Goal: Task Accomplishment & Management: Manage account settings

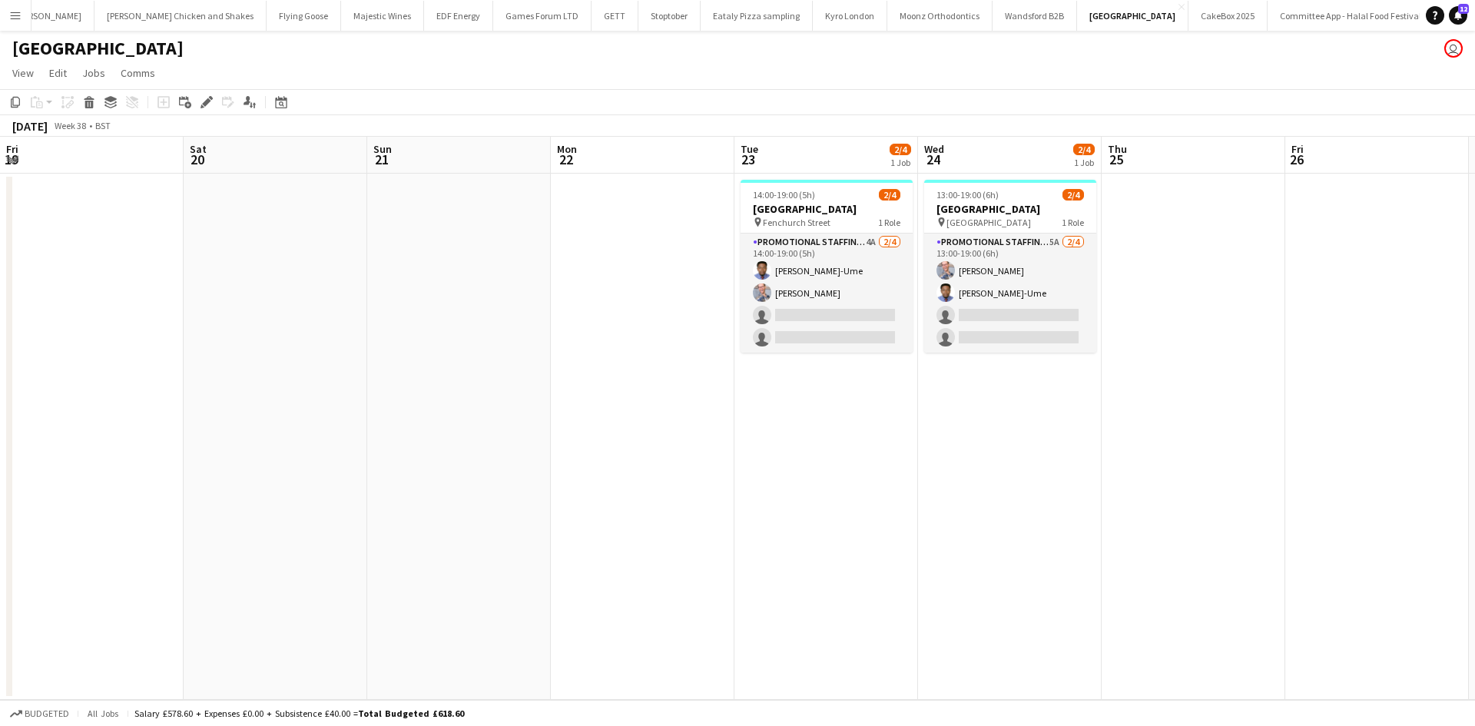
scroll to position [0, 529]
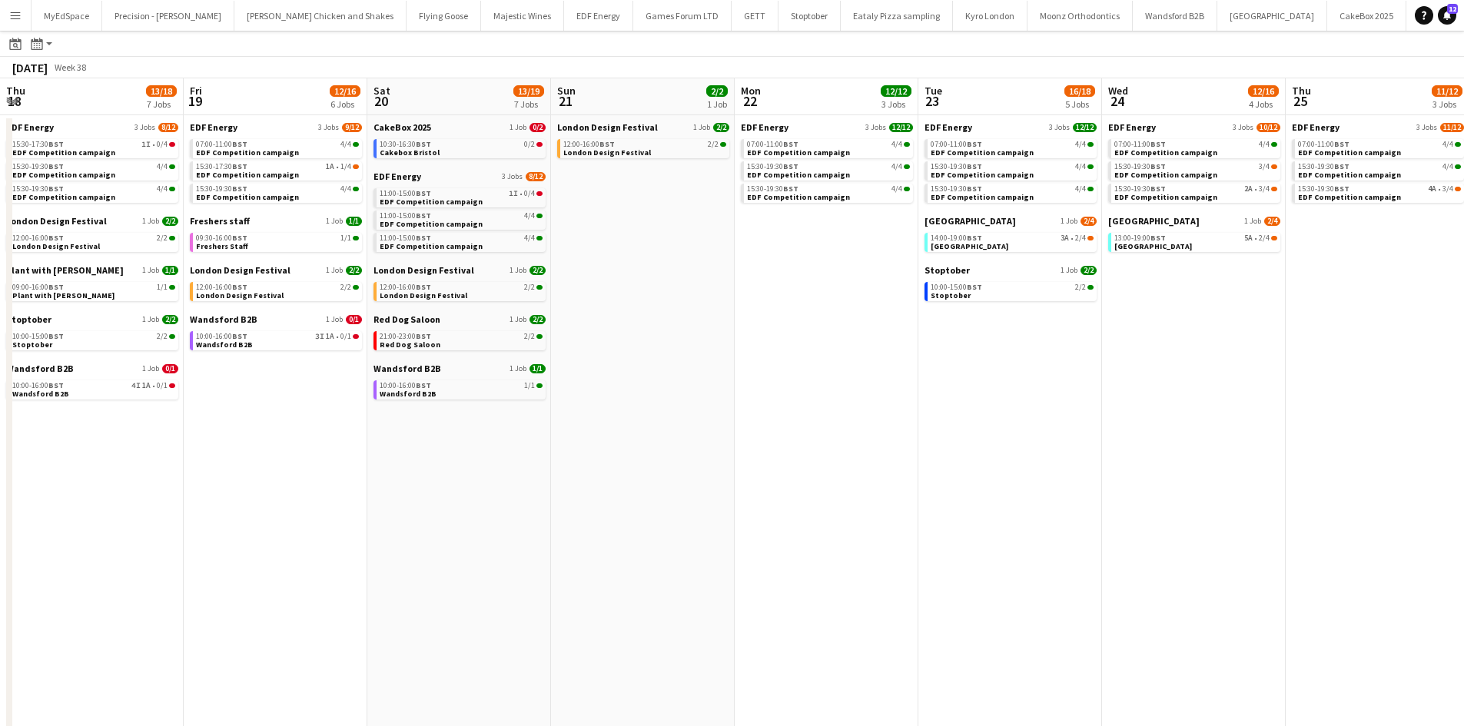
scroll to position [45, 0]
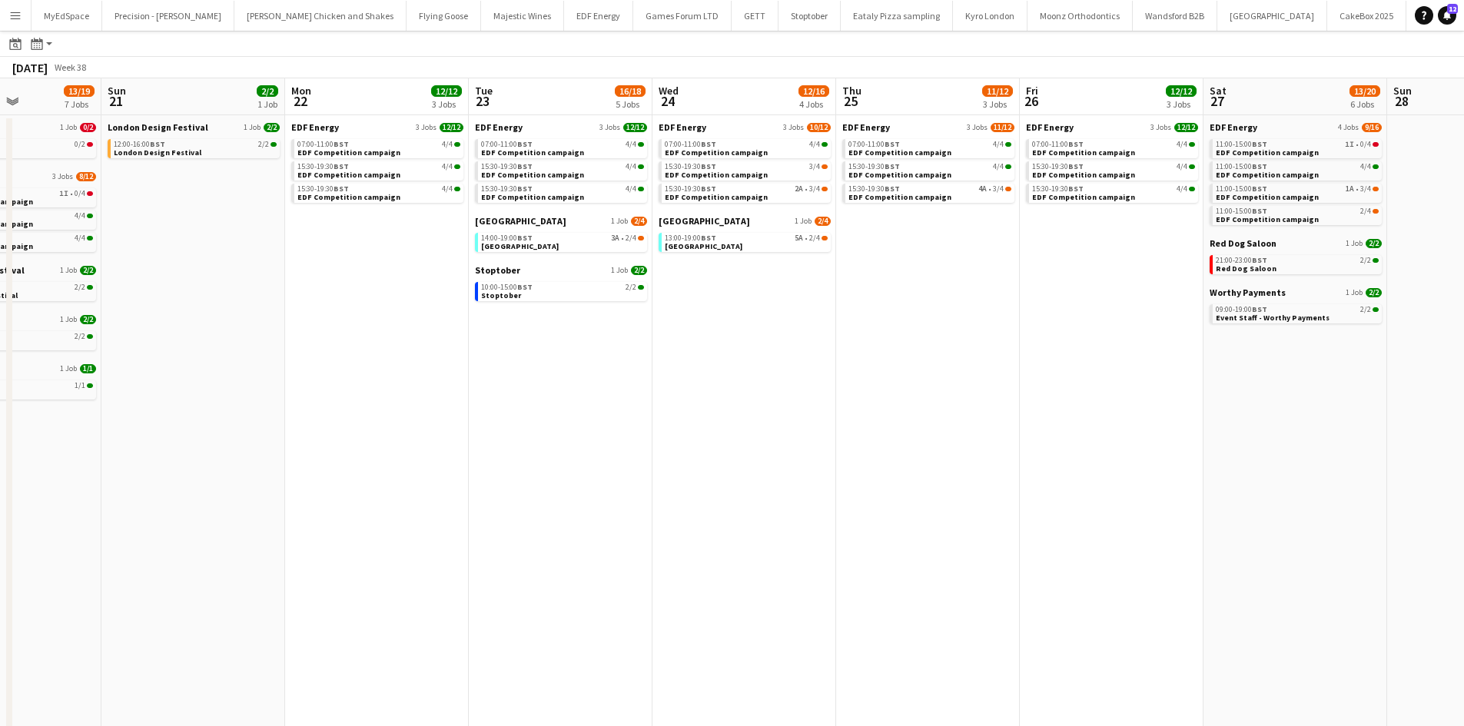
drag, startPoint x: 492, startPoint y: 354, endPoint x: 480, endPoint y: 330, distance: 26.5
click at [486, 344] on app-calendar-viewport "Thu 18 13/18 7 Jobs Fri 19 12/16 6 Jobs Sat 20 13/19 7 Jobs Sun 21 2/2 1 Job Mo…" at bounding box center [732, 606] width 1464 height 1056
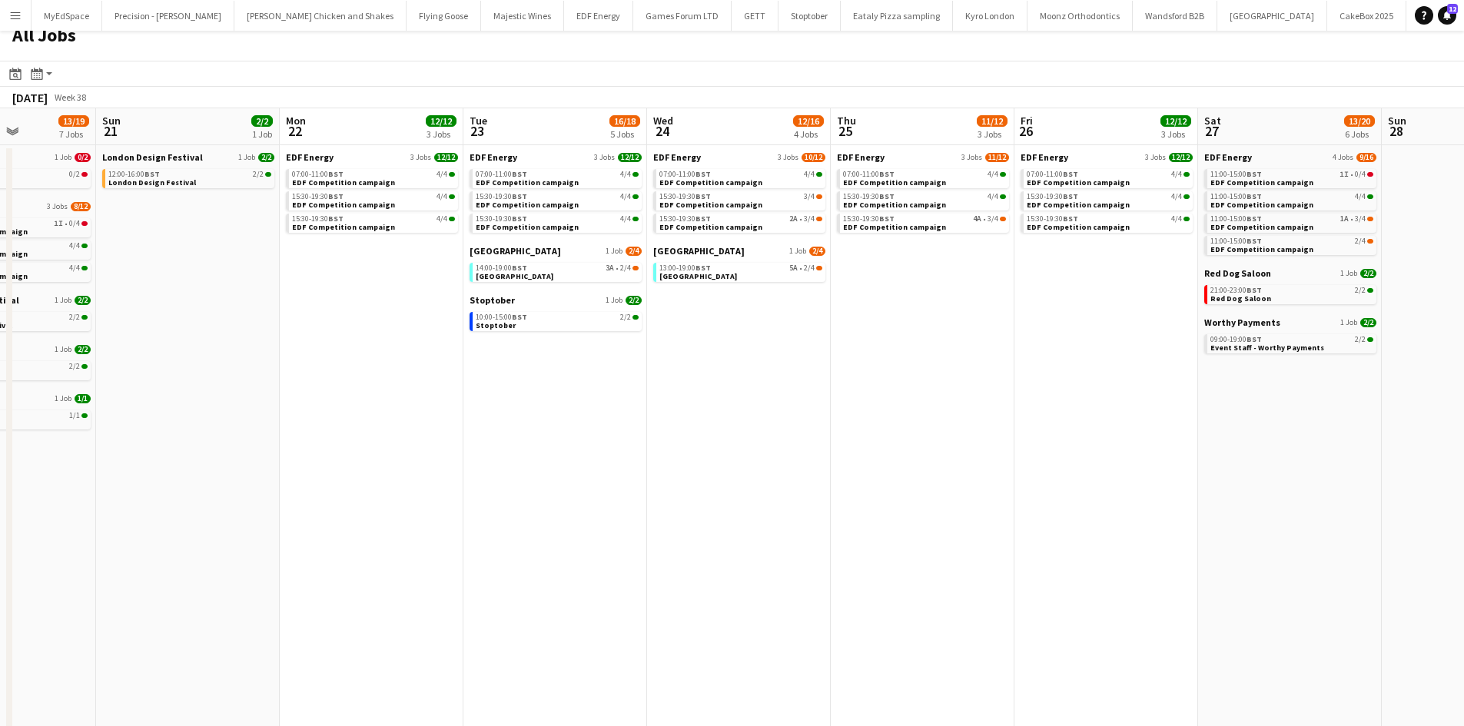
scroll to position [0, 0]
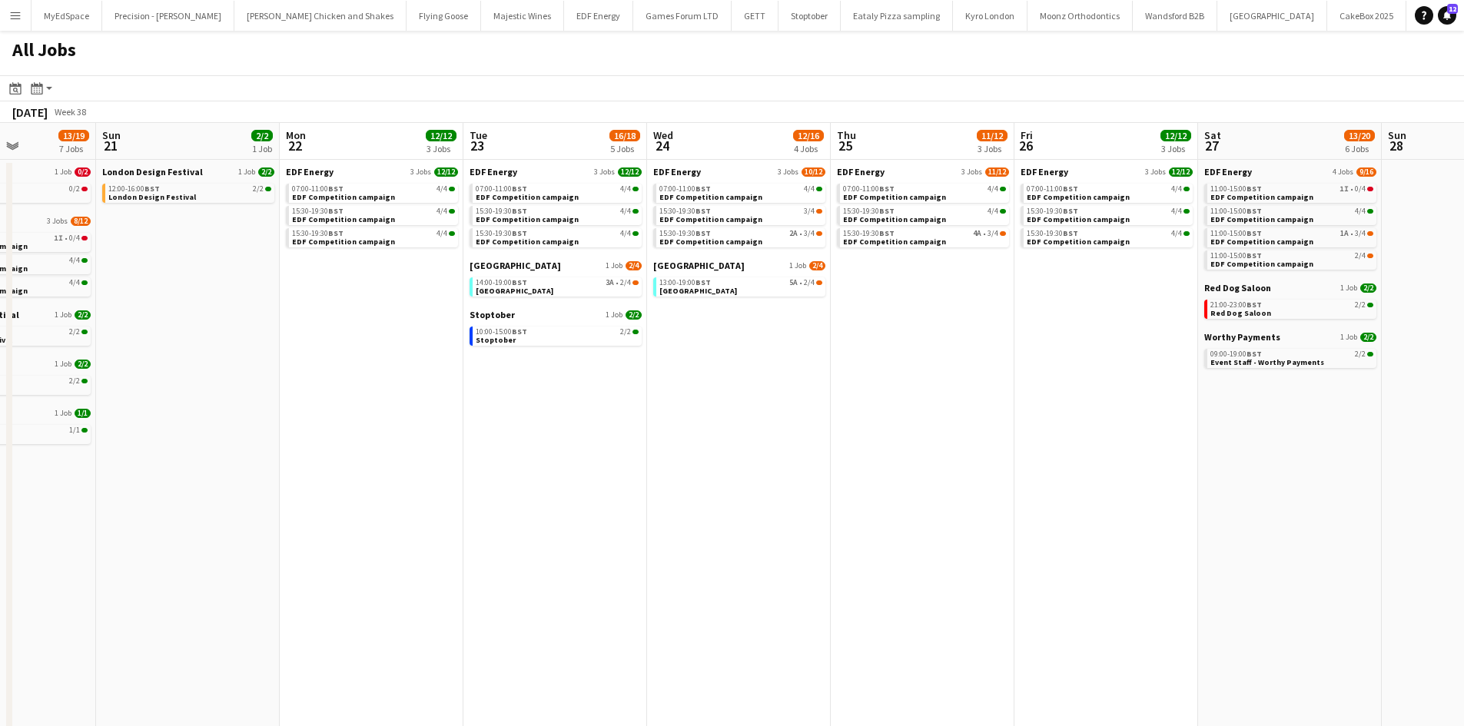
click at [323, 174] on span "EDF Energy" at bounding box center [310, 172] width 48 height 12
drag, startPoint x: 218, startPoint y: 361, endPoint x: 724, endPoint y: 360, distance: 505.5
click at [719, 360] on app-calendar-viewport "Thu 18 13/18 7 Jobs Fri 19 12/16 6 Jobs Sat 20 13/19 7 Jobs Sun 21 2/2 1 Job Mo…" at bounding box center [732, 651] width 1464 height 1056
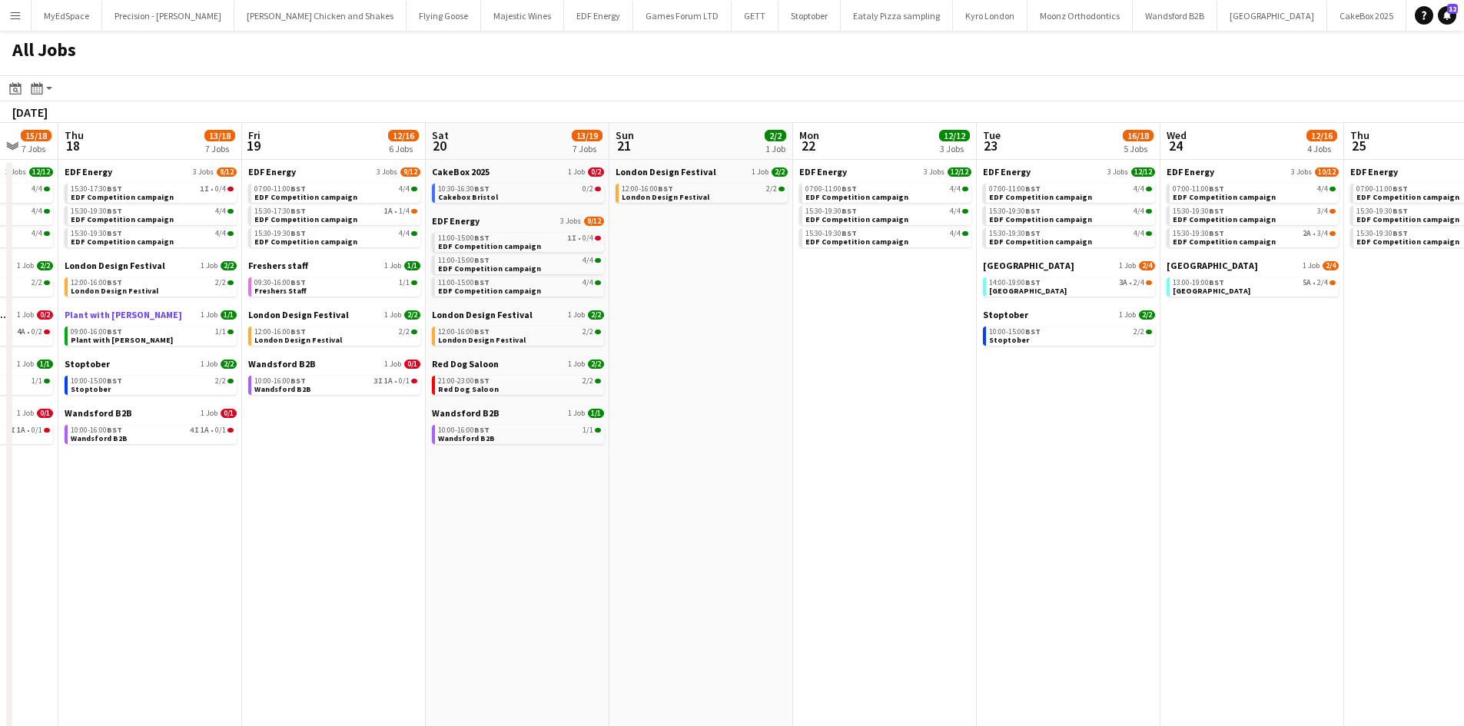
drag, startPoint x: 282, startPoint y: 335, endPoint x: 727, endPoint y: 318, distance: 445.1
click at [749, 319] on app-calendar-viewport "Mon 15 12/13 4 Jobs Tue 16 14/15 6 Jobs Wed 17 15/18 7 Jobs Thu 18 13/18 7 Jobs…" at bounding box center [732, 651] width 1464 height 1056
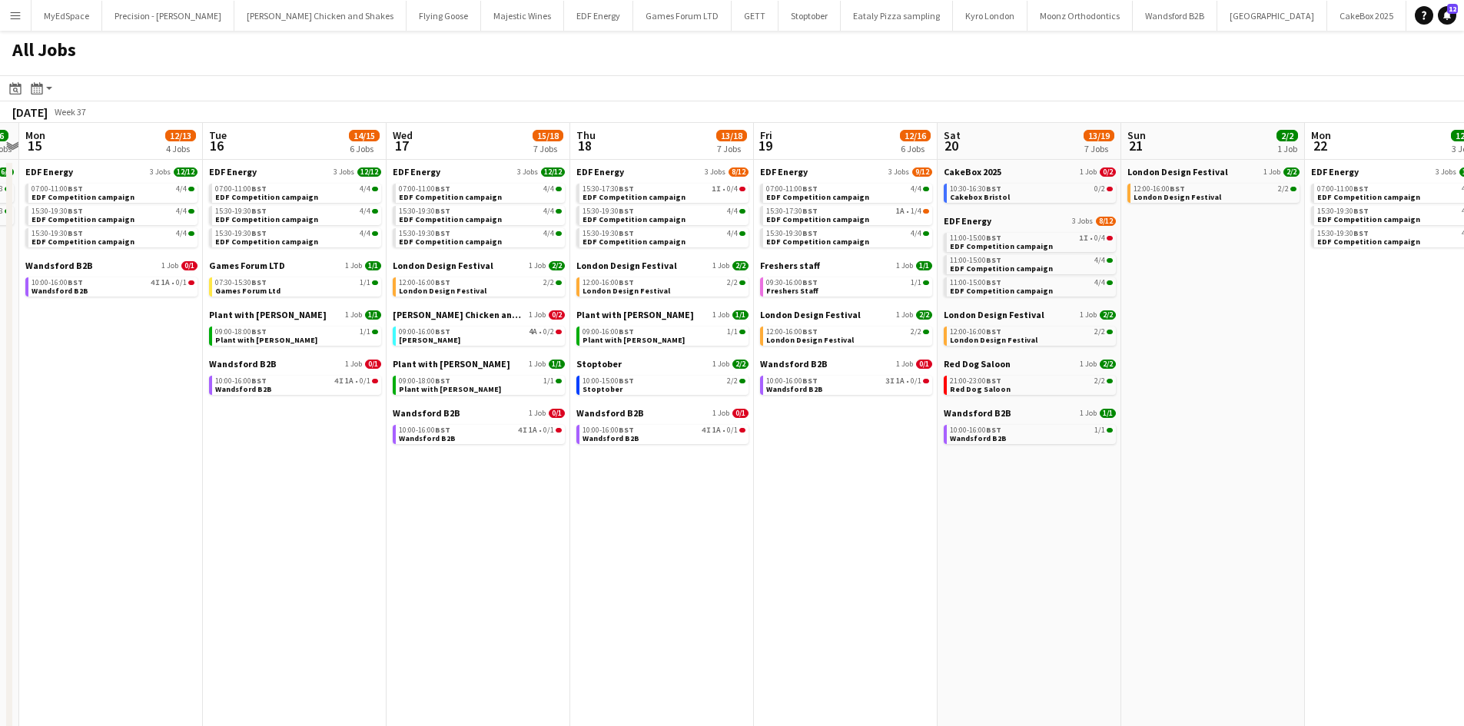
drag, startPoint x: 359, startPoint y: 334, endPoint x: 777, endPoint y: 329, distance: 418.0
click at [784, 330] on app-calendar-viewport "Sat 13 20/32 11 Jobs Sun 14 6/6 2 Jobs Mon 15 12/13 4 Jobs Tue 16 14/15 6 Jobs …" at bounding box center [732, 651] width 1464 height 1056
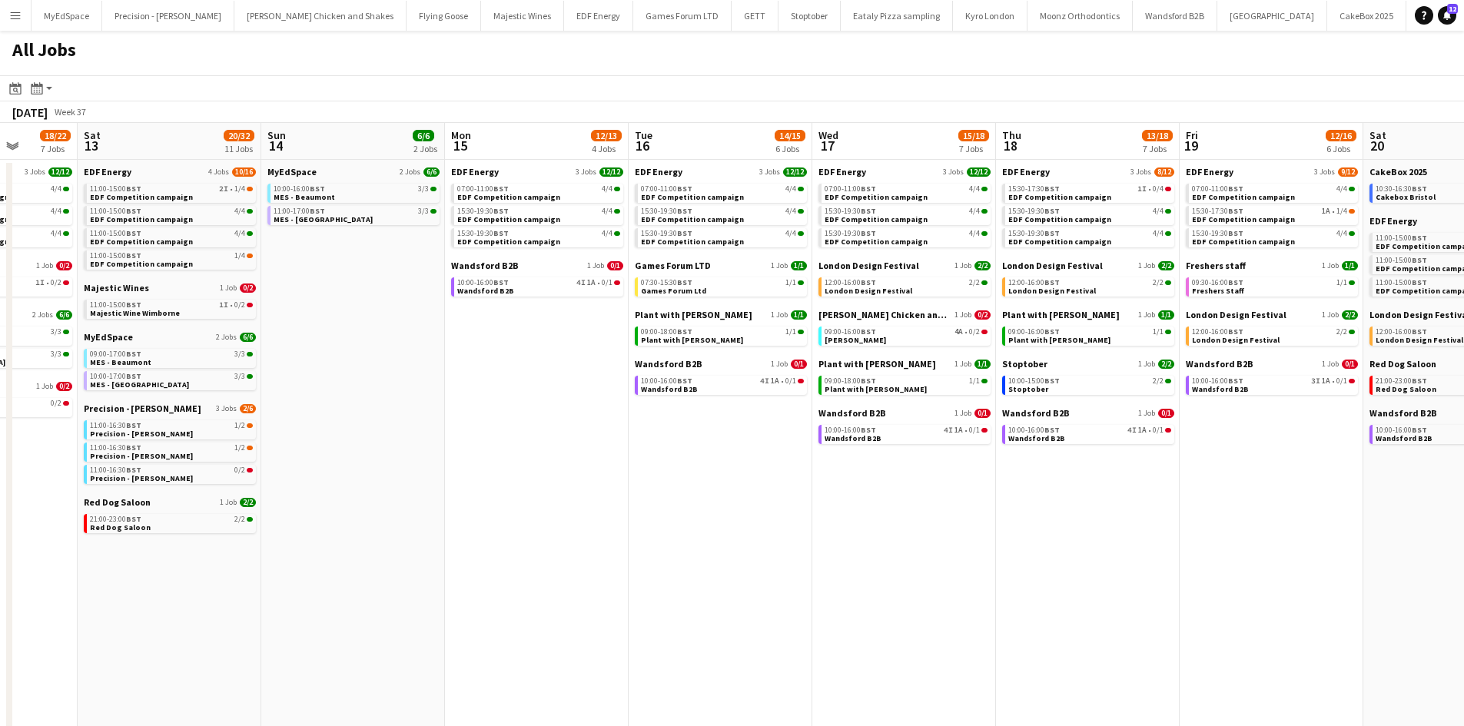
drag, startPoint x: 262, startPoint y: 340, endPoint x: 803, endPoint y: 279, distance: 544.2
click at [766, 285] on app-calendar-viewport "Wed 10 22/22 7 Jobs Thu 11 18/18 5 Jobs Fri 12 18/22 7 Jobs Sat 13 20/32 11 Job…" at bounding box center [732, 651] width 1464 height 1056
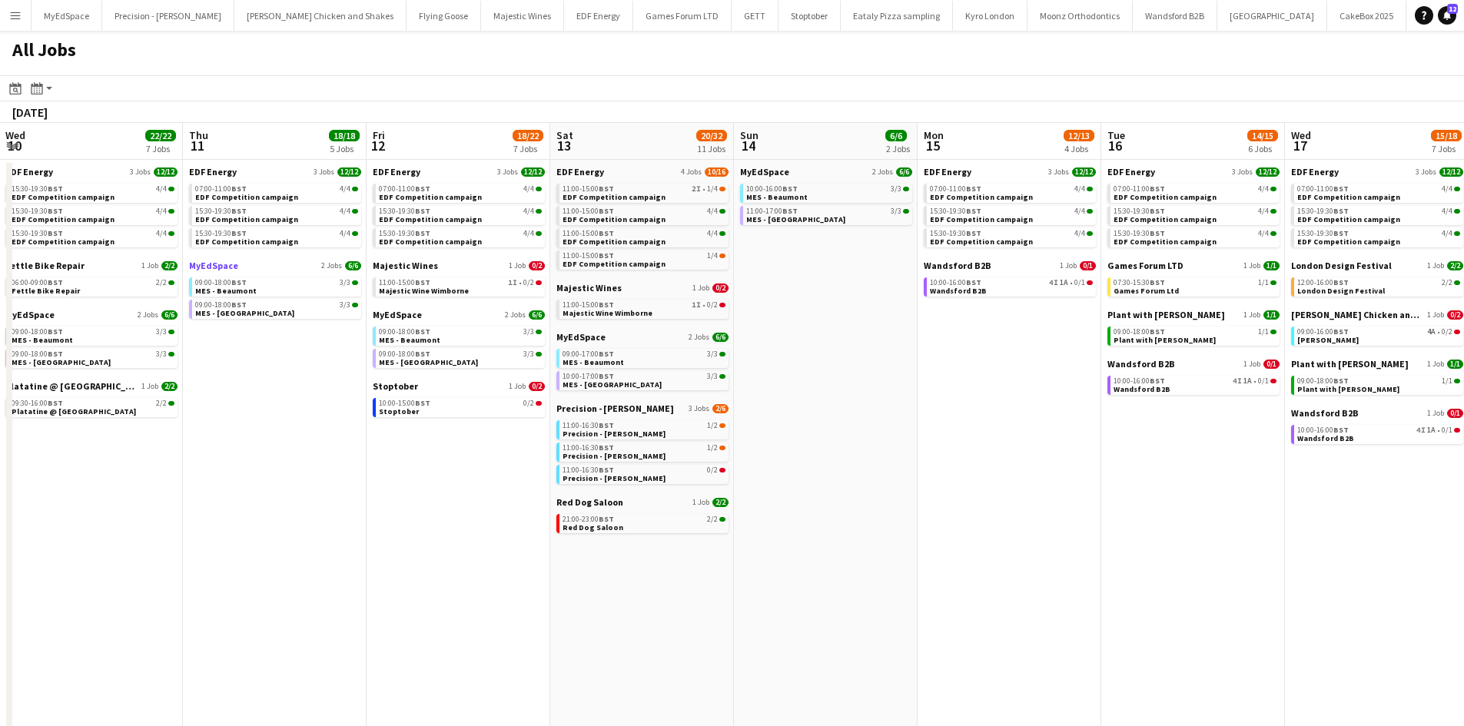
drag, startPoint x: 290, startPoint y: 280, endPoint x: 738, endPoint y: 267, distance: 448.1
click at [748, 269] on app-calendar-viewport "Mon 8 23/23 7 Jobs Tue 9 19/22 7 Jobs Wed 10 22/22 7 Jobs Thu 11 18/18 5 Jobs F…" at bounding box center [732, 651] width 1464 height 1056
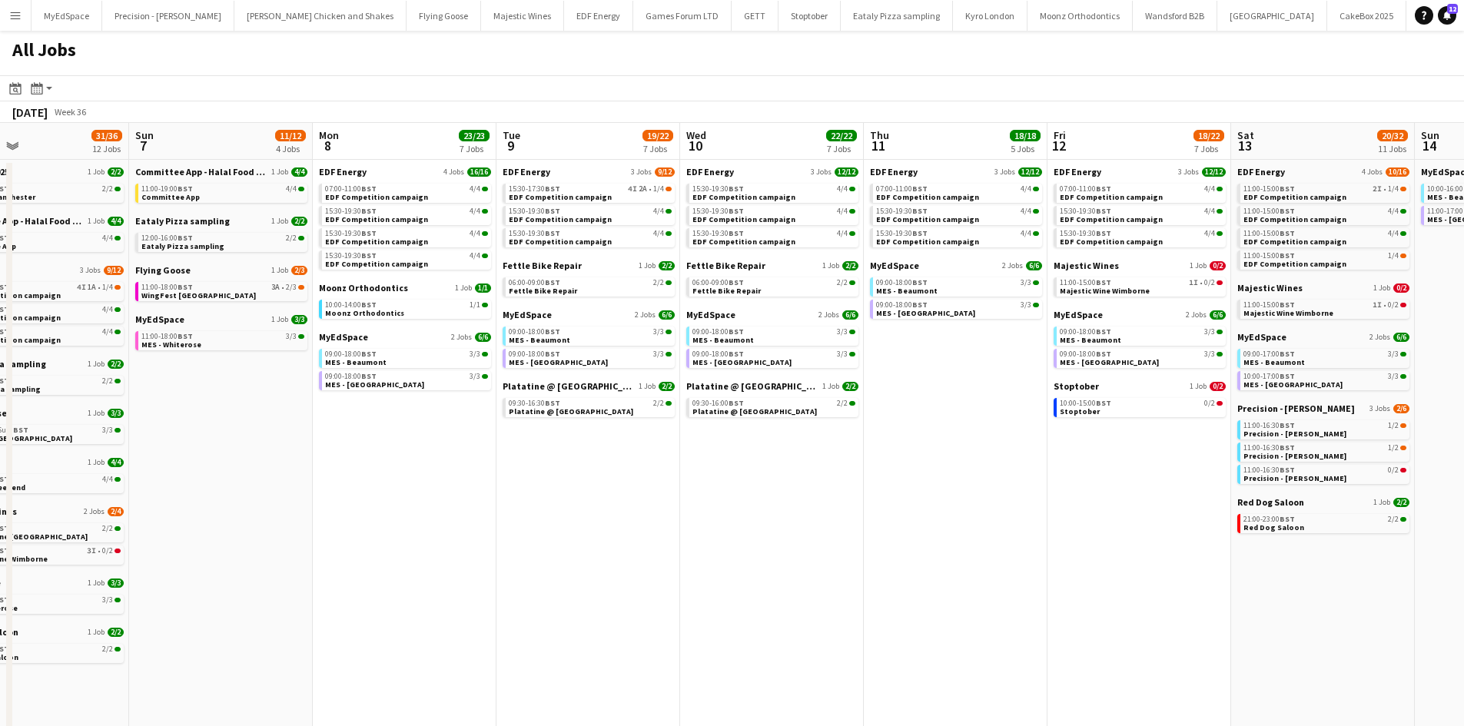
drag, startPoint x: 734, startPoint y: 323, endPoint x: 870, endPoint y: 323, distance: 135.2
click at [869, 323] on app-calendar-viewport "Thu 4 27/27 11 Jobs Fri 5 19/21 7 Jobs Sat 6 31/36 12 Jobs Sun 7 11/12 4 Jobs M…" at bounding box center [732, 651] width 1464 height 1056
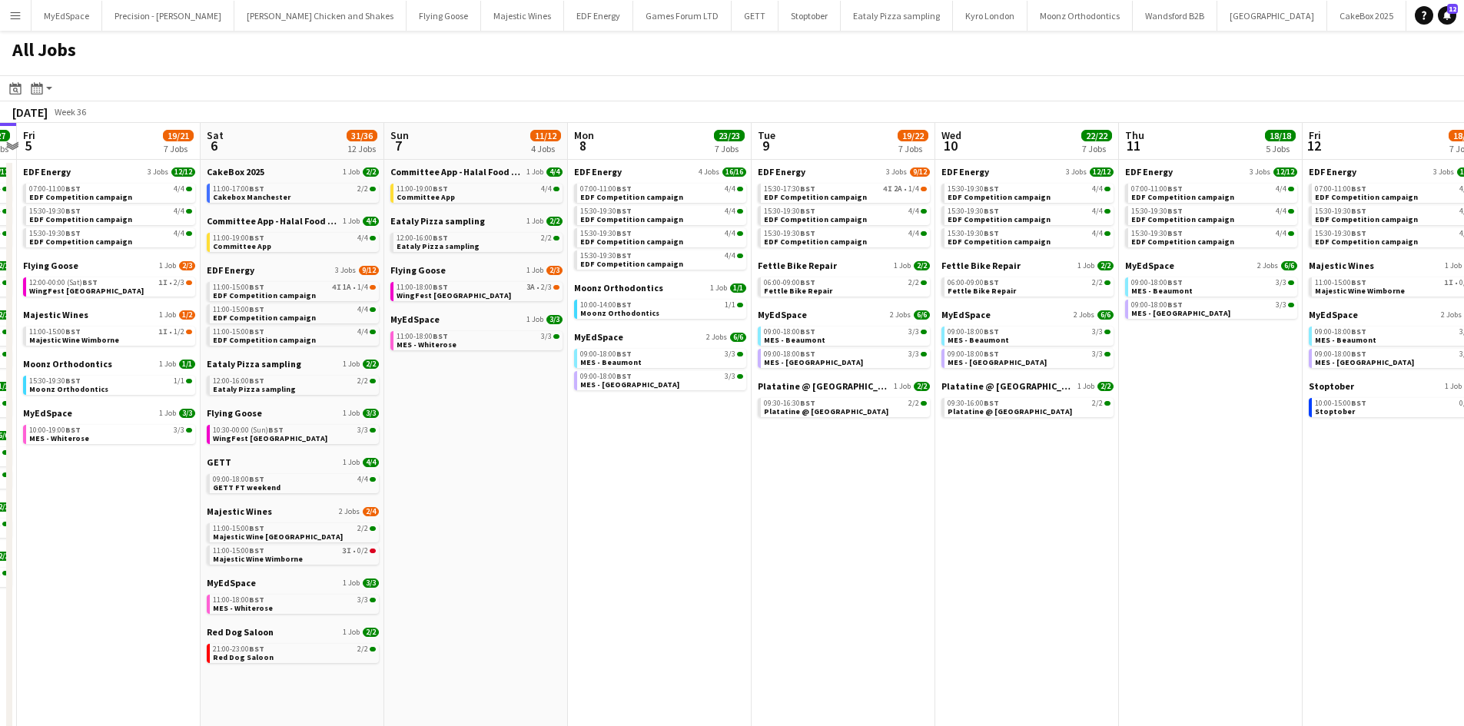
click at [927, 297] on app-calendar-viewport "Wed 3 21/21 7 Jobs Thu 4 27/27 11 Jobs Fri 5 19/21 7 Jobs Sat 6 31/36 12 Jobs S…" at bounding box center [732, 651] width 1464 height 1056
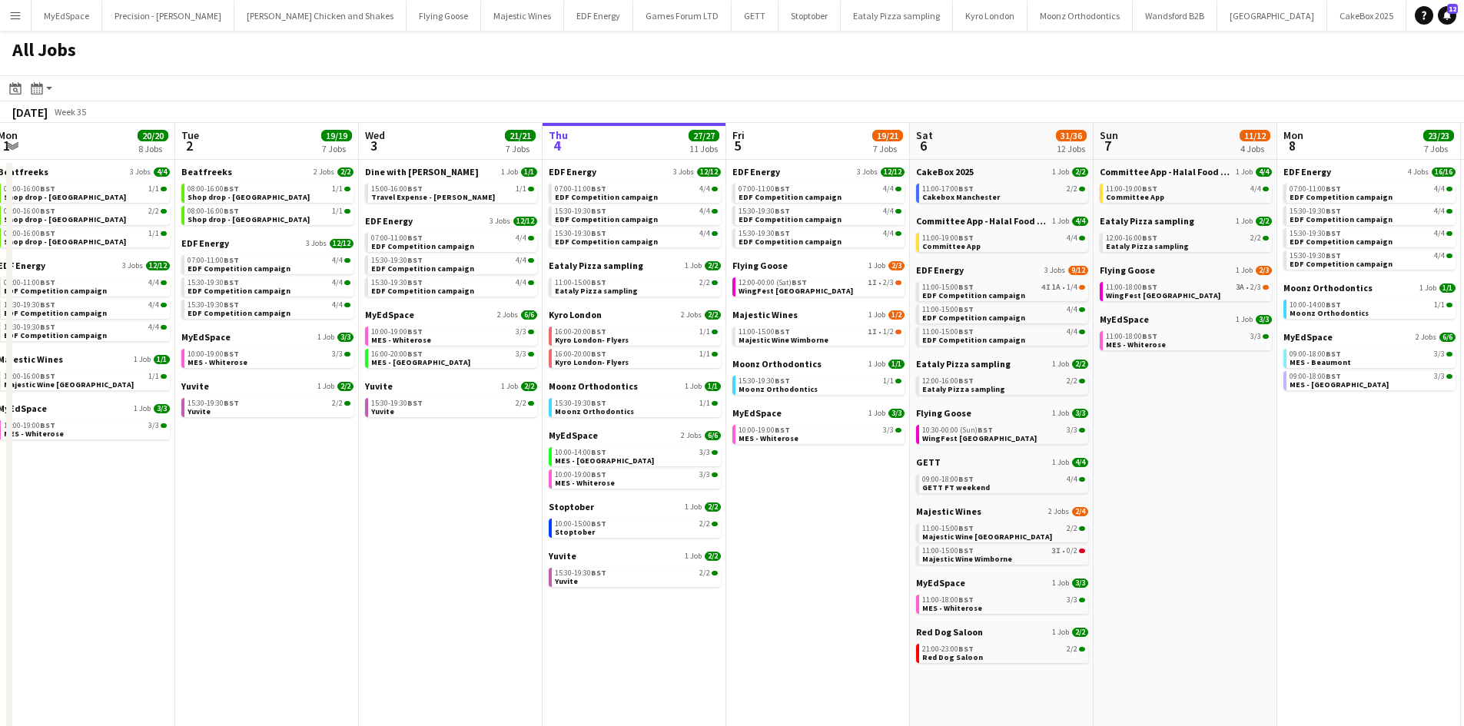
scroll to position [0, 450]
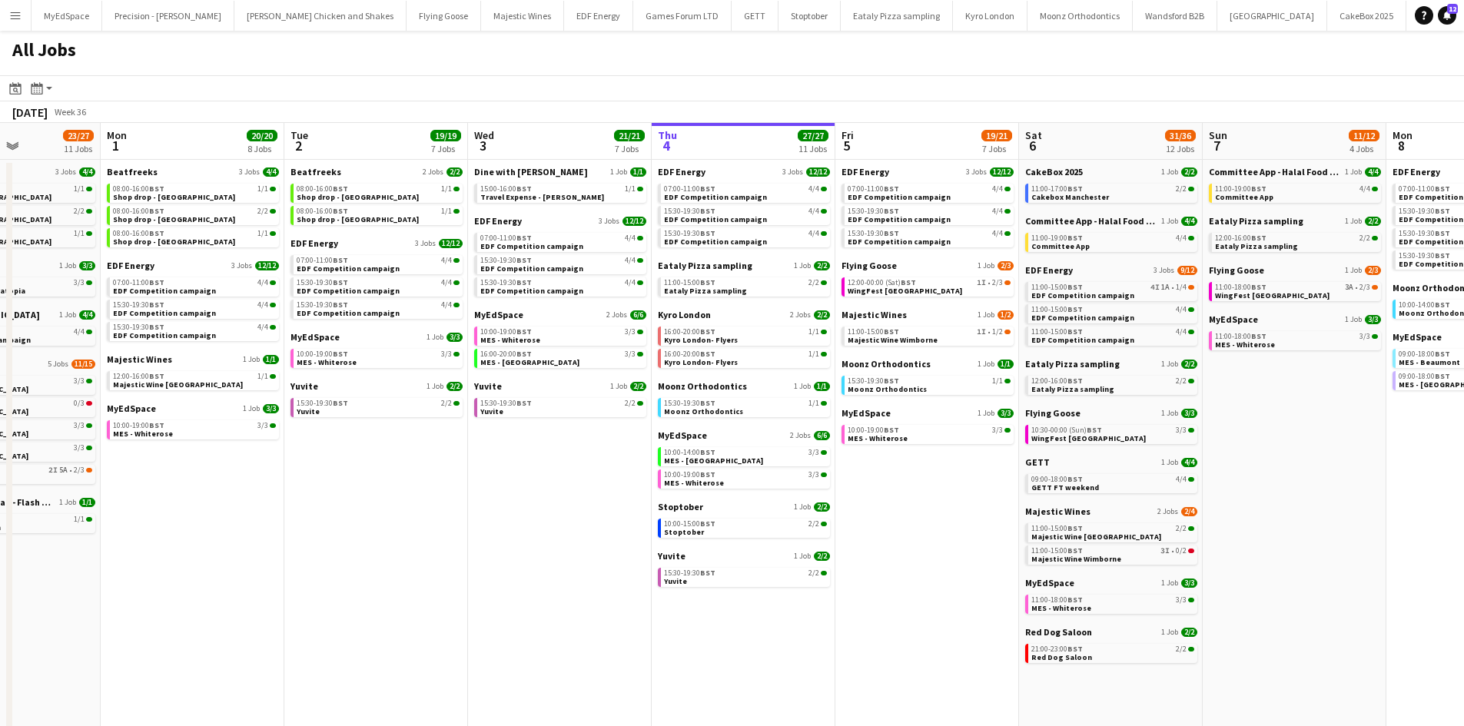
drag, startPoint x: 747, startPoint y: 371, endPoint x: 416, endPoint y: 328, distance: 333.1
click at [416, 328] on app-calendar-viewport "Fri 29 21/21 9 Jobs Sat 30 42/44 28 Jobs Sun 31 23/27 11 Jobs Mon 1 20/20 8 Job…" at bounding box center [732, 651] width 1464 height 1056
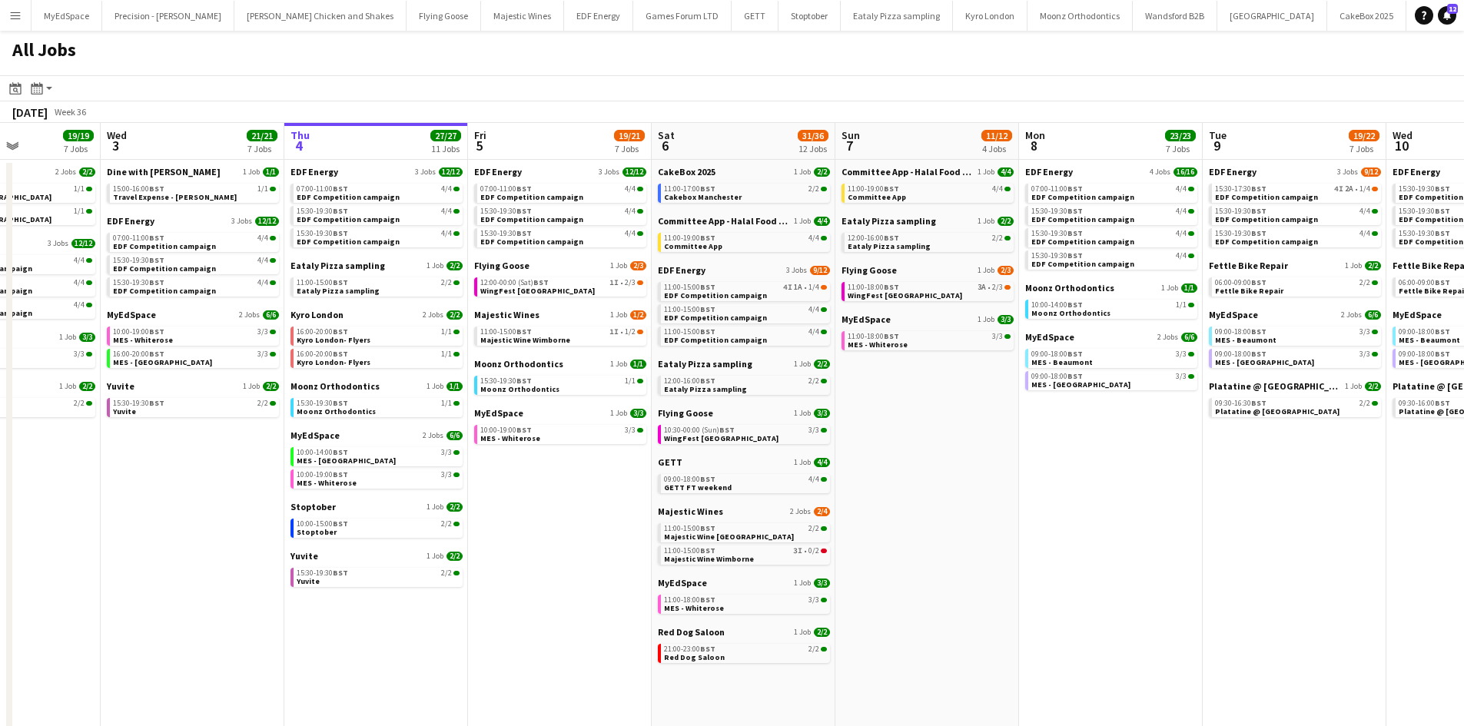
scroll to position [0, 482]
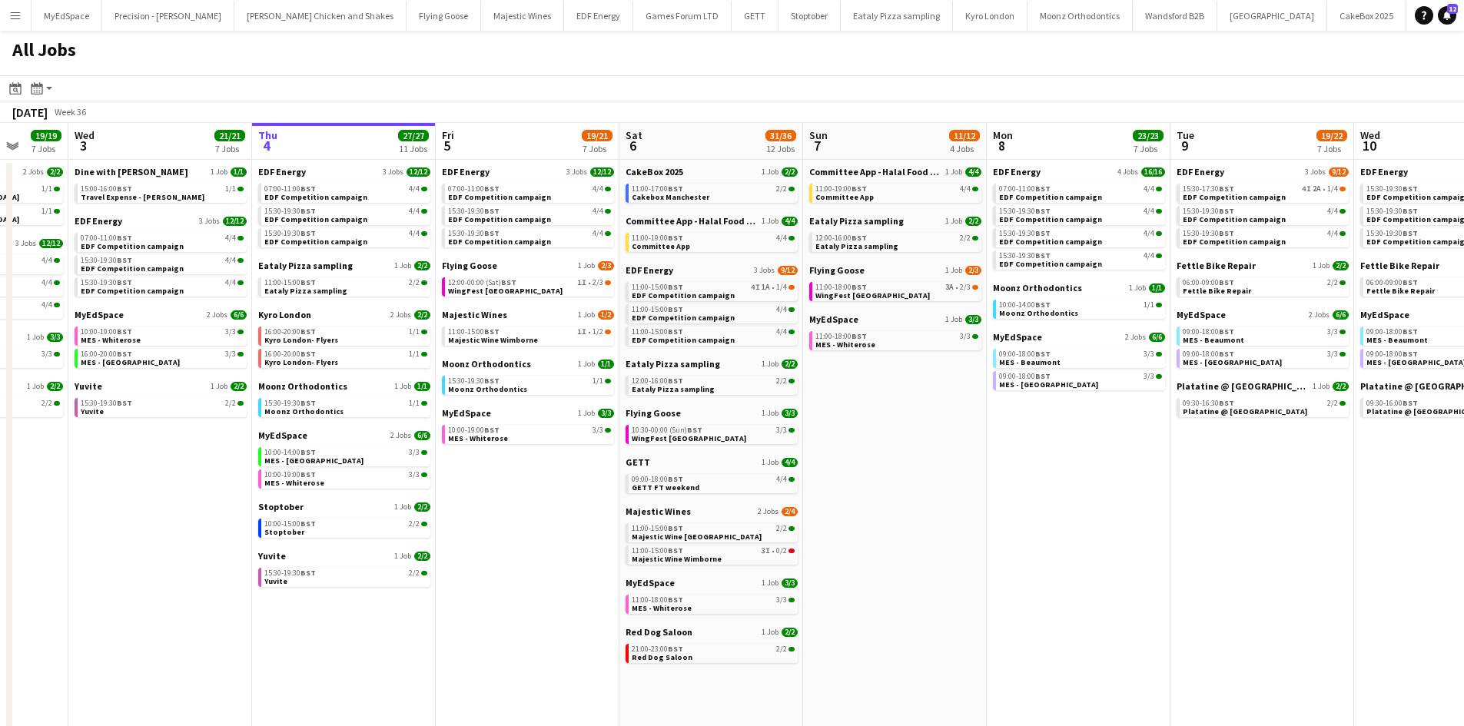
drag, startPoint x: 969, startPoint y: 521, endPoint x: 936, endPoint y: 521, distance: 32.3
click at [936, 521] on app-calendar-viewport "Sun 31 23/27 11 Jobs Mon 1 20/20 8 Jobs Tue 2 19/19 7 Jobs Wed 3 21/21 7 Jobs T…" at bounding box center [732, 651] width 1464 height 1056
click at [907, 293] on link "11:00-18:00 BST 3A • 2/3 WingFest Bristol" at bounding box center [896, 291] width 163 height 18
click at [309, 191] on span "BST" at bounding box center [307, 189] width 15 height 10
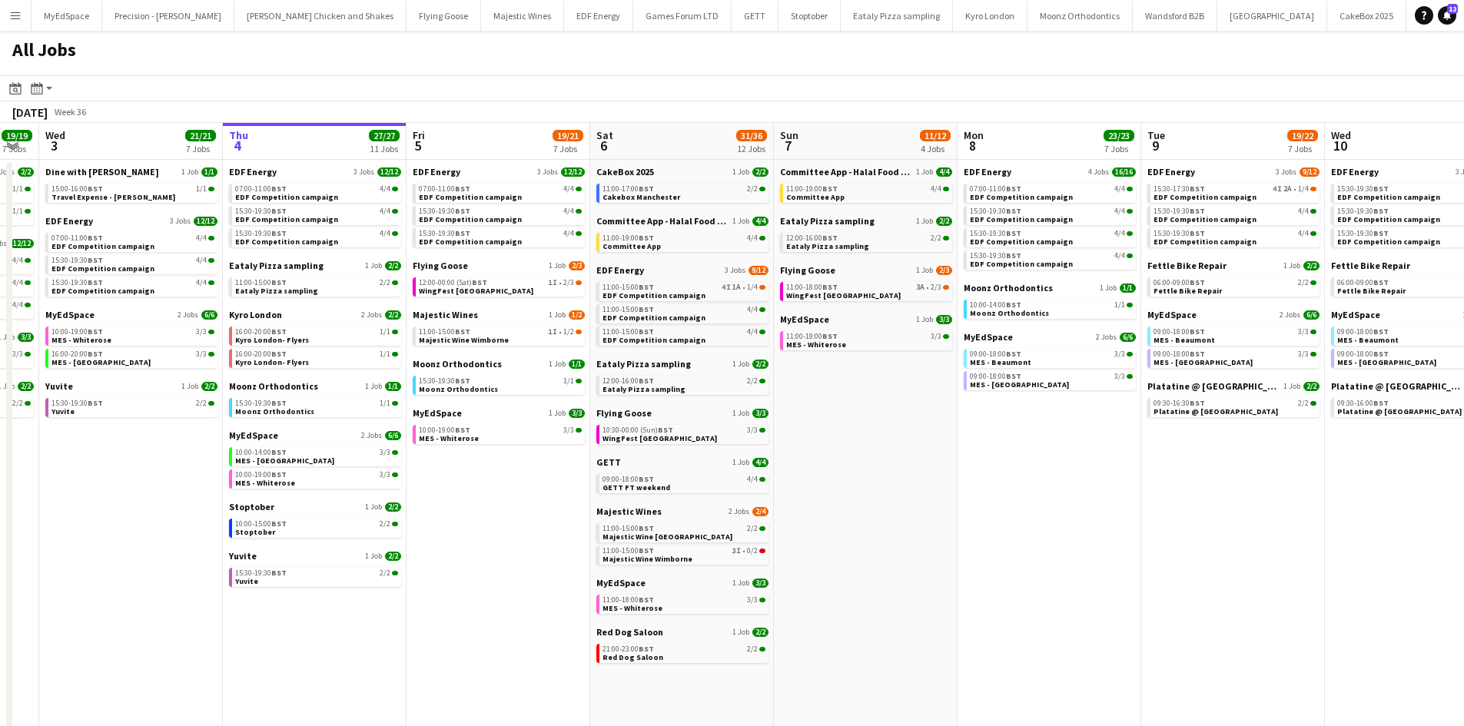
drag, startPoint x: 496, startPoint y: 542, endPoint x: 467, endPoint y: 529, distance: 32.0
click at [467, 529] on app-calendar-viewport "Sun 31 23/27 11 Jobs Mon 1 20/20 8 Jobs Tue 2 19/19 7 Jobs Wed 3 21/21 7 Jobs T…" at bounding box center [732, 651] width 1464 height 1056
click at [466, 277] on app-calendar-brief-board "Flying Goose 1 Job 2/3 12:00-00:00 (Sat) BST 1I • 2/3 WingFest Bristol" at bounding box center [499, 278] width 172 height 37
click at [468, 286] on span "WingFest Bristol" at bounding box center [476, 291] width 114 height 10
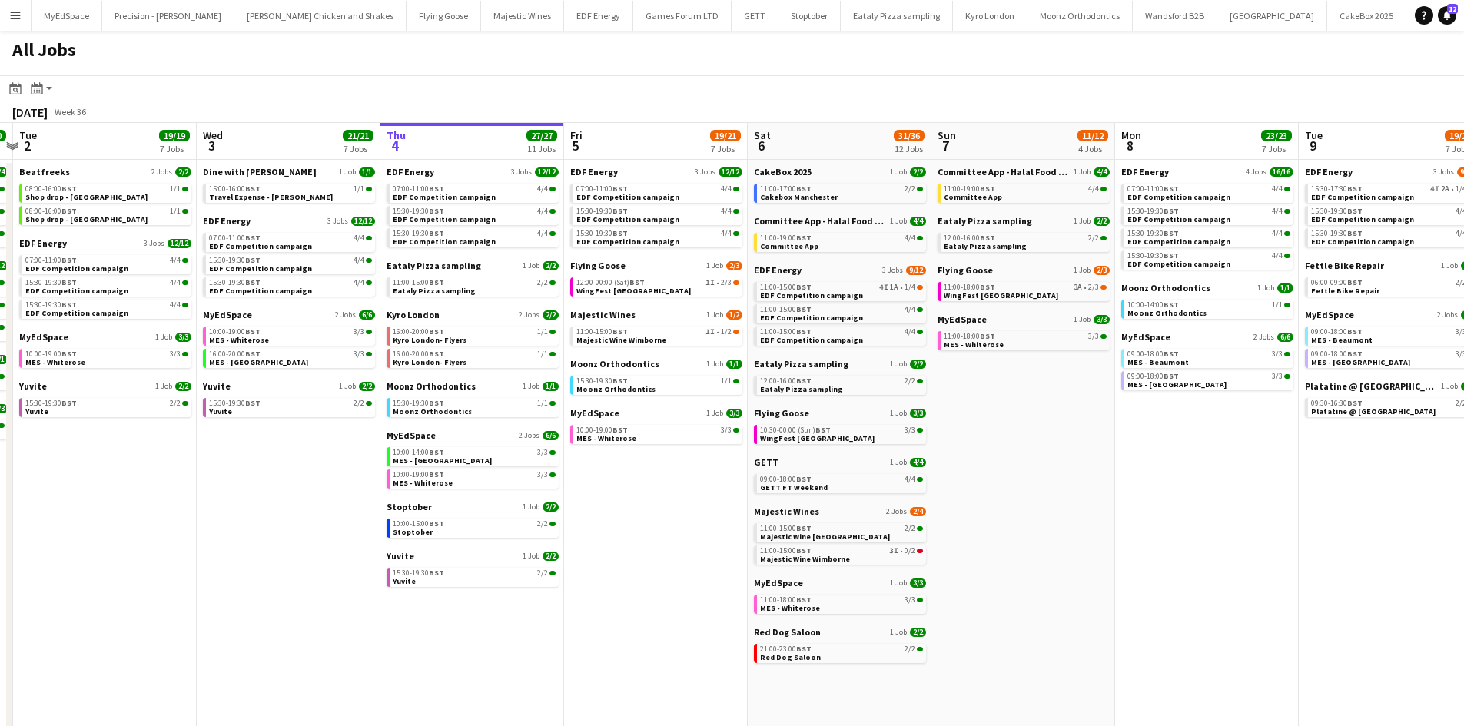
drag, startPoint x: 545, startPoint y: 576, endPoint x: 683, endPoint y: 567, distance: 137.8
click at [683, 567] on app-calendar-viewport "Sun 31 23/27 11 Jobs Mon 1 20/20 8 Jobs Tue 2 19/19 7 Jobs Wed 3 21/21 7 Jobs T…" at bounding box center [732, 651] width 1464 height 1056
click at [461, 571] on div "15:30-19:30 BST 2/2" at bounding box center [474, 573] width 163 height 8
click at [666, 340] on link "11:00-15:00 BST 1I • 1/2 Majestic Wine Wimborne" at bounding box center [658, 336] width 163 height 18
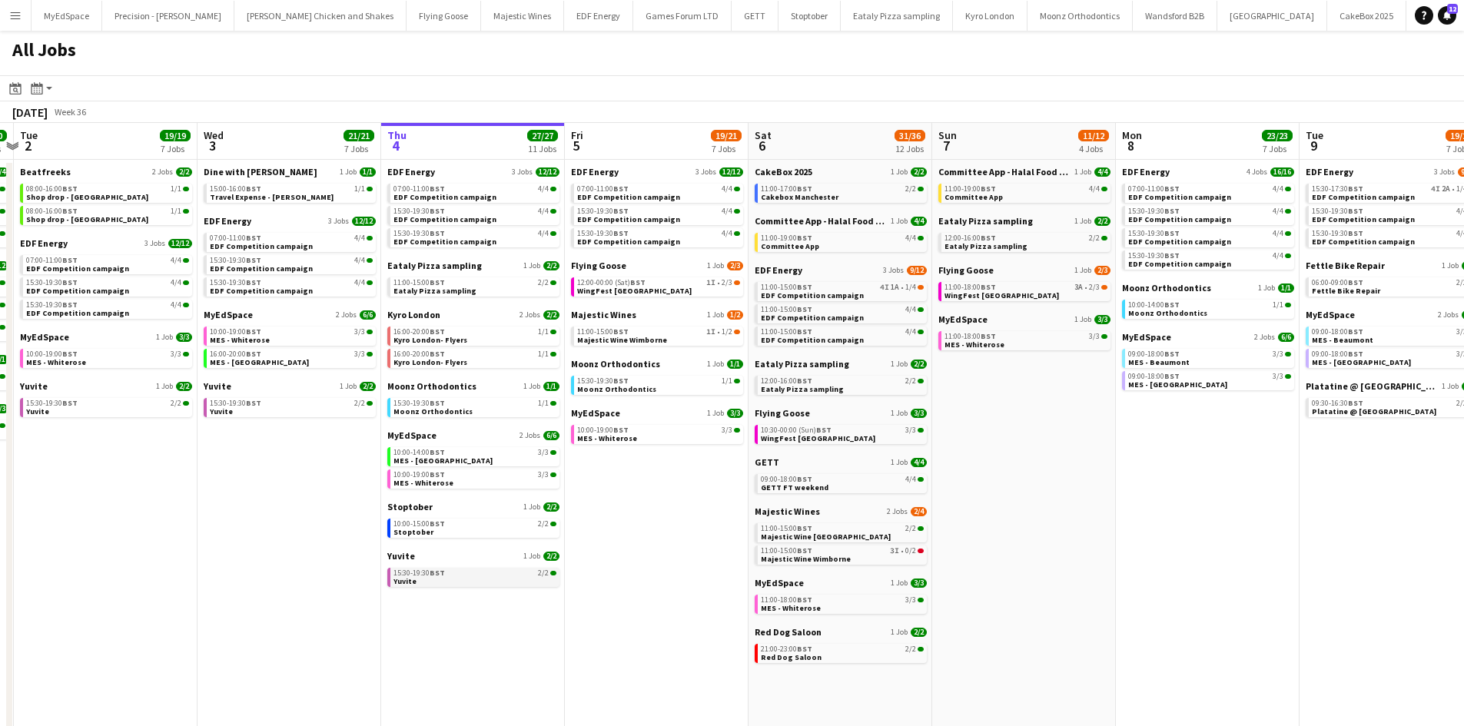
click at [502, 582] on link "15:30-19:30 BST 2/2 Yuvite" at bounding box center [474, 577] width 163 height 18
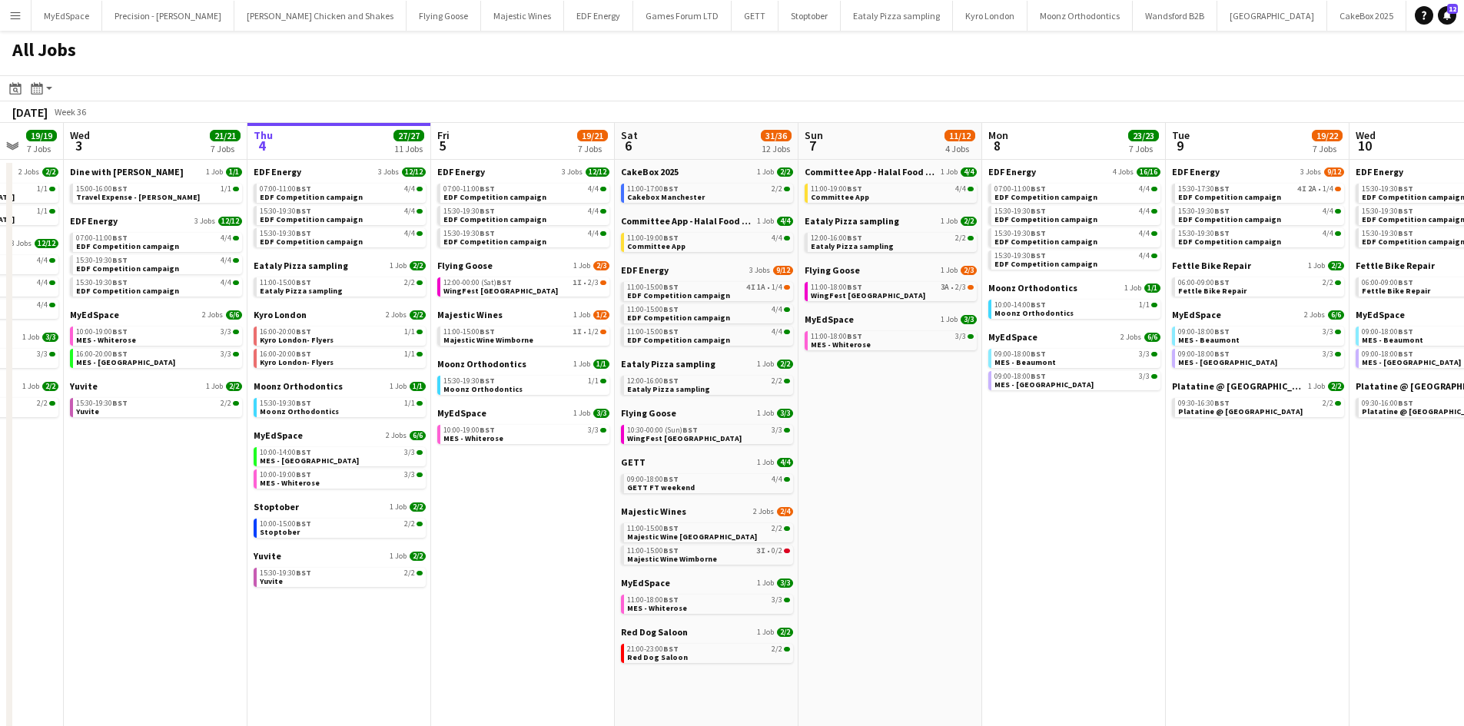
drag, startPoint x: 1125, startPoint y: 499, endPoint x: 981, endPoint y: 518, distance: 145.6
click at [981, 518] on app-calendar-viewport "Sun 31 23/27 11 Jobs Mon 1 20/20 8 Jobs Tue 2 19/19 7 Jobs Wed 3 21/21 7 Jobs T…" at bounding box center [732, 651] width 1464 height 1056
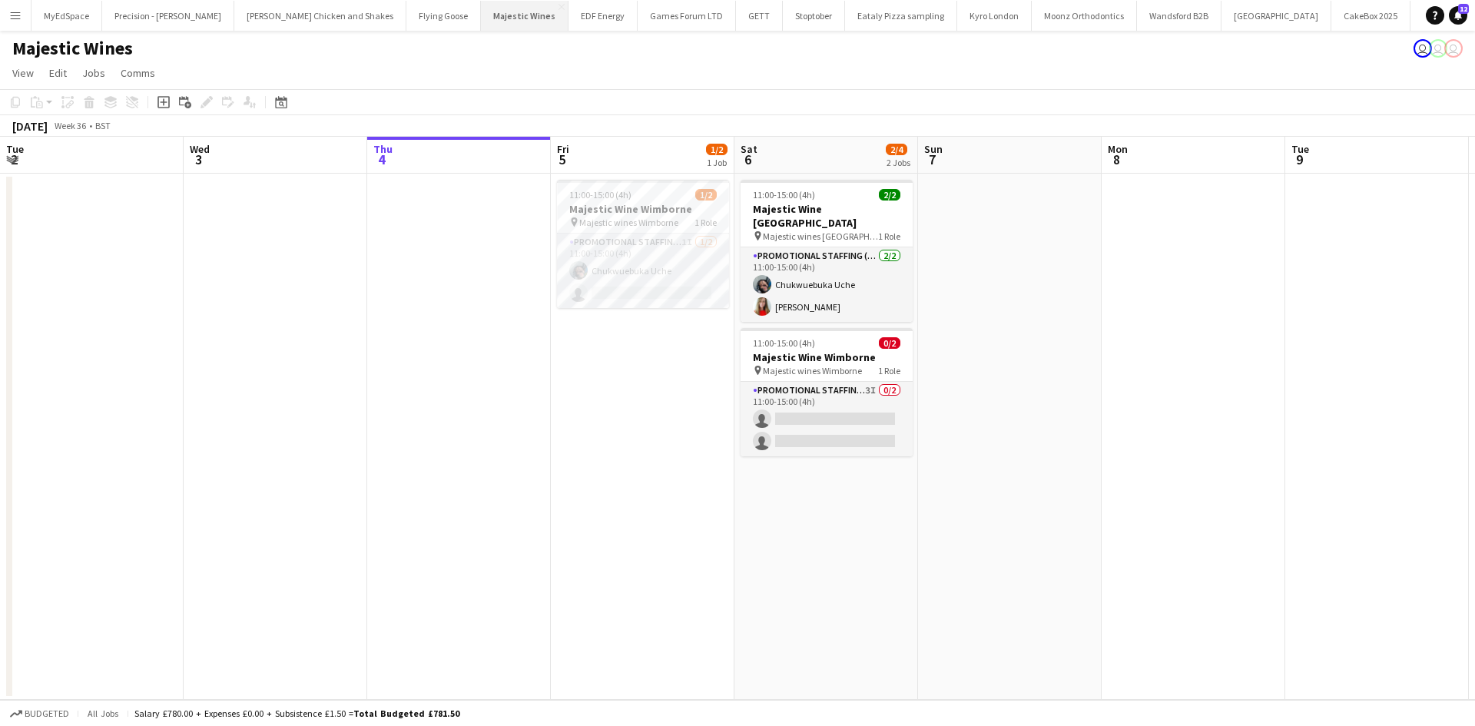
scroll to position [0, 721]
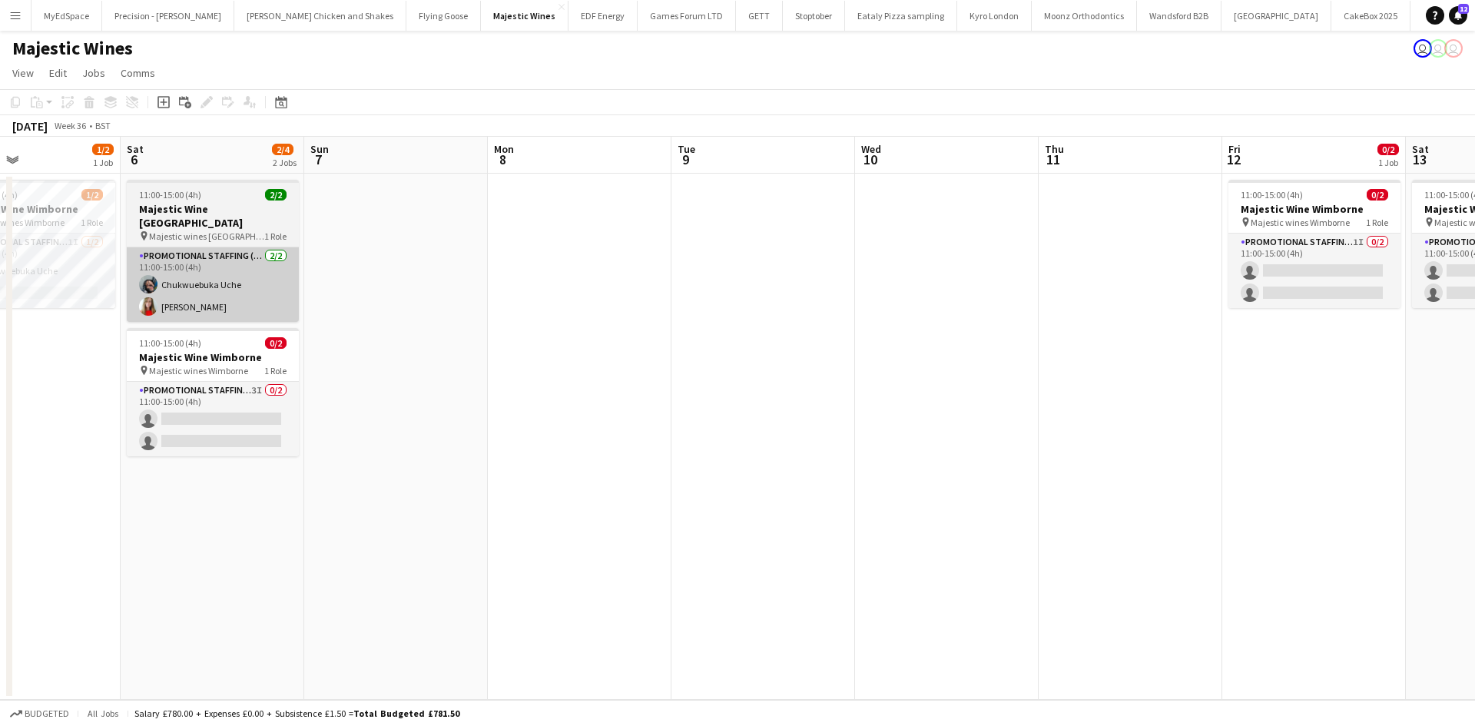
drag, startPoint x: 375, startPoint y: 404, endPoint x: 396, endPoint y: 276, distance: 130.0
click at [506, 382] on app-calendar-viewport "Tue 2 Wed 3 Thu 4 Fri 5 1/2 1 Job Sat 6 2/4 2 Jobs Sun 7 Mon 8 Tue 9 Wed 10 Thu…" at bounding box center [737, 418] width 1475 height 563
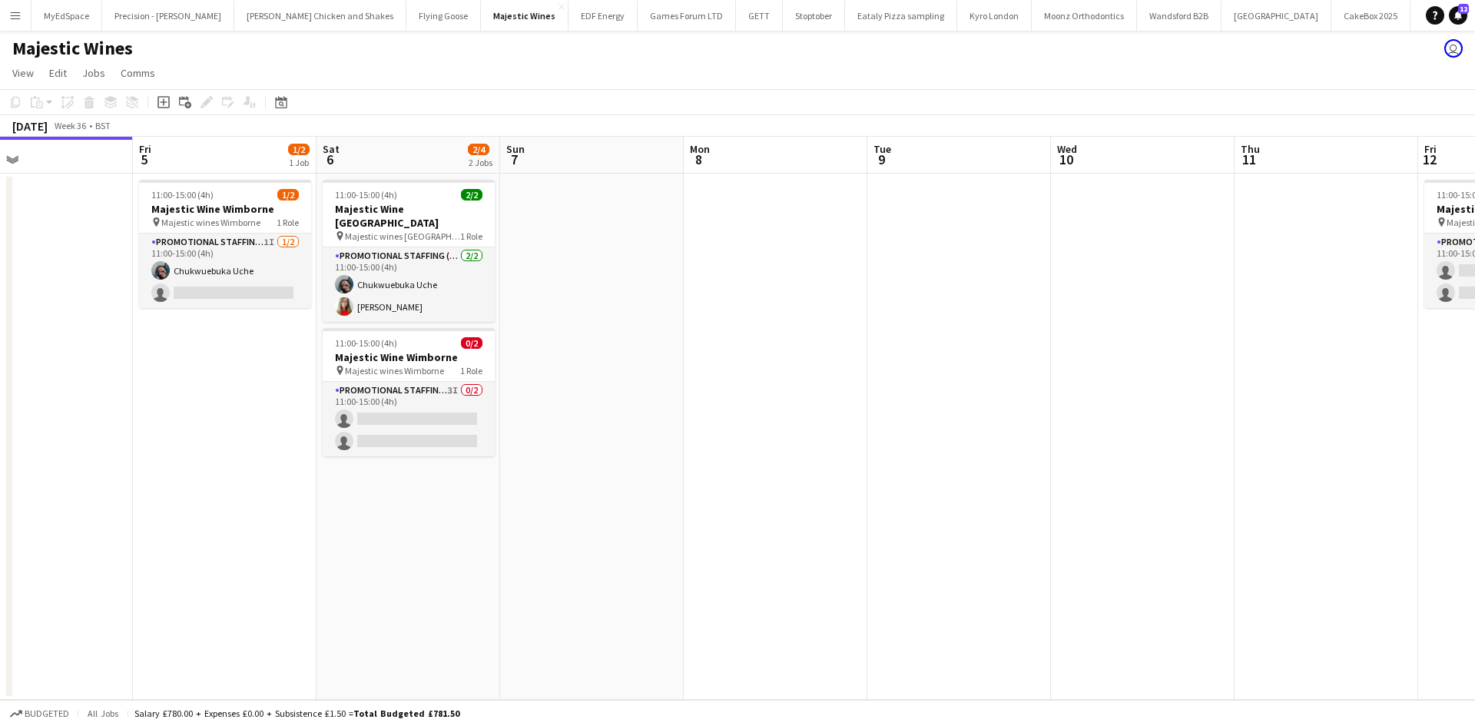
drag, startPoint x: 494, startPoint y: 307, endPoint x: 615, endPoint y: 284, distance: 122.8
click at [615, 284] on app-calendar-viewport "Tue 2 Wed 3 Thu 4 Fri 5 1/2 1 Job Sat 6 2/4 2 Jobs Sun 7 Mon 8 Tue 9 Wed 10 Thu…" at bounding box center [737, 418] width 1475 height 563
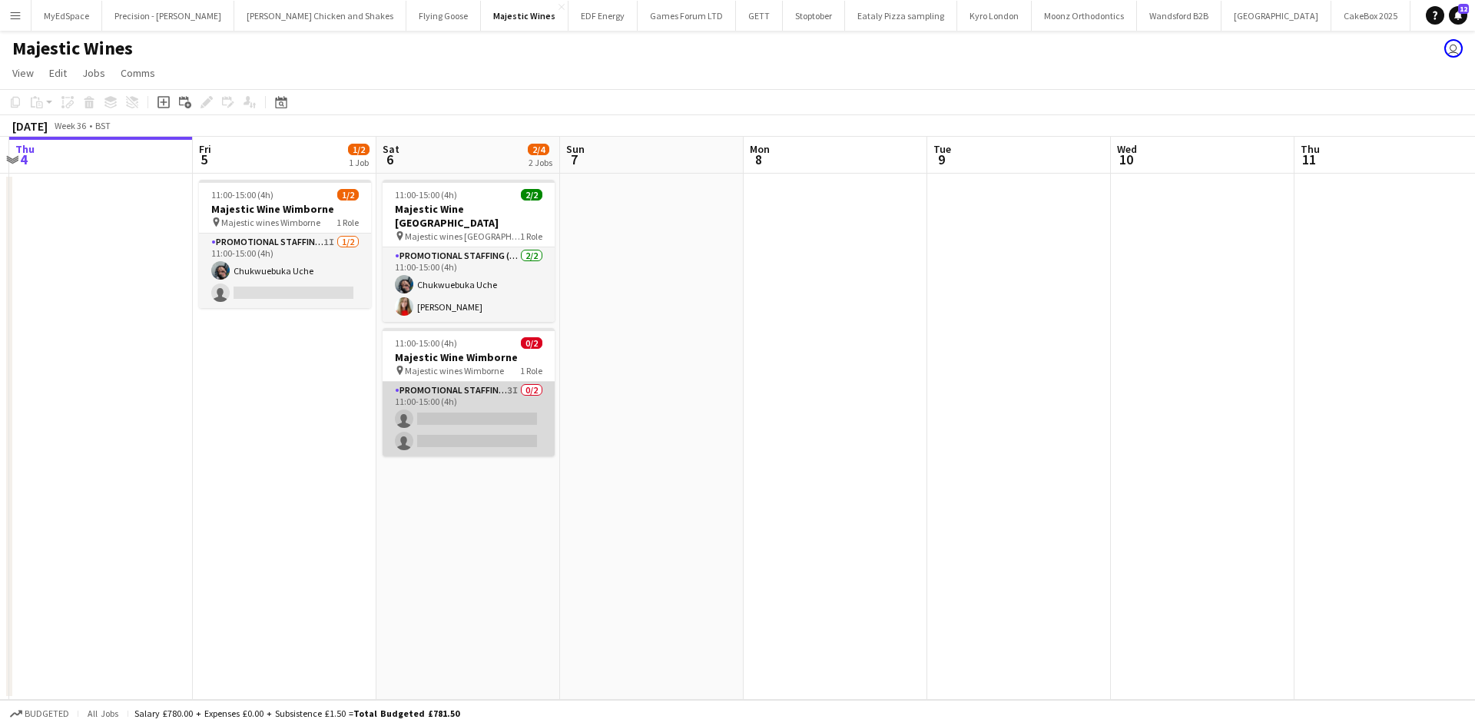
drag, startPoint x: 479, startPoint y: 406, endPoint x: 526, endPoint y: 408, distance: 47.7
click at [477, 406] on app-card-role "Promotional Staffing (Flyering Staff) 3I 0/2 11:00-15:00 (4h) single-neutral-ac…" at bounding box center [469, 419] width 172 height 75
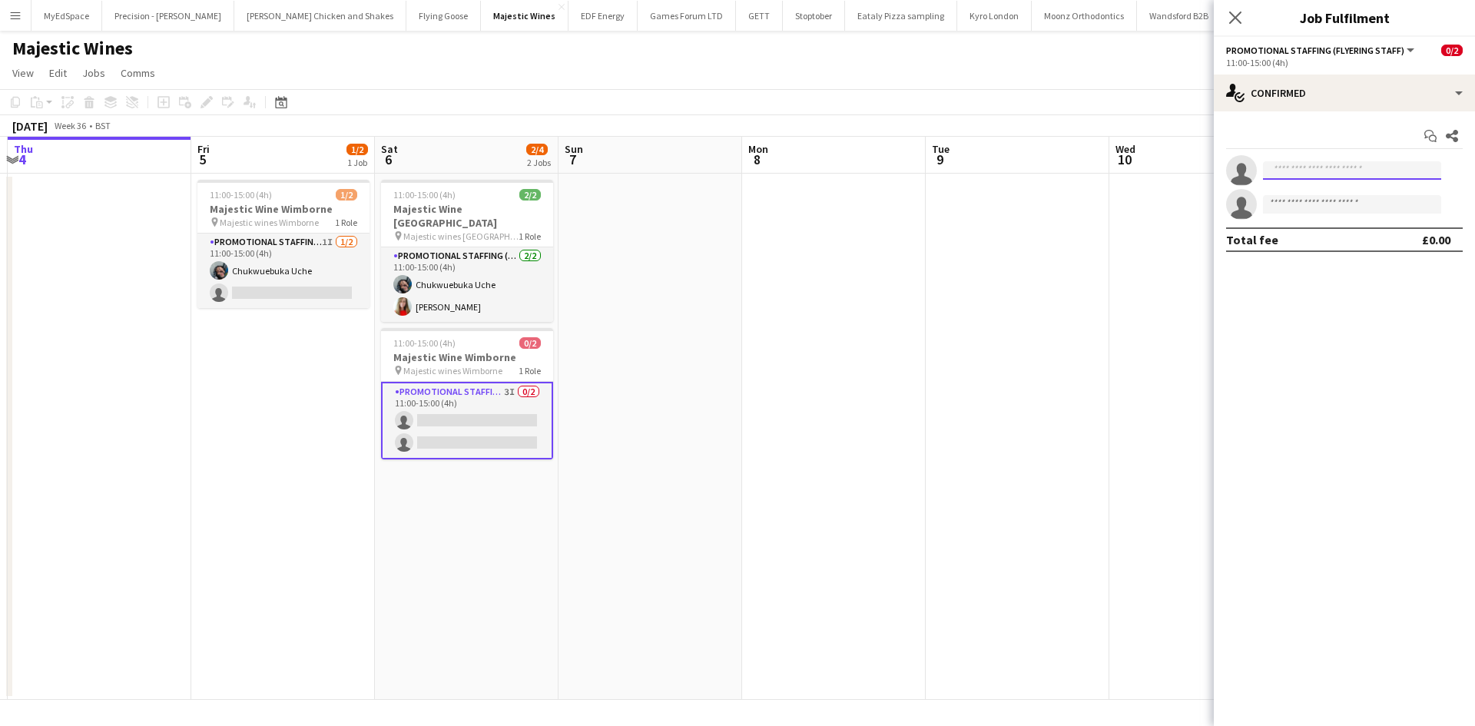
click at [1294, 174] on input at bounding box center [1352, 170] width 178 height 18
type input "***"
click at [1050, 245] on app-date-cell at bounding box center [1018, 437] width 184 height 526
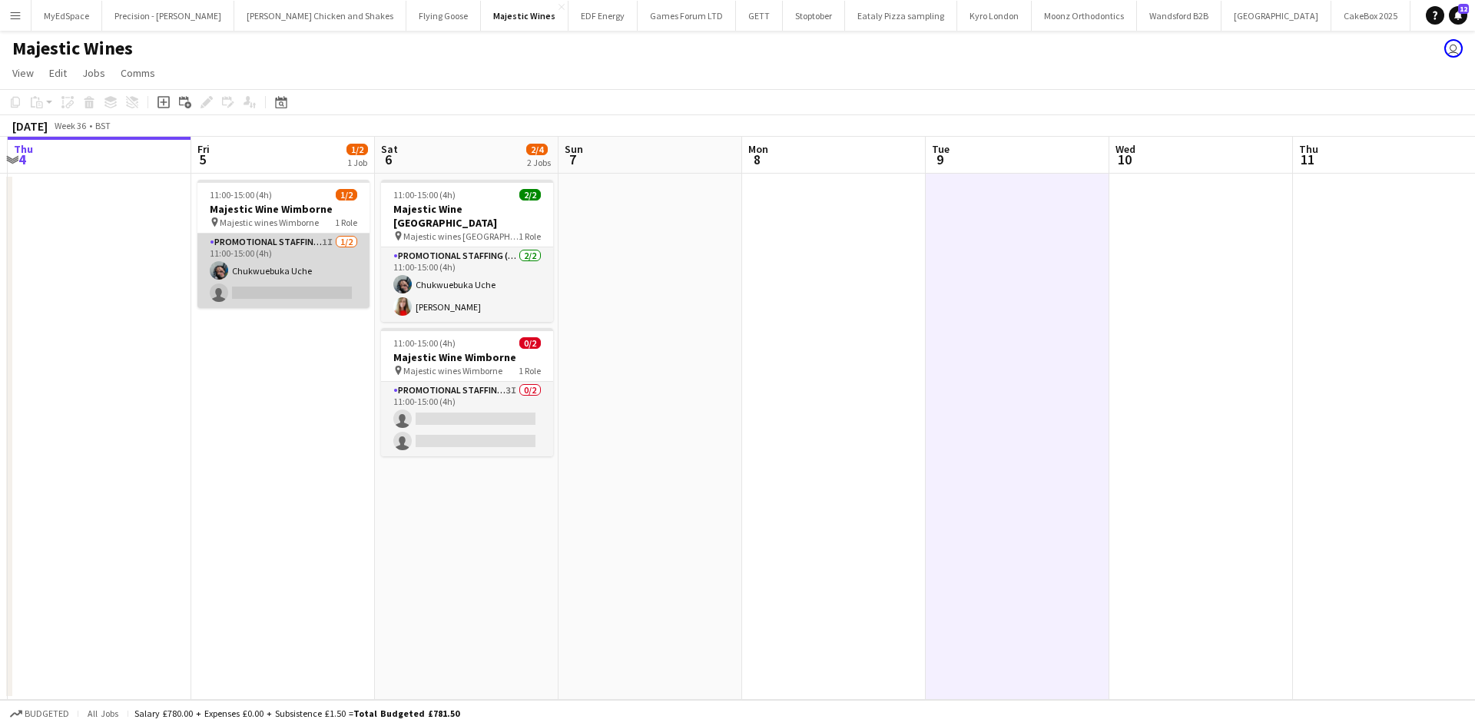
click at [284, 274] on app-card-role "Promotional Staffing (Flyering Staff) 1I 1/2 11:00-15:00 (4h) Chukwuebuka Uche …" at bounding box center [283, 271] width 172 height 75
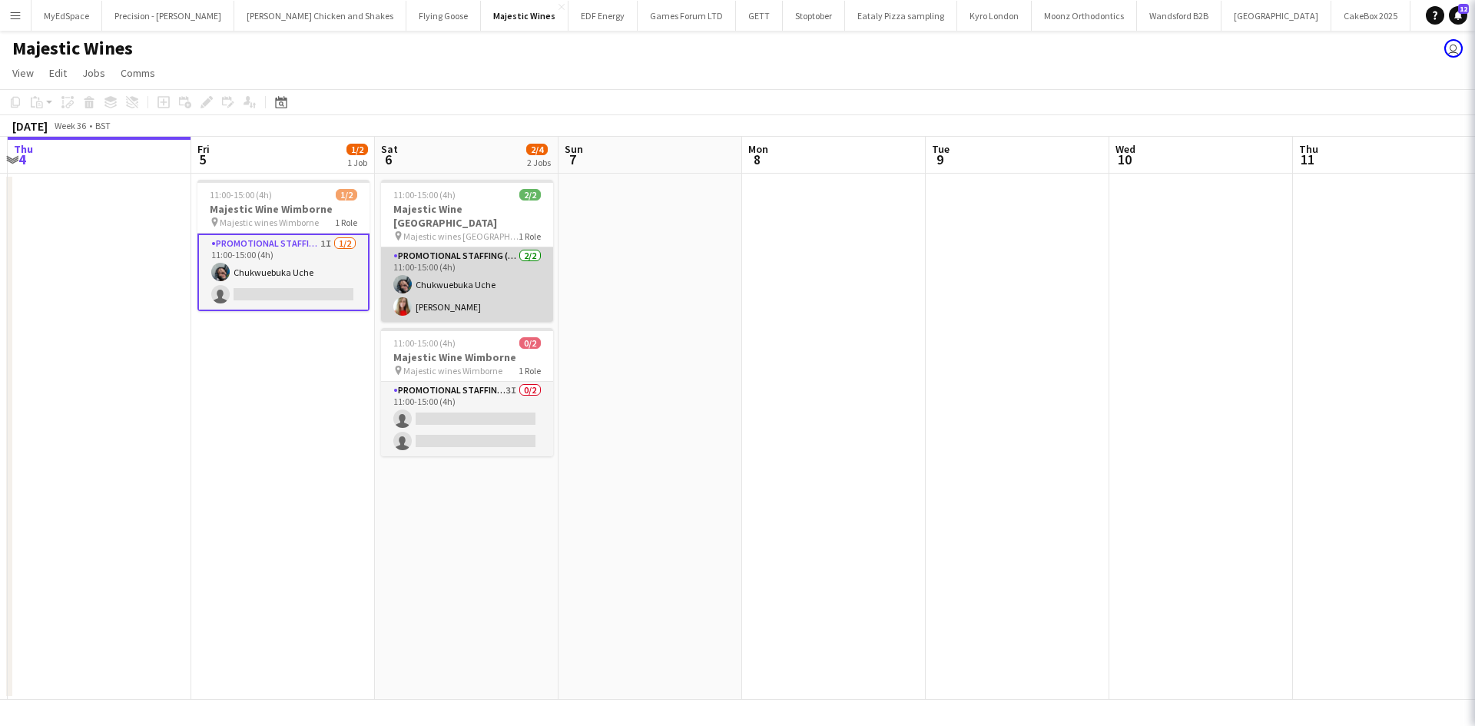
click at [443, 267] on app-card-role "Promotional Staffing (Flyering Staff) 2/2 11:00-15:00 (4h) Chukwuebuka Uche Mar…" at bounding box center [467, 284] width 172 height 75
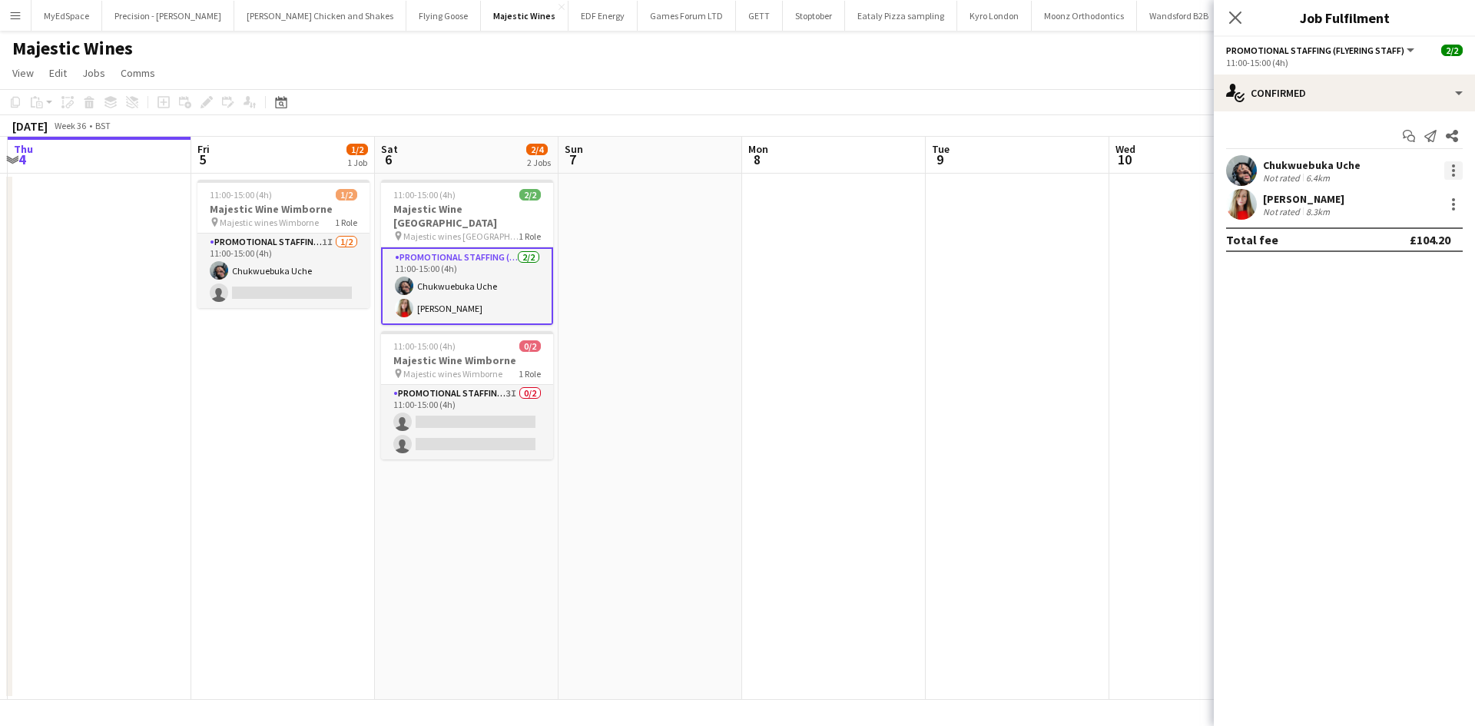
click at [1461, 162] on div at bounding box center [1453, 170] width 18 height 18
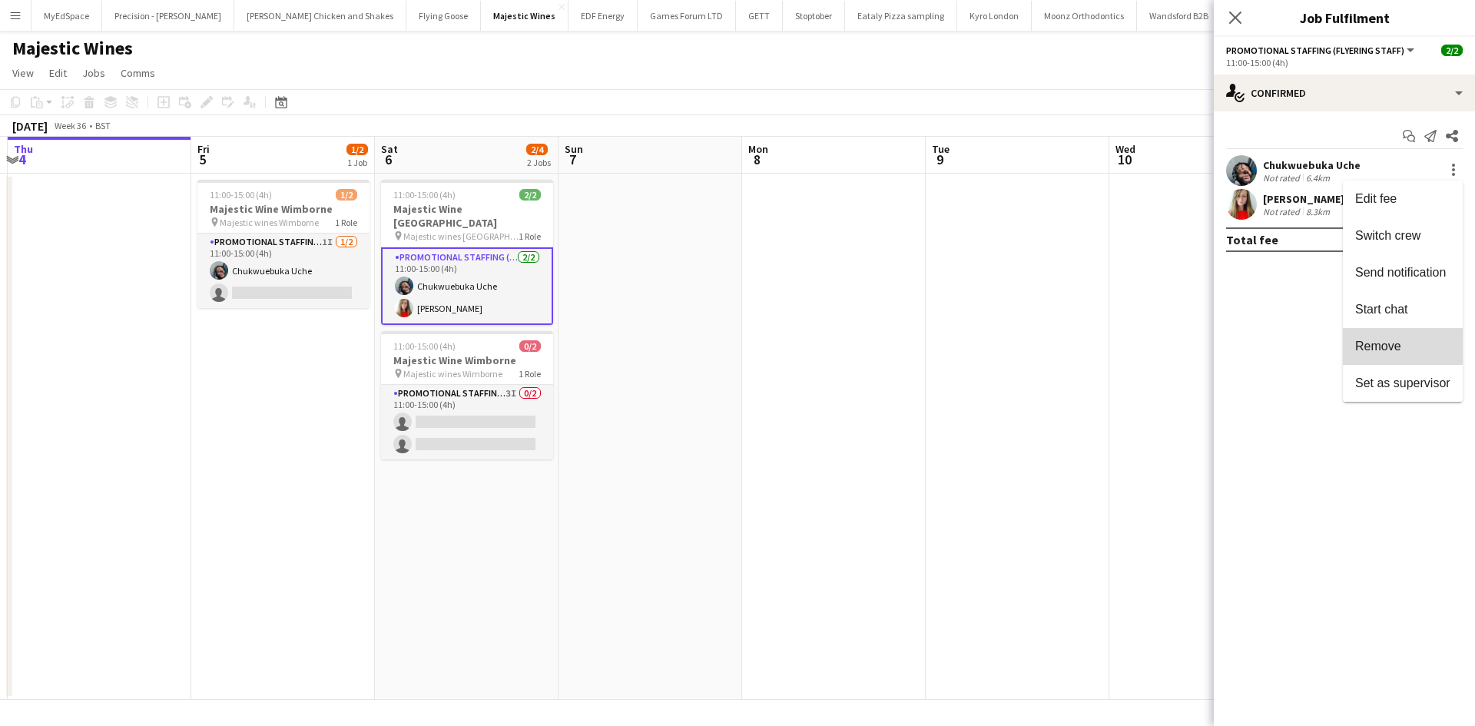
click at [1391, 345] on span "Remove" at bounding box center [1378, 346] width 46 height 13
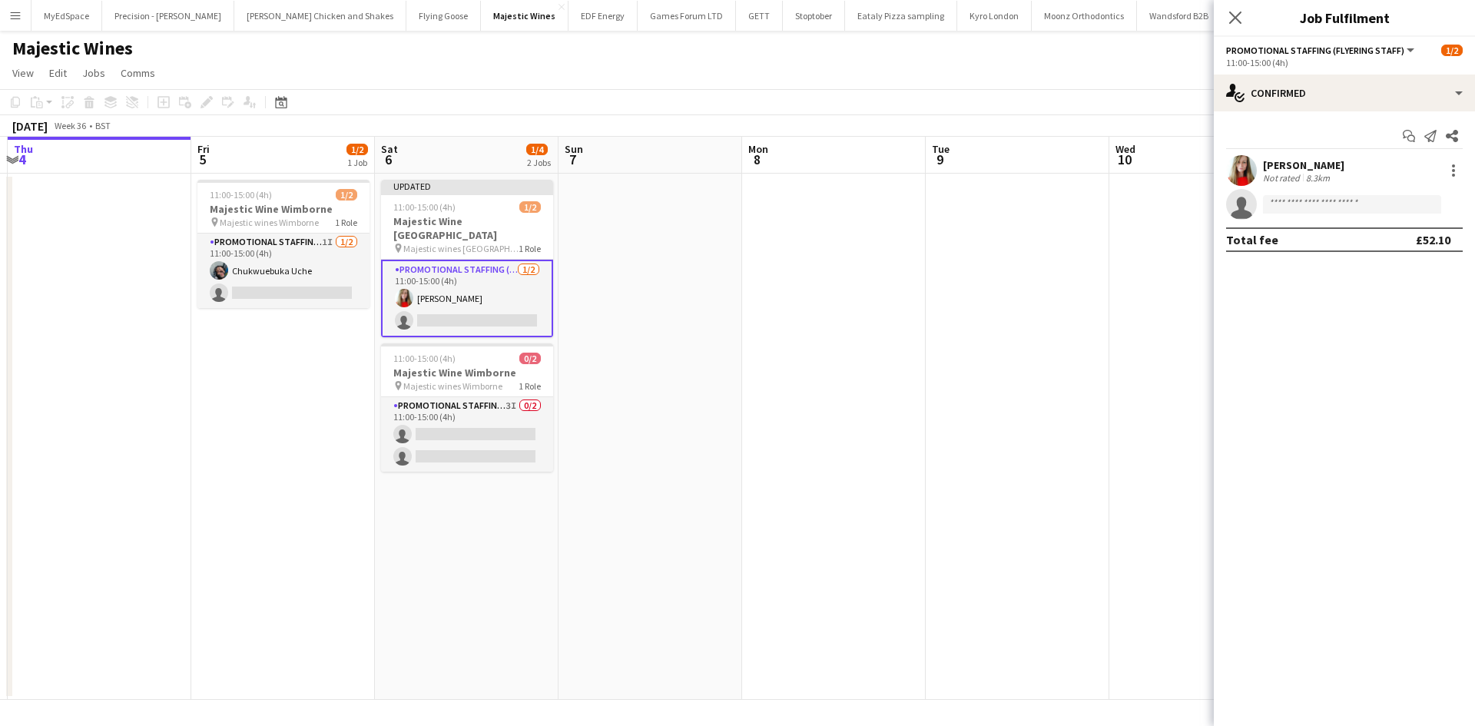
click at [1048, 296] on app-date-cell at bounding box center [1018, 437] width 184 height 526
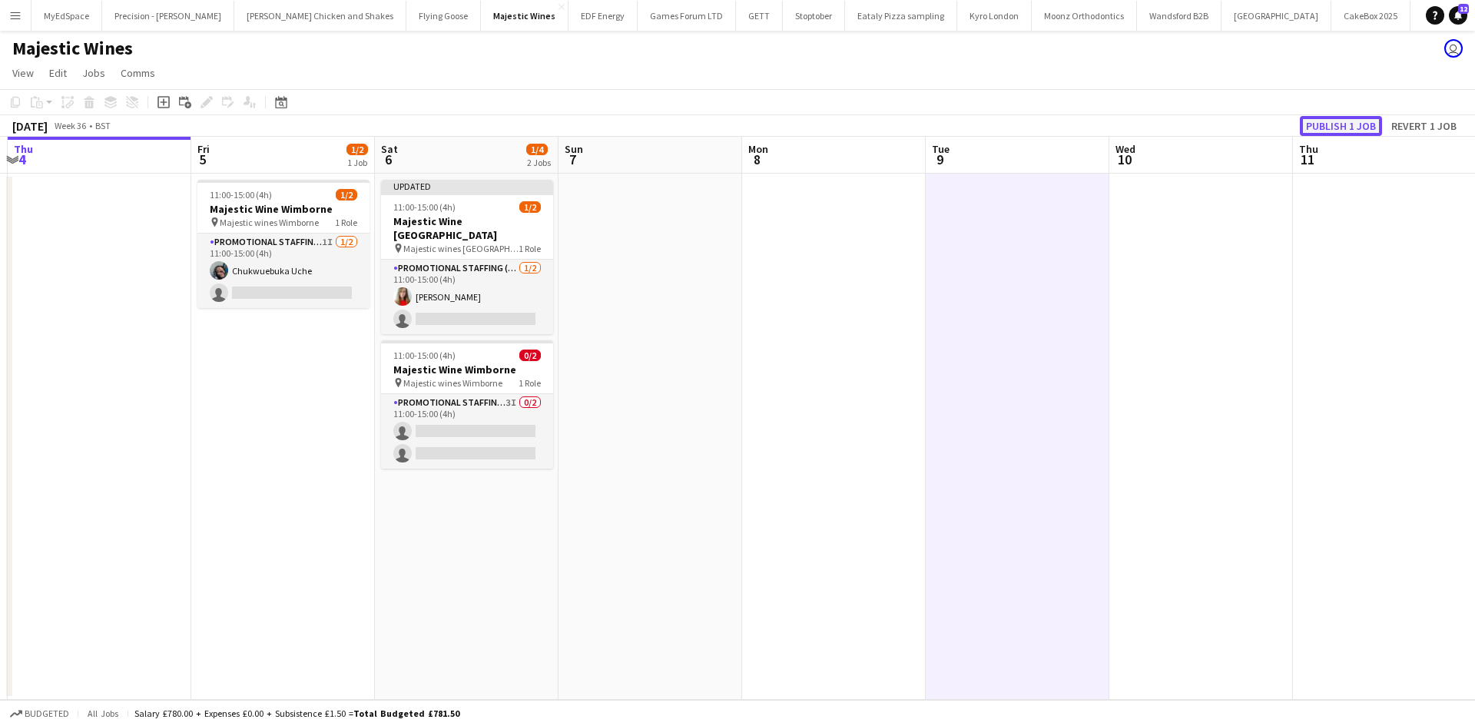
click at [1354, 118] on button "Publish 1 job" at bounding box center [1341, 126] width 82 height 20
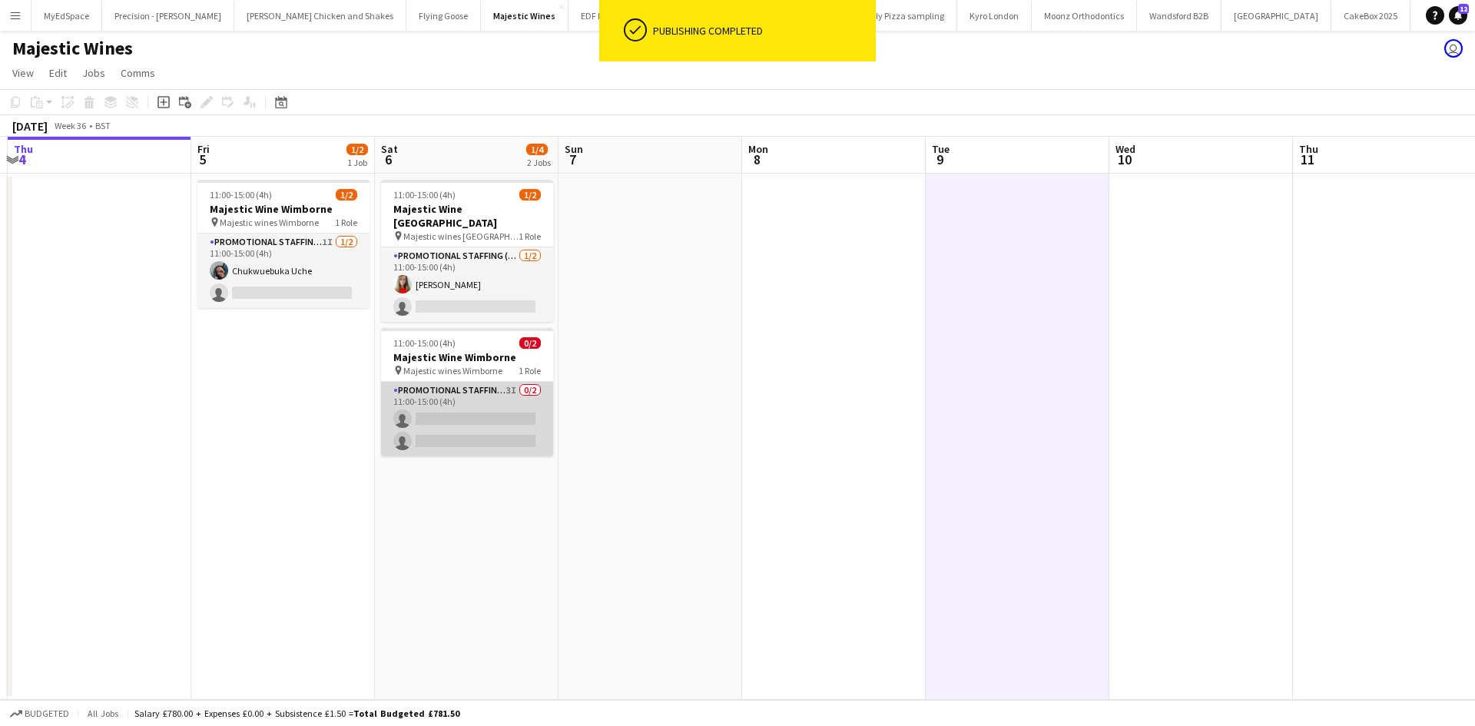
click at [433, 407] on app-card-role "Promotional Staffing (Flyering Staff) 3I 0/2 11:00-15:00 (4h) single-neutral-ac…" at bounding box center [467, 419] width 172 height 75
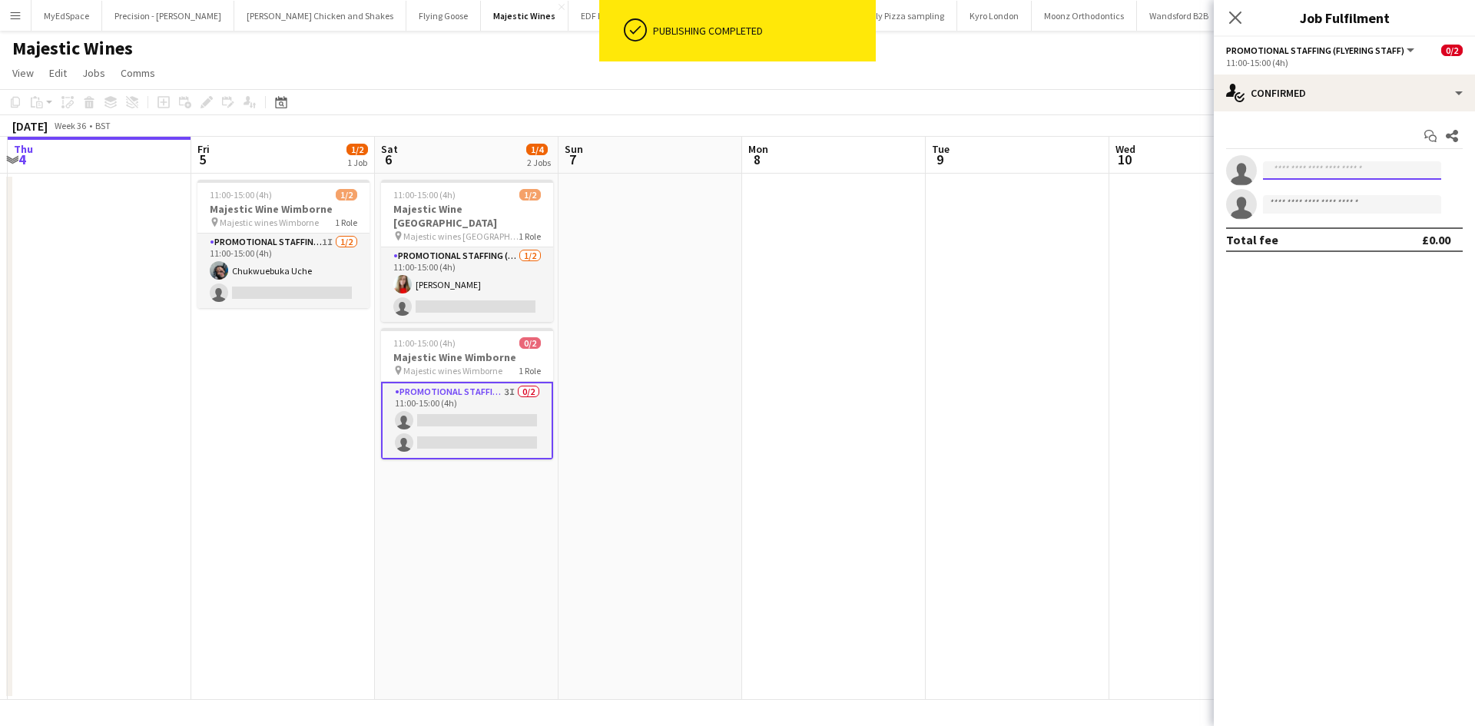
click at [1317, 163] on input at bounding box center [1352, 170] width 178 height 18
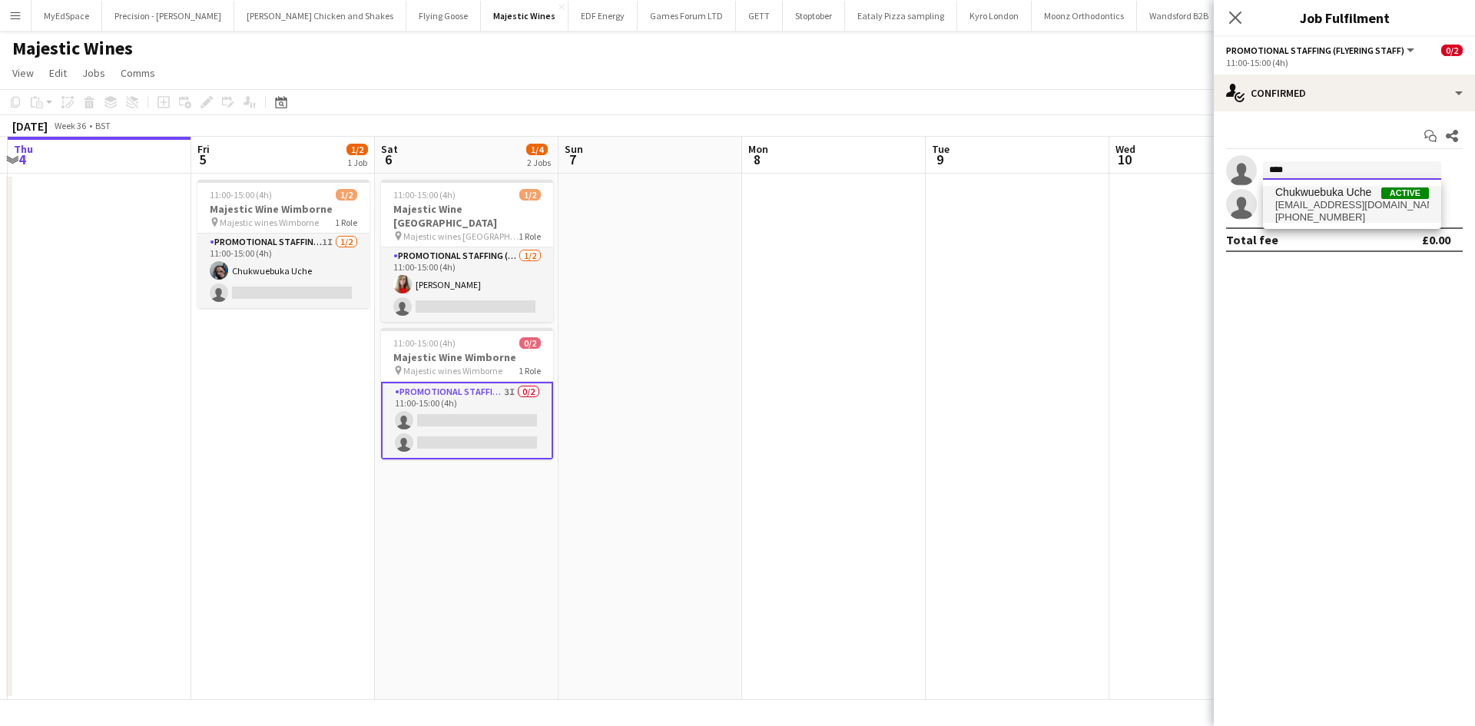
type input "****"
click at [1326, 201] on span "ucheebuka99@gmail.com" at bounding box center [1352, 205] width 154 height 12
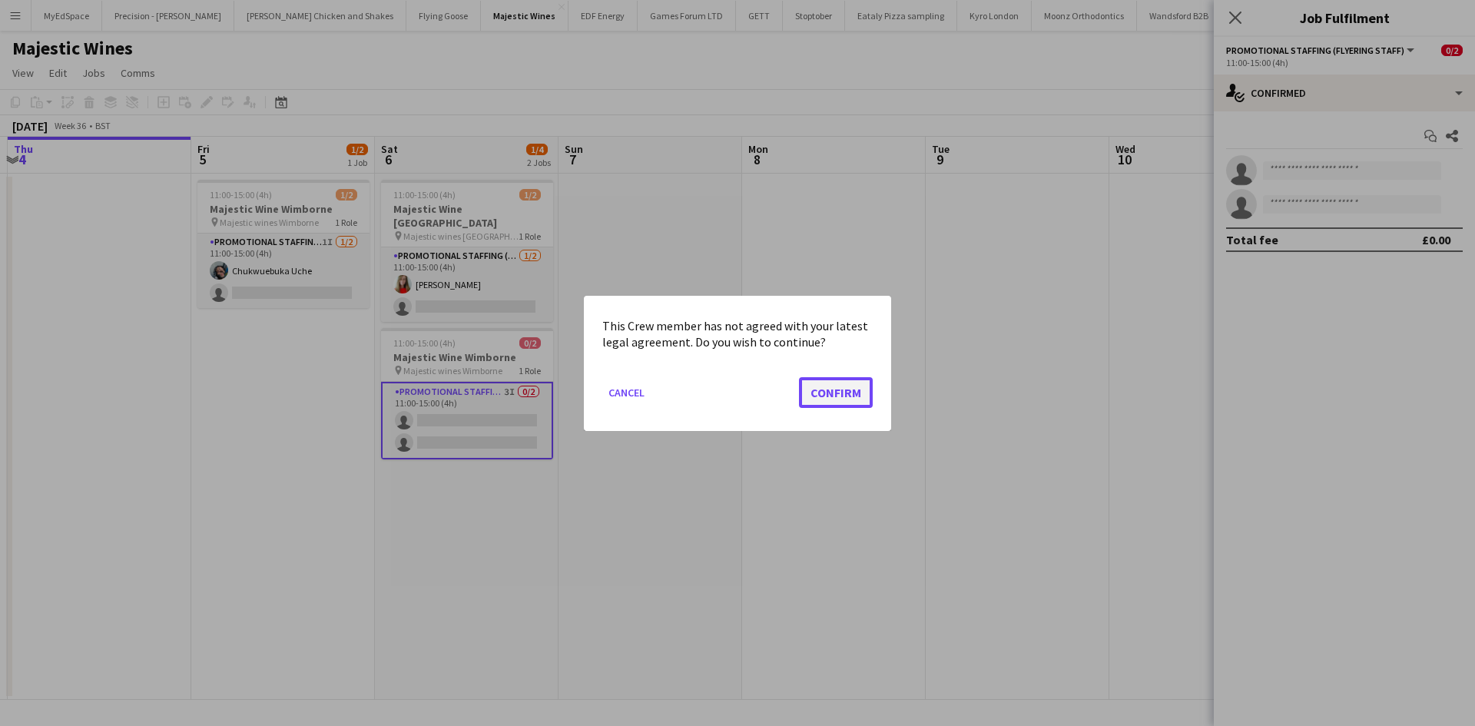
click at [865, 397] on button "Confirm" at bounding box center [836, 391] width 74 height 31
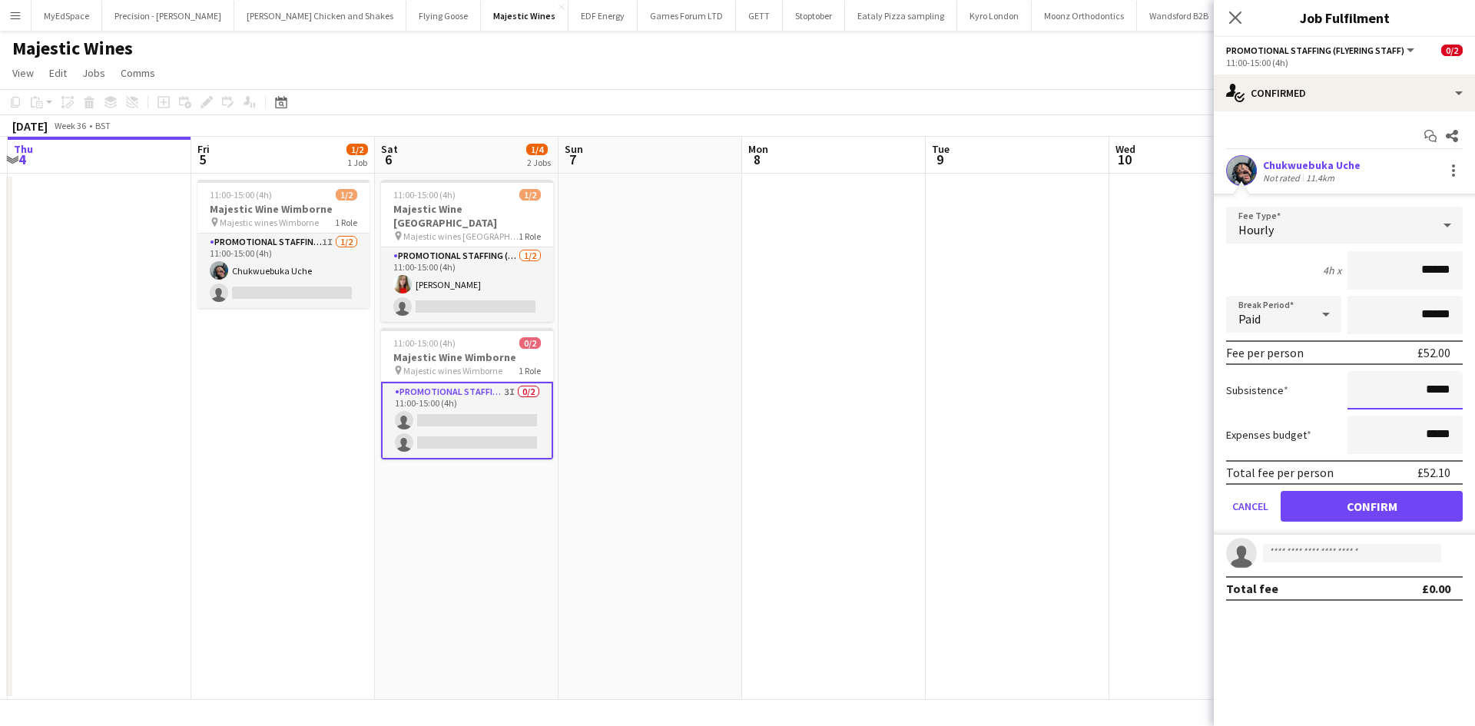
click at [1441, 394] on input "*****" at bounding box center [1405, 390] width 115 height 38
type input "******"
click at [1378, 511] on button "Confirm" at bounding box center [1372, 506] width 182 height 31
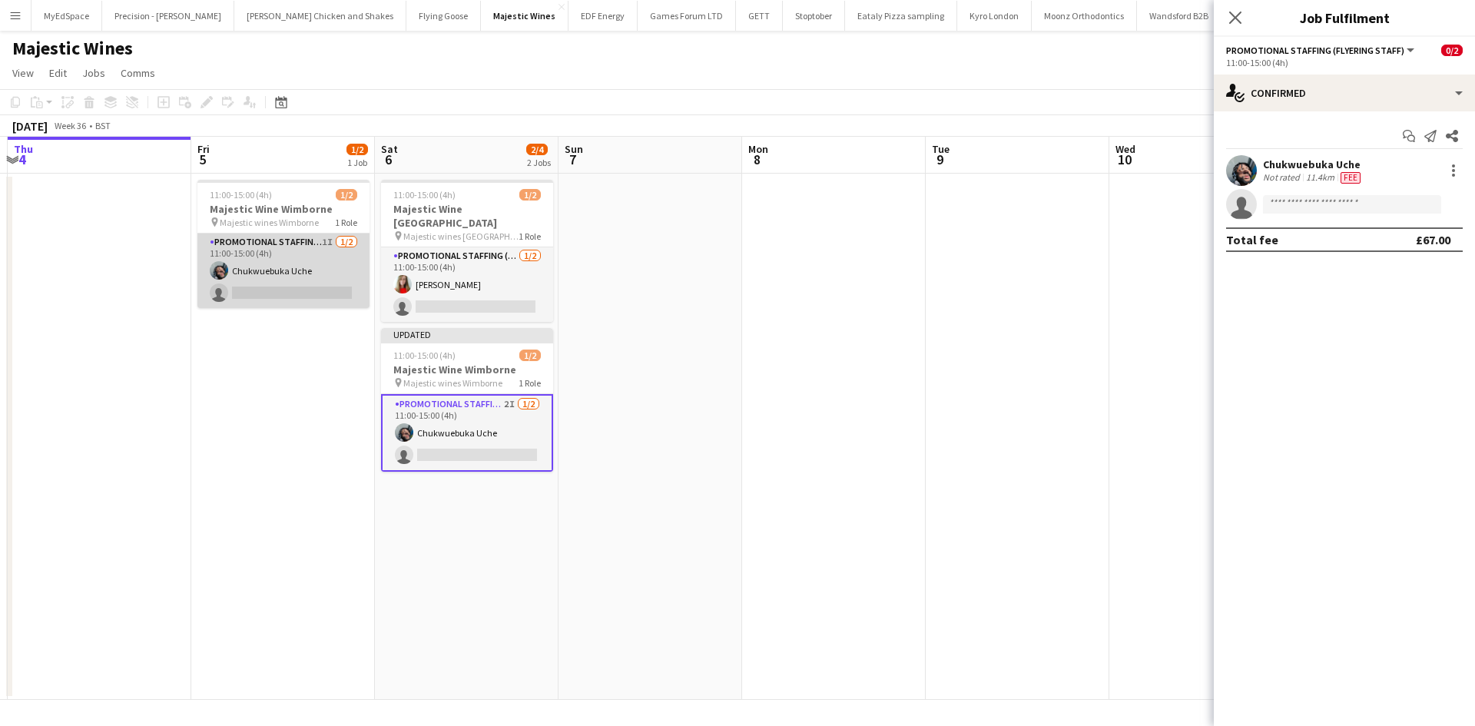
click at [283, 275] on app-card-role "Promotional Staffing (Flyering Staff) 1I 1/2 11:00-15:00 (4h) Chukwuebuka Uche …" at bounding box center [283, 271] width 172 height 75
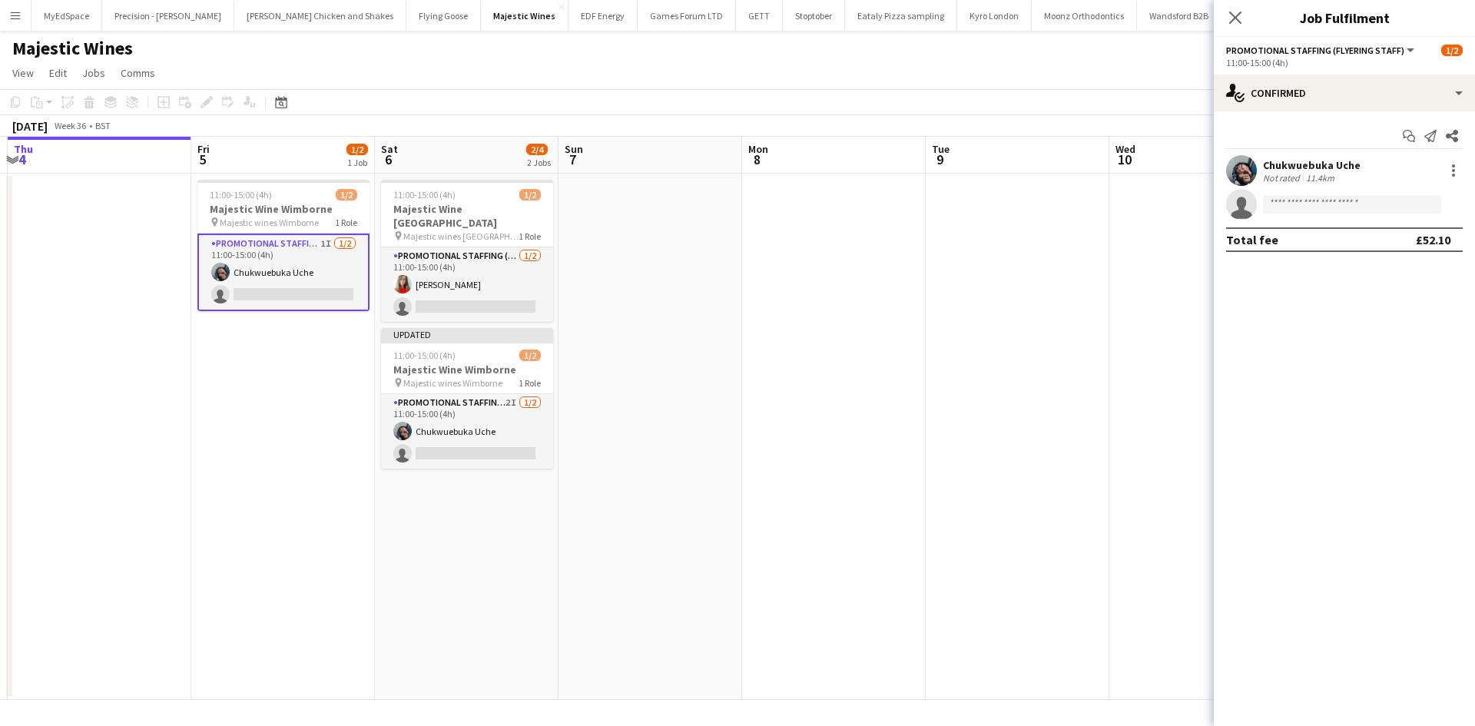
click at [1377, 161] on div "Chukwuebuka Uche Not rated 11.4km" at bounding box center [1344, 170] width 261 height 31
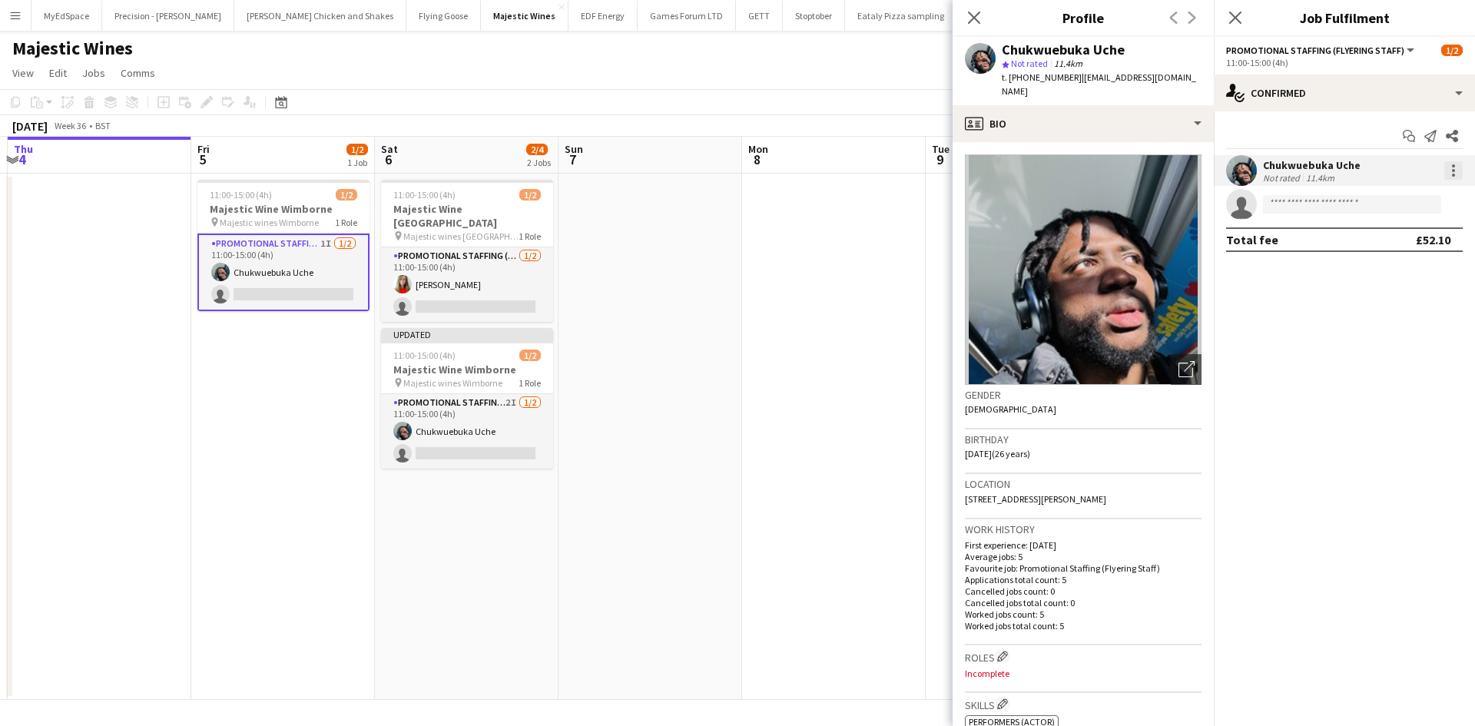
click at [1459, 163] on div at bounding box center [1453, 170] width 18 height 18
click at [1398, 197] on span "Edit fee" at bounding box center [1402, 199] width 95 height 14
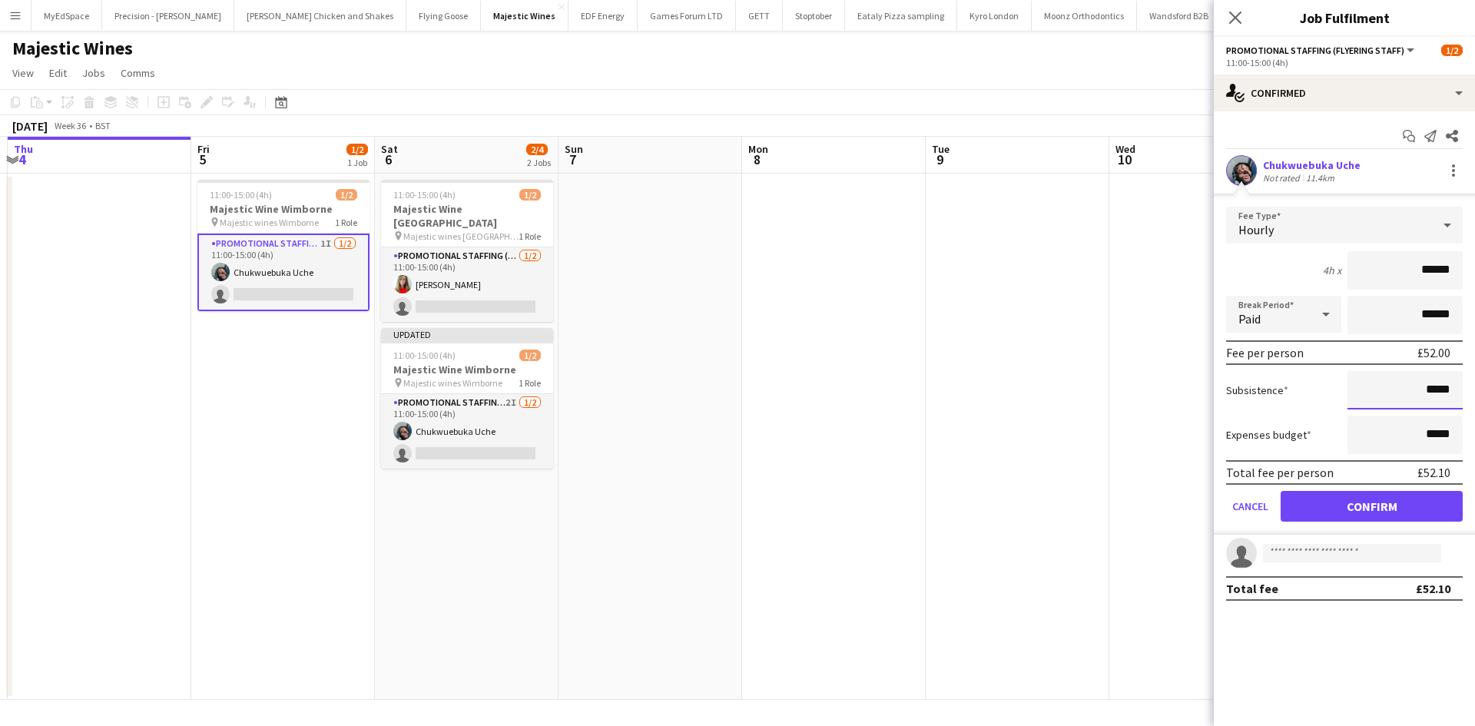
click at [1448, 398] on input "*****" at bounding box center [1405, 390] width 115 height 38
type input "******"
drag, startPoint x: 1422, startPoint y: 509, endPoint x: 1375, endPoint y: 496, distance: 48.4
click at [1422, 508] on button "Confirm" at bounding box center [1372, 506] width 182 height 31
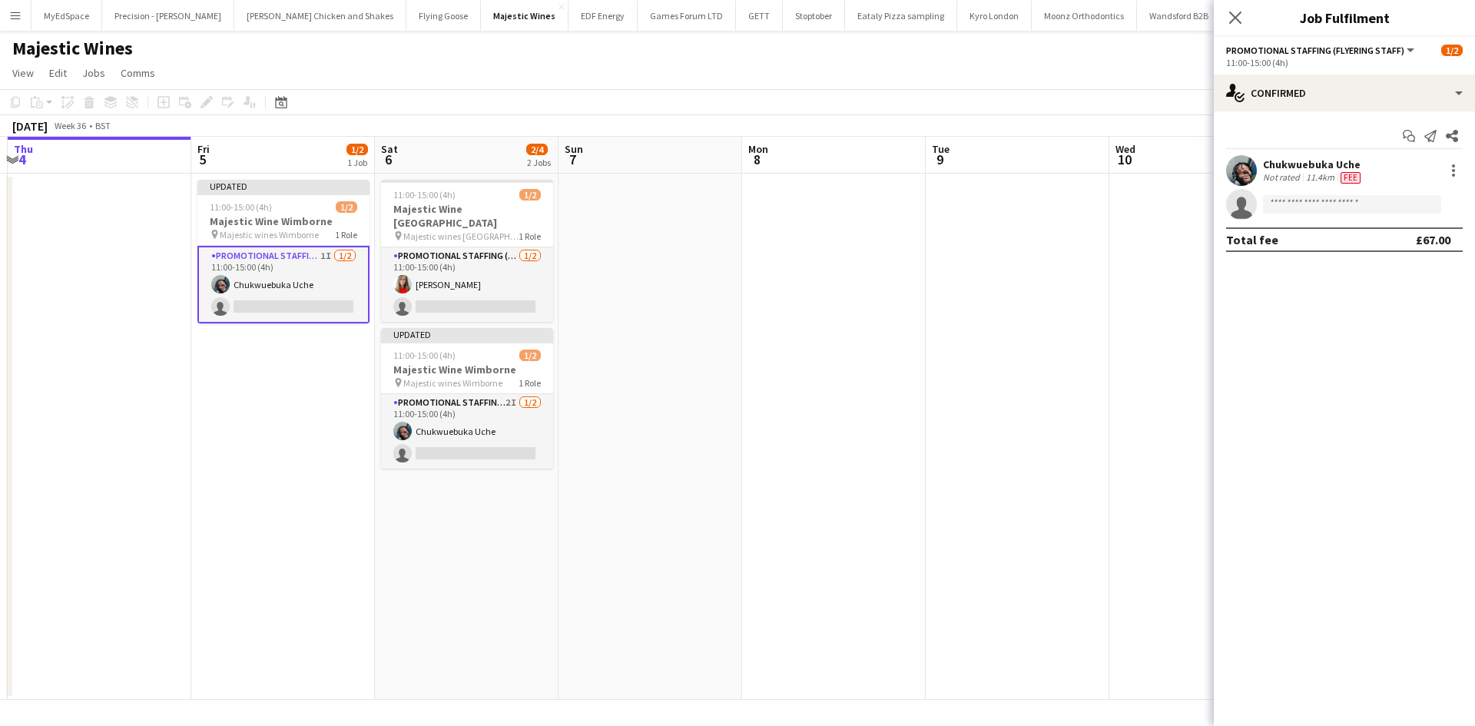
click at [1096, 412] on app-date-cell at bounding box center [1018, 437] width 184 height 526
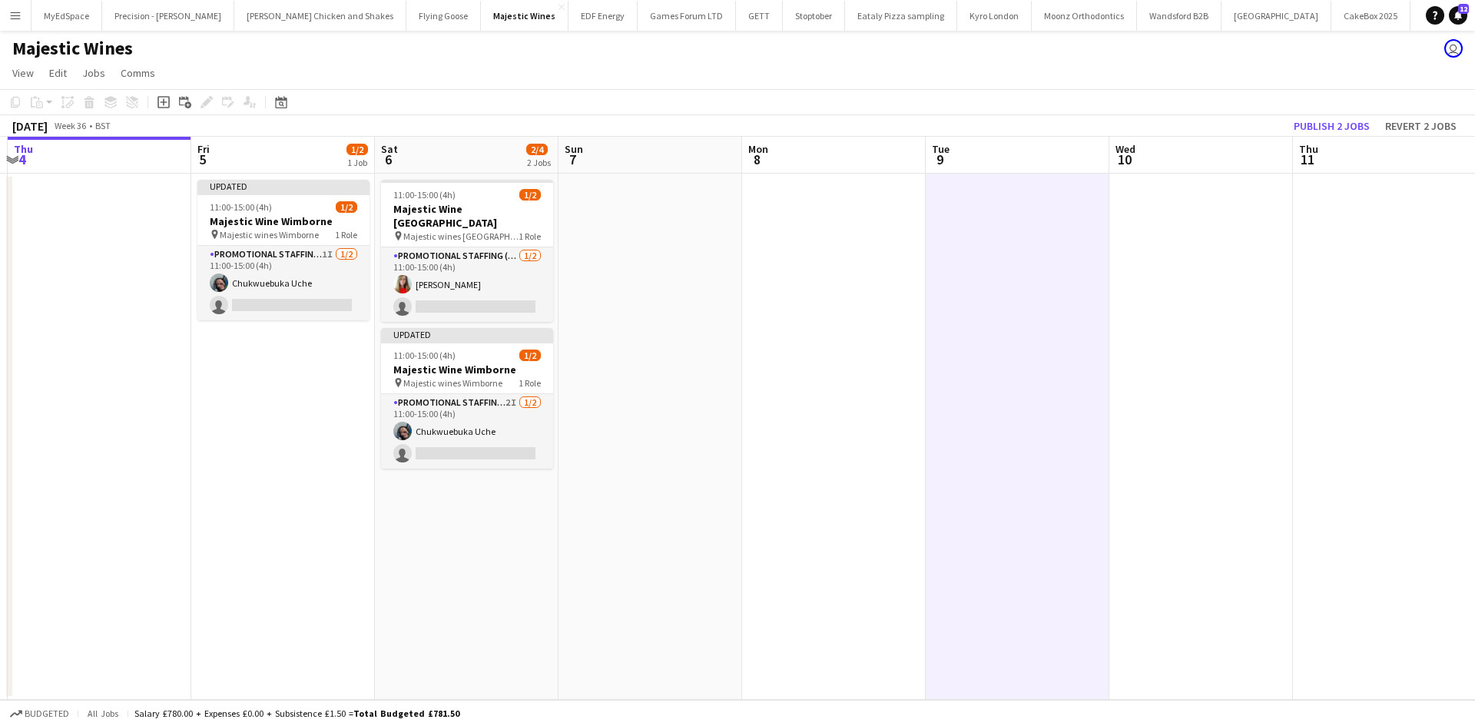
click at [1344, 108] on app-toolbar "Copy Paste Paste Ctrl+V Paste with crew Ctrl+Shift+V Paste linked Job [GEOGRAPH…" at bounding box center [737, 102] width 1475 height 26
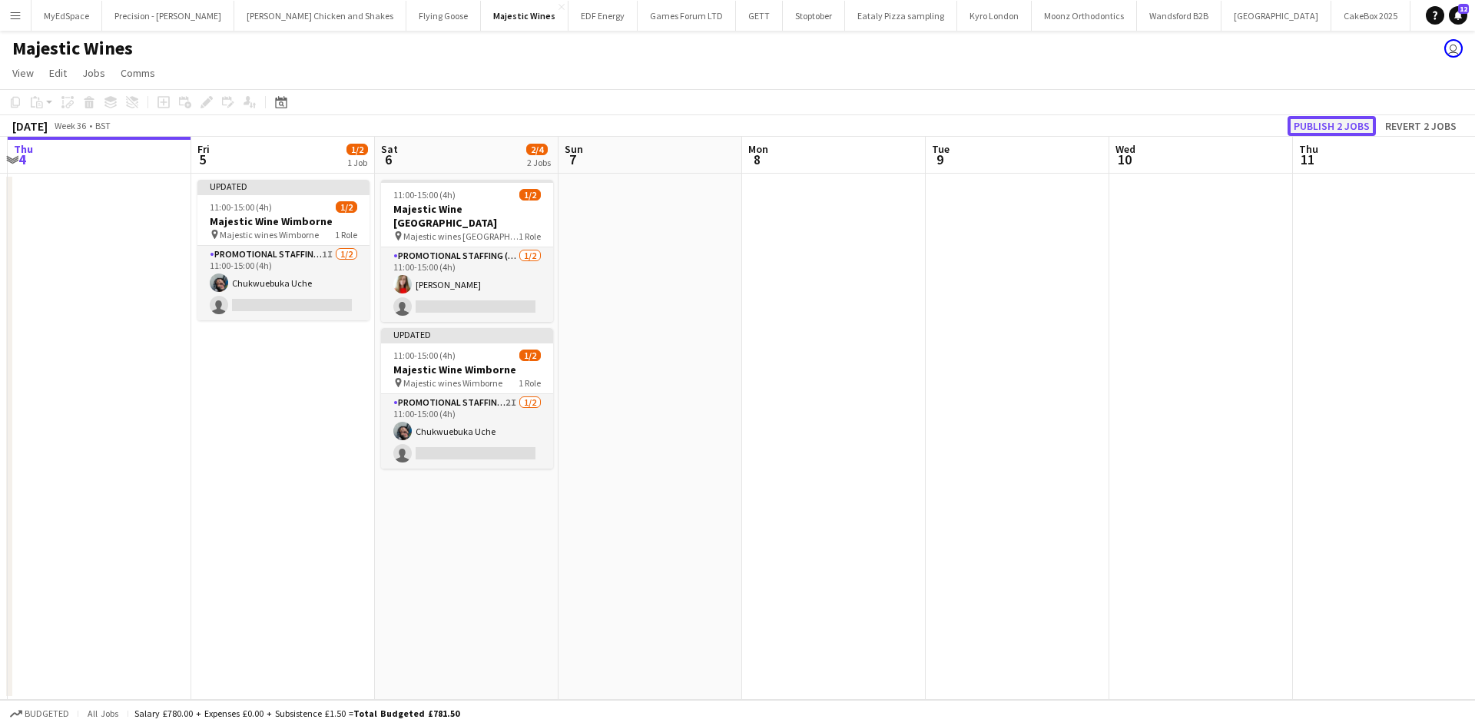
drag, startPoint x: 1343, startPoint y: 120, endPoint x: 1355, endPoint y: 121, distance: 12.4
click at [1342, 121] on button "Publish 2 jobs" at bounding box center [1332, 126] width 88 height 20
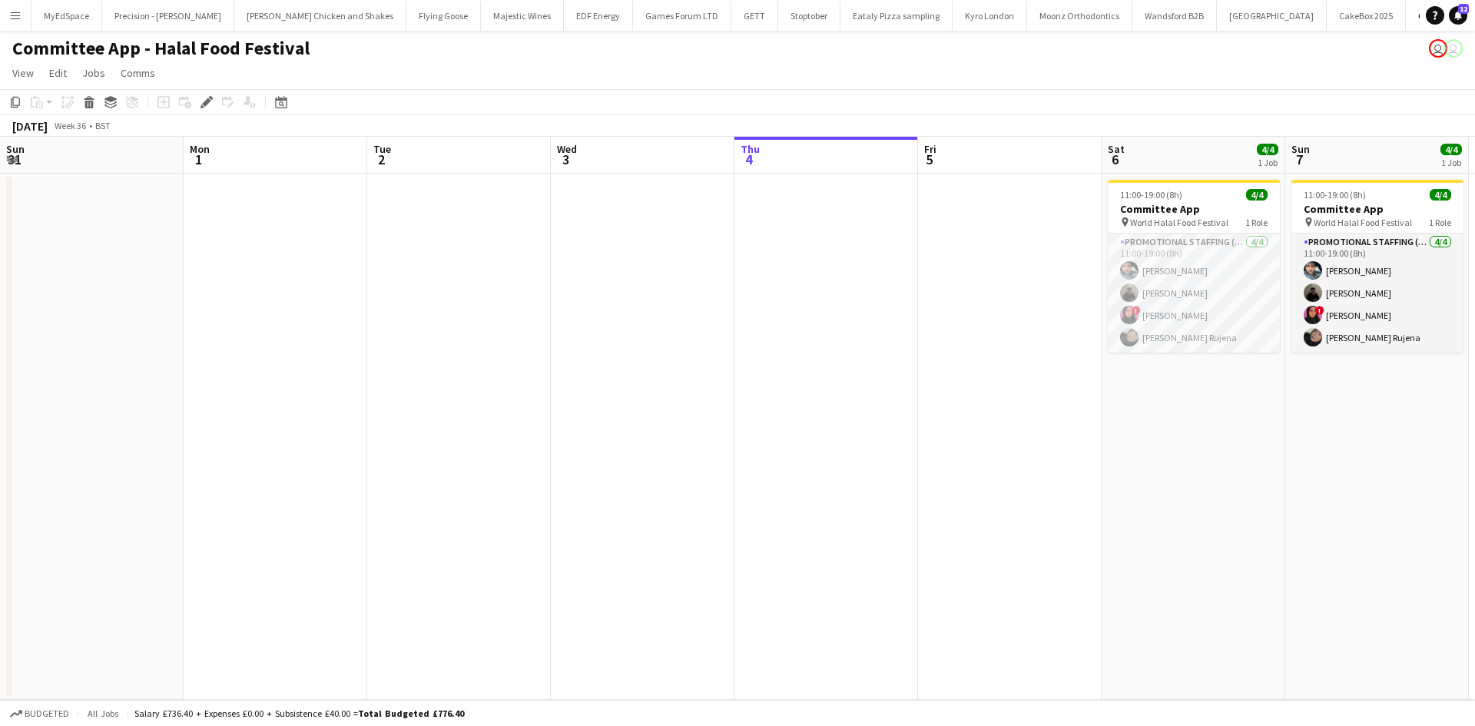
scroll to position [0, 529]
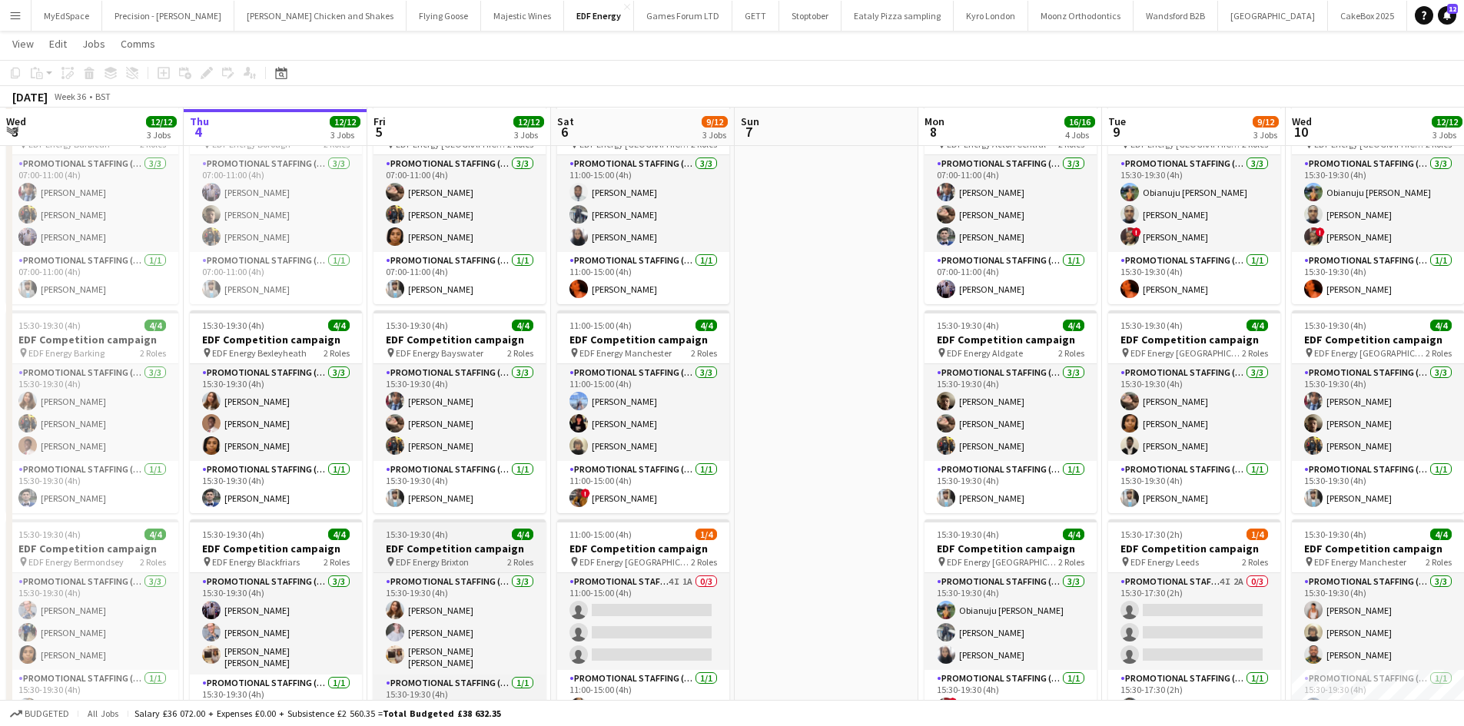
scroll to position [154, 0]
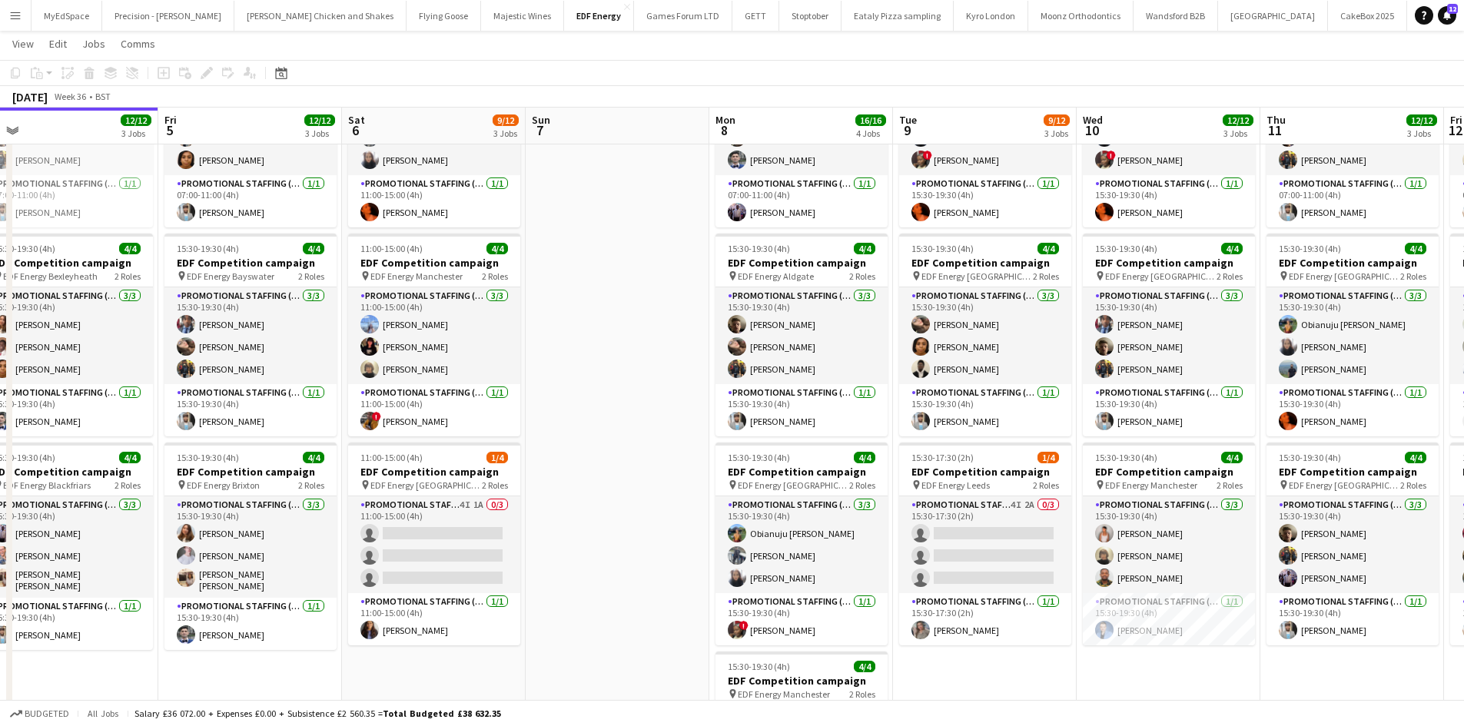
drag, startPoint x: 775, startPoint y: 553, endPoint x: 562, endPoint y: 564, distance: 213.1
click at [562, 564] on app-calendar-viewport "Mon 1 12/12 3 Jobs Tue 2 12/12 3 Jobs Wed 3 12/12 3 Jobs Thu 4 12/12 3 Jobs Fri…" at bounding box center [732, 425] width 1464 height 1039
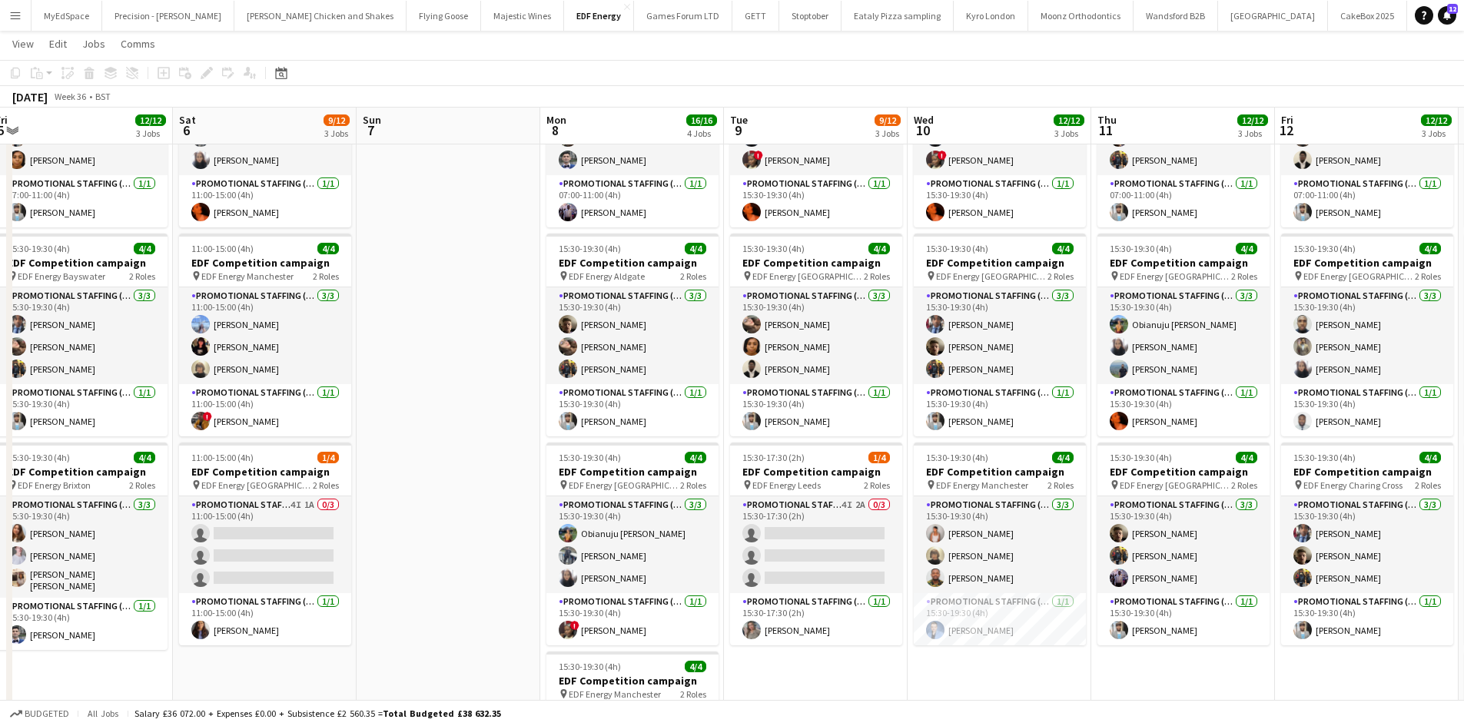
scroll to position [0, 787]
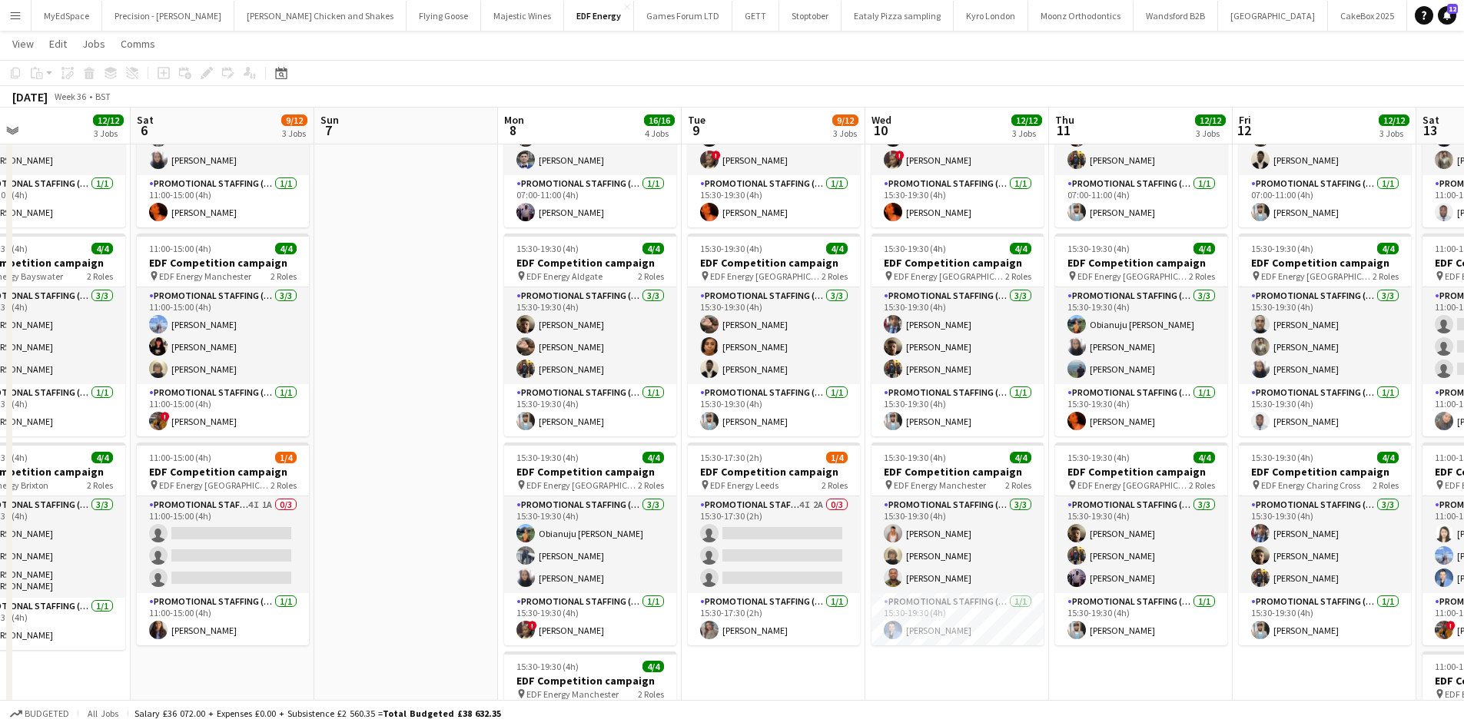
drag, startPoint x: 588, startPoint y: 535, endPoint x: 419, endPoint y: 520, distance: 168.9
click at [419, 520] on app-calendar-viewport "Mon 1 12/12 3 Jobs Tue 2 12/12 3 Jobs Wed 3 12/12 3 Jobs Thu 4 12/12 3 Jobs Fri…" at bounding box center [732, 425] width 1464 height 1039
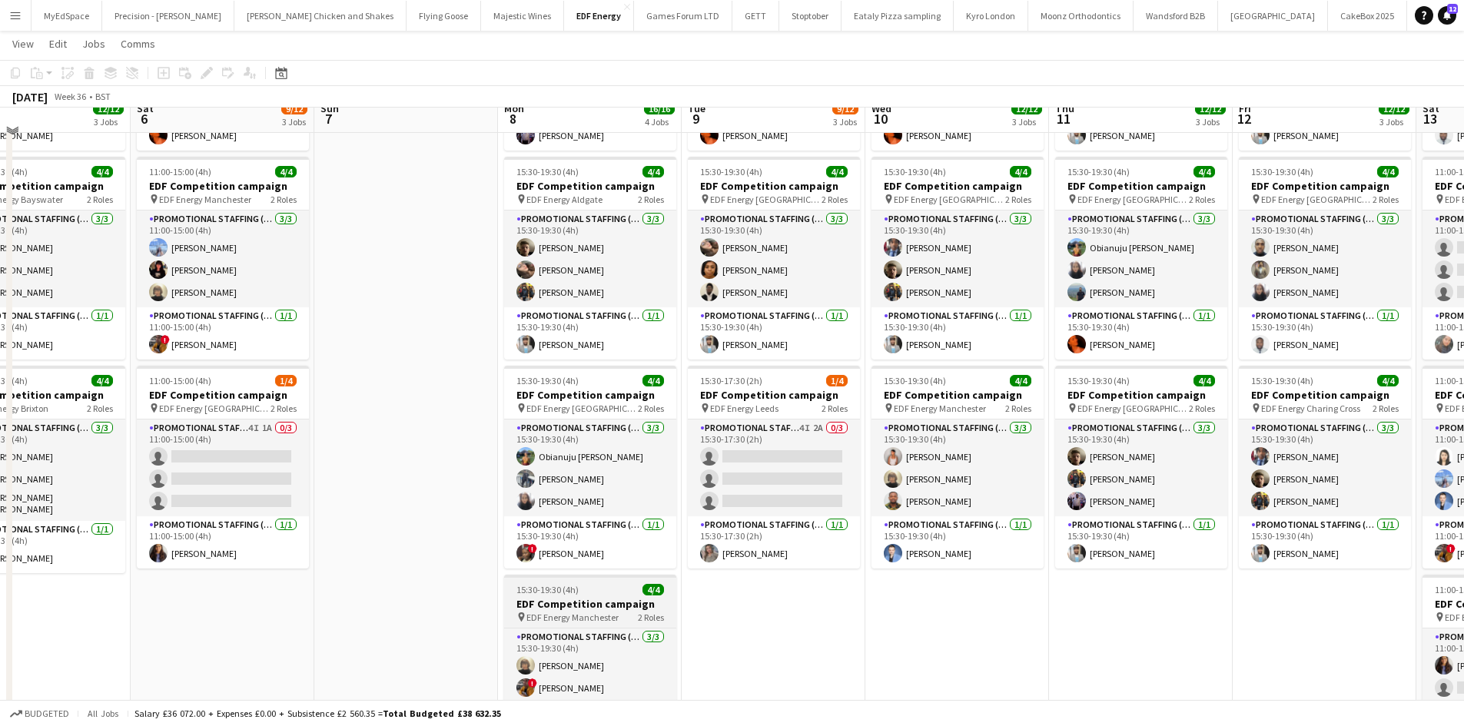
scroll to position [77, 0]
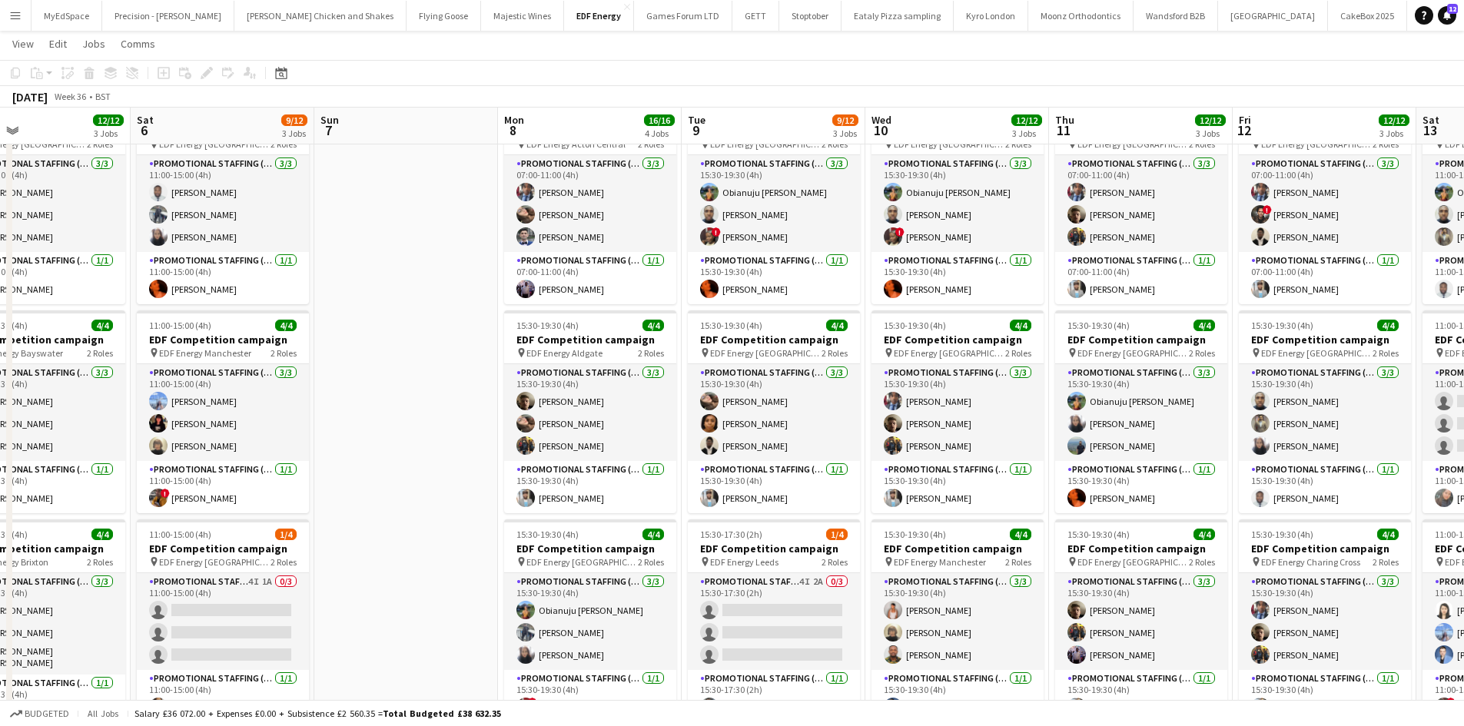
click at [326, 525] on app-calendar-viewport "Mon 1 12/12 3 Jobs Tue 2 12/12 3 Jobs Wed 3 12/12 3 Jobs Thu 4 12/12 3 Jobs Fri…" at bounding box center [732, 502] width 1464 height 1039
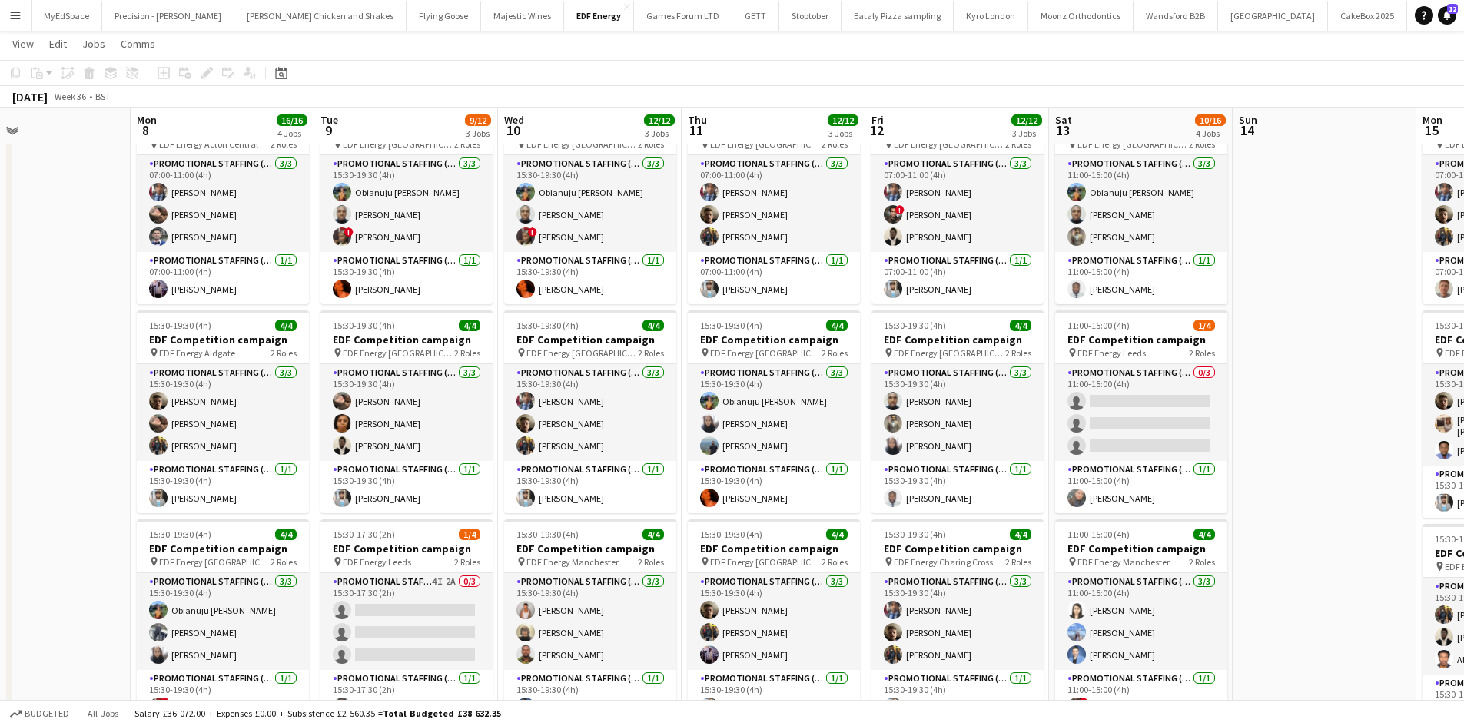
scroll to position [0, 471]
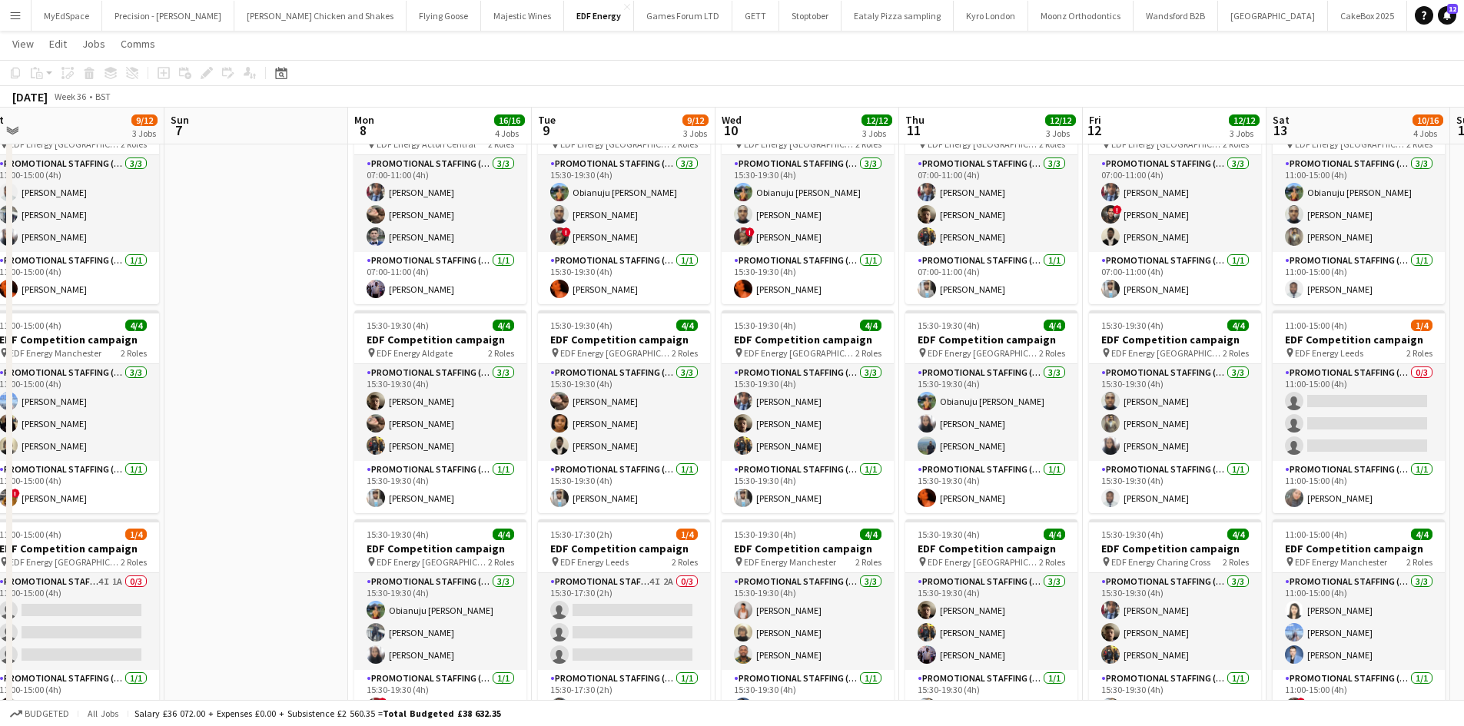
click at [273, 491] on app-calendar-viewport "Wed 3 12/12 3 Jobs Thu 4 12/12 3 Jobs Fri 5 12/12 3 Jobs Sat 6 9/12 3 Jobs Sun …" at bounding box center [732, 502] width 1464 height 1039
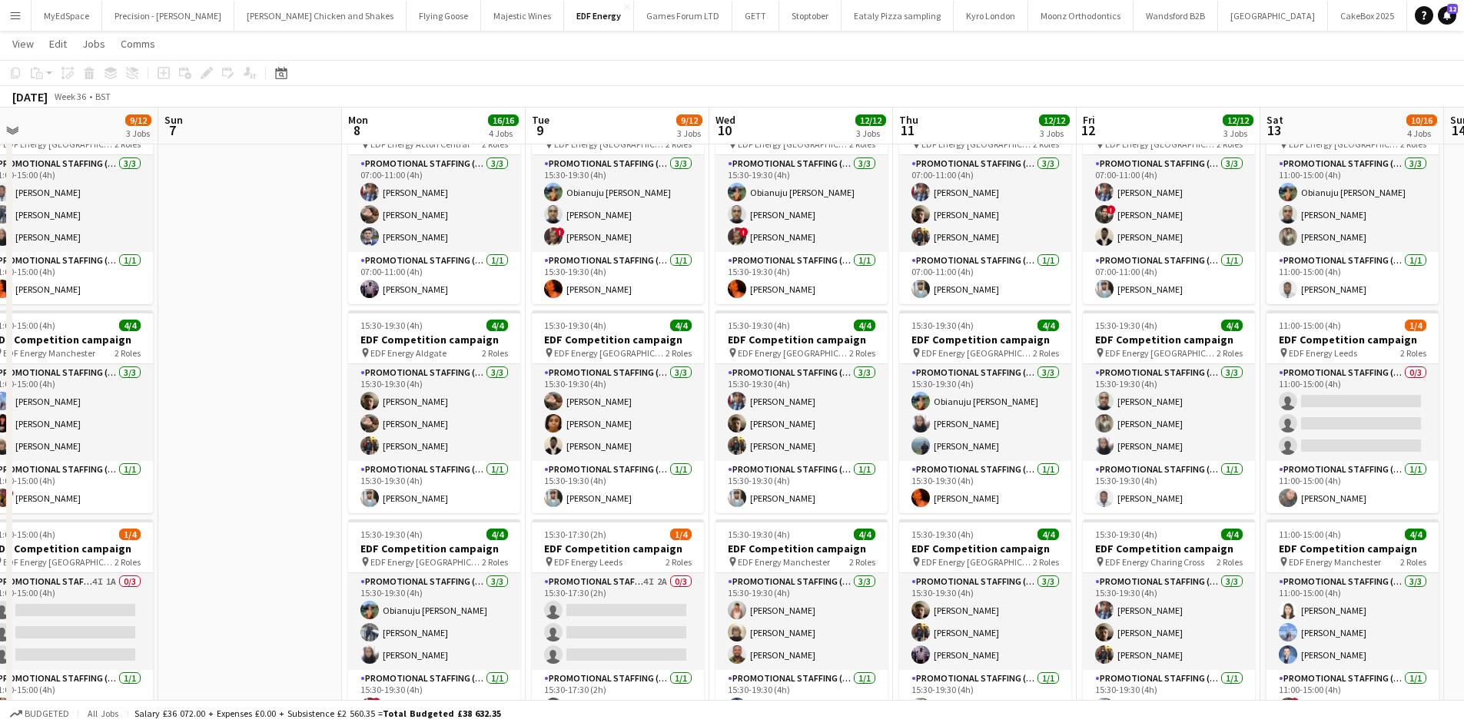
drag, startPoint x: 231, startPoint y: 336, endPoint x: 738, endPoint y: 296, distance: 508.7
click at [738, 296] on app-calendar-viewport "Wed 3 12/12 3 Jobs Thu 4 12/12 3 Jobs Fri 5 12/12 3 Jobs Sat 6 9/12 3 Jobs Sun …" at bounding box center [732, 502] width 1464 height 1039
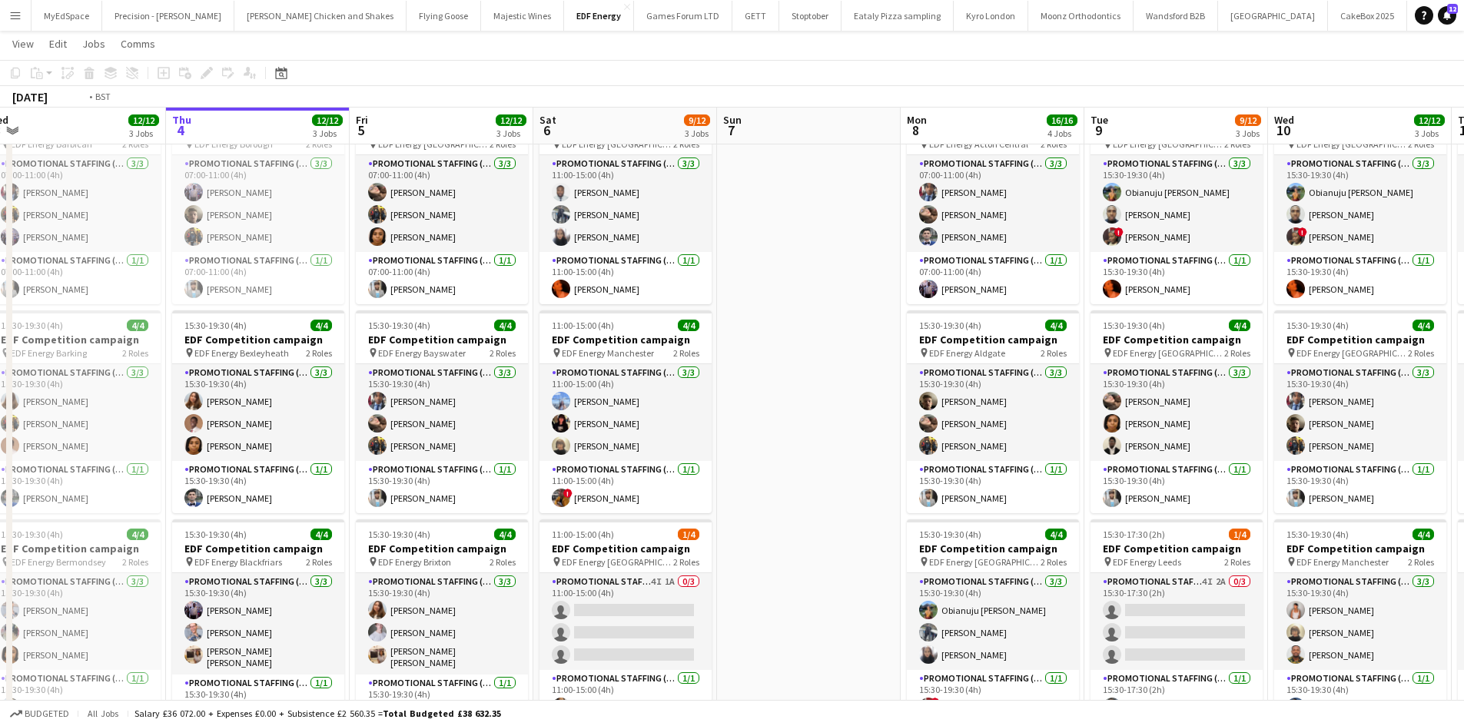
drag, startPoint x: 463, startPoint y: 349, endPoint x: 728, endPoint y: 304, distance: 268.8
click at [831, 300] on app-calendar-viewport "Mon 1 12/12 3 Jobs Tue 2 12/12 3 Jobs Wed 3 12/12 3 Jobs Thu 4 12/12 3 Jobs Fri…" at bounding box center [732, 502] width 1464 height 1039
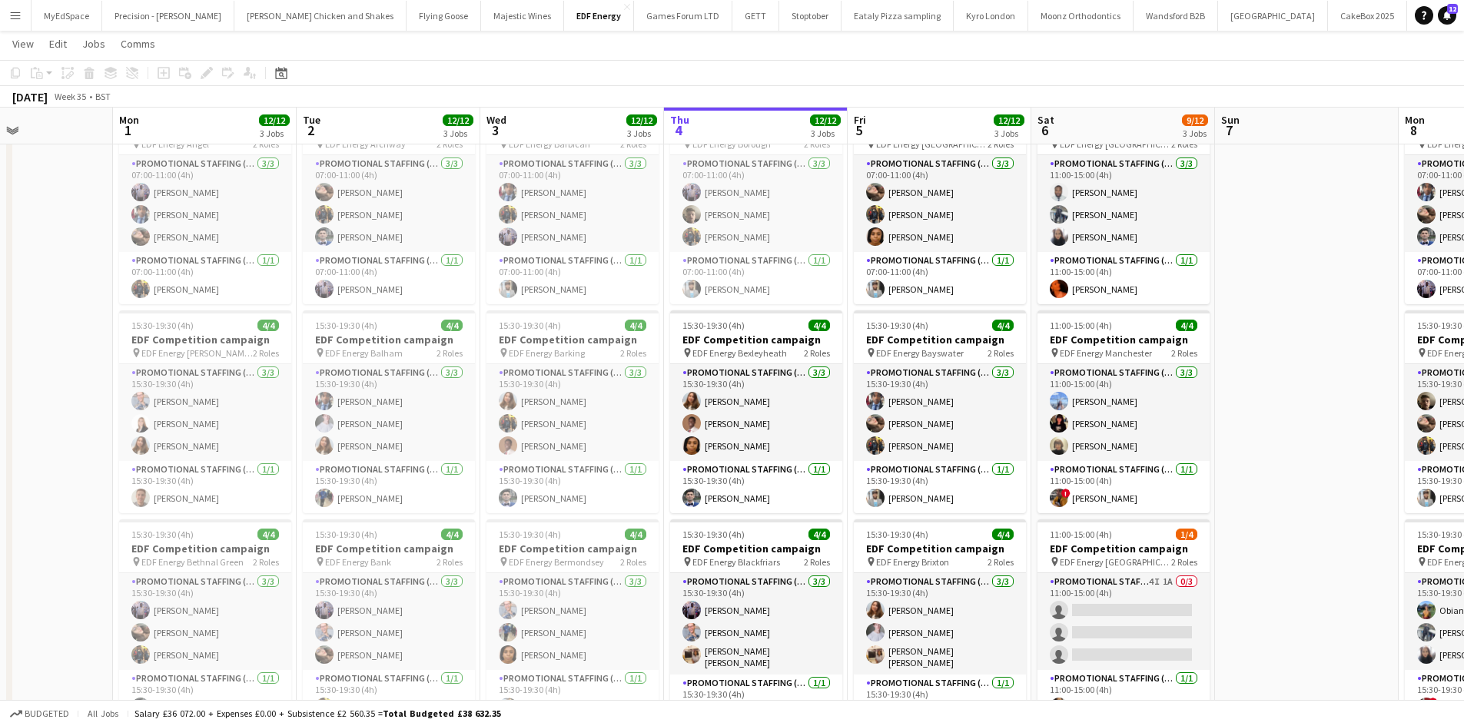
scroll to position [0, 408]
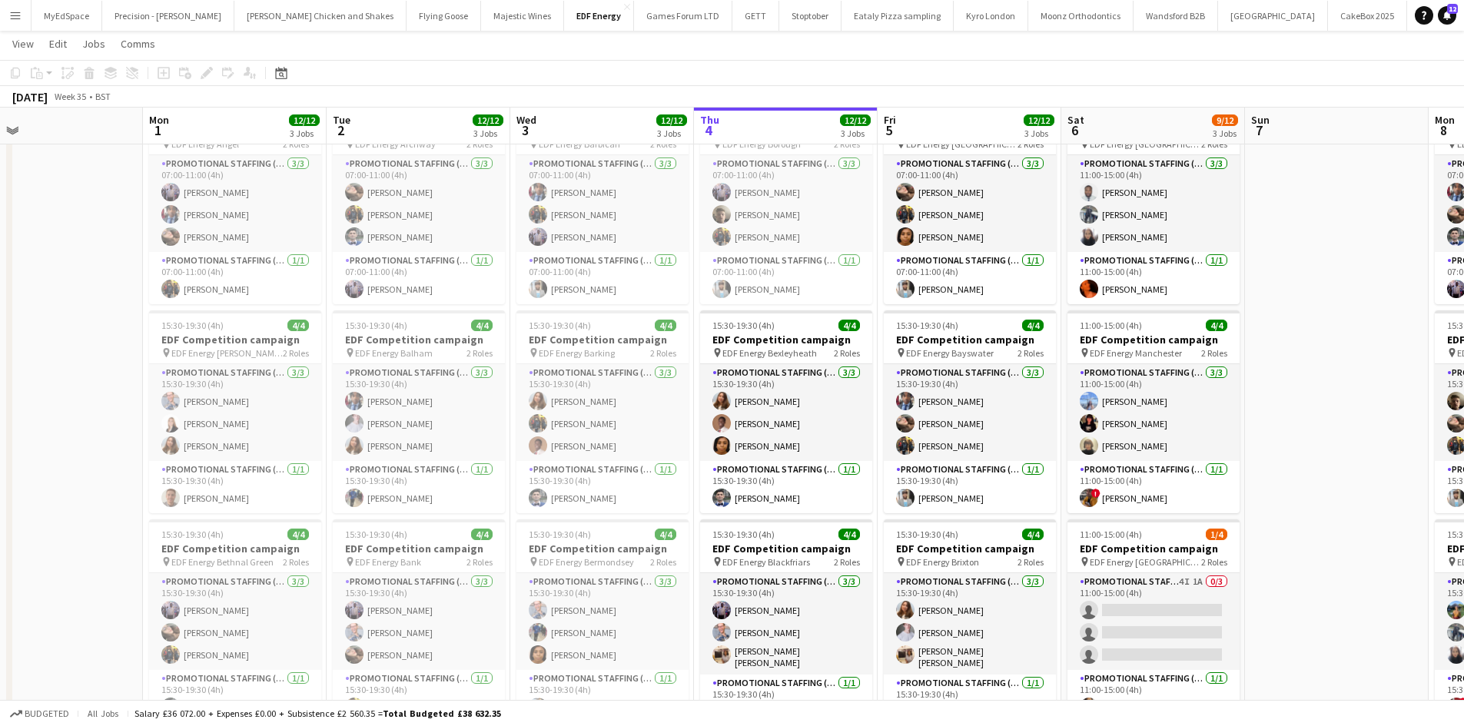
drag, startPoint x: 538, startPoint y: 330, endPoint x: 568, endPoint y: 330, distance: 30.0
click at [568, 330] on app-calendar-viewport "Fri 29 Sat 30 Sun 31 Mon 1 12/12 3 Jobs Tue 2 12/12 3 Jobs Wed 3 12/12 3 Jobs T…" at bounding box center [732, 502] width 1464 height 1039
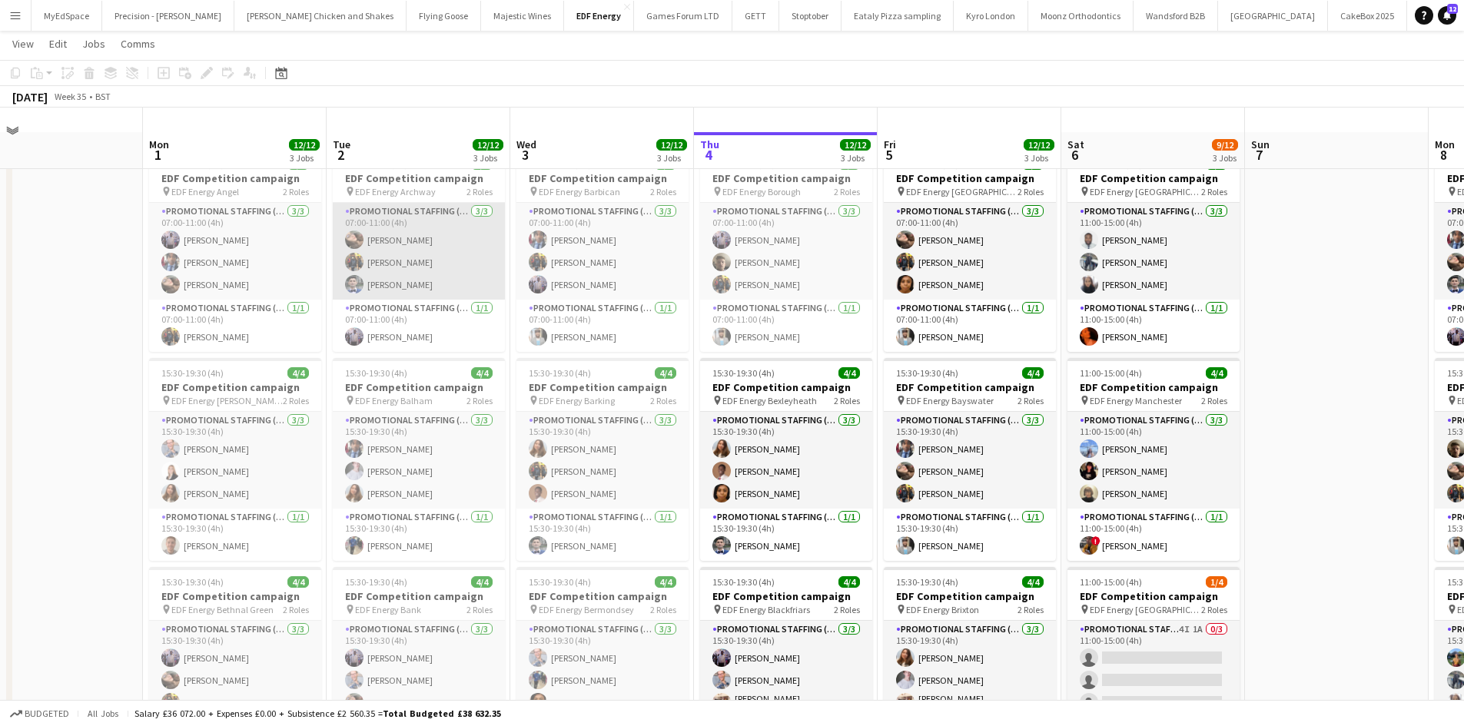
scroll to position [0, 0]
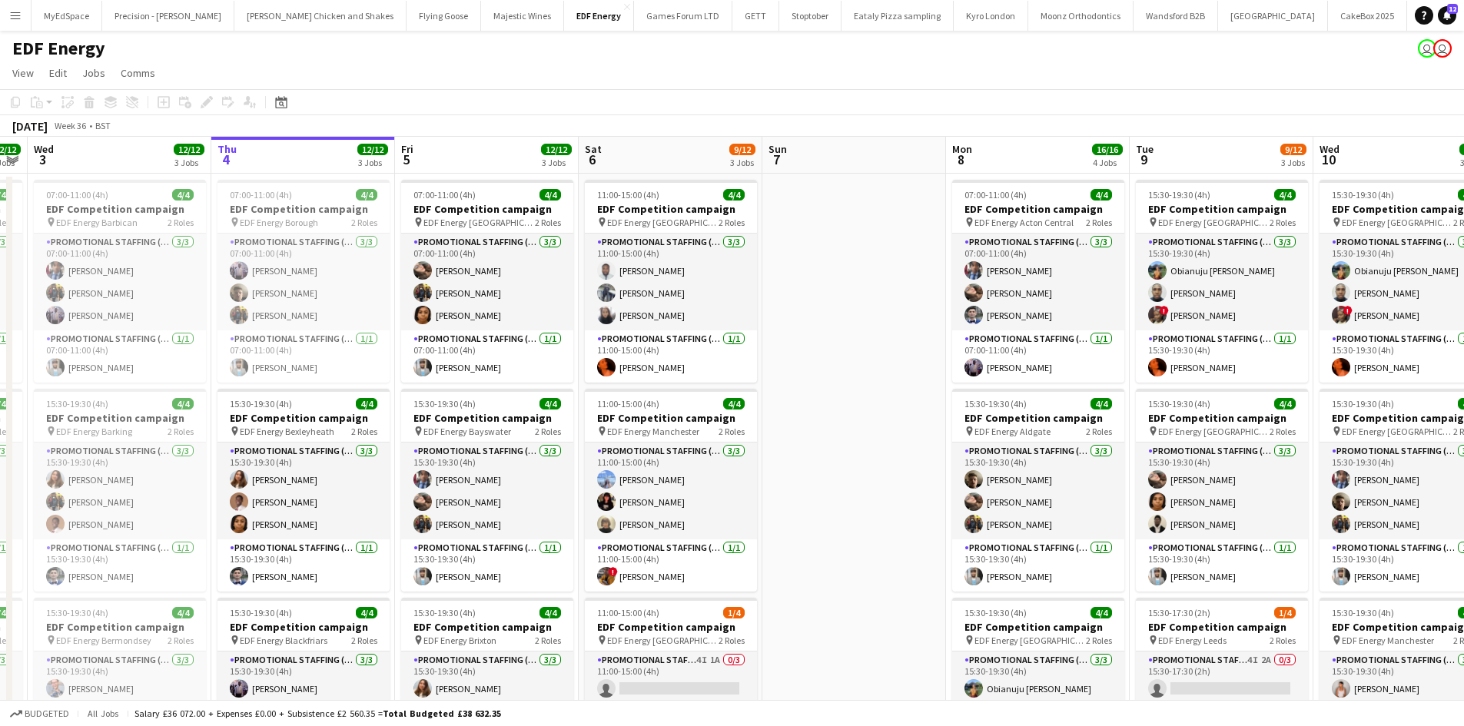
drag, startPoint x: 1007, startPoint y: 290, endPoint x: 823, endPoint y: 304, distance: 184.9
click at [823, 304] on app-calendar-viewport "Sun 31 Mon 1 12/12 3 Jobs Tue 2 12/12 3 Jobs Wed 3 12/12 3 Jobs Thu 4 12/12 3 J…" at bounding box center [732, 618] width 1464 height 963
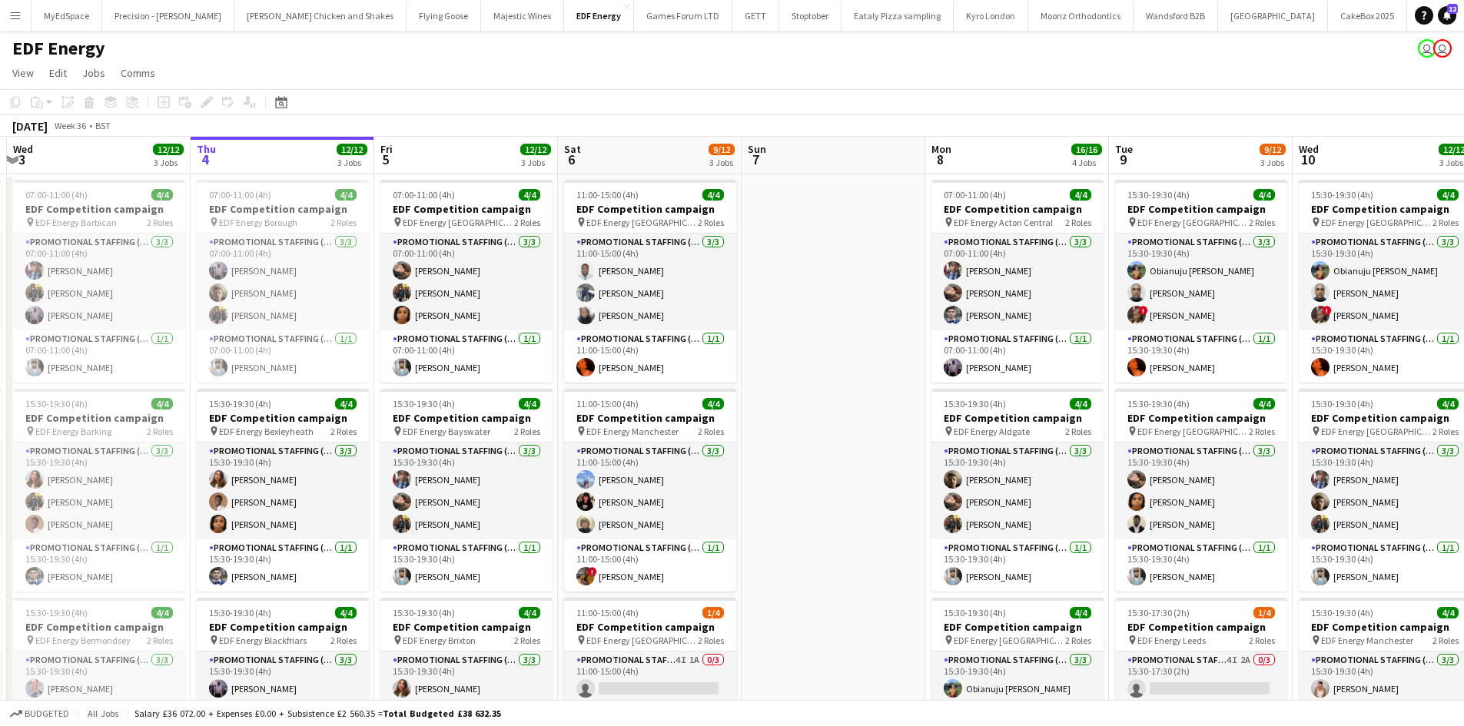
scroll to position [0, 642]
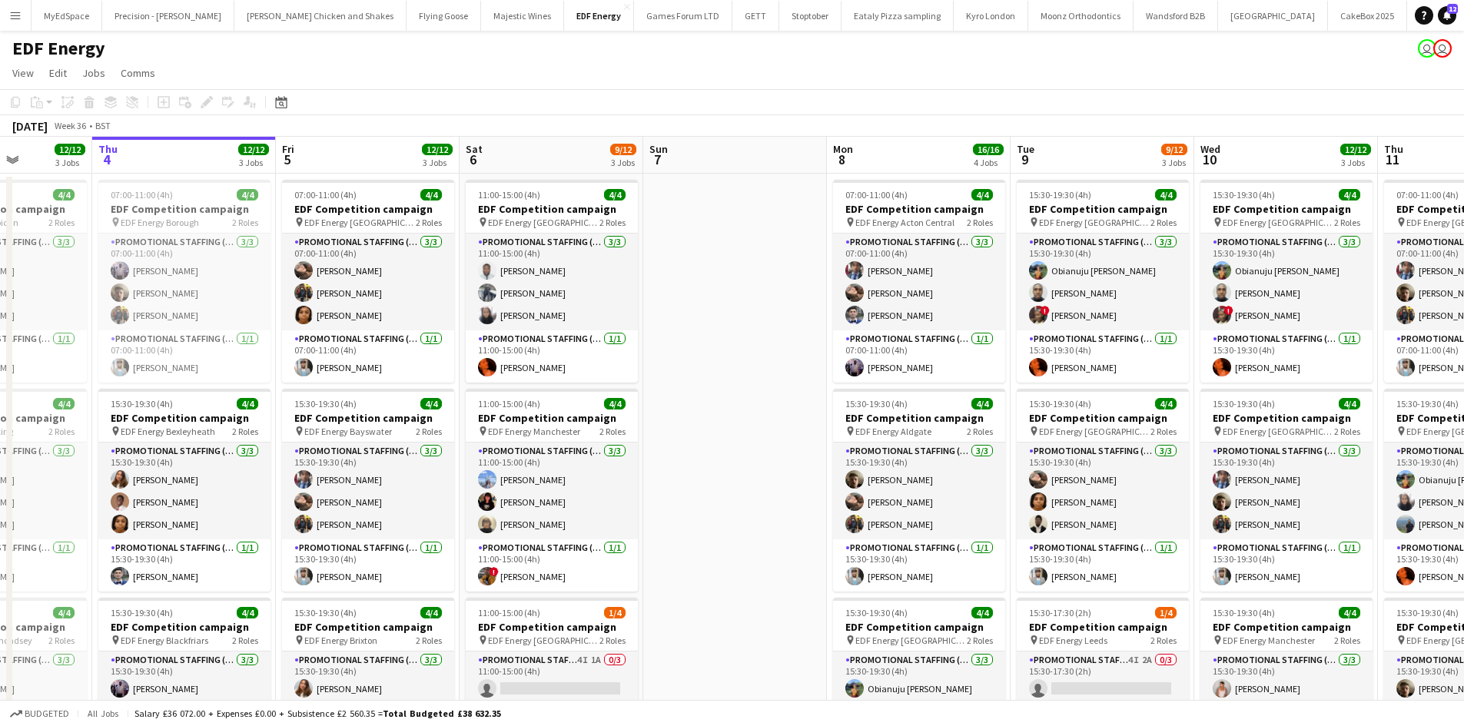
click at [923, 302] on app-calendar-viewport "Sun 31 Mon 1 12/12 3 Jobs Tue 2 12/12 3 Jobs Wed 3 12/12 3 Jobs Thu 4 12/12 3 J…" at bounding box center [732, 618] width 1464 height 963
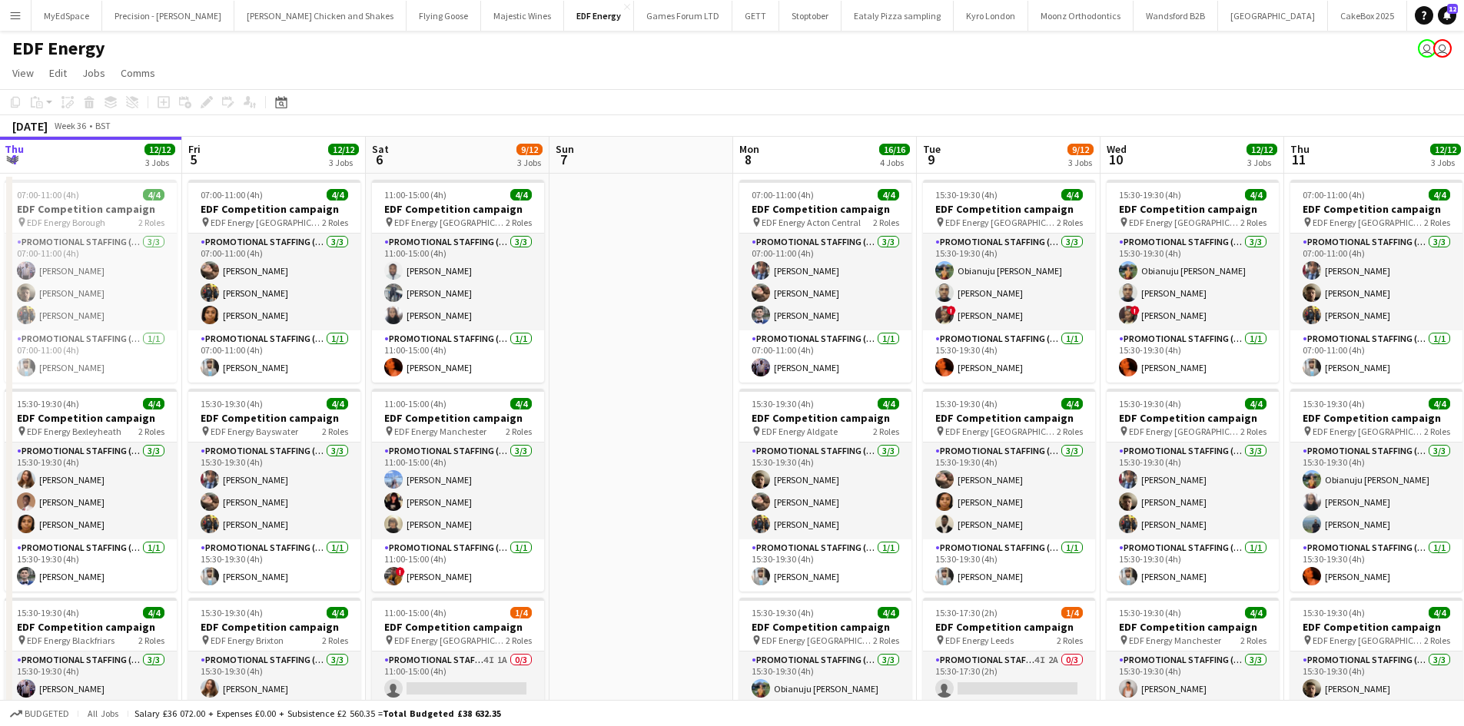
drag, startPoint x: 732, startPoint y: 363, endPoint x: 638, endPoint y: 363, distance: 93.7
click at [638, 363] on app-calendar-viewport "Sun 31 Mon 1 12/12 3 Jobs Tue 2 12/12 3 Jobs Wed 3 12/12 3 Jobs Thu 4 12/12 3 J…" at bounding box center [732, 618] width 1464 height 963
drag, startPoint x: 679, startPoint y: 321, endPoint x: 600, endPoint y: 309, distance: 80.1
click at [600, 309] on app-calendar-viewport "Sun 31 Mon 1 12/12 3 Jobs Tue 2 12/12 3 Jobs Wed 3 12/12 3 Jobs Thu 4 12/12 3 J…" at bounding box center [732, 618] width 1464 height 963
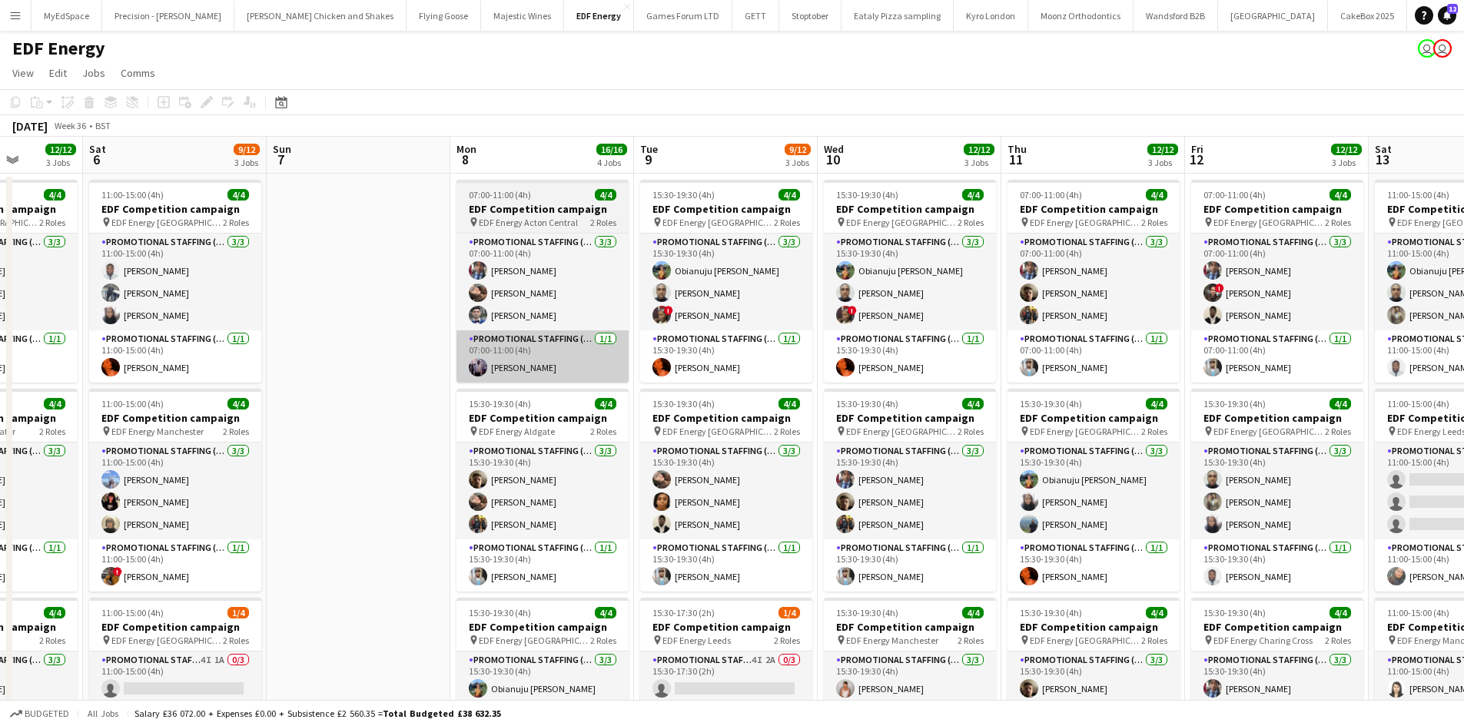
drag, startPoint x: 588, startPoint y: 369, endPoint x: 550, endPoint y: 359, distance: 39.7
click at [380, 343] on app-calendar-viewport "Tue 2 12/12 3 Jobs Wed 3 12/12 3 Jobs Thu 4 12/12 3 Jobs Fri 5 12/12 3 Jobs Sat…" at bounding box center [732, 618] width 1464 height 963
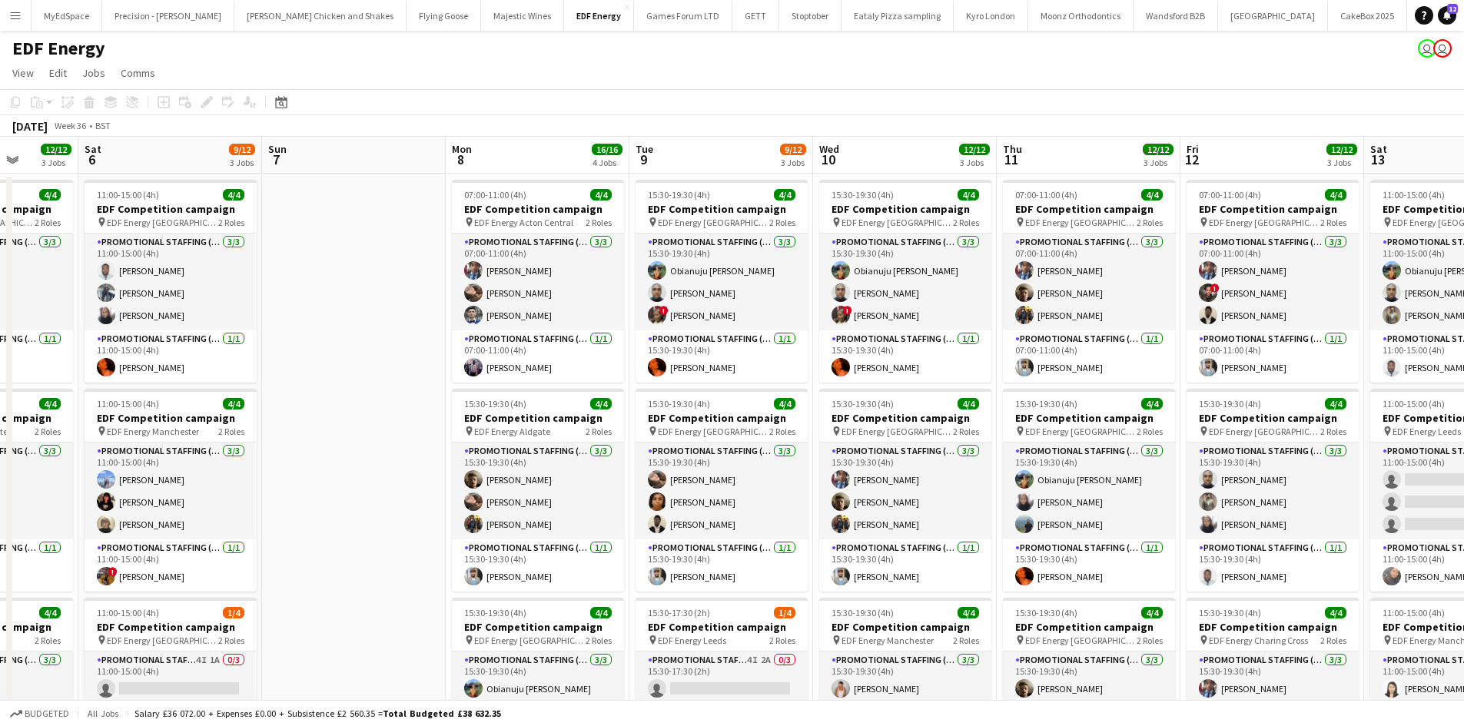
scroll to position [0, 731]
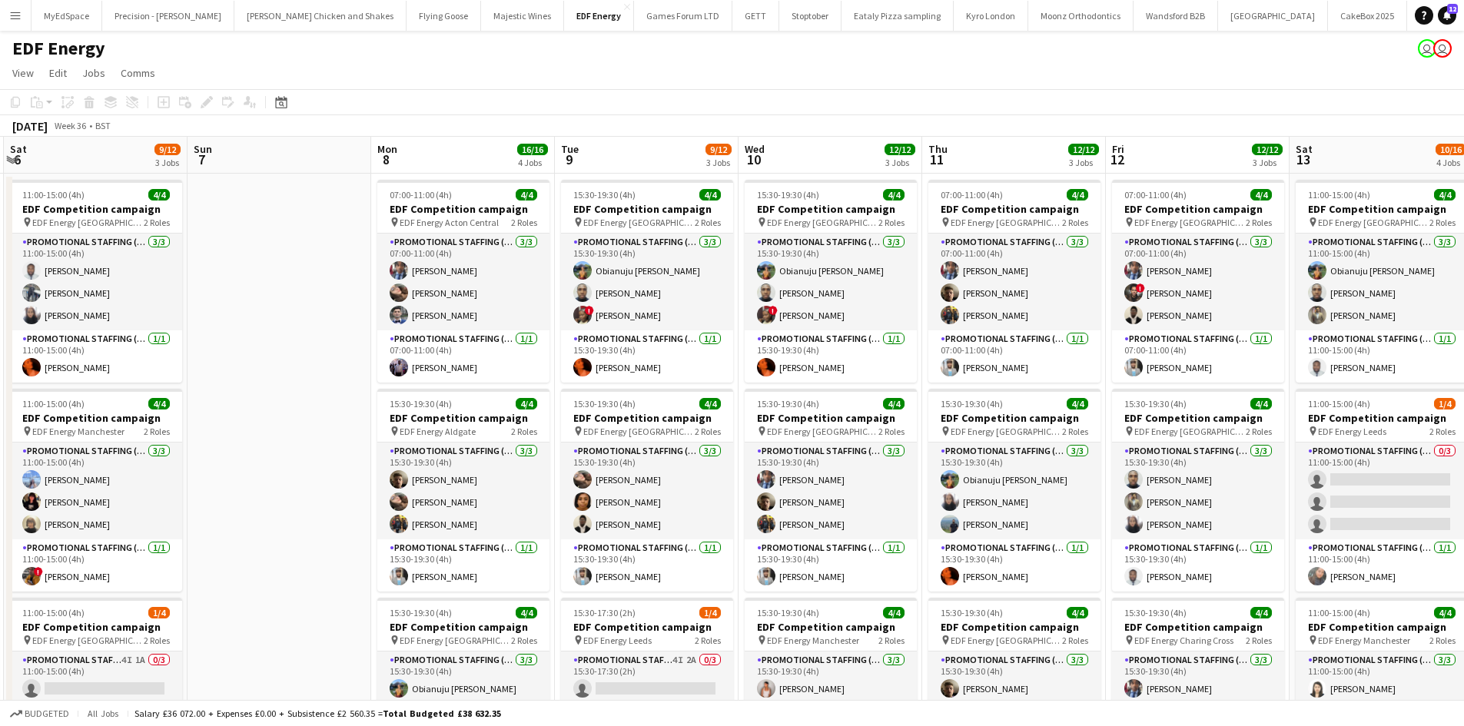
drag, startPoint x: 788, startPoint y: 357, endPoint x: 714, endPoint y: 358, distance: 74.5
click at [714, 358] on app-calendar-viewport "Tue 2 12/12 3 Jobs Wed 3 12/12 3 Jobs Thu 4 12/12 3 Jobs Fri 5 12/12 3 Jobs Sat…" at bounding box center [732, 618] width 1464 height 963
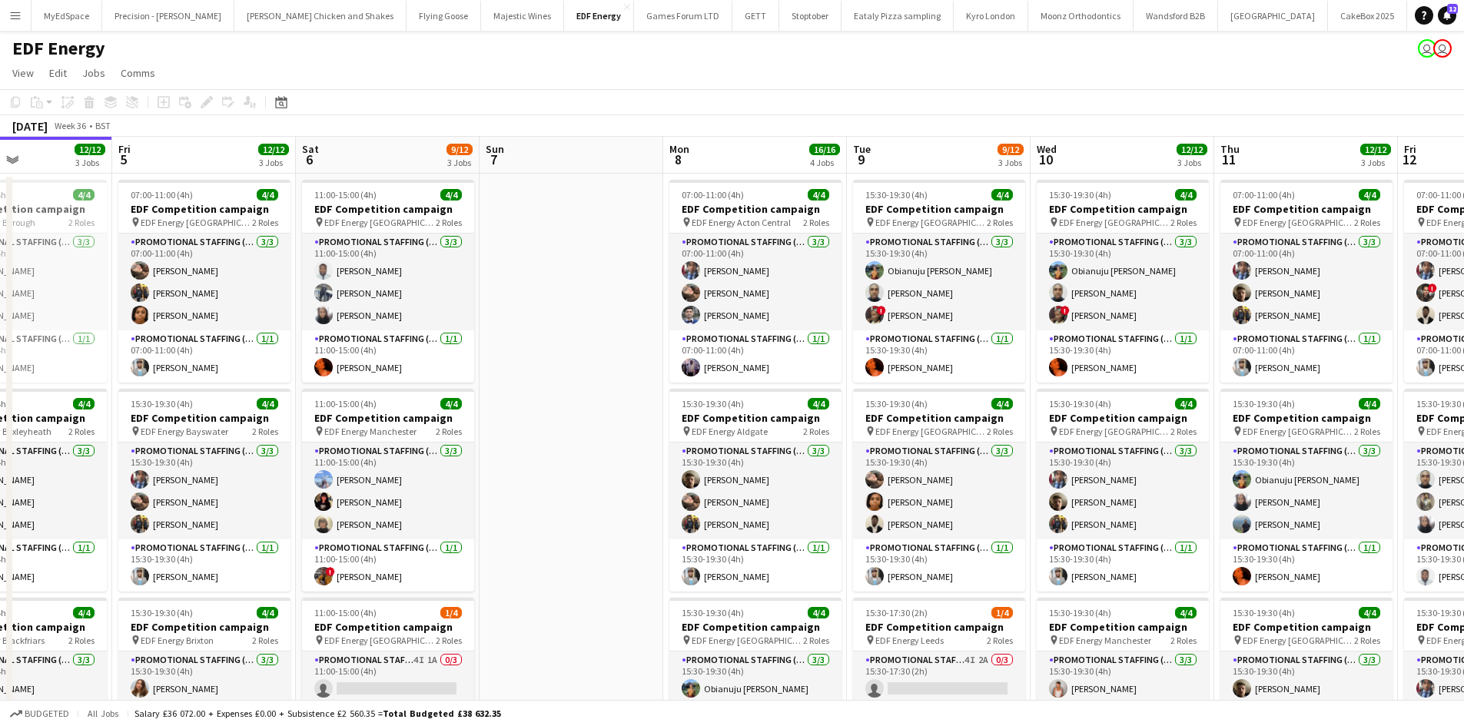
drag, startPoint x: 731, startPoint y: 379, endPoint x: 703, endPoint y: 379, distance: 28.4
click at [707, 379] on app-calendar-viewport "Tue 2 12/12 3 Jobs Wed 3 12/12 3 Jobs Thu 4 12/12 3 Jobs Fri 5 12/12 3 Jobs Sat…" at bounding box center [732, 618] width 1464 height 963
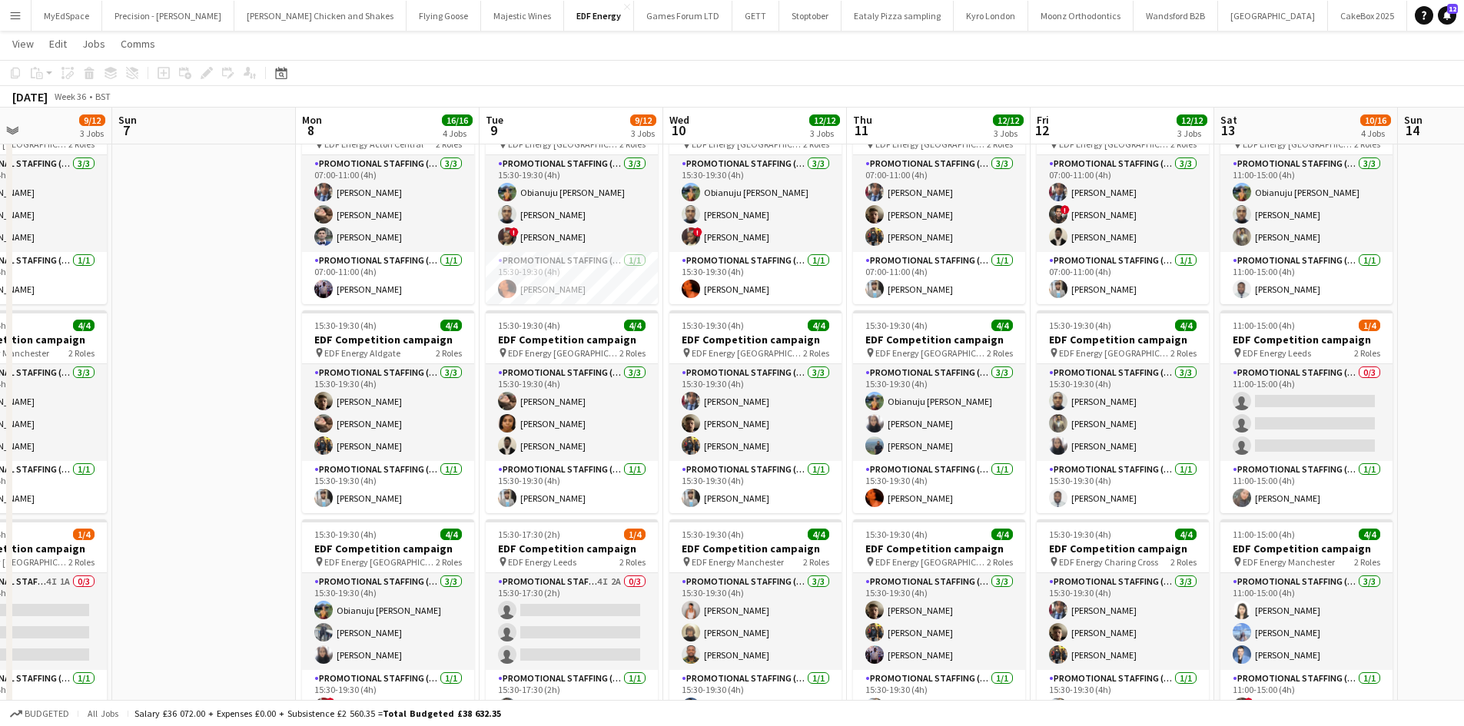
scroll to position [0, 485]
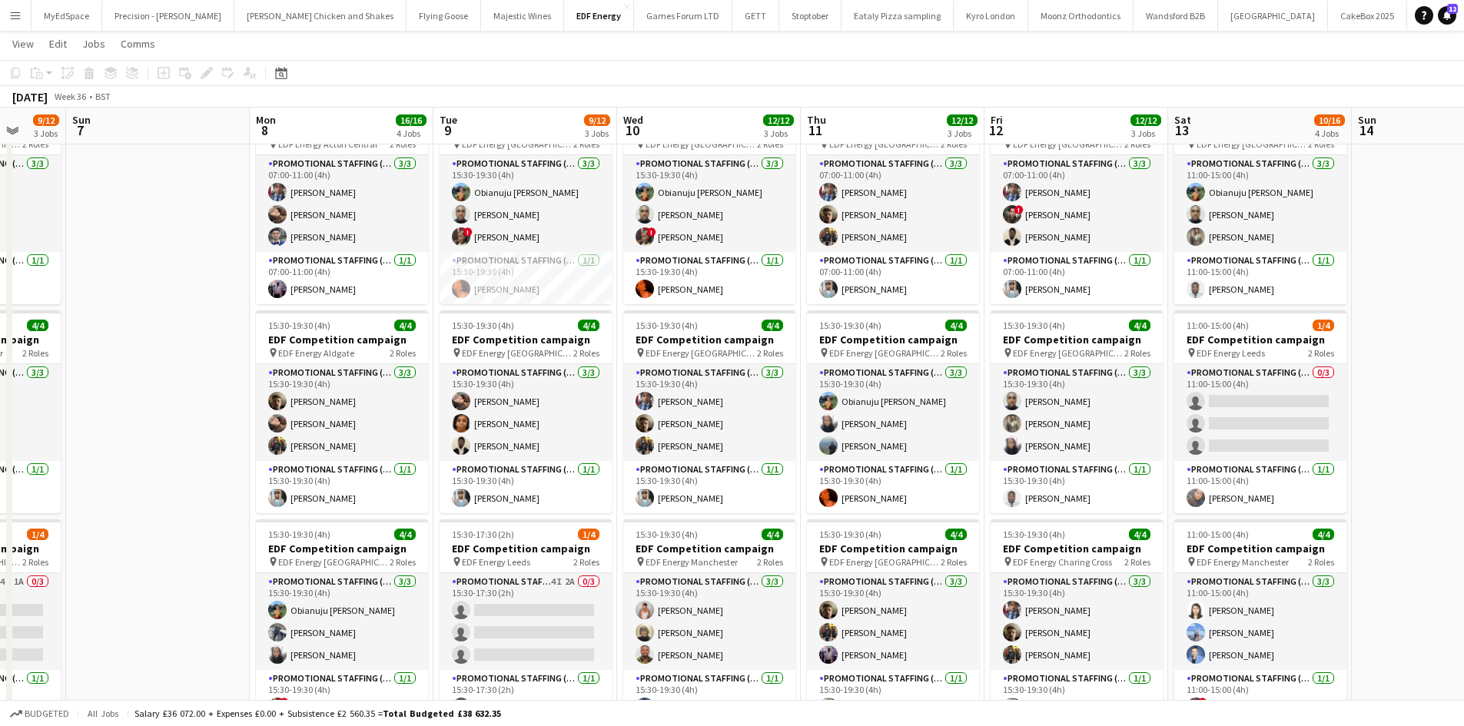
drag, startPoint x: 797, startPoint y: 429, endPoint x: 773, endPoint y: 426, distance: 24.0
click at [773, 426] on app-calendar-viewport "Thu 4 12/12 3 Jobs Fri 5 12/12 3 Jobs Sat 6 9/12 3 Jobs Sun 7 Mon 8 16/16 4 Job…" at bounding box center [732, 502] width 1464 height 1039
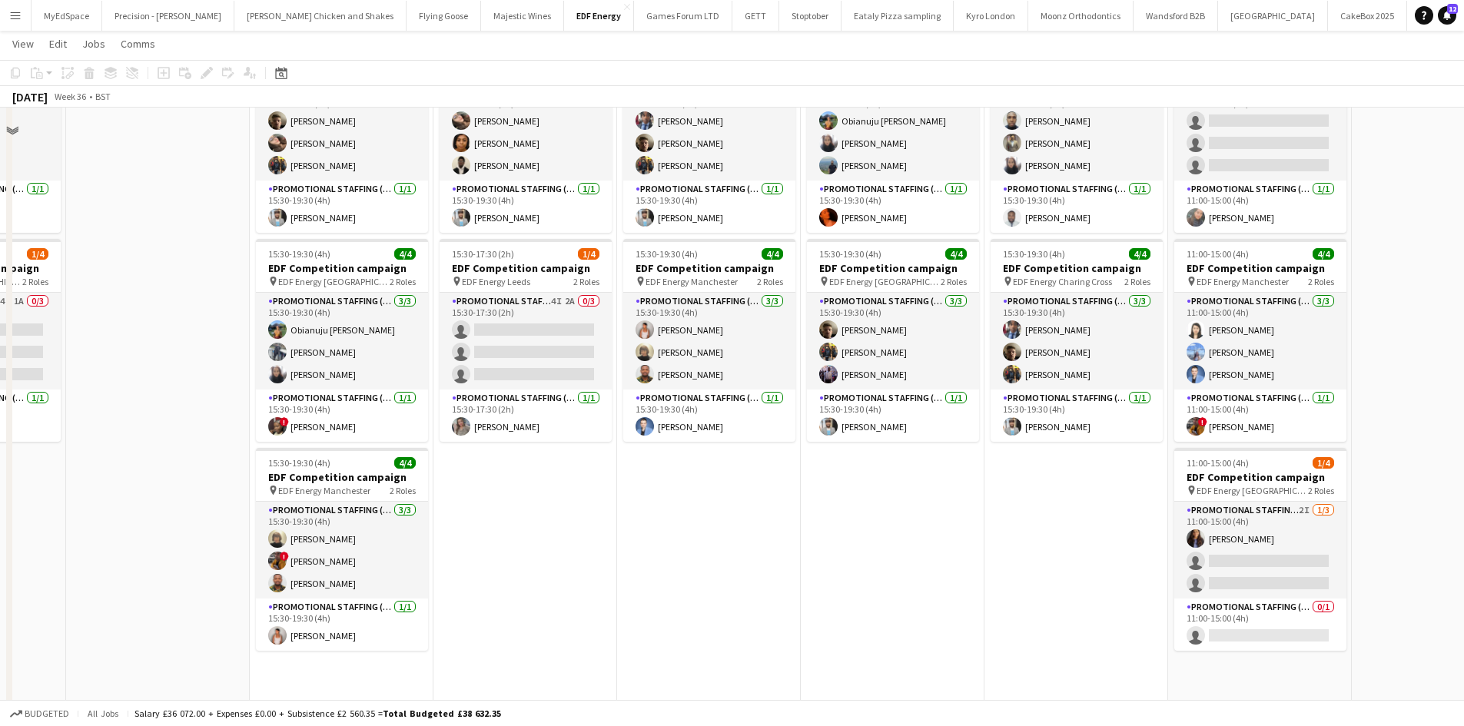
scroll to position [384, 0]
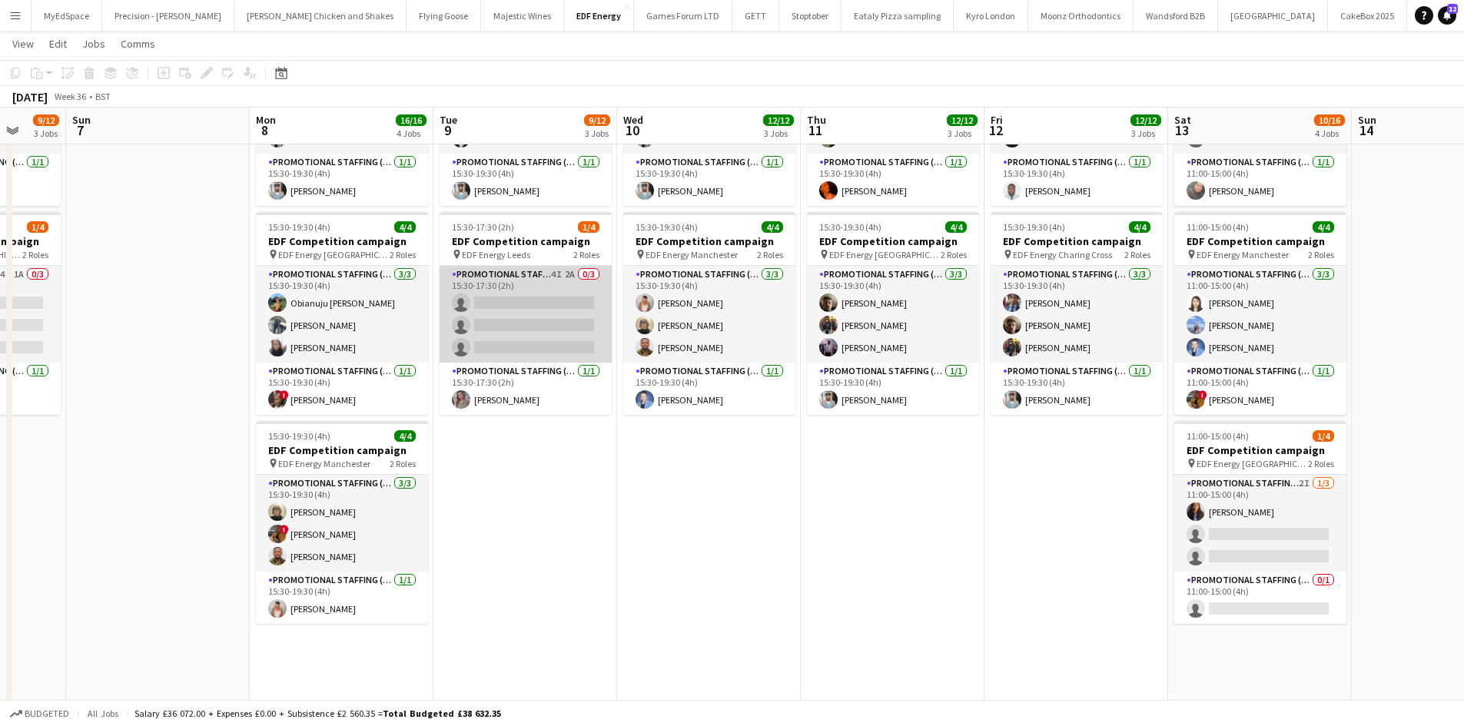
click at [572, 272] on app-card-role "Promotional Staffing (Flyering Staff) 4I 2A 0/3 15:30-17:30 (2h) single-neutral…" at bounding box center [525, 314] width 172 height 97
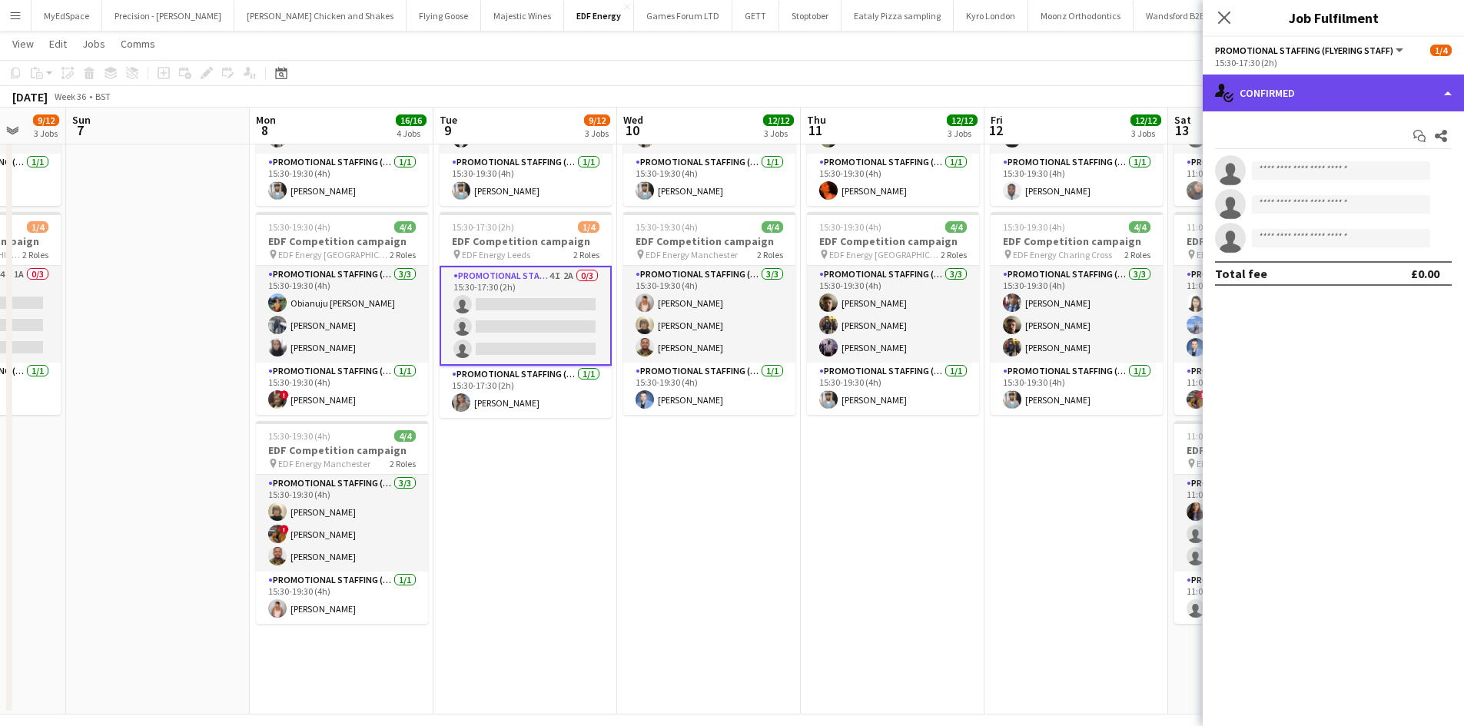
click at [1366, 86] on div "single-neutral-actions-check-2 Confirmed" at bounding box center [1332, 93] width 261 height 37
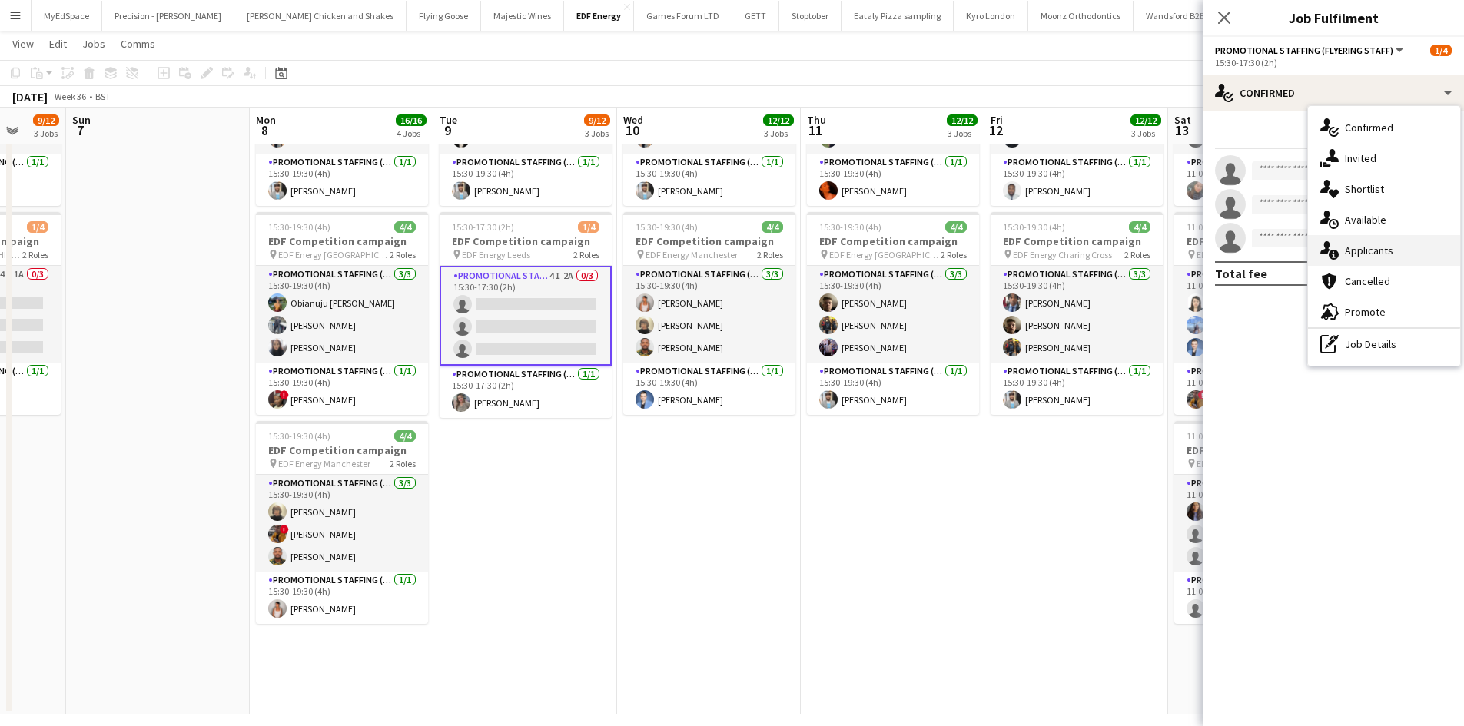
click at [1380, 250] on span "Applicants" at bounding box center [1368, 251] width 48 height 14
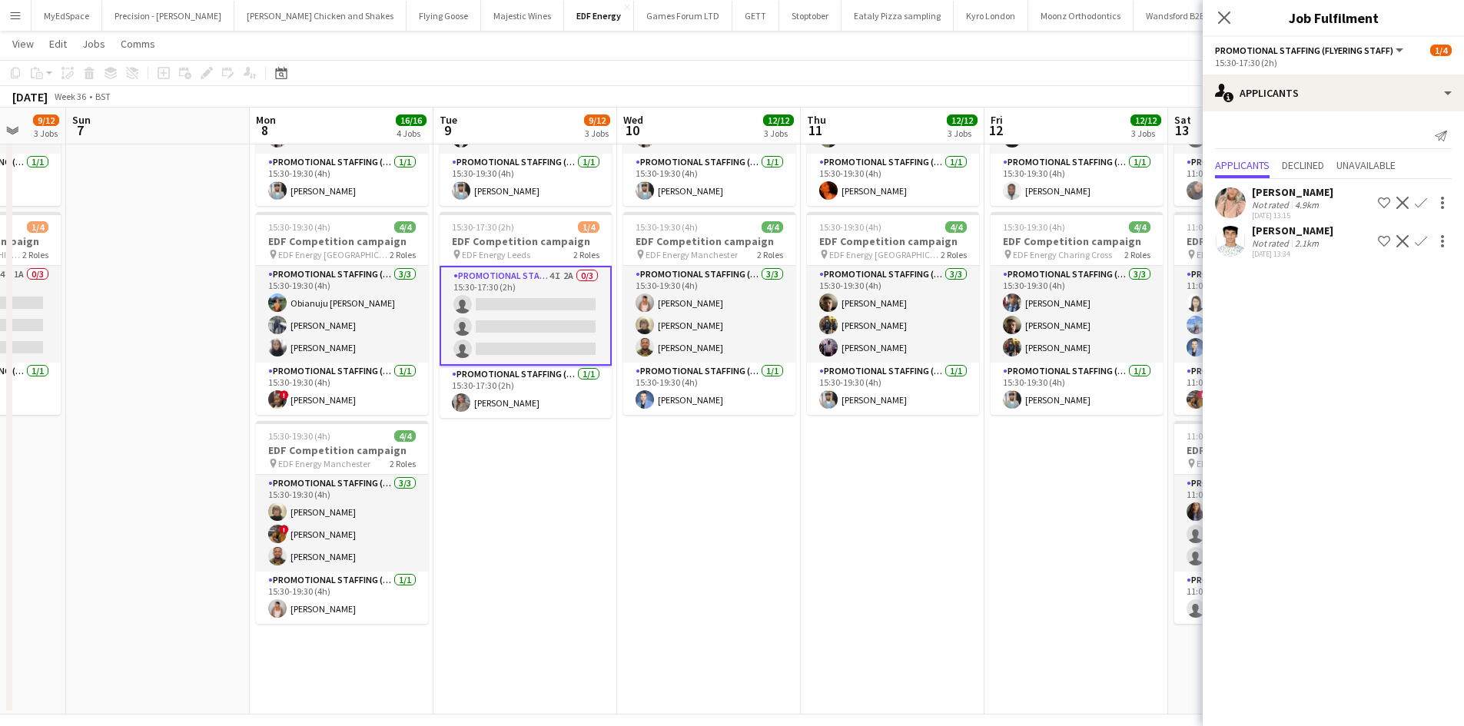
click at [1343, 198] on div "Becky Taylor Not rated 4.9km 04-09-2025 13:15 Shortlist crew Decline Confirm" at bounding box center [1332, 202] width 261 height 35
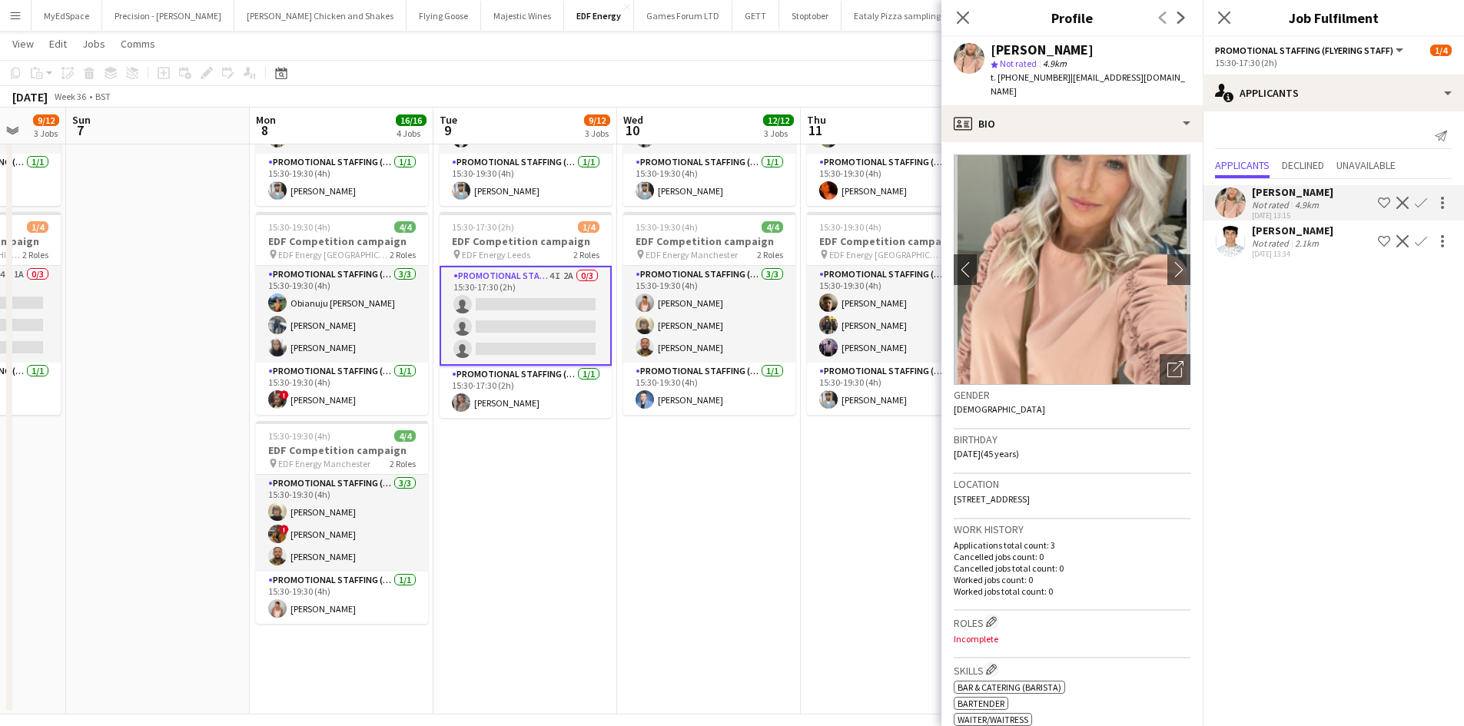
click at [1423, 201] on app-icon "Confirm" at bounding box center [1420, 203] width 12 height 12
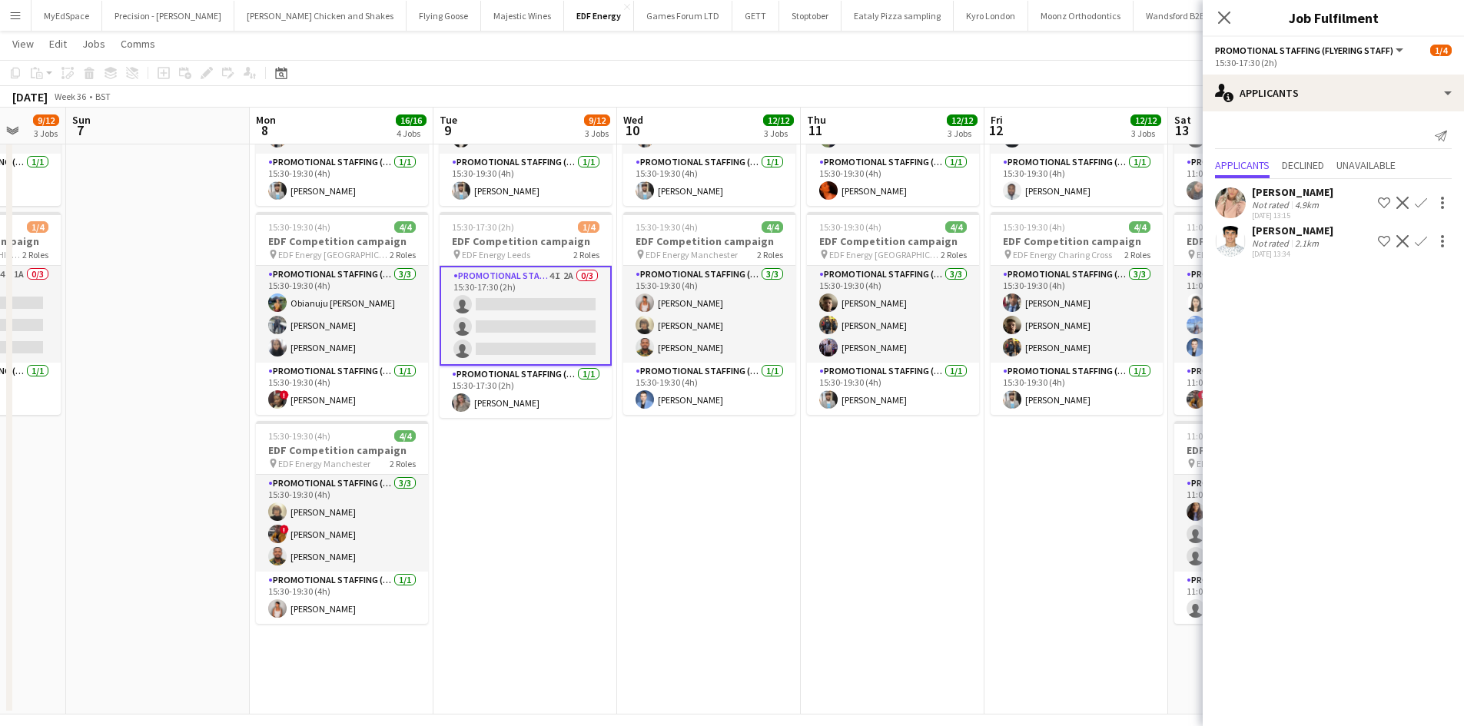
click at [1424, 204] on app-icon "Confirm" at bounding box center [1420, 203] width 12 height 12
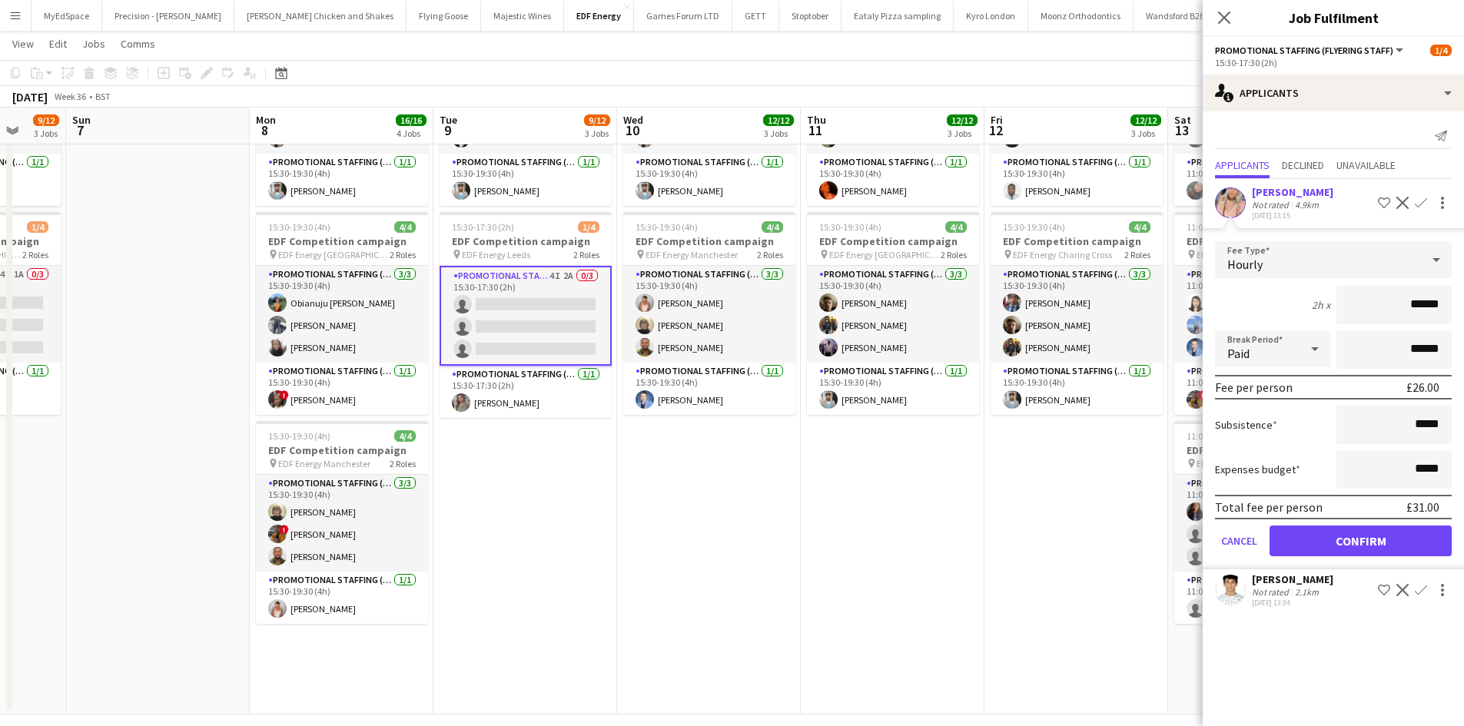
click at [986, 495] on app-date-cell "07:00-11:00 (4h) 4/4 EDF Competition campaign pin EDF Energy Clapham Junction 2…" at bounding box center [1076, 251] width 184 height 927
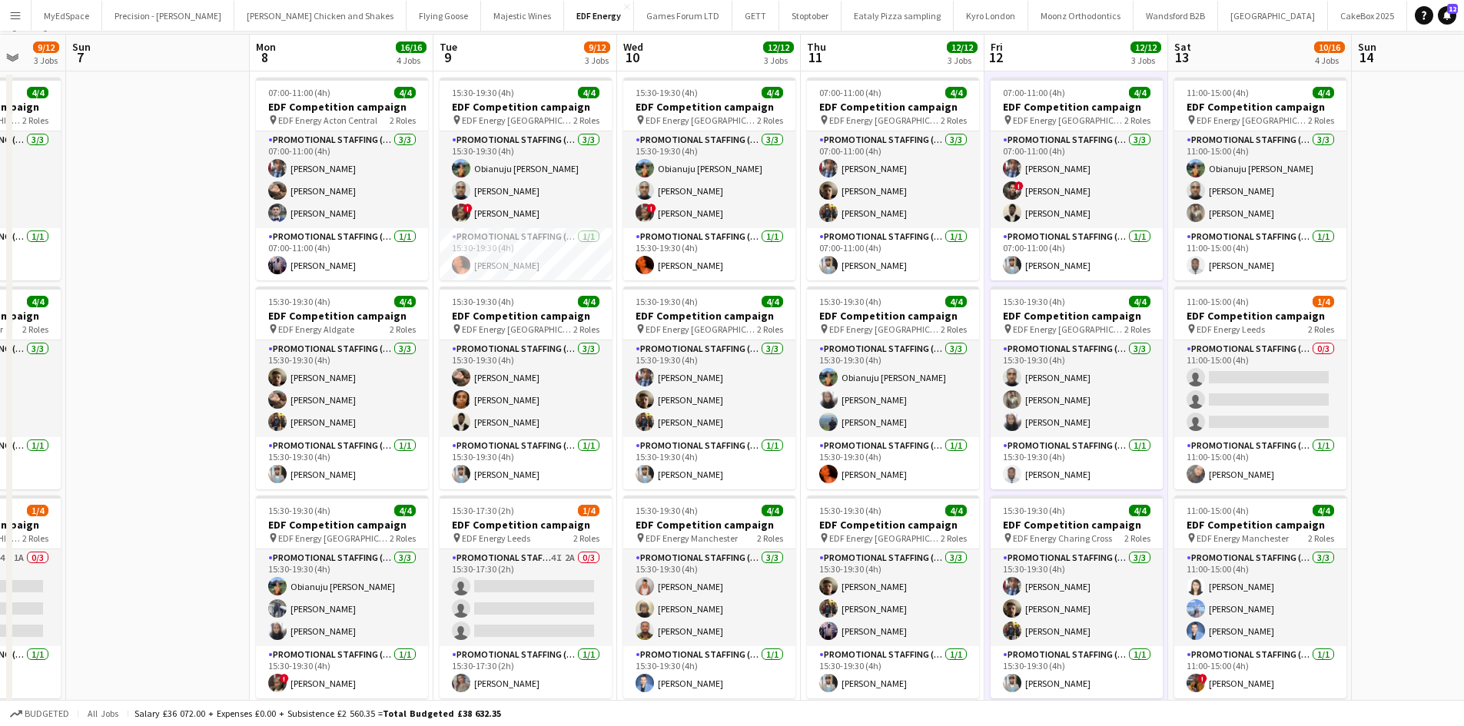
scroll to position [0, 0]
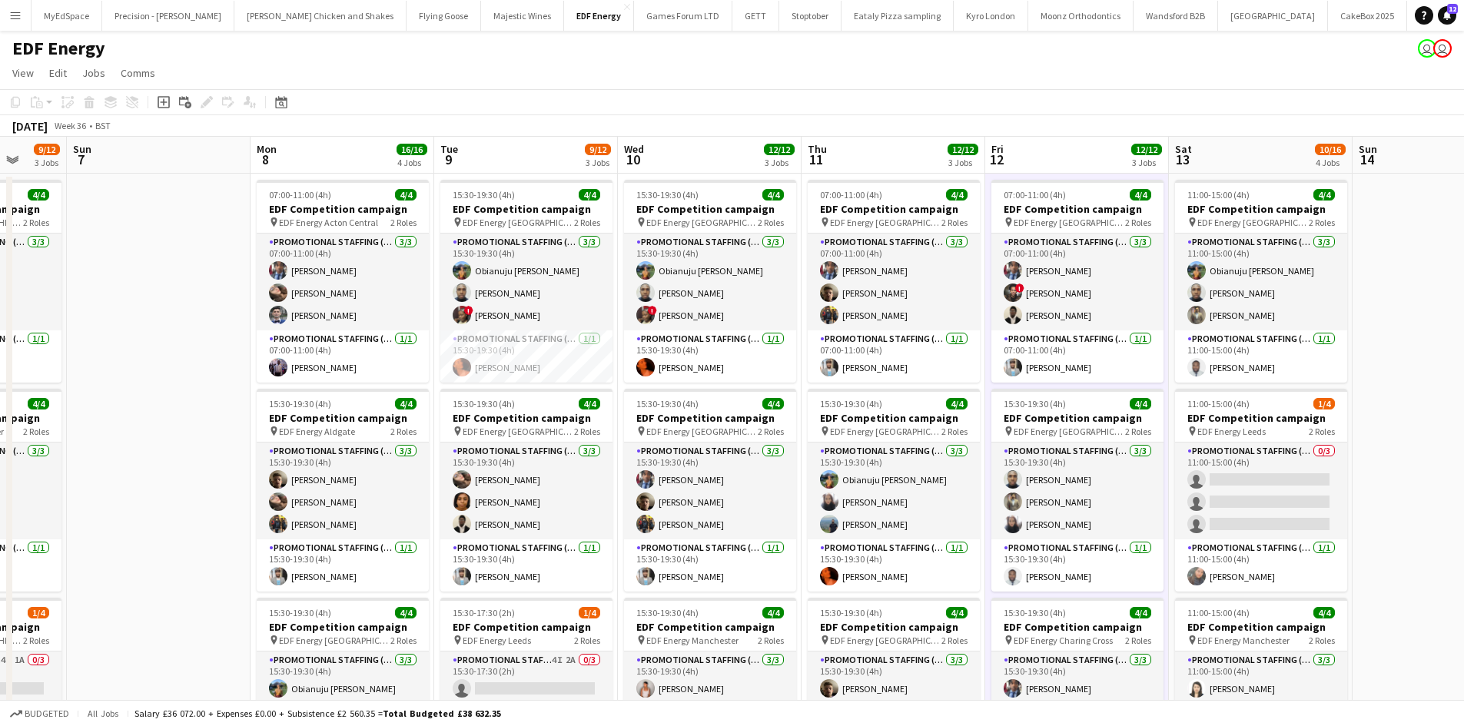
drag, startPoint x: 202, startPoint y: 386, endPoint x: 255, endPoint y: 377, distance: 53.8
click at [255, 377] on app-calendar-viewport "Thu 4 12/12 3 Jobs Fri 5 12/12 3 Jobs Sat 6 9/12 3 Jobs Sun 7 Mon 8 16/16 4 Job…" at bounding box center [732, 618] width 1464 height 963
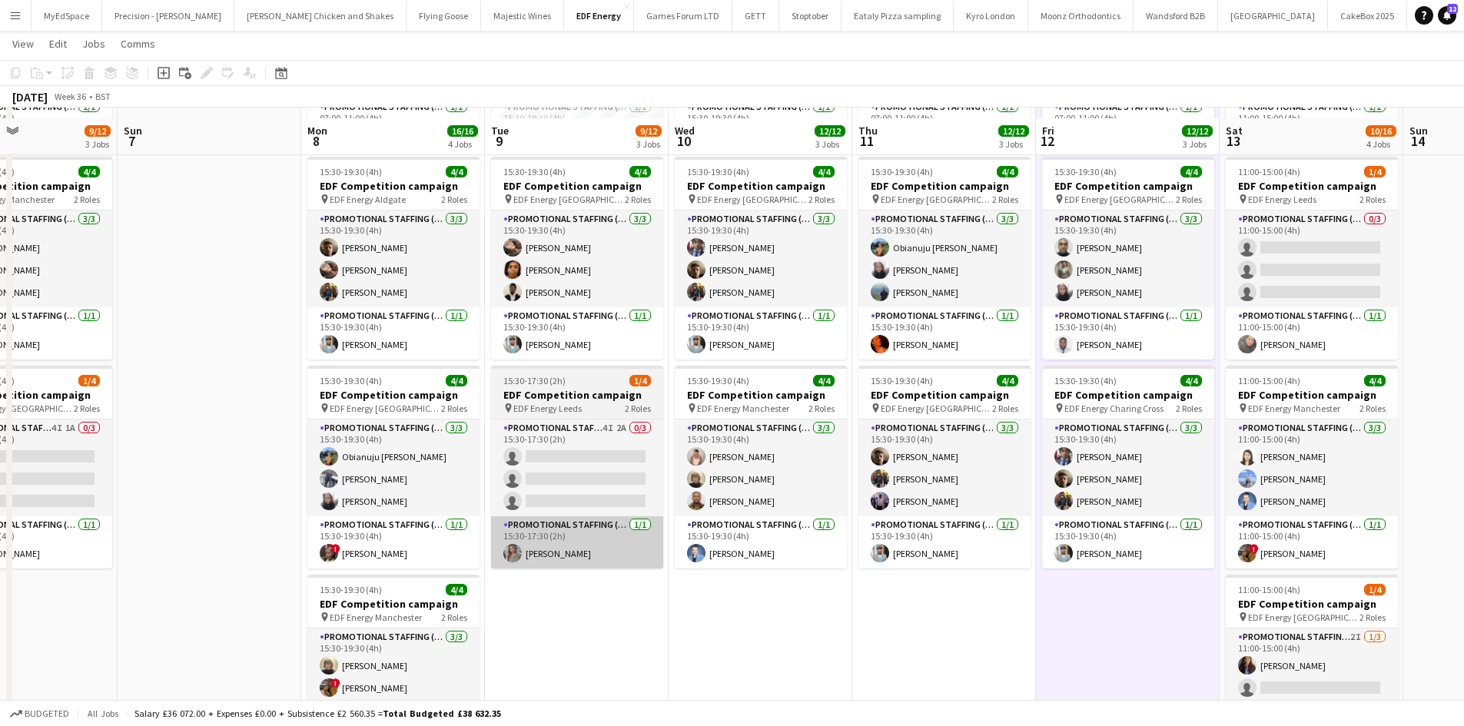
scroll to position [307, 0]
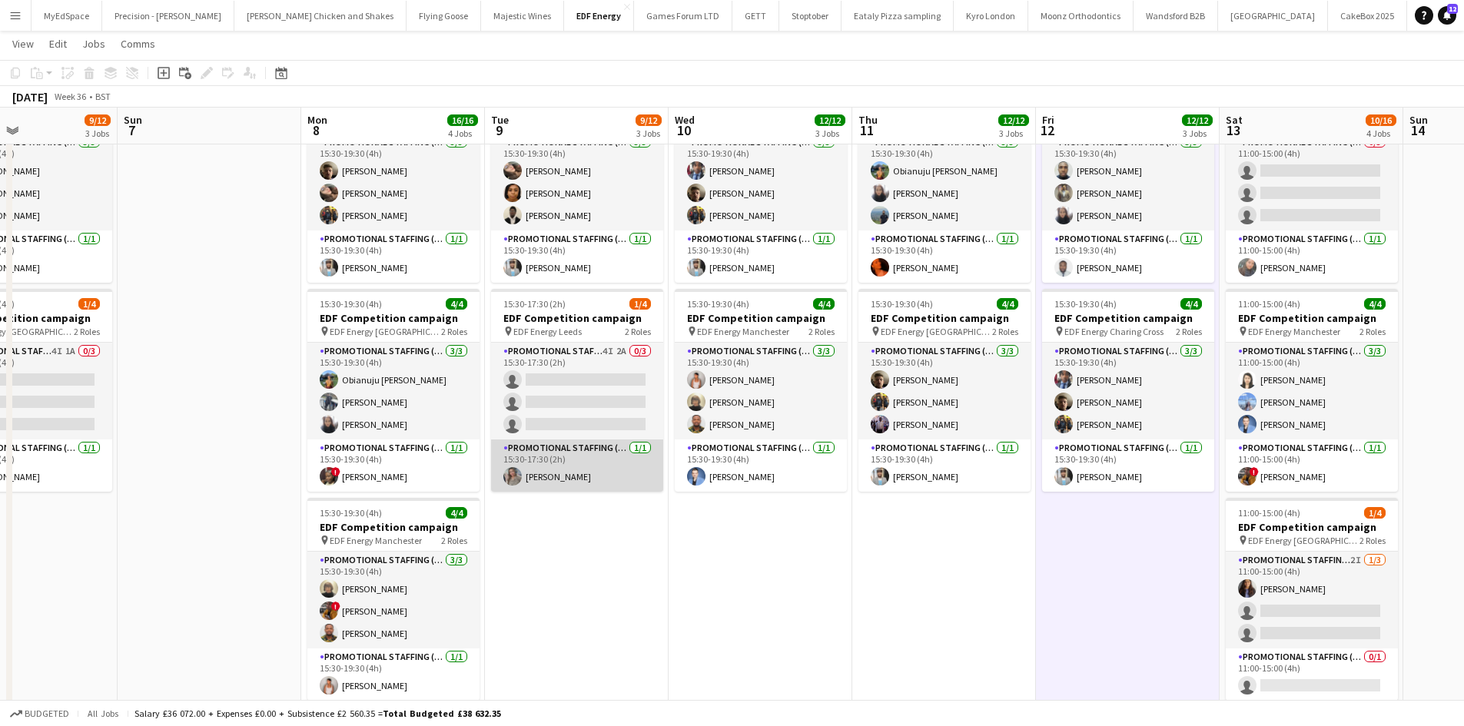
click at [557, 481] on app-card-role "Promotional Staffing (Team Leader) 1/1 15:30-17:30 (2h) Eima Karim" at bounding box center [577, 465] width 172 height 52
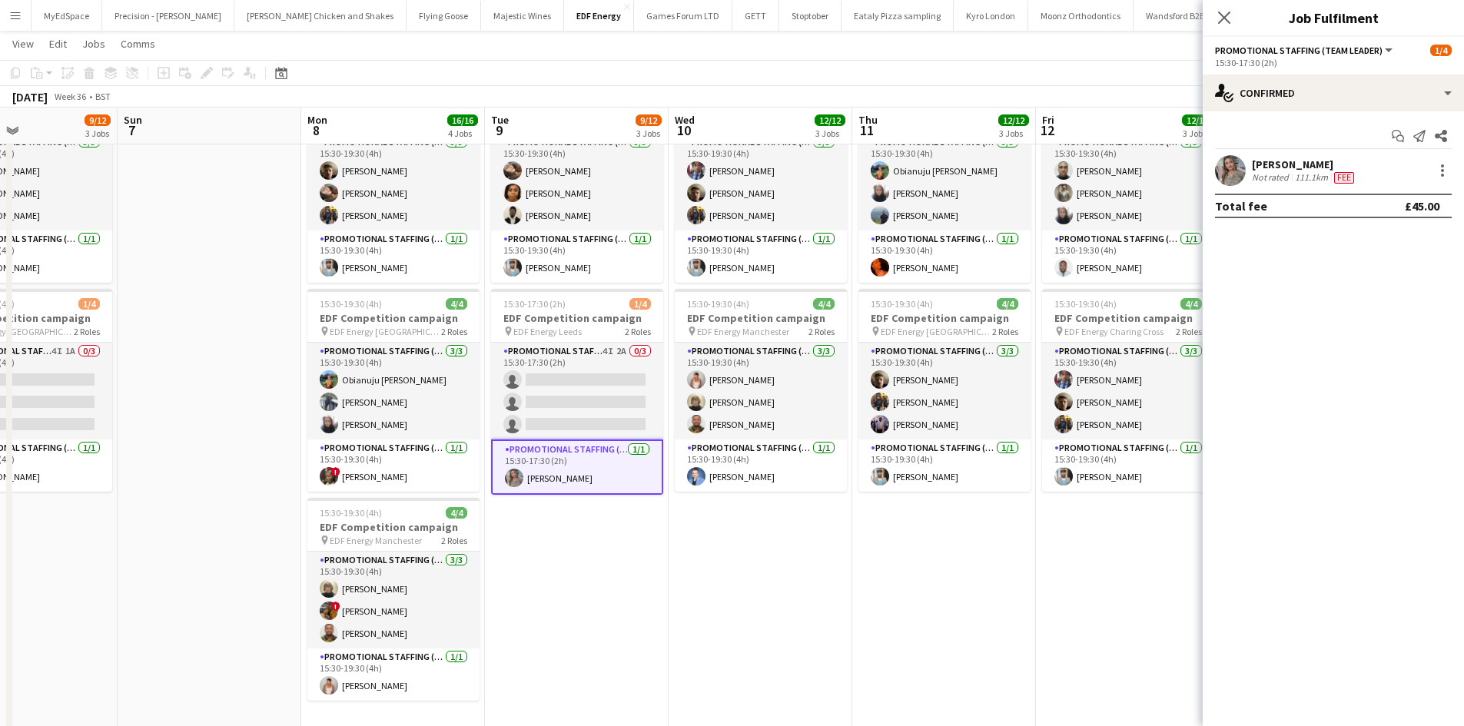
click at [1255, 172] on div "Not rated" at bounding box center [1271, 177] width 40 height 12
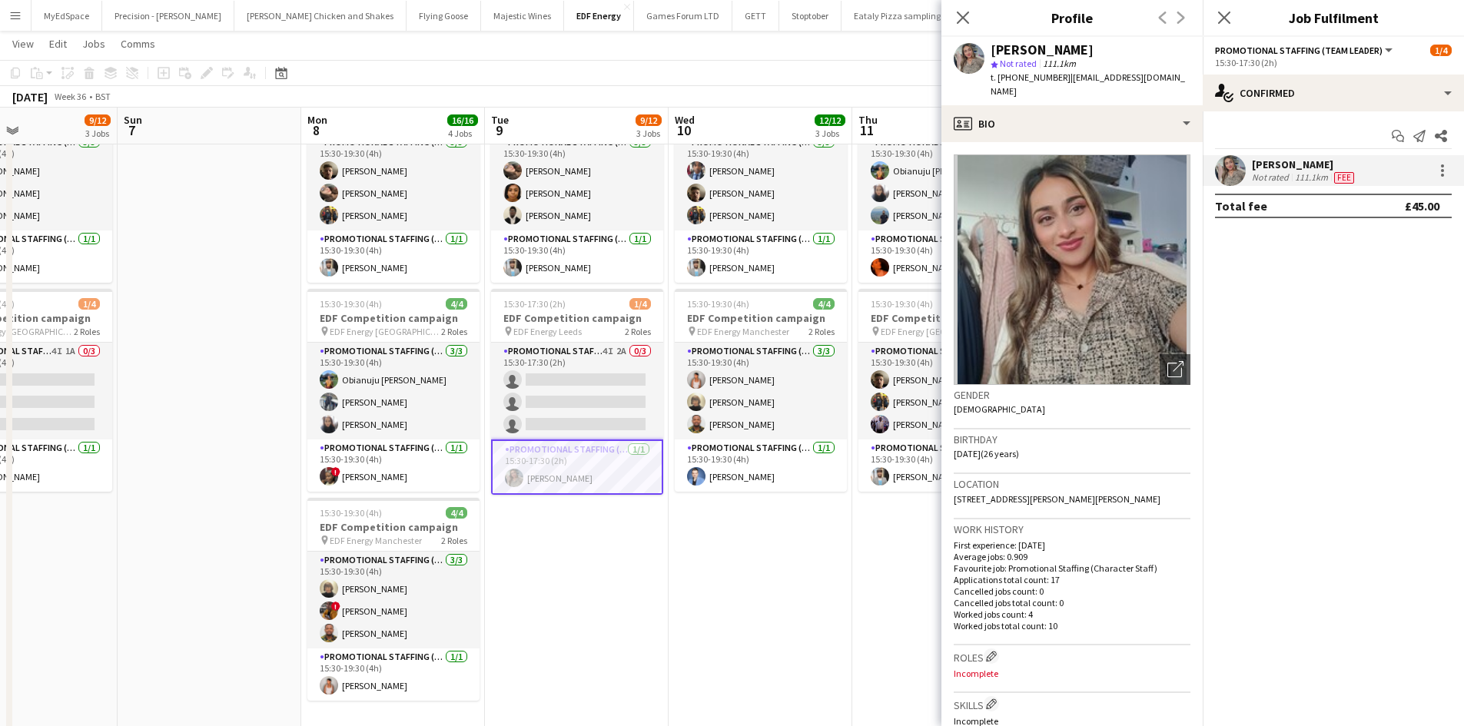
click at [759, 541] on app-date-cell "15:30-19:30 (4h) 4/4 EDF Competition campaign pin EDF Energy Birmingham New Str…" at bounding box center [760, 328] width 184 height 927
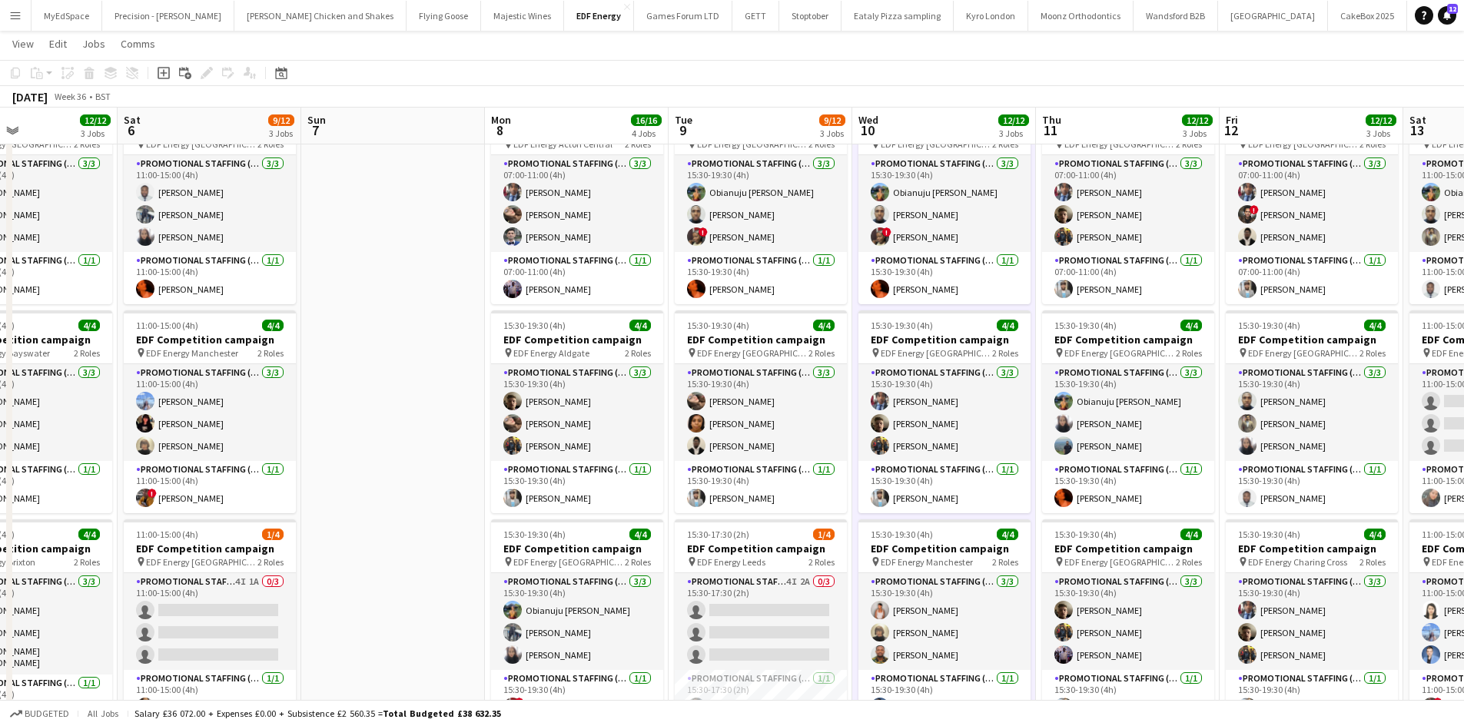
scroll to position [0, 360]
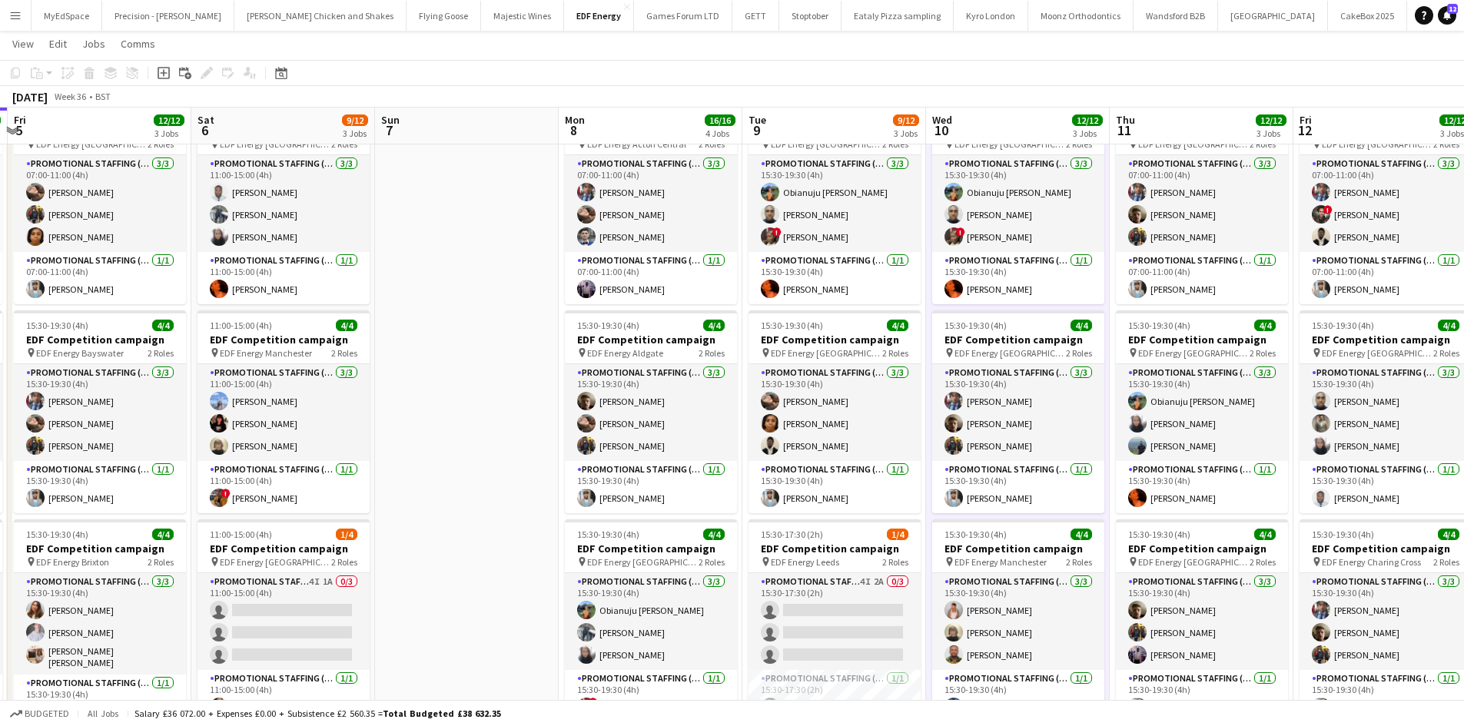
drag, startPoint x: 193, startPoint y: 496, endPoint x: 634, endPoint y: 492, distance: 441.0
click at [634, 492] on app-calendar-viewport "Wed 3 12/12 3 Jobs Thu 4 12/12 3 Jobs Fri 5 12/12 3 Jobs Sat 6 9/12 3 Jobs Sun …" at bounding box center [732, 502] width 1464 height 1039
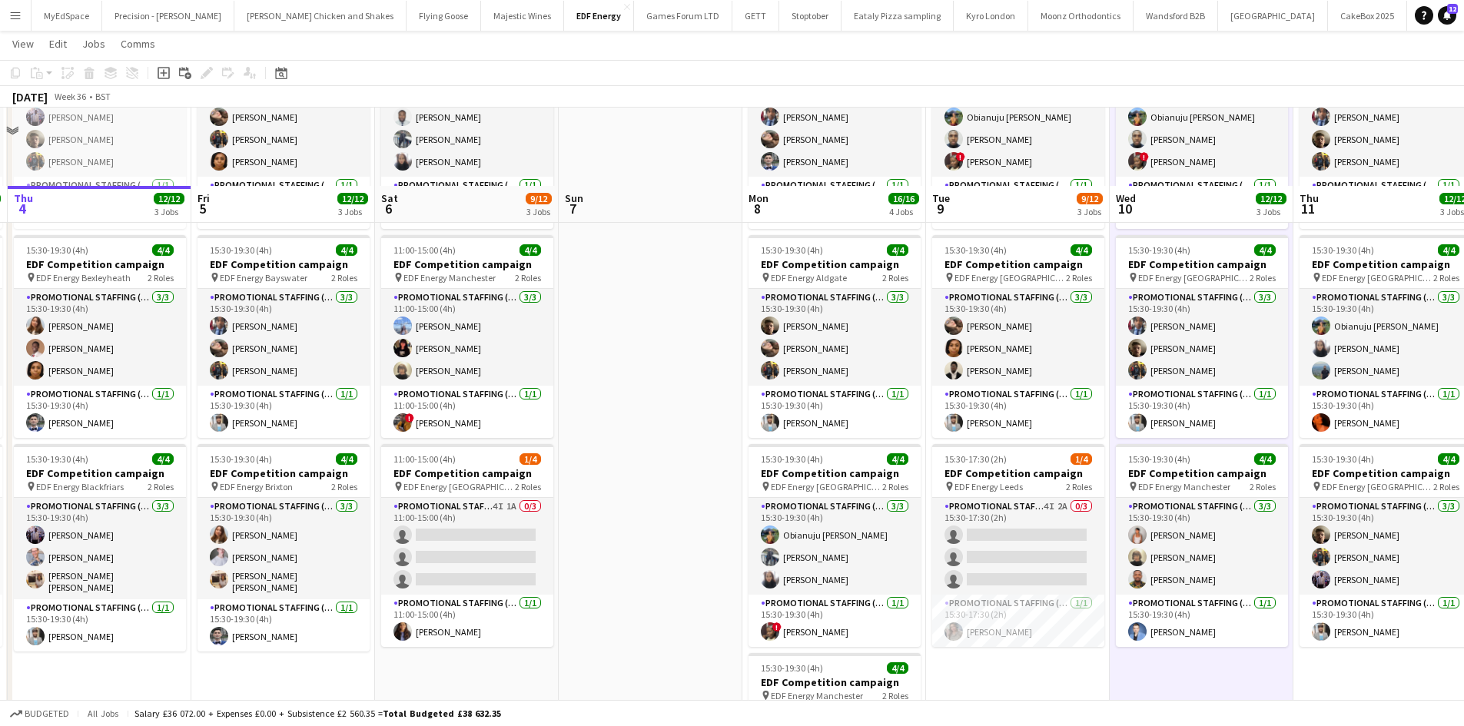
scroll to position [0, 0]
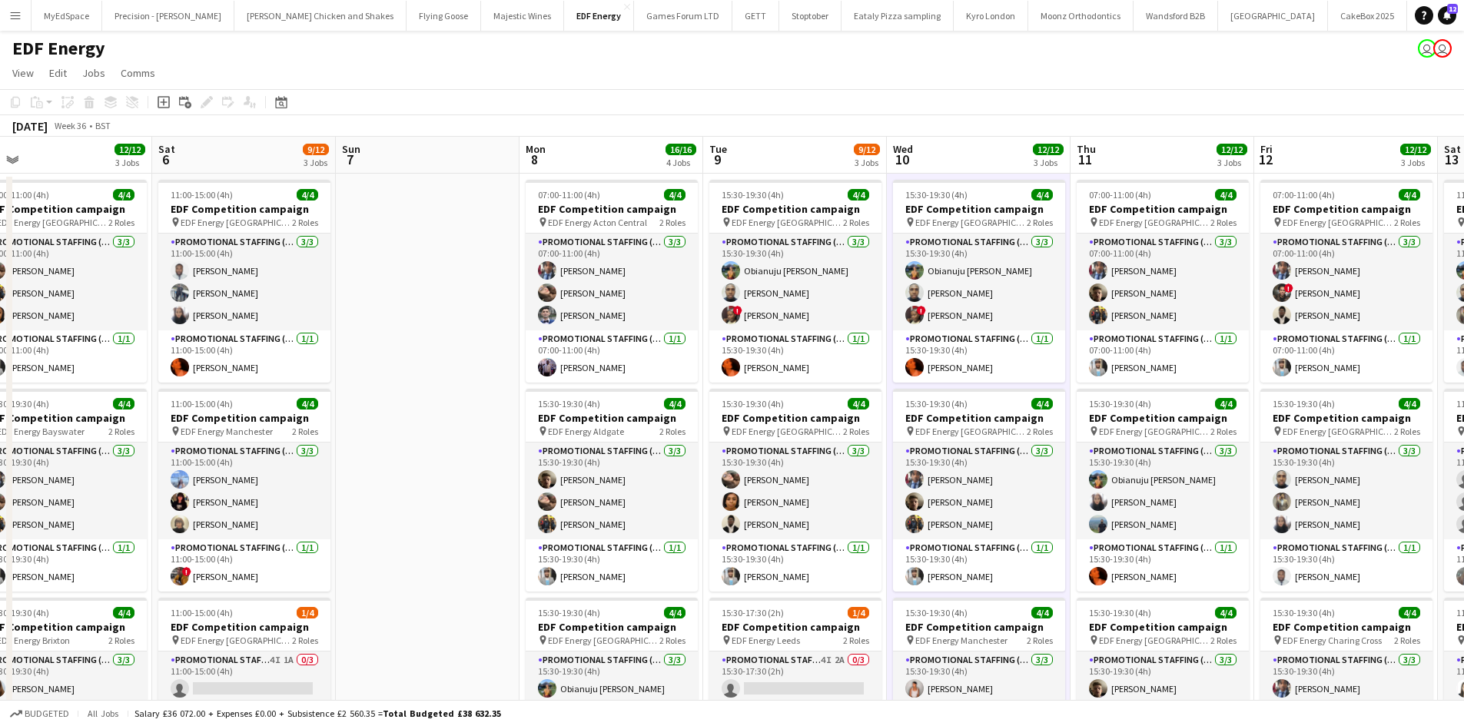
drag, startPoint x: 643, startPoint y: 455, endPoint x: 406, endPoint y: 419, distance: 240.0
click at [406, 419] on app-calendar-viewport "Tue 2 12/12 3 Jobs Wed 3 12/12 3 Jobs Thu 4 12/12 3 Jobs Fri 5 12/12 3 Jobs Sat…" at bounding box center [732, 618] width 1464 height 963
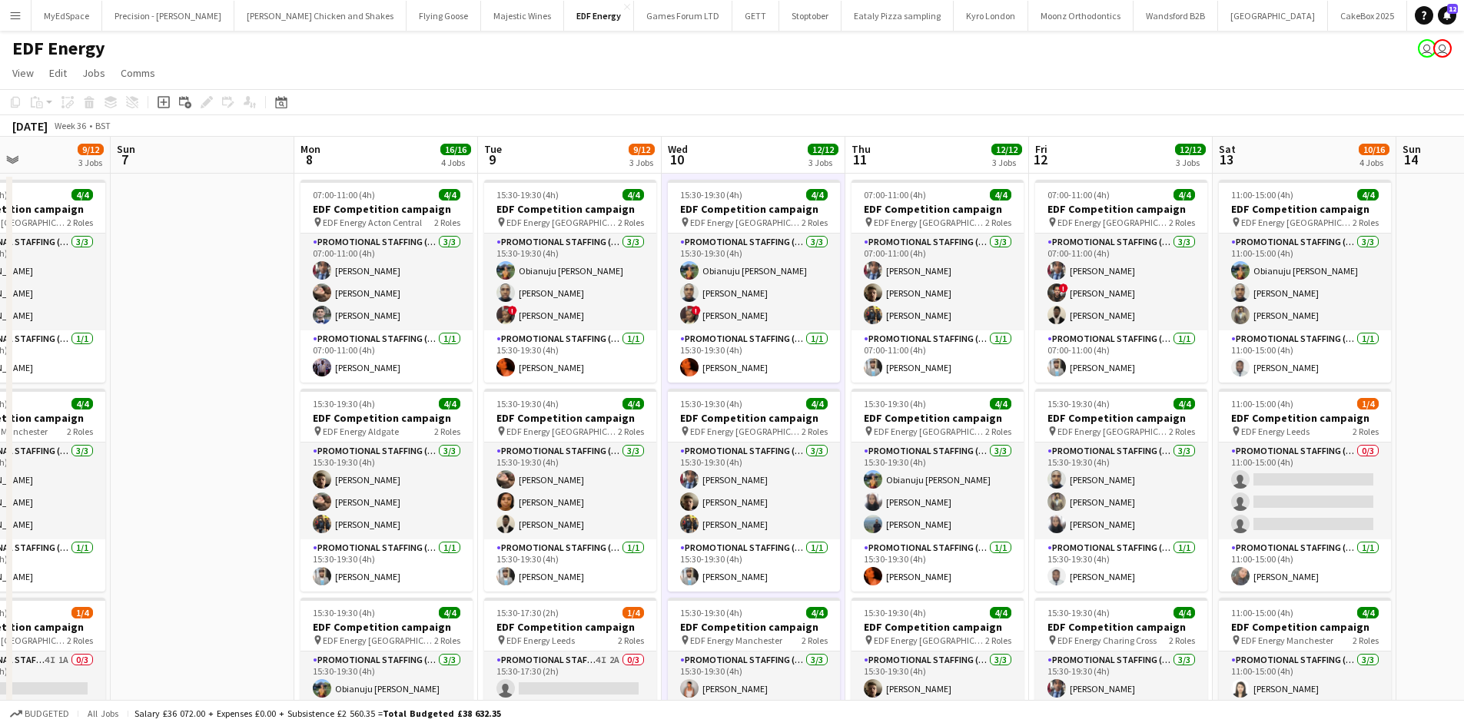
drag, startPoint x: 922, startPoint y: 491, endPoint x: 687, endPoint y: 455, distance: 237.8
click at [688, 455] on app-calendar-viewport "Tue 2 12/12 3 Jobs Wed 3 12/12 3 Jobs Thu 4 12/12 3 Jobs Fri 5 12/12 3 Jobs Sat…" at bounding box center [732, 618] width 1464 height 963
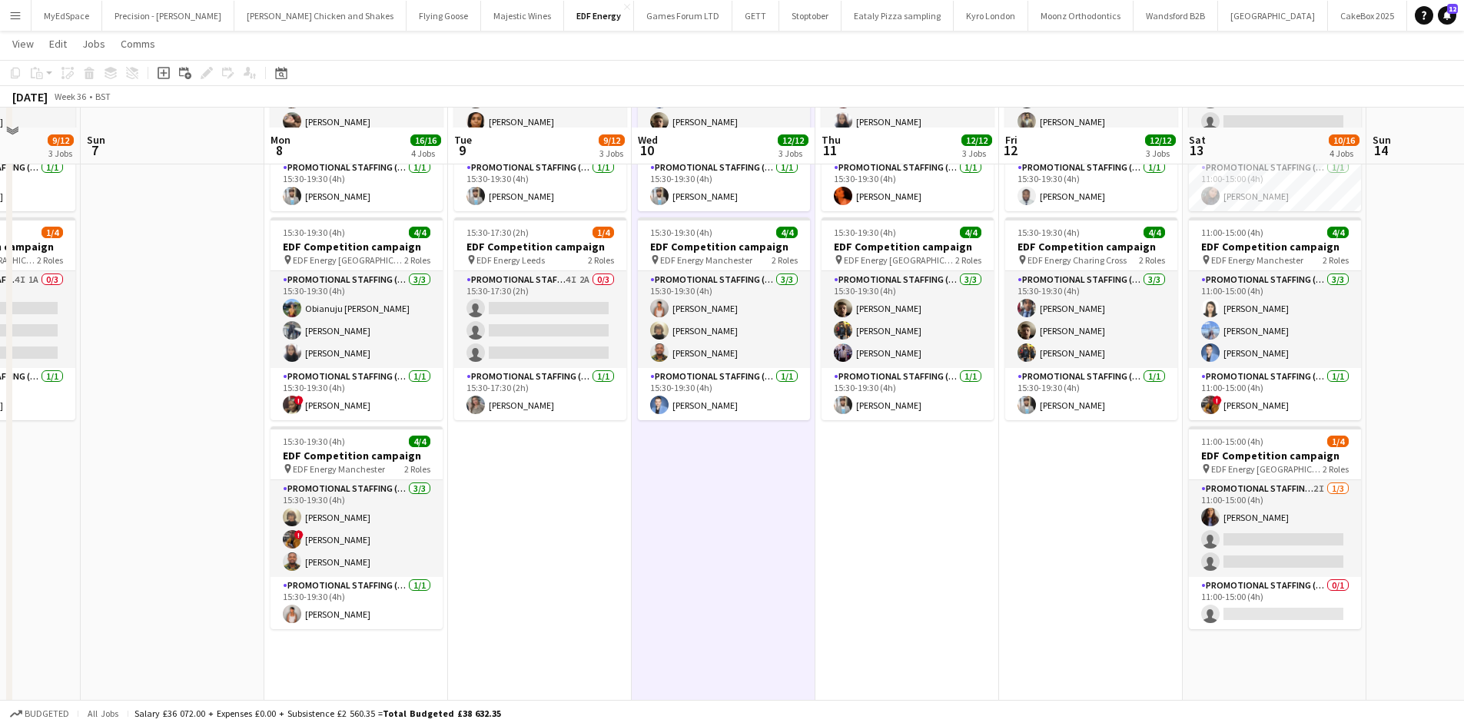
scroll to position [399, 0]
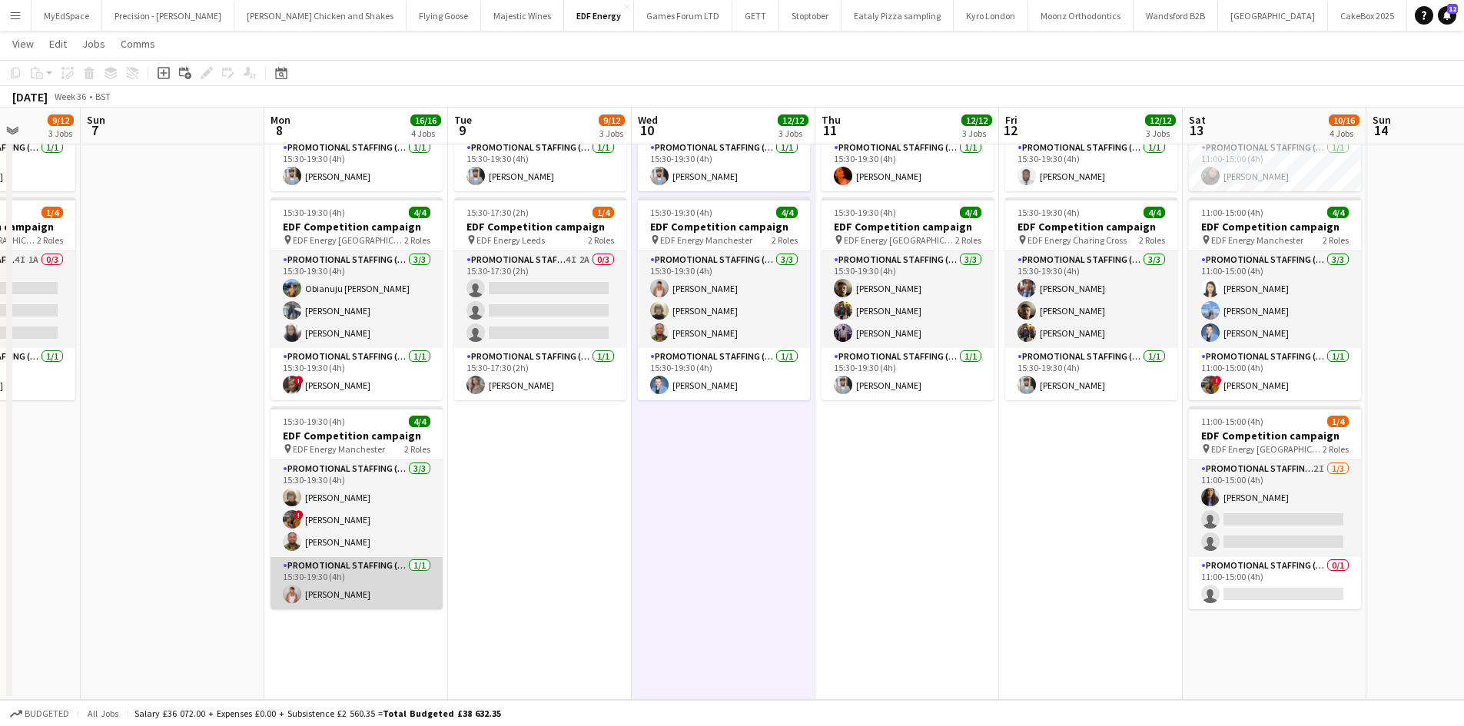
click at [379, 592] on app-card-role "Promotional Staffing (Team Leader) 1/1 15:30-19:30 (4h) Jessica Montogmery" at bounding box center [356, 583] width 172 height 52
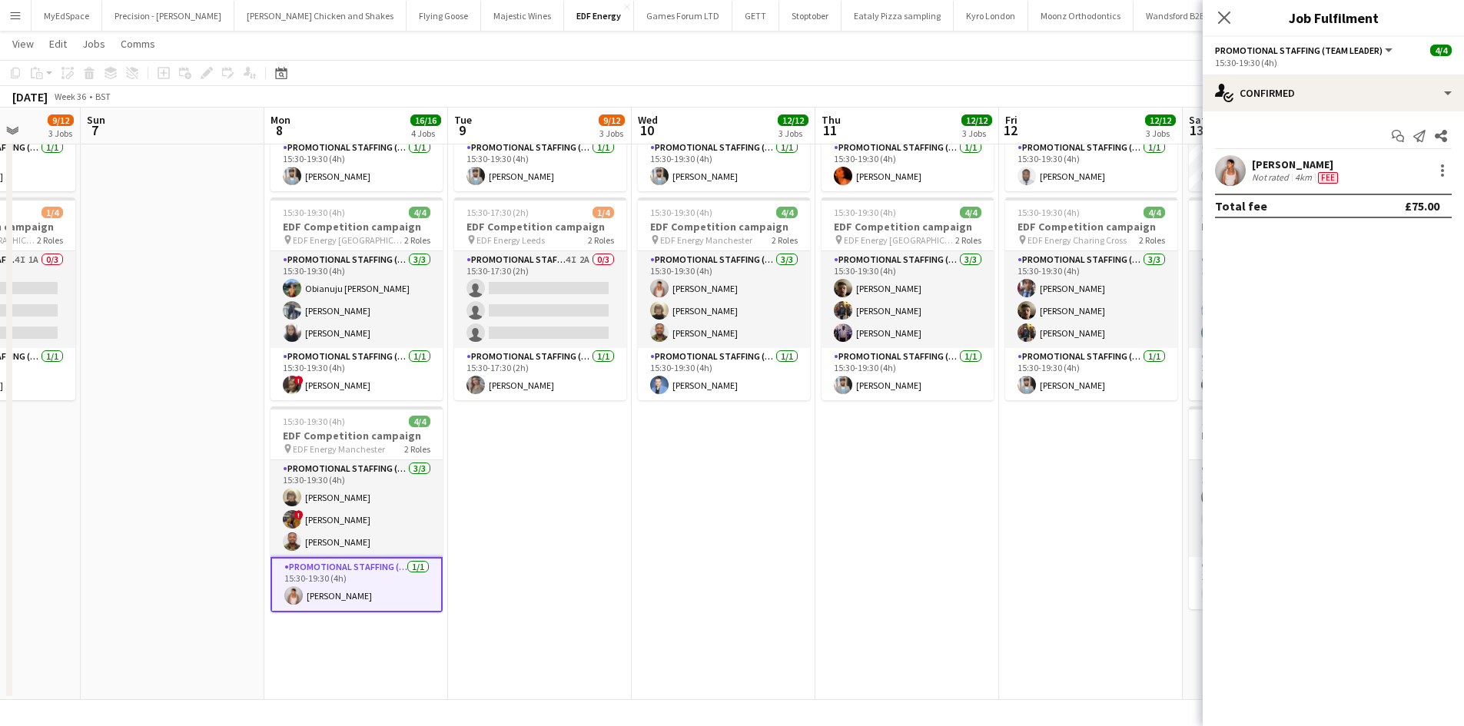
click at [1294, 172] on div "4km" at bounding box center [1302, 177] width 23 height 12
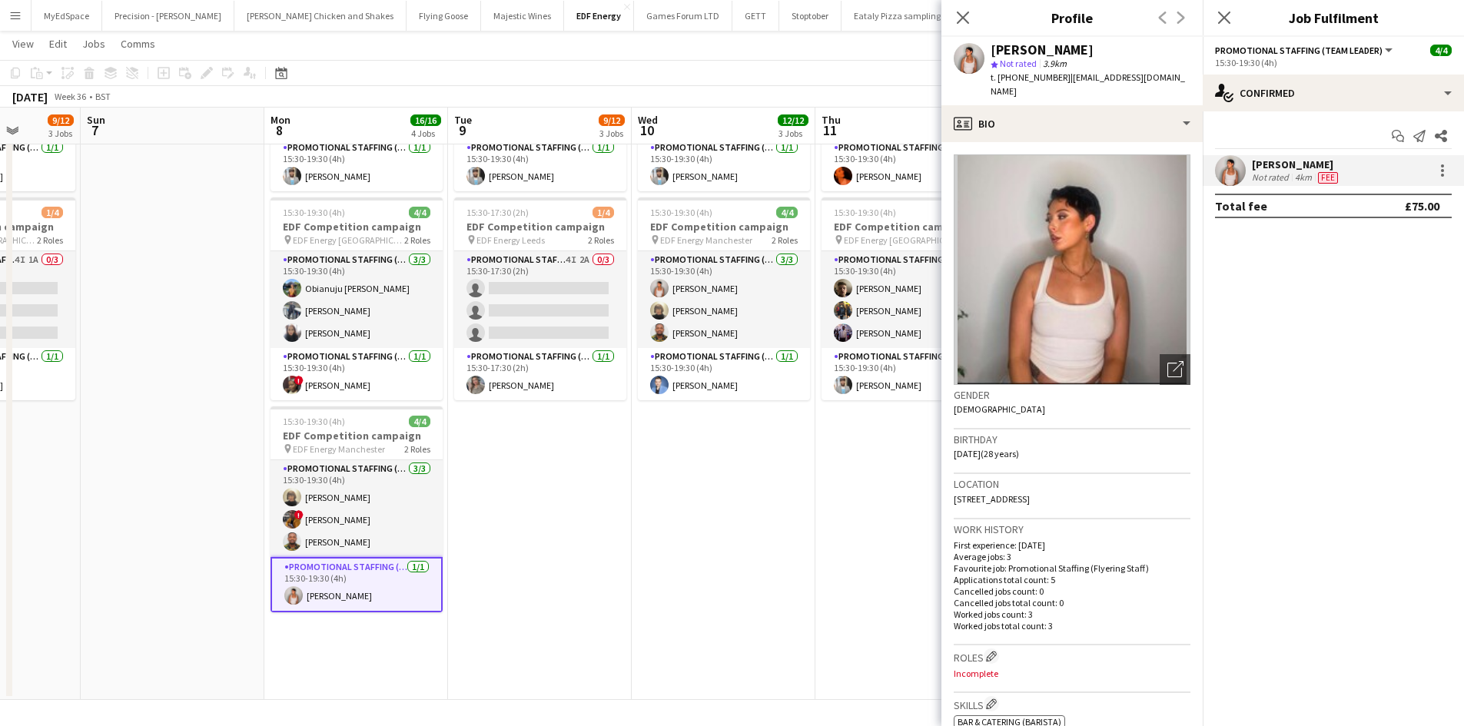
click at [686, 560] on app-date-cell "15:30-19:30 (4h) 4/4 EDF Competition campaign pin EDF Energy Birmingham New Str…" at bounding box center [724, 236] width 184 height 927
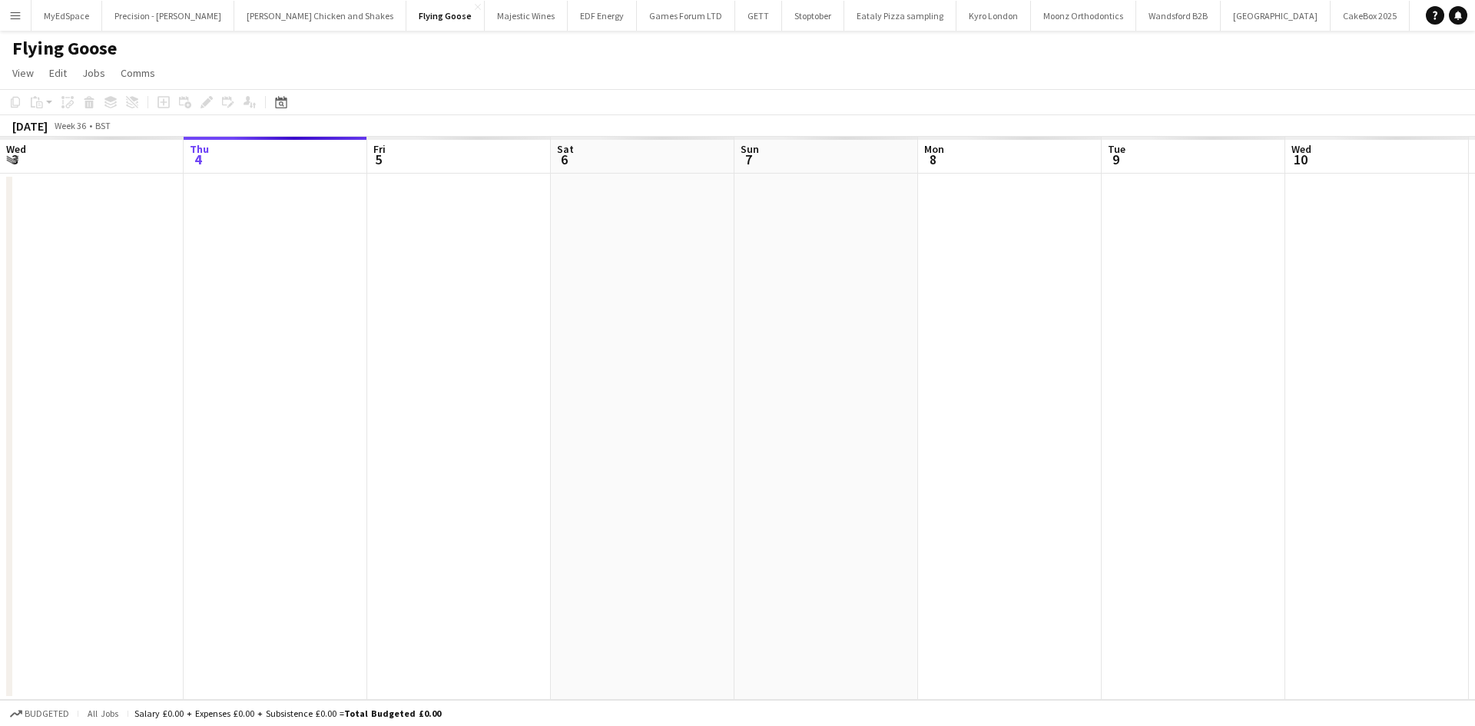
scroll to position [0, 529]
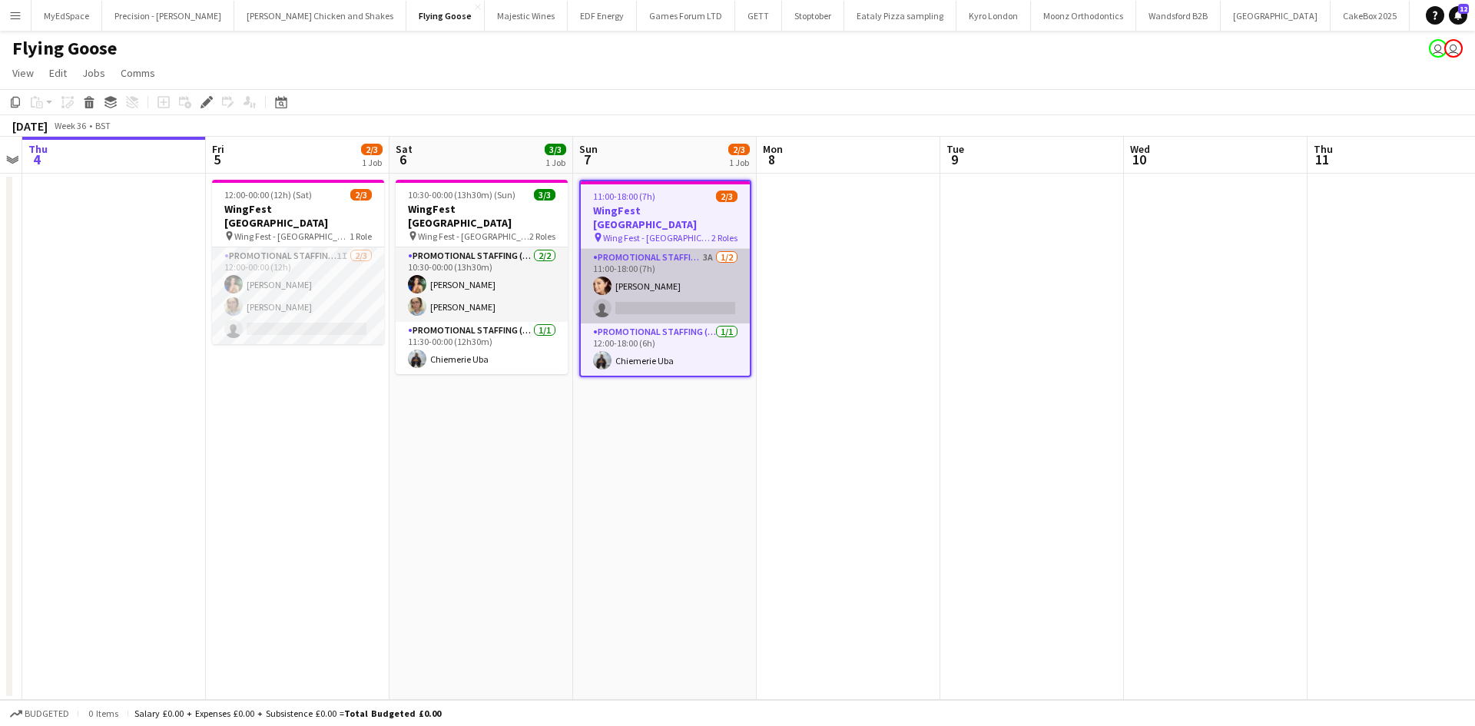
click at [708, 249] on app-card-role "Promotional Staffing (Brand Ambassadors) 3A [DATE] 11:00-18:00 (7h) [PERSON_NAM…" at bounding box center [665, 286] width 169 height 75
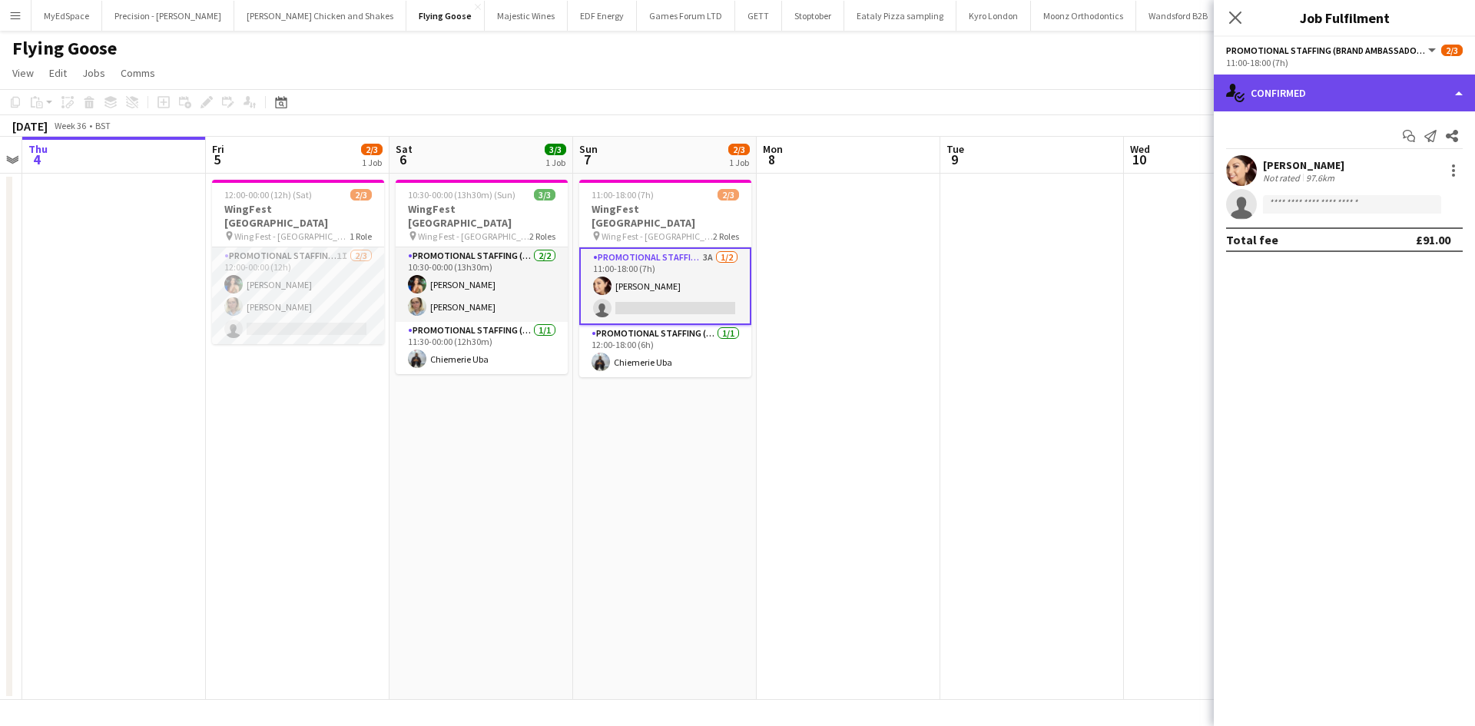
click at [1427, 94] on div "single-neutral-actions-check-2 Confirmed" at bounding box center [1344, 93] width 261 height 37
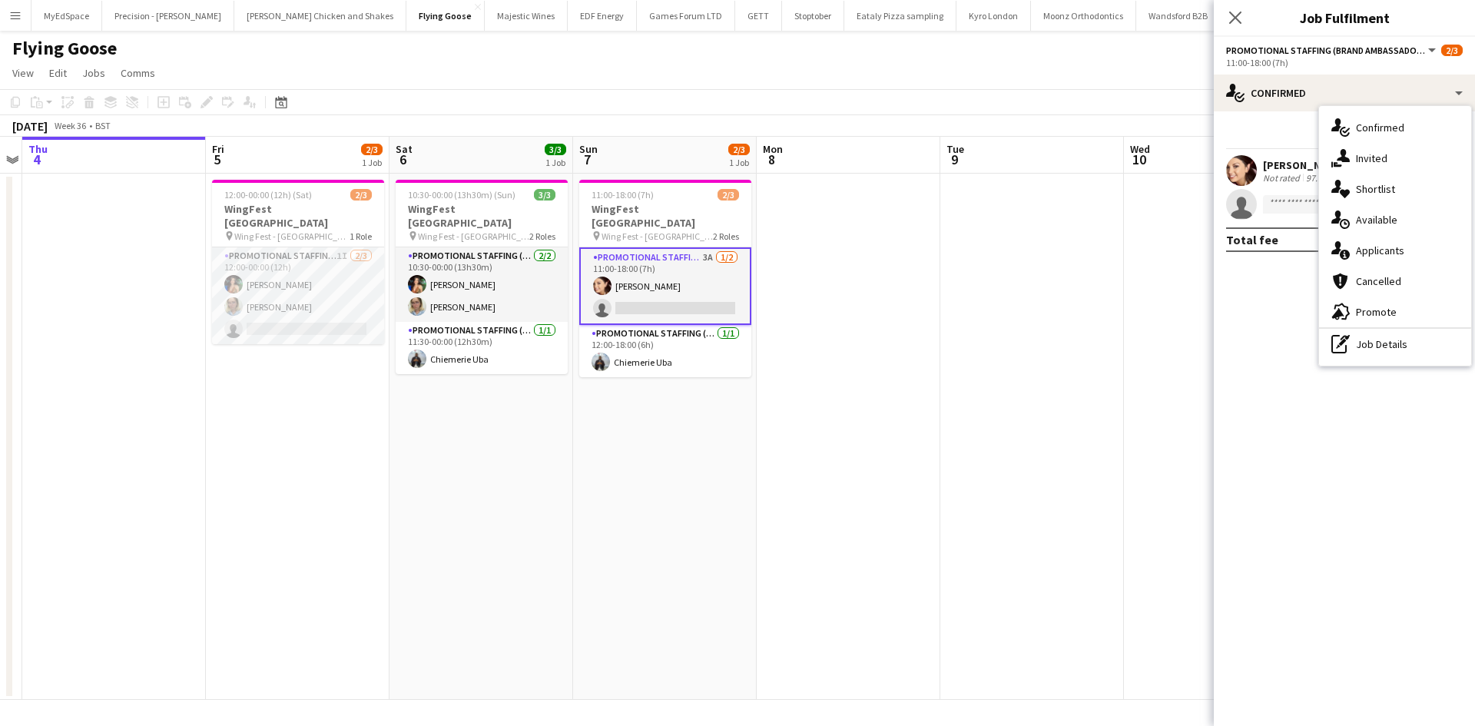
click at [1411, 249] on div "single-neutral-actions-information Applicants" at bounding box center [1395, 250] width 152 height 31
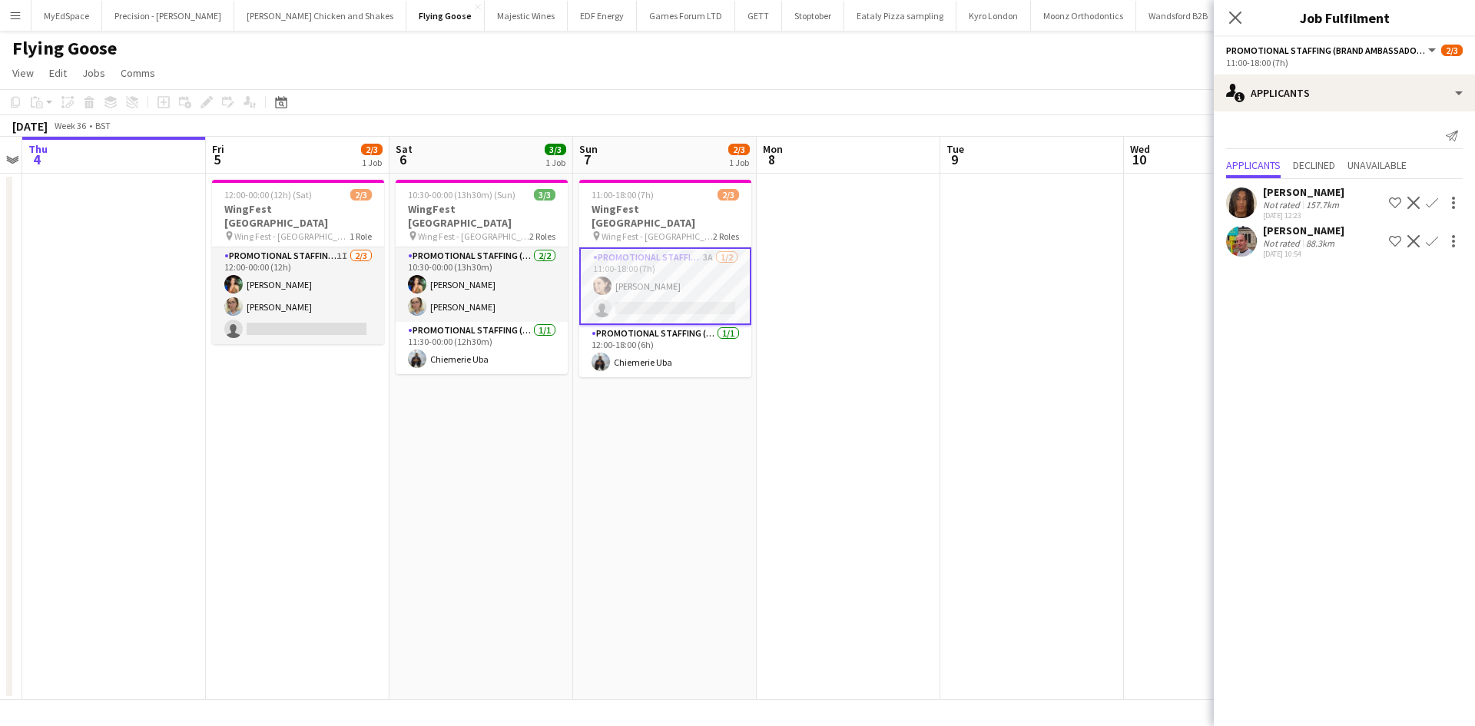
click at [1318, 236] on div "[PERSON_NAME]" at bounding box center [1303, 231] width 81 height 14
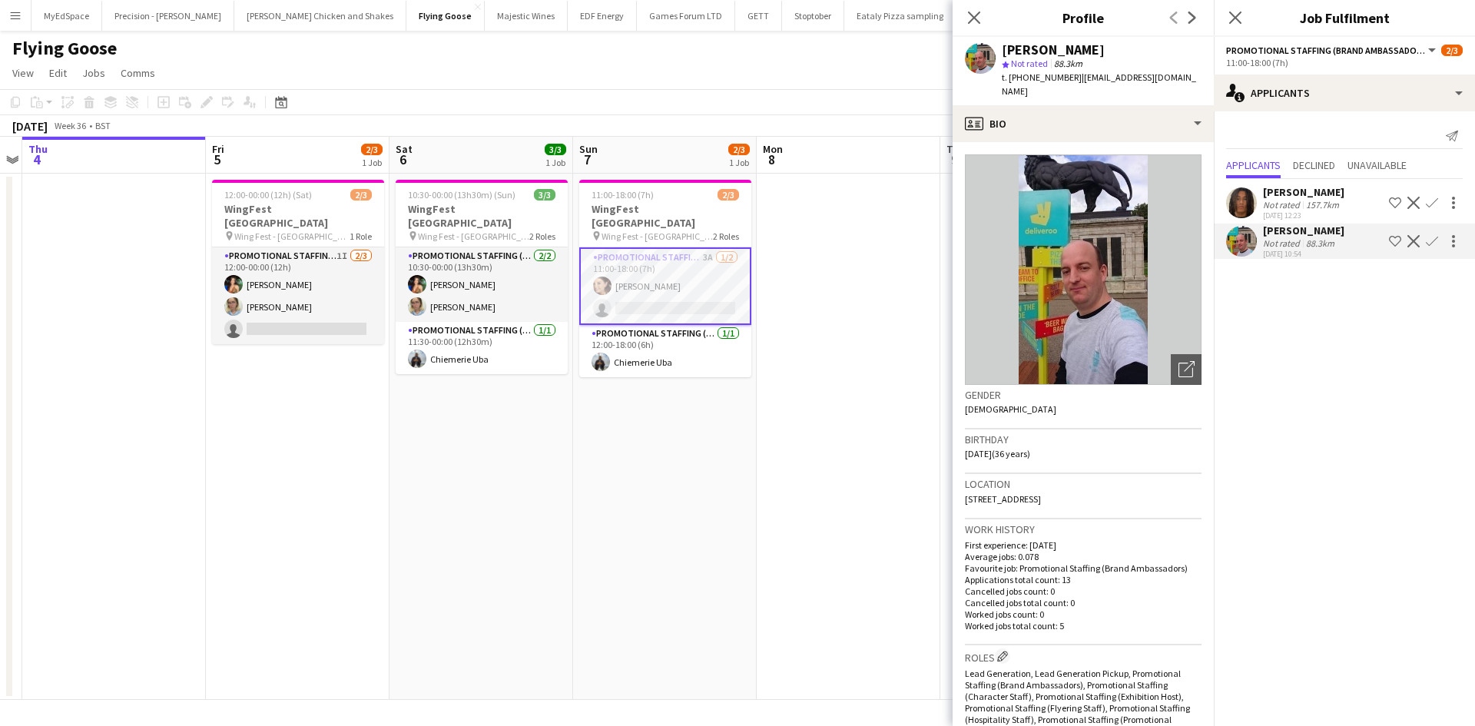
click at [874, 289] on app-date-cell at bounding box center [849, 437] width 184 height 526
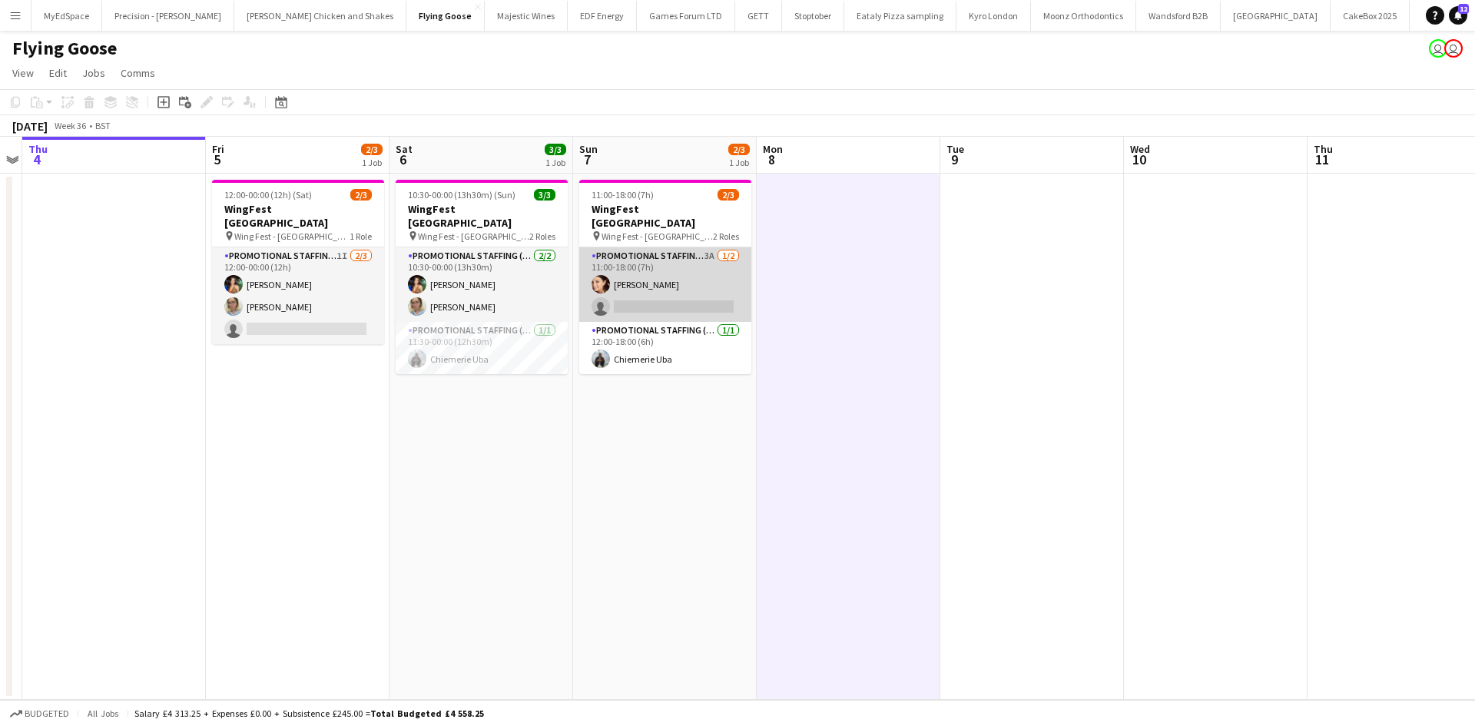
click at [715, 247] on app-card-role "Promotional Staffing (Brand Ambassadors) 3A [DATE] 11:00-18:00 (7h) [PERSON_NAM…" at bounding box center [665, 284] width 172 height 75
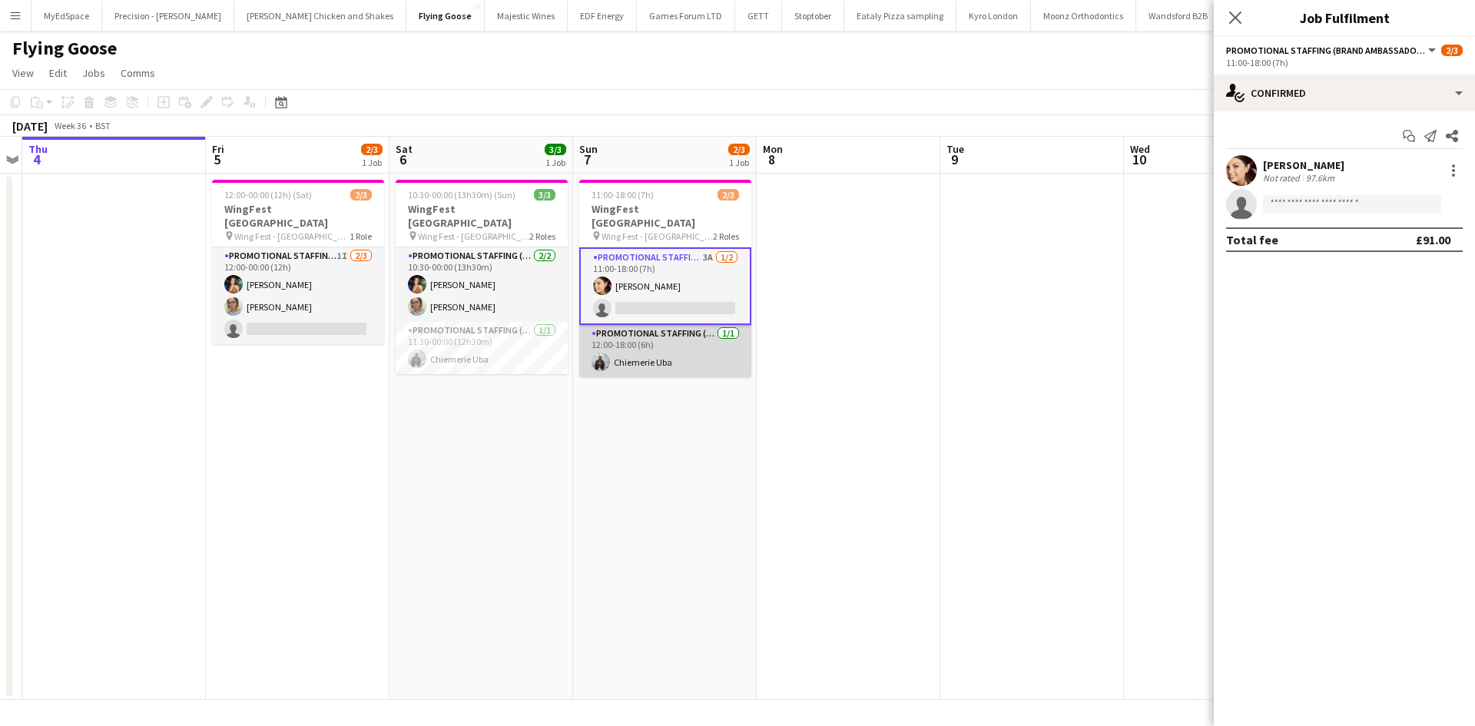
click at [708, 325] on app-card-role "Promotional Staffing (Brand Ambassadors) [DATE] 12:00-18:00 (6h) [PERSON_NAME]" at bounding box center [665, 351] width 172 height 52
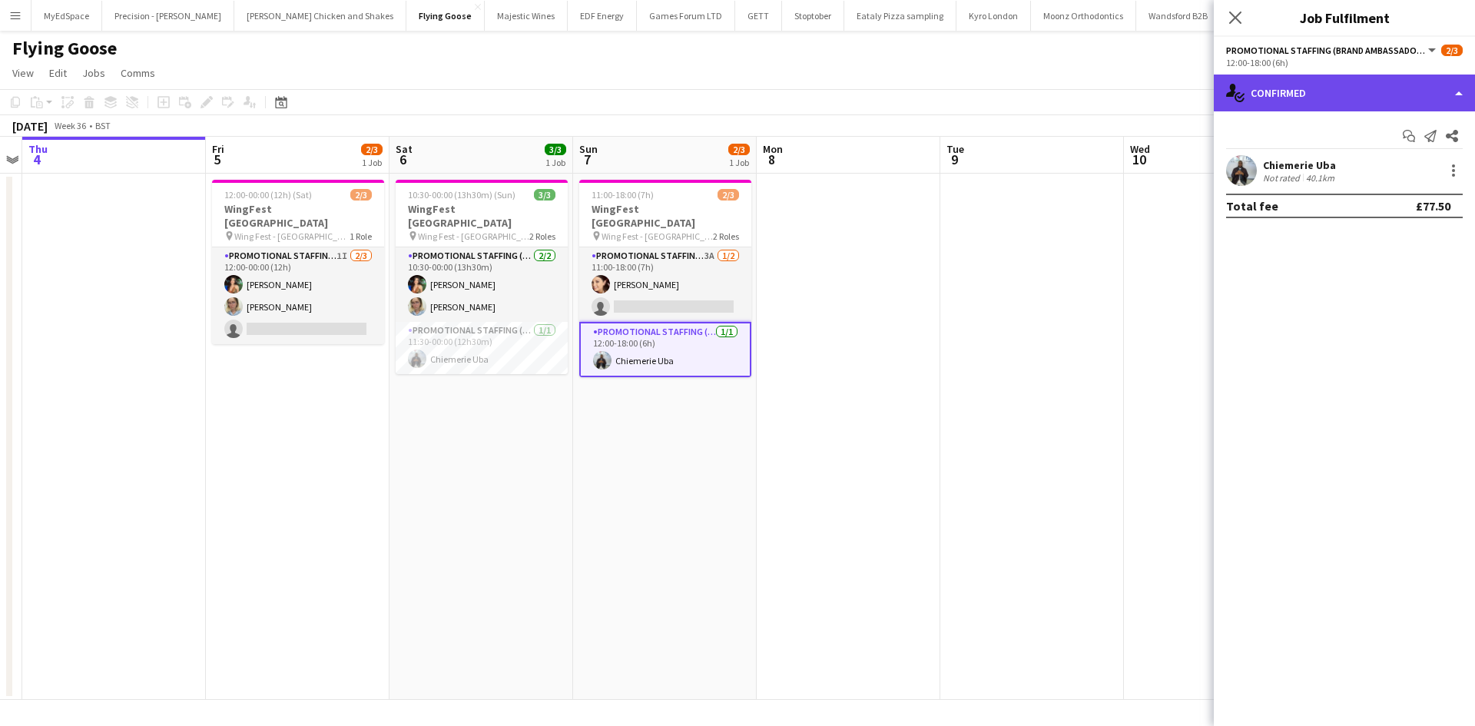
click at [1253, 102] on div "single-neutral-actions-check-2 Confirmed" at bounding box center [1344, 93] width 261 height 37
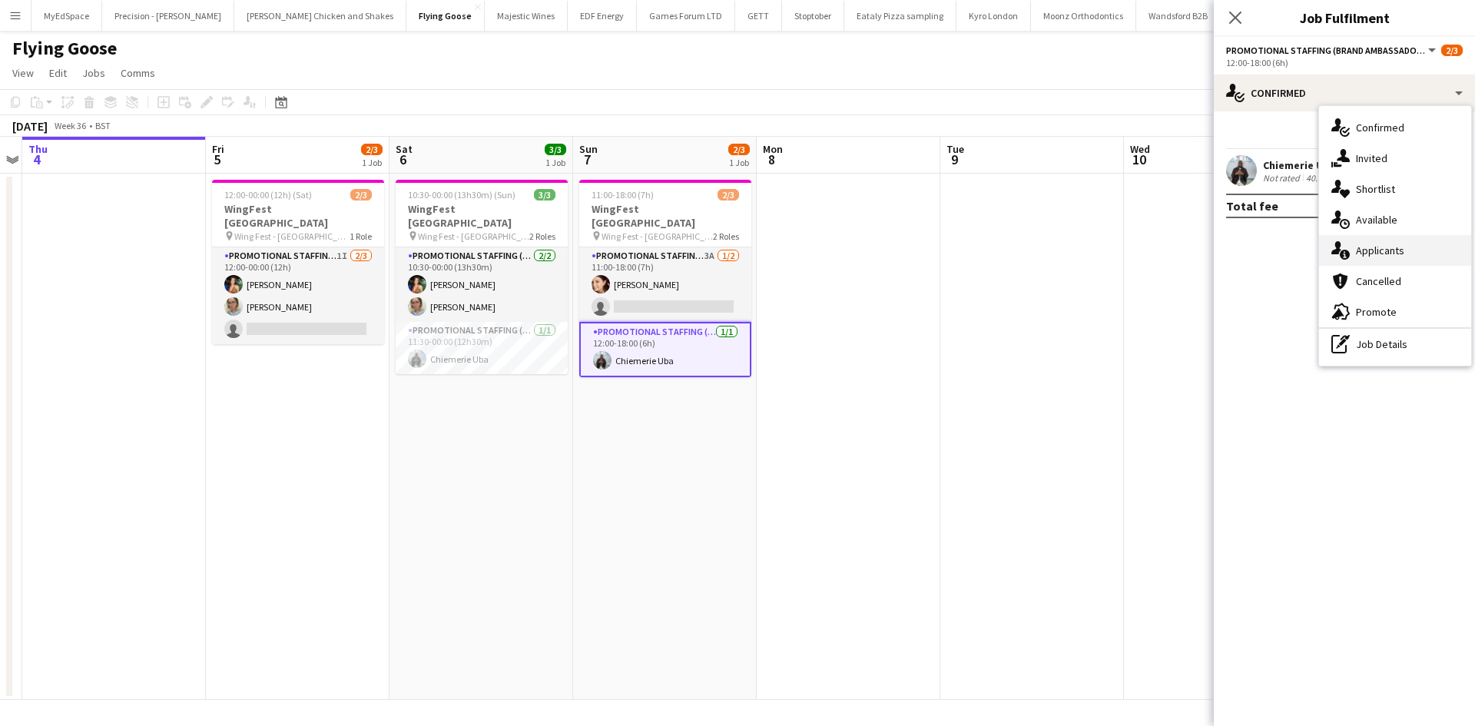
click at [1417, 250] on div "single-neutral-actions-information Applicants" at bounding box center [1395, 250] width 152 height 31
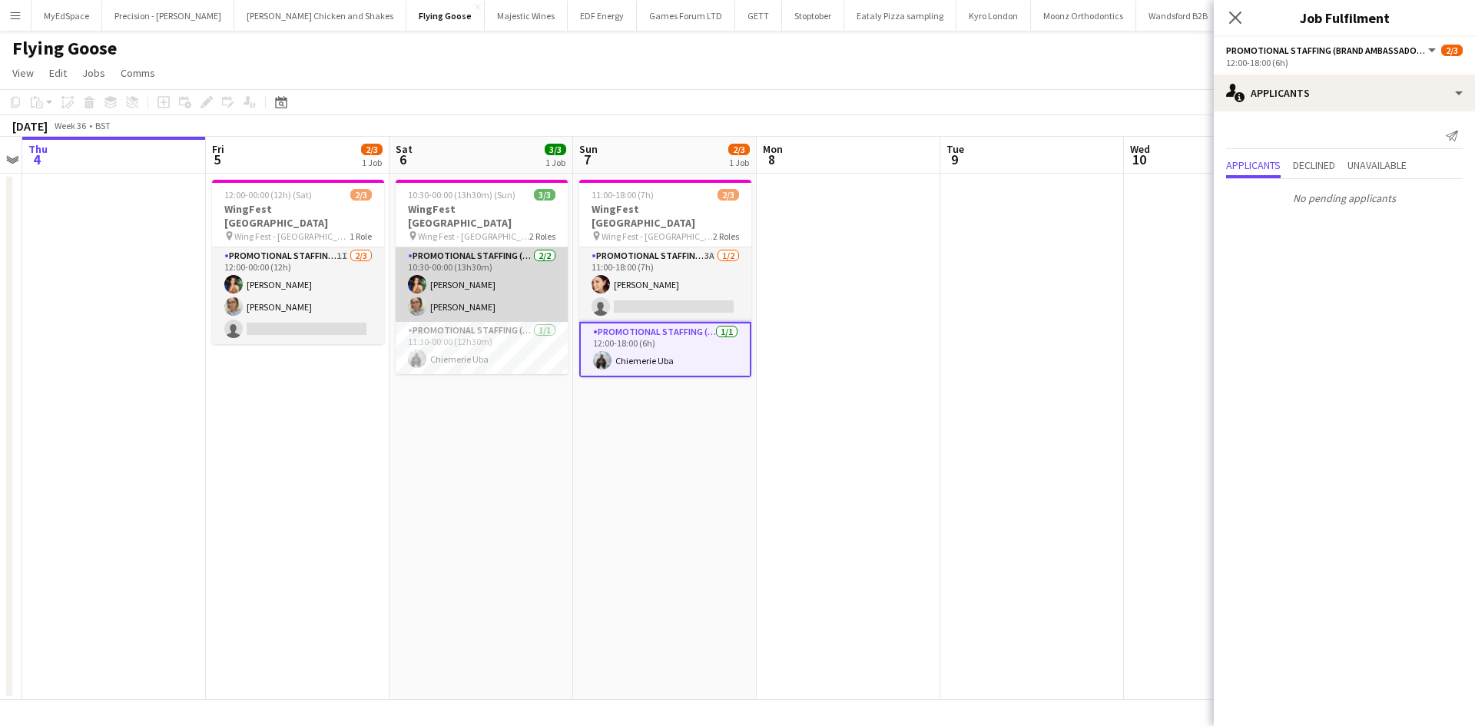
click at [505, 247] on app-card-role "Promotional Staffing (Brand Ambassadors) [DATE] 10:30-00:00 (13h30m) [PERSON_NA…" at bounding box center [482, 284] width 172 height 75
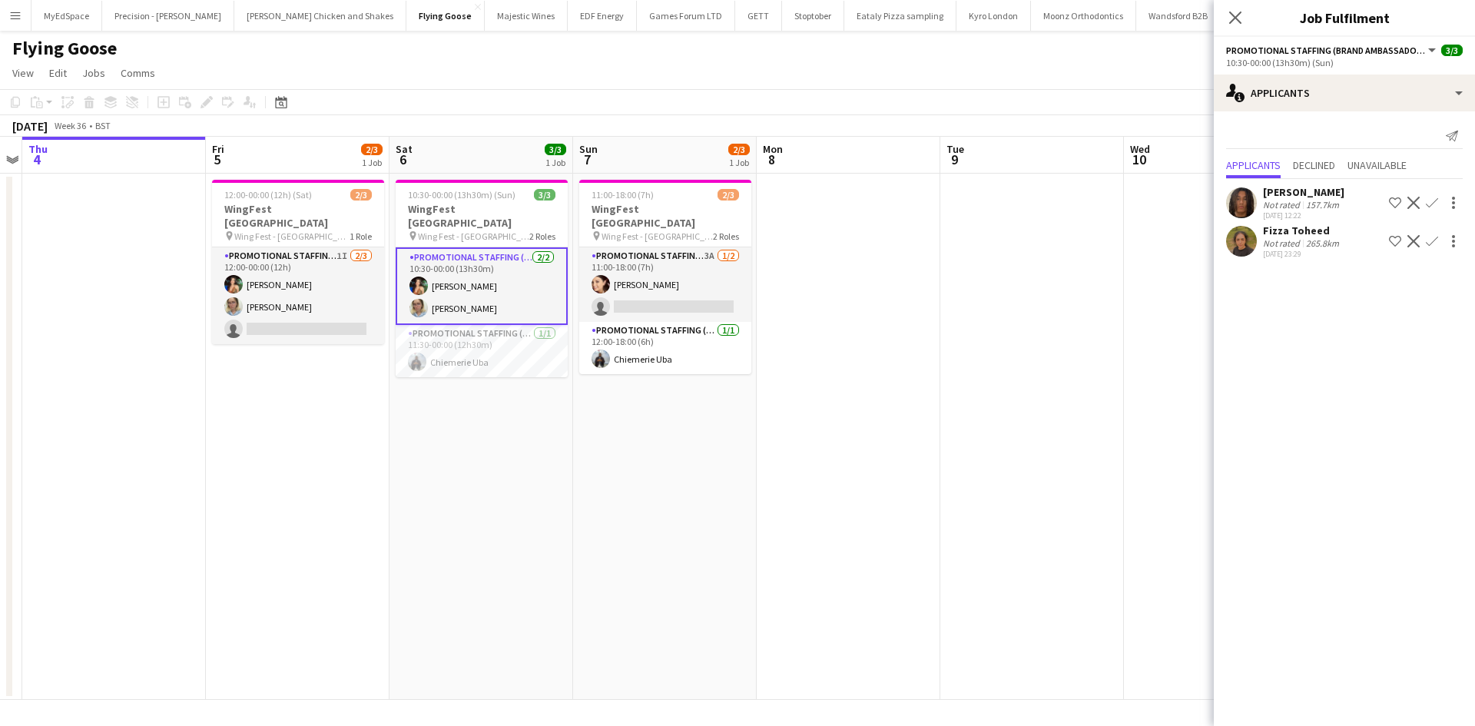
click at [1297, 237] on div "Not rated" at bounding box center [1283, 243] width 40 height 12
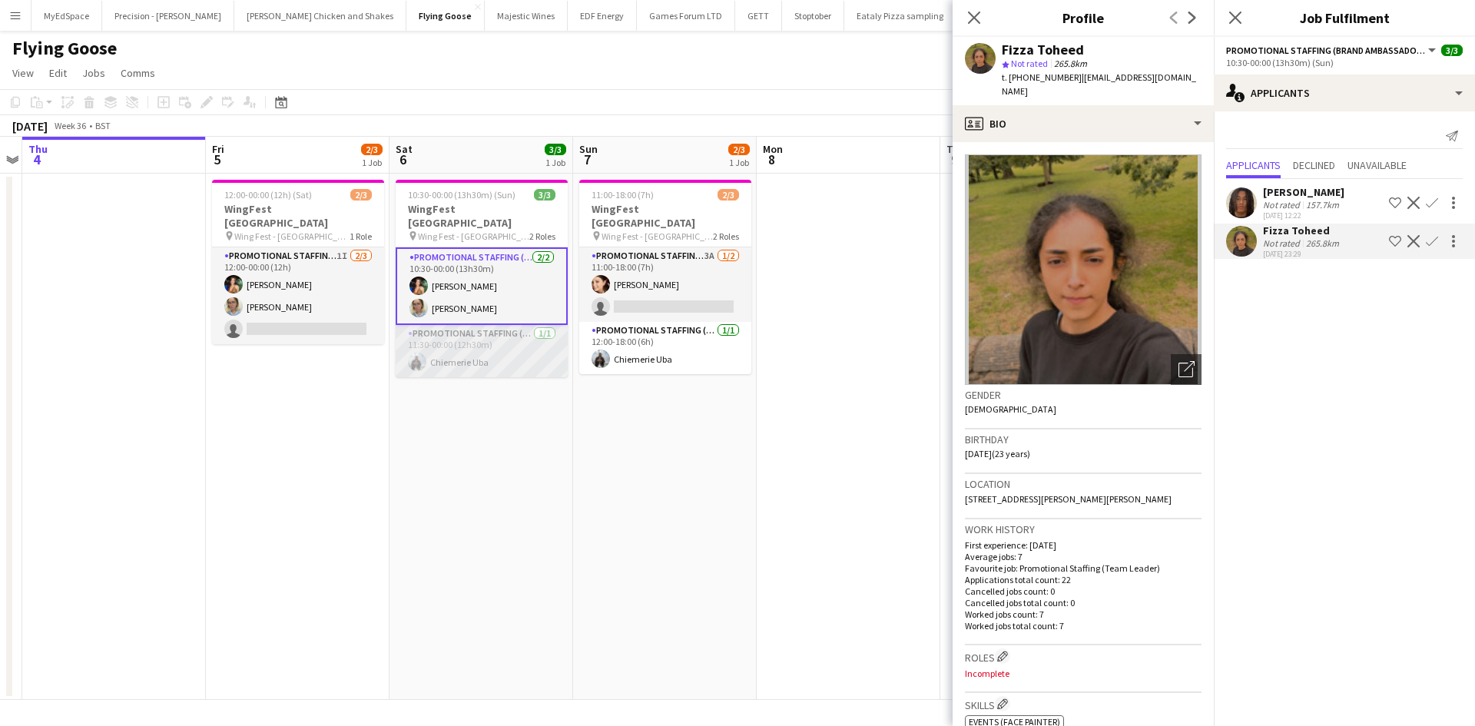
click at [524, 325] on app-card-role "Promotional Staffing (Brand Ambassadors) [DATE] 11:30-00:00 (12h30m) Chiemerie …" at bounding box center [482, 351] width 172 height 52
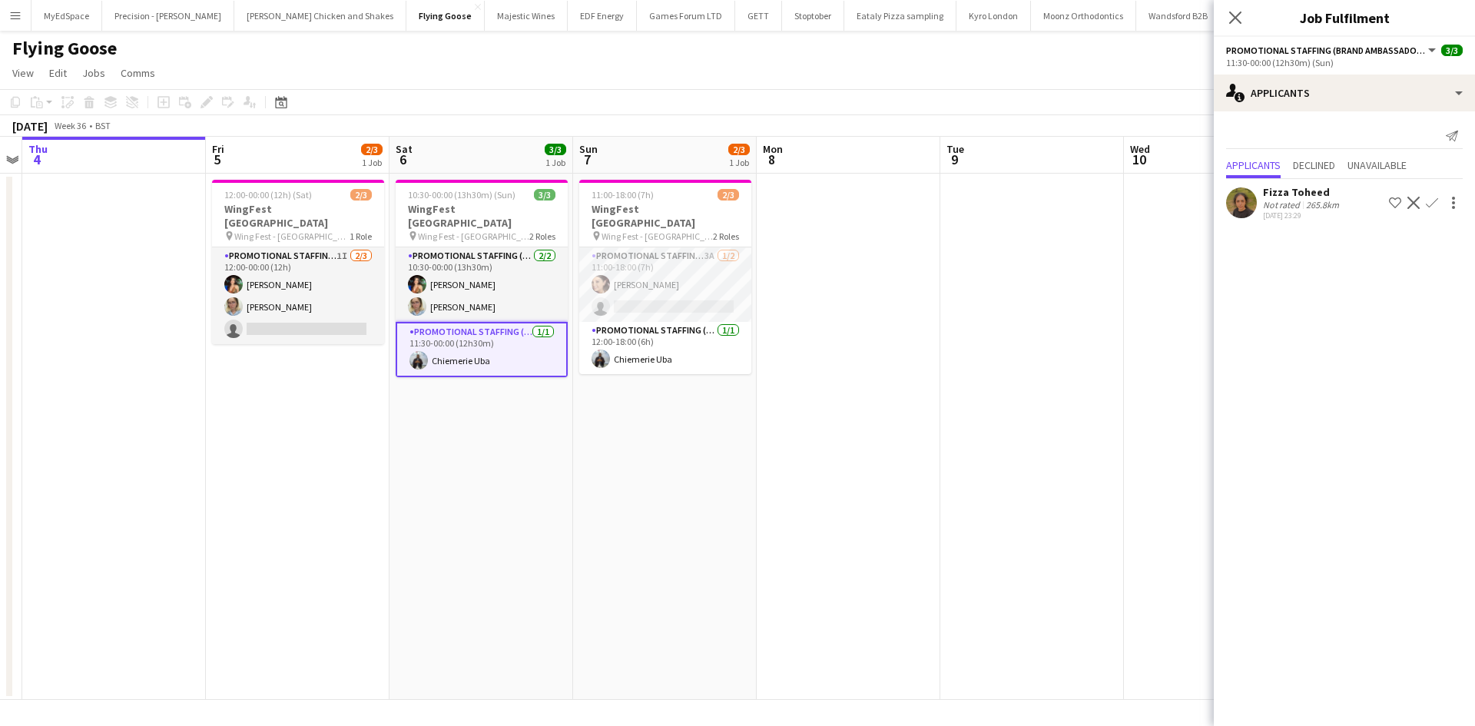
click at [1288, 219] on div "[DATE] 23:29" at bounding box center [1302, 216] width 79 height 10
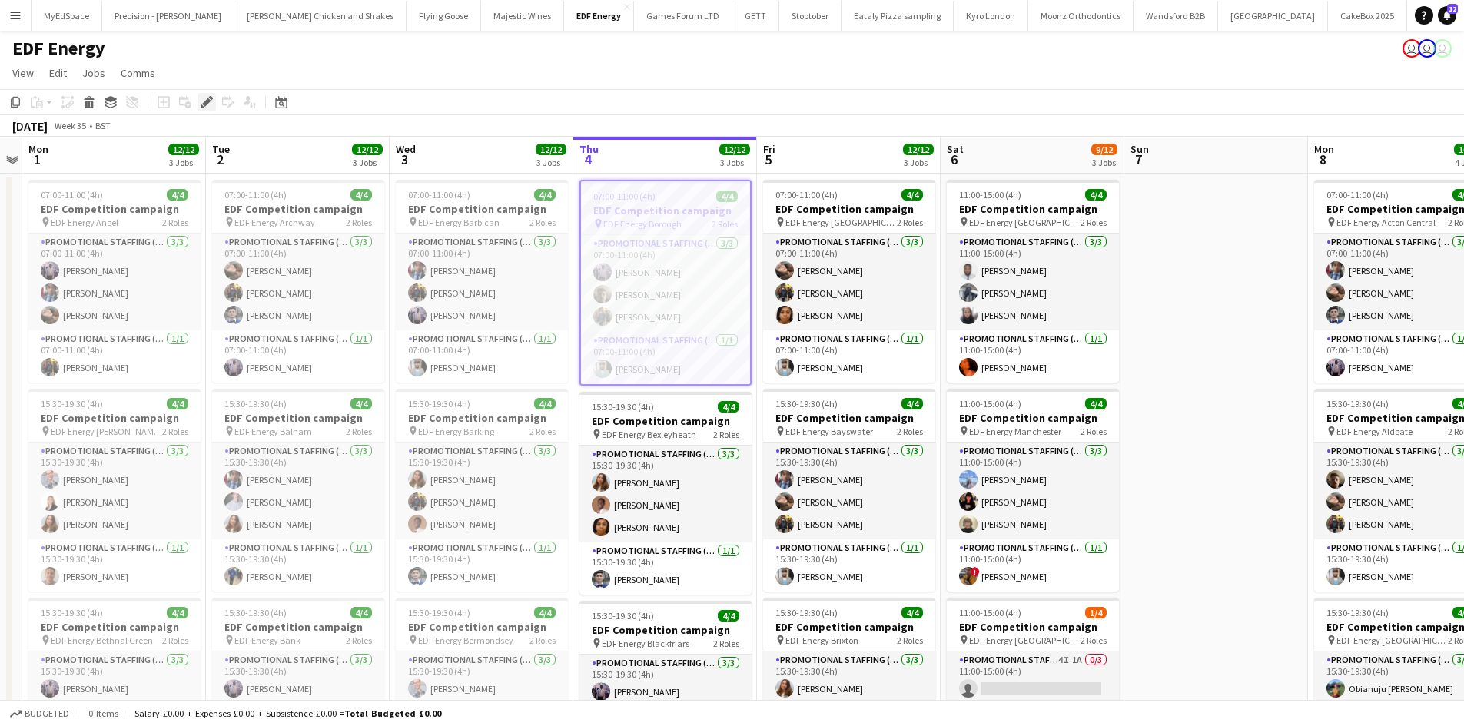
click at [211, 101] on icon "Edit" at bounding box center [207, 102] width 12 height 12
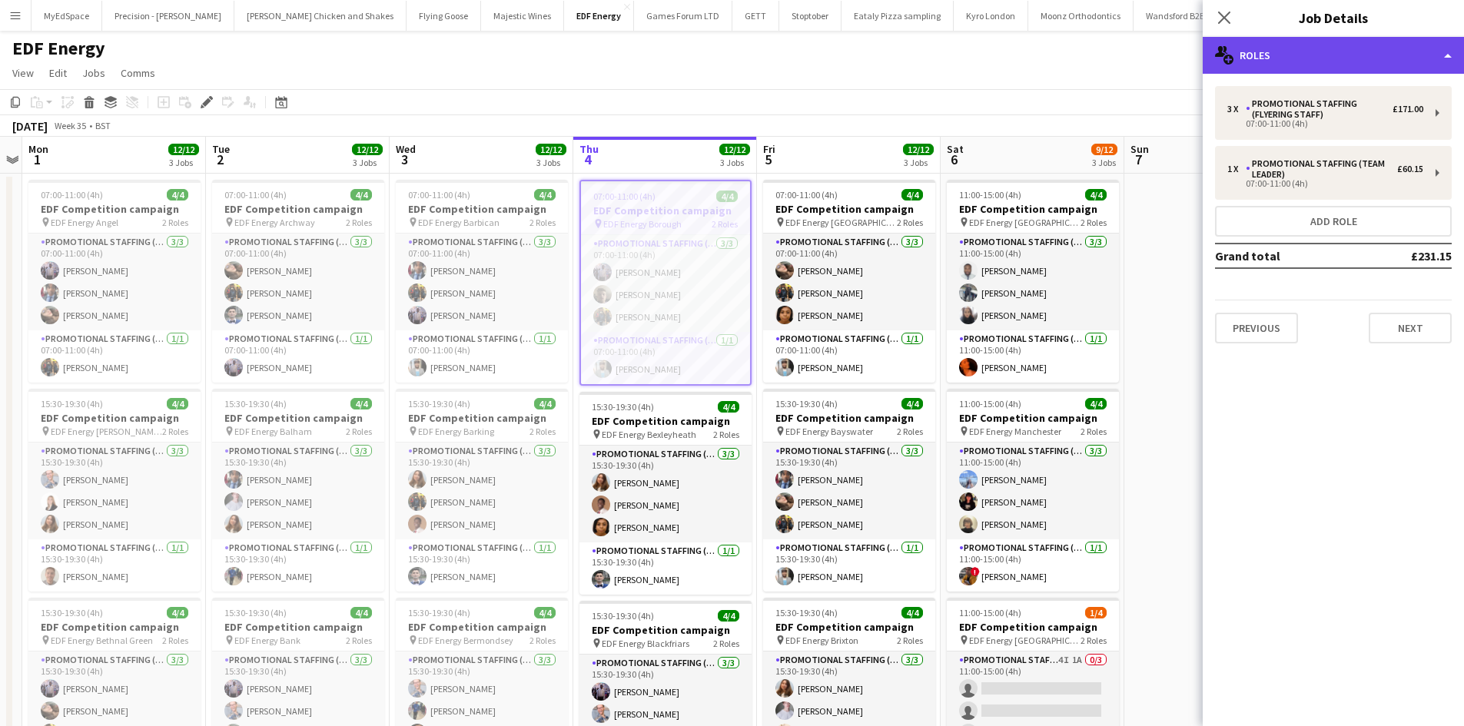
click at [1314, 40] on div "multiple-users-add Roles" at bounding box center [1332, 55] width 261 height 37
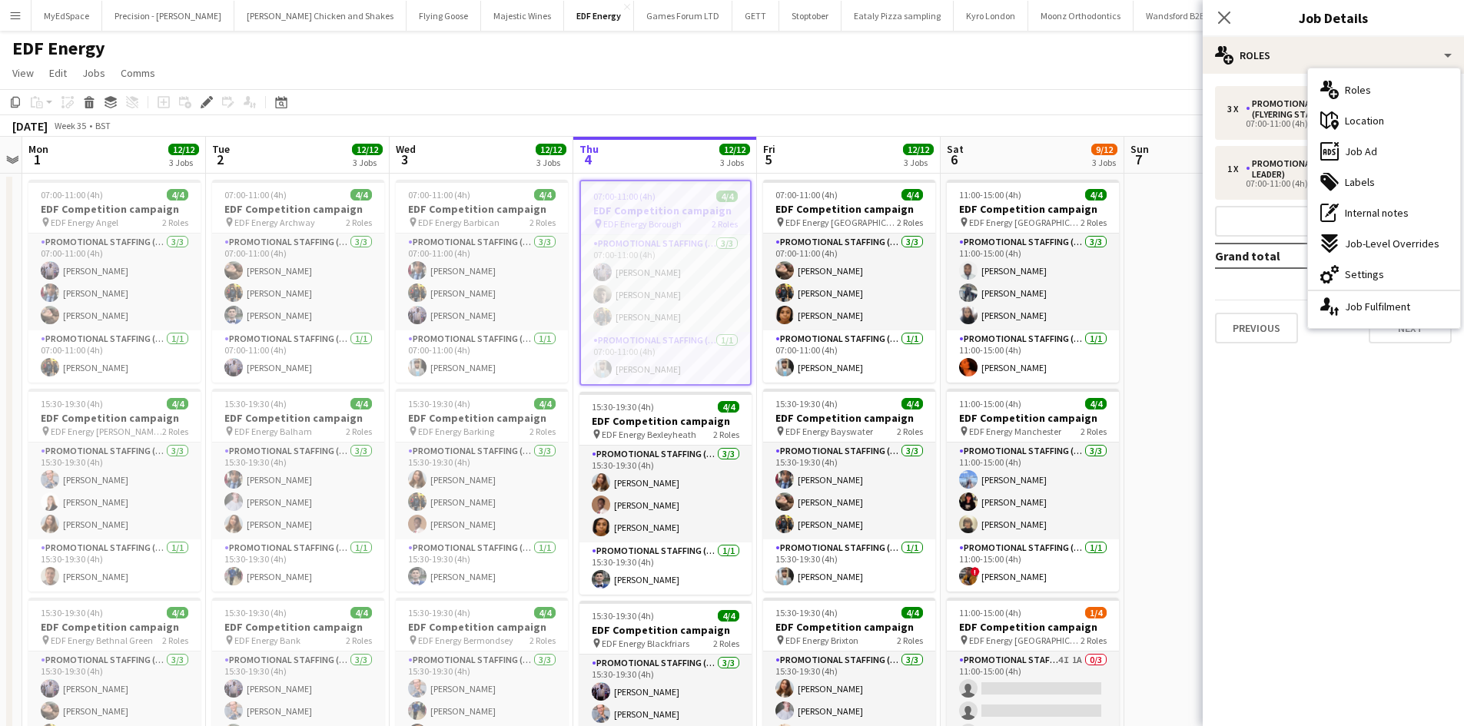
drag, startPoint x: 1368, startPoint y: 152, endPoint x: 1354, endPoint y: 147, distance: 14.8
click at [1361, 149] on span "Job Ad" at bounding box center [1360, 151] width 32 height 14
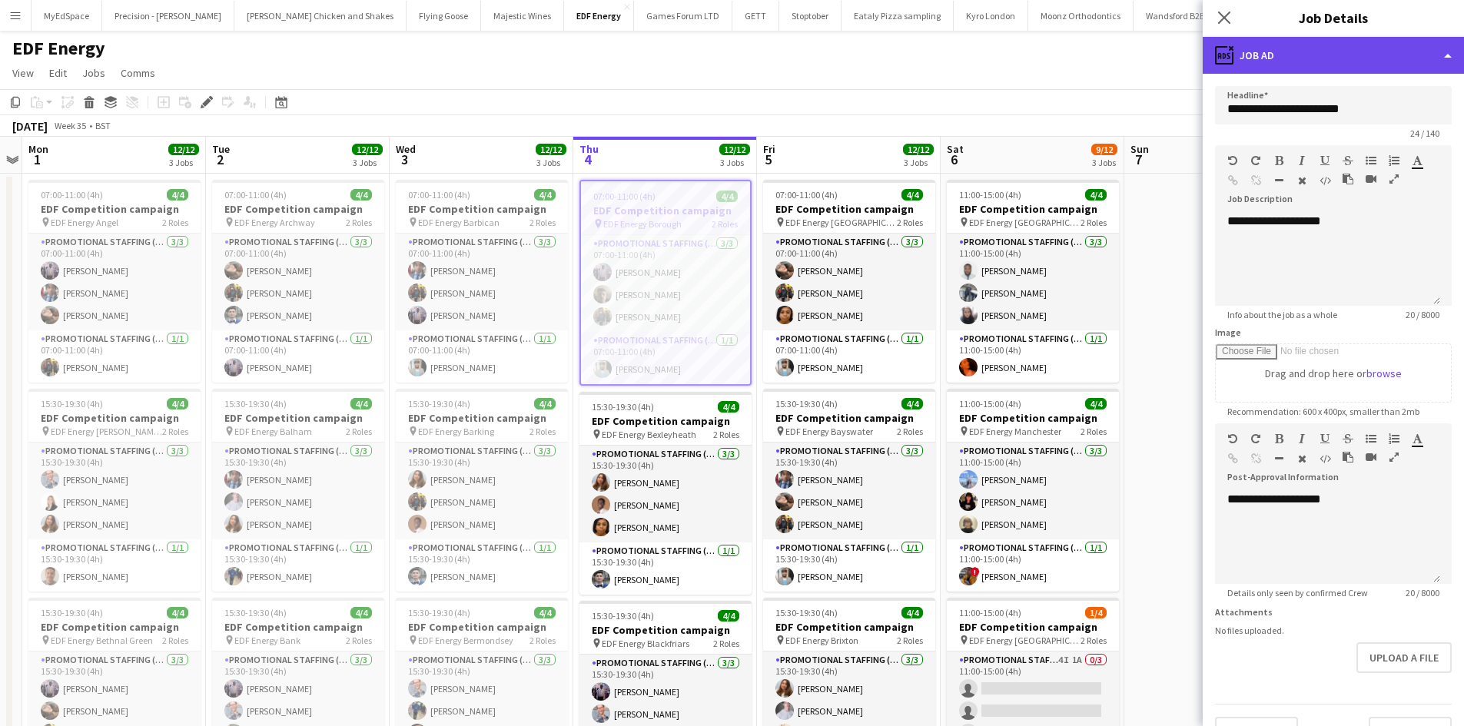
click at [1295, 68] on div "ads-window Job Ad" at bounding box center [1332, 55] width 261 height 37
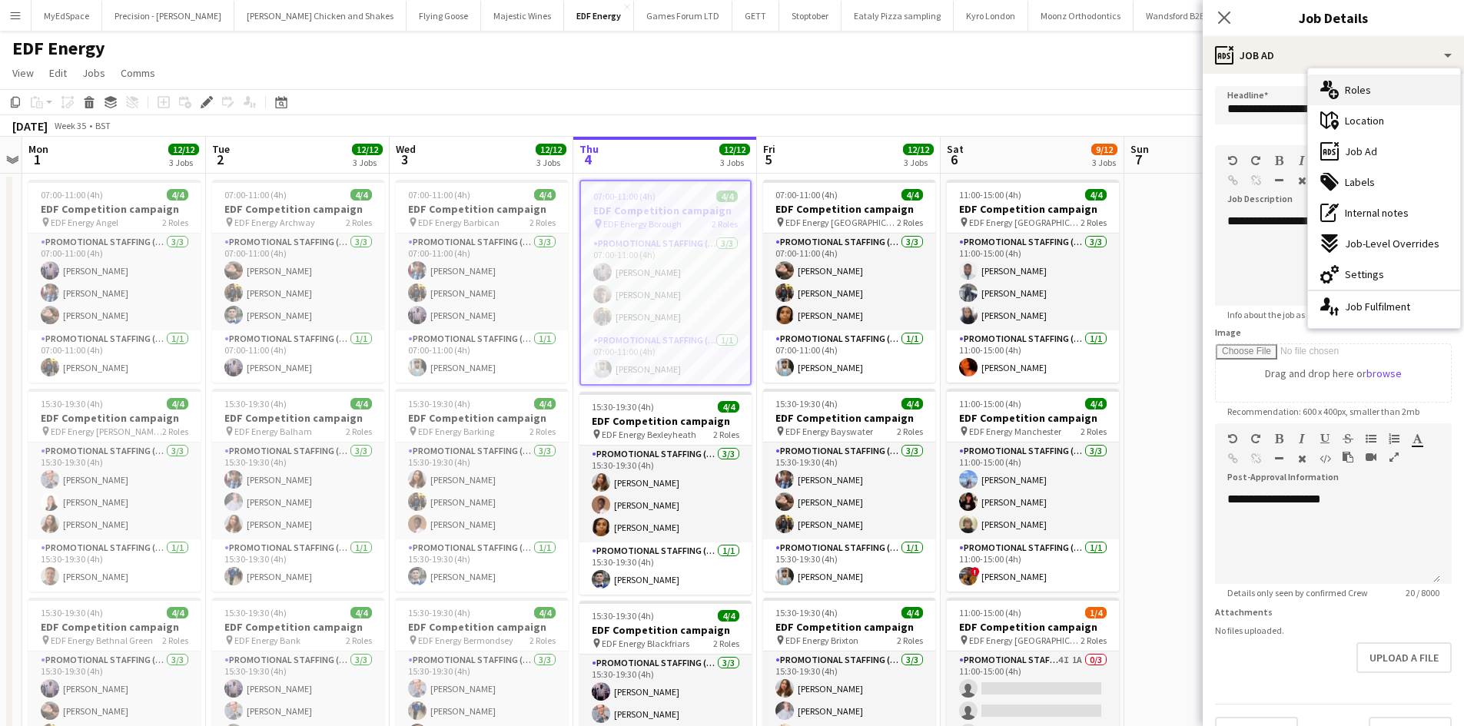
click at [1348, 95] on span "Roles" at bounding box center [1357, 90] width 26 height 14
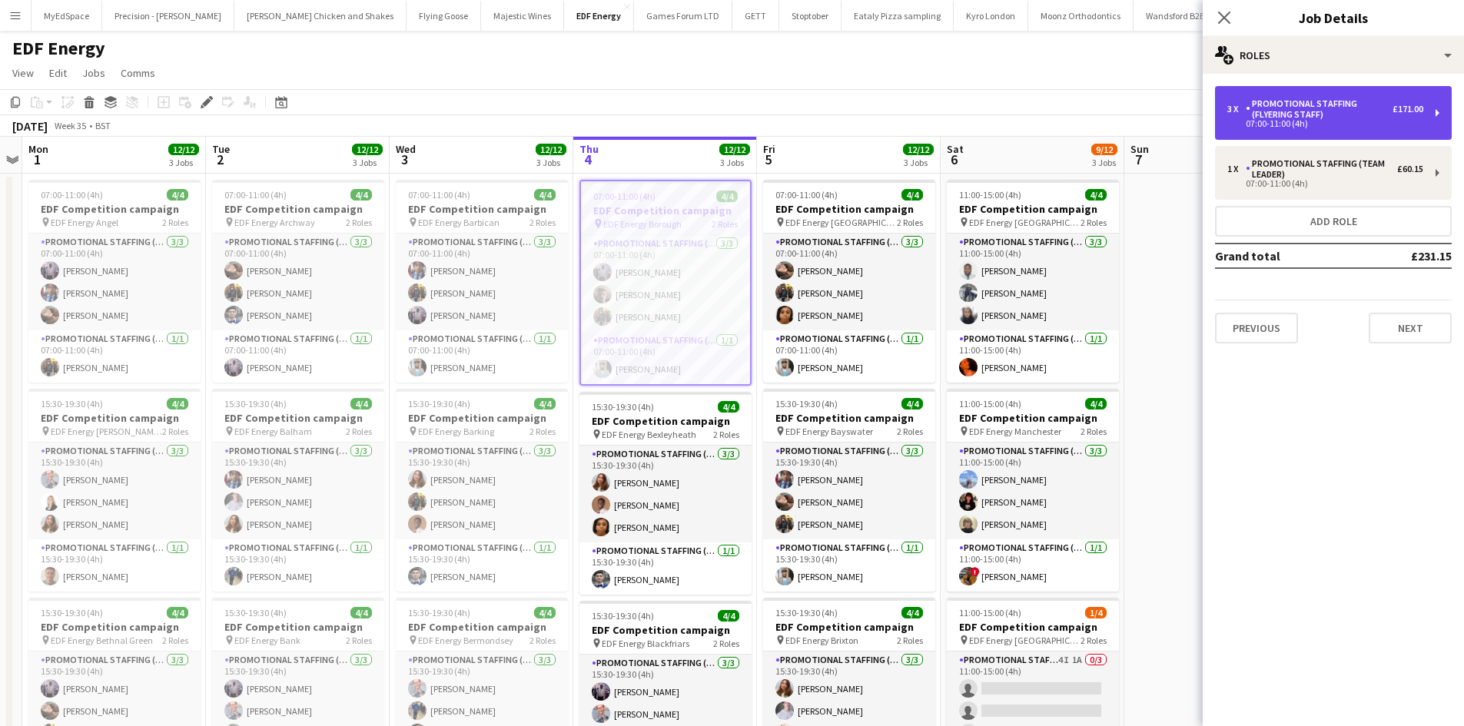
click at [1322, 101] on div "Promotional Staffing (Flyering Staff)" at bounding box center [1318, 109] width 147 height 22
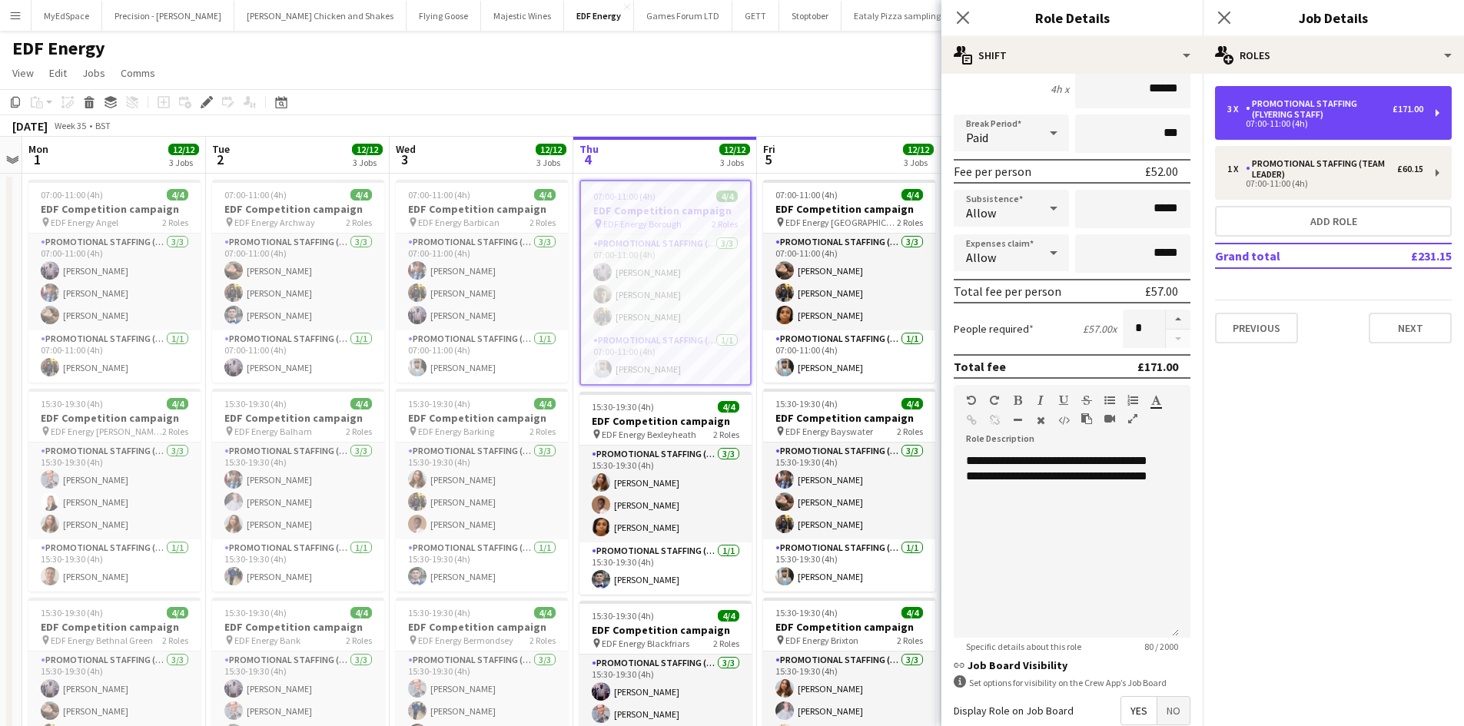
scroll to position [154, 0]
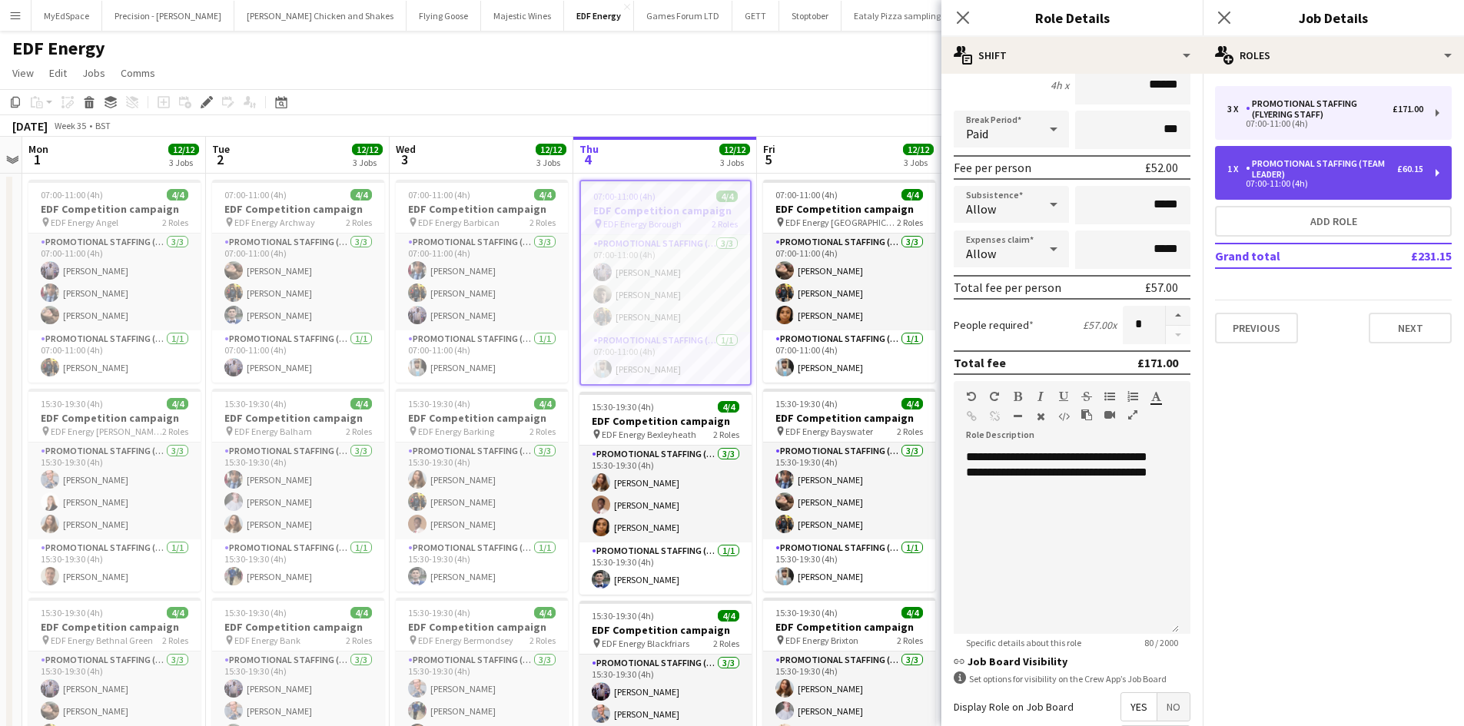
click at [1329, 163] on div "Promotional Staffing (Team Leader)" at bounding box center [1320, 169] width 151 height 22
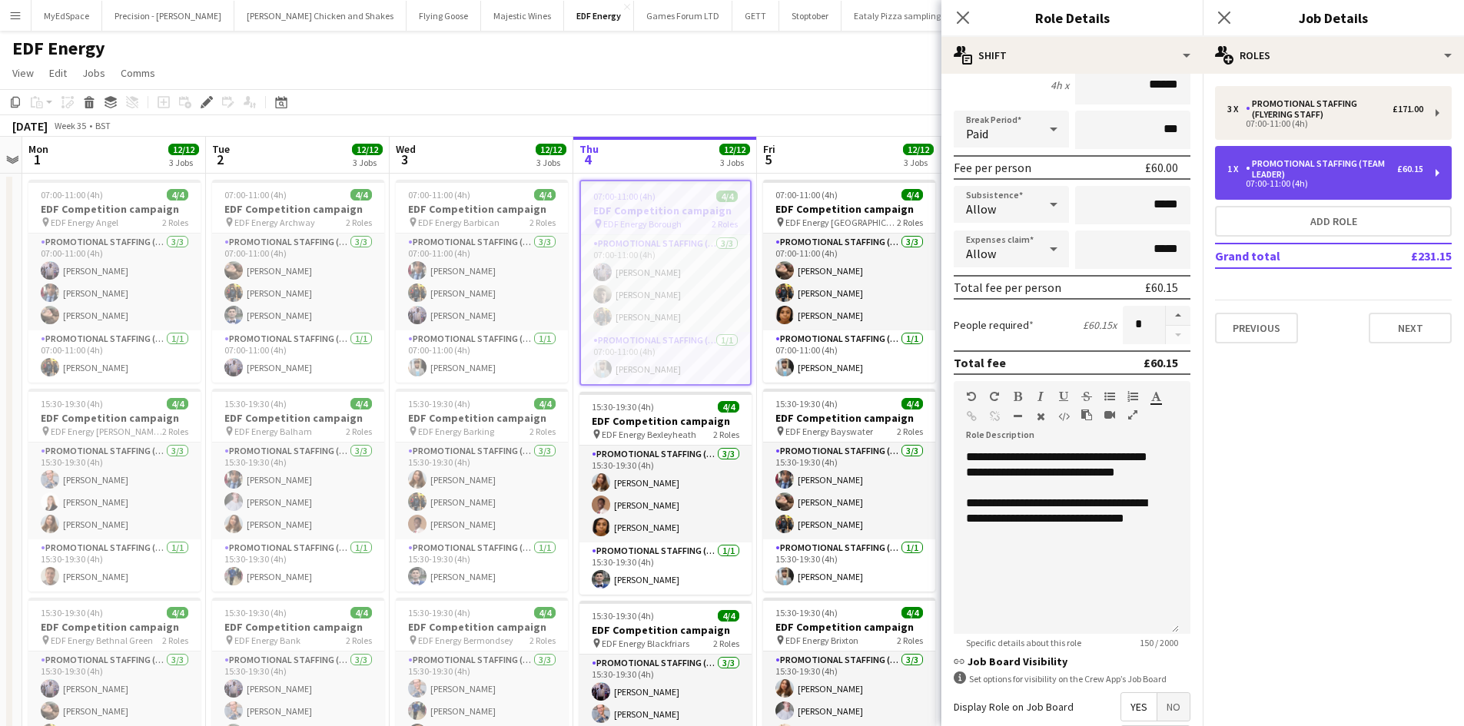
type input "**********"
type input "******"
type input "*****"
type input "*"
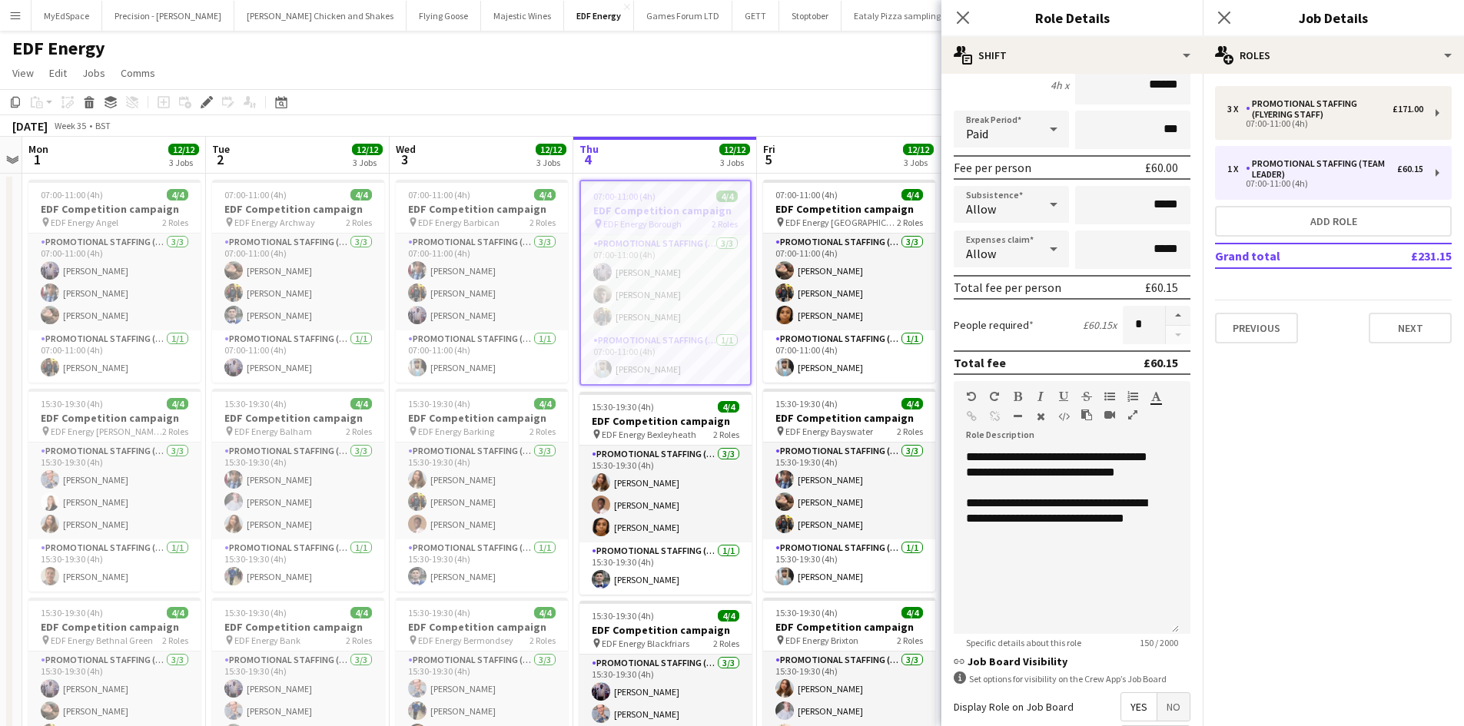
click at [509, 101] on app-toolbar "Copy Paste Paste Ctrl+V Paste with crew Ctrl+Shift+V Paste linked Job Delete Gr…" at bounding box center [732, 102] width 1464 height 26
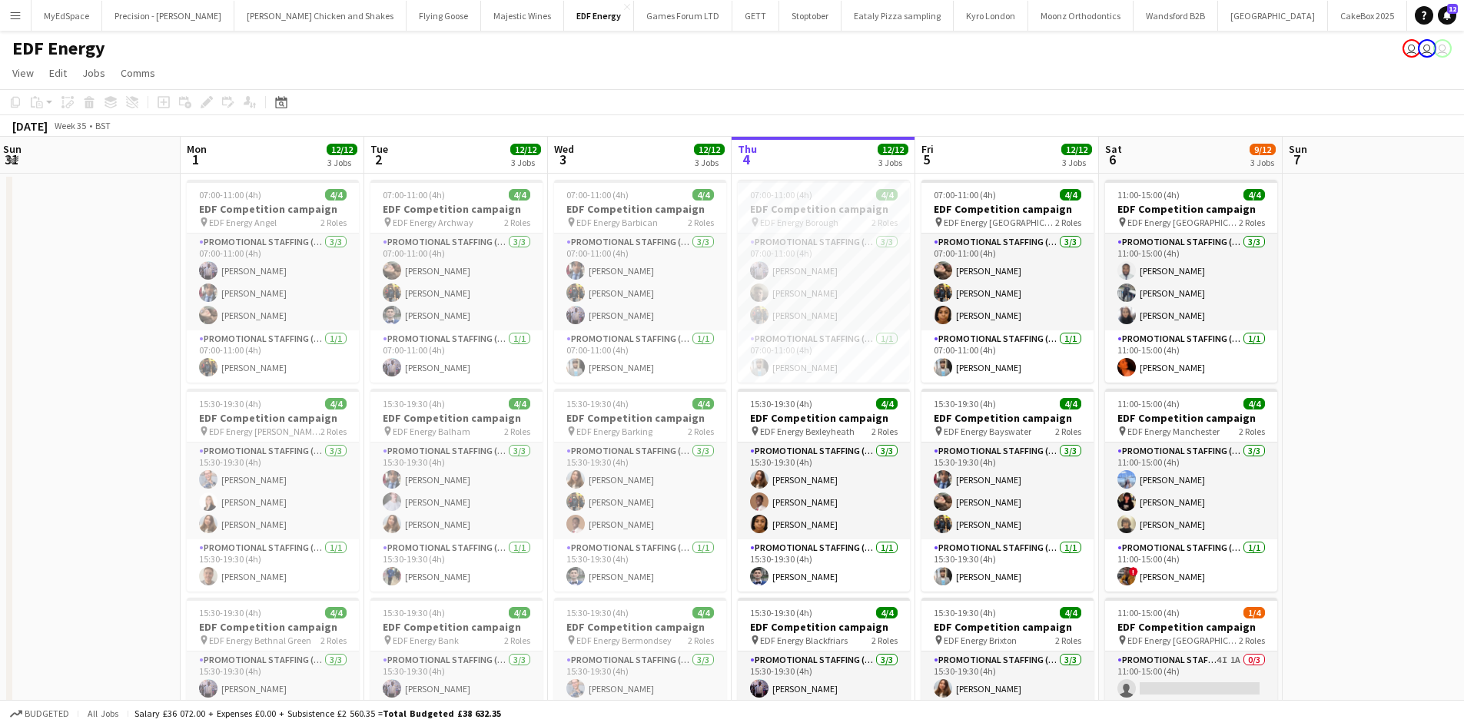
drag, startPoint x: 426, startPoint y: 365, endPoint x: 587, endPoint y: 345, distance: 162.6
click at [587, 345] on app-calendar-viewport "Fri 29 Sat 30 Sun 31 Mon 1 12/12 3 Jobs Tue 2 12/12 3 Jobs Wed 3 12/12 3 Jobs T…" at bounding box center [732, 618] width 1464 height 963
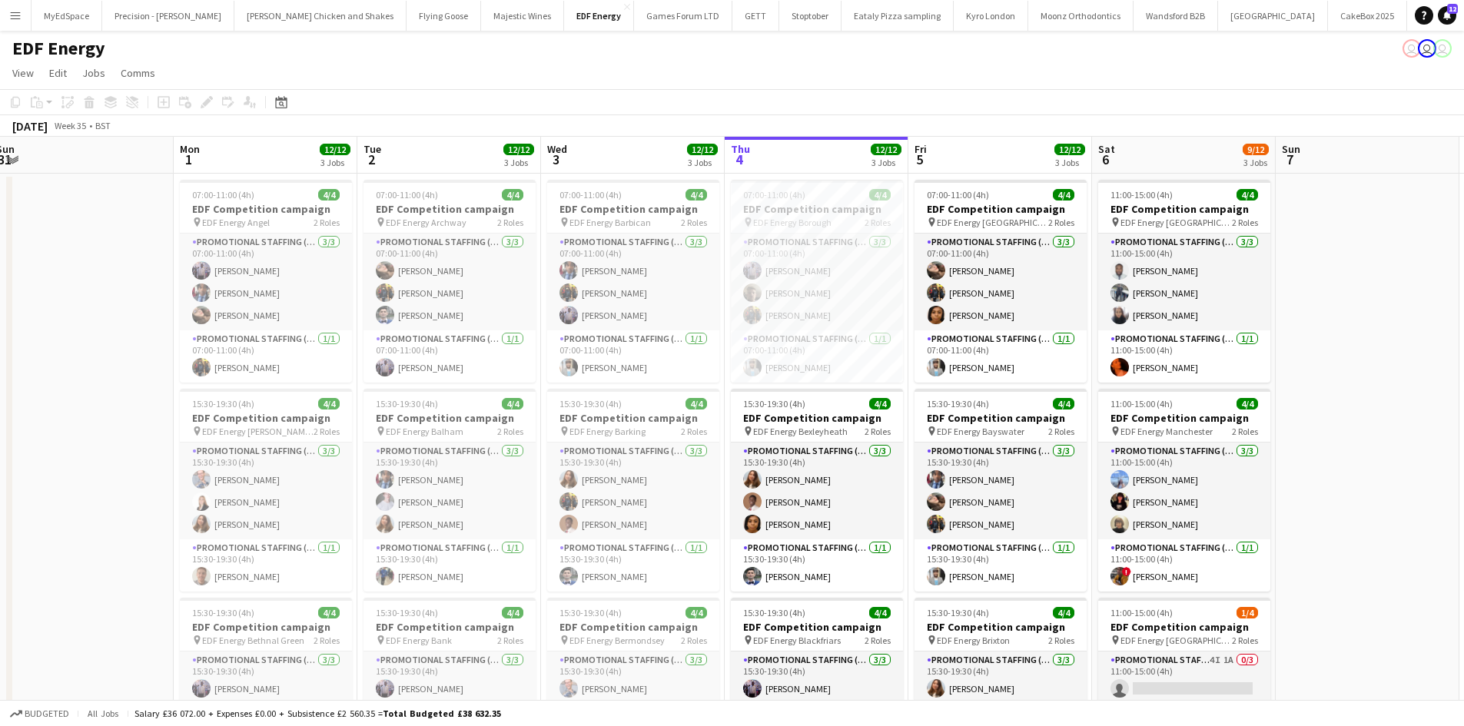
drag, startPoint x: 1328, startPoint y: 339, endPoint x: 358, endPoint y: 270, distance: 972.0
click at [349, 273] on app-calendar-viewport "Fri 29 Sat 30 Sun 31 Mon 1 12/12 3 Jobs Tue 2 12/12 3 Jobs Wed 3 12/12 3 Jobs T…" at bounding box center [732, 618] width 1464 height 963
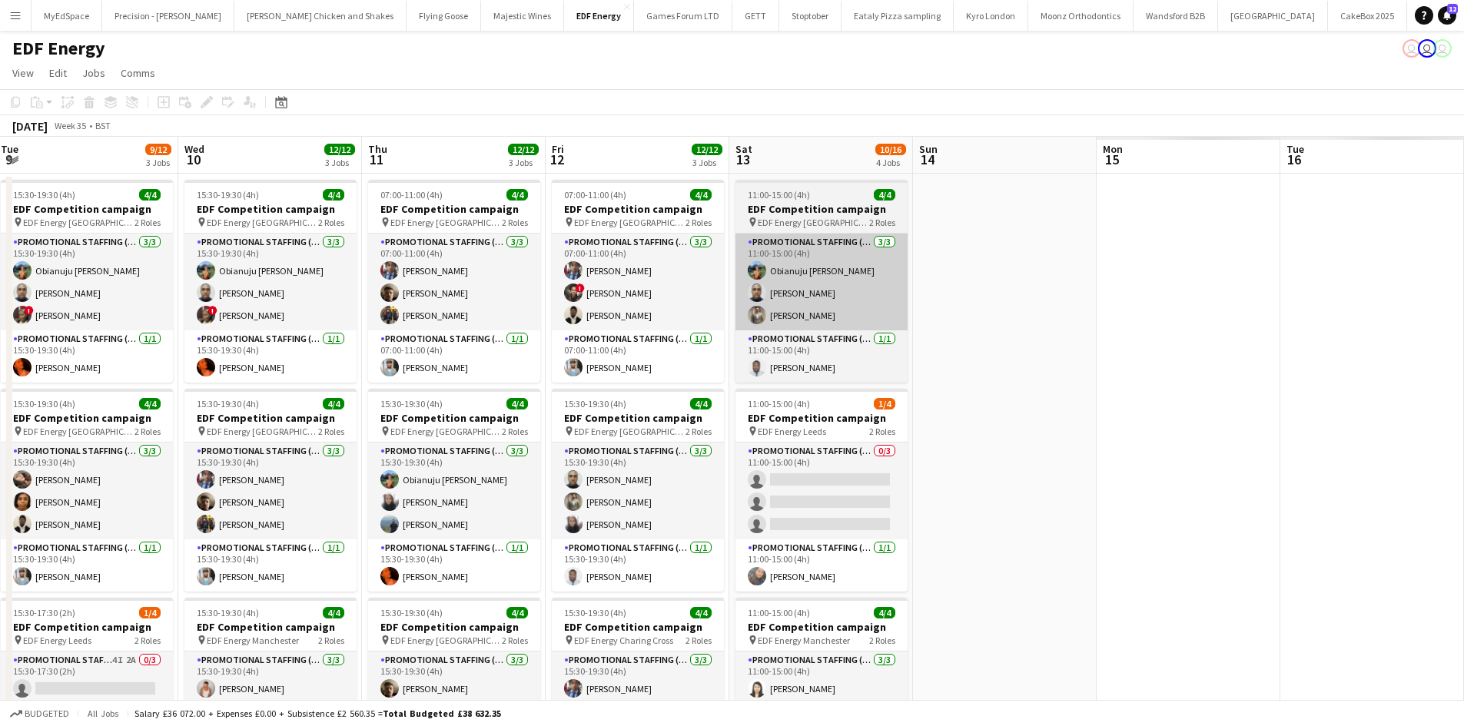
drag, startPoint x: 336, startPoint y: 263, endPoint x: 514, endPoint y: 296, distance: 181.3
click at [271, 260] on app-calendar-viewport "Wed 3 12/12 3 Jobs Thu 4 12/12 3 Jobs Fri 5 12/12 3 Jobs Sat 6 9/12 3 Jobs Sun …" at bounding box center [732, 618] width 1464 height 963
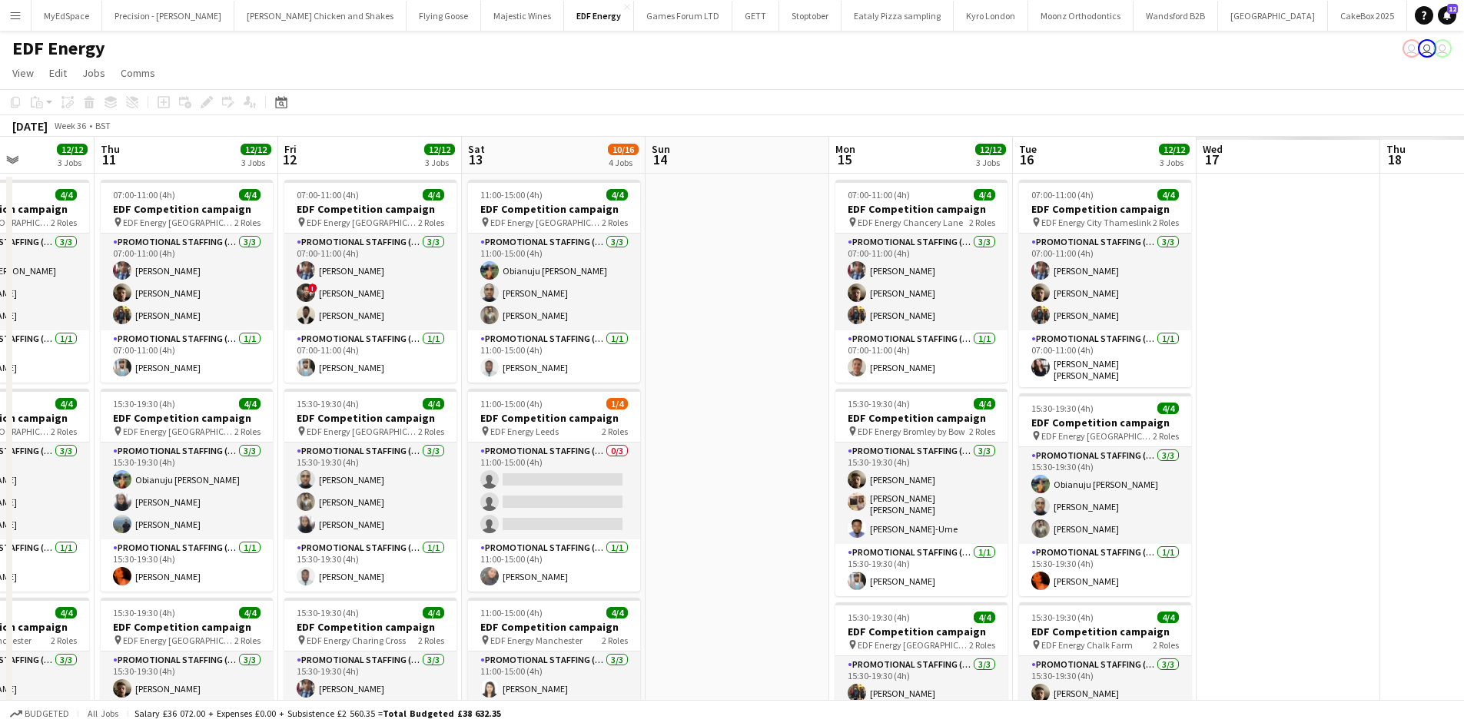
drag, startPoint x: 731, startPoint y: 320, endPoint x: 282, endPoint y: 303, distance: 448.9
click at [260, 300] on app-calendar-viewport "Sun 7 Mon 8 16/16 4 Jobs Tue 9 9/12 3 Jobs Wed 10 12/12 3 Jobs Thu 11 12/12 3 J…" at bounding box center [732, 618] width 1464 height 963
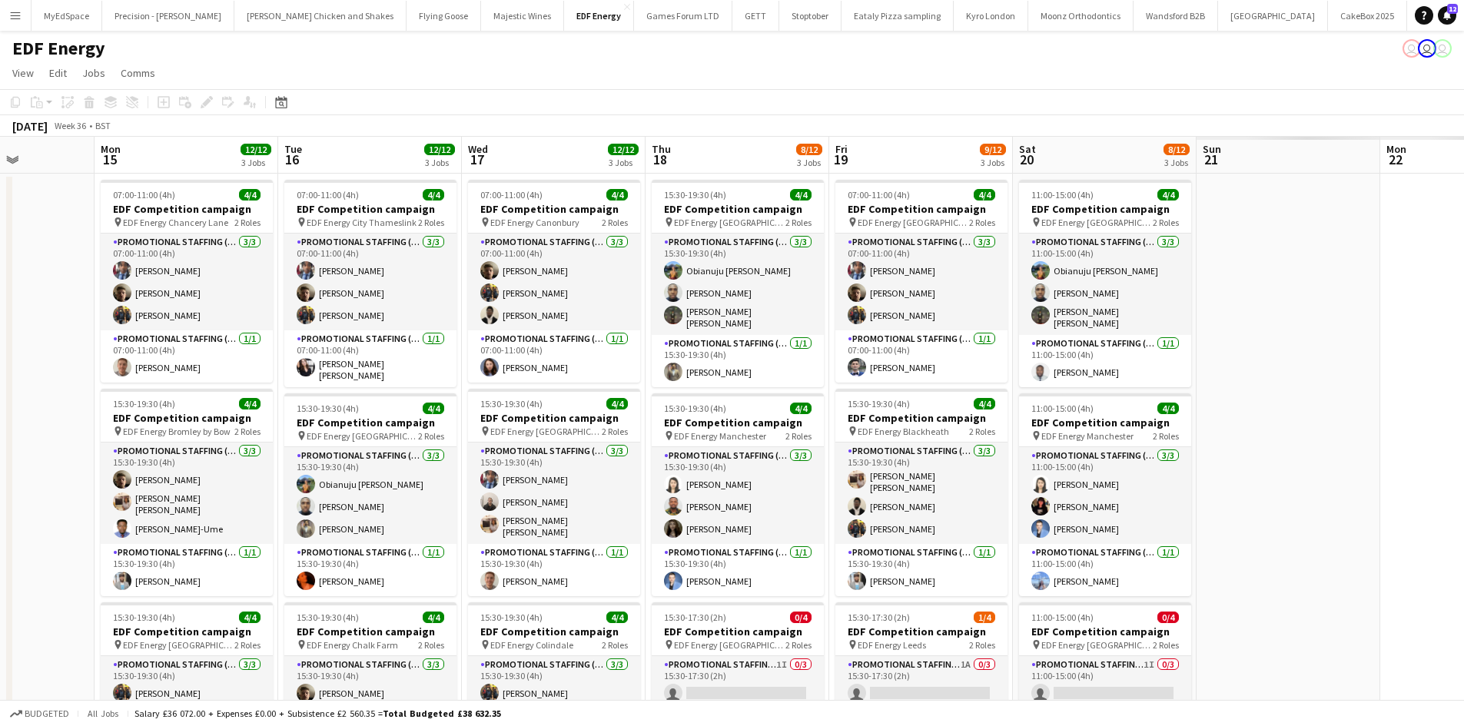
drag, startPoint x: 353, startPoint y: 292, endPoint x: 667, endPoint y: 297, distance: 313.5
click at [230, 273] on app-calendar-viewport "Thu 11 12/12 3 Jobs Fri 12 12/12 3 Jobs Sat 13 10/16 4 Jobs Sun 14 Mon 15 12/12…" at bounding box center [732, 618] width 1464 height 963
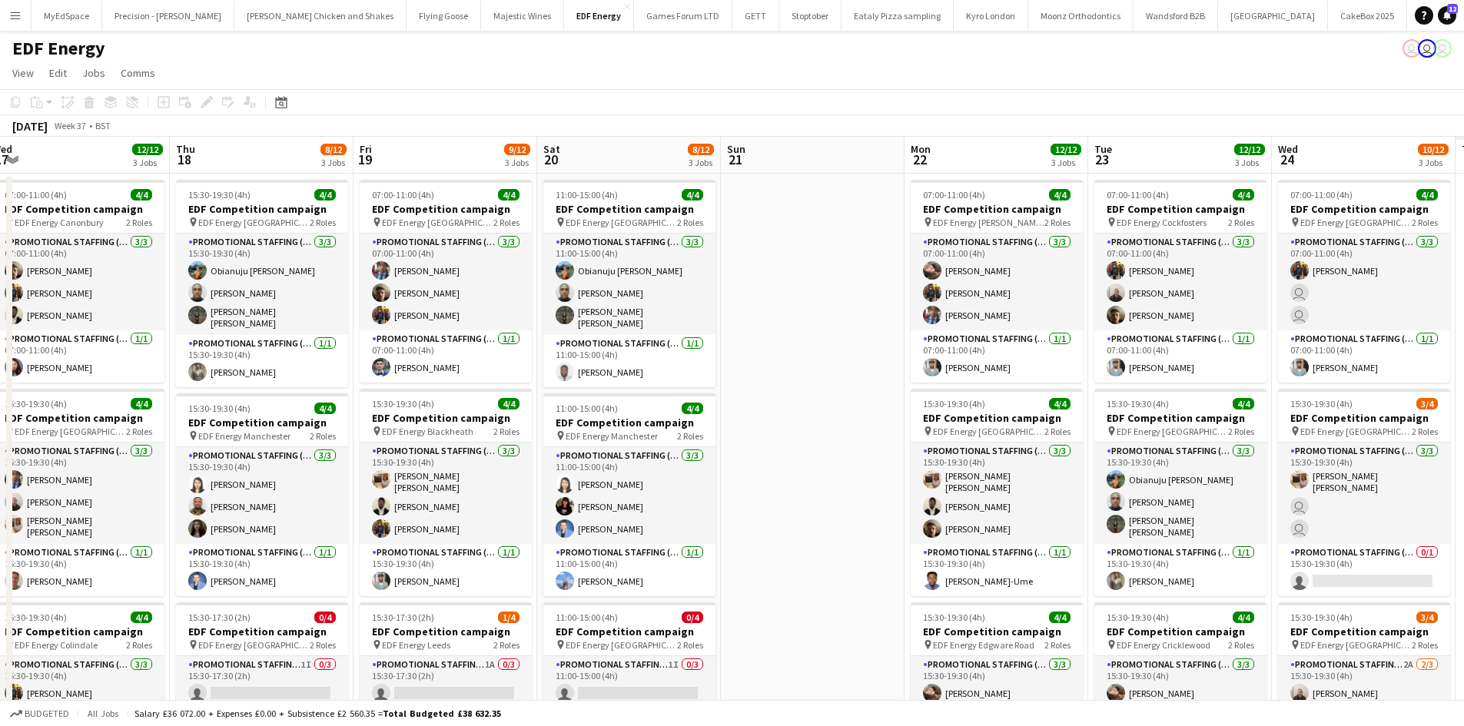
click at [192, 261] on app-calendar-viewport "Mon 15 12/12 3 Jobs Tue 16 12/12 3 Jobs Wed 17 12/12 3 Jobs Thu 18 8/12 3 Jobs …" at bounding box center [732, 618] width 1464 height 963
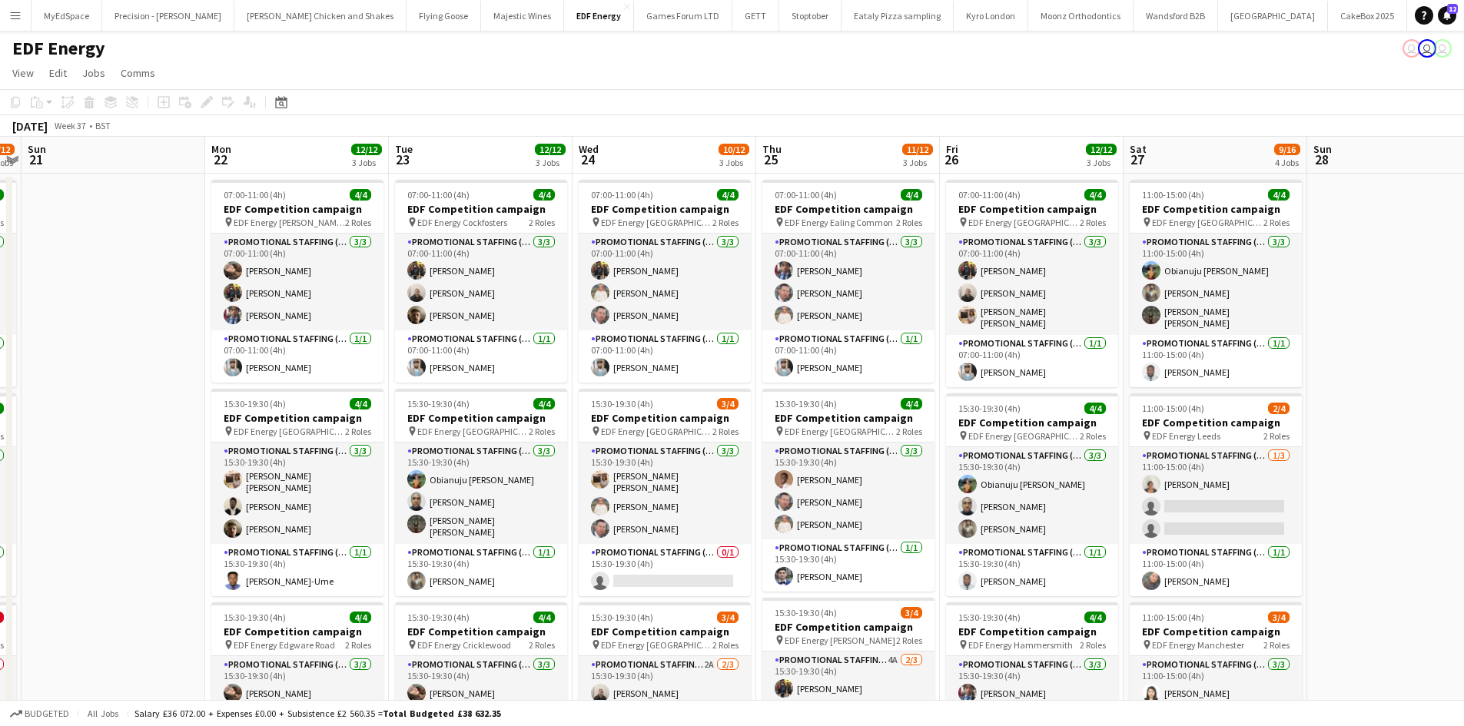
click at [396, 294] on app-calendar-viewport "Wed 17 12/12 3 Jobs Thu 18 8/12 3 Jobs Fri 19 9/12 3 Jobs Sat 20 8/12 3 Jobs Su…" at bounding box center [732, 618] width 1464 height 963
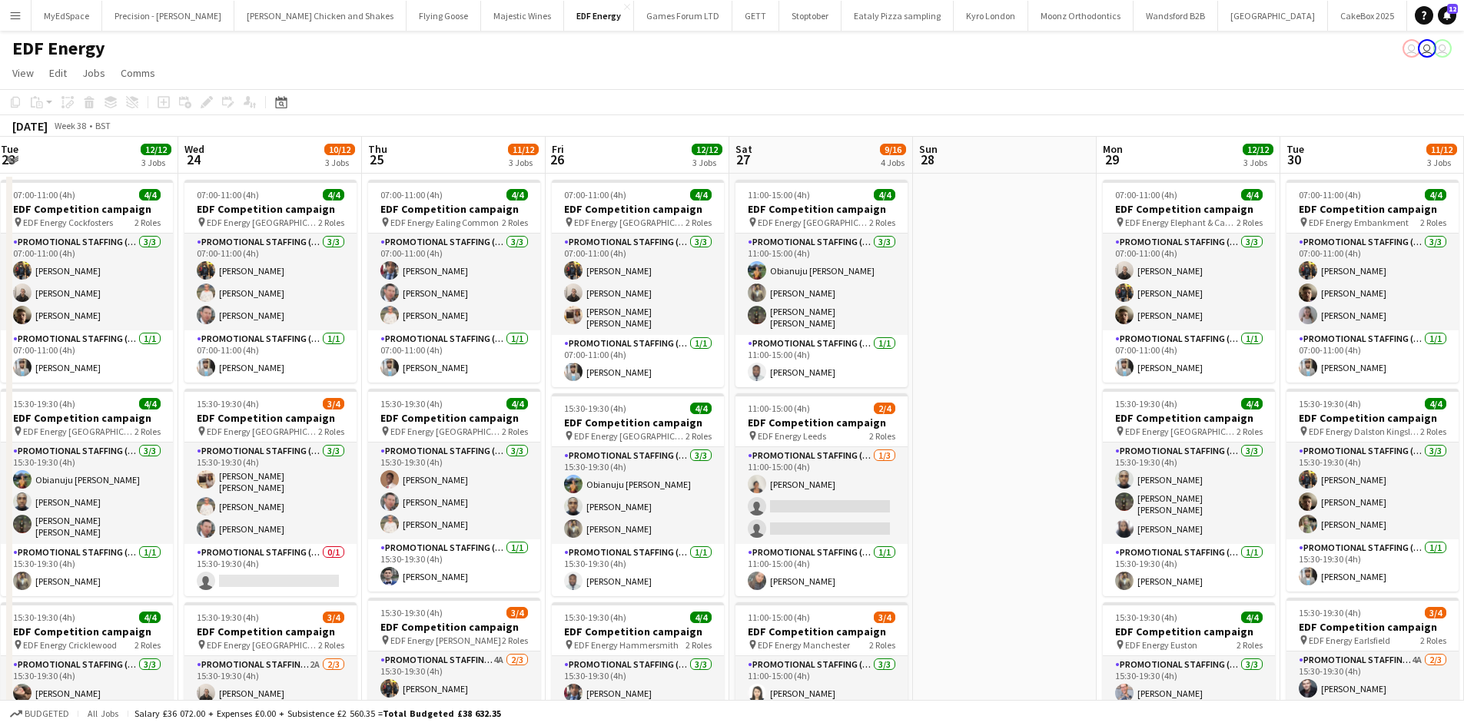
click at [1119, 287] on app-calendar-viewport "Sun 21 Mon 22 12/12 3 Jobs Tue 23 12/12 3 Jobs Wed 24 10/12 3 Jobs Thu 25 11/12…" at bounding box center [732, 618] width 1464 height 963
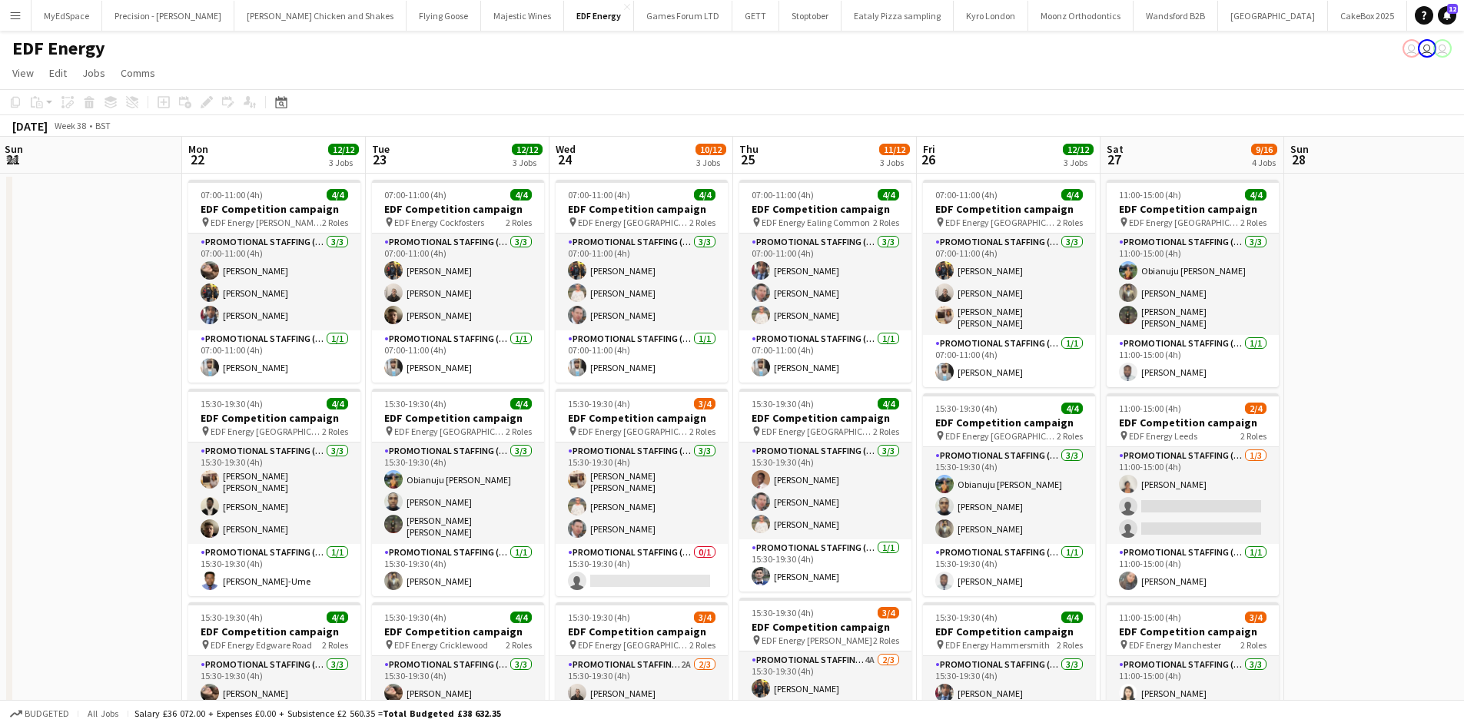
drag, startPoint x: 222, startPoint y: 286, endPoint x: 915, endPoint y: 287, distance: 693.0
click at [897, 287] on app-calendar-viewport "Fri 19 9/12 3 Jobs Sat 20 8/12 3 Jobs Sun 21 Mon 22 12/12 3 Jobs Tue 23 12/12 3…" at bounding box center [732, 618] width 1464 height 963
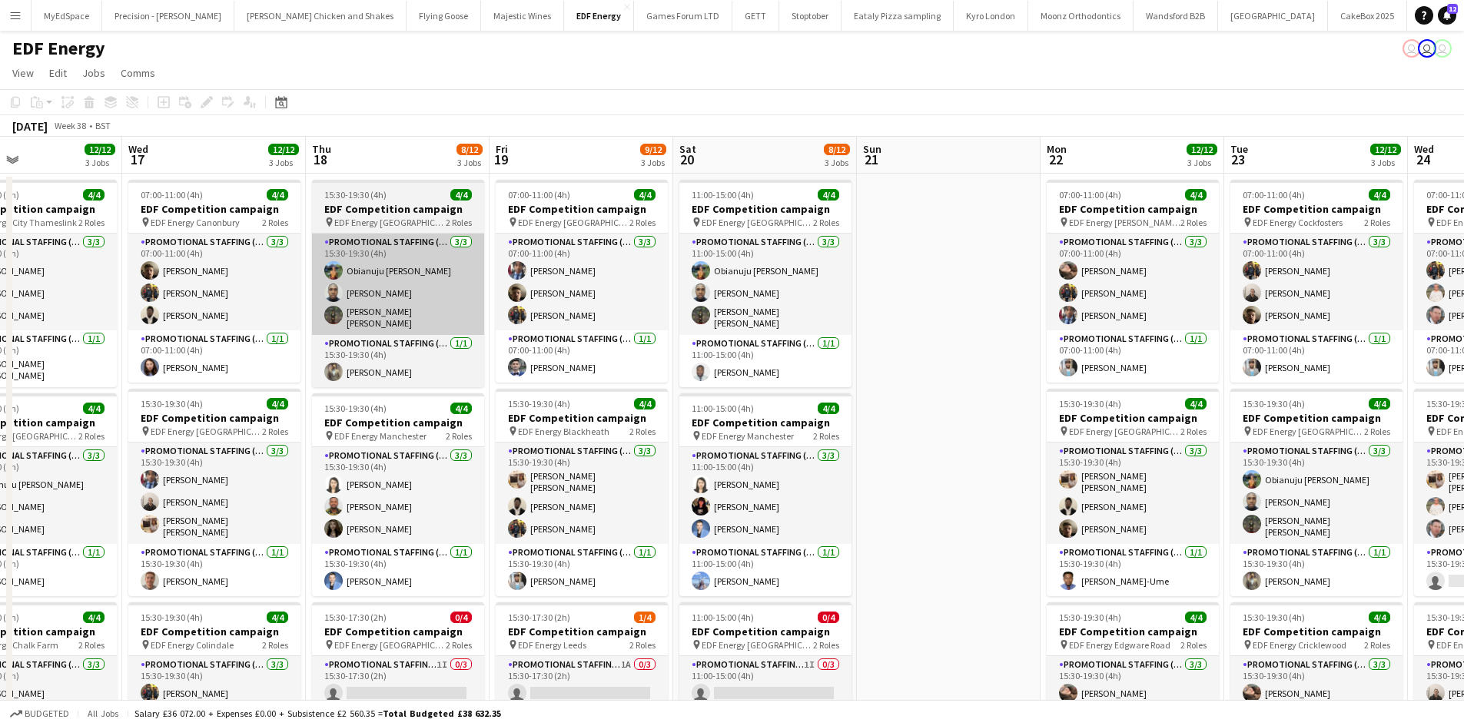
drag, startPoint x: 533, startPoint y: 293, endPoint x: 758, endPoint y: 298, distance: 225.2
click at [937, 306] on app-calendar-viewport "Sun 14 Mon 15 12/12 3 Jobs Tue 16 12/12 3 Jobs Wed 17 12/12 3 Jobs Thu 18 8/12 …" at bounding box center [732, 618] width 1464 height 963
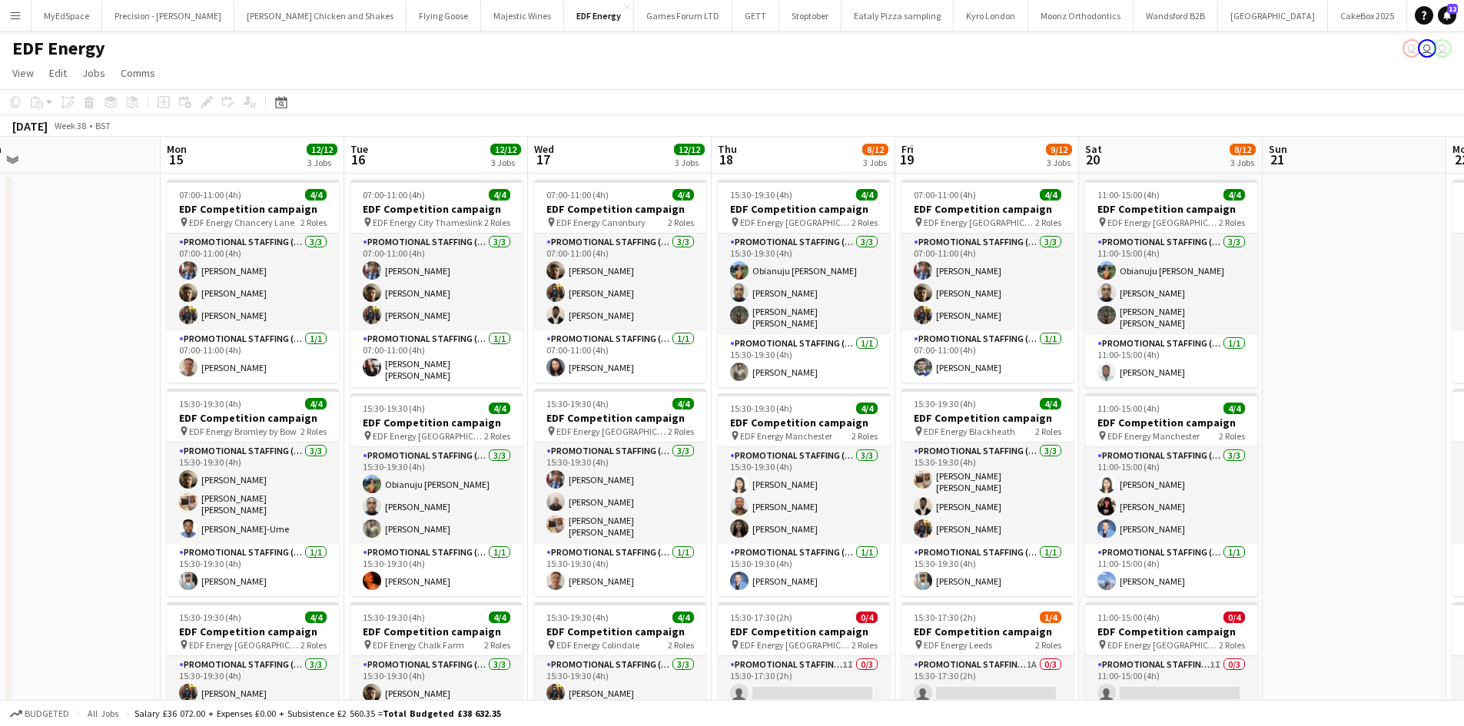
drag, startPoint x: 366, startPoint y: 267, endPoint x: 707, endPoint y: 304, distance: 342.3
click at [1045, 303] on app-calendar-viewport "Fri 12 12/12 3 Jobs Sat 13 10/16 4 Jobs Sun 14 Mon 15 12/12 3 Jobs Tue 16 12/12…" at bounding box center [732, 618] width 1464 height 963
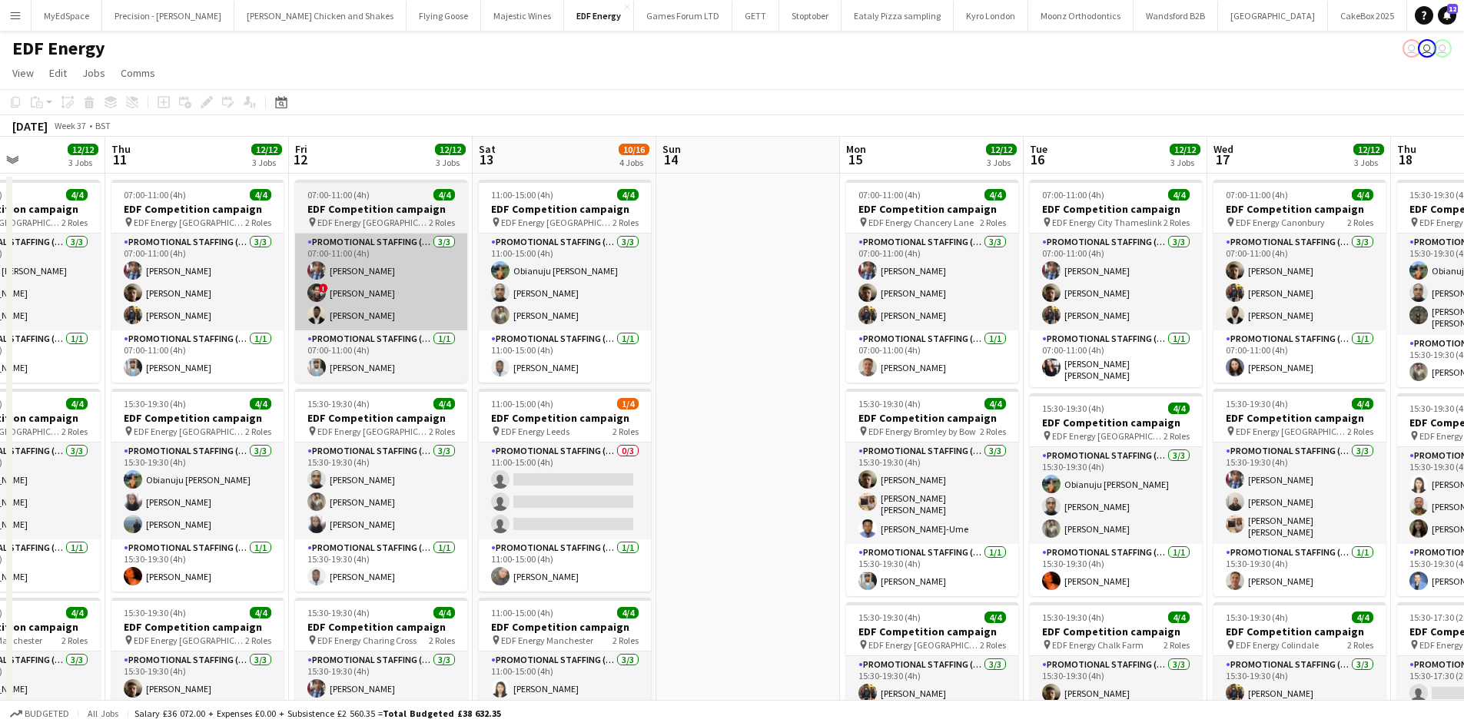
drag, startPoint x: 1012, startPoint y: 331, endPoint x: 827, endPoint y: 305, distance: 187.0
click at [1048, 329] on app-calendar-viewport "Mon 8 16/16 4 Jobs Tue 9 9/12 3 Jobs Wed 10 12/12 3 Jobs Thu 11 12/12 3 Jobs Fr…" at bounding box center [732, 618] width 1464 height 963
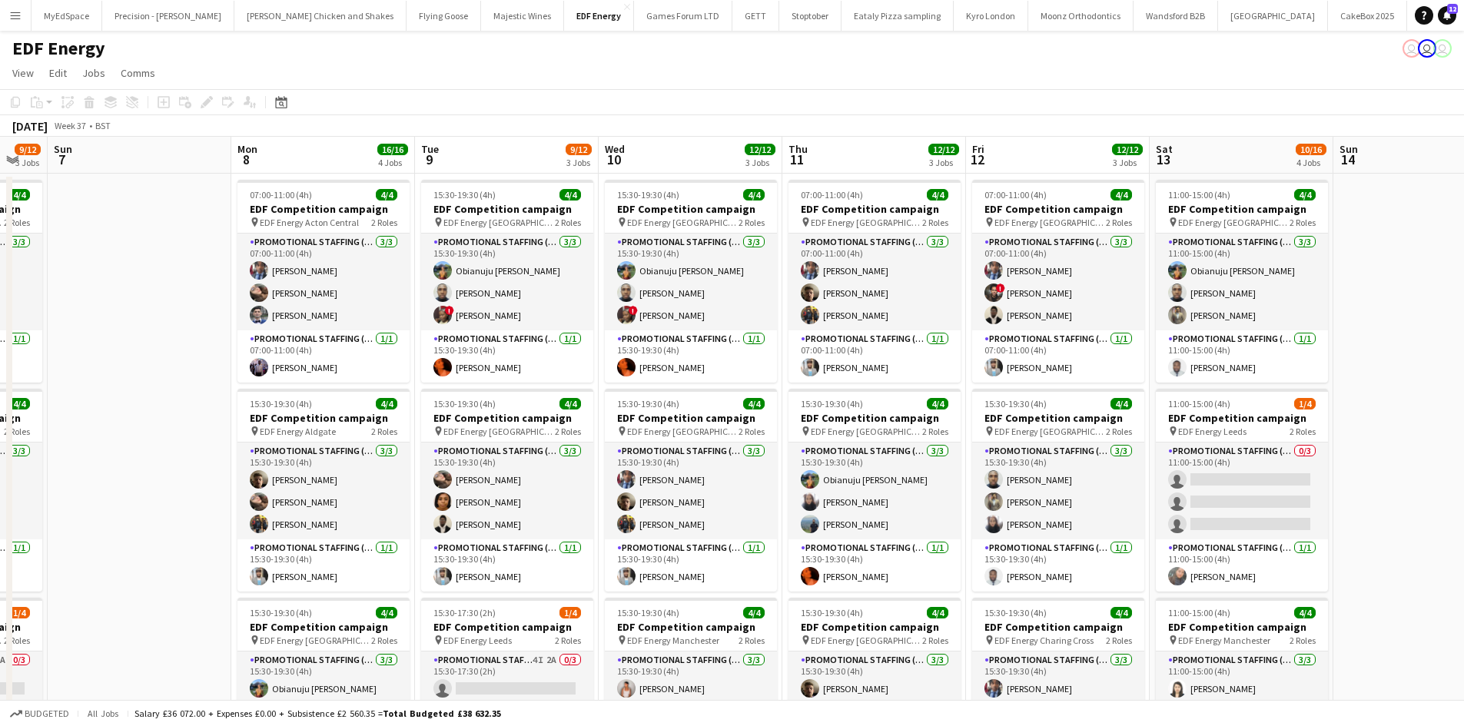
drag, startPoint x: 887, startPoint y: 306, endPoint x: 504, endPoint y: 310, distance: 383.4
click at [951, 307] on app-calendar-viewport "Thu 4 12/12 3 Jobs Fri 5 12/12 3 Jobs Sat 6 9/12 3 Jobs Sun 7 Mon 8 16/16 4 Job…" at bounding box center [732, 618] width 1464 height 963
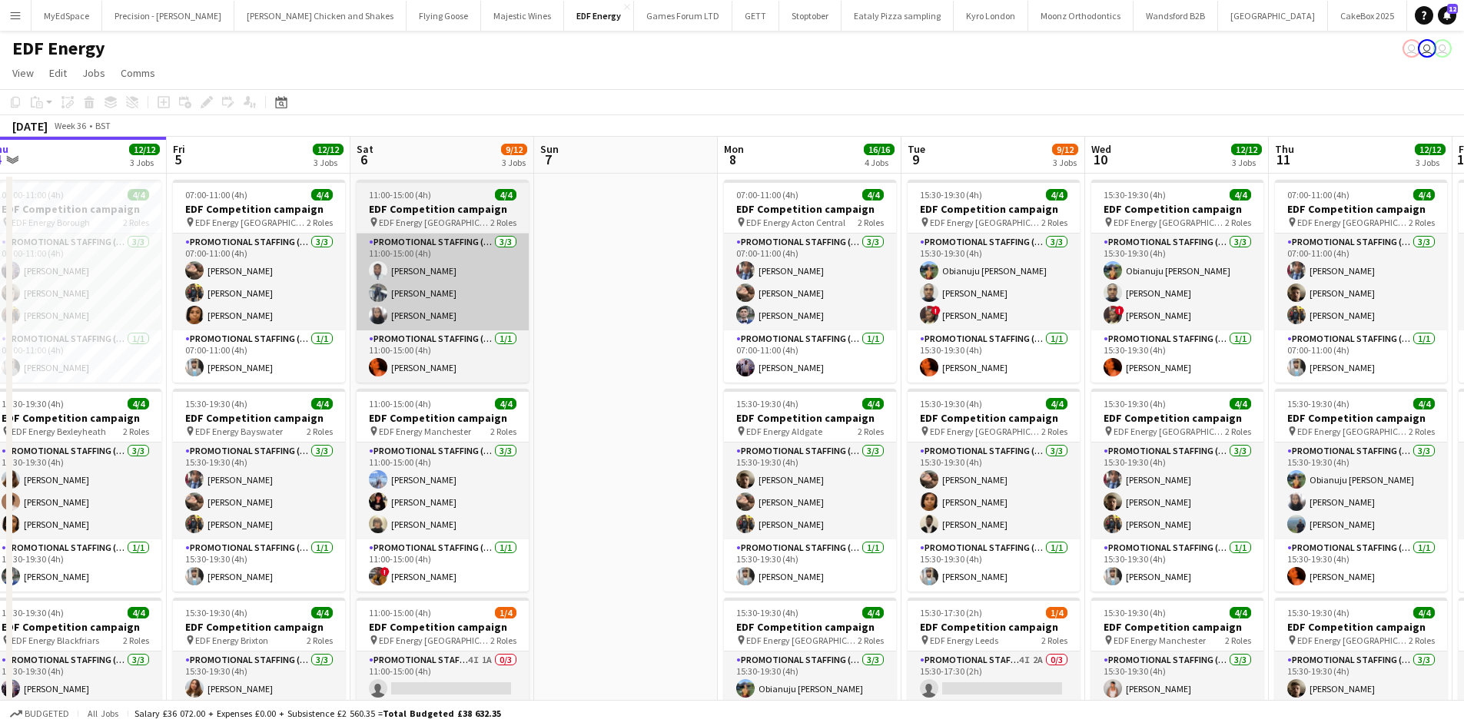
drag, startPoint x: 725, startPoint y: 313, endPoint x: 897, endPoint y: 300, distance: 172.6
click at [950, 313] on app-calendar-viewport "Tue 2 12/12 3 Jobs Wed 3 12/12 3 Jobs Thu 4 12/12 3 Jobs Fri 5 12/12 3 Jobs Sat…" at bounding box center [732, 618] width 1464 height 963
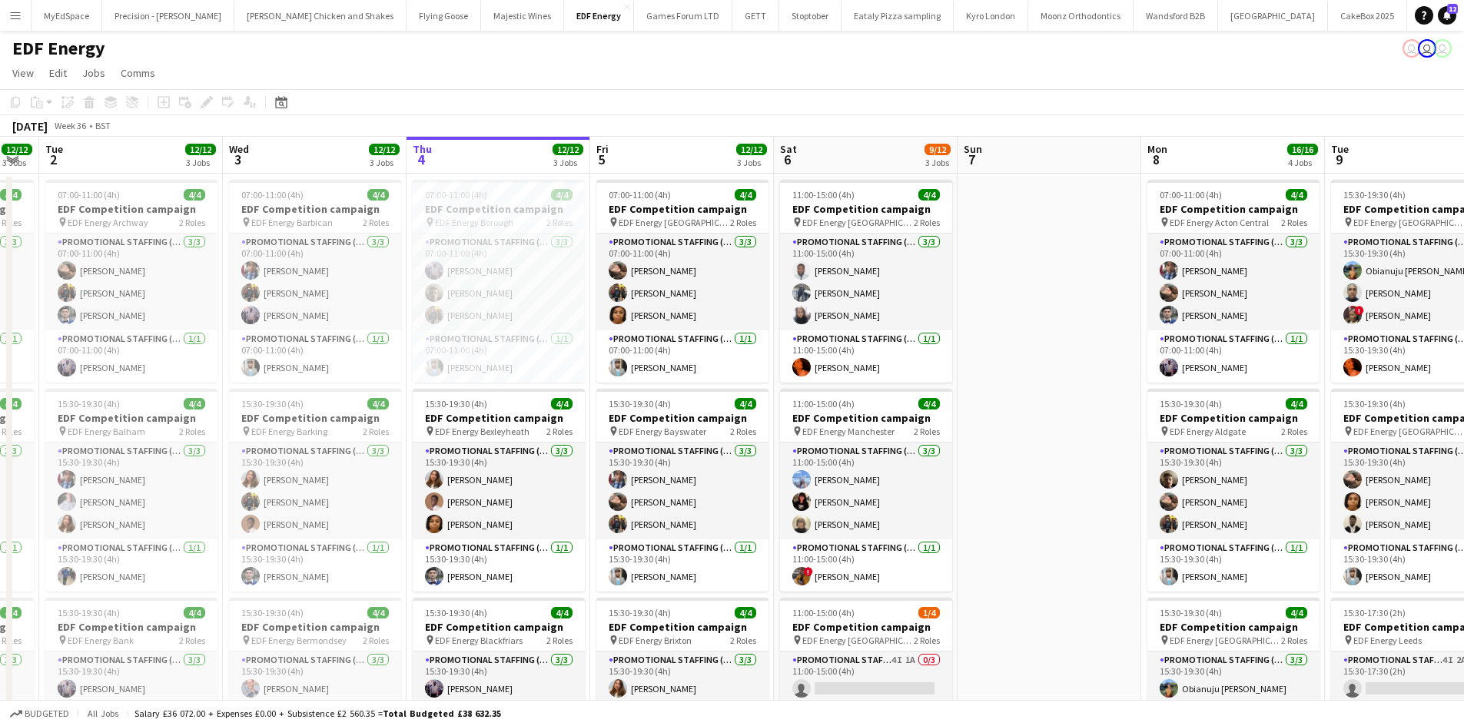
drag, startPoint x: 580, startPoint y: 288, endPoint x: 980, endPoint y: 288, distance: 400.3
click at [976, 288] on app-calendar-viewport "Sun 31 Mon 1 12/12 3 Jobs Tue 2 12/12 3 Jobs Wed 3 12/12 3 Jobs Thu 4 12/12 3 J…" at bounding box center [732, 618] width 1464 height 963
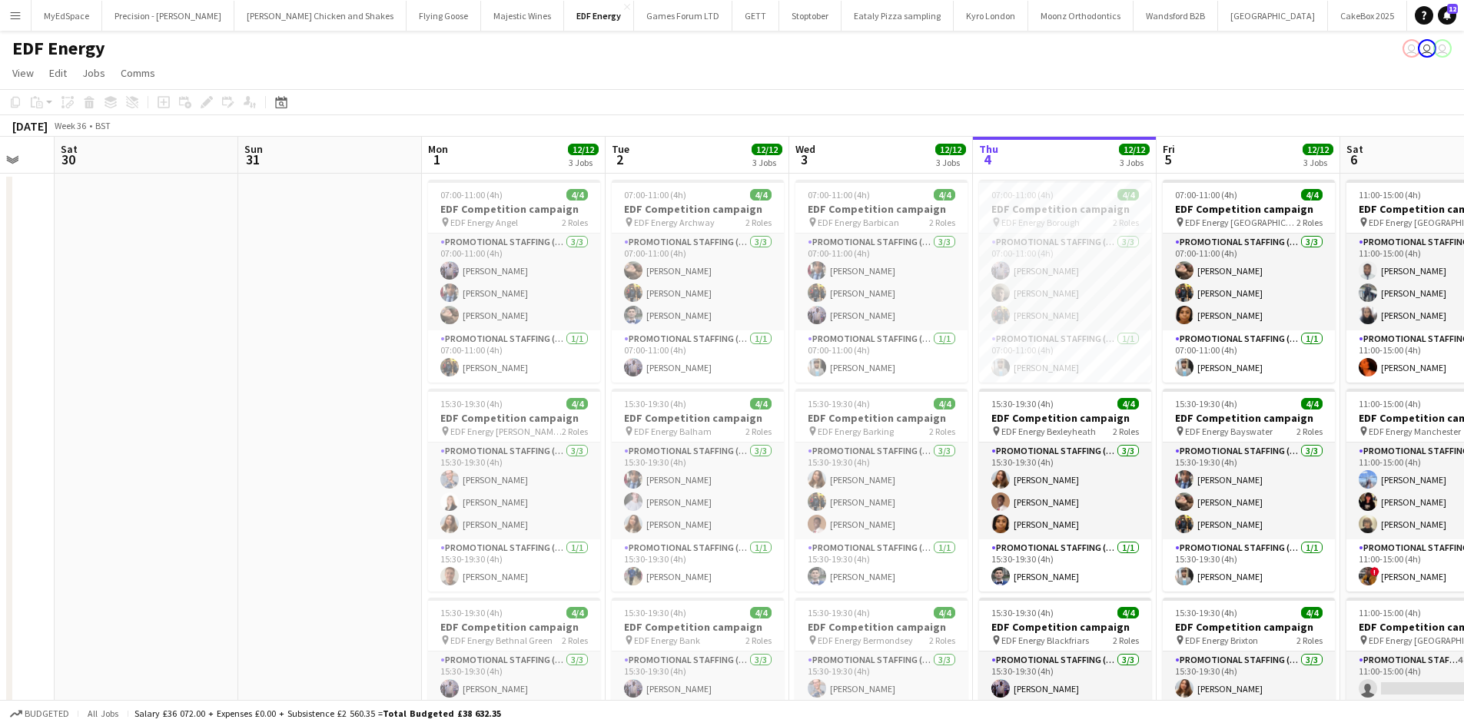
drag, startPoint x: 449, startPoint y: 278, endPoint x: 519, endPoint y: 273, distance: 70.1
click at [519, 273] on app-calendar-viewport "Thu 28 Fri 29 Sat 30 Sun 31 Mon 1 12/12 3 Jobs Tue 2 12/12 3 Jobs Wed 3 12/12 3…" at bounding box center [732, 618] width 1464 height 963
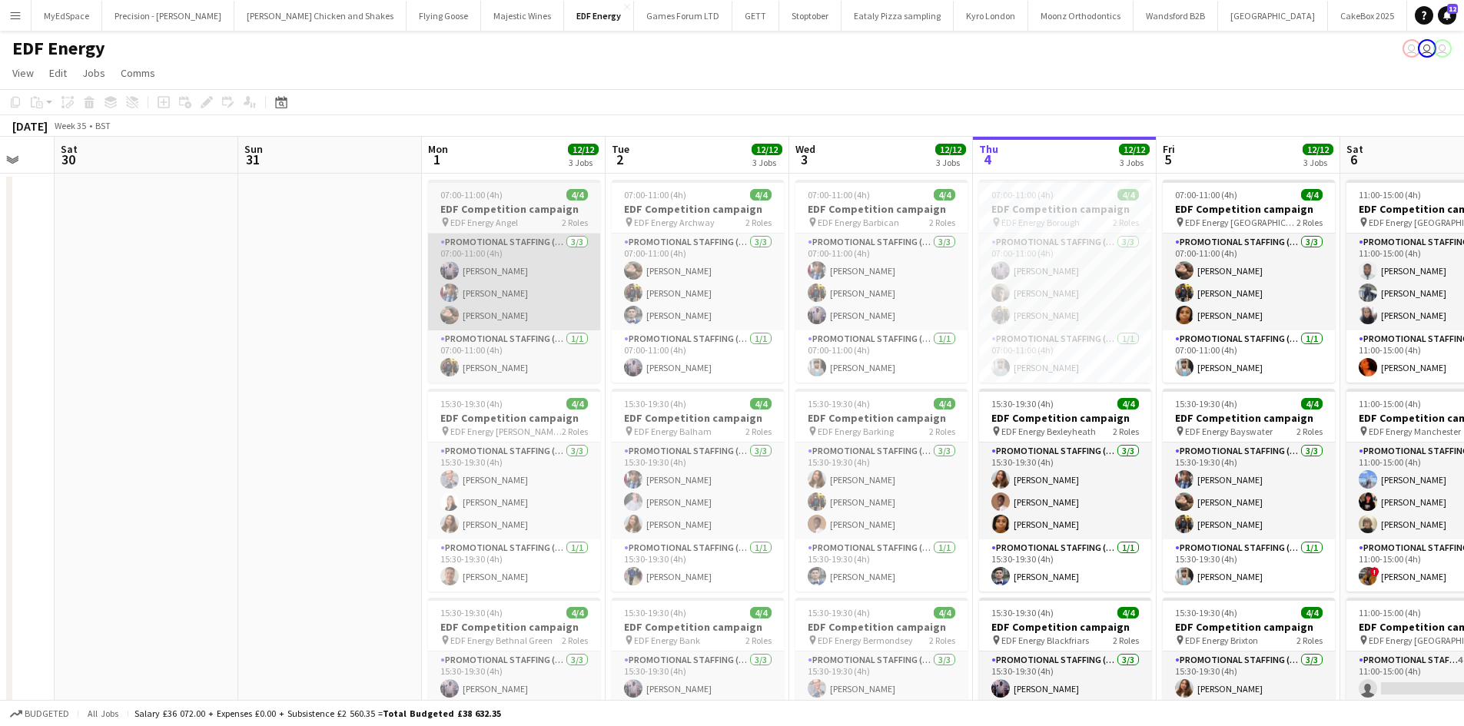
scroll to position [0, 346]
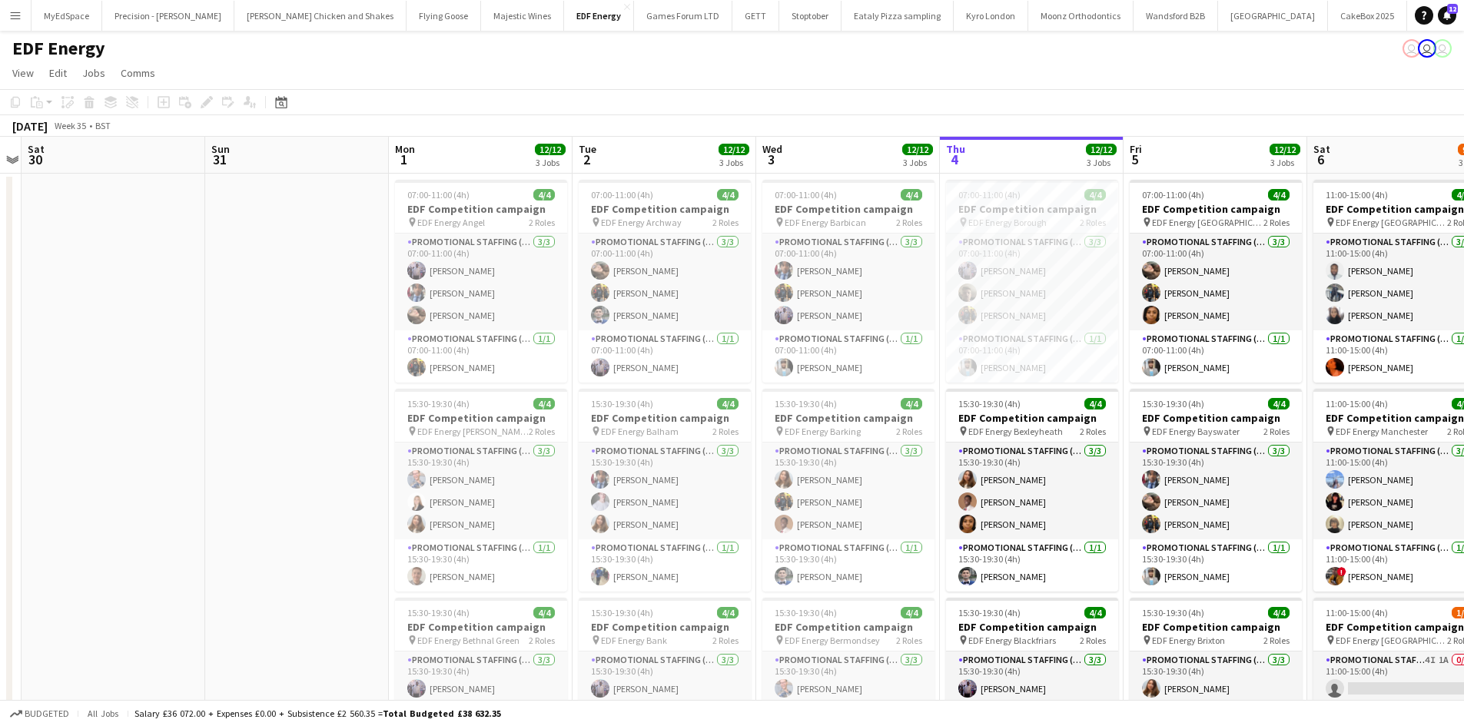
click at [297, 307] on app-date-cell at bounding box center [297, 637] width 184 height 927
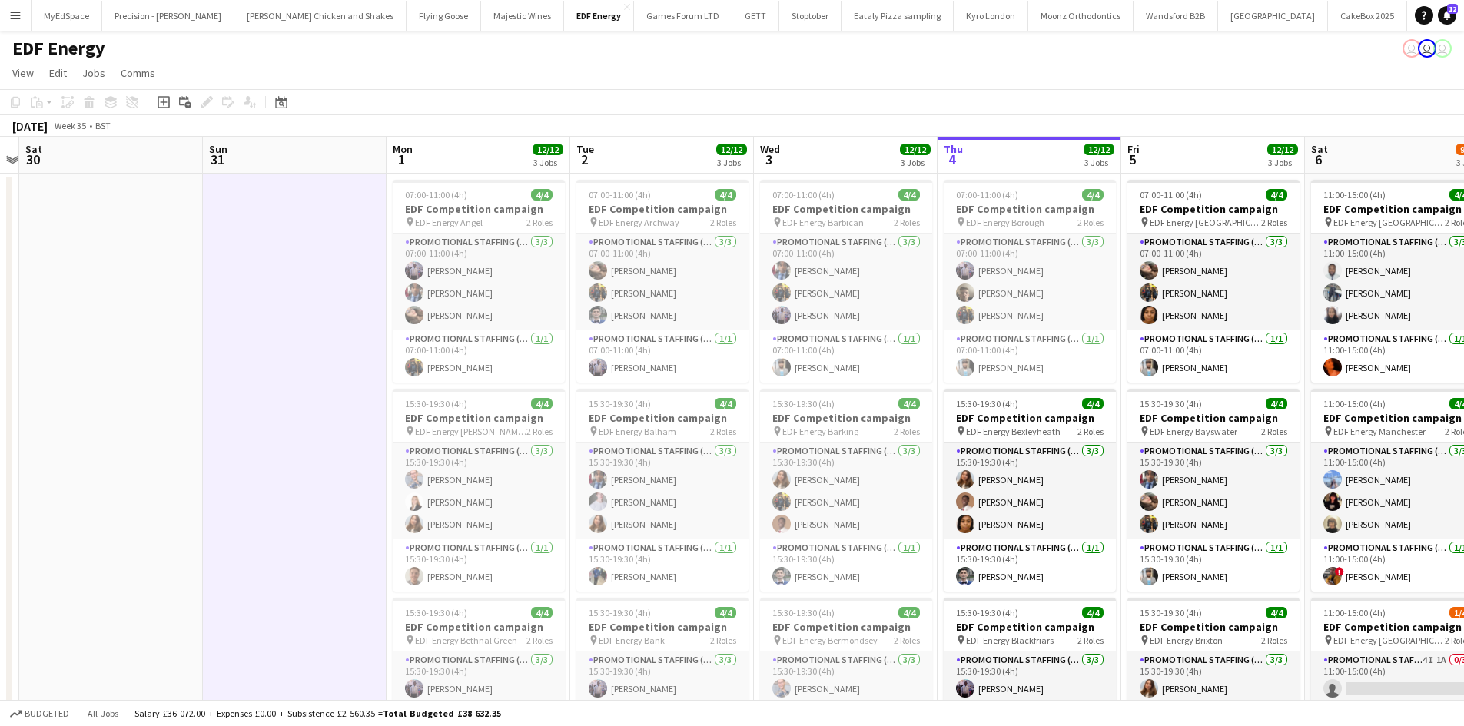
drag, startPoint x: 290, startPoint y: 312, endPoint x: 260, endPoint y: 312, distance: 30.0
click at [260, 312] on app-calendar-viewport "Thu 28 Fri 29 Sat 30 Sun 31 Mon 1 12/12 3 Jobs Tue 2 12/12 3 Jobs Wed 3 12/12 3…" at bounding box center [732, 618] width 1464 height 963
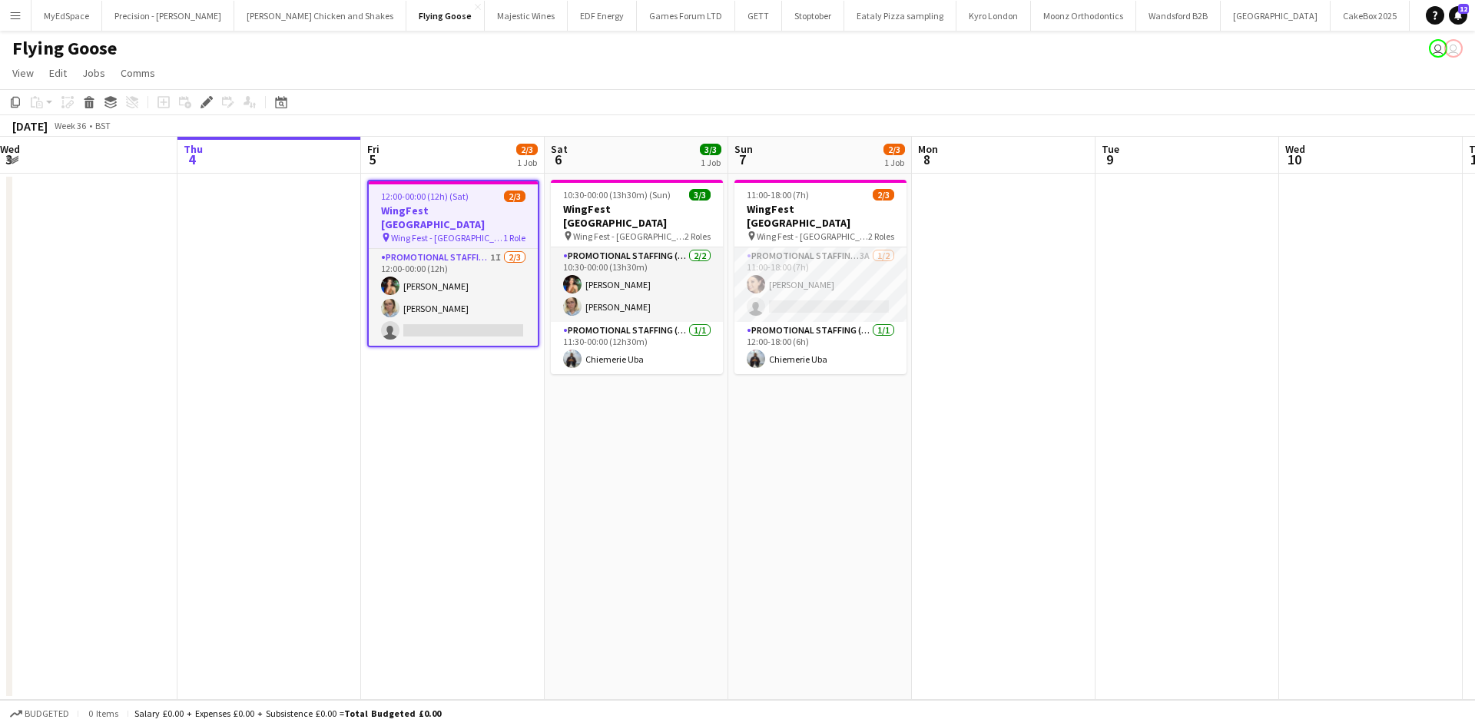
drag, startPoint x: 820, startPoint y: 410, endPoint x: 606, endPoint y: 419, distance: 213.7
click at [606, 419] on app-calendar-viewport "Sat 30 3/3 1 Job Sun 31 3/3 1 Job Mon 1 Tue 2 Wed 3 Thu 4 Fri 5 2/3 1 Job Sat 6…" at bounding box center [737, 418] width 1475 height 563
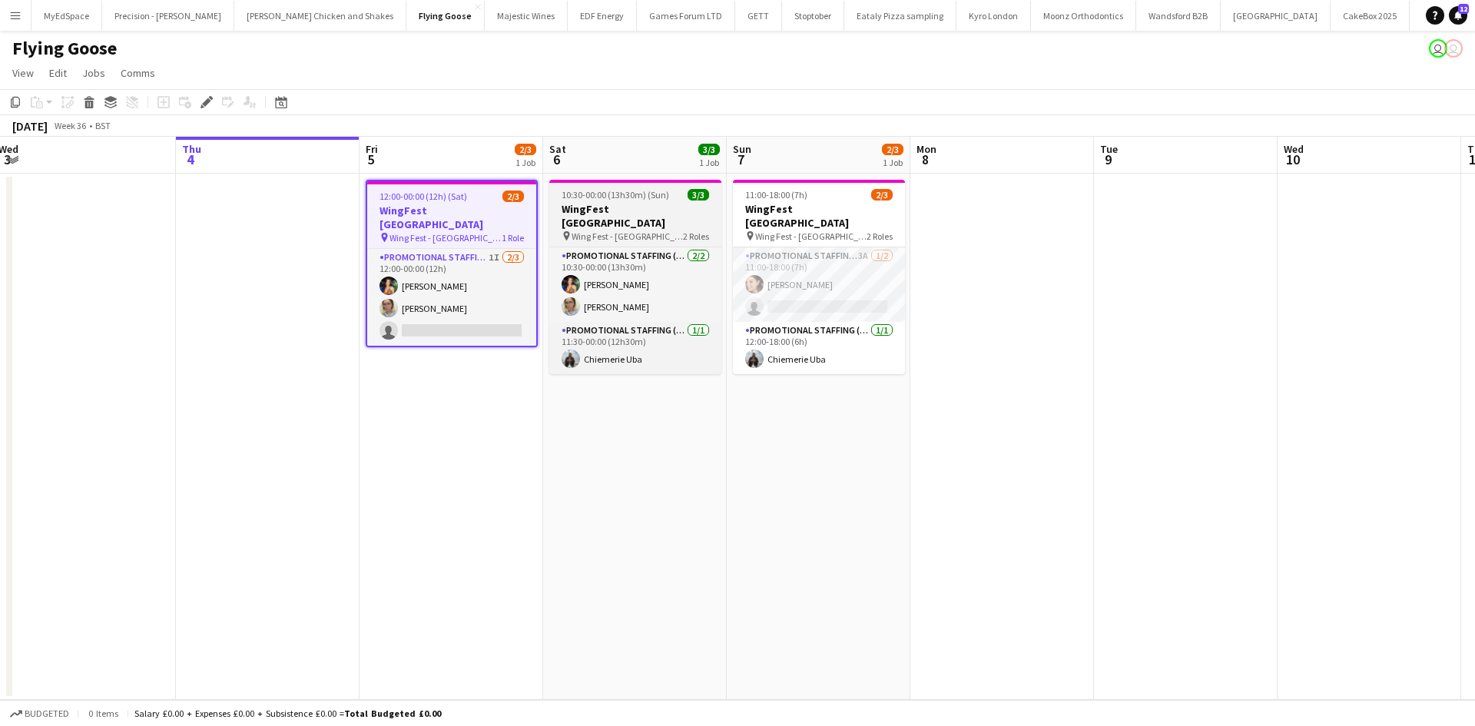
click at [632, 215] on h3 "WingFest [GEOGRAPHIC_DATA]" at bounding box center [635, 216] width 172 height 28
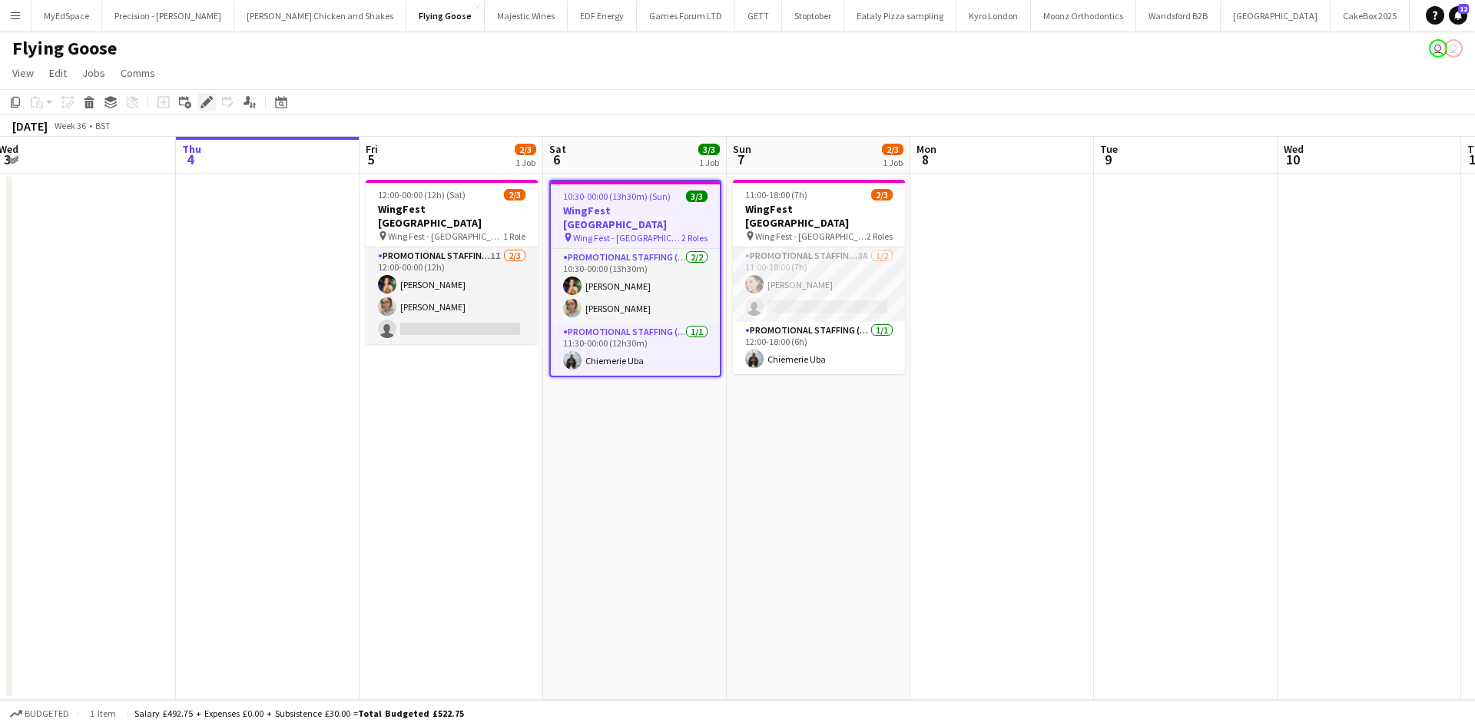
click at [210, 108] on icon "Edit" at bounding box center [207, 102] width 12 height 12
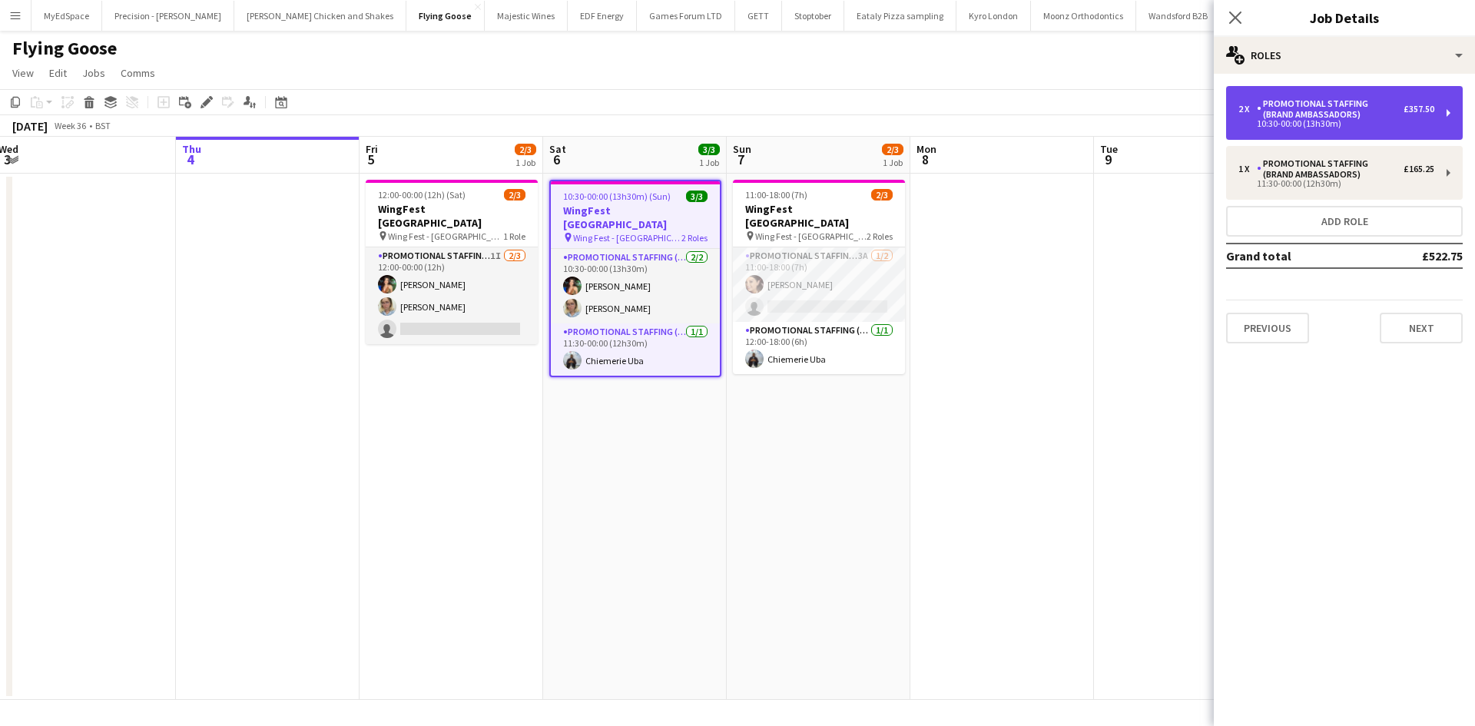
click at [1340, 113] on div "Promotional Staffing (Brand Ambassadors)" at bounding box center [1330, 109] width 147 height 22
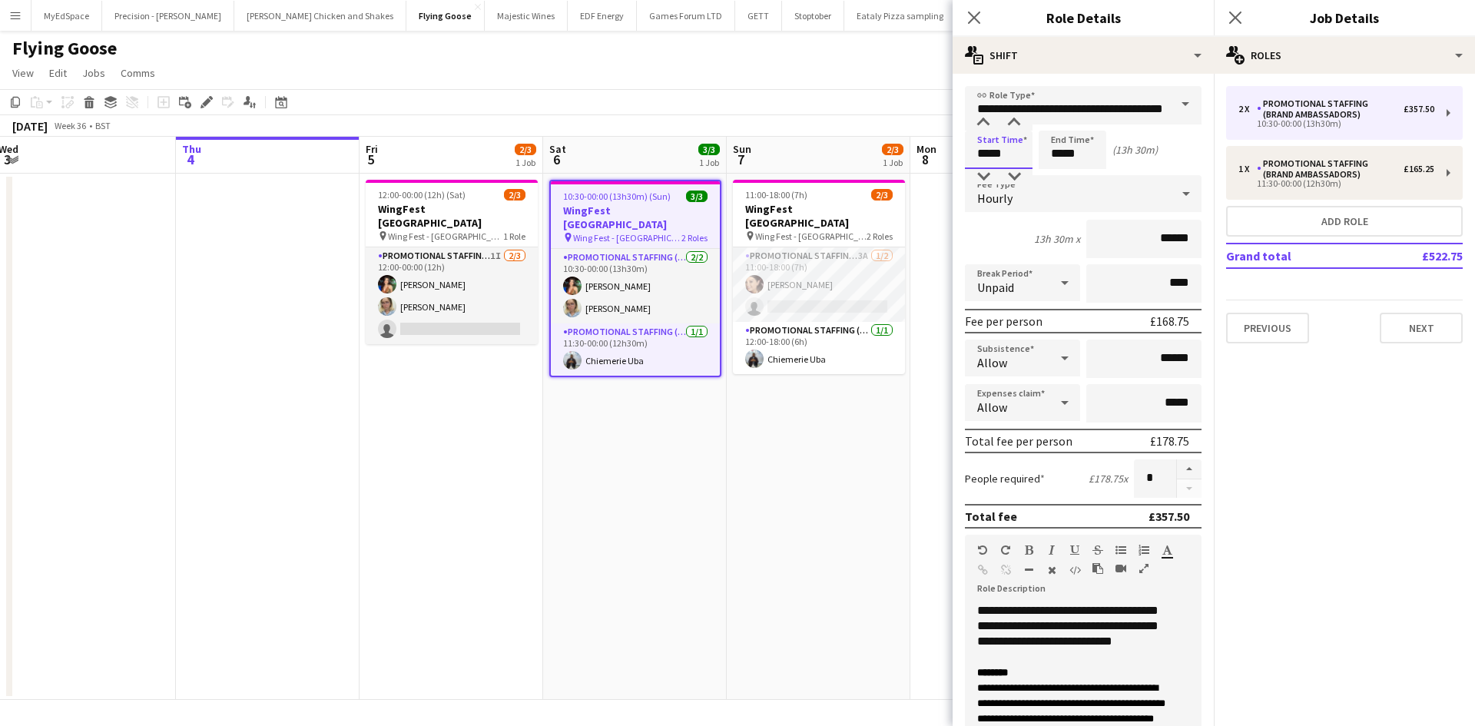
click at [1001, 153] on input "*****" at bounding box center [999, 150] width 68 height 38
click at [1013, 121] on div at bounding box center [1014, 122] width 31 height 15
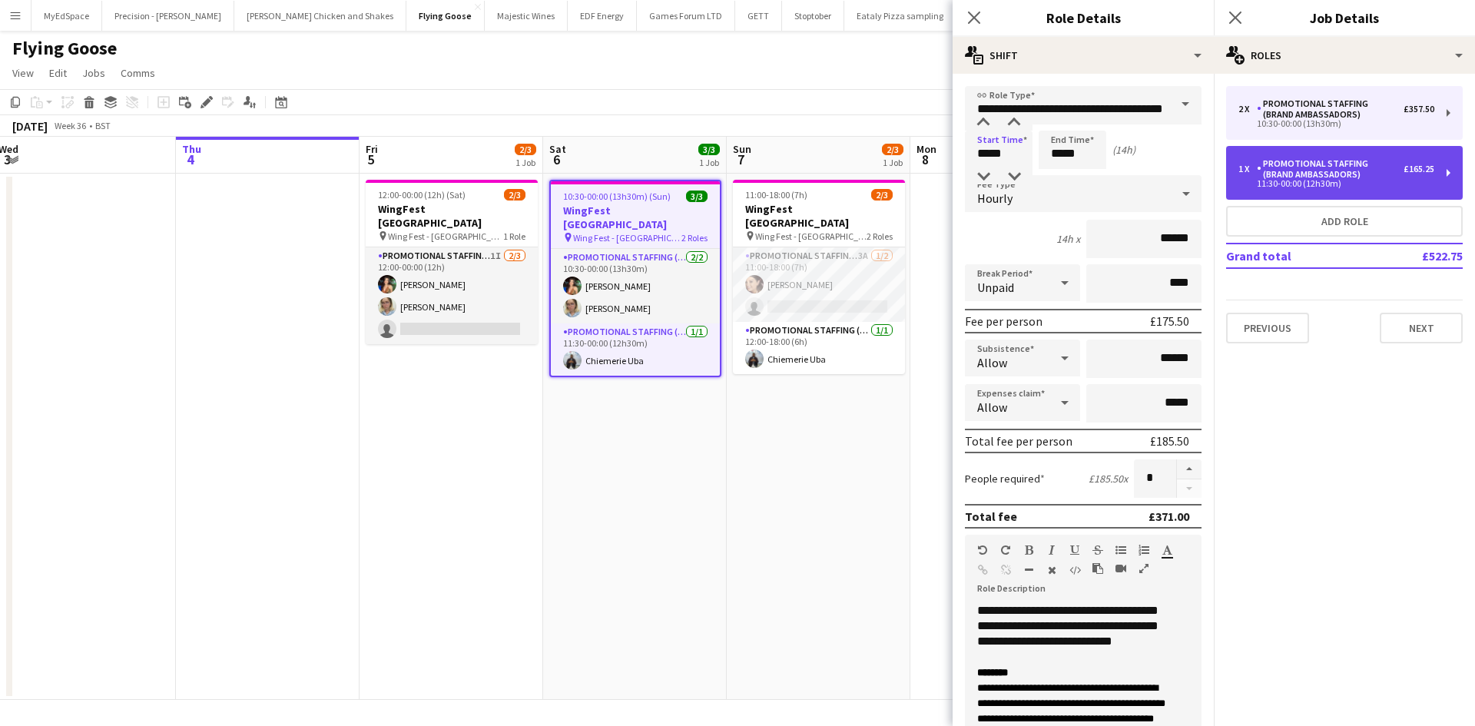
click at [1324, 160] on div "Promotional Staffing (Brand Ambassadors)" at bounding box center [1330, 169] width 147 height 22
type input "*****"
type input "*"
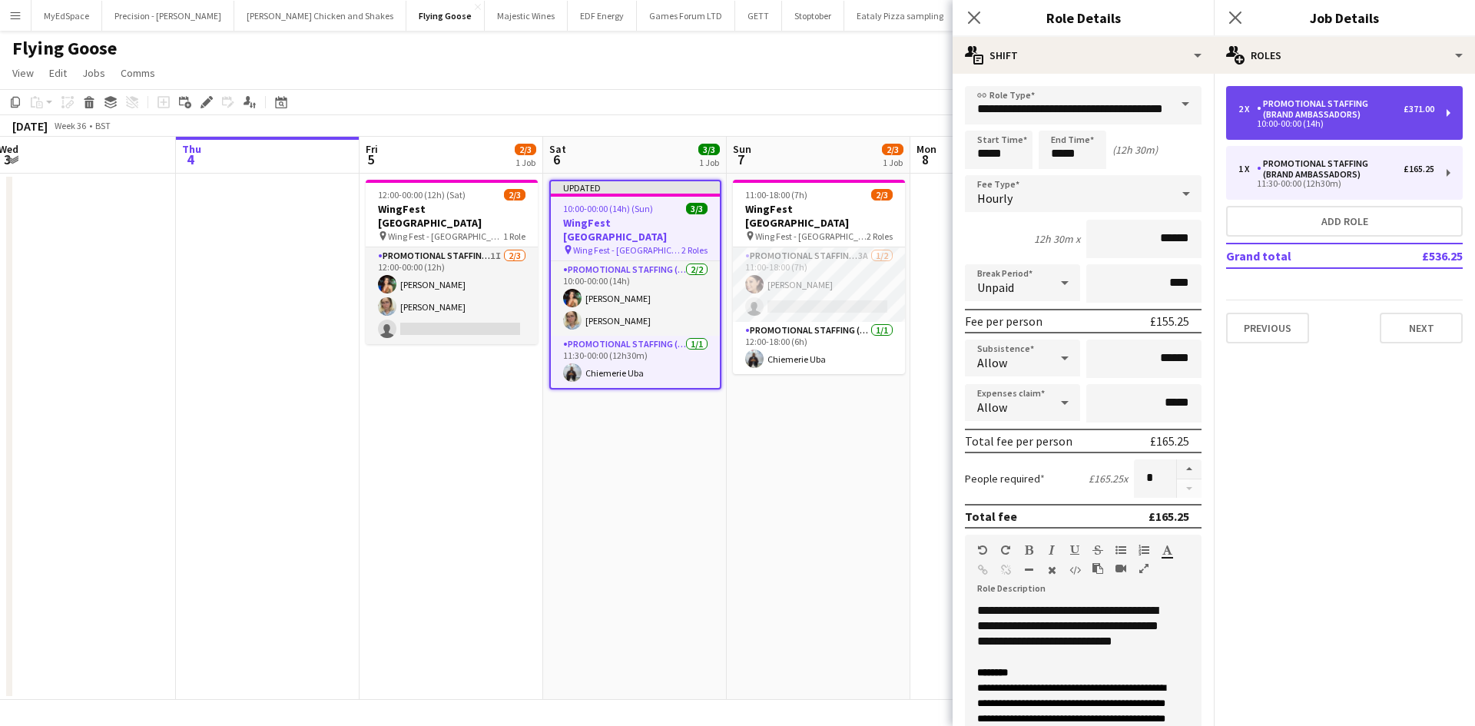
click at [1303, 100] on div "Promotional Staffing (Brand Ambassadors)" at bounding box center [1330, 109] width 147 height 22
type input "*****"
type input "*"
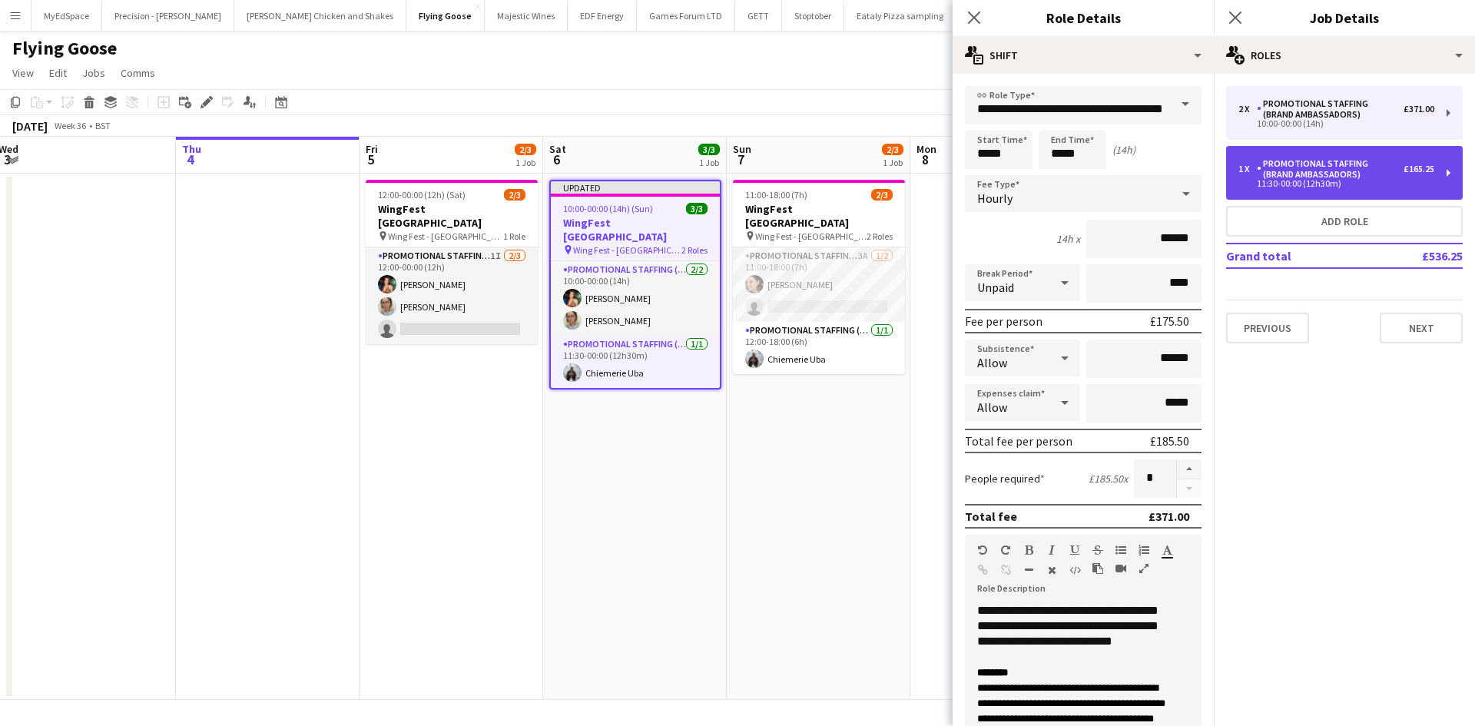
click at [1286, 157] on div "1 x Promotional Staffing (Brand Ambassadors) £165.25 11:30-00:00 (12h30m)" at bounding box center [1344, 173] width 237 height 54
type input "*****"
type input "*"
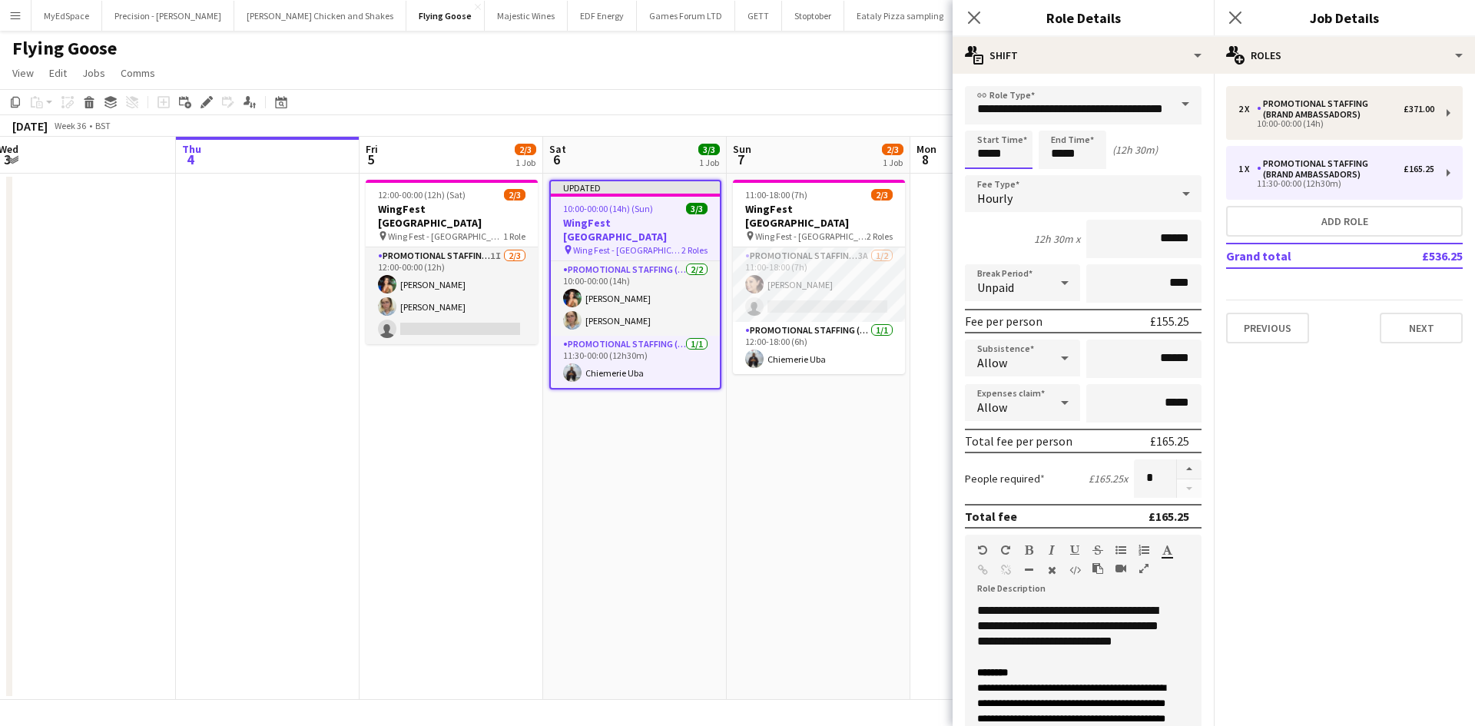
click at [1001, 154] on input "*****" at bounding box center [999, 150] width 68 height 38
click at [1012, 121] on div at bounding box center [1014, 122] width 31 height 15
type input "*****"
click at [1012, 121] on div at bounding box center [1014, 122] width 31 height 15
click at [824, 415] on app-date-cell "11:00-18:00 (7h) 2/3 WingFest Bristol pin Wing Fest - Bristol 2 Roles Promotion…" at bounding box center [819, 437] width 184 height 526
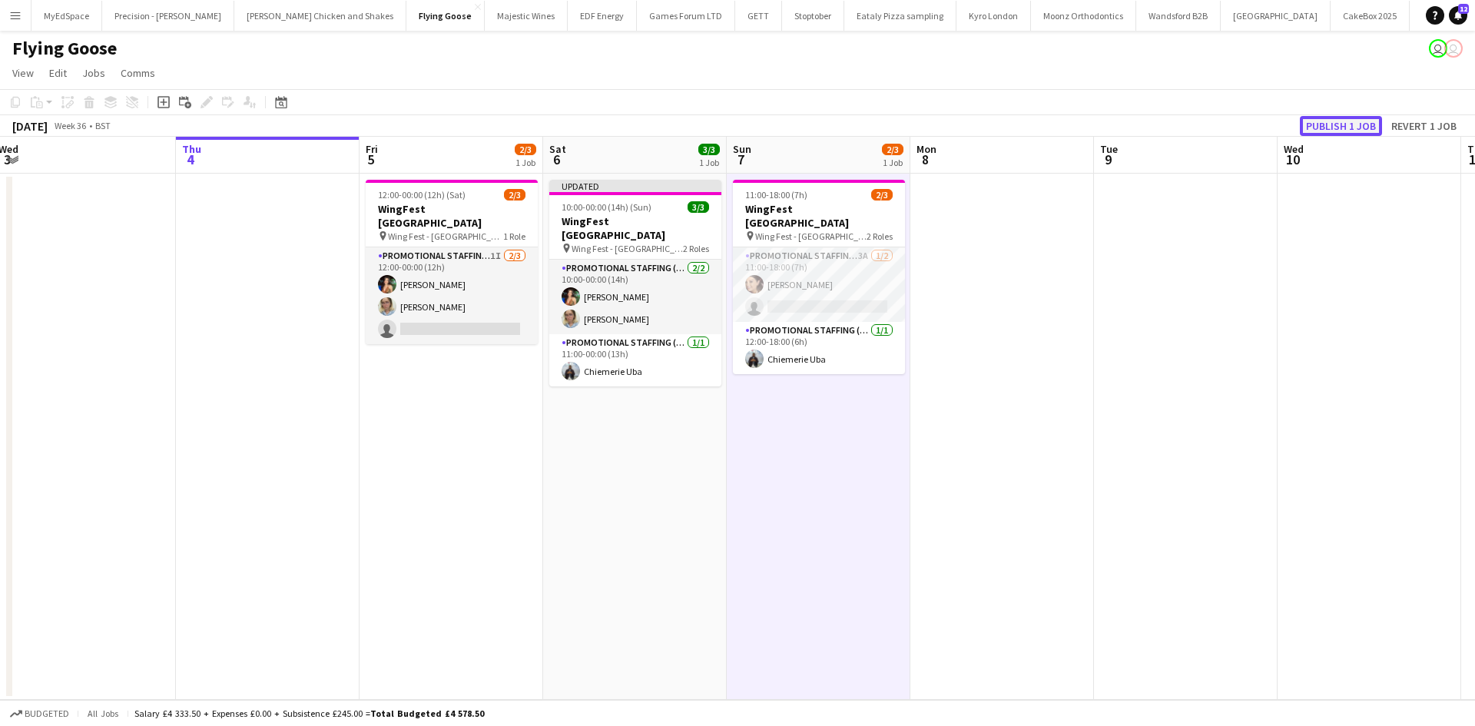
click at [1324, 124] on button "Publish 1 job" at bounding box center [1341, 126] width 82 height 20
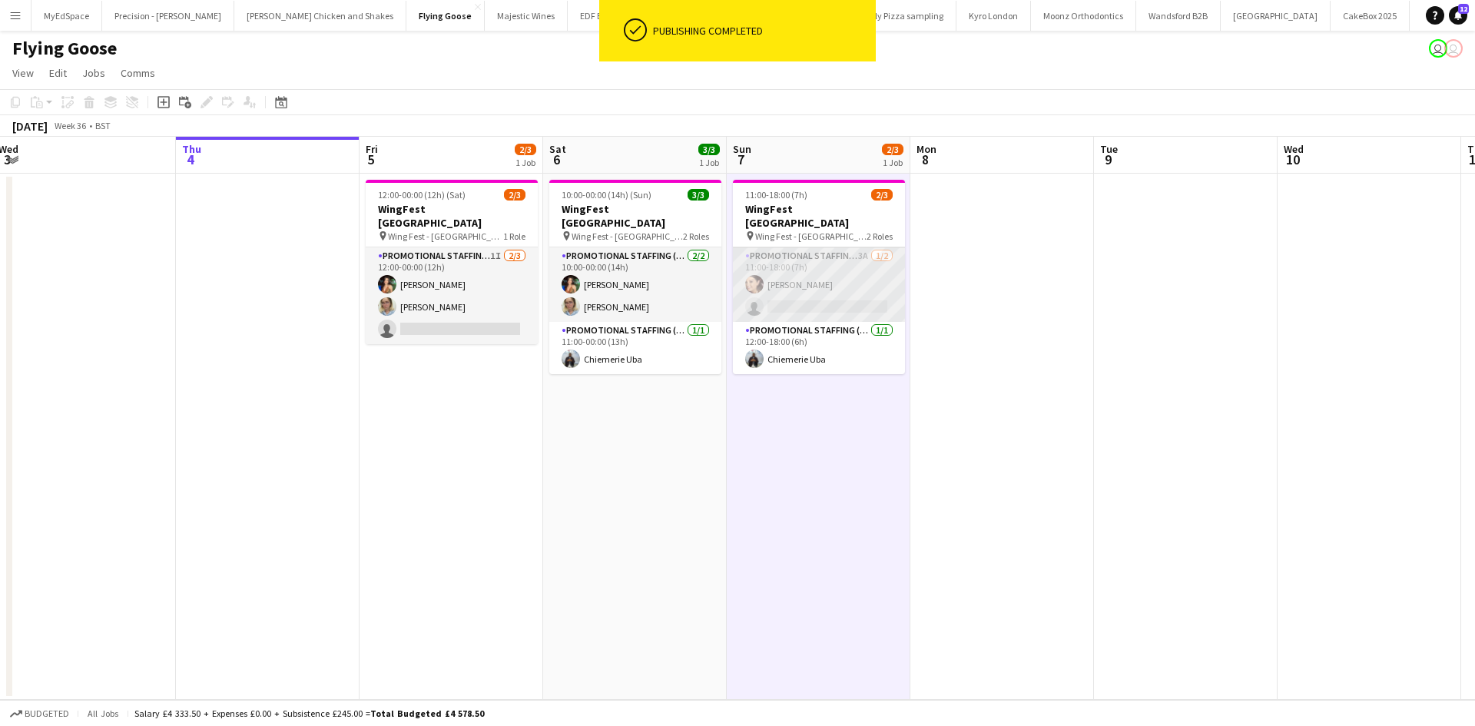
click at [814, 254] on app-card-role "Promotional Staffing (Brand Ambassadors) 3A 1/2 11:00-18:00 (7h) Natasha Curtis…" at bounding box center [819, 284] width 172 height 75
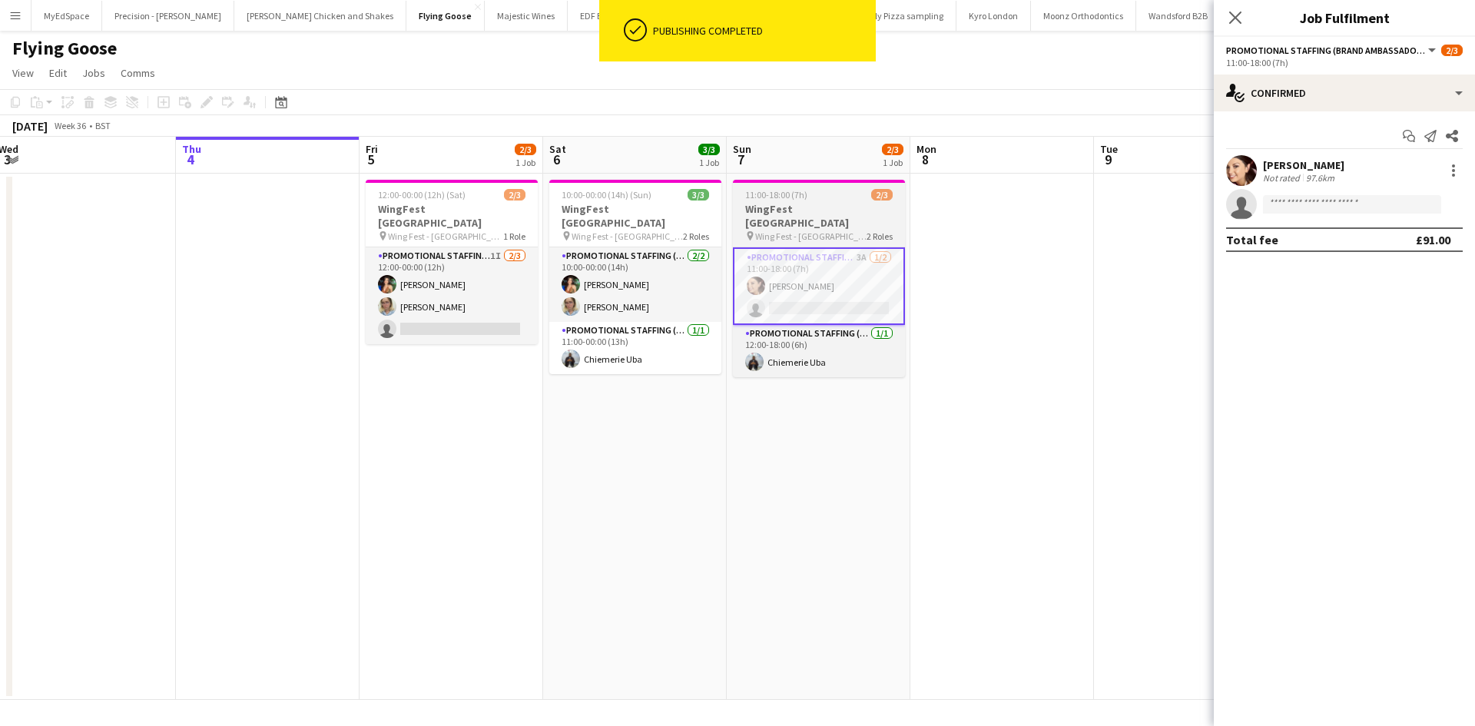
click at [781, 211] on h3 "WingFest Bristol" at bounding box center [819, 216] width 172 height 28
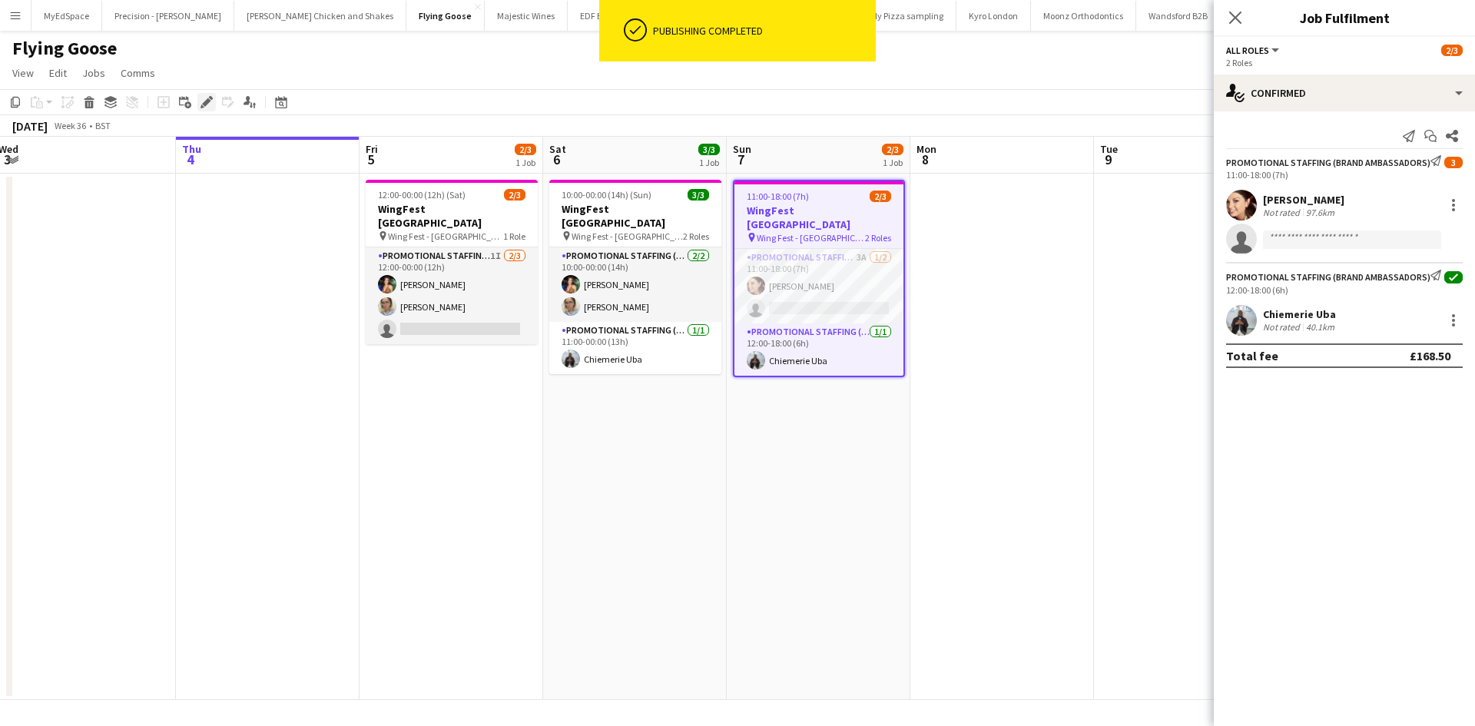
click at [209, 95] on div "Edit" at bounding box center [206, 102] width 18 height 18
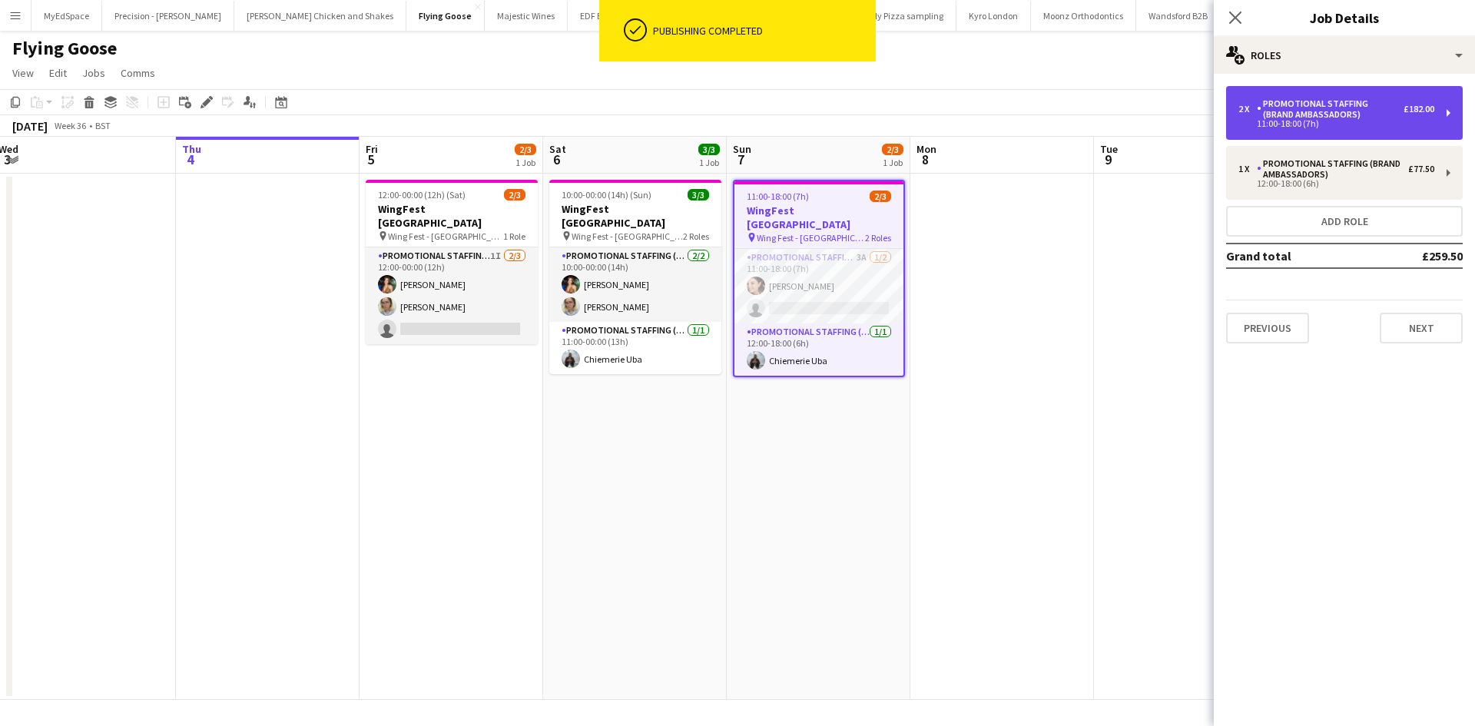
click at [1391, 121] on div "11:00-18:00 (7h)" at bounding box center [1336, 124] width 196 height 8
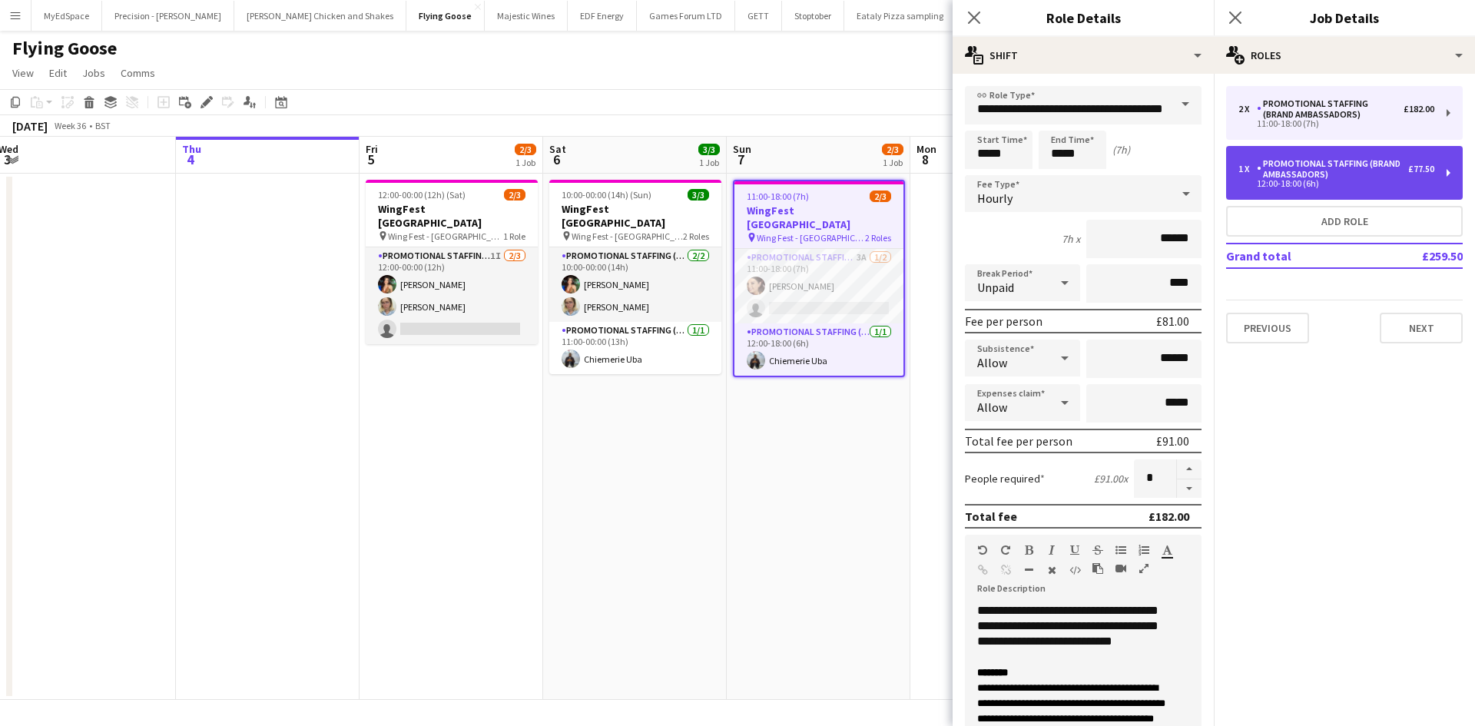
click at [1295, 166] on div "Promotional Staffing (Brand Ambassadors)" at bounding box center [1332, 169] width 151 height 22
type input "*****"
type input "*"
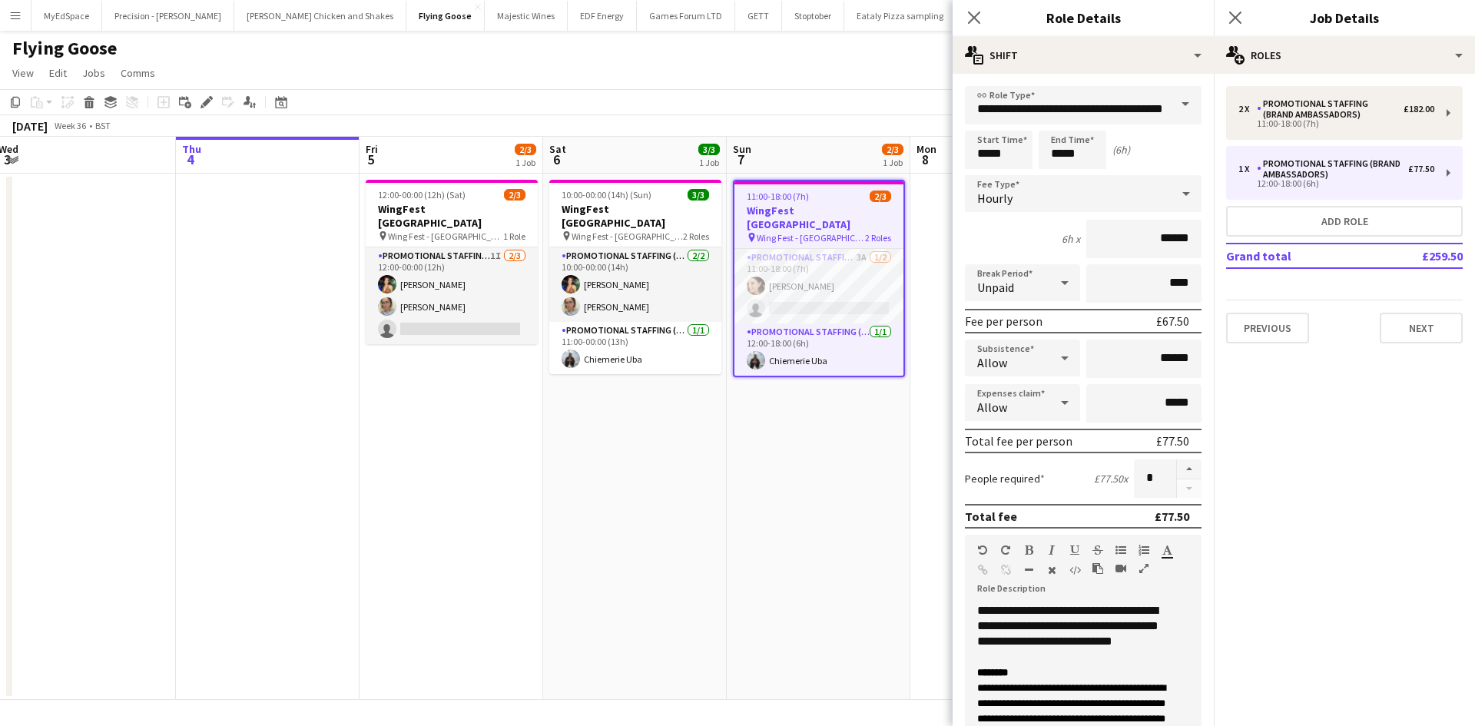
drag, startPoint x: 792, startPoint y: 429, endPoint x: 815, endPoint y: 406, distance: 32.6
click at [794, 429] on app-date-cell "11:00-18:00 (7h) 2/3 WingFest Bristol pin Wing Fest - Bristol 2 Roles Promotion…" at bounding box center [819, 437] width 184 height 526
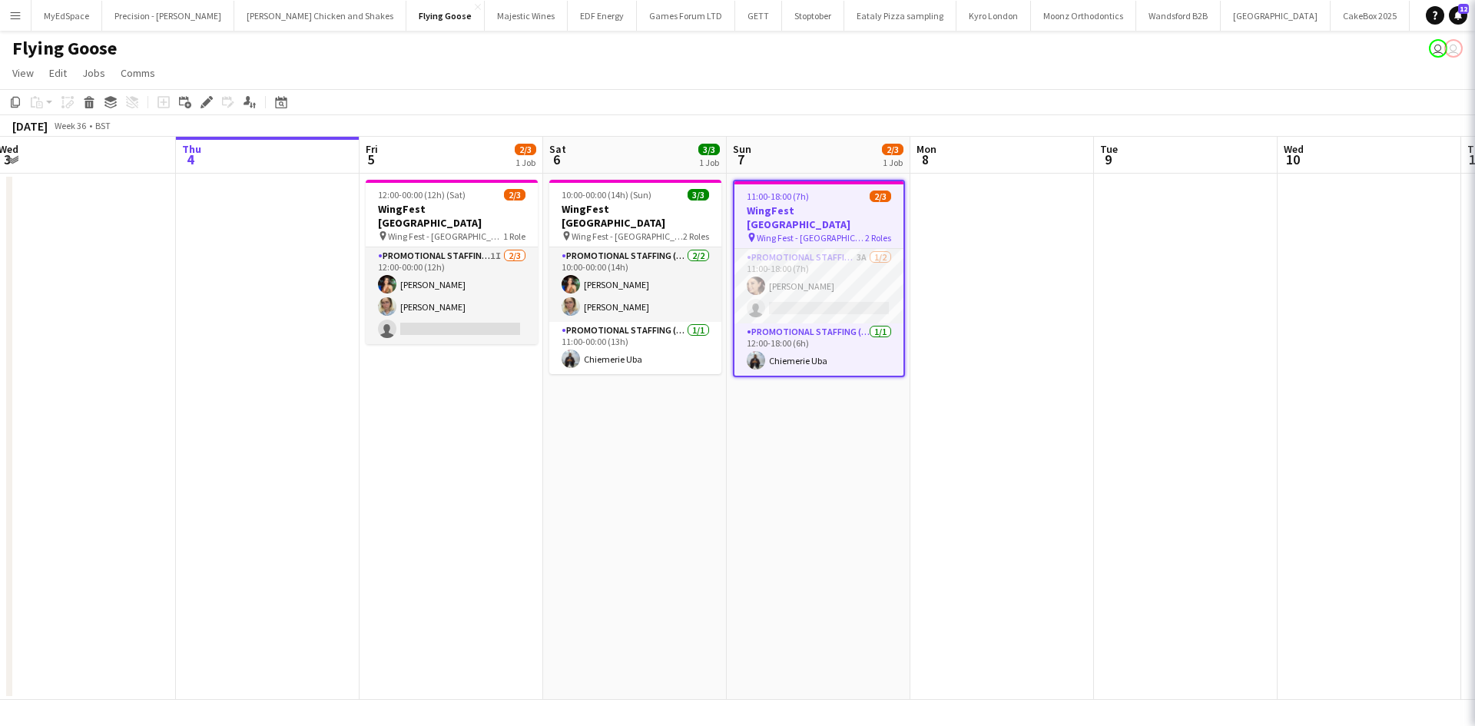
scroll to position [0, 741]
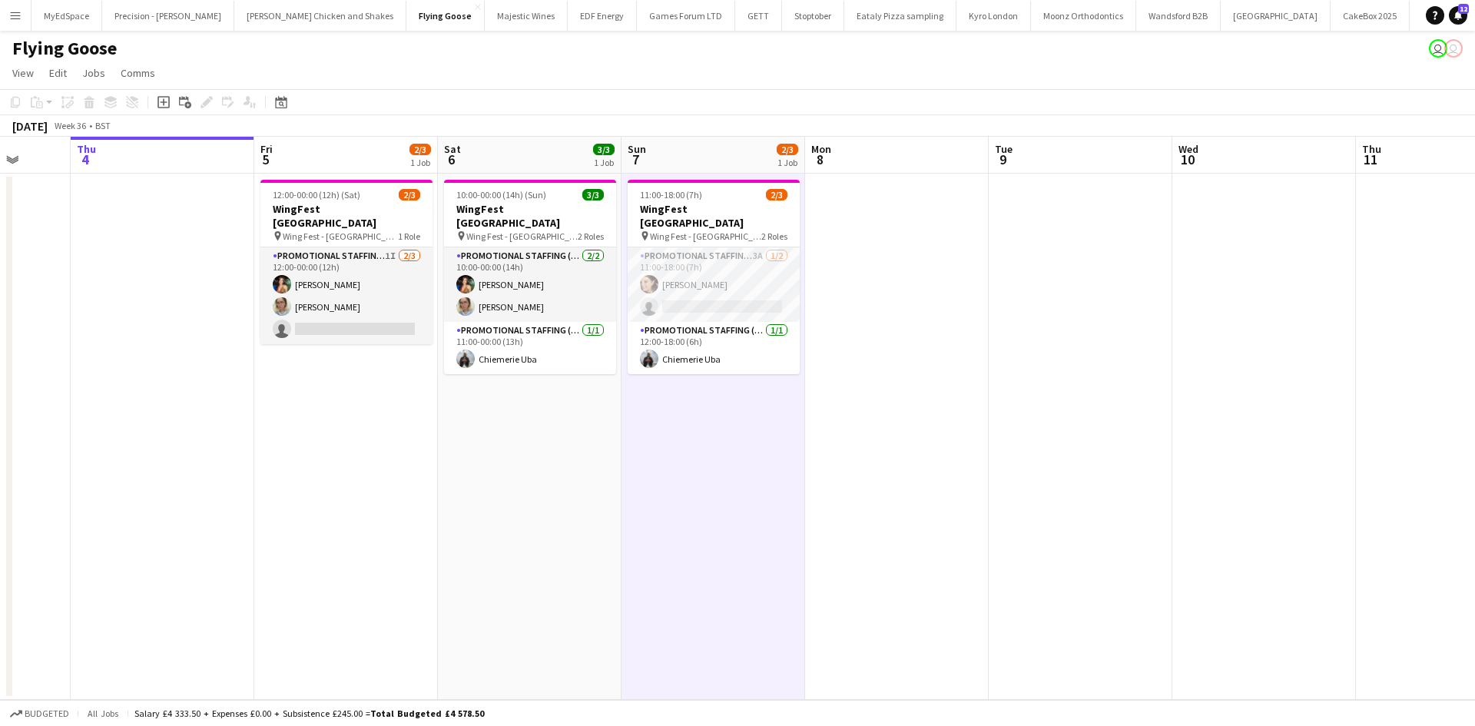
drag, startPoint x: 1065, startPoint y: 399, endPoint x: 955, endPoint y: 402, distance: 109.9
click at [955, 402] on app-calendar-viewport "Mon 1 Tue 2 Wed 3 Thu 4 Fri 5 2/3 1 Job Sat 6 3/3 1 Job Sun 7 2/3 1 Job Mon 8 T…" at bounding box center [737, 418] width 1475 height 563
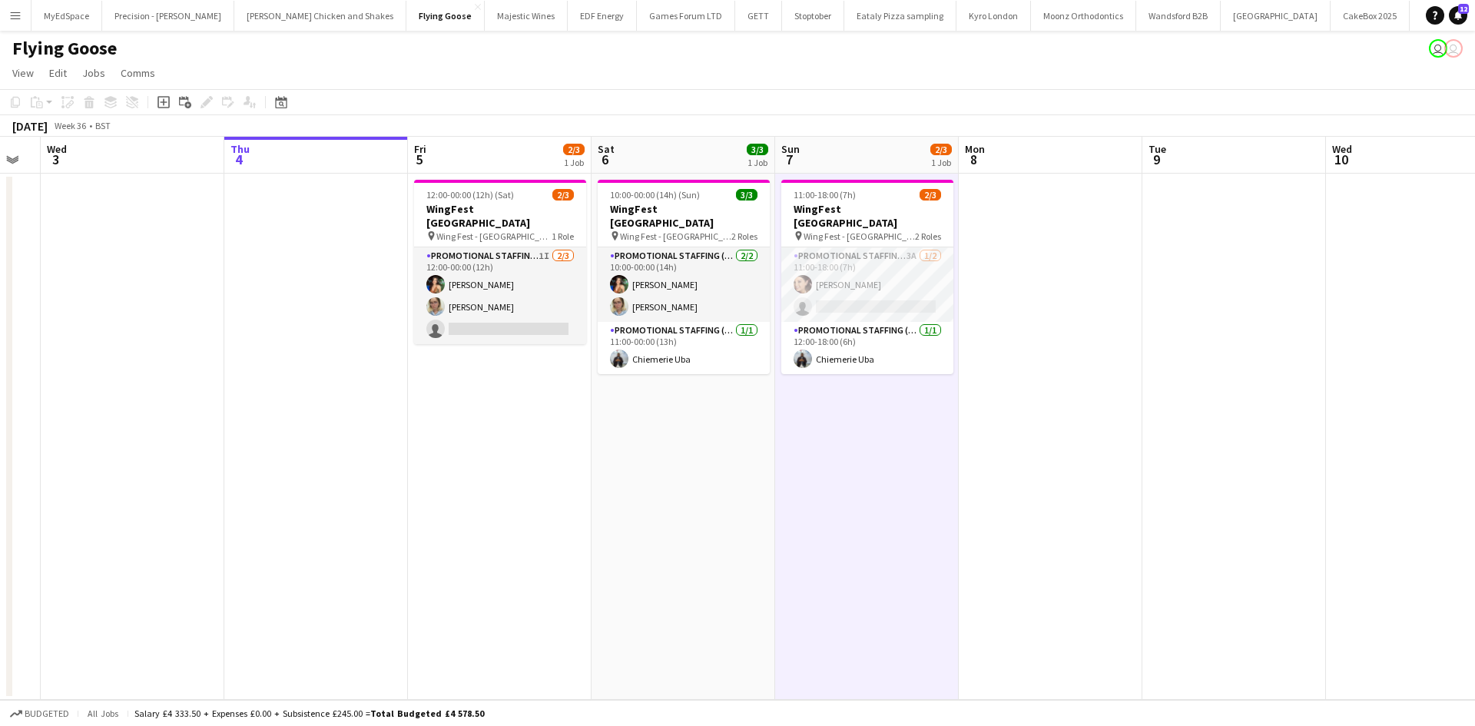
drag, startPoint x: 612, startPoint y: 511, endPoint x: 679, endPoint y: 498, distance: 68.1
click at [685, 499] on app-calendar-viewport "Mon 1 Tue 2 Wed 3 Thu 4 Fri 5 2/3 1 Job Sat 6 3/3 1 Job Sun 7 2/3 1 Job Mon 8 T…" at bounding box center [737, 418] width 1475 height 563
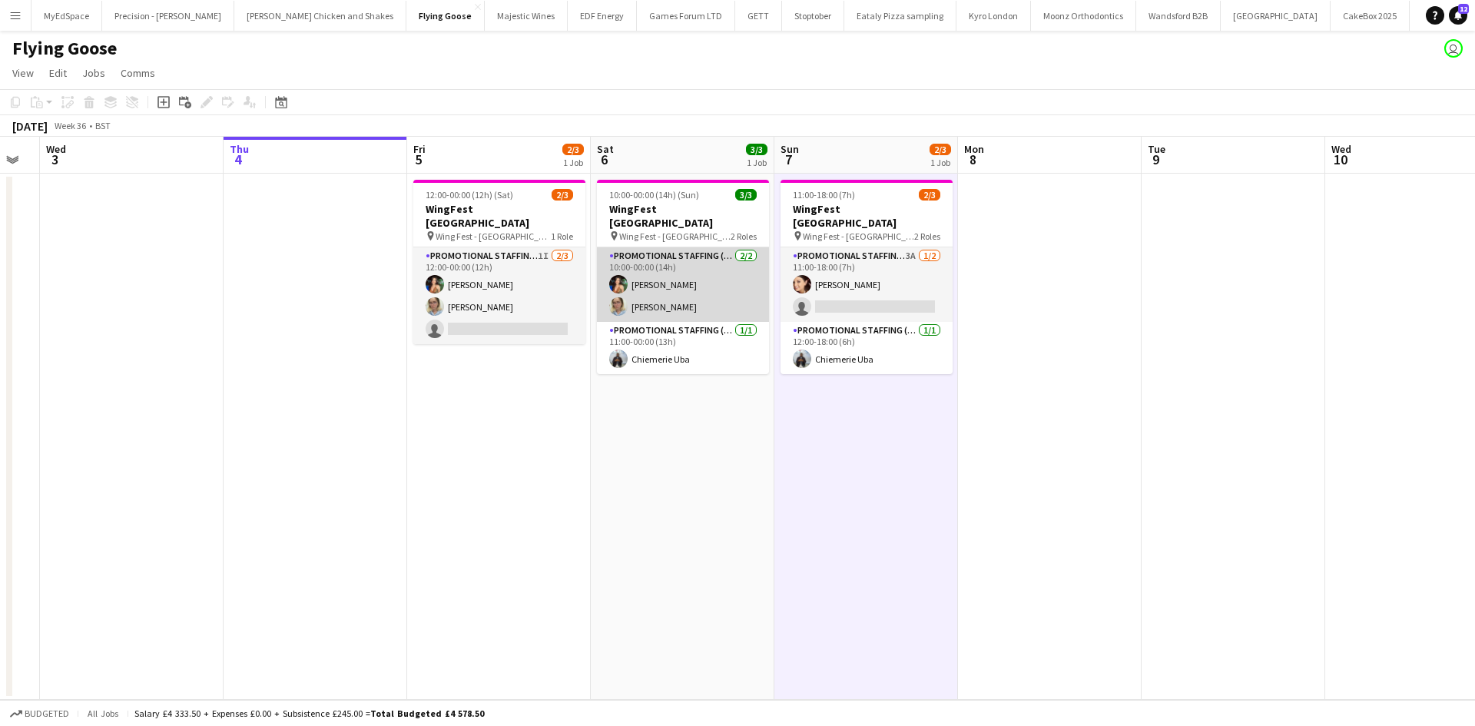
click at [662, 270] on app-card-role "Promotional Staffing (Brand Ambassadors) 2/2 10:00-00:00 (14h) Catalina Tobar Z…" at bounding box center [683, 284] width 172 height 75
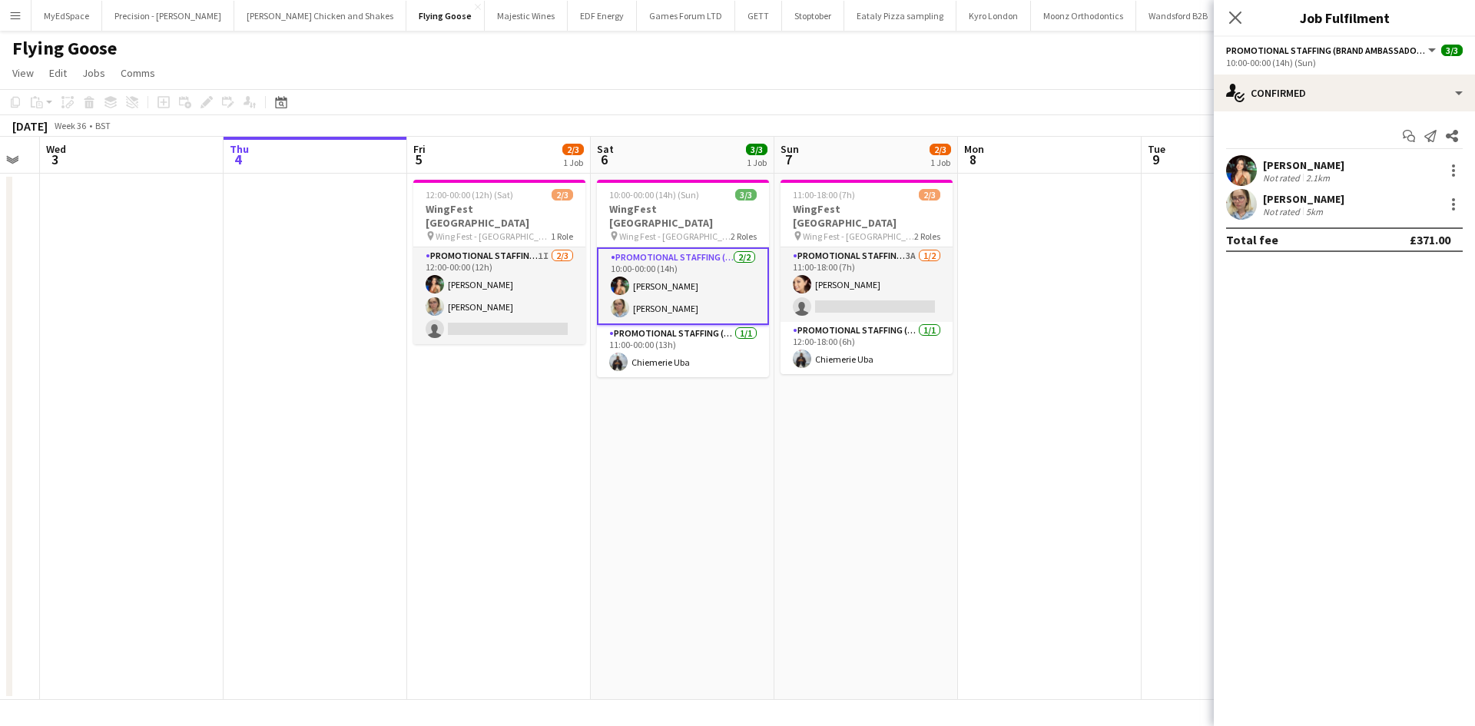
click at [1278, 175] on div "Not rated" at bounding box center [1283, 178] width 40 height 12
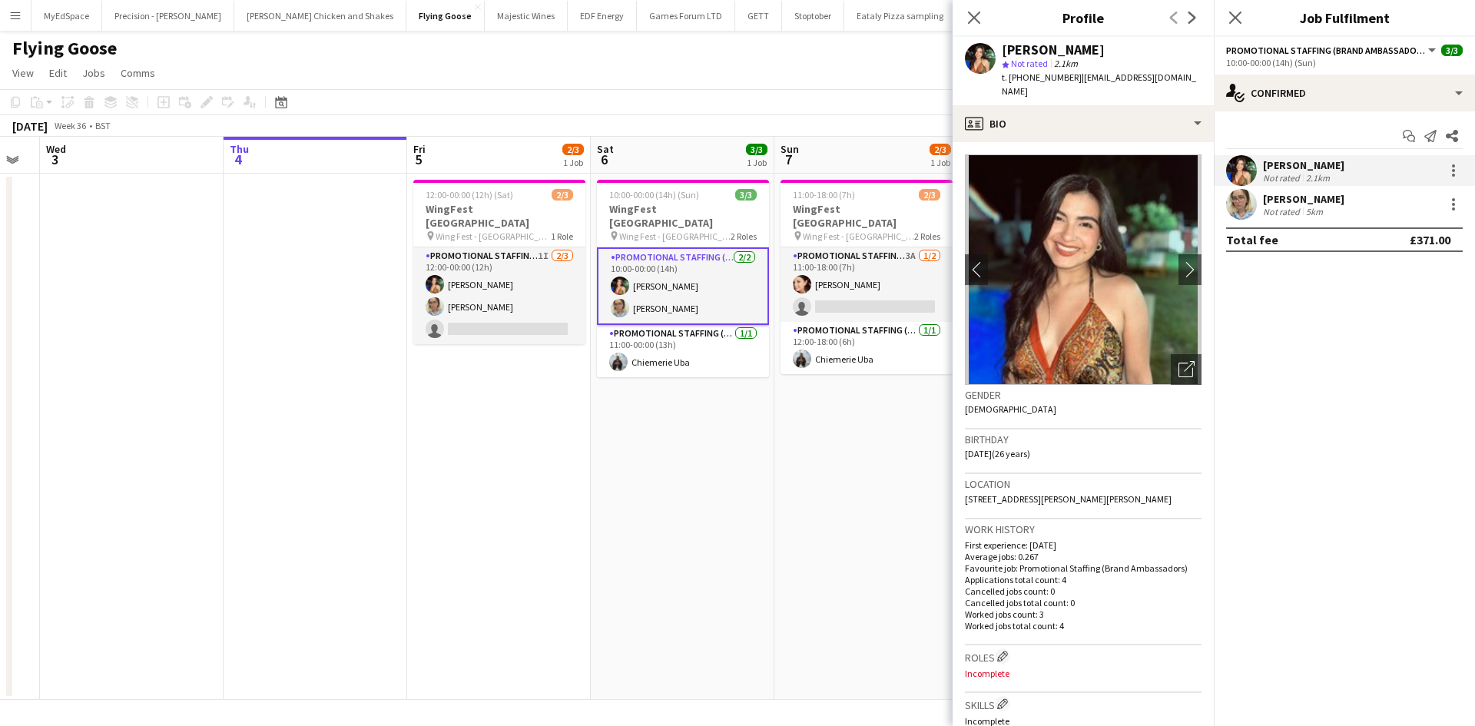
click at [578, 492] on app-date-cell "12:00-00:00 (12h) (Sat) 2/3 WingFest Bristol pin Wing Fest - Bristol 1 Role Pro…" at bounding box center [499, 437] width 184 height 526
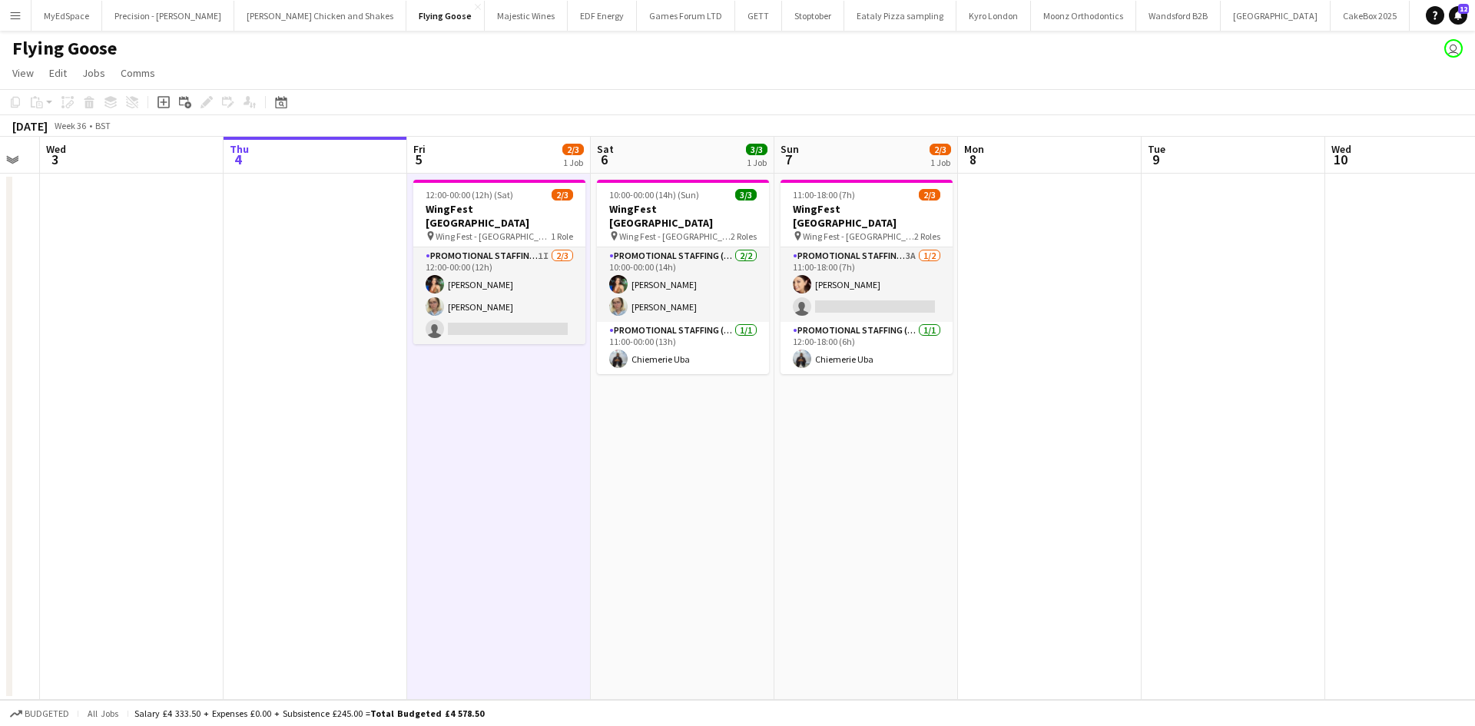
scroll to position [0, 383]
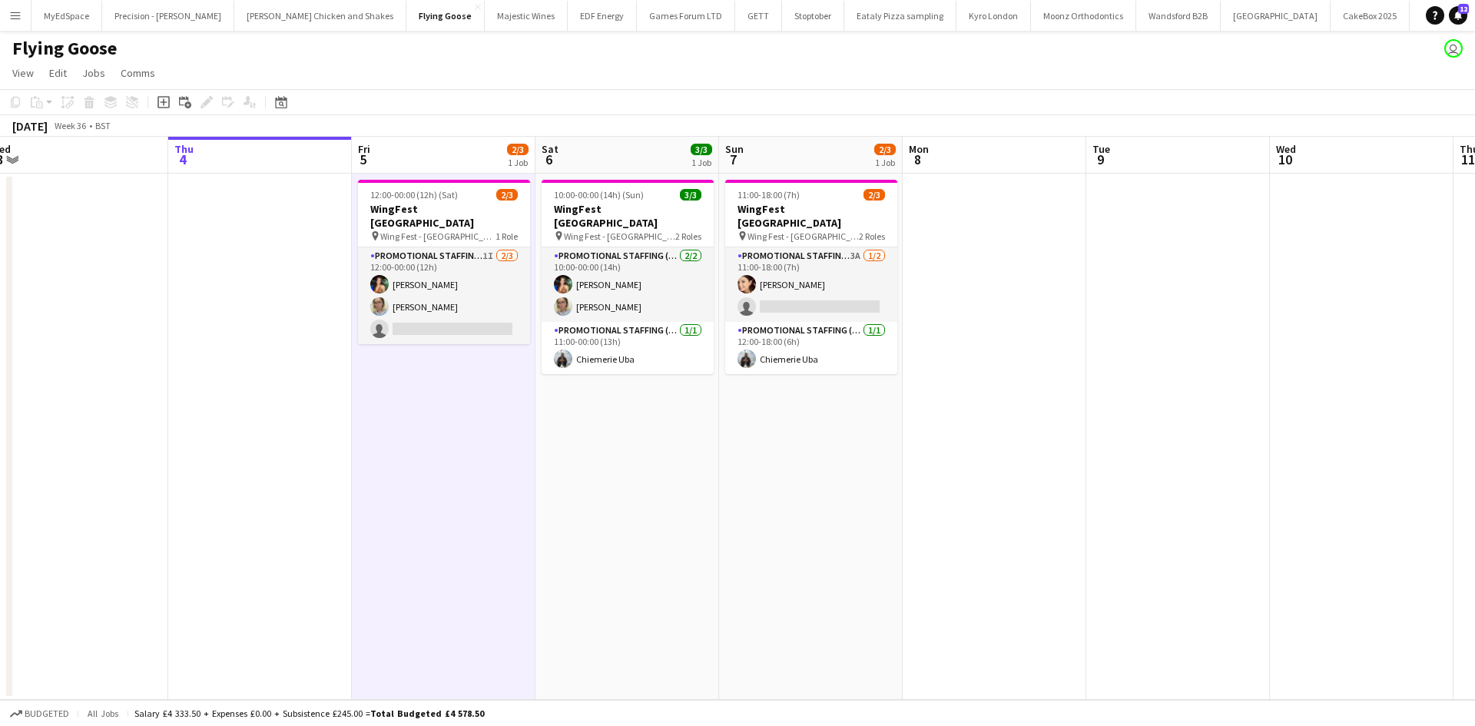
drag, startPoint x: 731, startPoint y: 586, endPoint x: 688, endPoint y: 583, distance: 43.1
click at [688, 585] on app-calendar-viewport "Mon 1 Tue 2 Wed 3 Thu 4 Fri 5 2/3 1 Job Sat 6 3/3 1 Job Sun 7 2/3 1 Job Mon 8 T…" at bounding box center [737, 418] width 1475 height 563
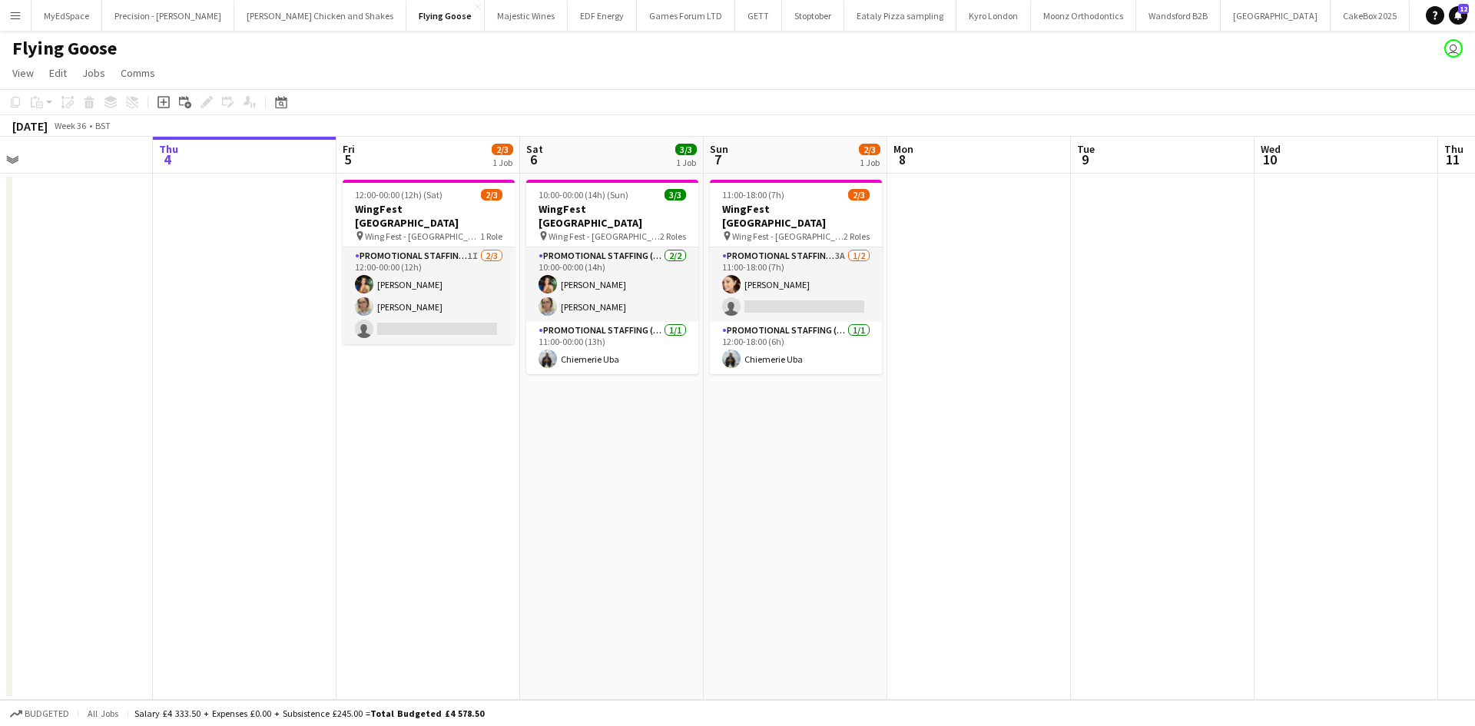
scroll to position [0, 368]
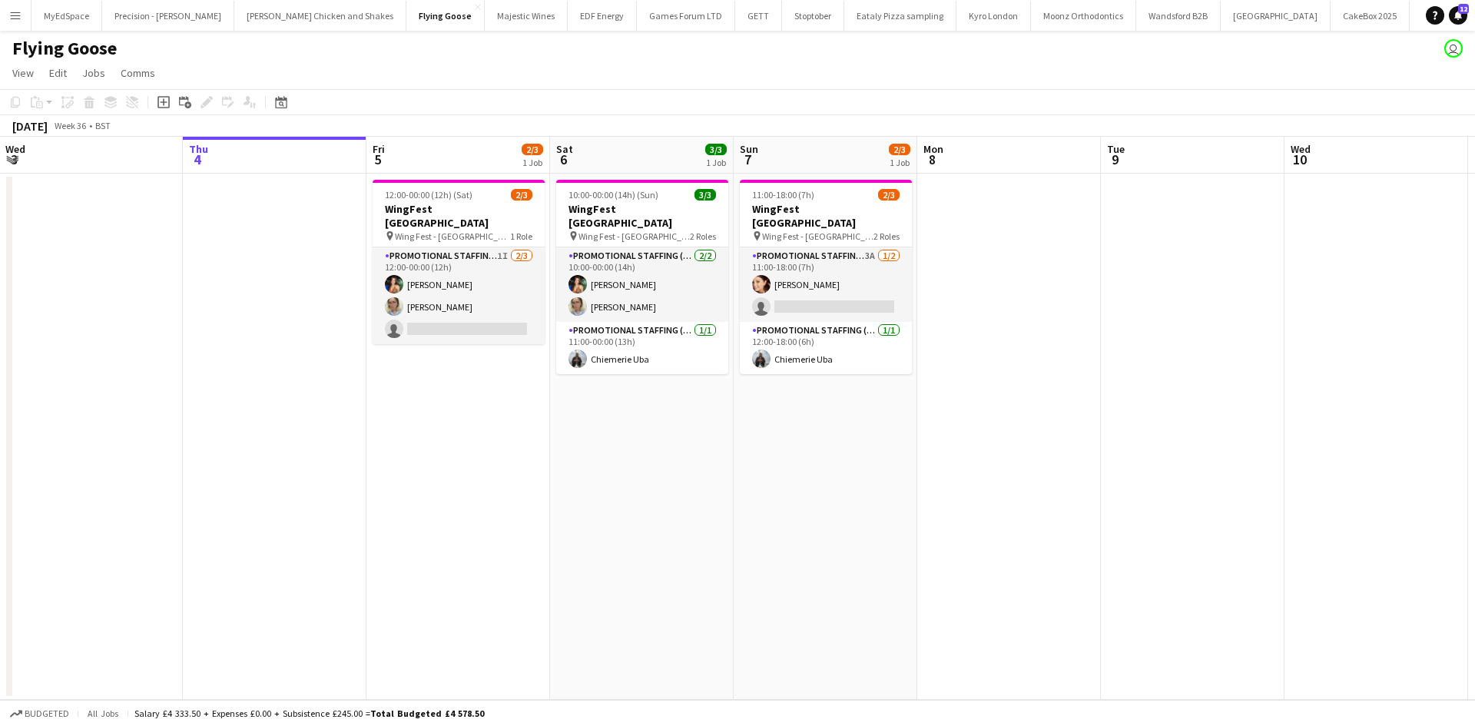
drag, startPoint x: 290, startPoint y: 297, endPoint x: 305, endPoint y: 290, distance: 15.8
click at [305, 290] on app-calendar-viewport "Mon 1 Tue 2 Wed 3 Thu 4 Fri 5 2/3 1 Job Sat 6 3/3 1 Job Sun 7 2/3 1 Job Mon 8 T…" at bounding box center [737, 418] width 1475 height 563
drag, startPoint x: 833, startPoint y: 345, endPoint x: 820, endPoint y: 341, distance: 13.6
click at [831, 344] on app-card-role "Promotional Staffing (Brand Ambassadors) 1/1 12:00-18:00 (6h) Chiemerie Uba" at bounding box center [826, 348] width 172 height 52
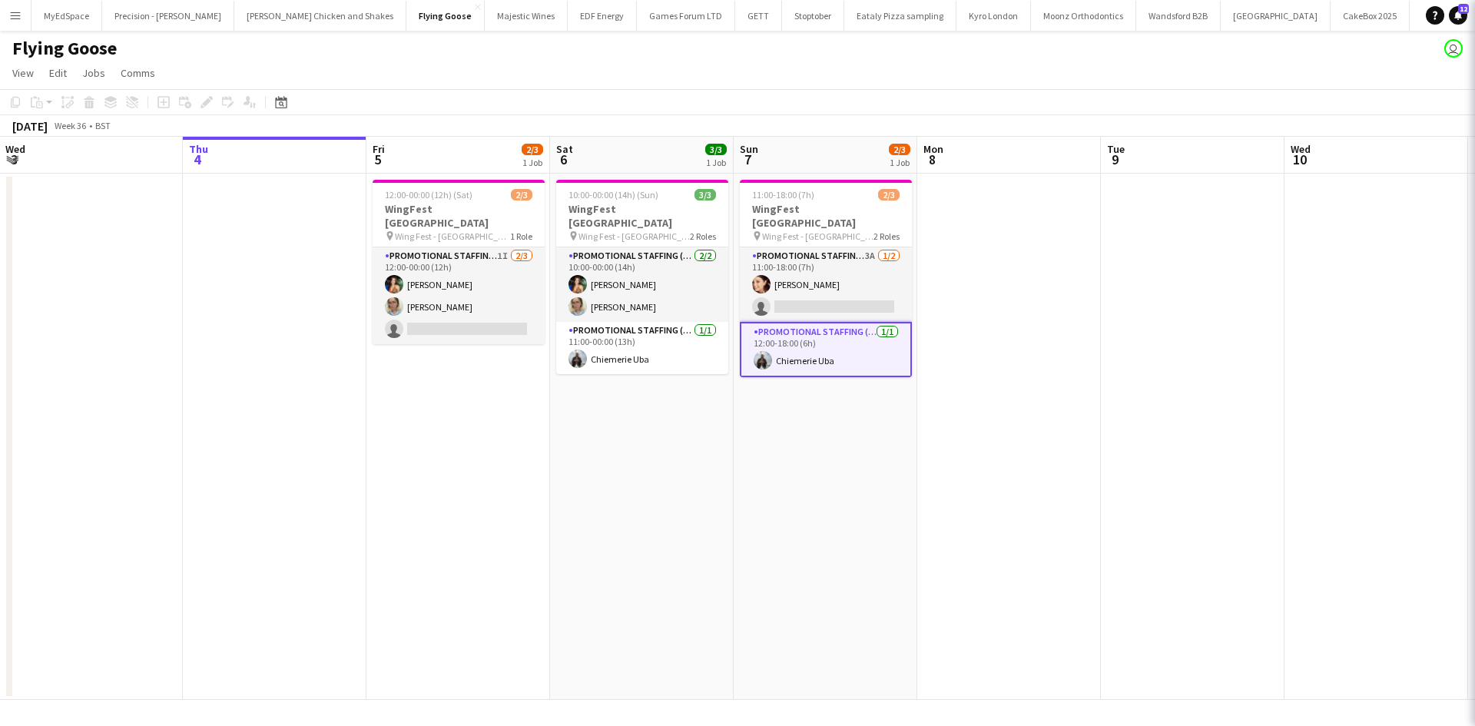
scroll to position [0, 370]
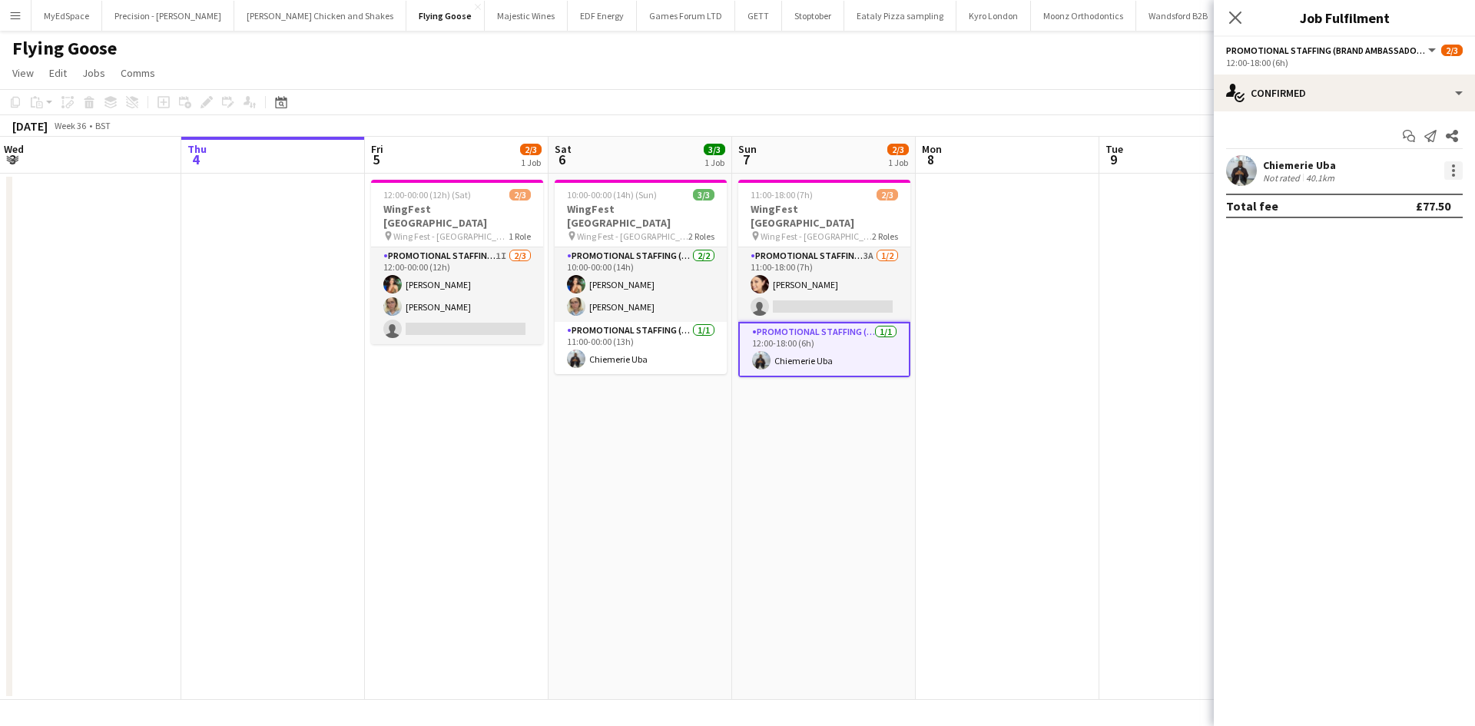
click at [1448, 166] on div at bounding box center [1453, 170] width 18 height 18
click at [1401, 346] on span "Remove" at bounding box center [1378, 346] width 46 height 13
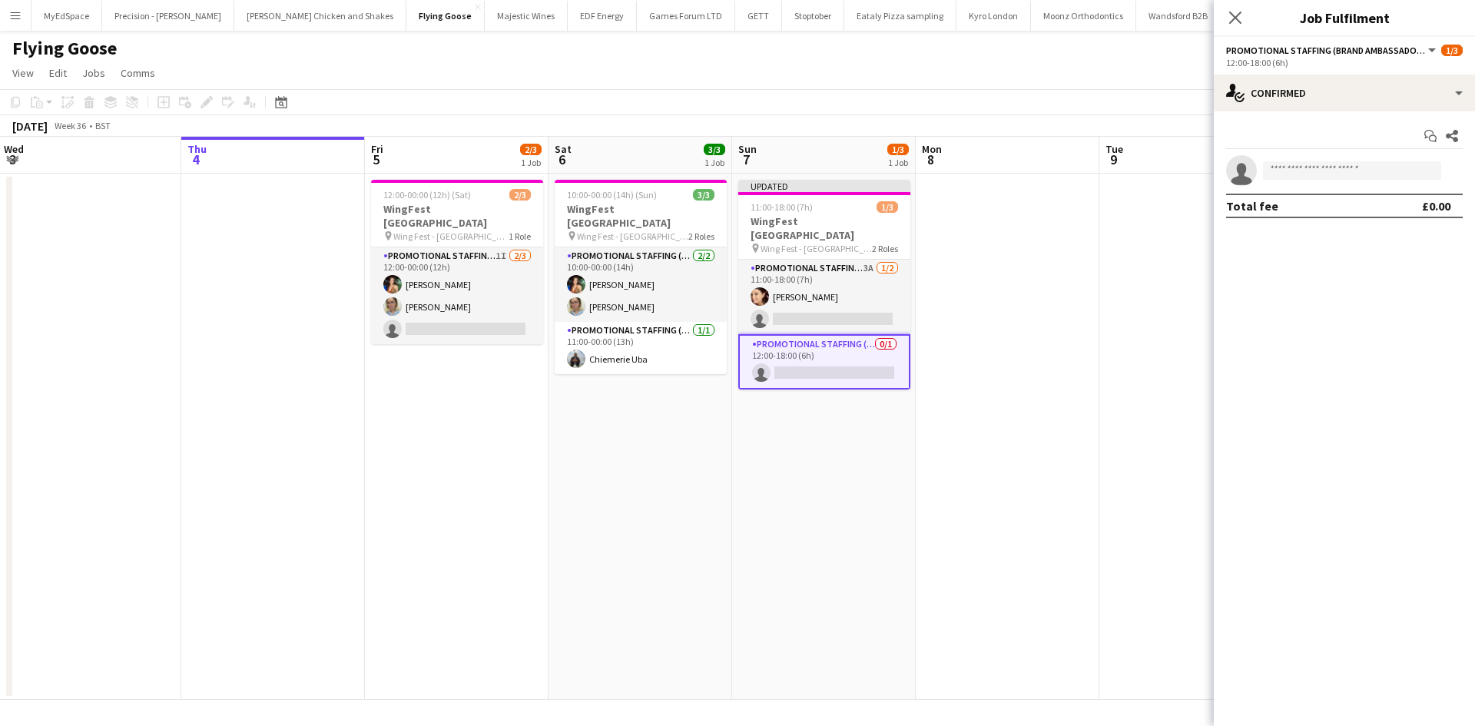
click at [1226, 302] on mat-expansion-panel "check Confirmed Start chat Share single-neutral-actions Total fee £0.00" at bounding box center [1344, 418] width 261 height 615
drag, startPoint x: 1144, startPoint y: 247, endPoint x: 1175, endPoint y: 231, distance: 35.0
click at [1144, 246] on app-date-cell at bounding box center [1191, 437] width 184 height 526
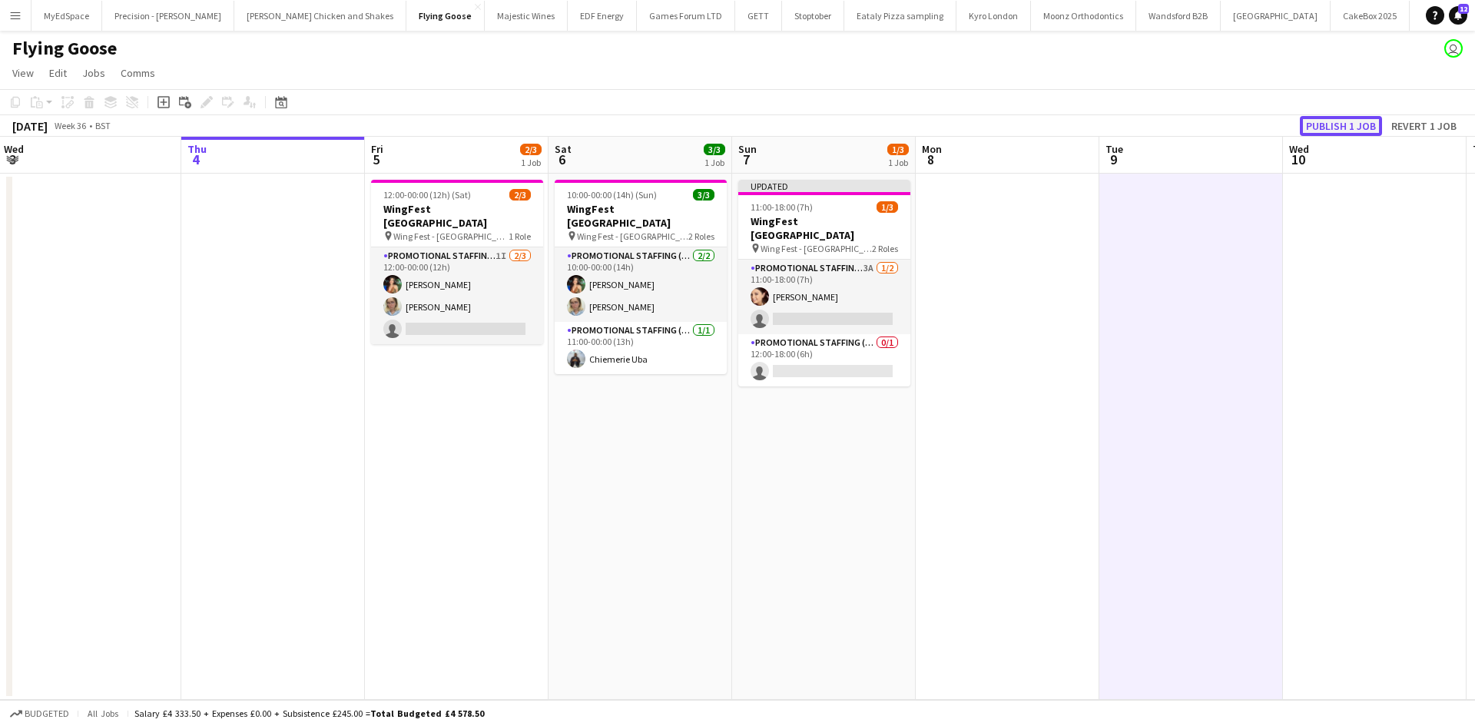
click at [1324, 124] on button "Publish 1 job" at bounding box center [1341, 126] width 82 height 20
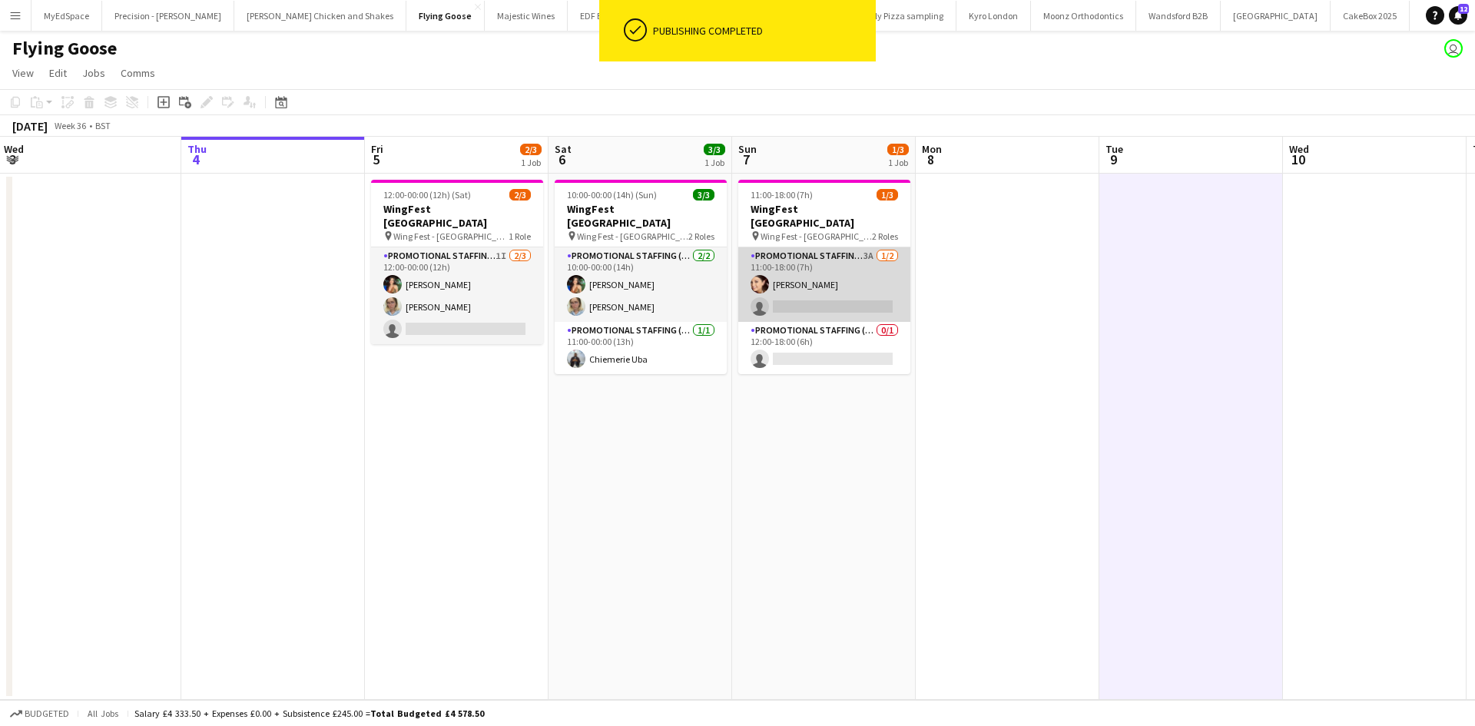
click at [837, 293] on app-card-role "Promotional Staffing (Brand Ambassadors) 3A 1/2 11:00-18:00 (7h) Natasha Curtis…" at bounding box center [824, 284] width 172 height 75
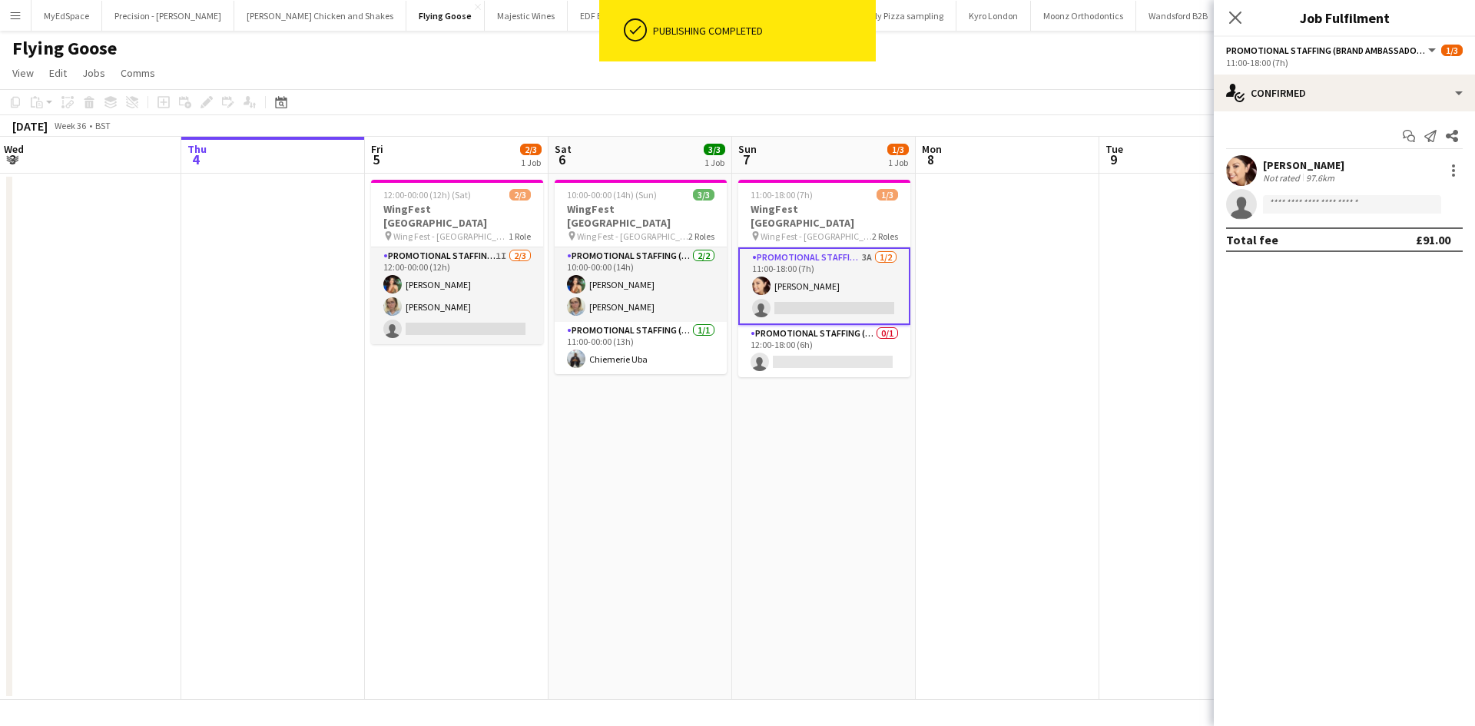
click at [1334, 216] on app-invite-slot "single-neutral-actions" at bounding box center [1344, 204] width 261 height 31
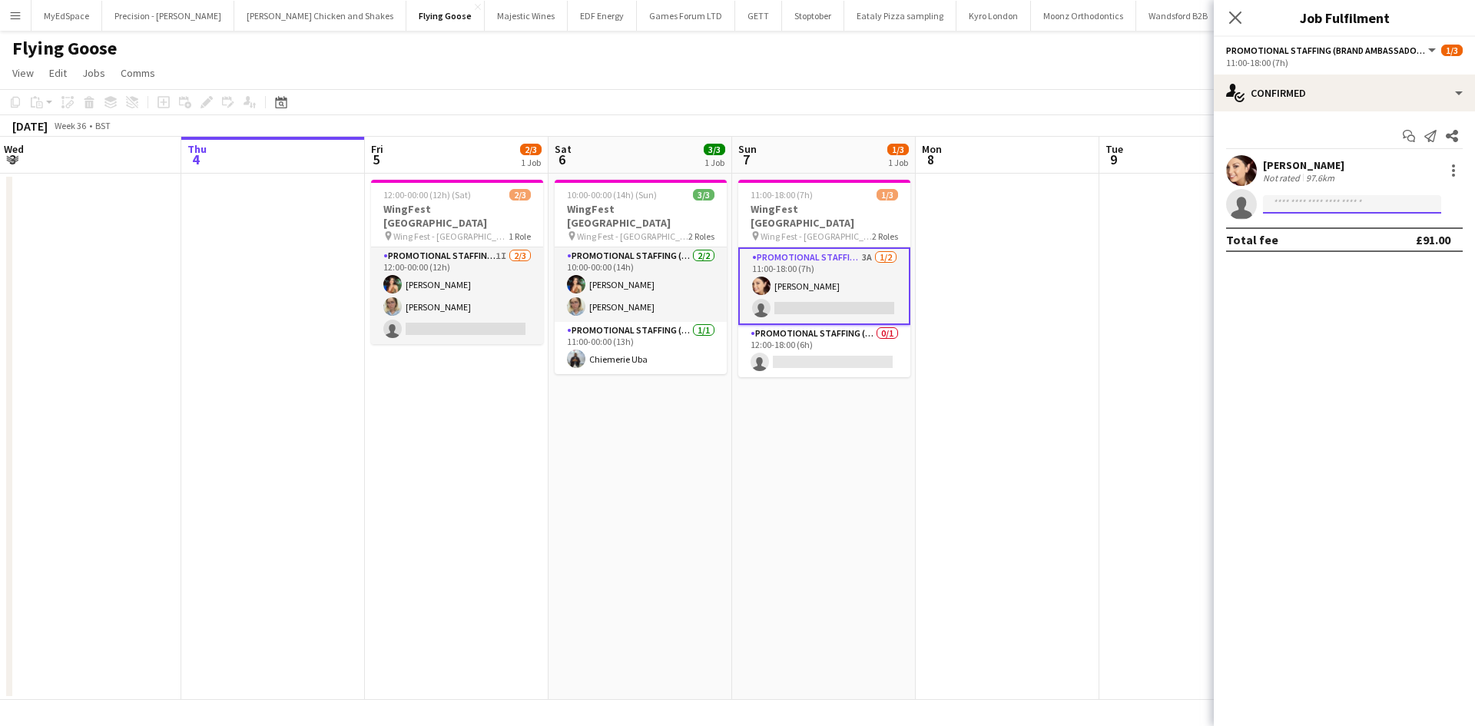
click at [1343, 200] on input at bounding box center [1352, 204] width 178 height 18
type input "*********"
click at [1347, 236] on span "chiemeriedominion365@gmail.com" at bounding box center [1352, 239] width 154 height 12
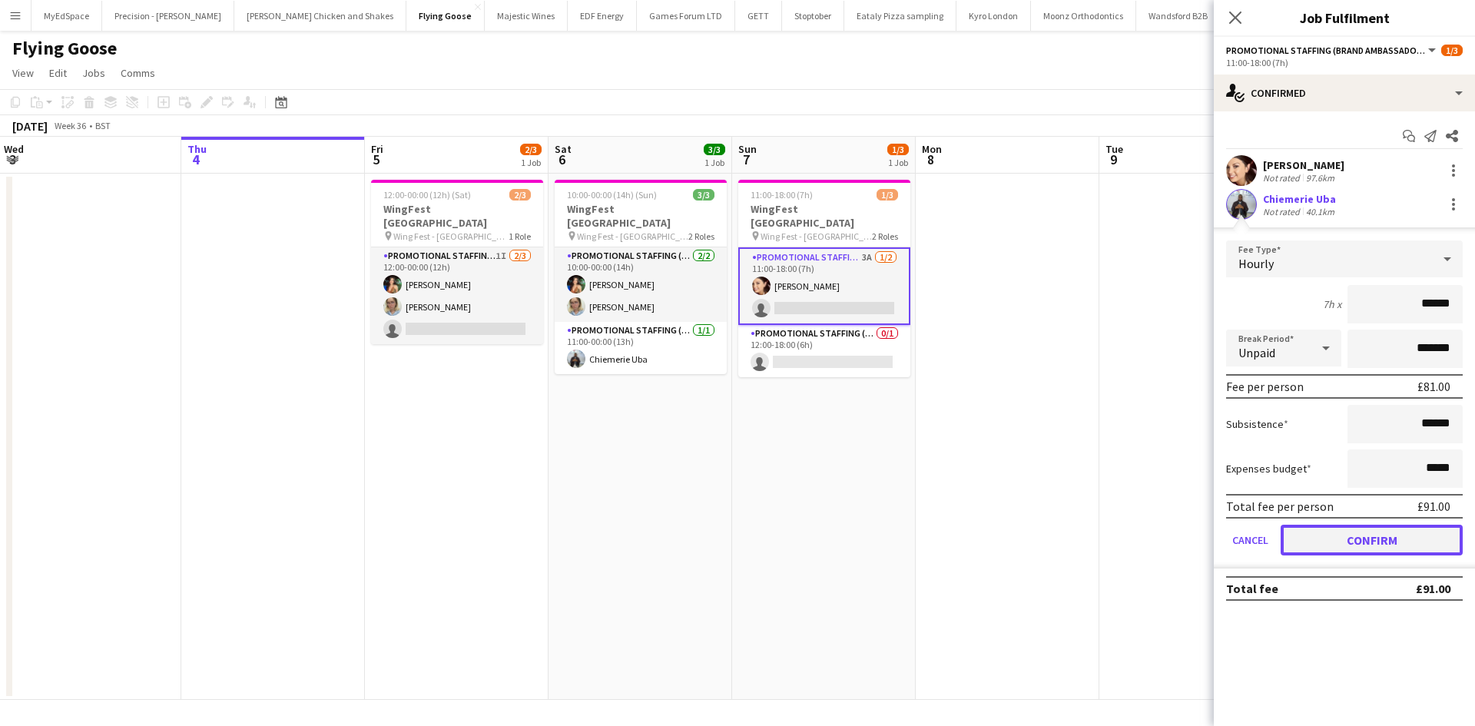
click at [1373, 536] on button "Confirm" at bounding box center [1372, 540] width 182 height 31
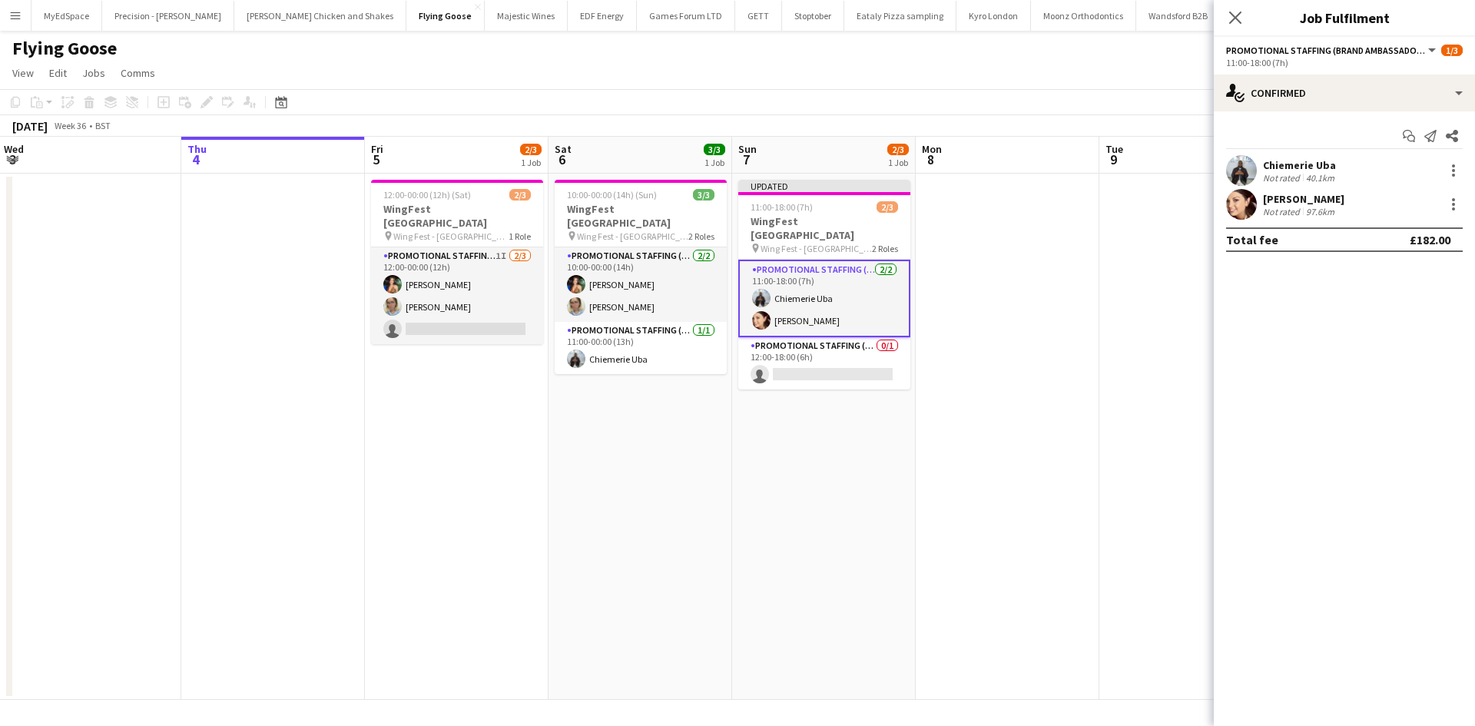
click at [1021, 362] on app-date-cell at bounding box center [1008, 437] width 184 height 526
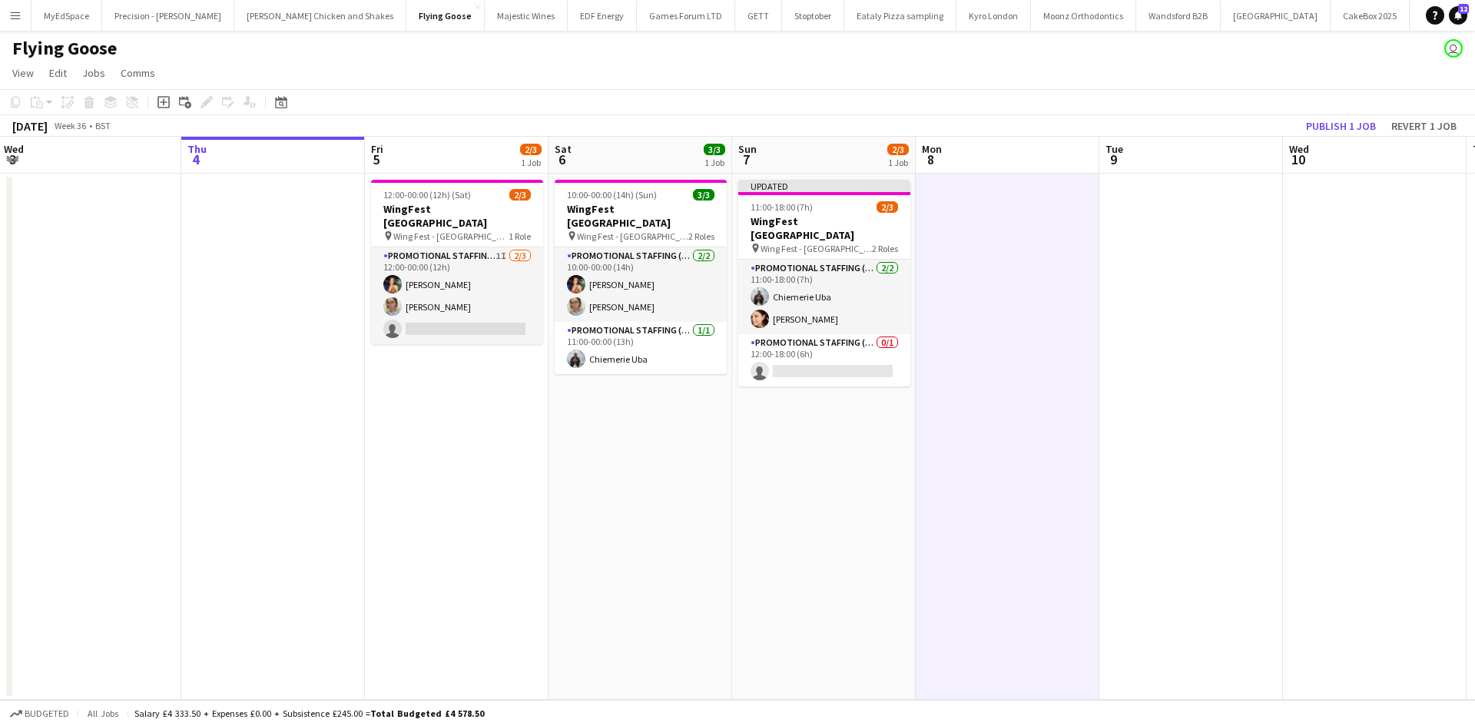
scroll to position [0, 369]
click at [1365, 131] on button "Publish 1 job" at bounding box center [1341, 126] width 82 height 20
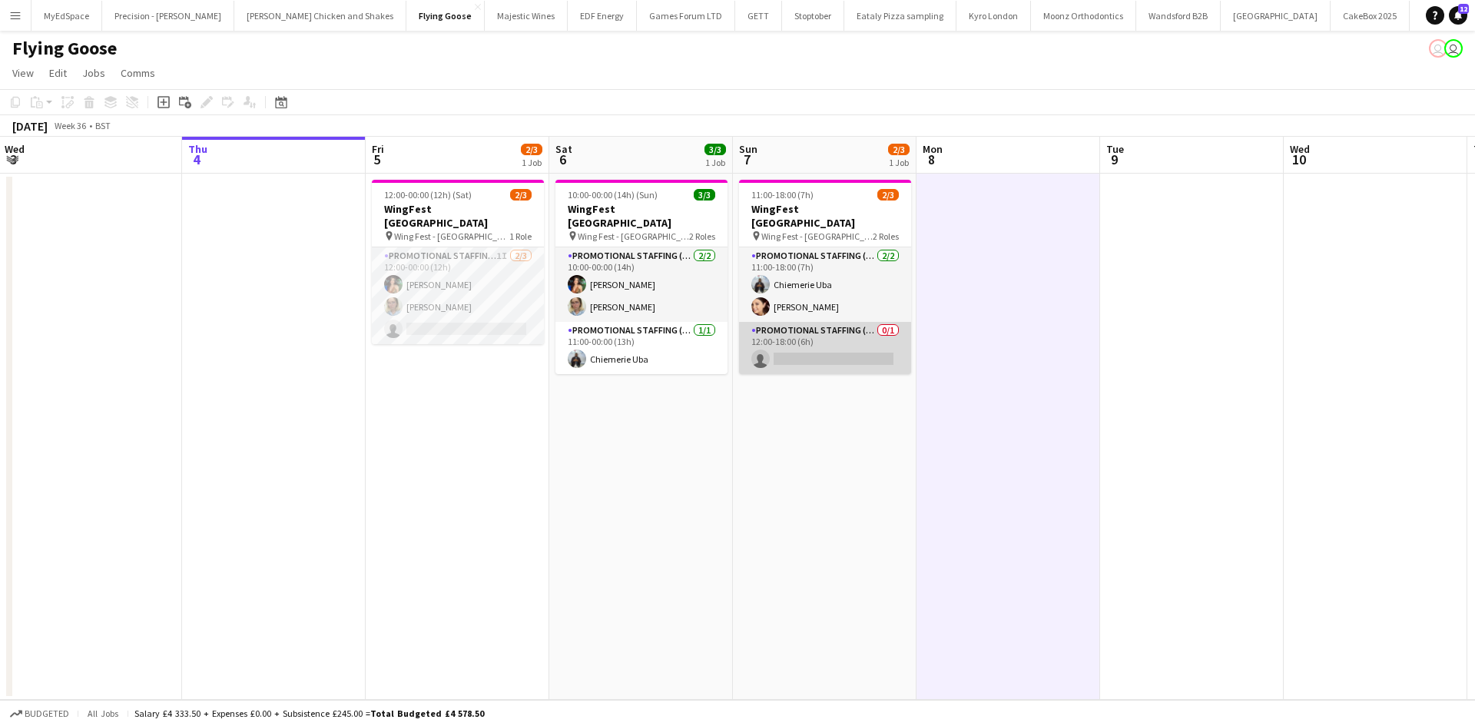
click at [805, 329] on app-card-role "Promotional Staffing (Brand Ambassadors) 0/1 12:00-18:00 (6h) single-neutral-ac…" at bounding box center [825, 348] width 172 height 52
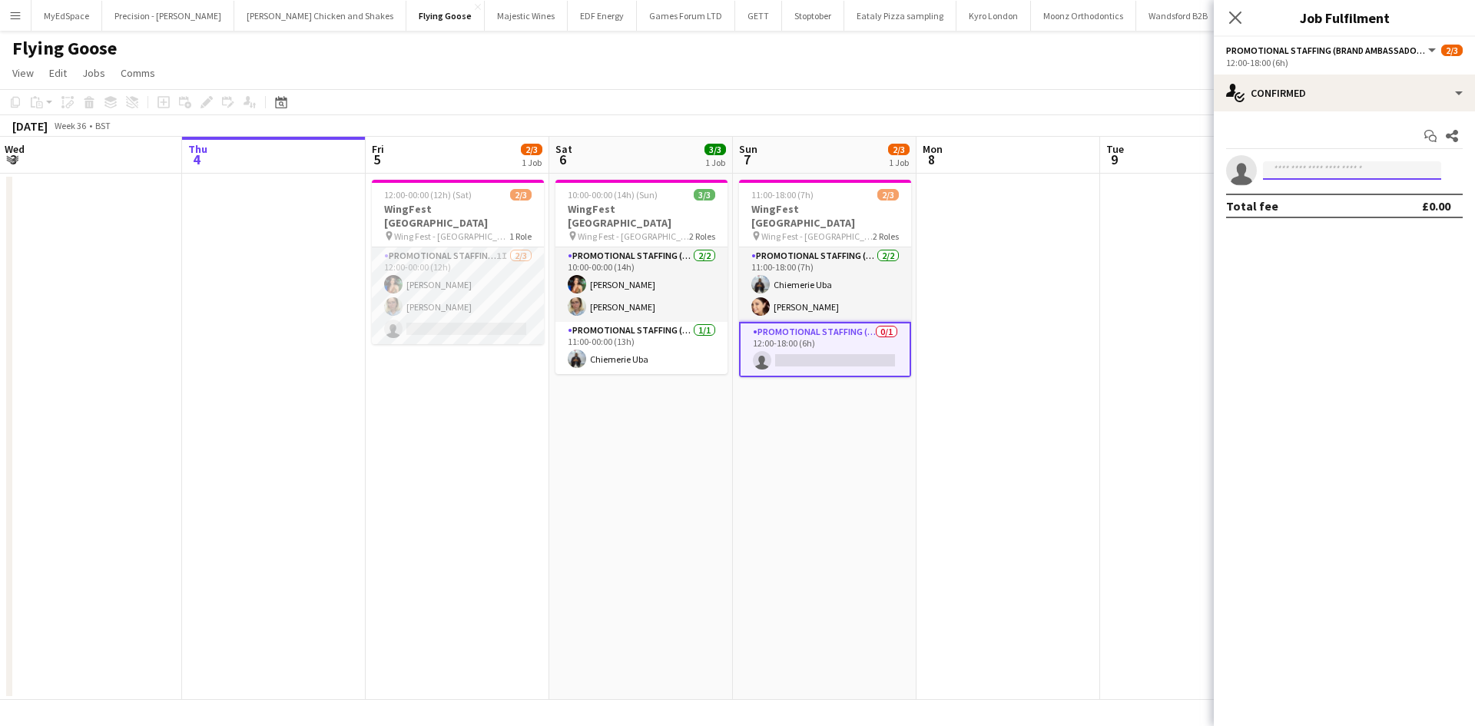
click at [1288, 169] on input at bounding box center [1352, 170] width 178 height 18
type input "*"
type input "********"
click at [1324, 202] on span "mohshittu500@gmail.com" at bounding box center [1352, 205] width 154 height 12
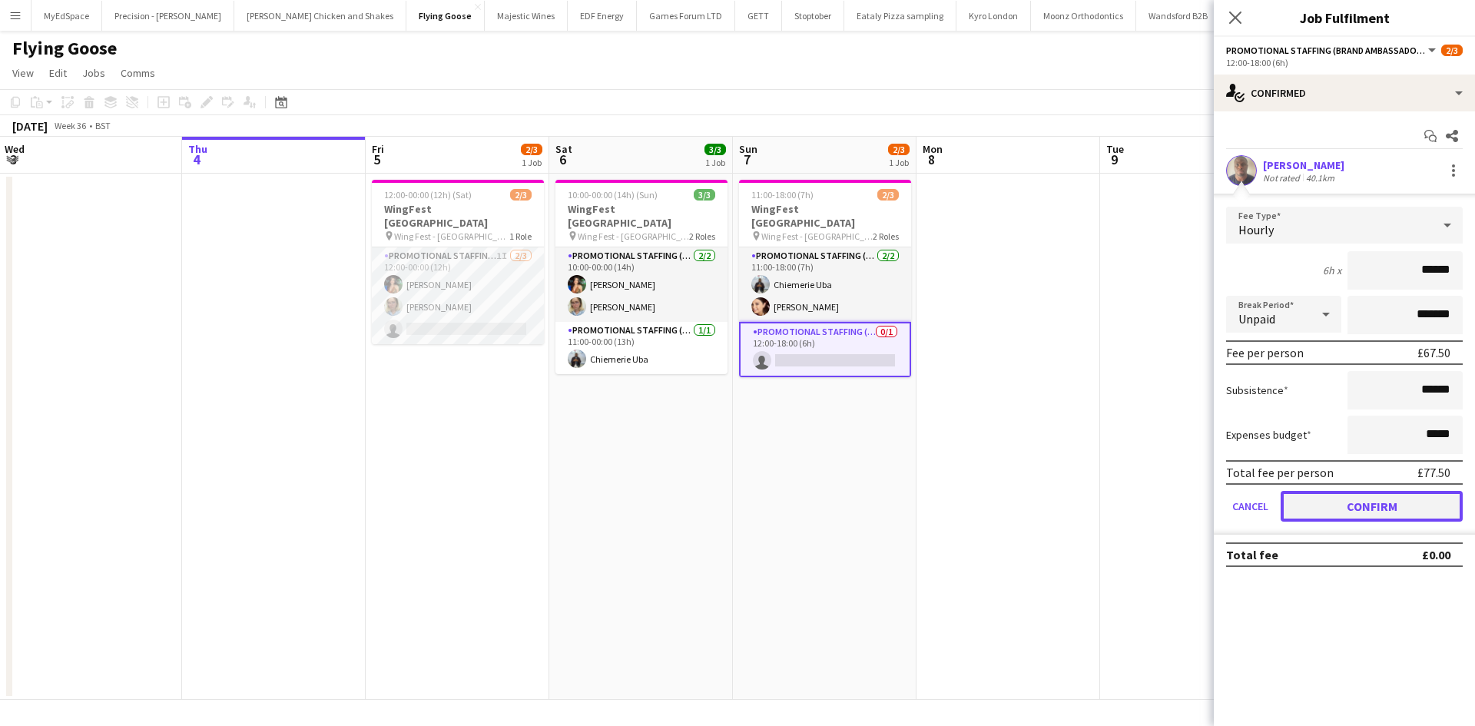
click at [1380, 514] on button "Confirm" at bounding box center [1372, 506] width 182 height 31
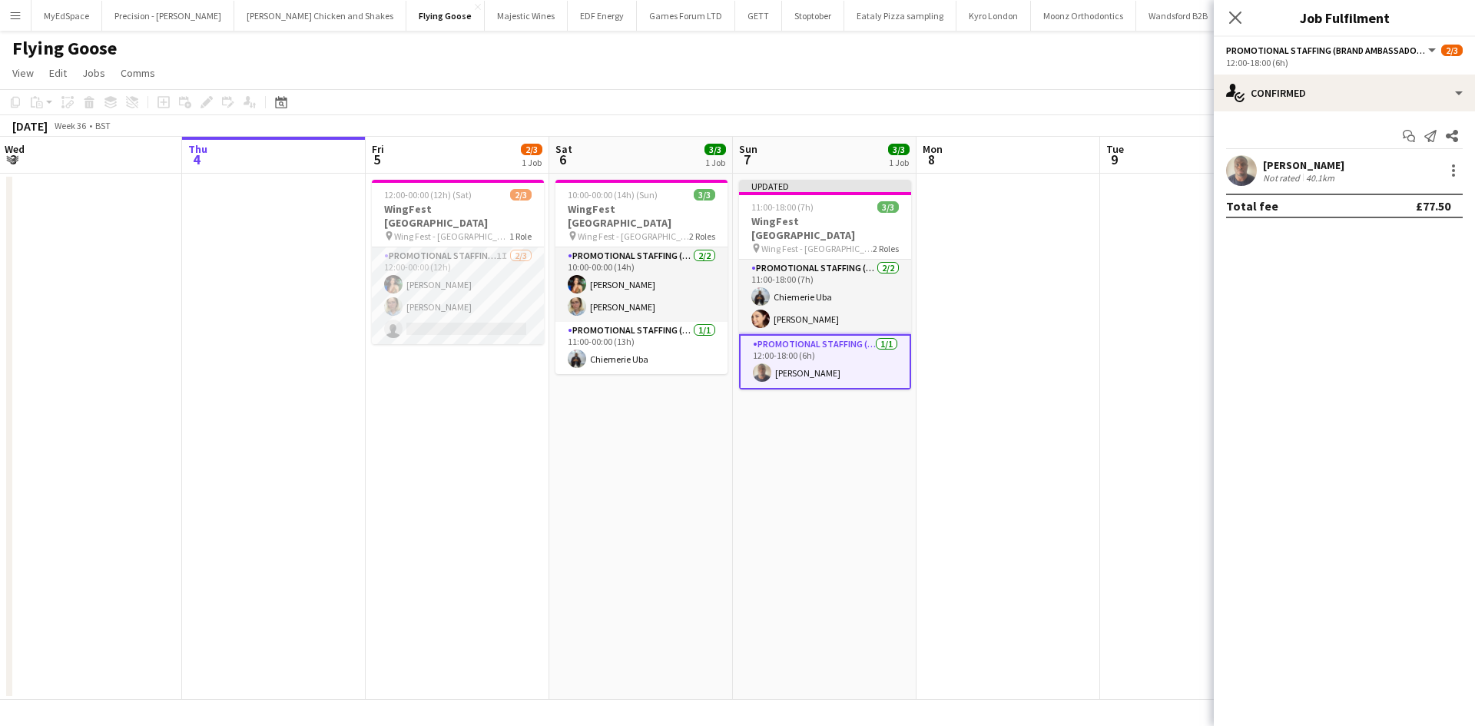
click at [970, 424] on app-date-cell at bounding box center [1009, 437] width 184 height 526
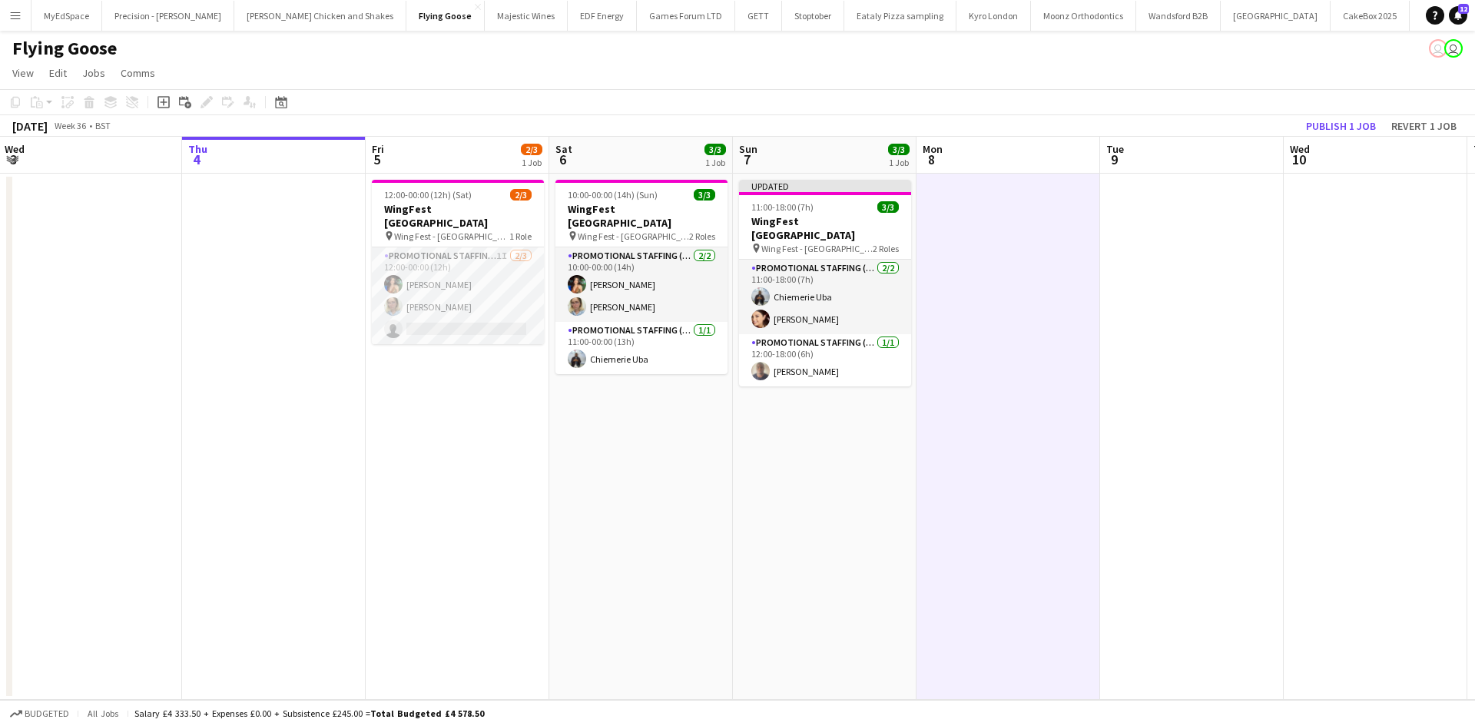
scroll to position [0, 368]
click at [1338, 130] on button "Publish 1 job" at bounding box center [1341, 126] width 82 height 20
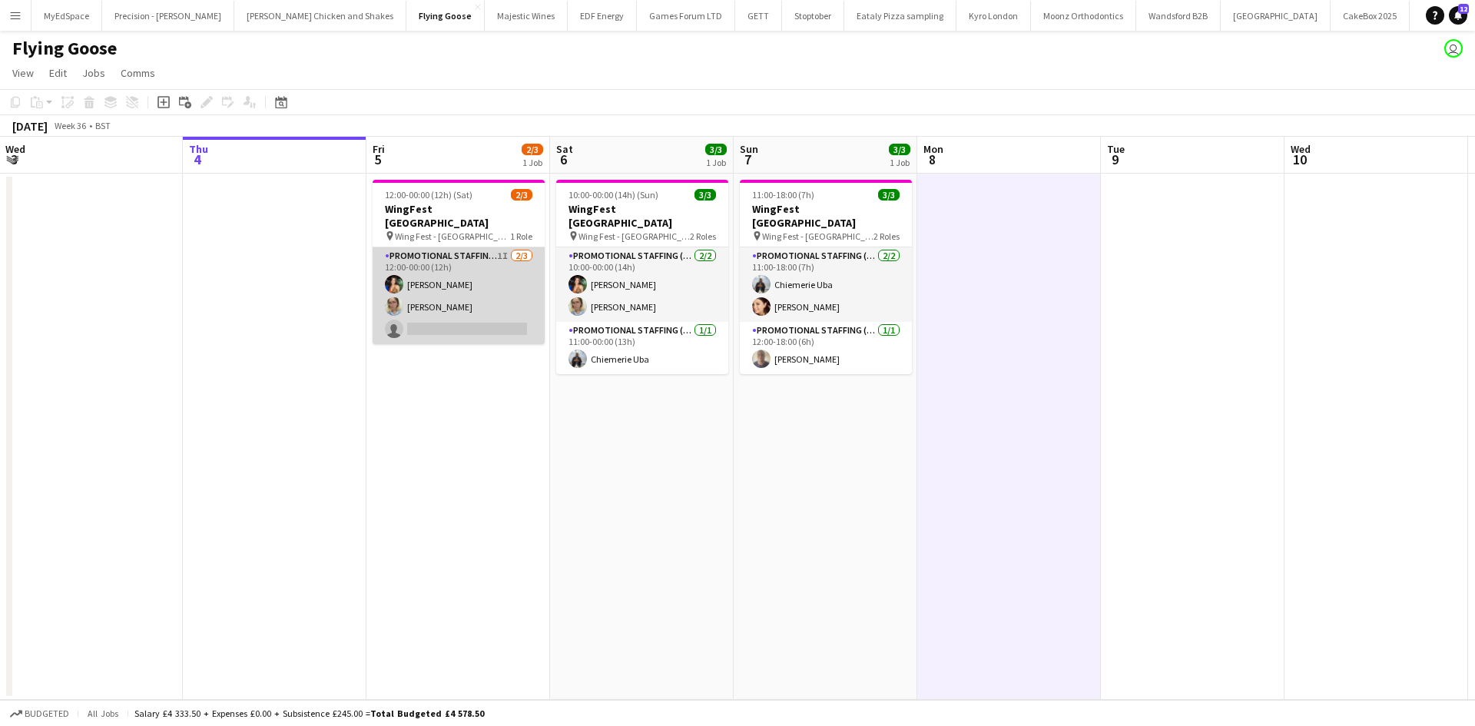
click at [464, 307] on app-card-role "Promotional Staffing (Brand Ambassadors) 1I 2/3 12:00-00:00 (12h) Catalina Toba…" at bounding box center [459, 295] width 172 height 97
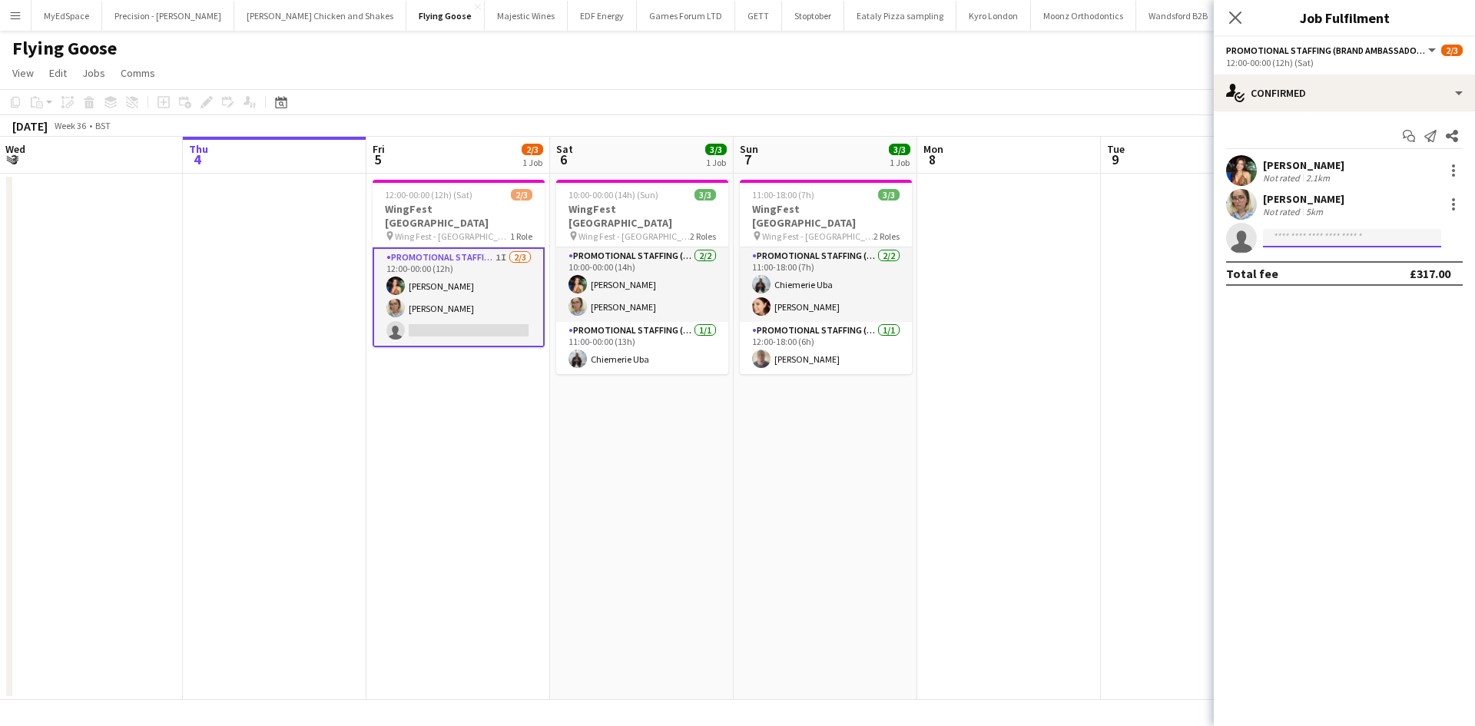
click at [1362, 231] on input at bounding box center [1352, 238] width 178 height 18
type input "*****"
click at [1335, 260] on span "Babatunde Ajayi" at bounding box center [1319, 260] width 88 height 13
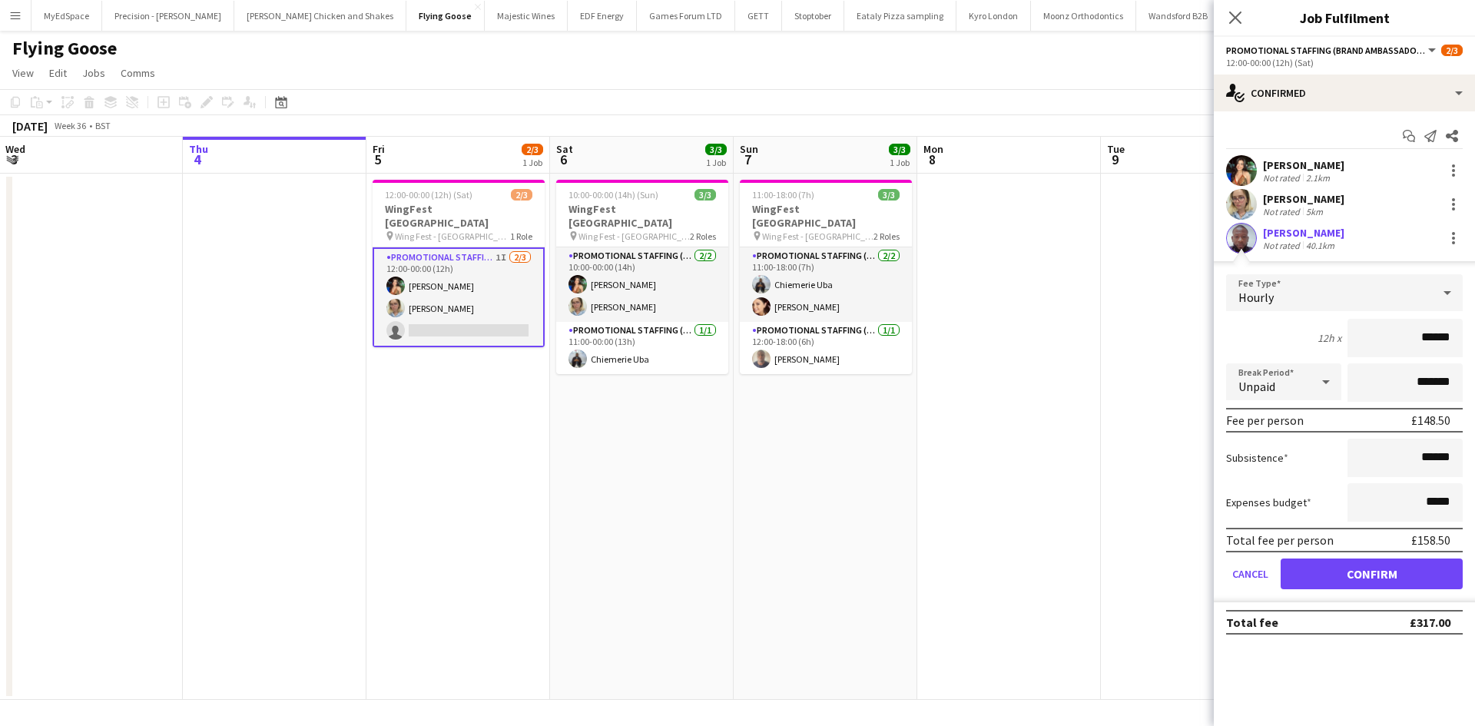
click at [1370, 589] on form "Fee Type Hourly 12h x ****** Break Period Unpaid ******* Fee per person £148.50…" at bounding box center [1344, 438] width 261 height 328
click at [1375, 573] on button "Confirm" at bounding box center [1372, 574] width 182 height 31
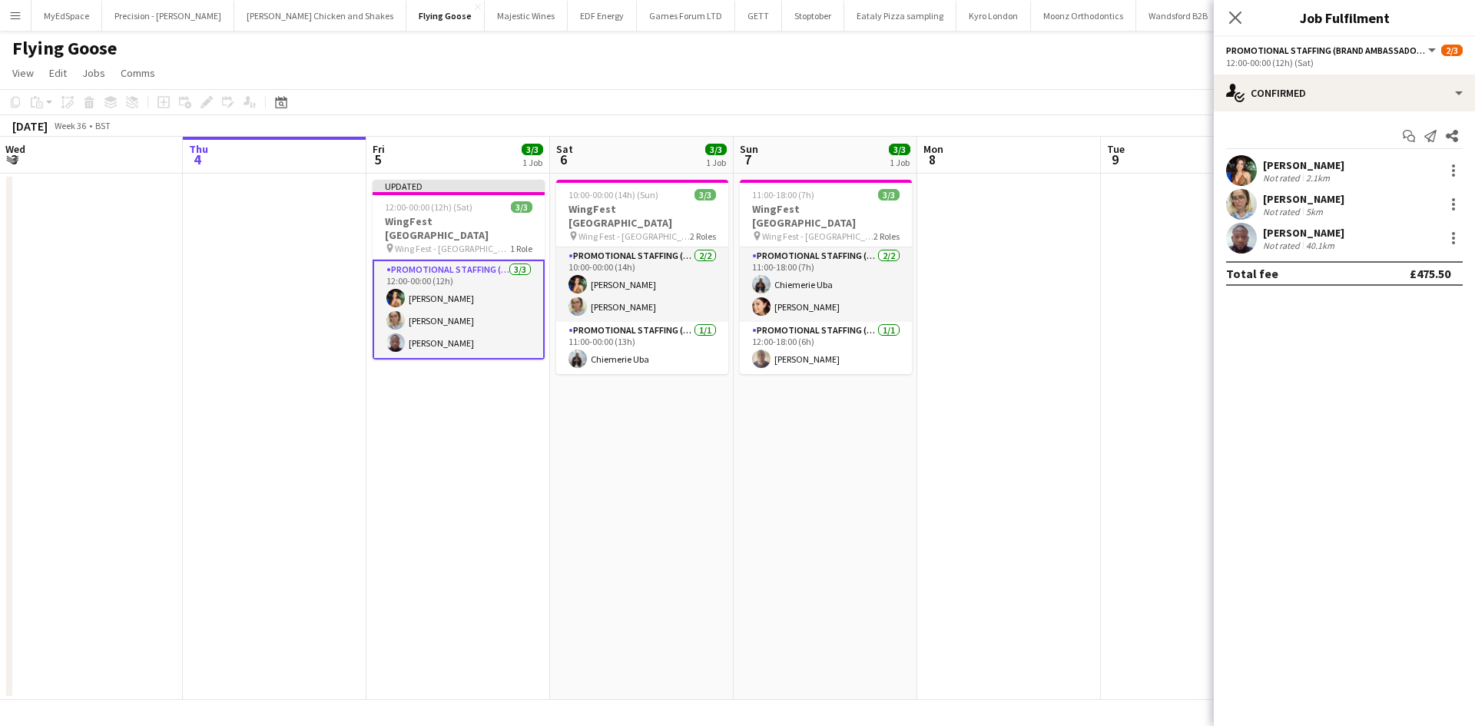
click at [1047, 455] on app-date-cell at bounding box center [1009, 437] width 184 height 526
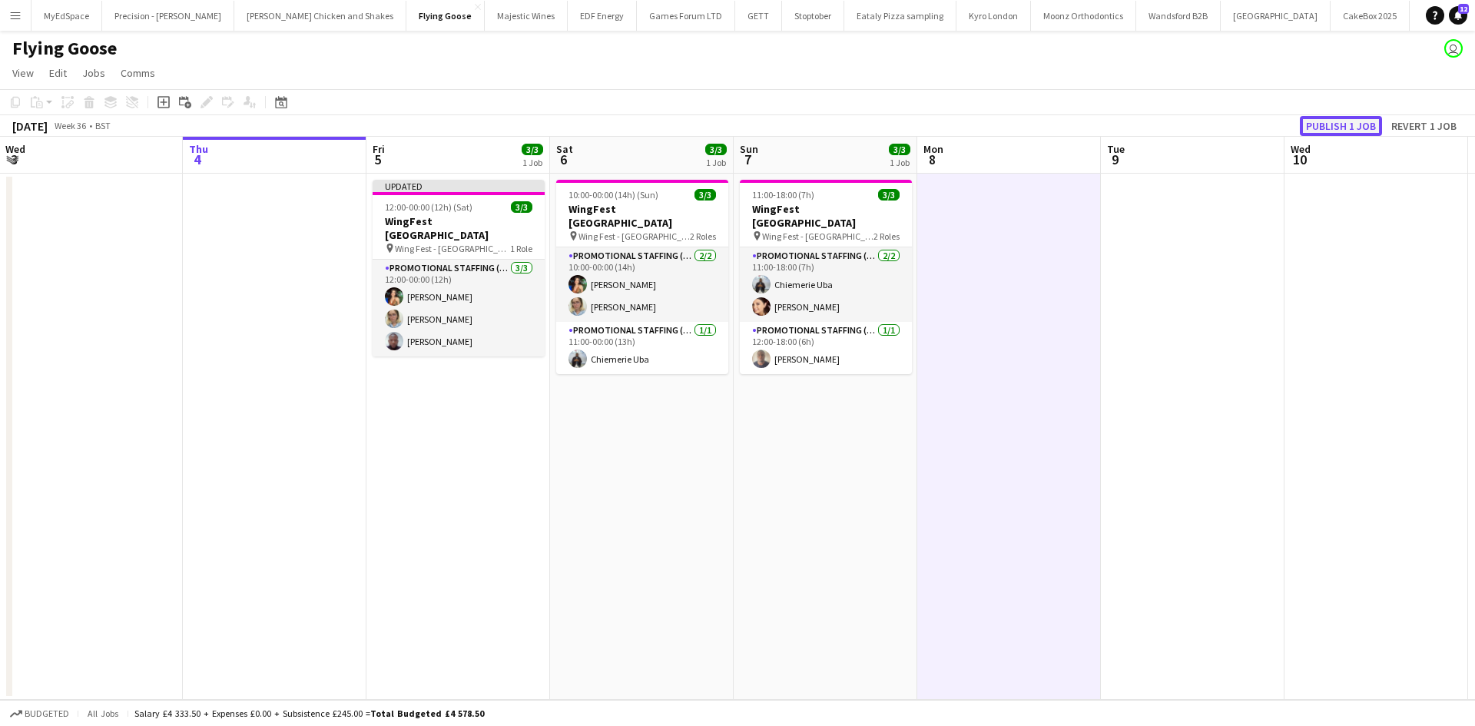
click at [1365, 118] on button "Publish 1 job" at bounding box center [1341, 126] width 82 height 20
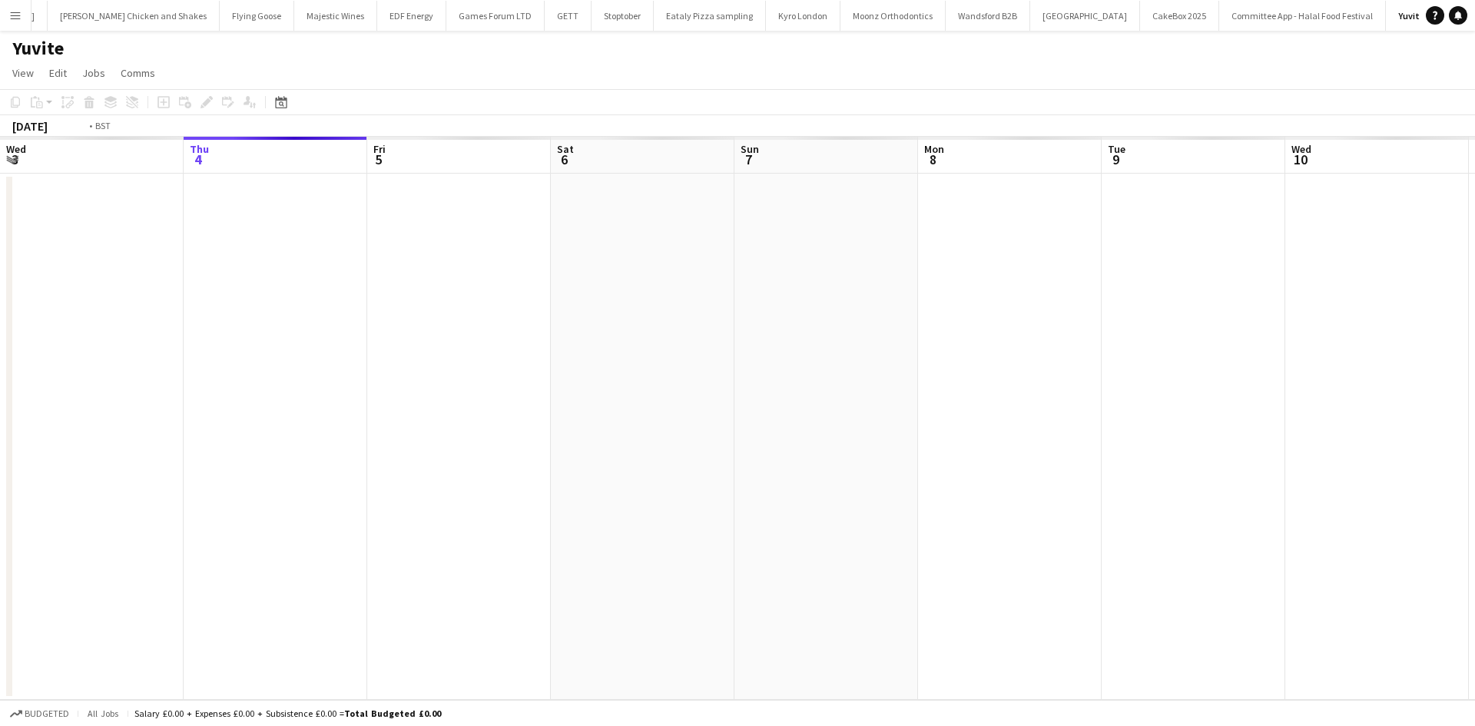
scroll to position [0, 529]
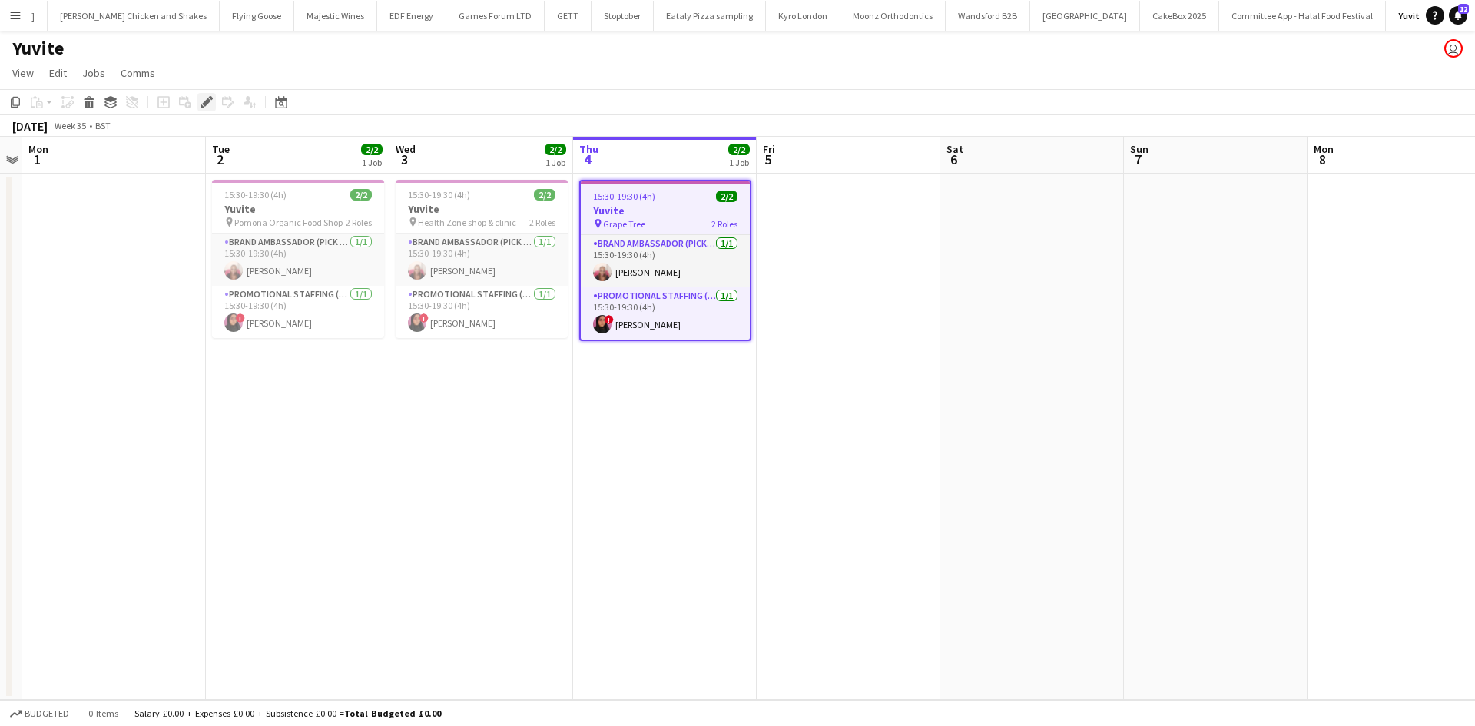
click at [202, 100] on icon "Edit" at bounding box center [207, 102] width 12 height 12
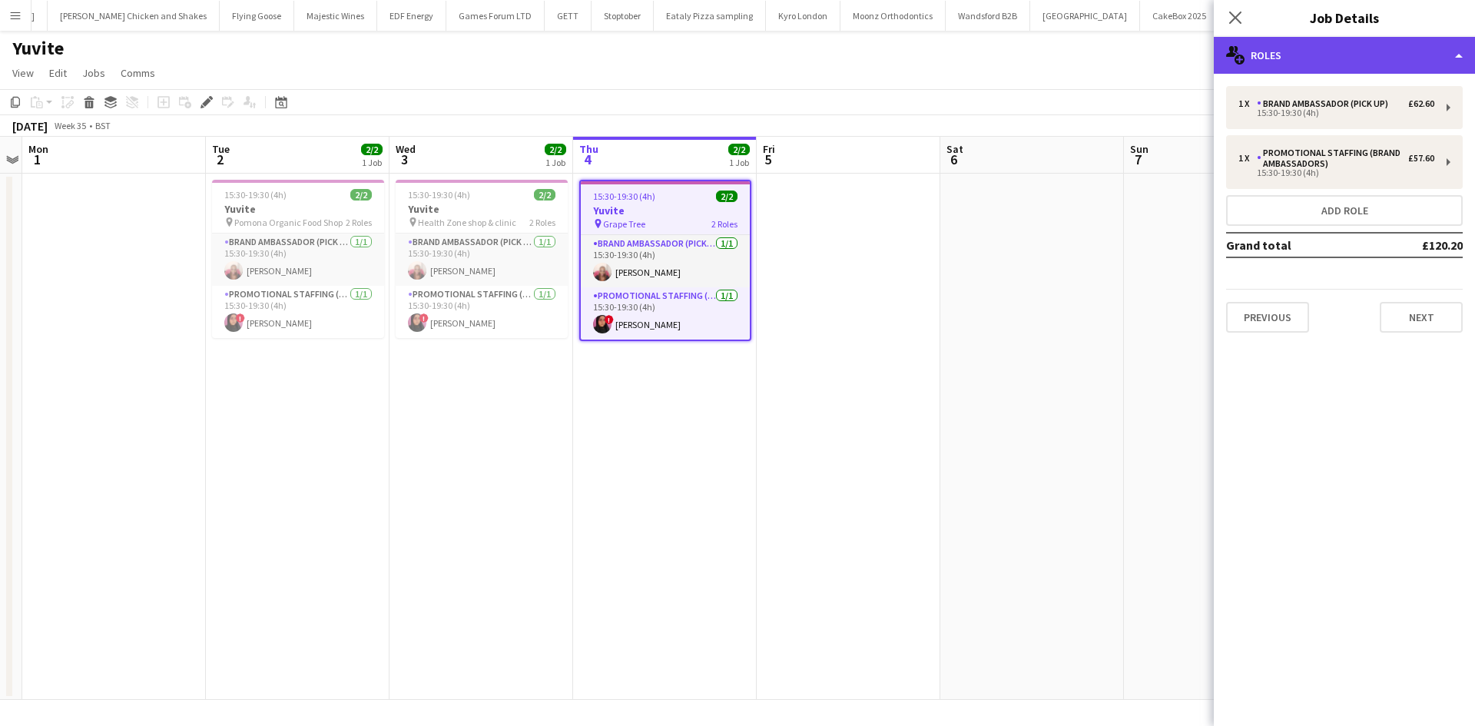
click at [1265, 58] on div "multiple-users-add Roles" at bounding box center [1344, 55] width 261 height 37
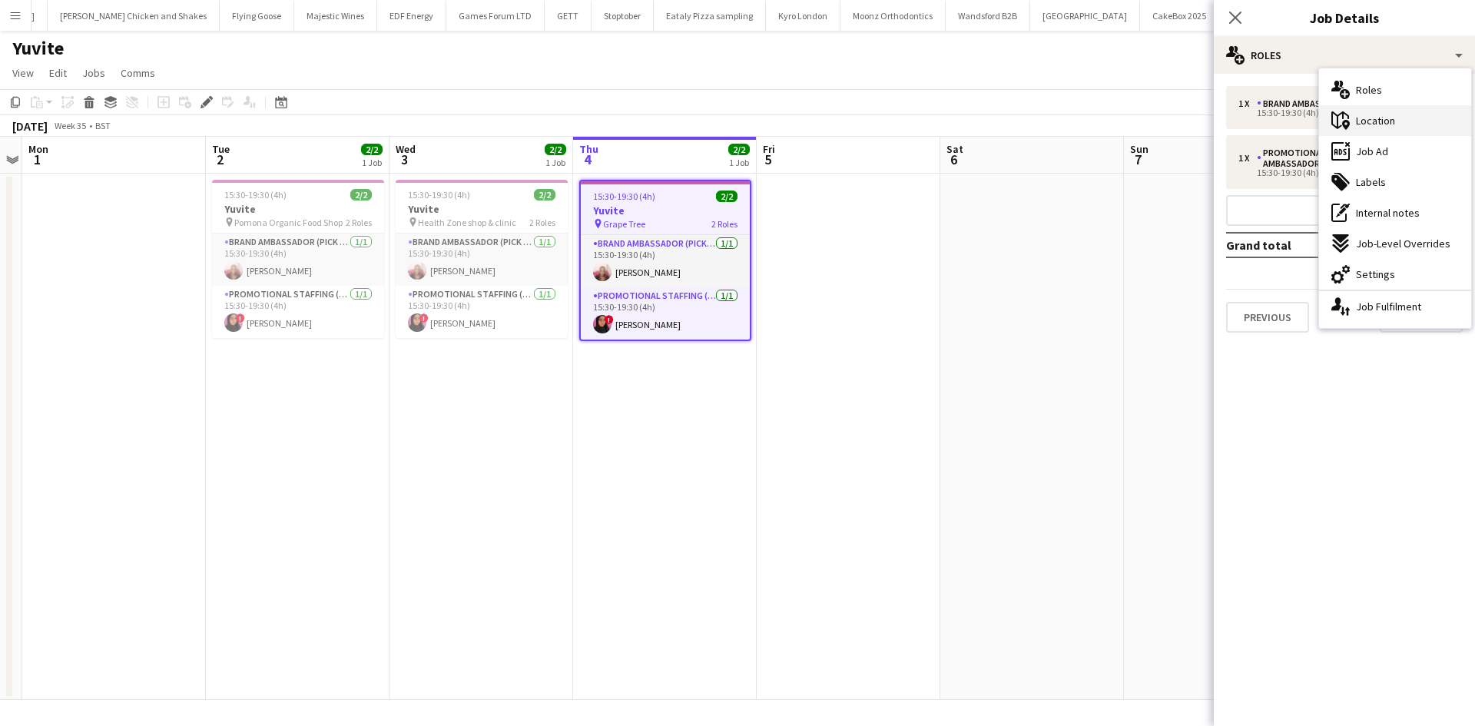
click at [1346, 108] on div "maps-pin-1 Location" at bounding box center [1395, 120] width 152 height 31
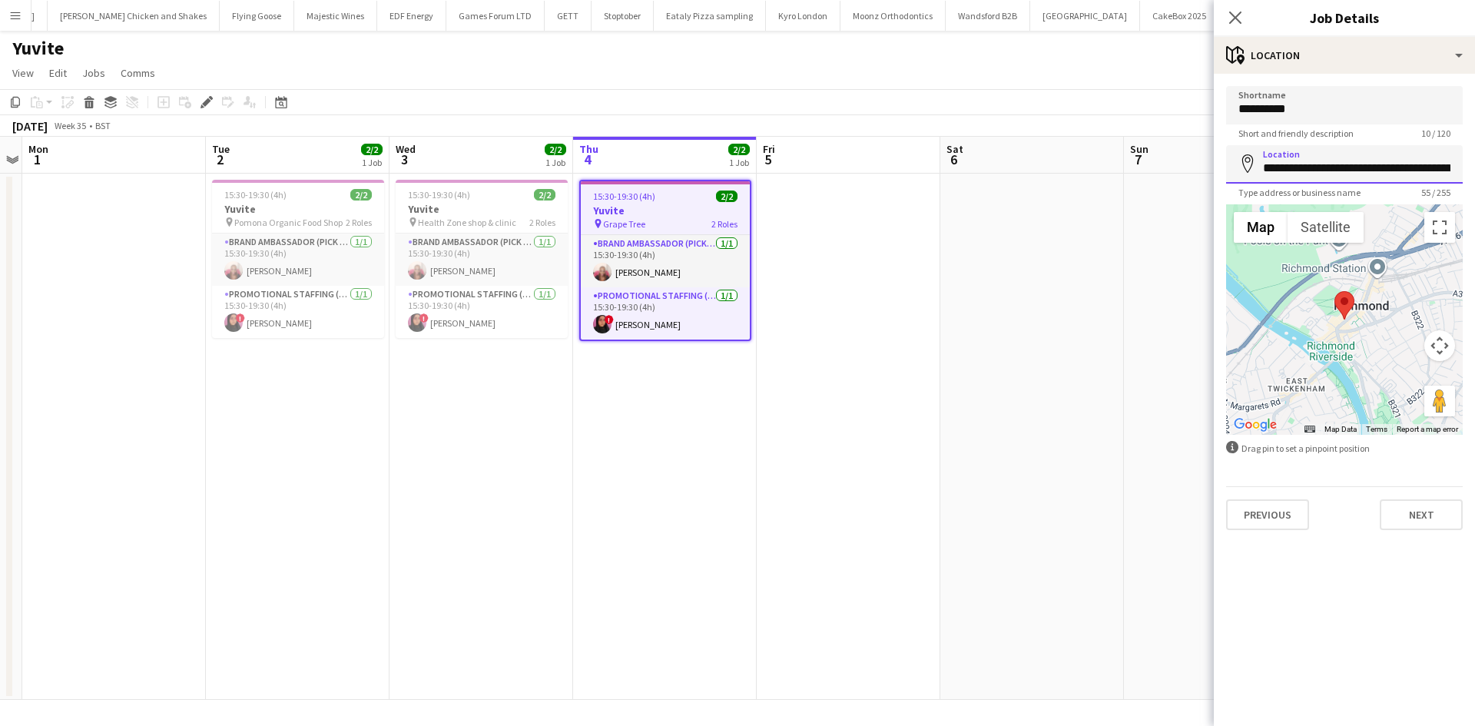
scroll to position [0, 120]
drag, startPoint x: 1258, startPoint y: 165, endPoint x: 1427, endPoint y: 176, distance: 168.6
click at [1427, 176] on input "**********" at bounding box center [1344, 164] width 237 height 38
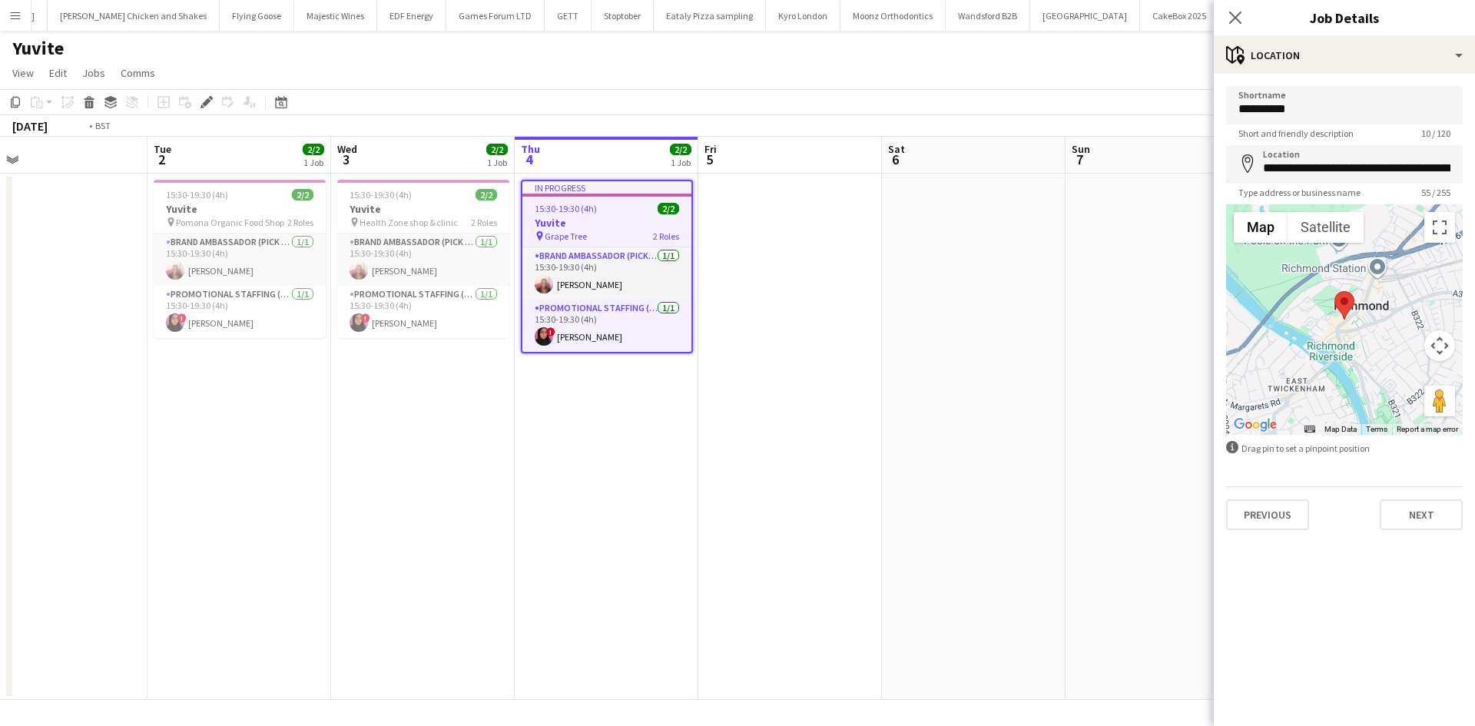
drag, startPoint x: 702, startPoint y: 528, endPoint x: 624, endPoint y: 515, distance: 79.4
click at [624, 515] on app-calendar-viewport "Fri 29 Sat 30 Sun 31 Mon 1 Tue 2 2/2 1 Job Wed 3 2/2 1 Job Thu 4 2/2 1 Job Fri …" at bounding box center [737, 418] width 1475 height 563
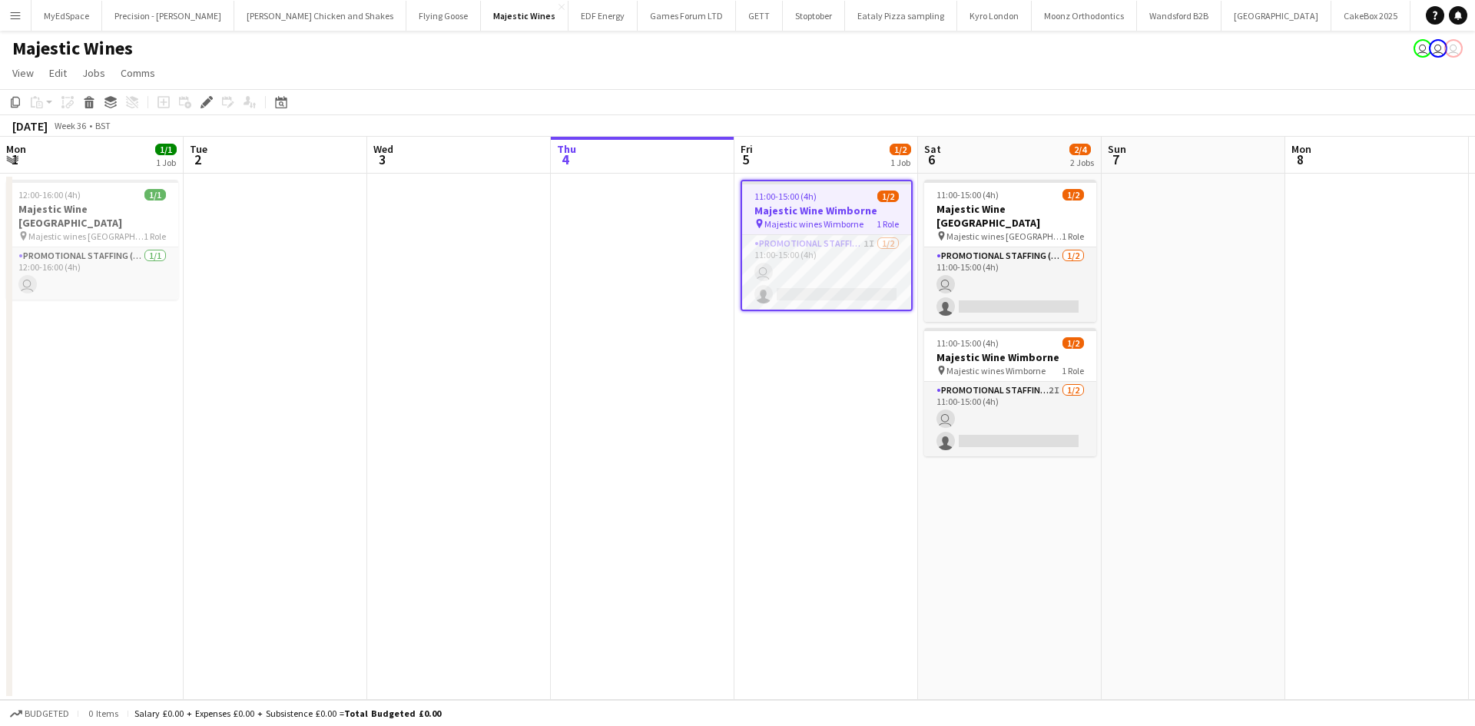
scroll to position [0, 529]
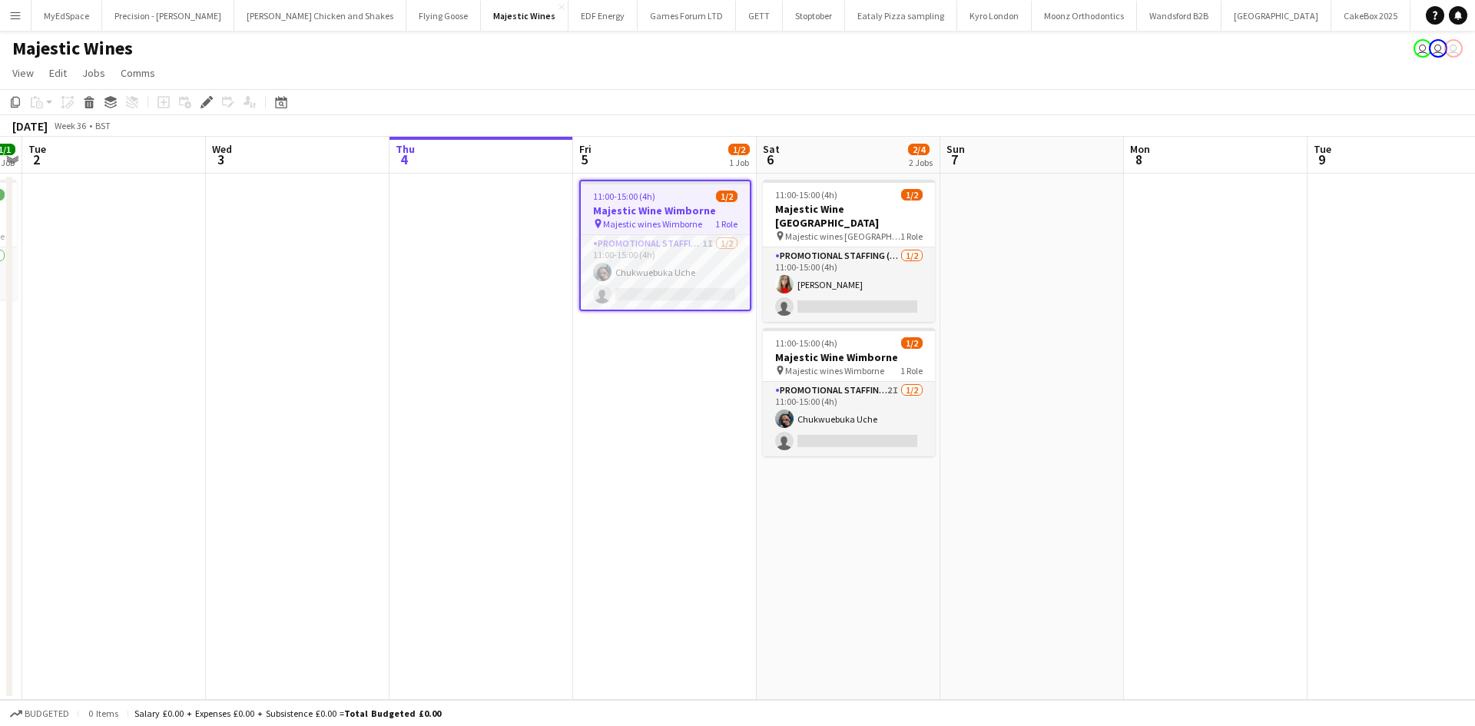
click at [655, 218] on span "Majestic wines Wimborne" at bounding box center [652, 224] width 99 height 12
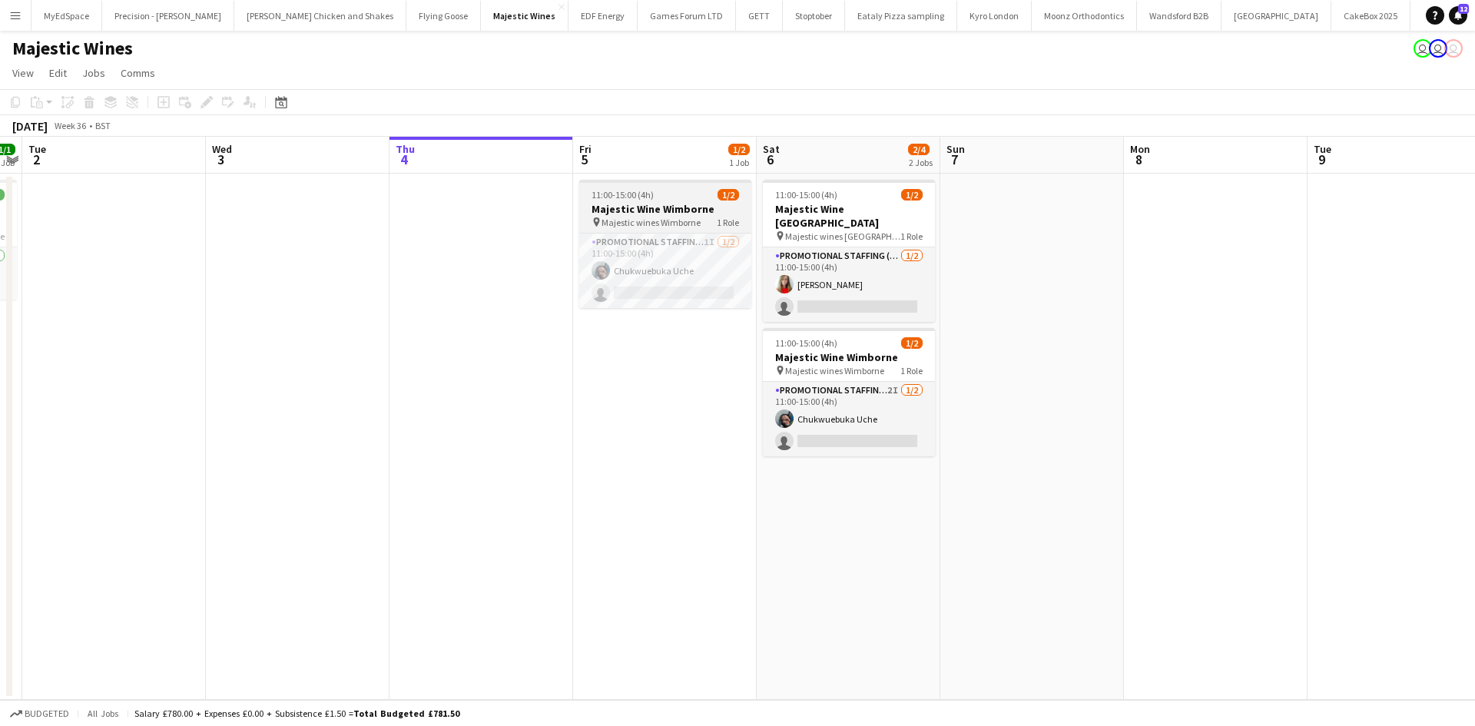
click at [637, 194] on span "11:00-15:00 (4h)" at bounding box center [623, 195] width 62 height 12
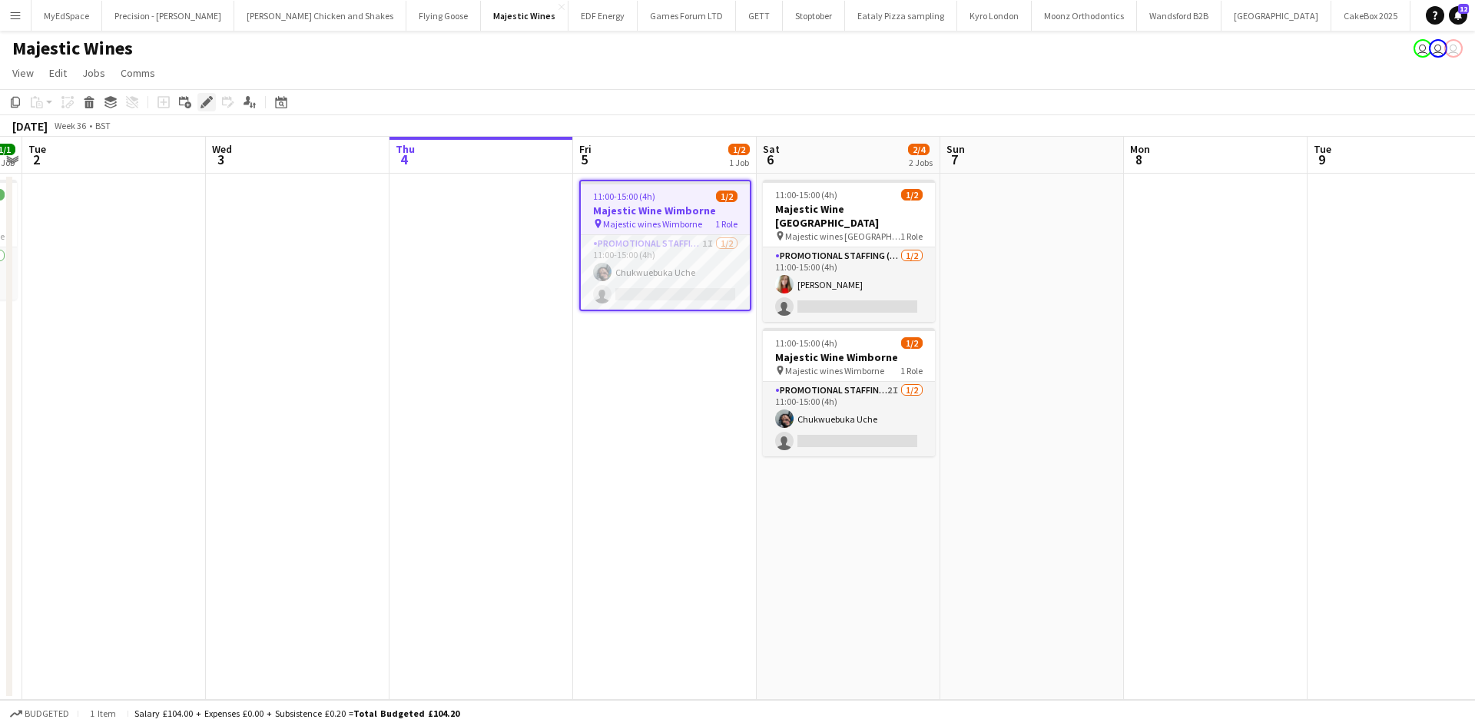
click at [213, 107] on div "Edit" at bounding box center [206, 102] width 18 height 18
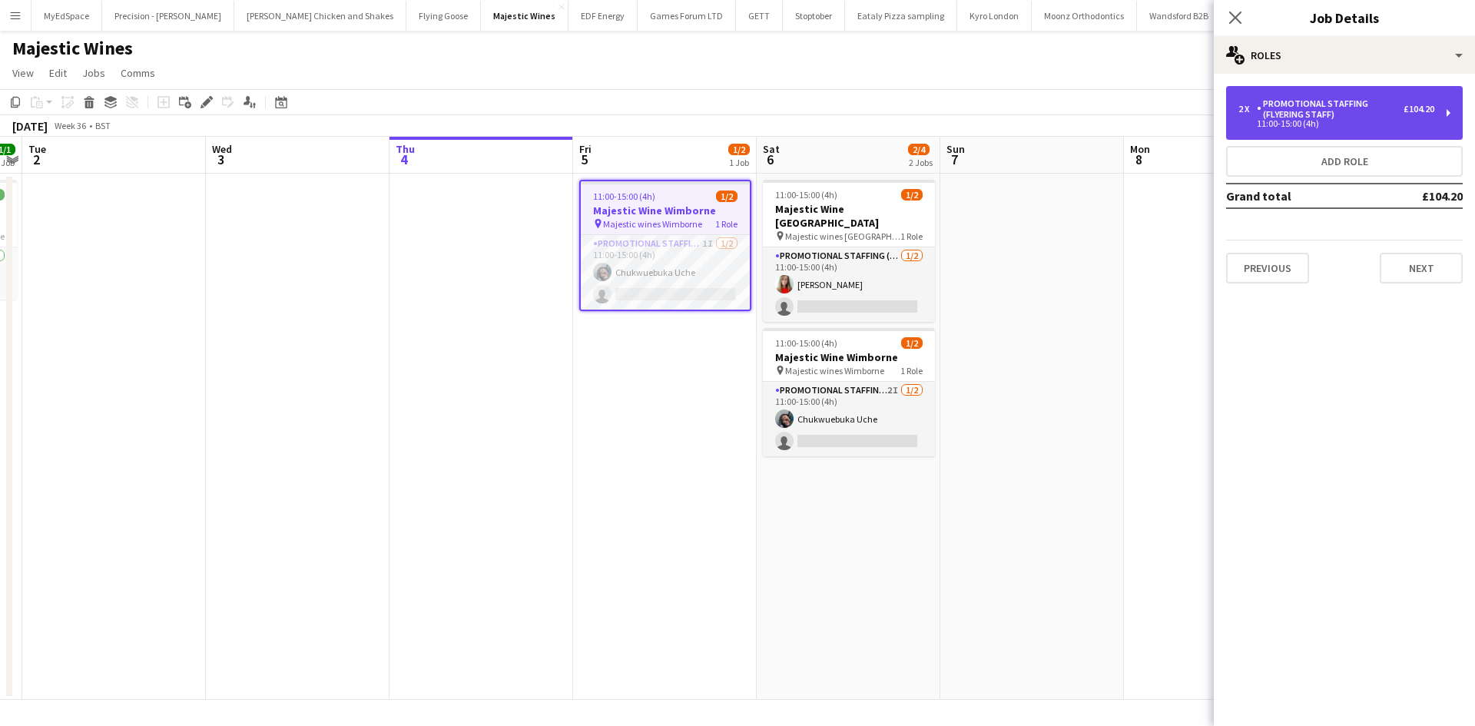
click at [1362, 111] on div "Promotional Staffing (Flyering Staff)" at bounding box center [1330, 109] width 147 height 22
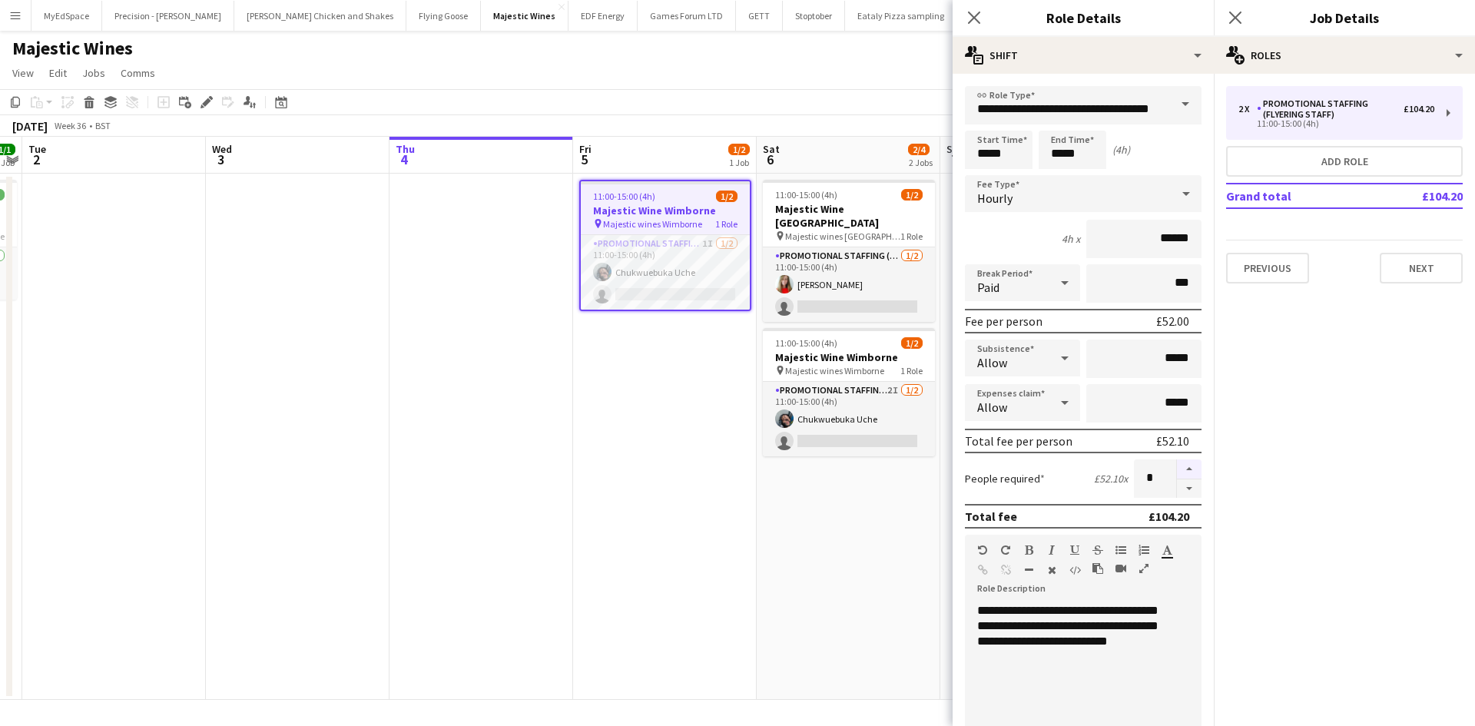
click at [1179, 477] on button "button" at bounding box center [1189, 469] width 25 height 20
click at [1178, 488] on button "button" at bounding box center [1189, 488] width 25 height 19
type input "*"
click at [884, 506] on app-date-cell "11:00-15:00 (4h) 1/2 Majestic Wine [GEOGRAPHIC_DATA] pin Majestic wines Christc…" at bounding box center [849, 437] width 184 height 526
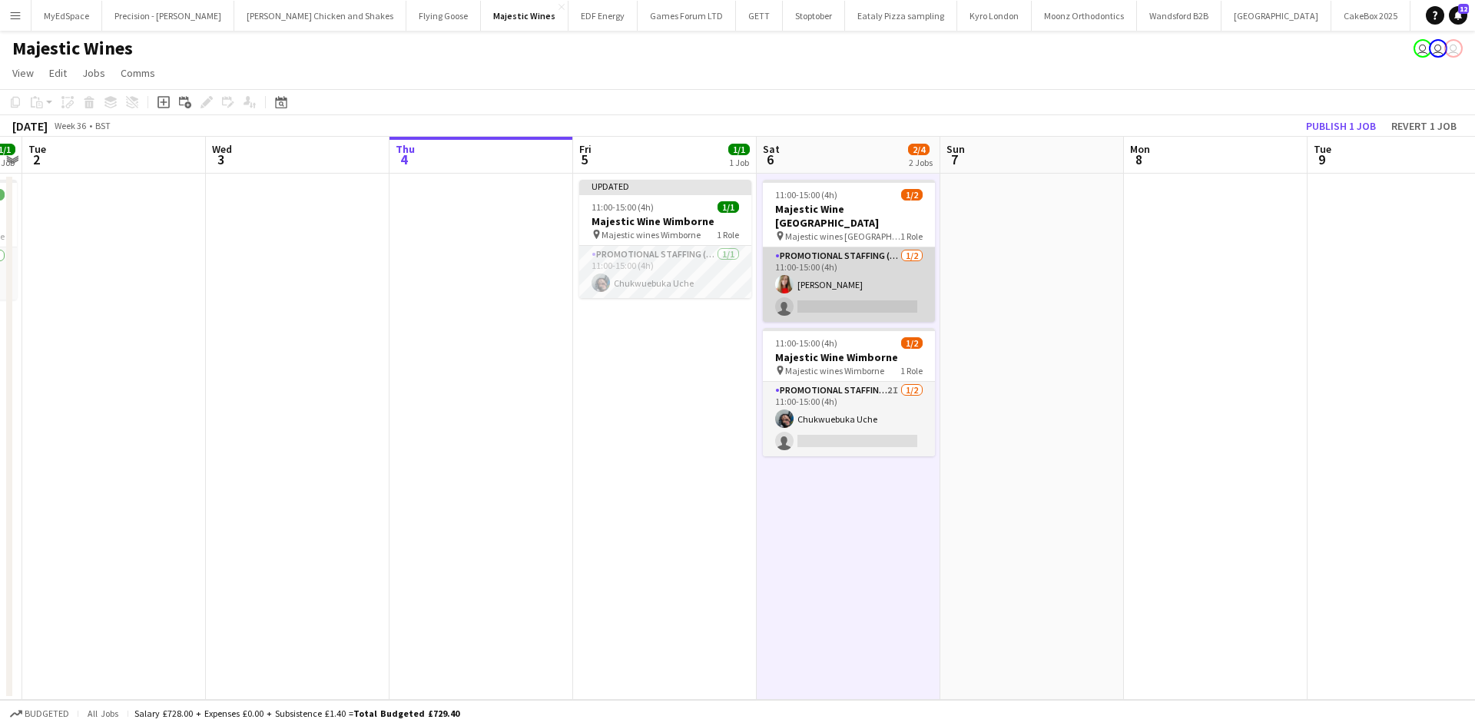
click at [844, 247] on app-card-role "Promotional Staffing (Flyering Staff) 1/2 11:00-15:00 (4h) Marie Reithofer sing…" at bounding box center [849, 284] width 172 height 75
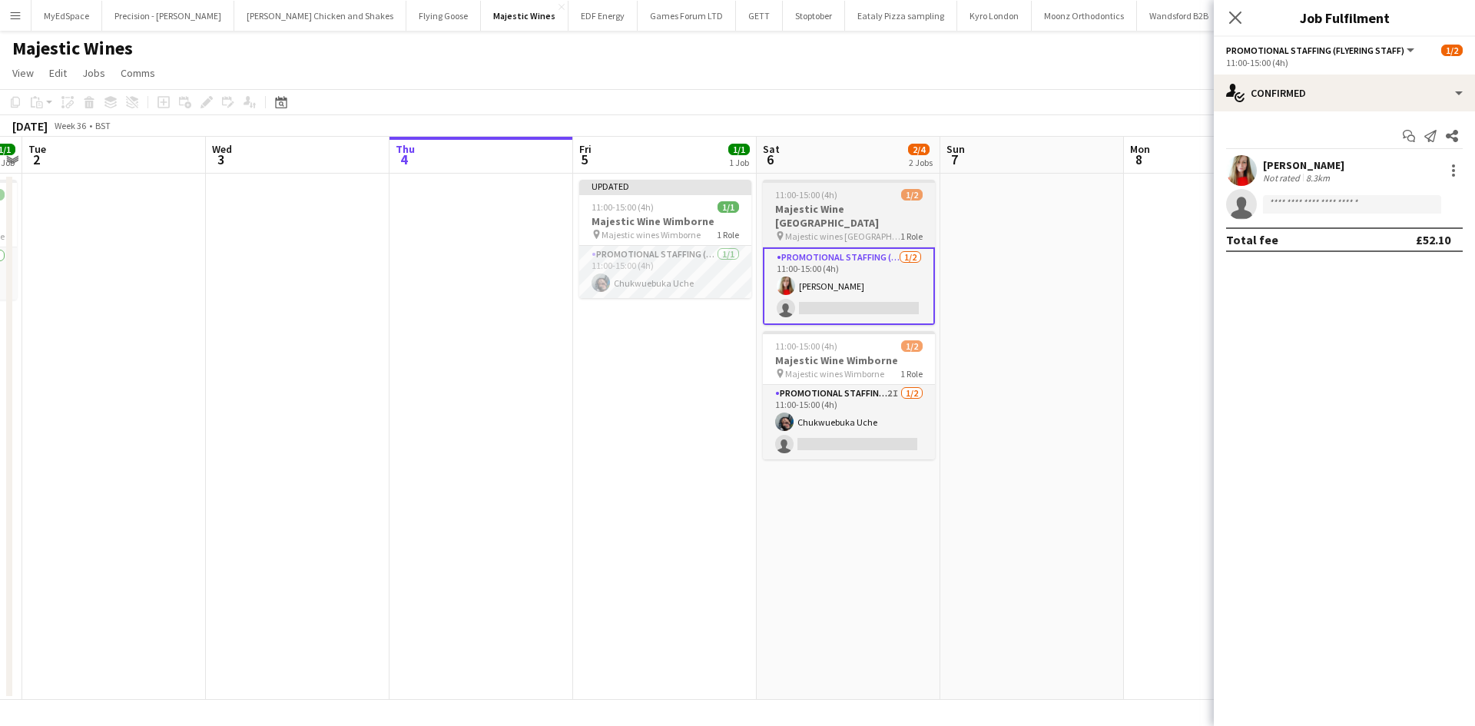
click at [838, 207] on h3 "Majestic Wine Christchurch" at bounding box center [849, 216] width 172 height 28
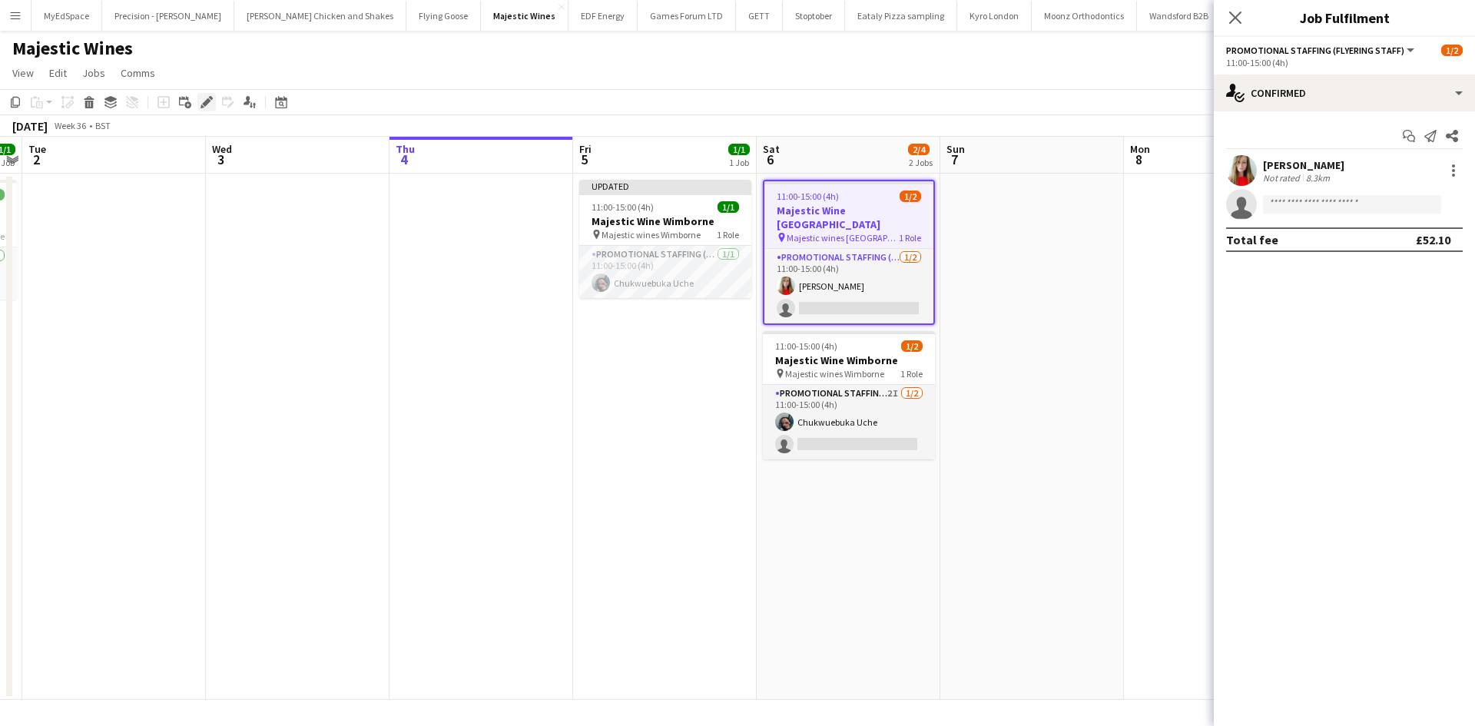
click at [204, 98] on icon "Edit" at bounding box center [207, 102] width 12 height 12
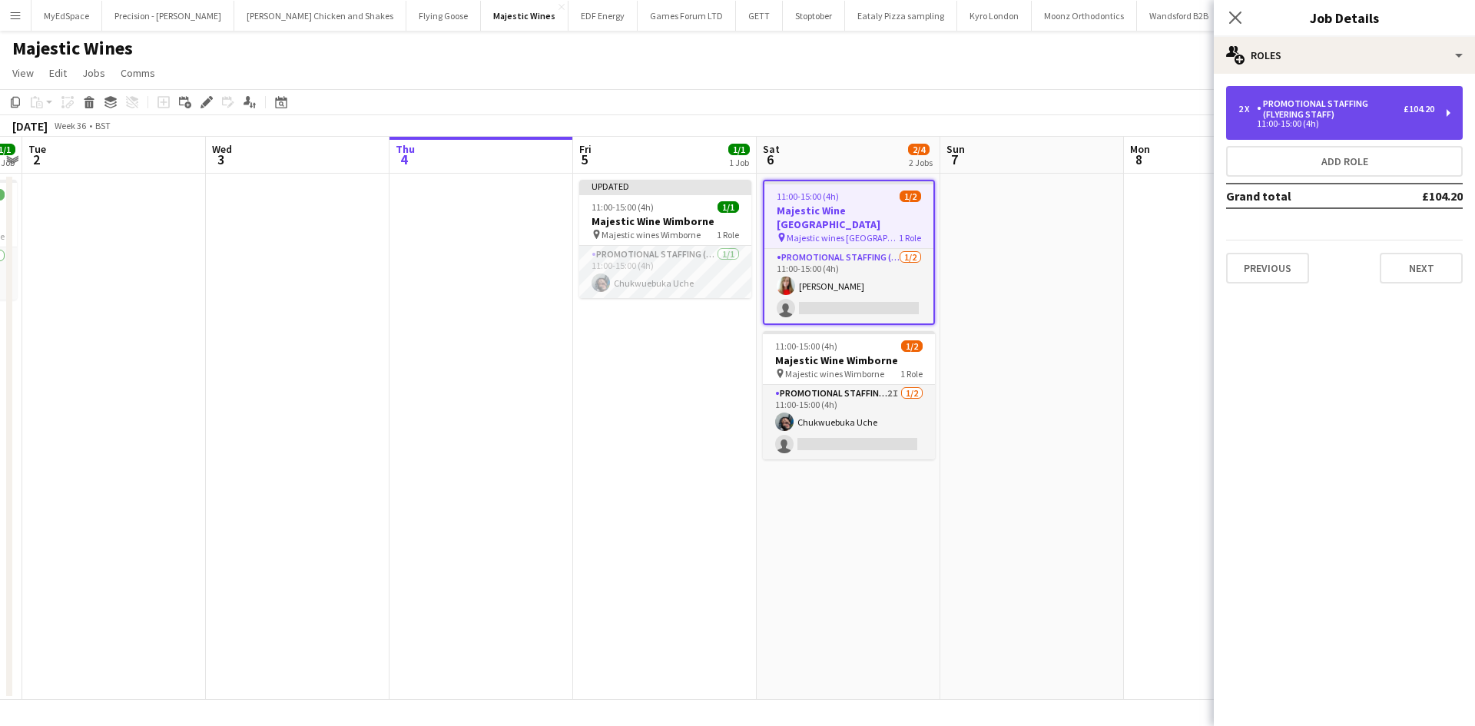
click at [1391, 108] on div "Promotional Staffing (Flyering Staff)" at bounding box center [1330, 109] width 147 height 22
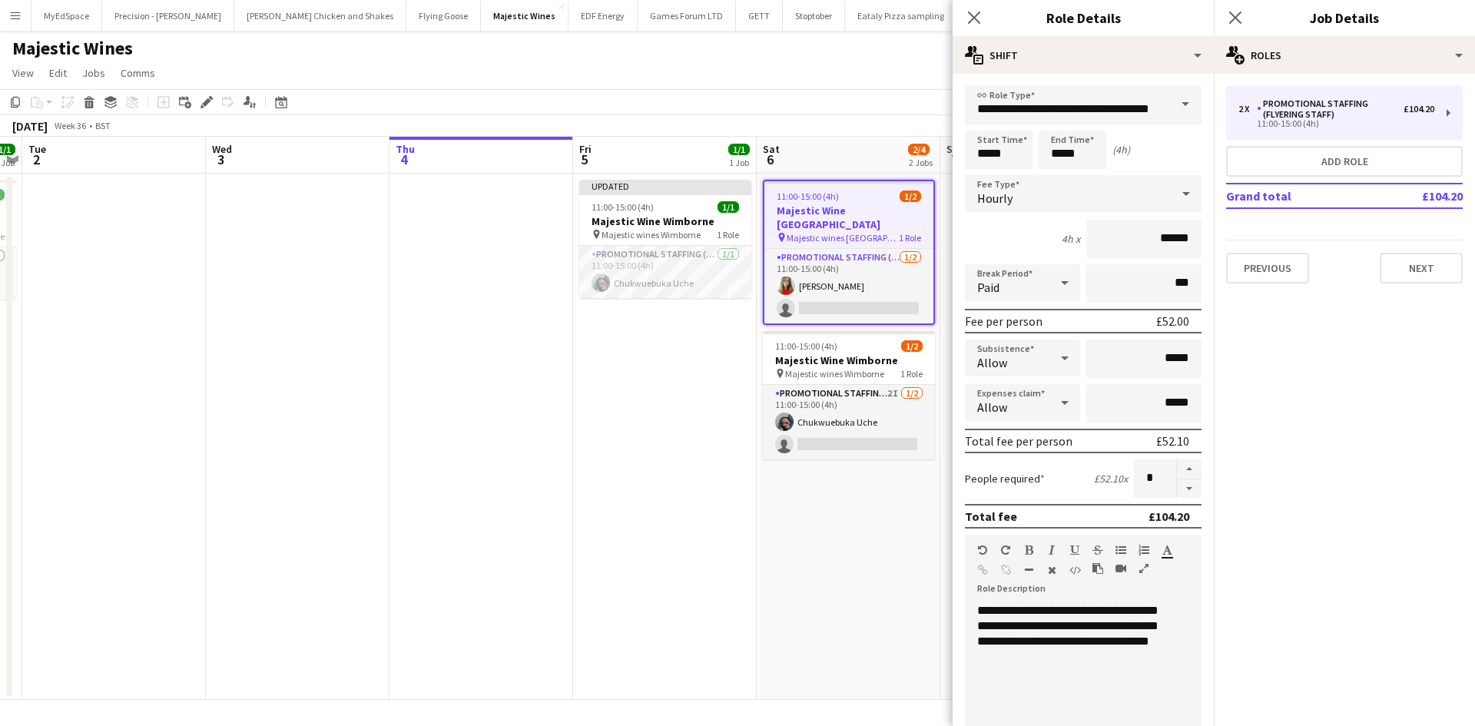
click at [1178, 501] on form "**********" at bounding box center [1083, 563] width 261 height 955
click at [1179, 494] on button "button" at bounding box center [1189, 488] width 25 height 19
type input "*"
click at [831, 556] on app-date-cell "11:00-15:00 (4h) 1/2 Majestic Wine Christchurch pin Majestic wines Christchurch…" at bounding box center [849, 437] width 184 height 526
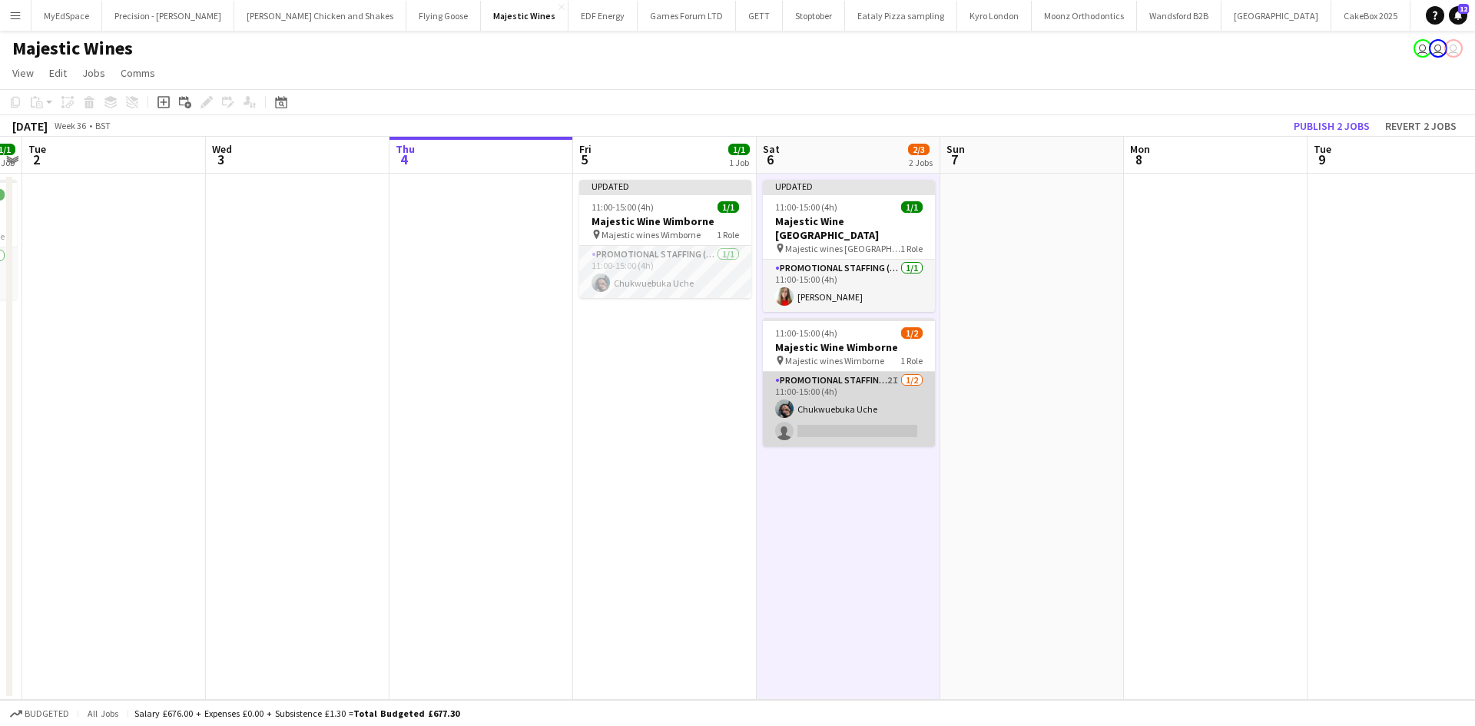
click at [882, 358] on app-job-card "11:00-15:00 (4h) 1/2 Majestic Wine Wimborne pin Majestic wines Wimborne 1 Role …" at bounding box center [849, 382] width 172 height 128
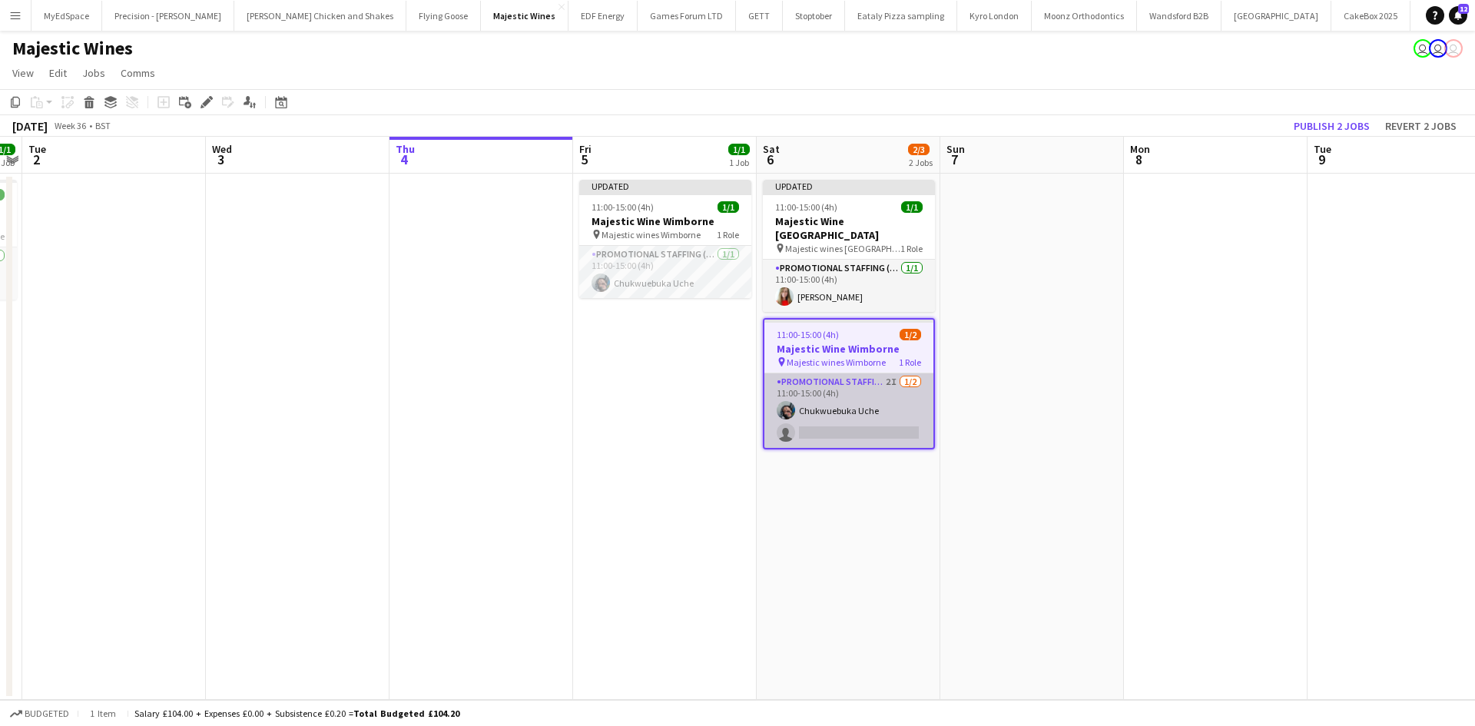
scroll to position [0, 529]
click at [211, 97] on icon at bounding box center [211, 98] width 4 height 4
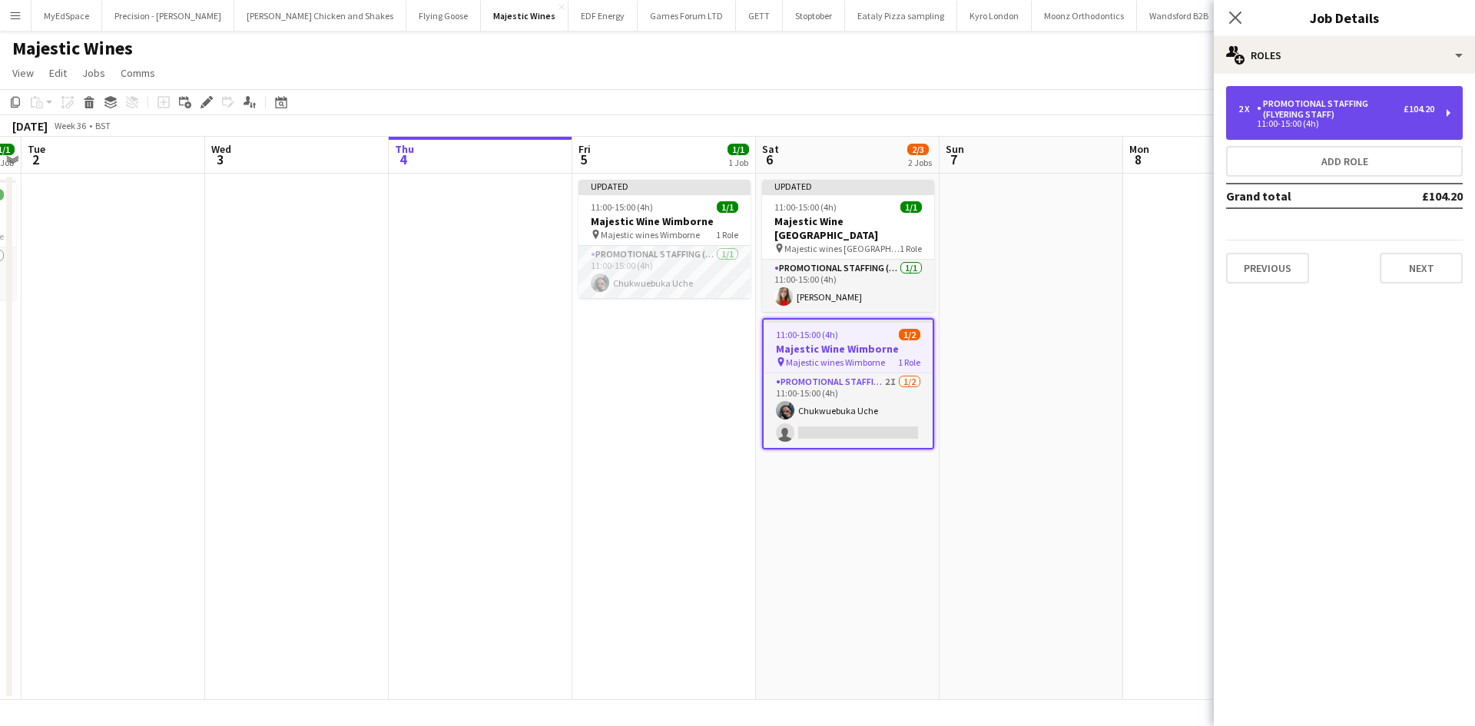
click at [1344, 124] on div "11:00-15:00 (4h)" at bounding box center [1336, 124] width 196 height 8
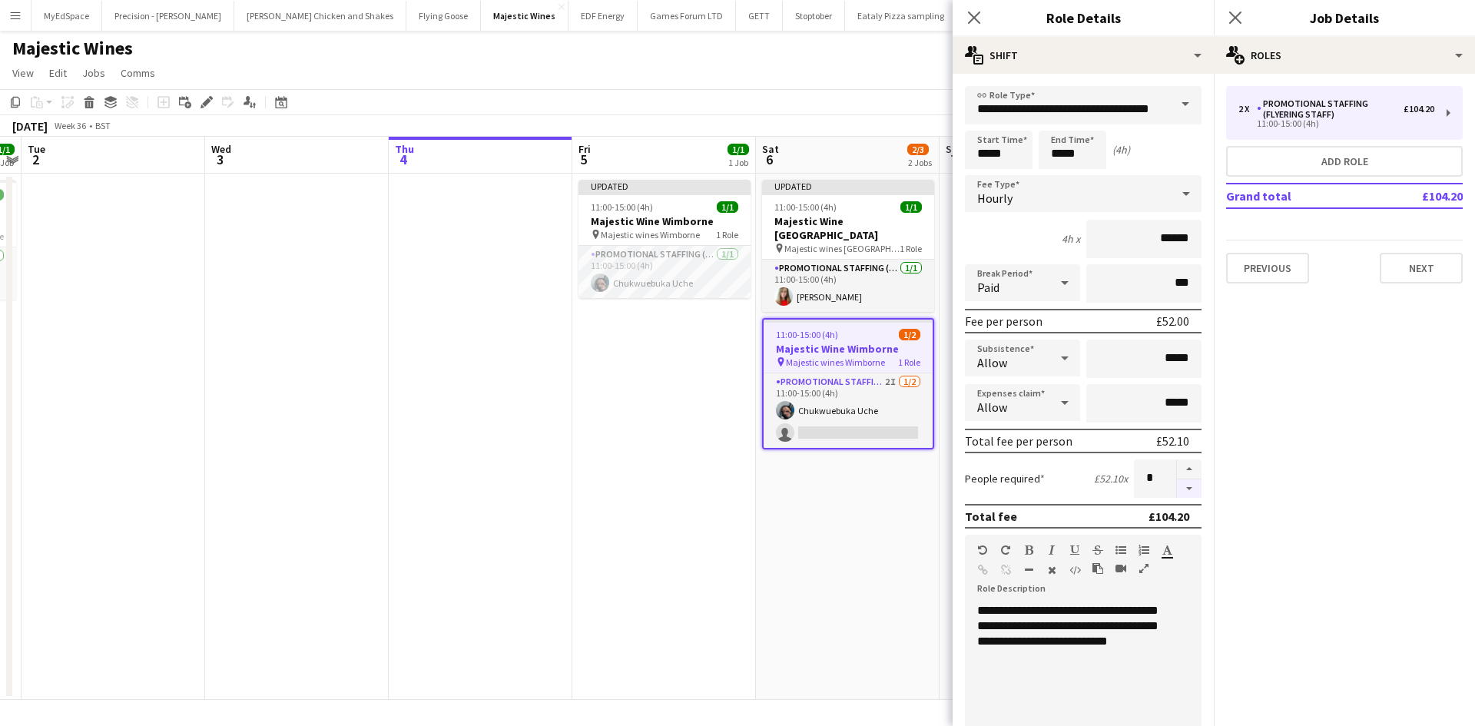
click at [1177, 493] on button "button" at bounding box center [1189, 488] width 25 height 19
type input "*"
click at [825, 558] on app-date-cell "Updated 11:00-15:00 (4h) 1/1 Majestic Wine Christchurch pin Majestic wines Chri…" at bounding box center [848, 437] width 184 height 526
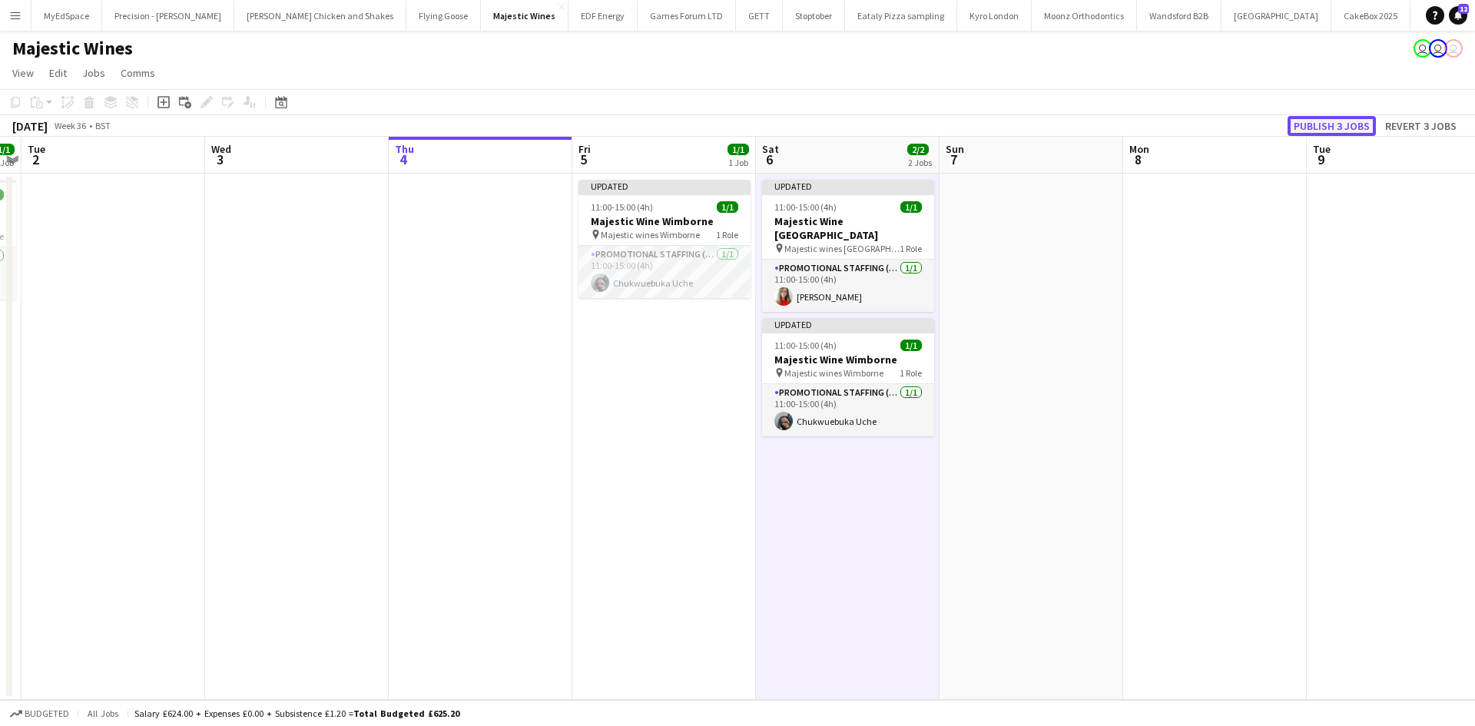
click at [1320, 130] on button "Publish 3 jobs" at bounding box center [1332, 126] width 88 height 20
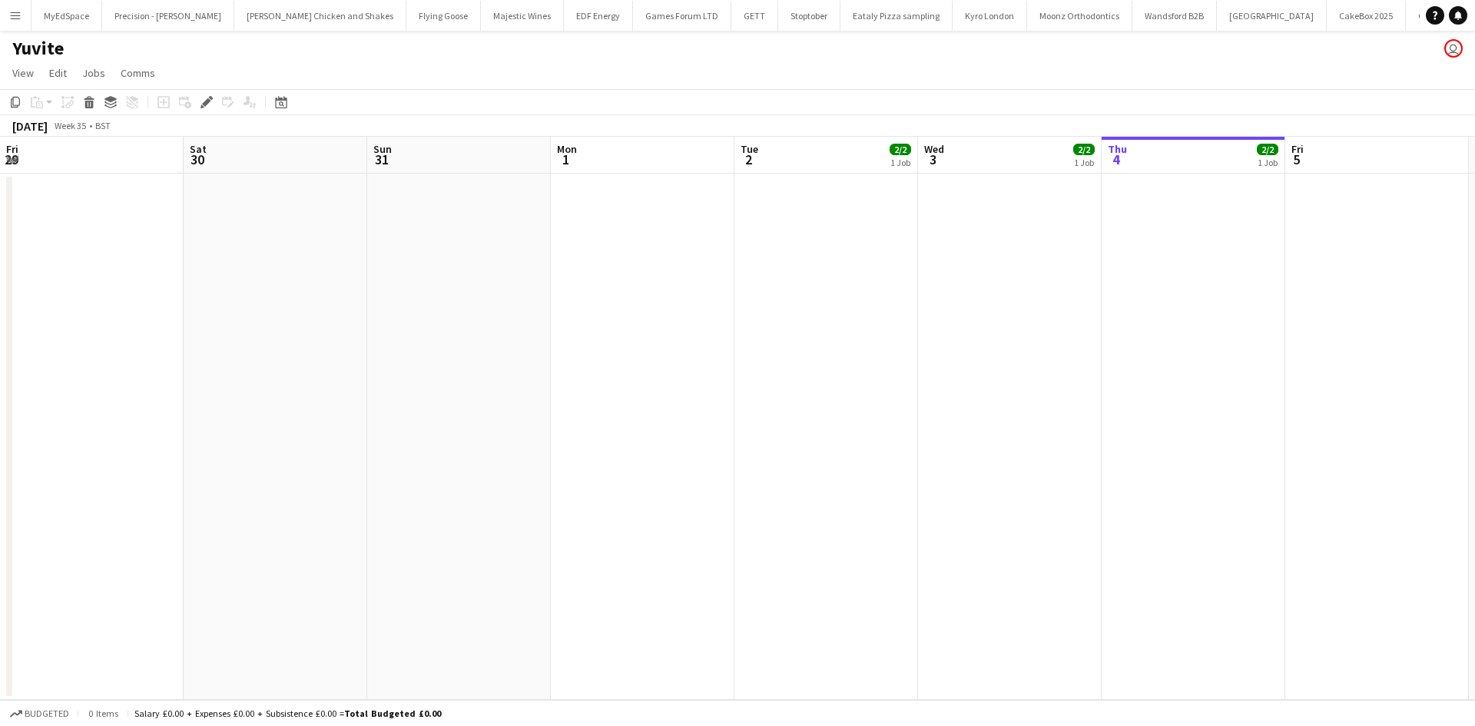
scroll to position [0, 168]
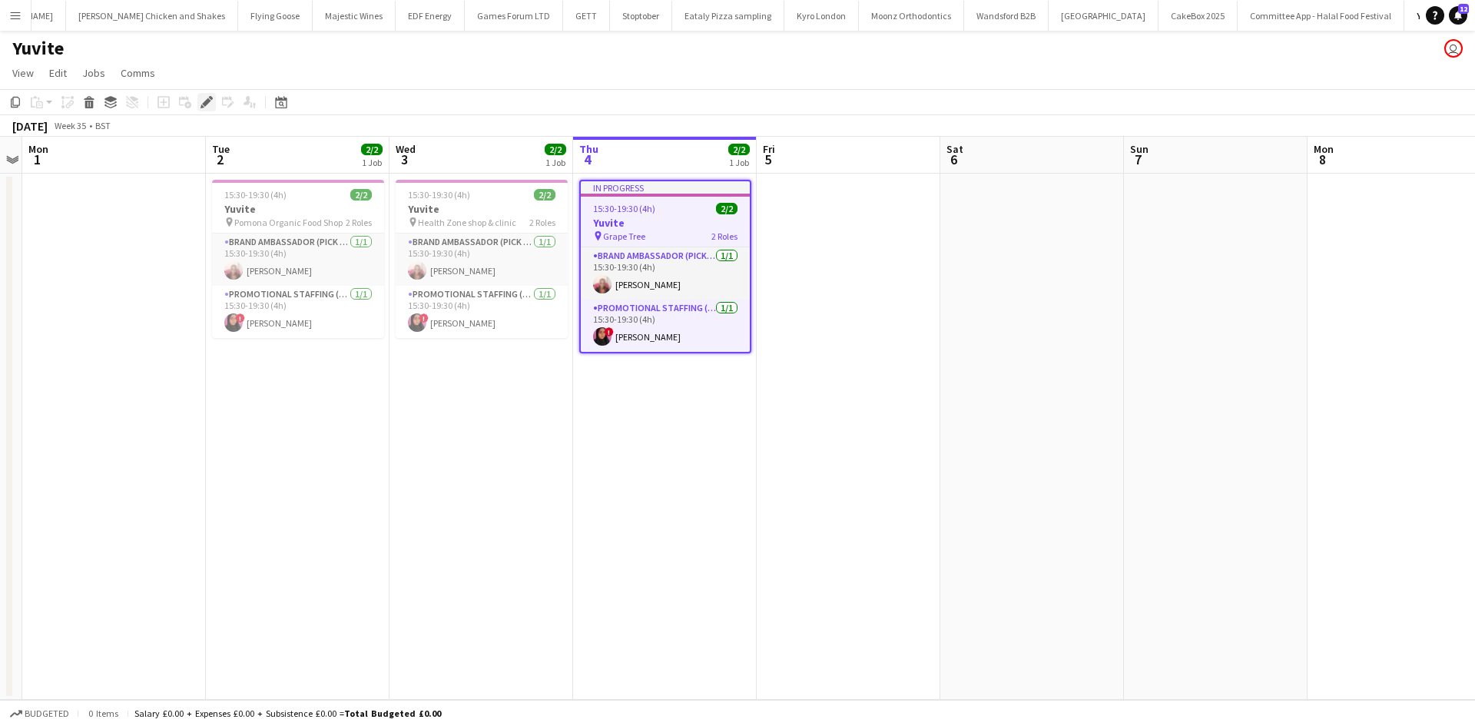
click at [209, 108] on icon "Edit" at bounding box center [207, 102] width 12 height 12
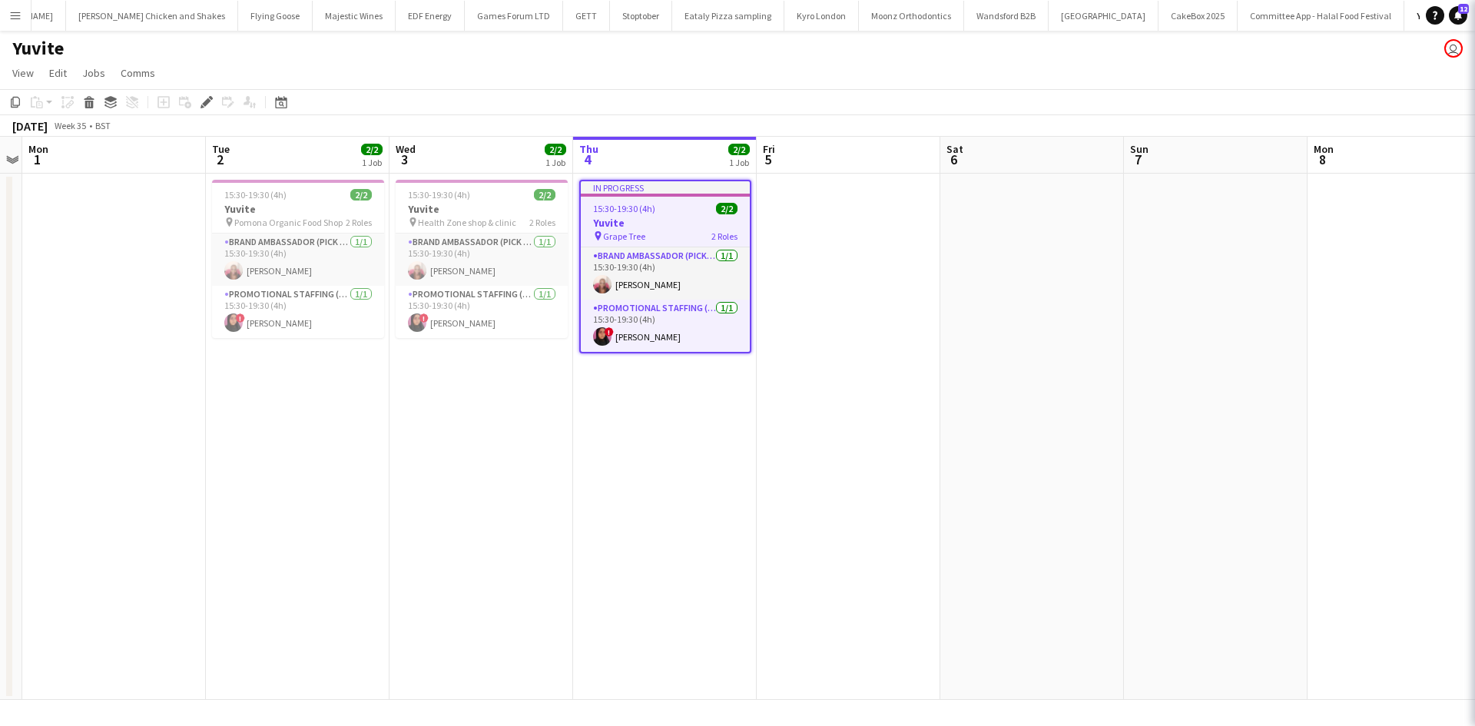
type input "******"
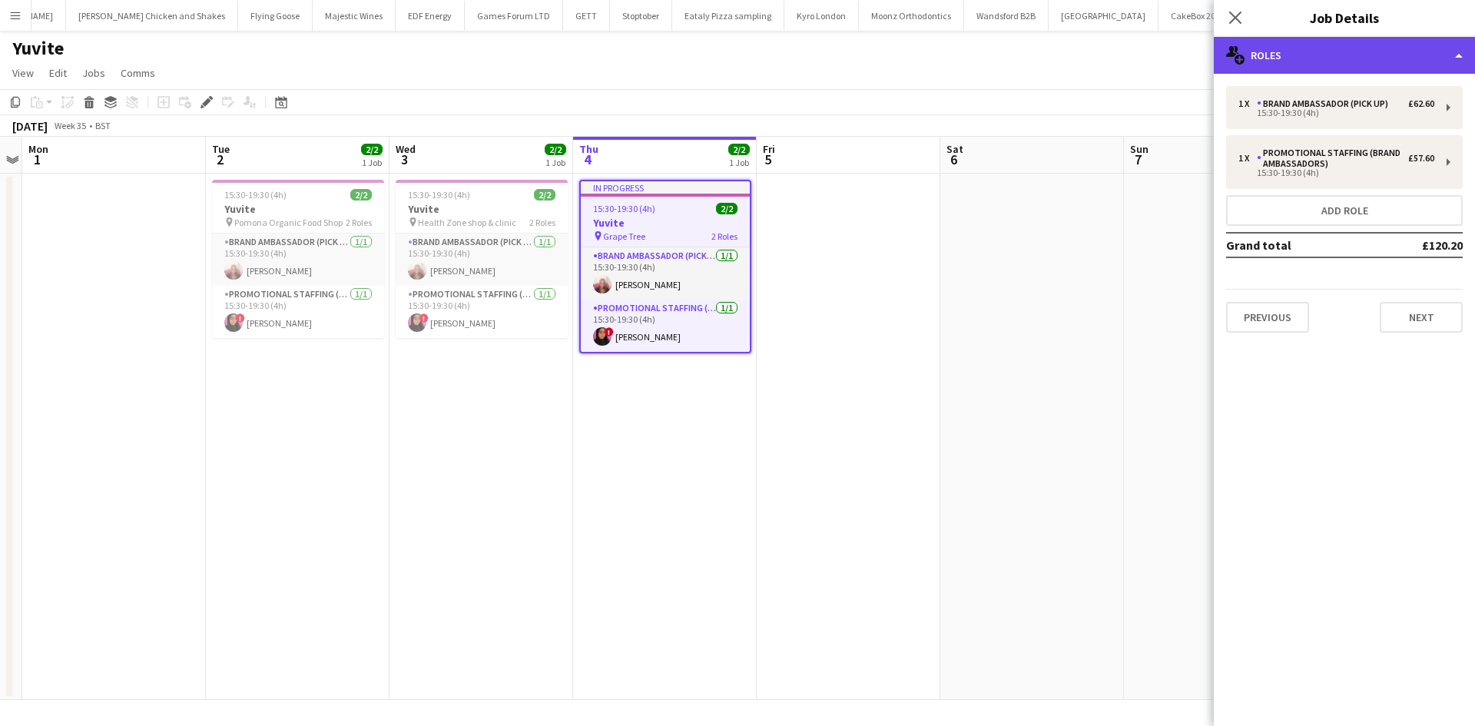
click at [1364, 41] on div "multiple-users-add Roles" at bounding box center [1344, 55] width 261 height 37
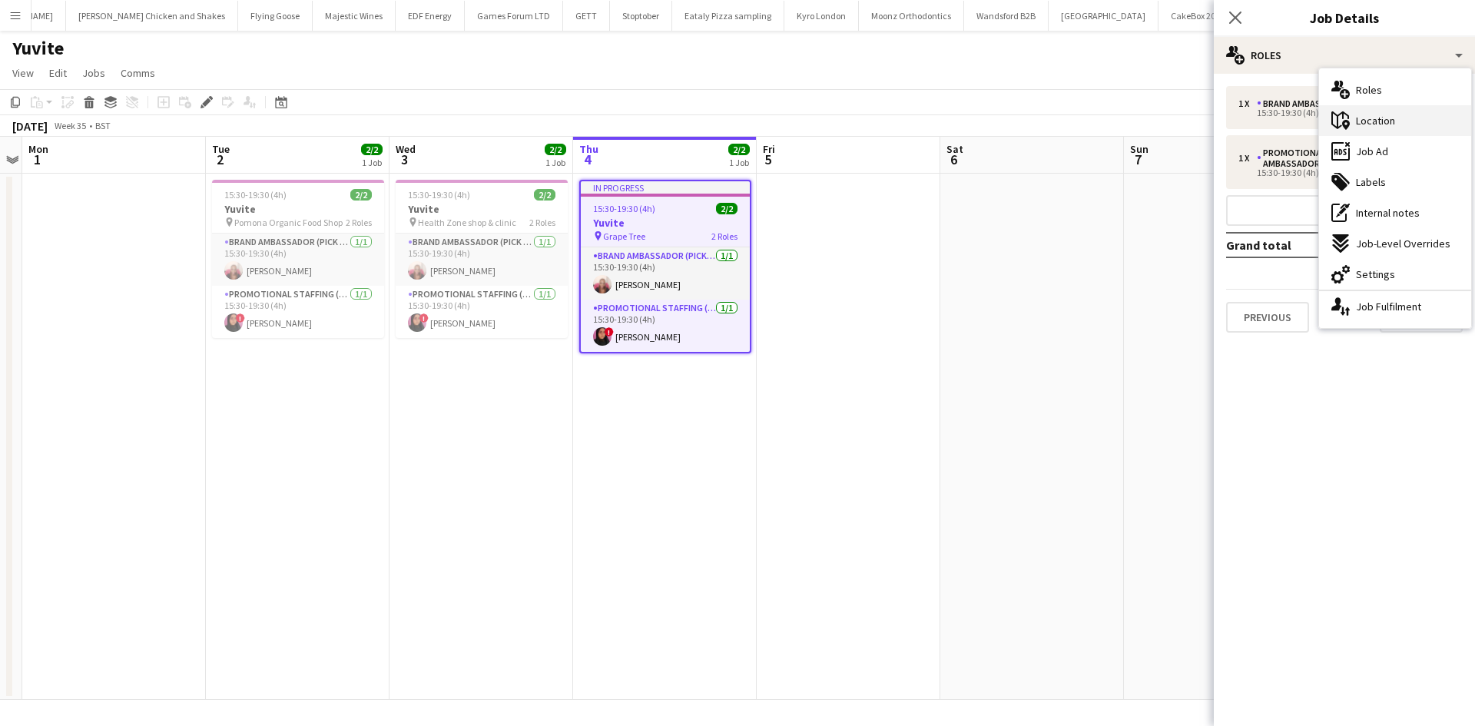
click at [1393, 121] on span "Location" at bounding box center [1375, 121] width 39 height 14
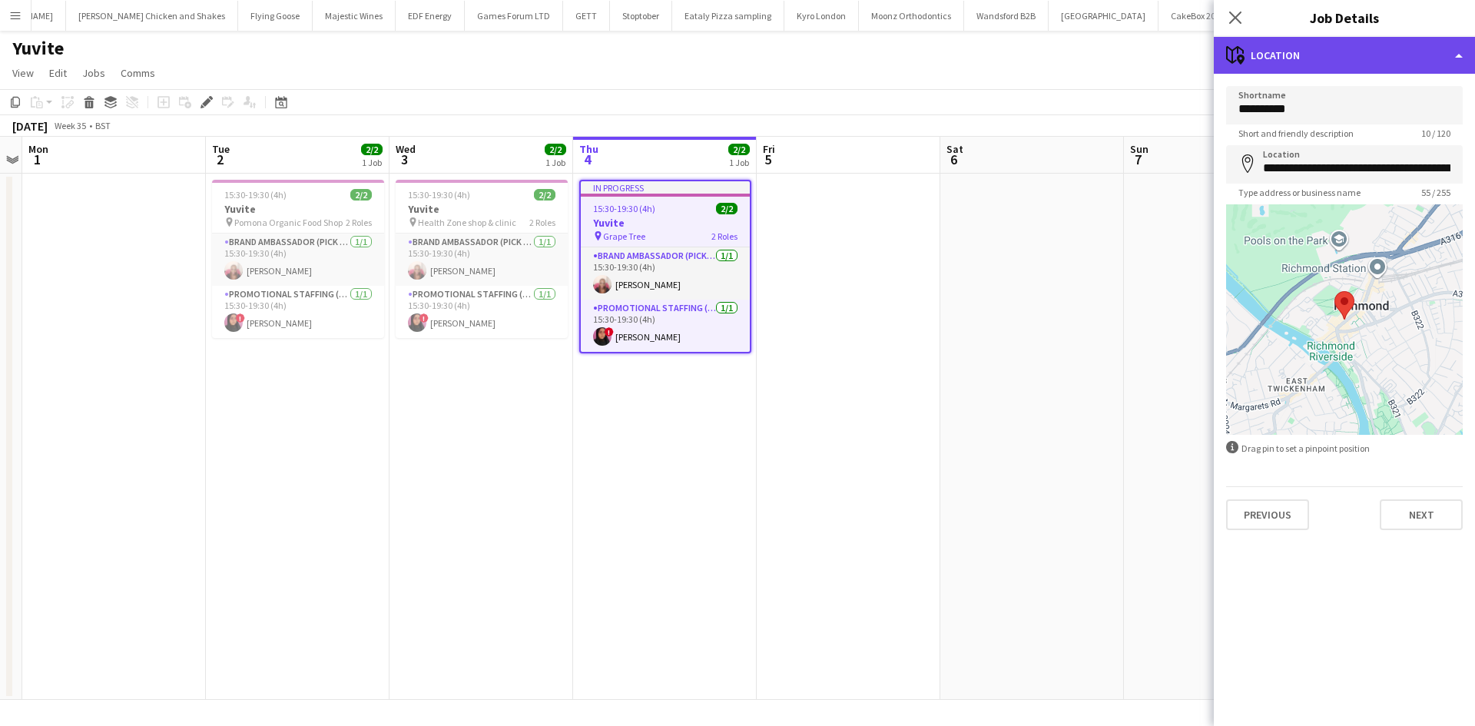
click at [1331, 50] on div "maps-pin-1 Location" at bounding box center [1344, 55] width 261 height 37
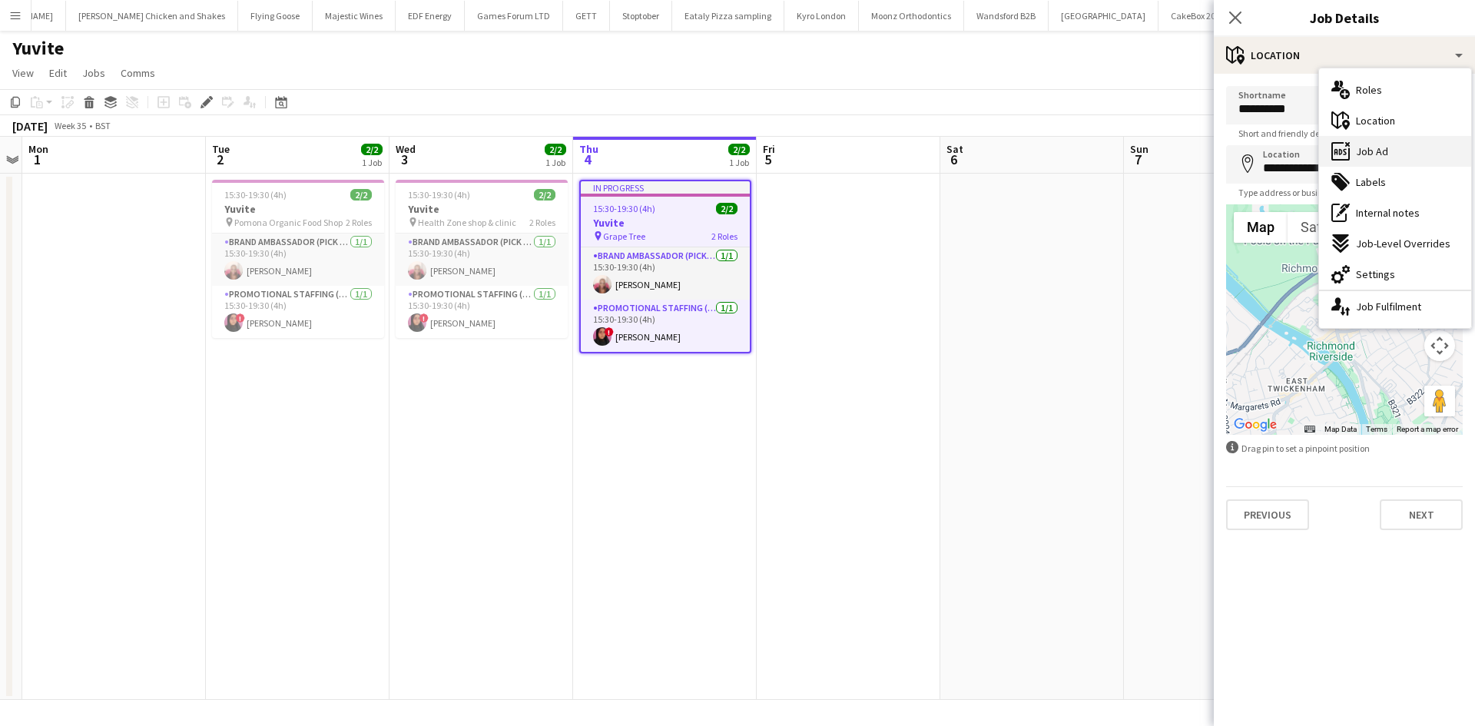
click at [1391, 154] on div "ads-window Job Ad" at bounding box center [1395, 151] width 152 height 31
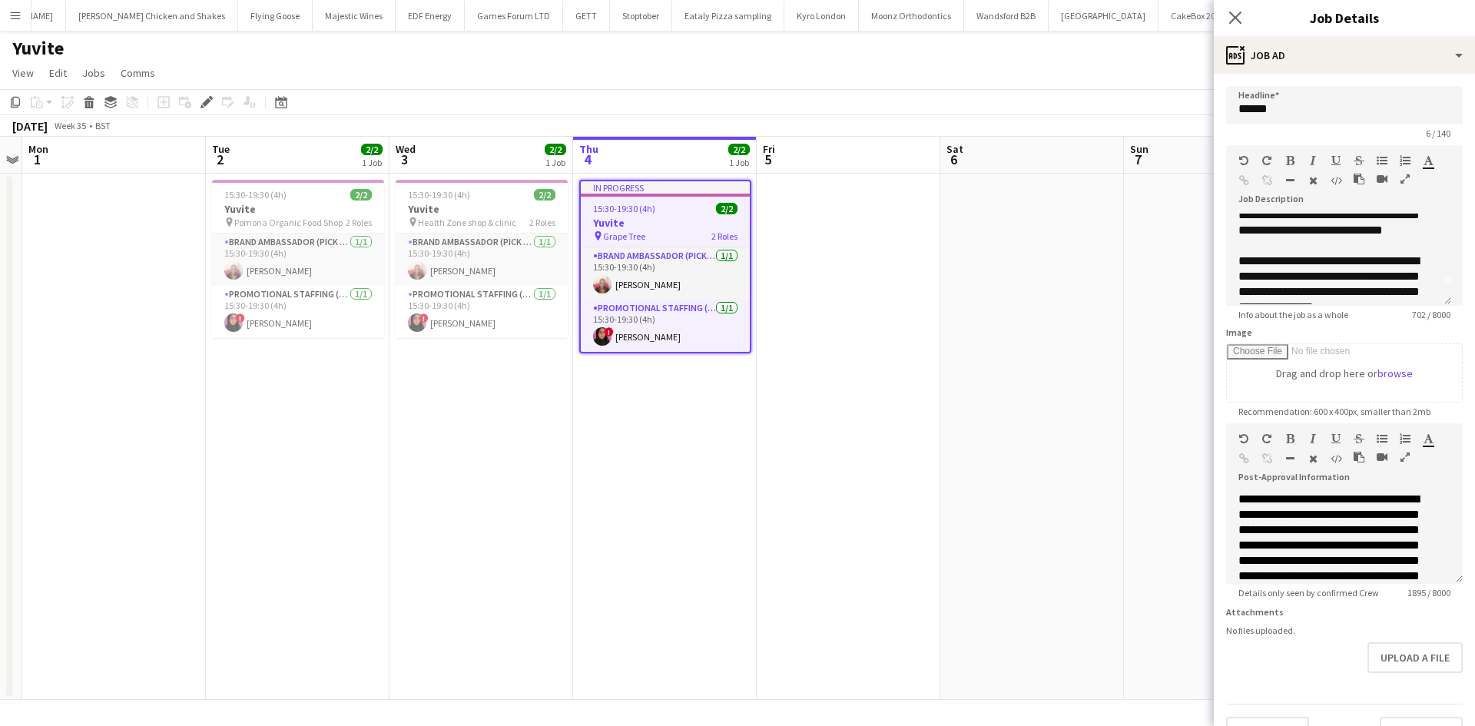
scroll to position [0, 0]
click at [808, 459] on app-date-cell at bounding box center [849, 437] width 184 height 526
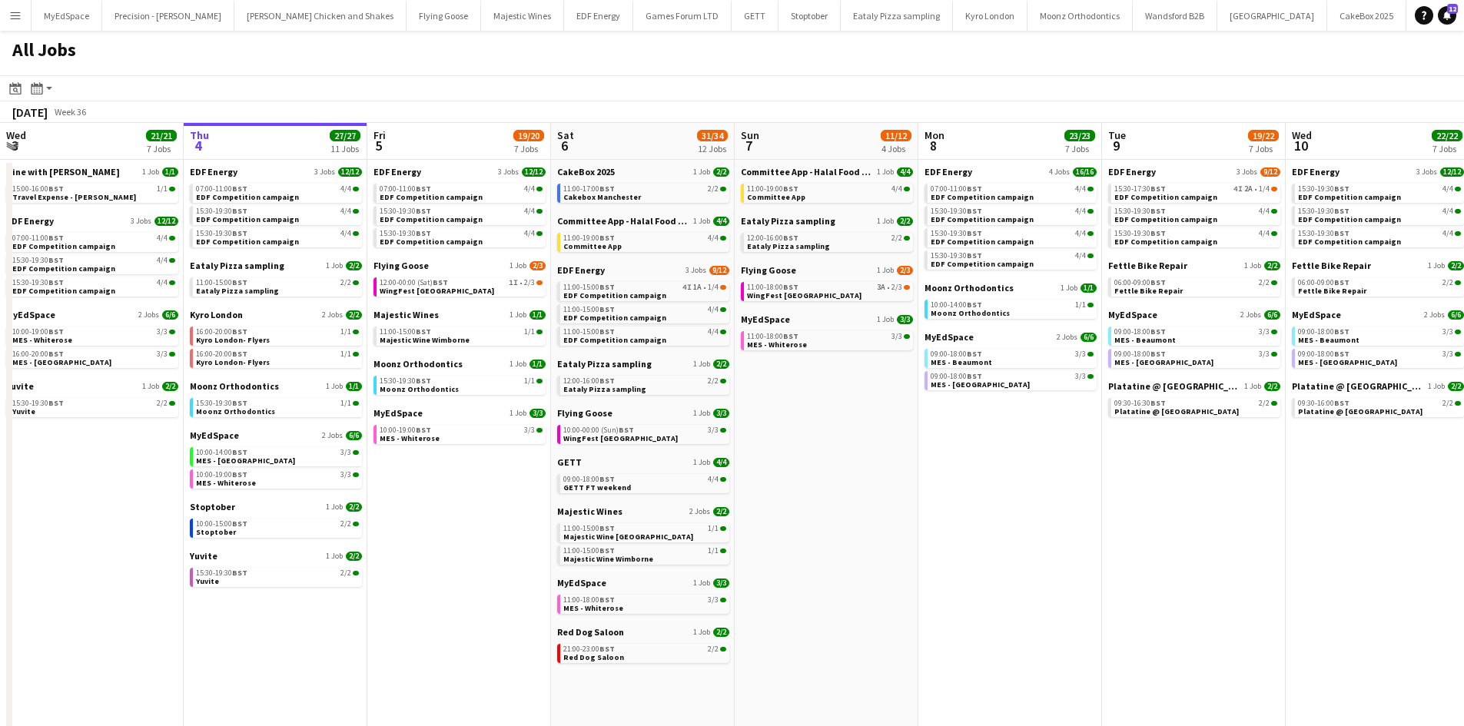
drag, startPoint x: 1089, startPoint y: 462, endPoint x: 805, endPoint y: 433, distance: 285.8
click at [798, 432] on app-calendar-viewport "Mon 1 20/20 8 Jobs Tue 2 19/19 7 Jobs Wed 3 21/21 7 Jobs Thu 4 27/27 11 Jobs Fr…" at bounding box center [732, 651] width 1464 height 1056
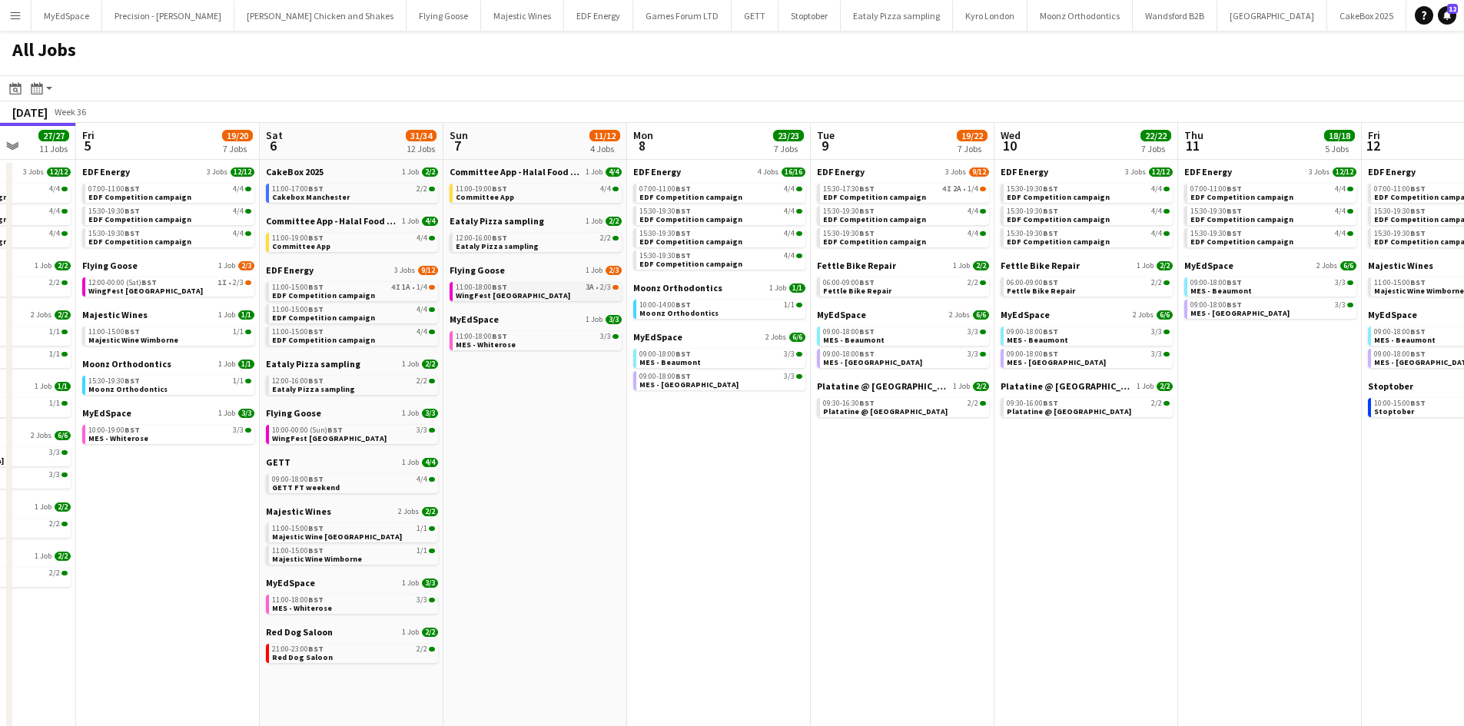
click at [588, 288] on span "3A" at bounding box center [589, 287] width 8 height 8
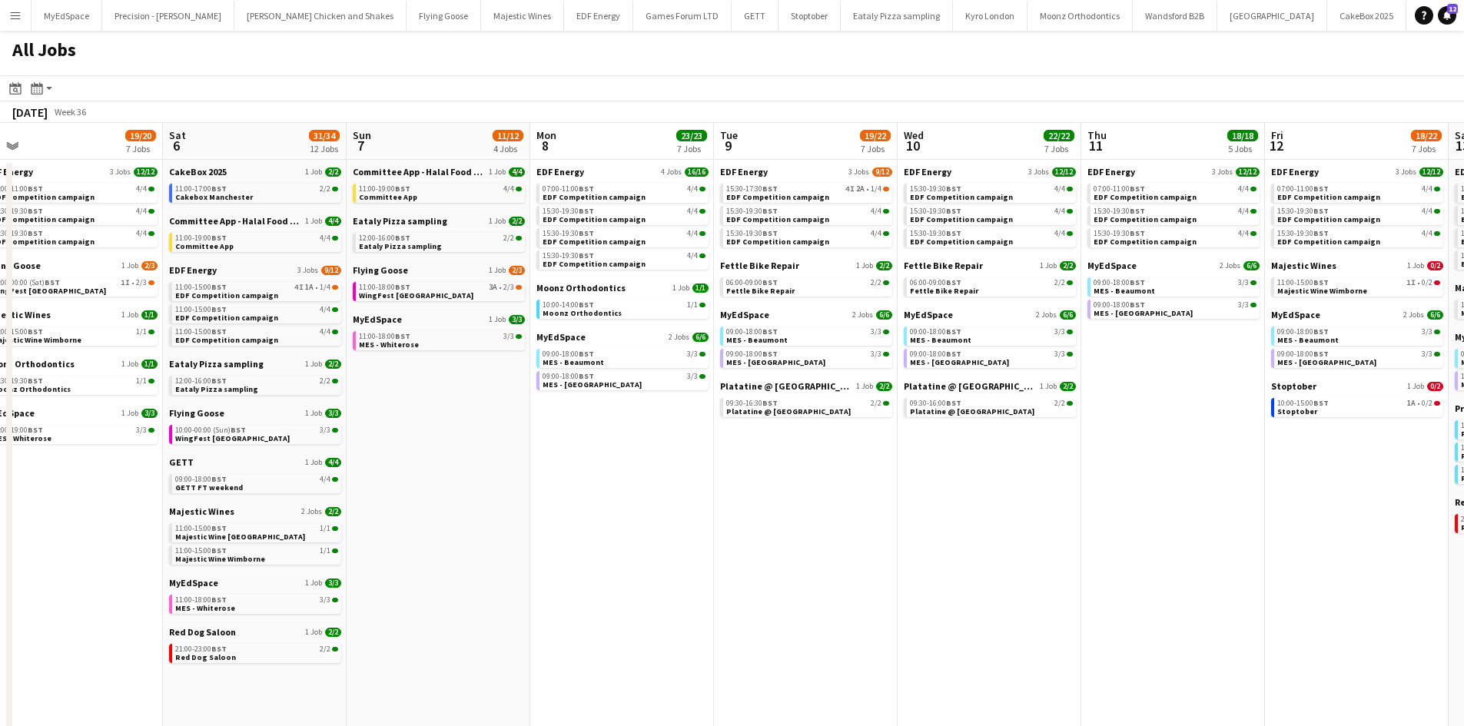
drag, startPoint x: 1017, startPoint y: 499, endPoint x: 568, endPoint y: 479, distance: 449.9
click at [595, 481] on app-calendar-viewport "Mon 1 20/20 8 Jobs Tue 2 19/19 7 Jobs Wed 3 21/21 7 Jobs Thu 4 27/27 11 Jobs Fr…" at bounding box center [732, 651] width 1464 height 1056
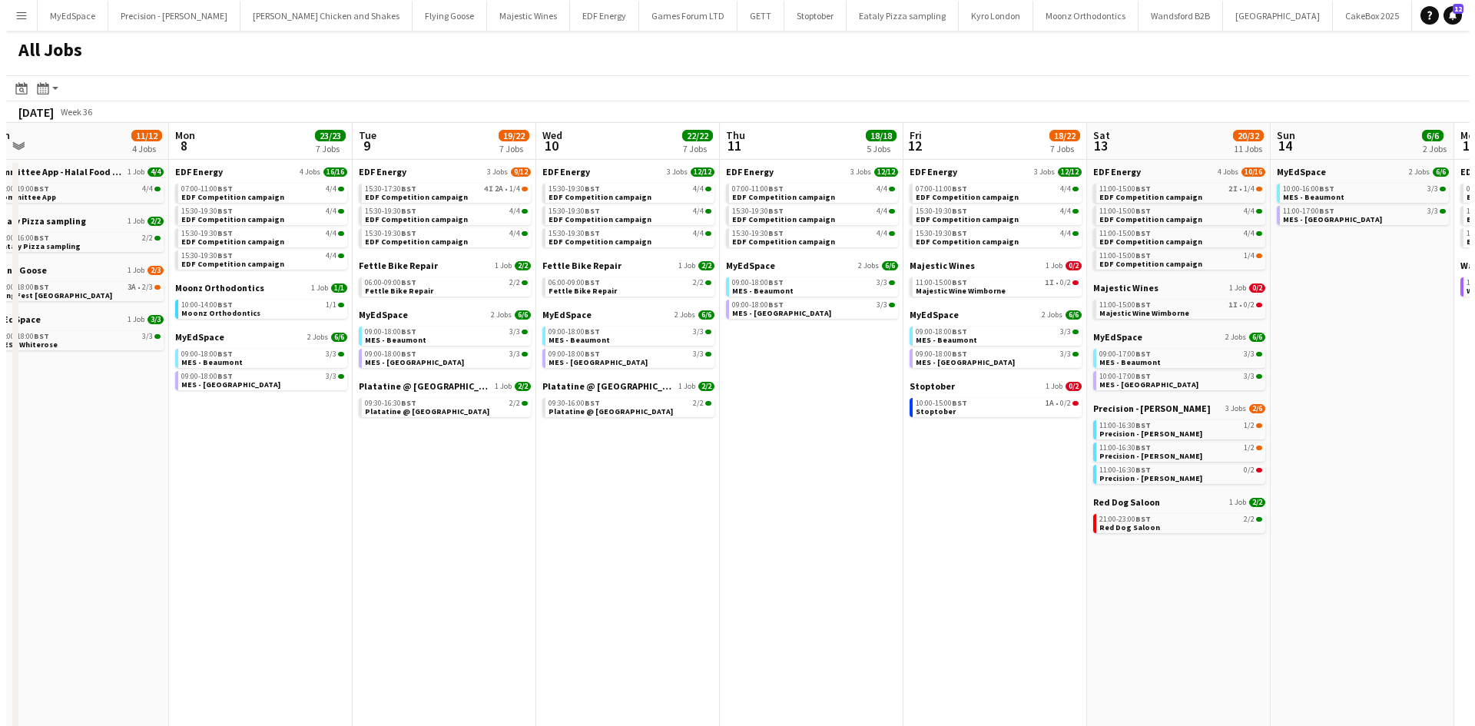
scroll to position [0, 738]
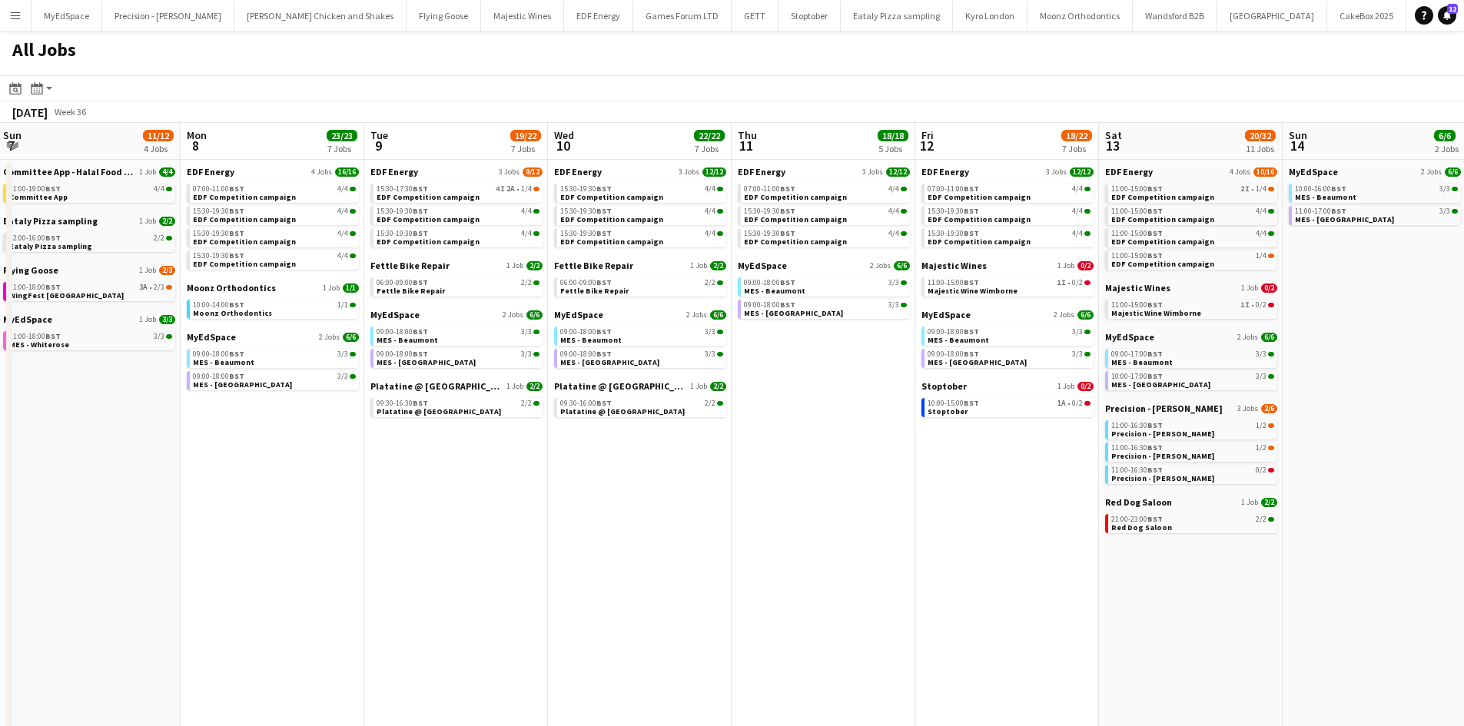
click at [13, 18] on app-icon "Menu" at bounding box center [15, 15] width 12 height 12
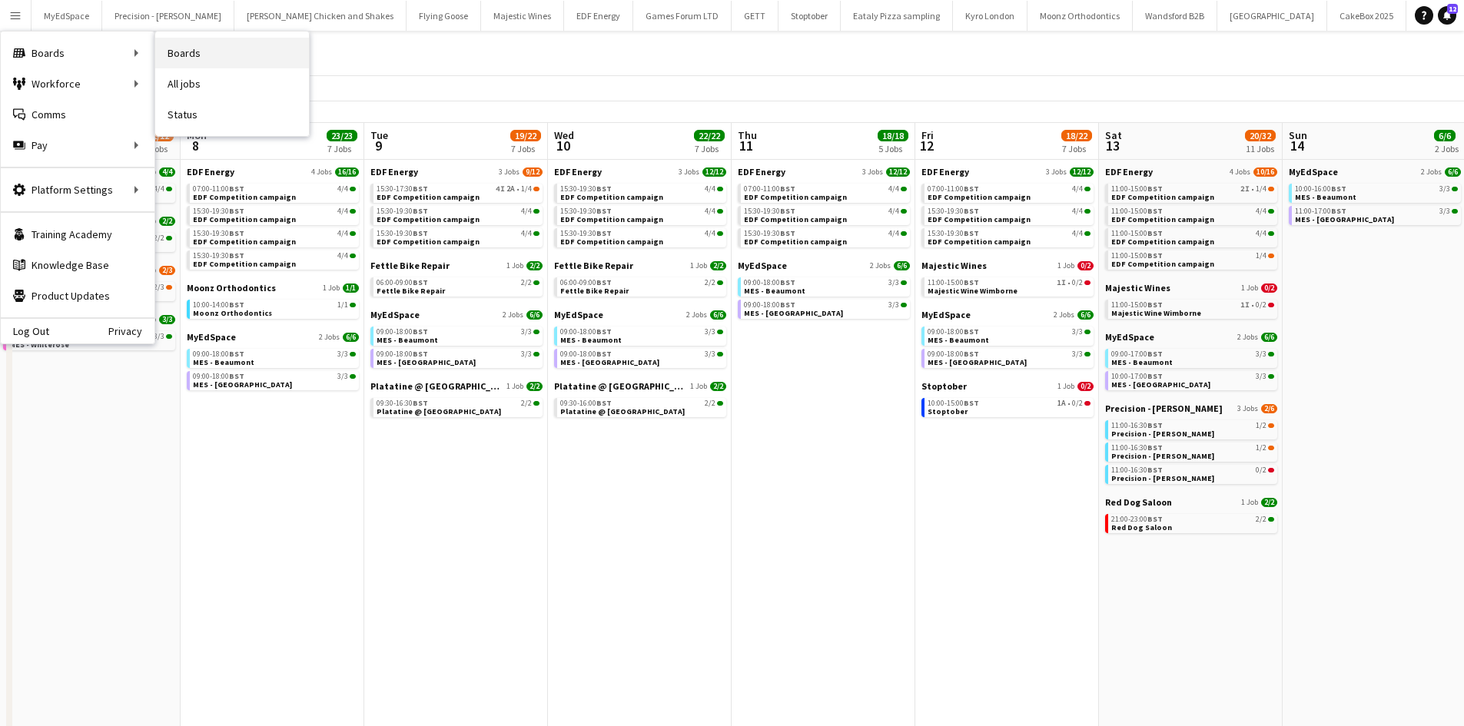
click at [202, 51] on link "Boards" at bounding box center [232, 53] width 154 height 31
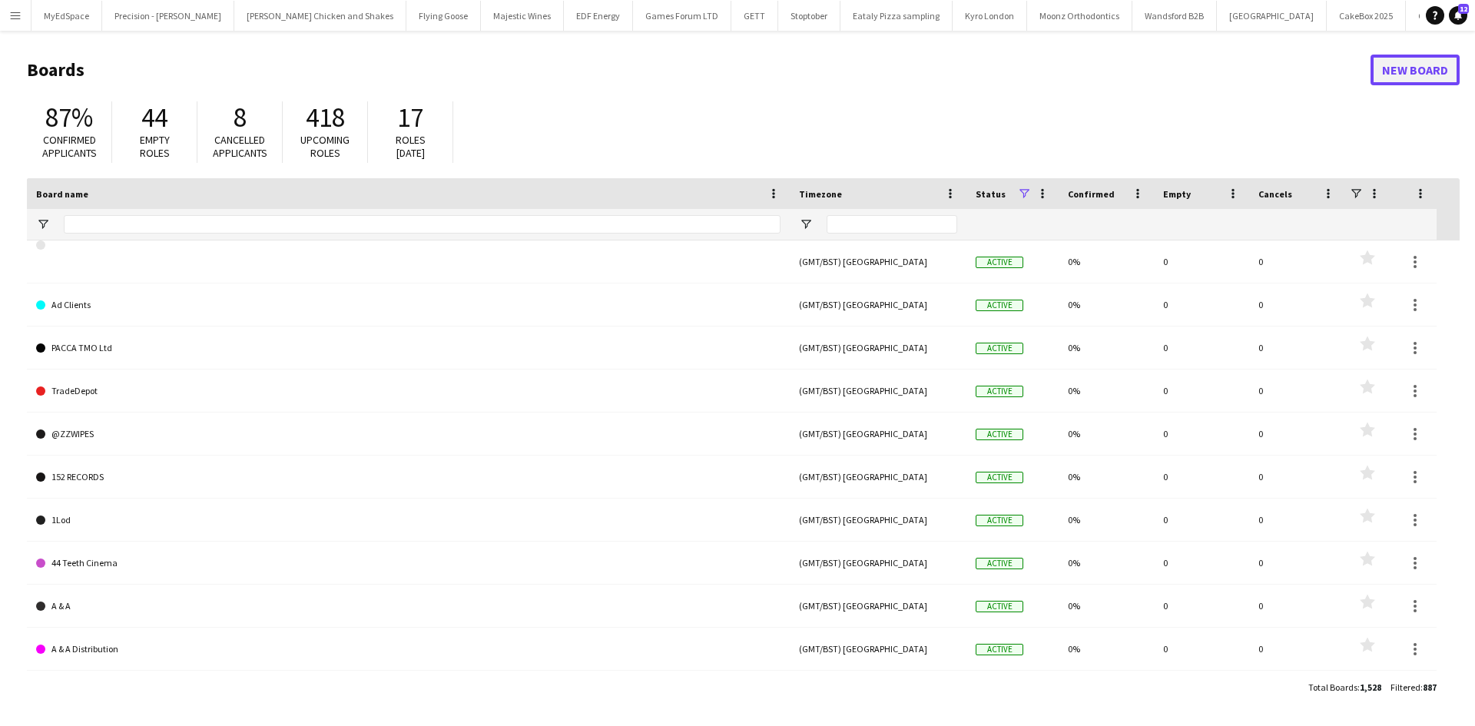
click at [1391, 75] on link "New Board" at bounding box center [1415, 70] width 89 height 31
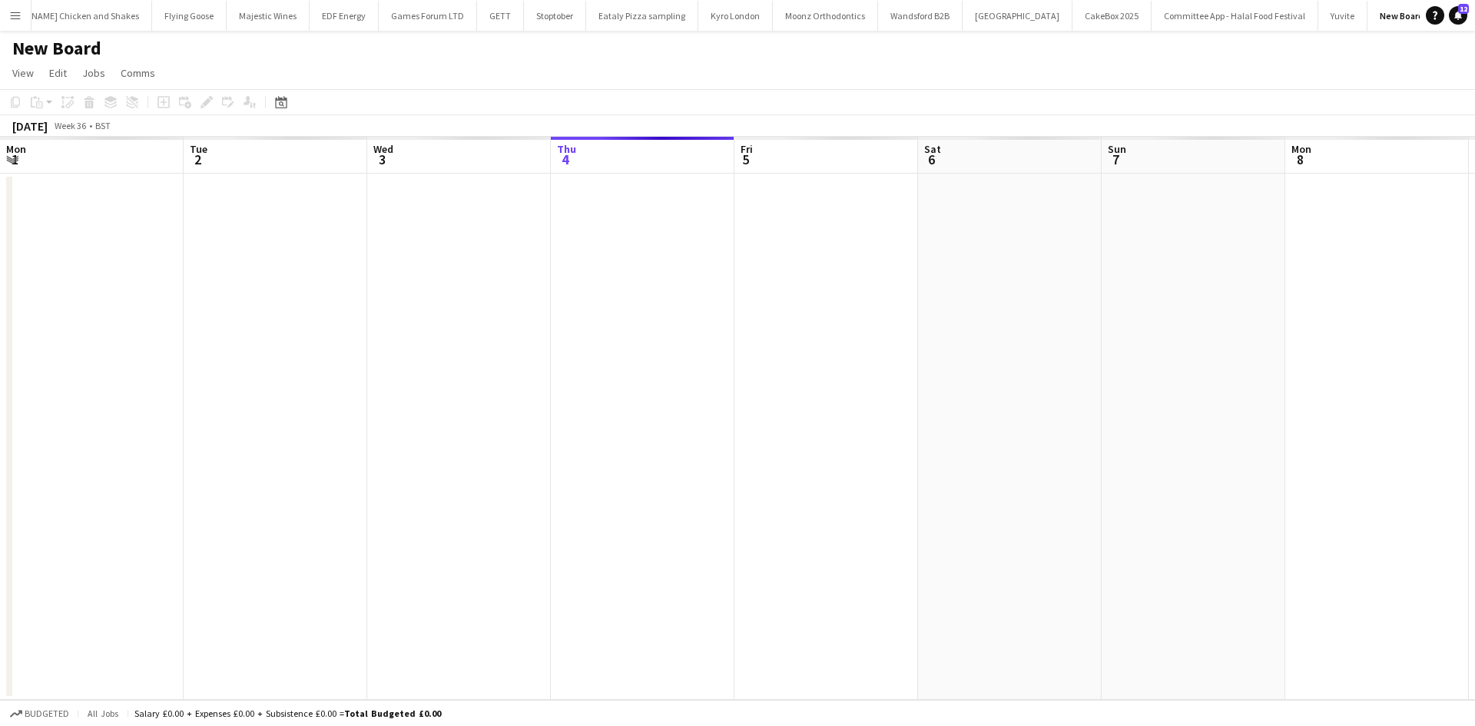
scroll to position [0, 367]
drag, startPoint x: 742, startPoint y: 286, endPoint x: 638, endPoint y: 279, distance: 103.9
click at [256, 293] on app-calendar-viewport "Wed 3 Thu 4 Fri 5 Sat 6 Sun 7 Mon 8 Tue 9 Wed 10 Thu 11 Fri 12 Sat 13 Sun 14 Mo…" at bounding box center [737, 418] width 1475 height 563
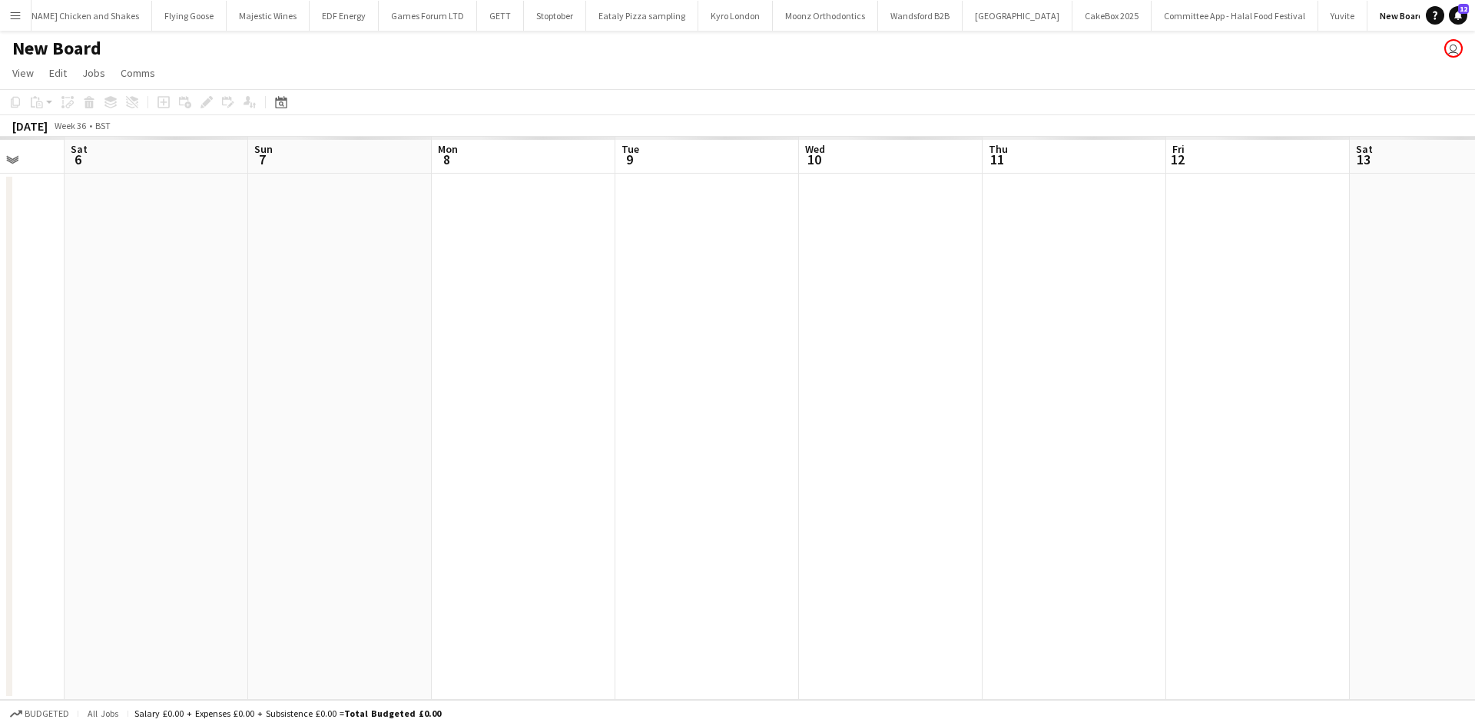
drag, startPoint x: 849, startPoint y: 270, endPoint x: 370, endPoint y: 249, distance: 479.8
click at [330, 255] on app-calendar-viewport "Wed 3 Thu 4 Fri 5 Sat 6 Sun 7 Mon 8 Tue 9 Wed 10 Thu 11 Fri 12 Sat 13 Sun 14 Mo…" at bounding box center [737, 418] width 1475 height 563
click at [59, 39] on h1 "New Board" at bounding box center [56, 48] width 89 height 23
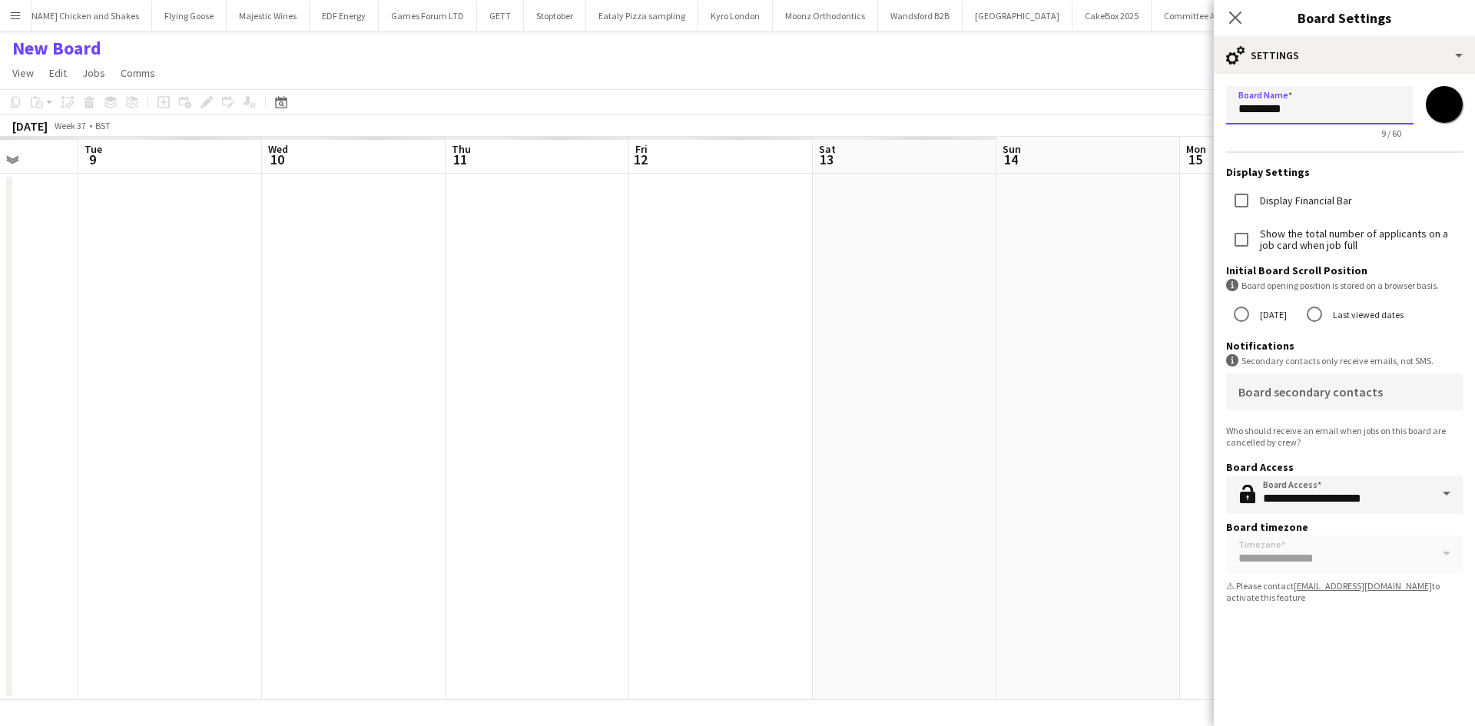
drag, startPoint x: 1297, startPoint y: 106, endPoint x: 1178, endPoint y: 105, distance: 119.1
click at [1178, 105] on body "Menu Boards Boards Boards All jobs Status Workforce Workforce My Workforce Recr…" at bounding box center [737, 363] width 1475 height 726
type input "**********"
click at [1446, 106] on input "*******" at bounding box center [1444, 104] width 55 height 55
type input "*******"
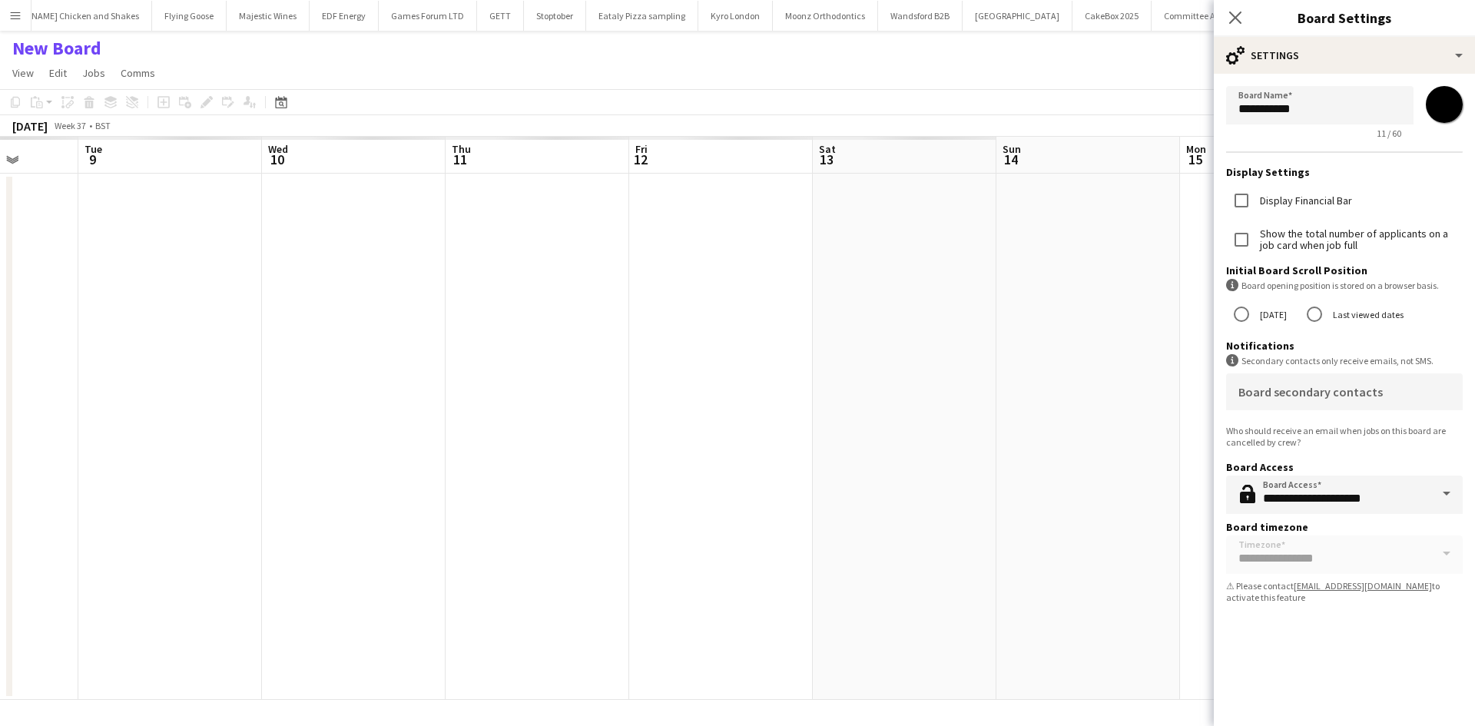
drag, startPoint x: 1042, startPoint y: 356, endPoint x: 1085, endPoint y: 356, distance: 43.0
click at [1040, 356] on app-date-cell at bounding box center [1088, 437] width 184 height 526
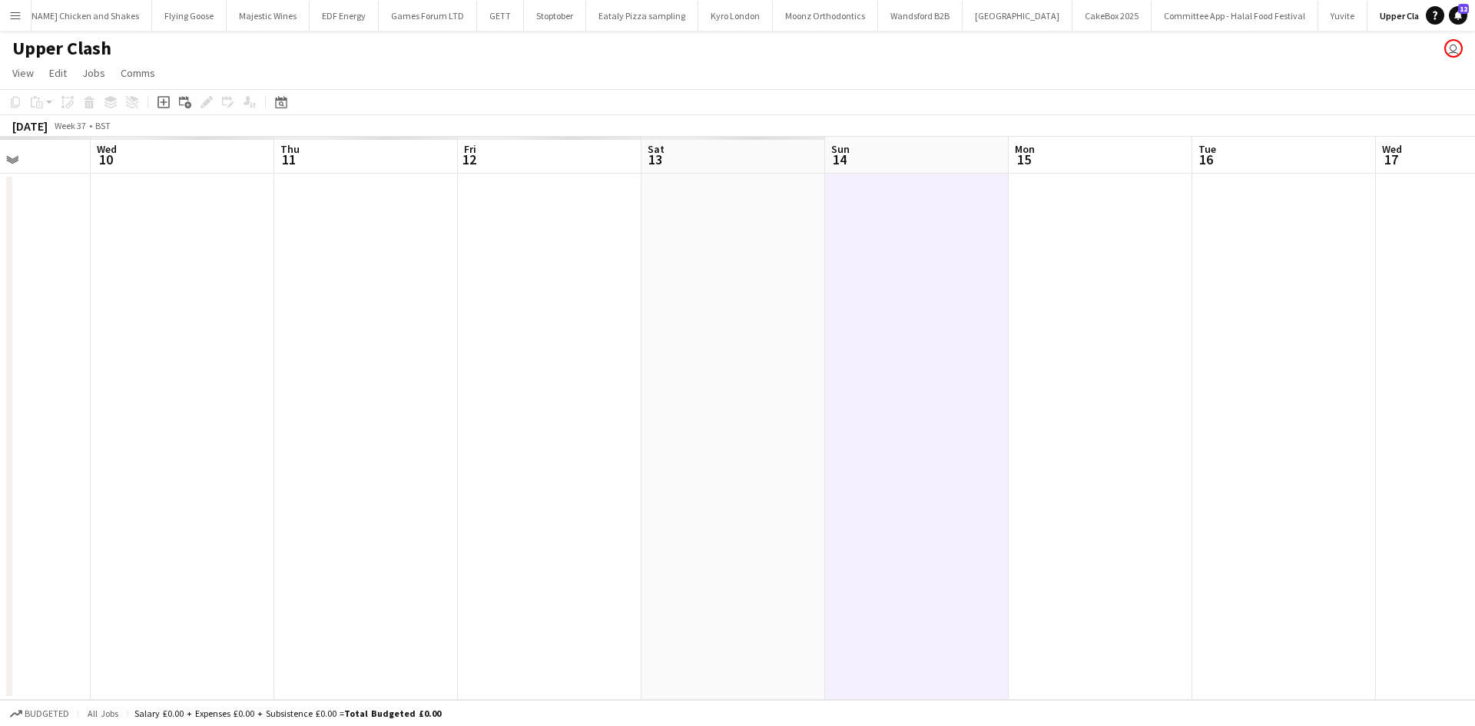
drag, startPoint x: 1069, startPoint y: 307, endPoint x: 595, endPoint y: 300, distance: 473.3
click at [601, 300] on app-calendar-viewport "Sat 6 Sun 7 Mon 8 Tue 9 Wed 10 Thu 11 Fri 12 Sat 13 Sun 14 Mon 15 Tue 16 Wed 17…" at bounding box center [737, 418] width 1475 height 563
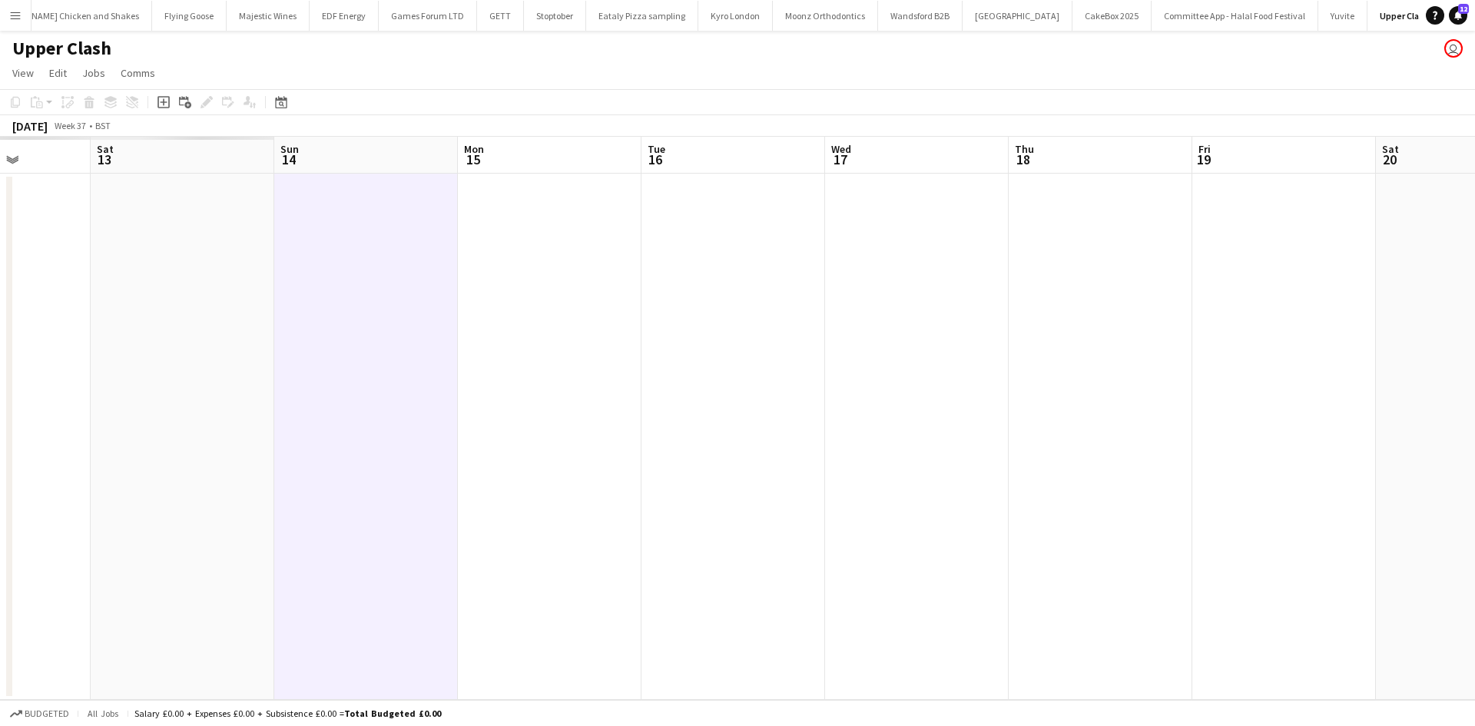
scroll to position [0, 477]
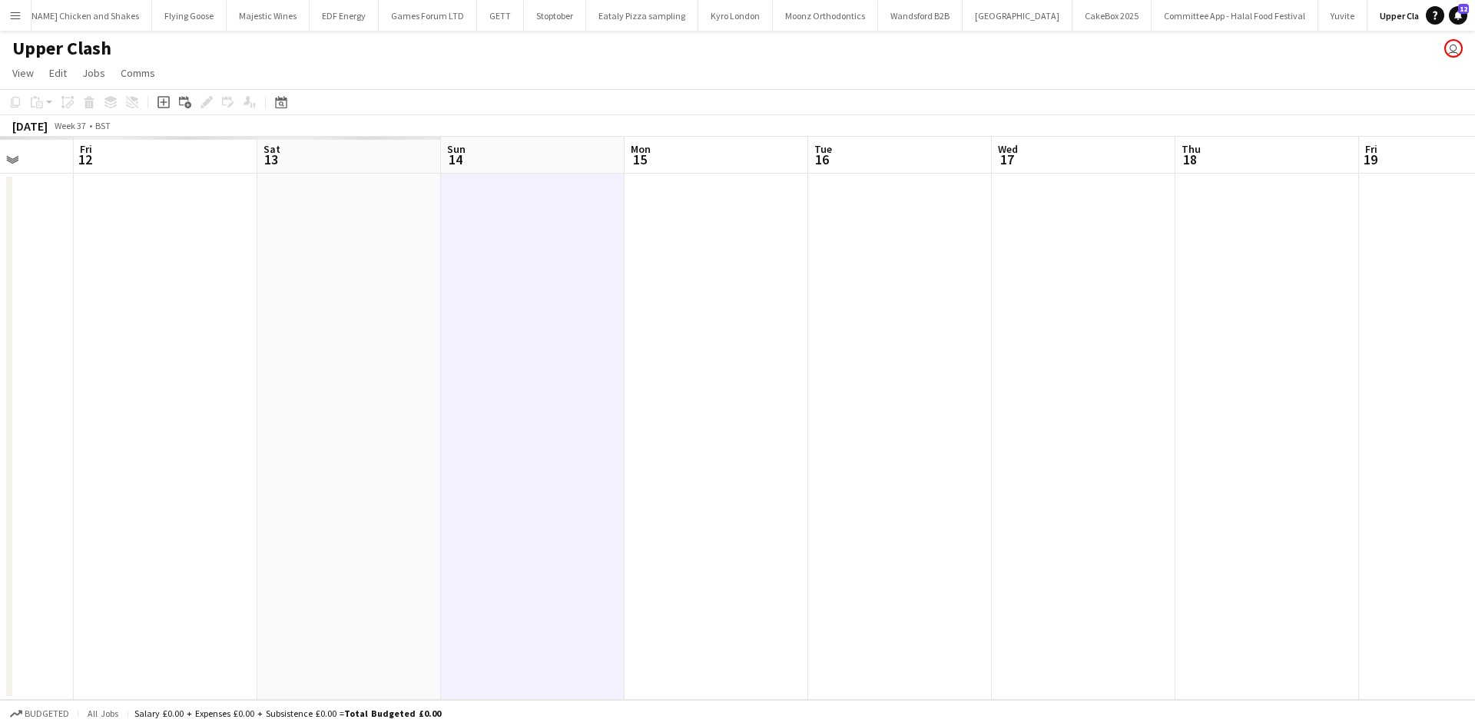
click at [878, 214] on app-date-cell at bounding box center [900, 437] width 184 height 526
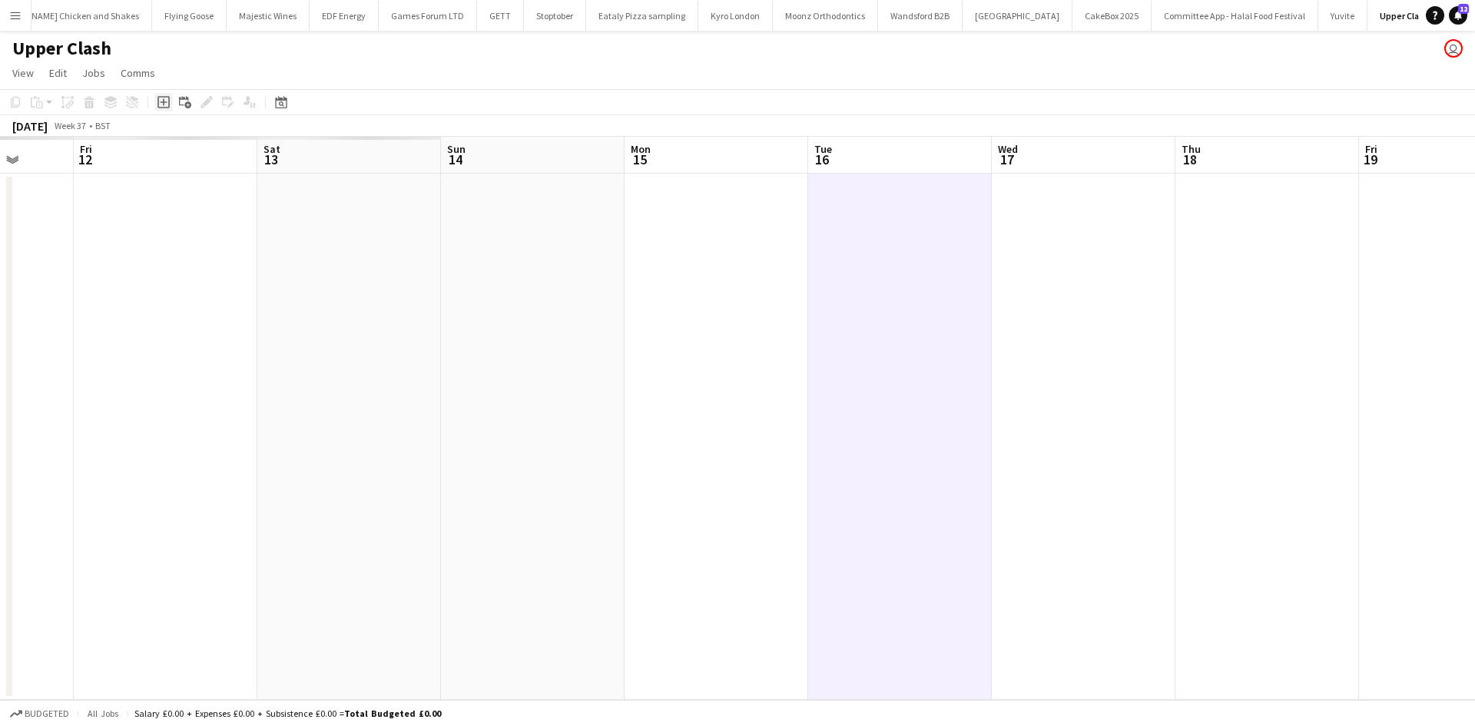
click at [161, 99] on icon "Add job" at bounding box center [163, 102] width 12 height 12
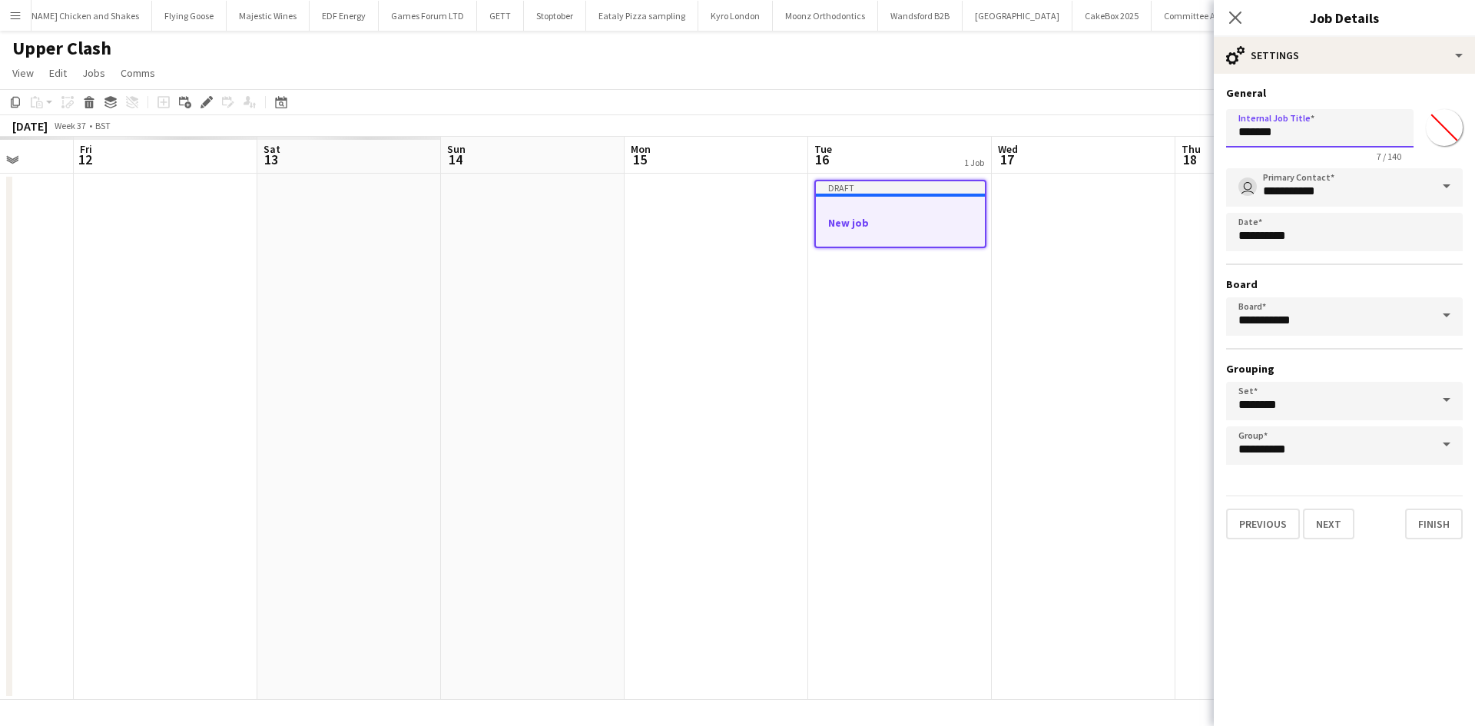
drag, startPoint x: 1308, startPoint y: 123, endPoint x: 1086, endPoint y: 119, distance: 222.8
click at [1086, 119] on body "Menu Boards Boards Boards All jobs Status Workforce Workforce My Workforce Recr…" at bounding box center [737, 363] width 1475 height 726
type input "**********"
click at [1450, 131] on input "*******" at bounding box center [1444, 127] width 55 height 55
type input "*******"
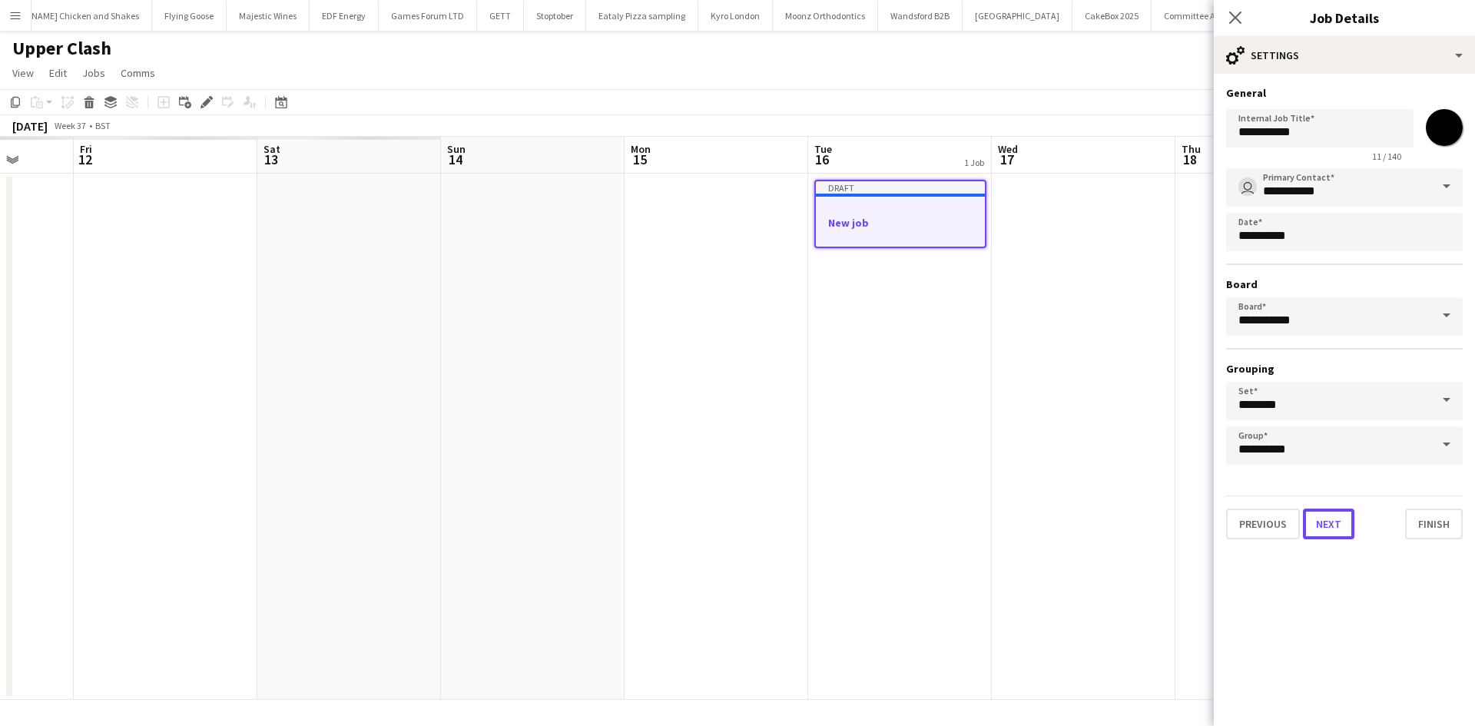
click at [1324, 533] on button "Next" at bounding box center [1328, 524] width 51 height 31
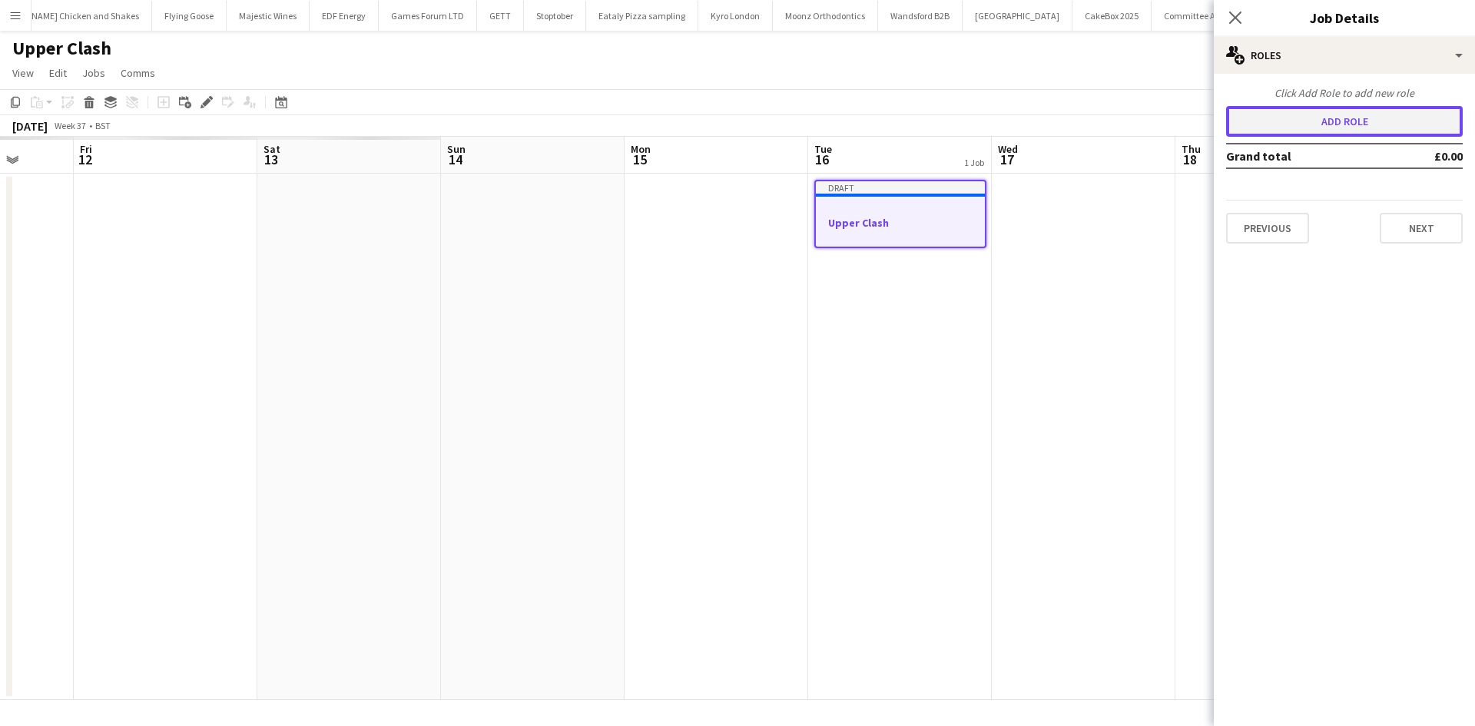
click at [1320, 120] on button "Add role" at bounding box center [1344, 121] width 237 height 31
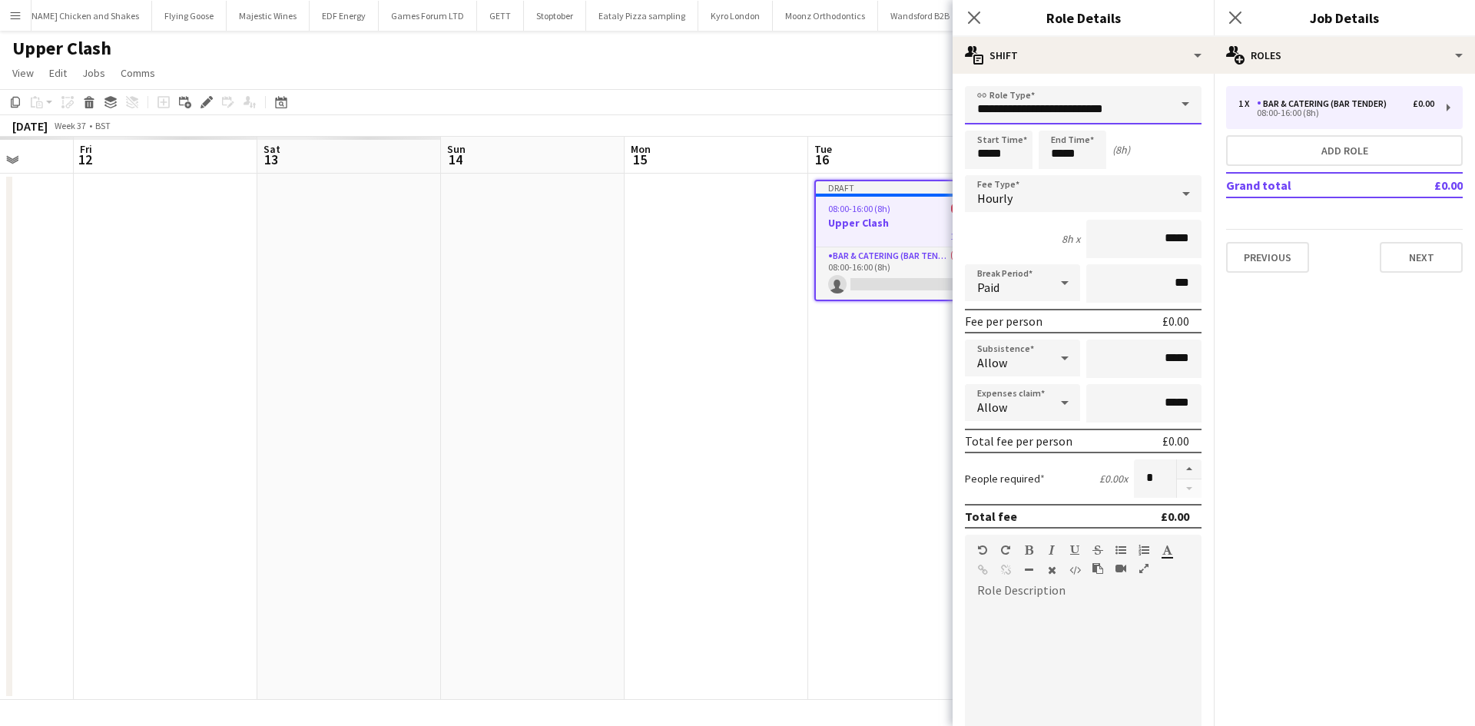
click at [1058, 96] on input "**********" at bounding box center [1083, 105] width 237 height 38
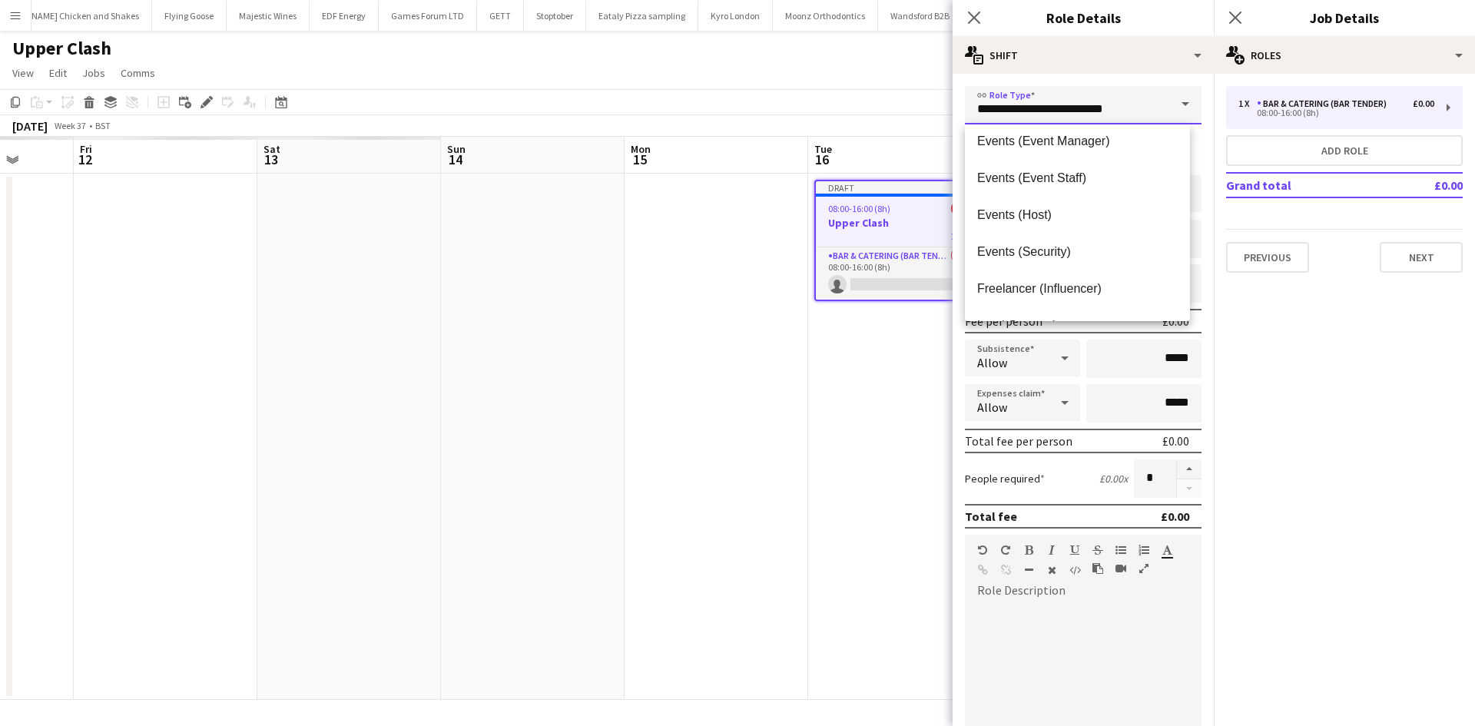
scroll to position [461, 0]
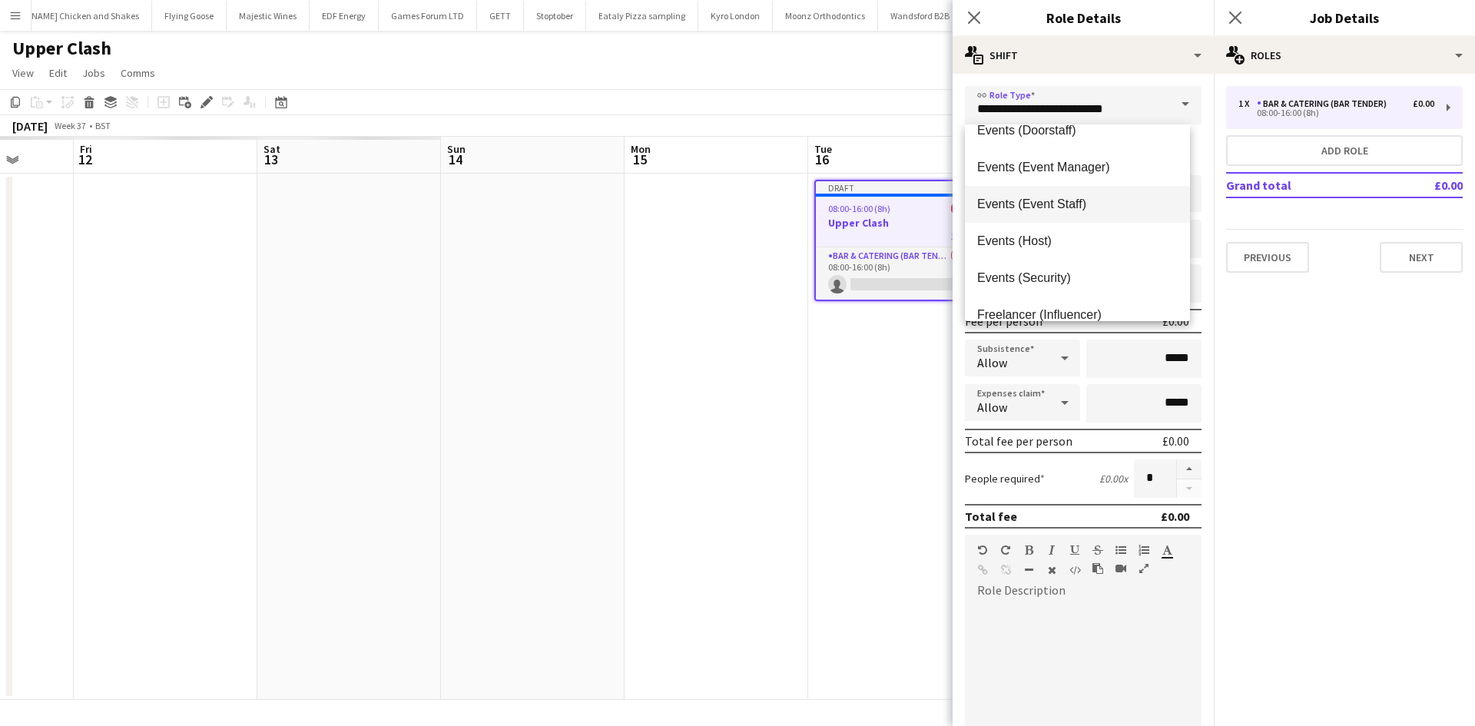
click at [1070, 208] on span "Events (Event Staff)" at bounding box center [1077, 204] width 201 height 15
type input "**********"
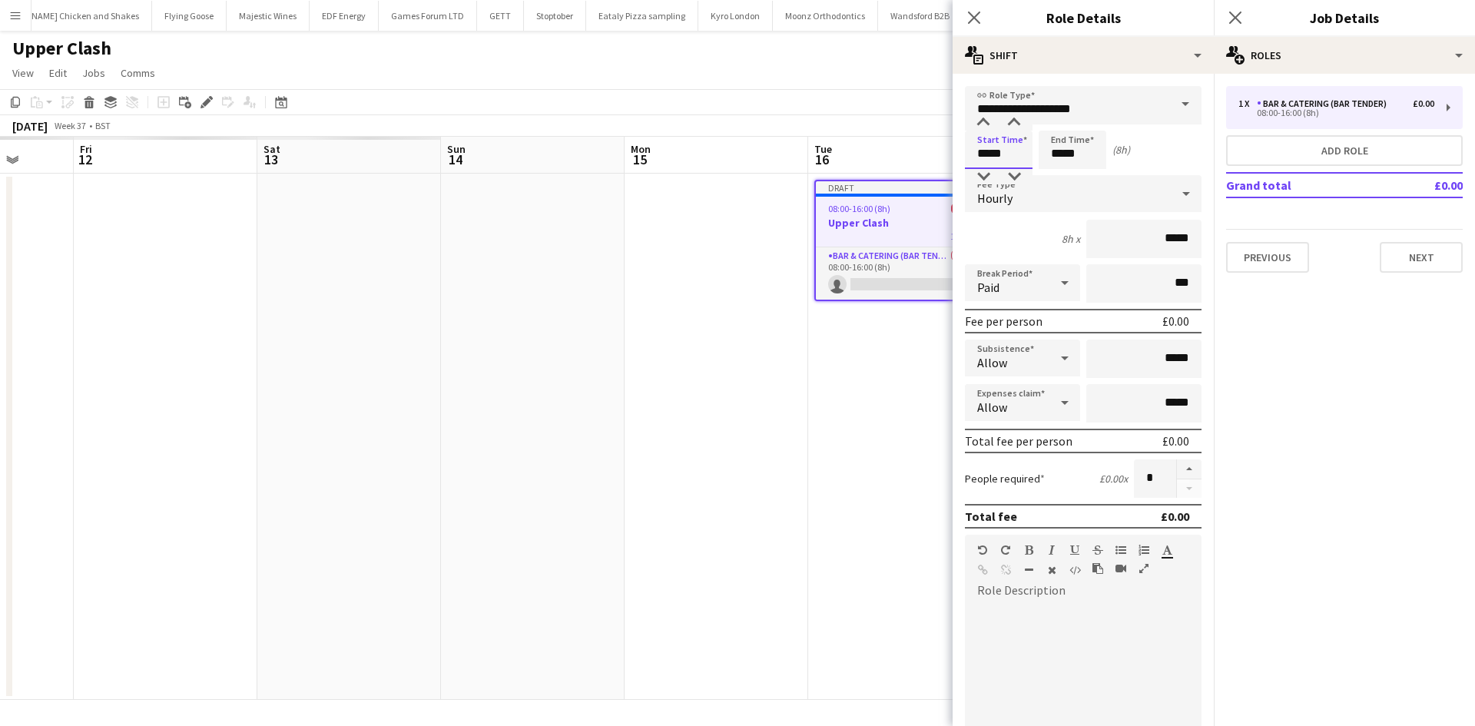
click at [1007, 152] on input "*****" at bounding box center [999, 150] width 68 height 38
click at [981, 126] on div at bounding box center [983, 122] width 31 height 15
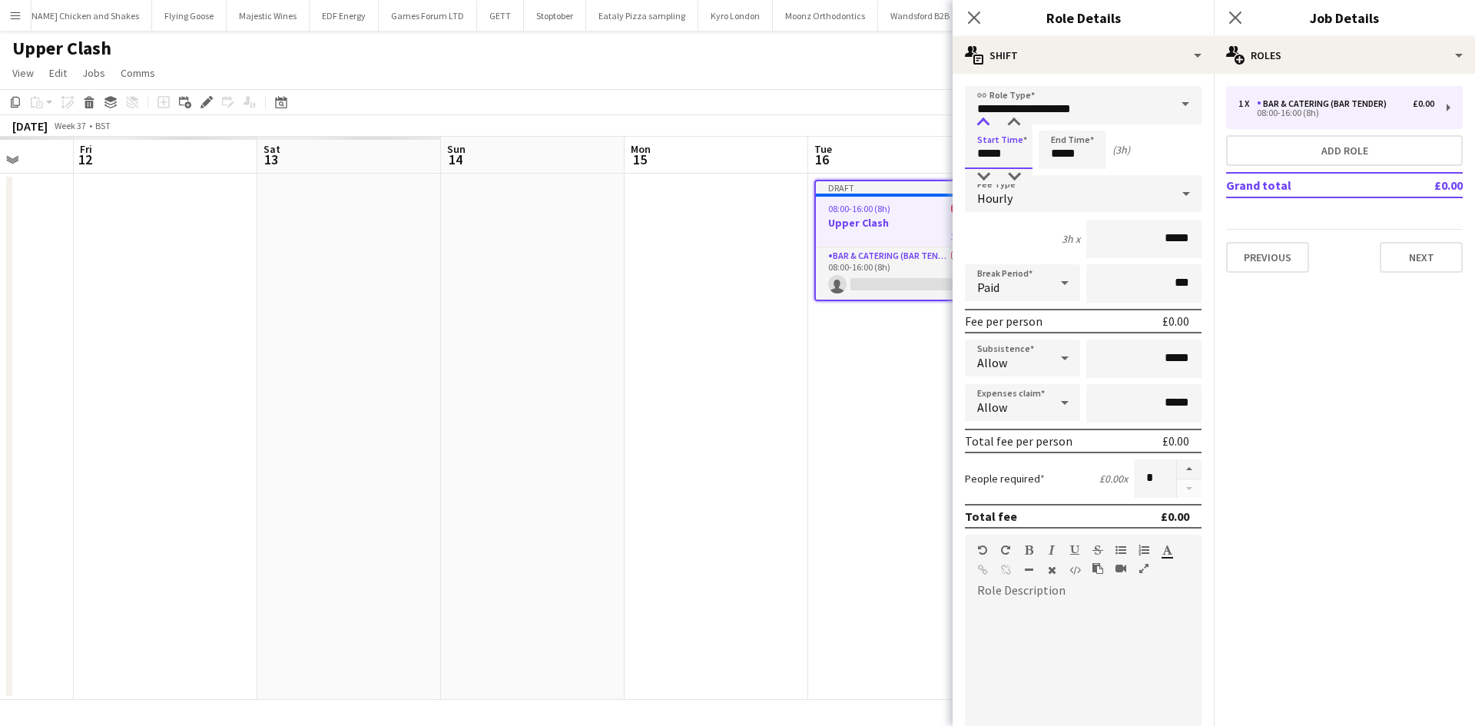
click at [981, 126] on div at bounding box center [983, 122] width 31 height 15
type input "*****"
click at [990, 177] on div at bounding box center [983, 176] width 31 height 15
click at [1069, 155] on input "*****" at bounding box center [1073, 150] width 68 height 38
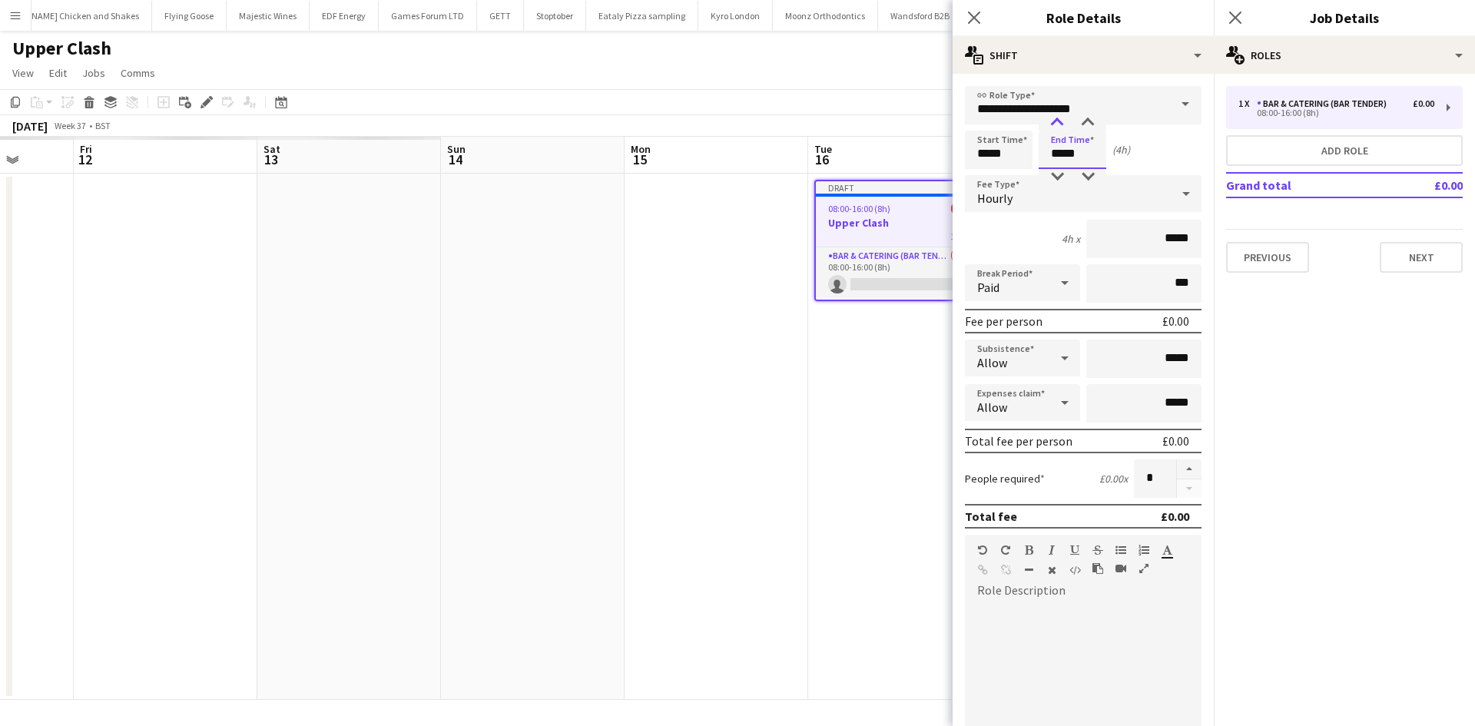
click at [1056, 118] on div at bounding box center [1057, 122] width 31 height 15
type input "*****"
click at [1056, 118] on div at bounding box center [1057, 122] width 31 height 15
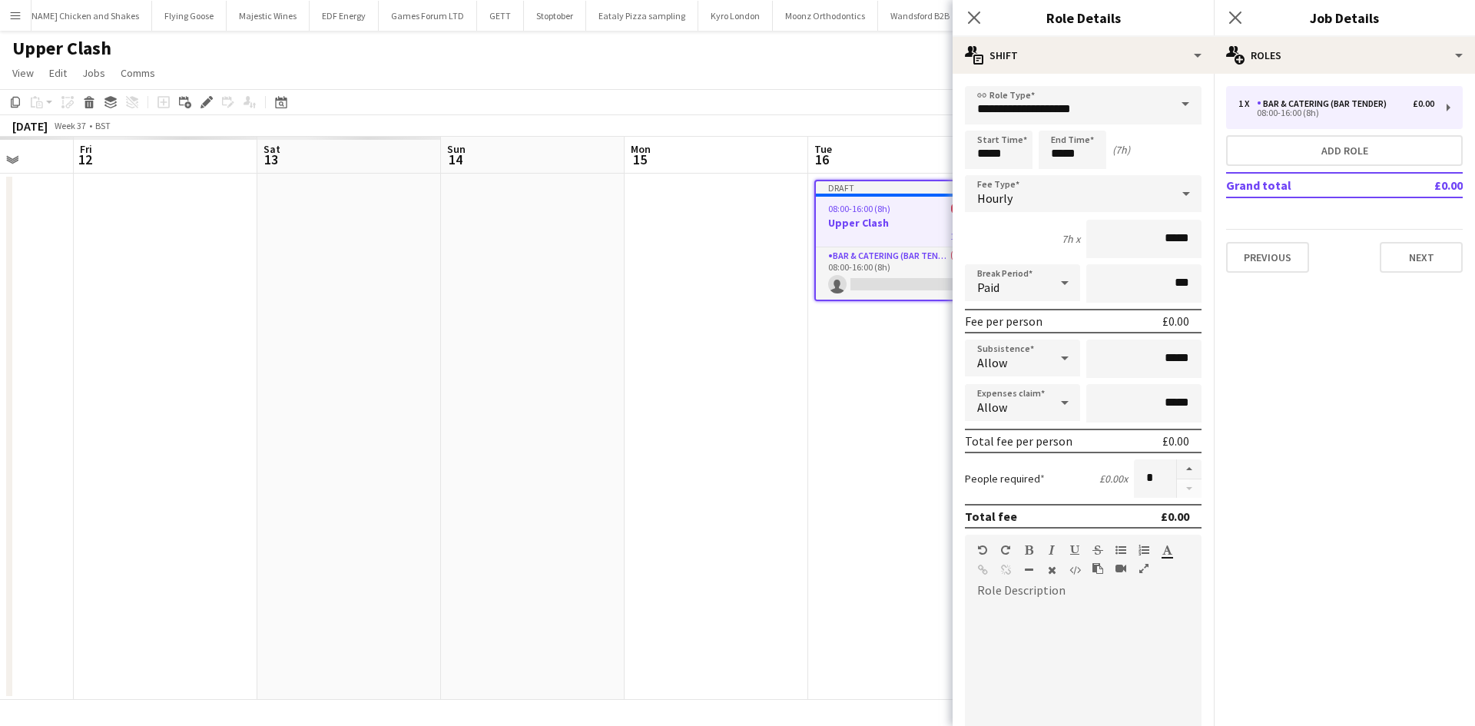
click at [1002, 283] on div "Paid" at bounding box center [1007, 282] width 85 height 37
click at [1012, 366] on span "Unpaid" at bounding box center [1019, 364] width 85 height 15
click at [1165, 244] on input "*****" at bounding box center [1143, 239] width 115 height 38
type input "******"
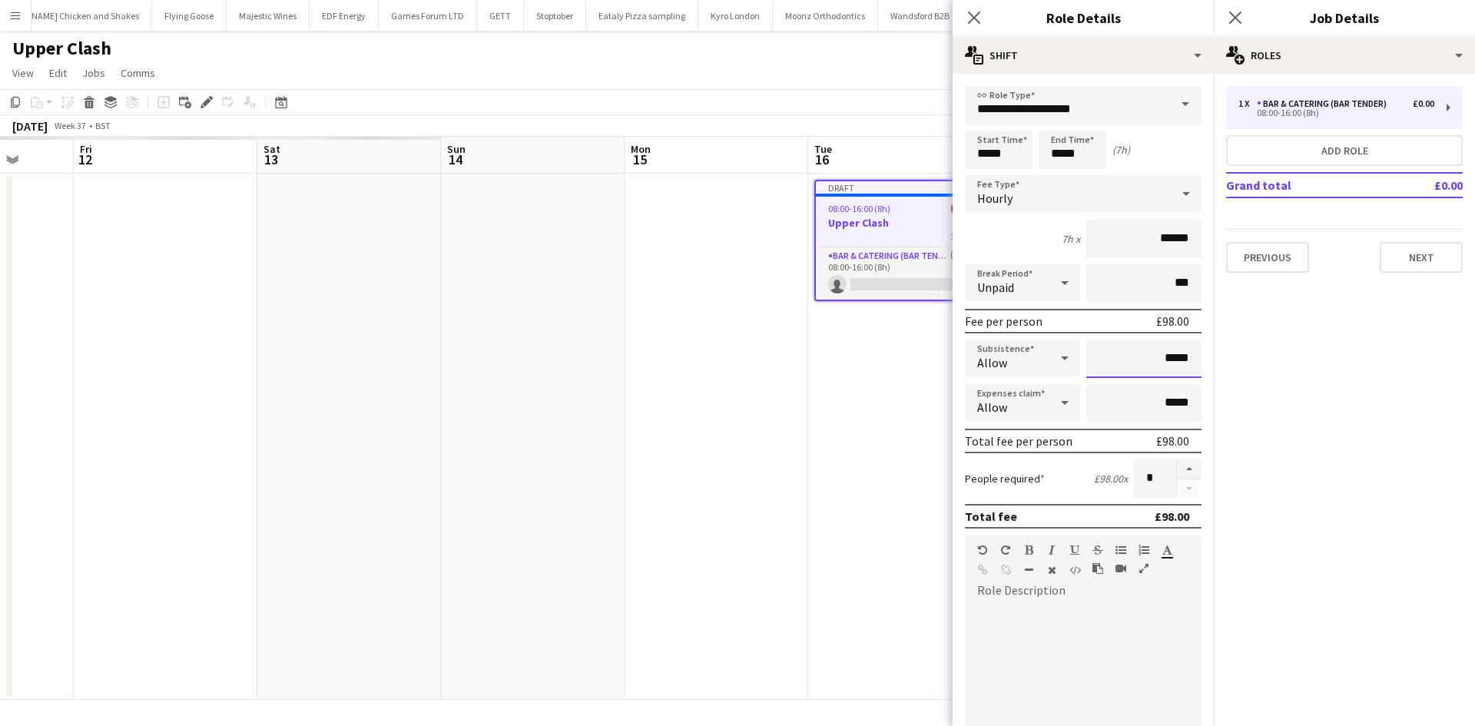
click at [1165, 359] on input "*****" at bounding box center [1143, 359] width 115 height 38
type input "*****"
click at [1310, 148] on button "Add role" at bounding box center [1344, 150] width 237 height 31
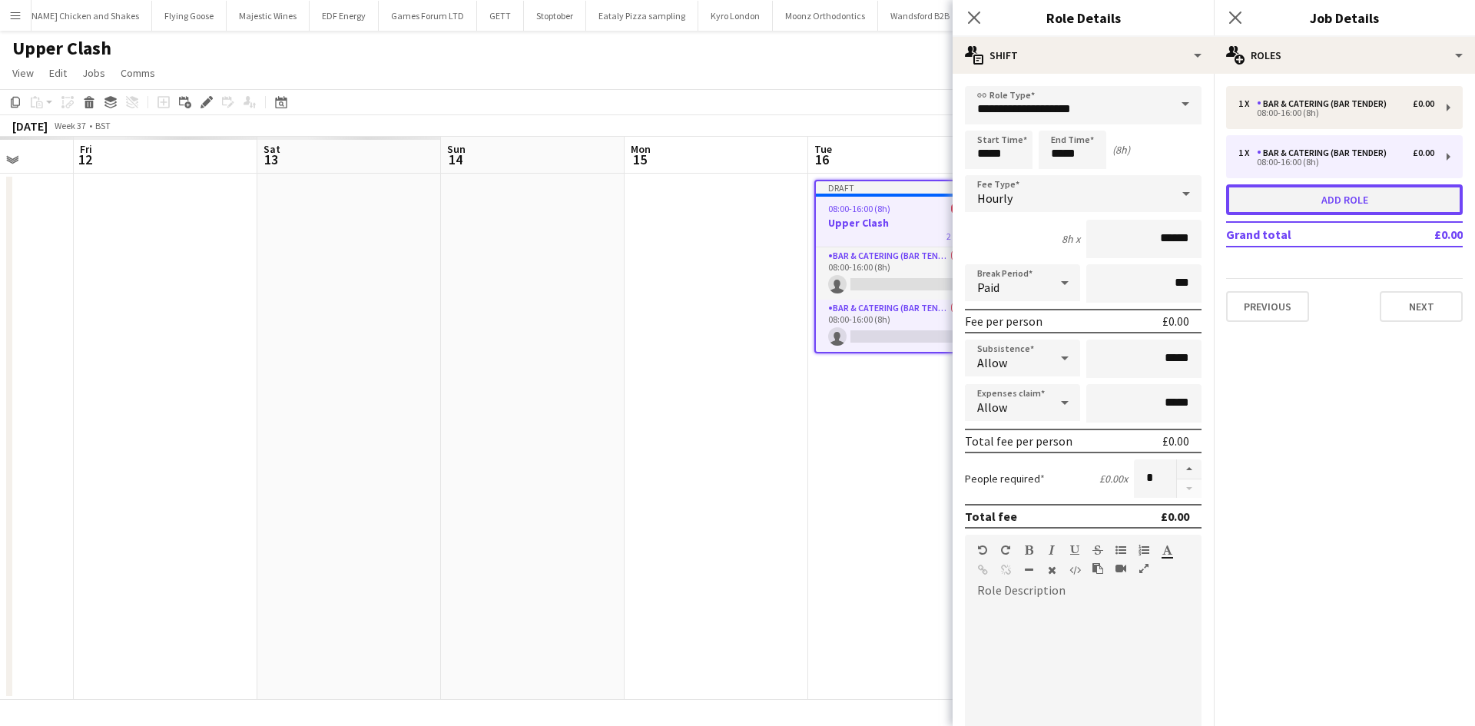
type input "**********"
type input "*****"
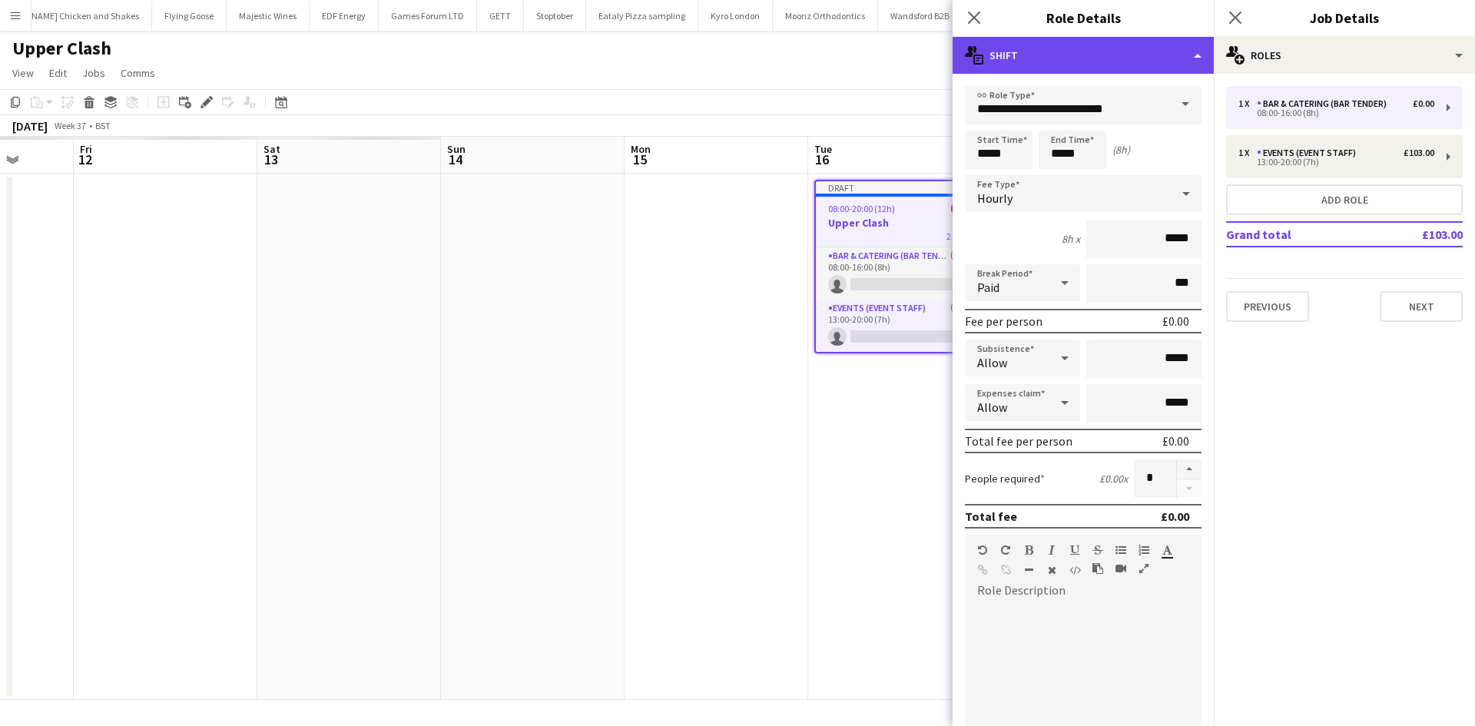
click at [1165, 57] on div "multiple-actions-text Shift" at bounding box center [1083, 55] width 261 height 37
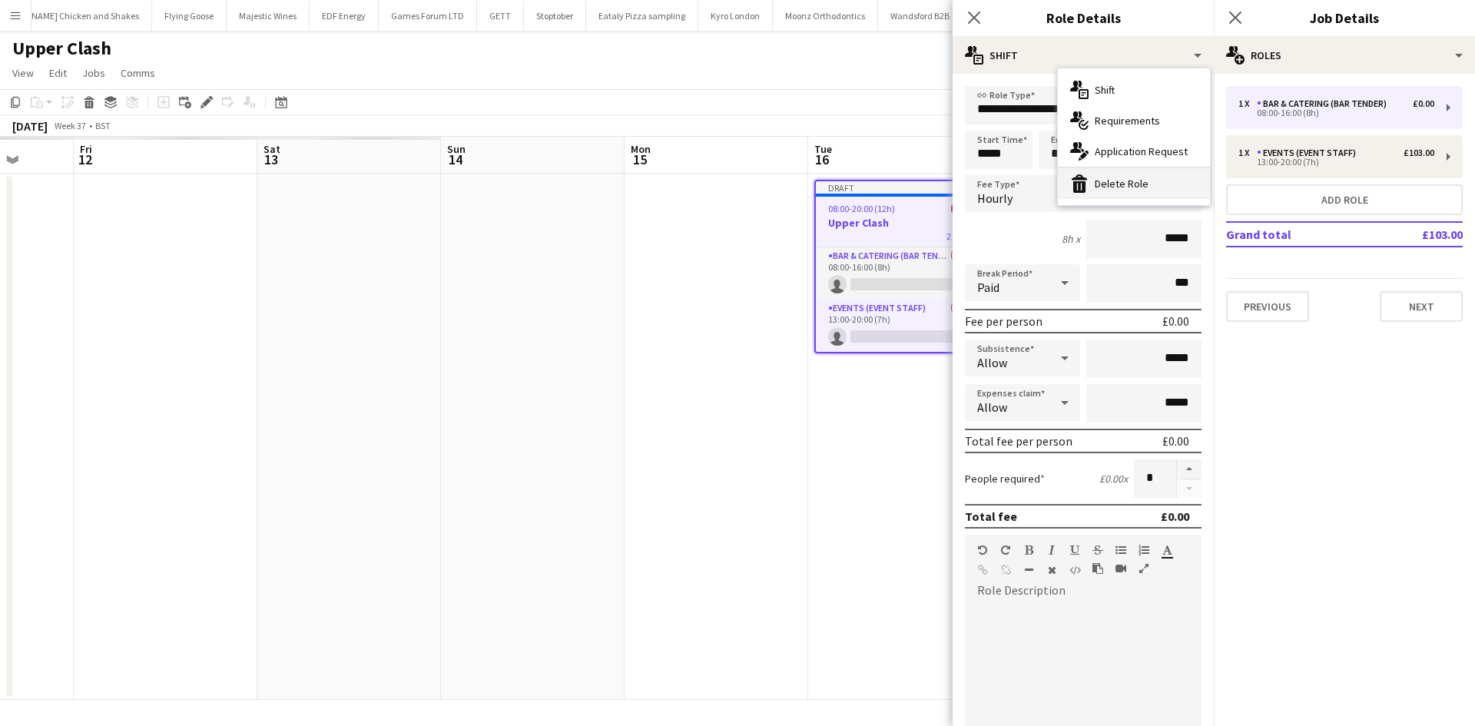
click at [1133, 187] on div "bin-2 Delete Role" at bounding box center [1134, 183] width 152 height 31
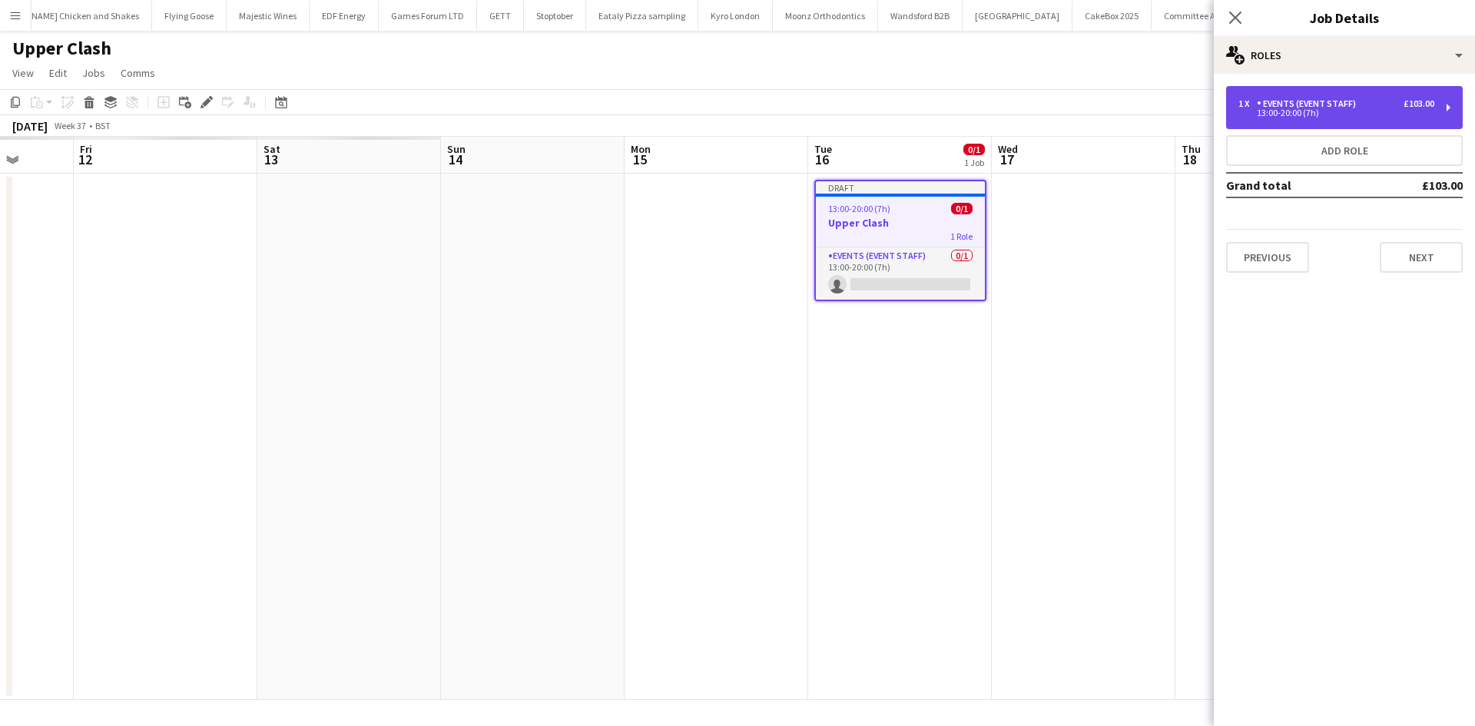
click at [1355, 107] on div "Events (Event Staff)" at bounding box center [1309, 103] width 105 height 11
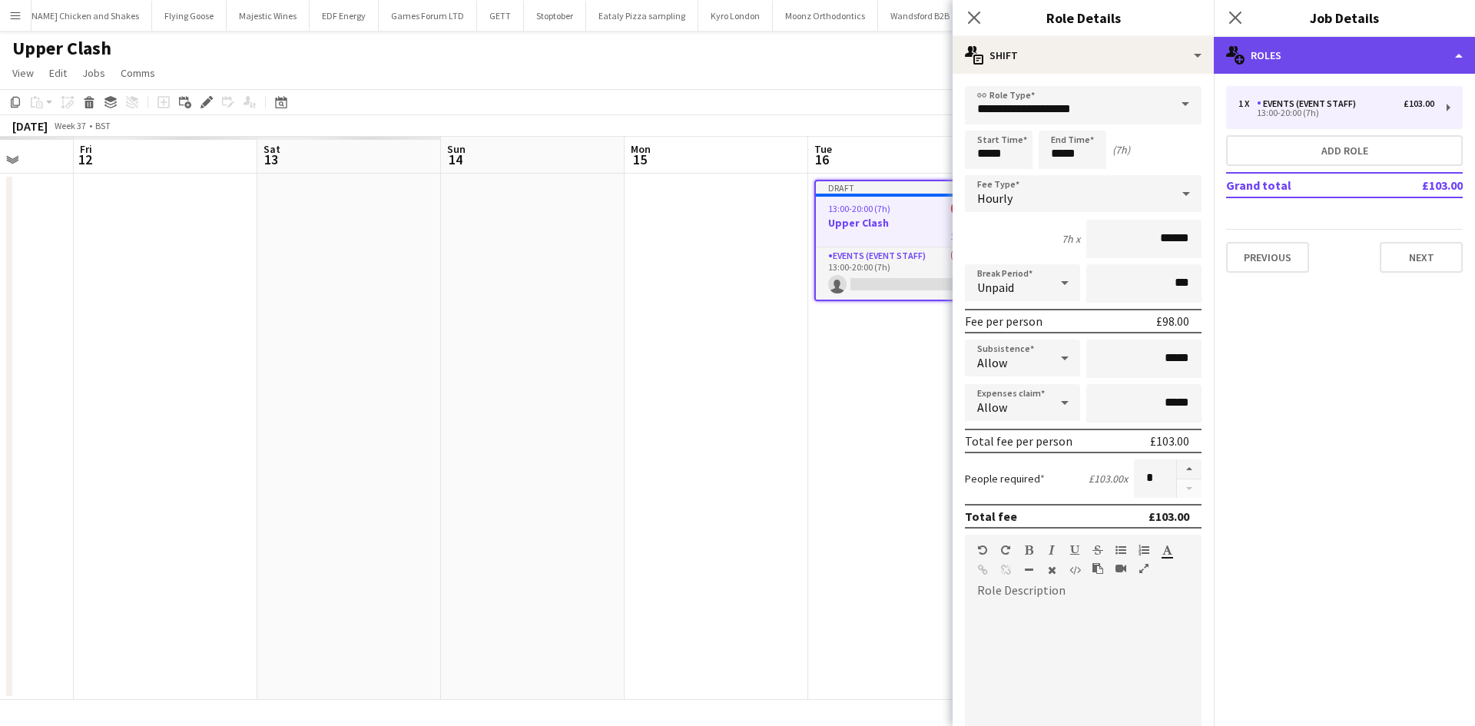
click at [1336, 63] on div "multiple-users-add Roles" at bounding box center [1344, 55] width 261 height 37
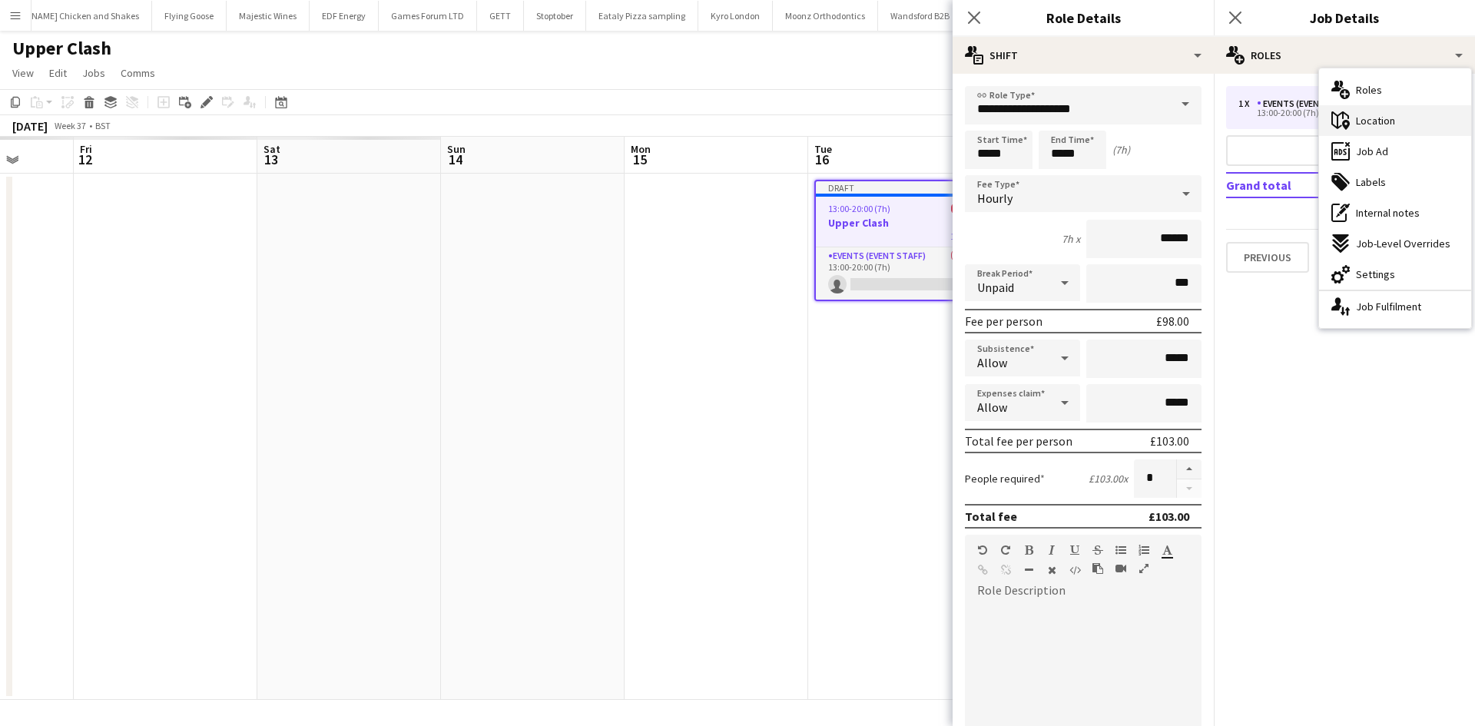
click at [1368, 109] on div "maps-pin-1 Location" at bounding box center [1395, 120] width 152 height 31
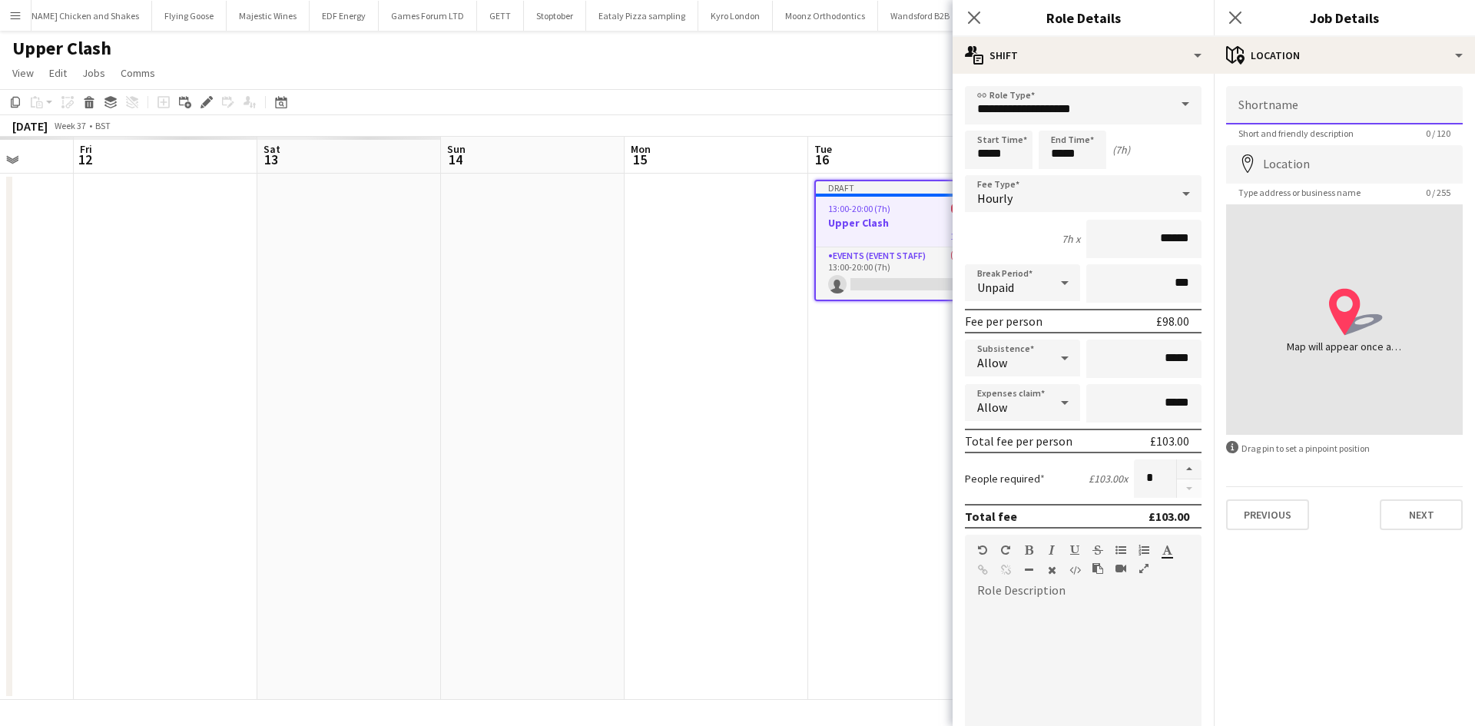
click at [1308, 101] on input "Shortname" at bounding box center [1344, 105] width 237 height 38
type input "**********"
click at [1300, 151] on input "Location" at bounding box center [1344, 164] width 237 height 38
type input "**********"
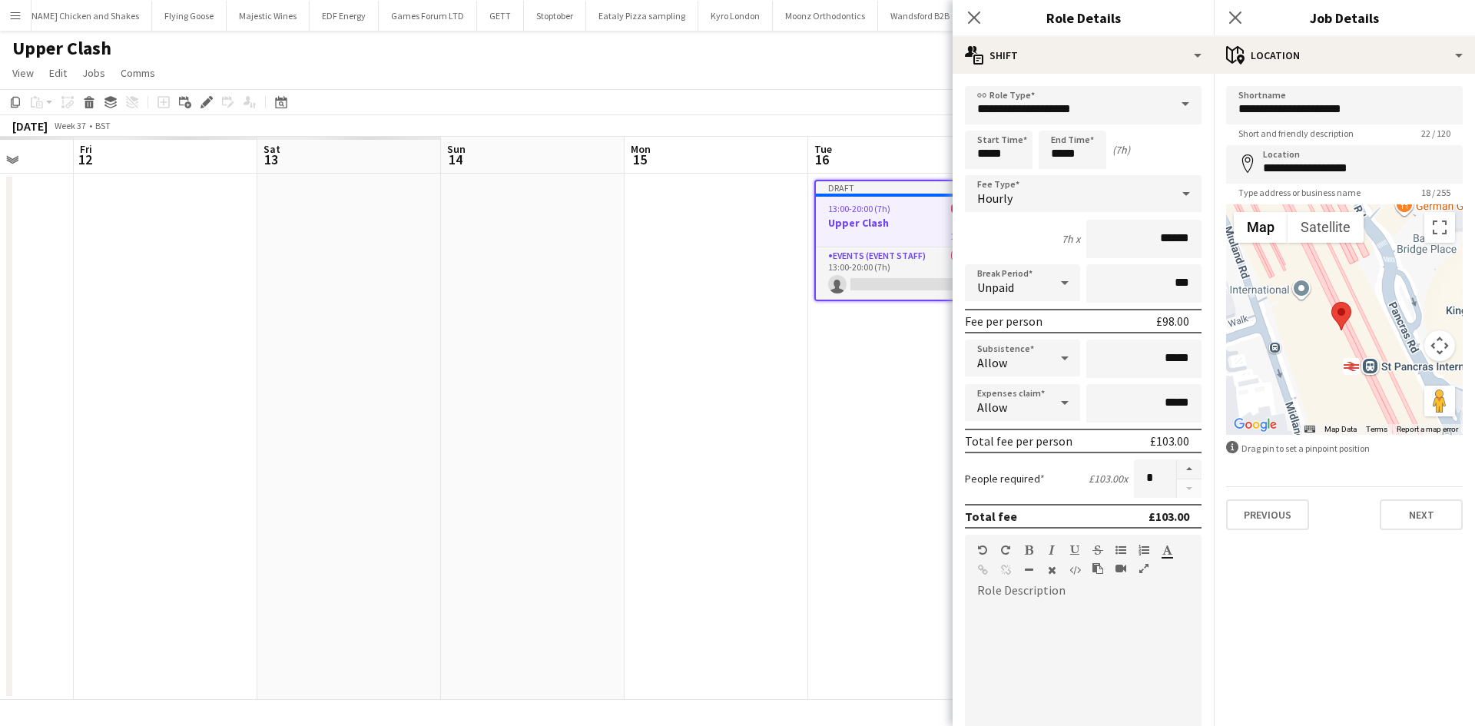
drag, startPoint x: 1343, startPoint y: 318, endPoint x: 1300, endPoint y: 390, distance: 83.4
click at [1300, 390] on div at bounding box center [1344, 319] width 237 height 230
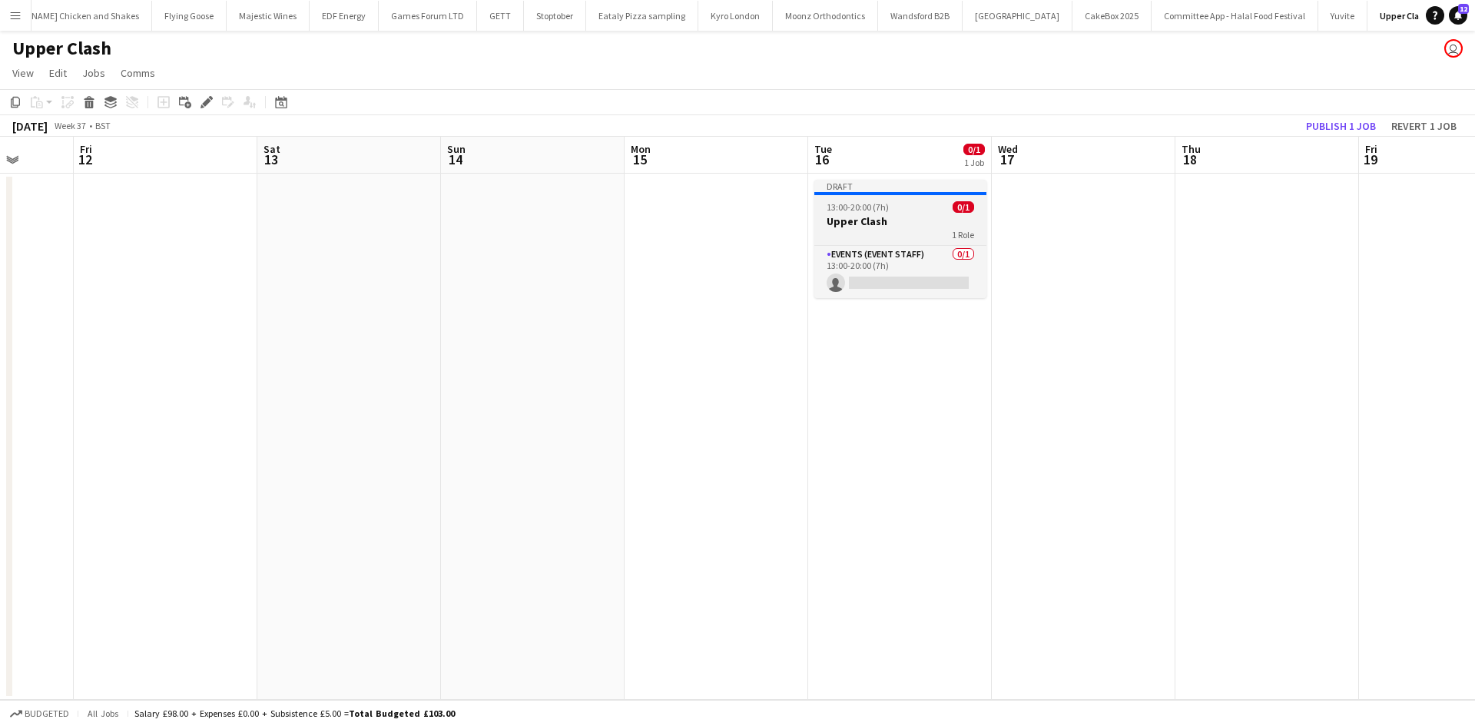
click at [890, 230] on div "1 Role" at bounding box center [900, 234] width 172 height 12
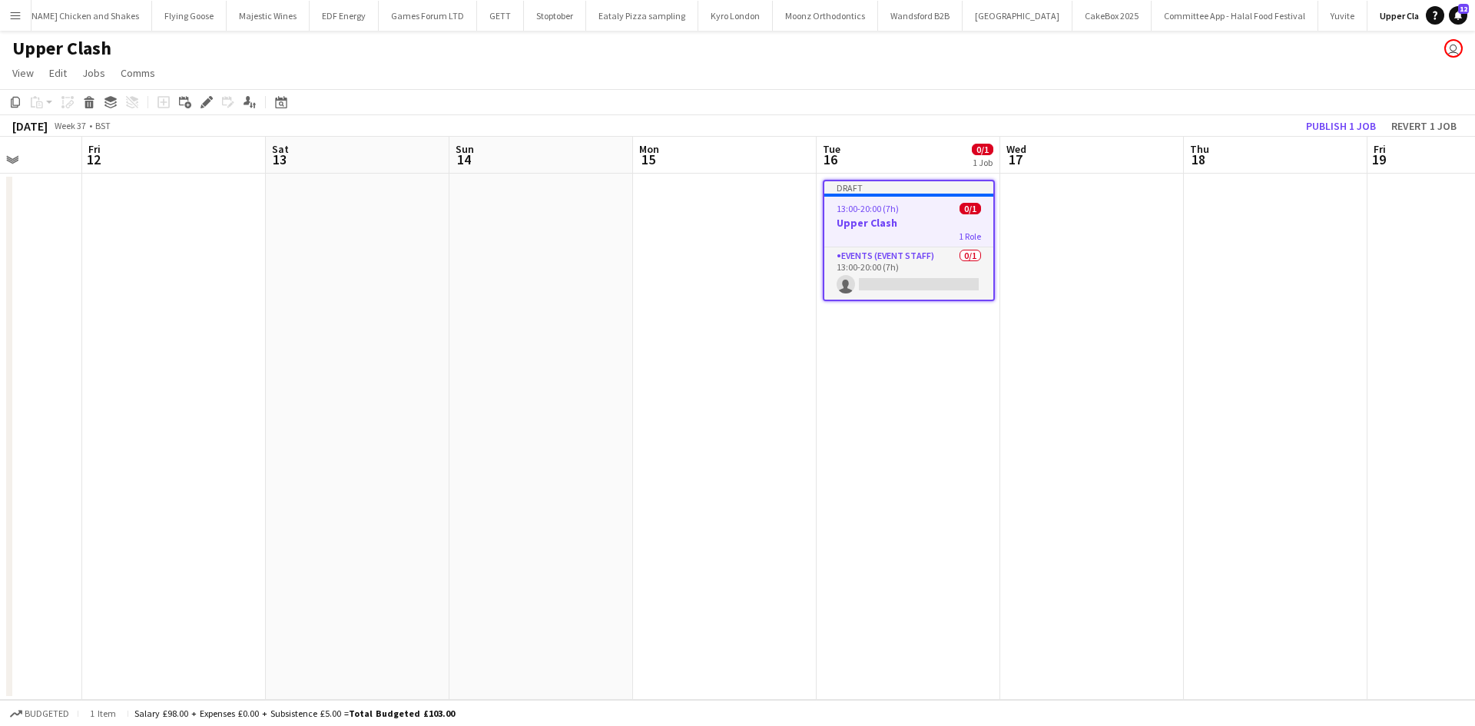
drag, startPoint x: 1003, startPoint y: 406, endPoint x: 575, endPoint y: 392, distance: 428.1
click at [617, 397] on app-calendar-viewport "Tue 9 Wed 10 Thu 11 Fri 12 Sat 13 Sun 14 Mon 15 Tue 16 0/1 1 Job Wed 17 Thu 18 …" at bounding box center [737, 418] width 1475 height 563
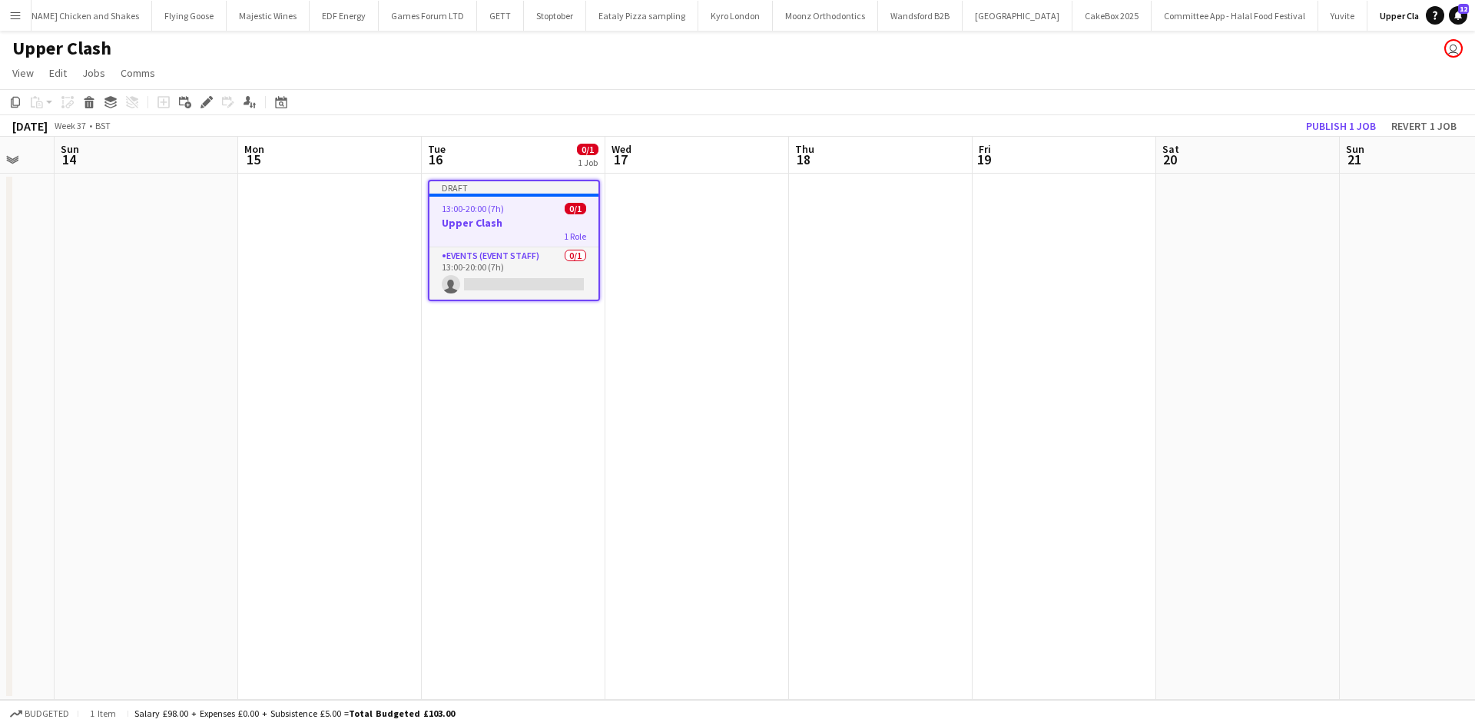
click at [197, 109] on div "Add job Add linked Job Edit Edit linked Job Applicants" at bounding box center [200, 102] width 118 height 18
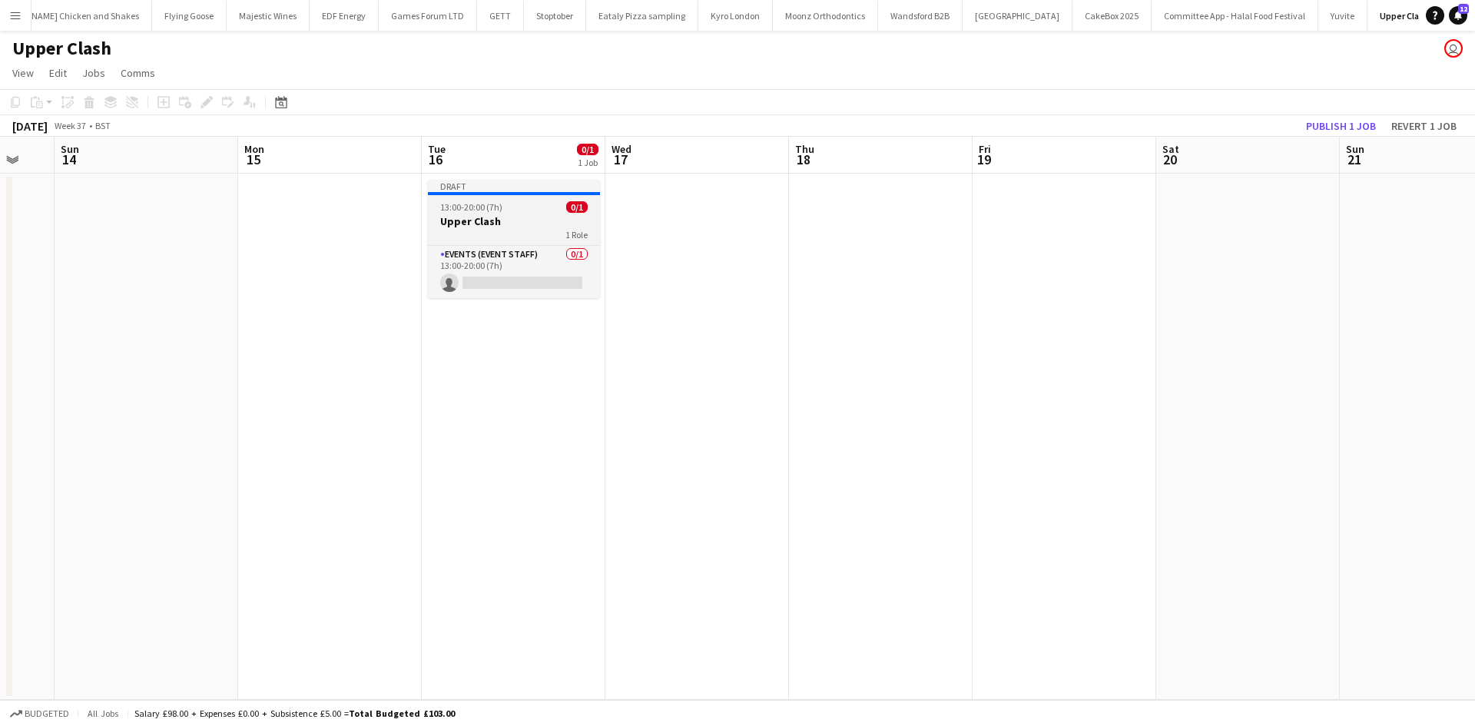
drag, startPoint x: 518, startPoint y: 222, endPoint x: 462, endPoint y: 213, distance: 56.1
click at [515, 219] on h3 "Upper Clash" at bounding box center [514, 221] width 172 height 14
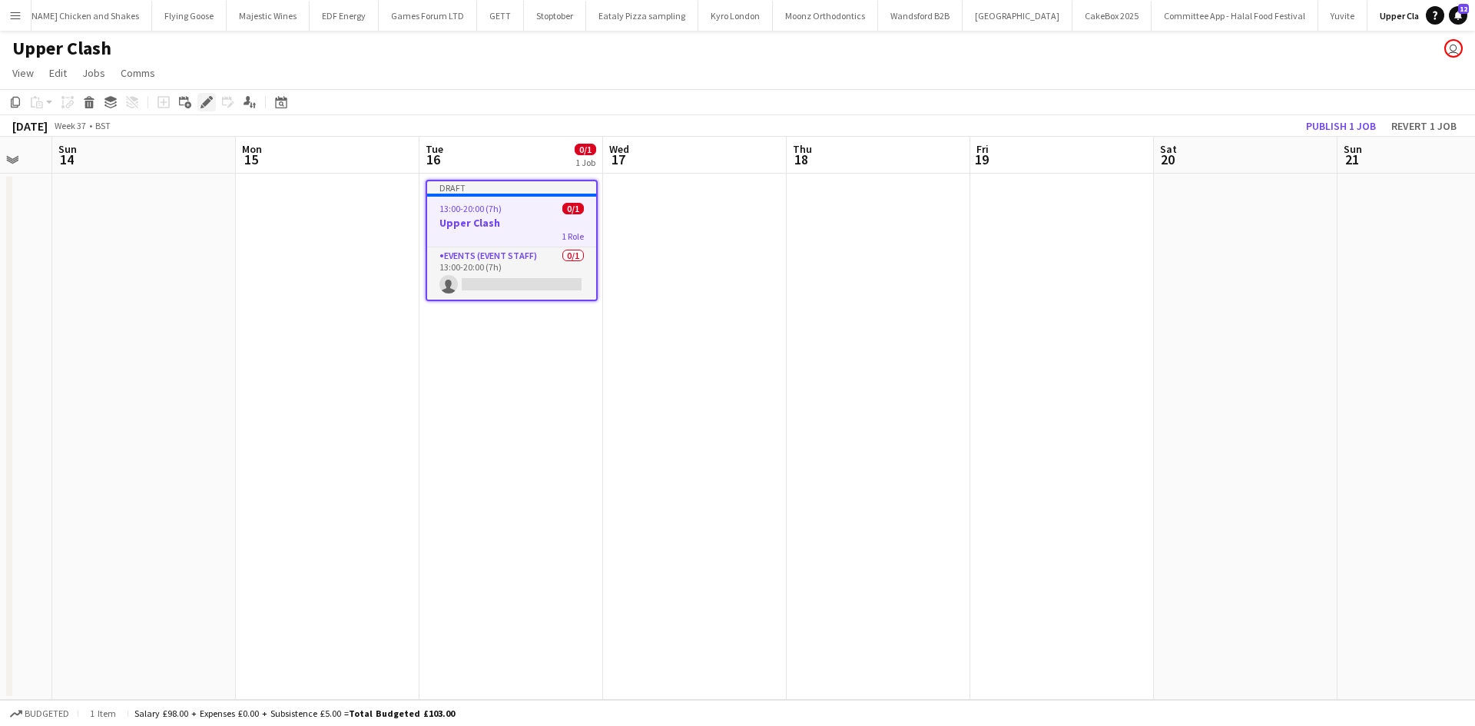
click at [207, 108] on icon "Edit" at bounding box center [207, 102] width 12 height 12
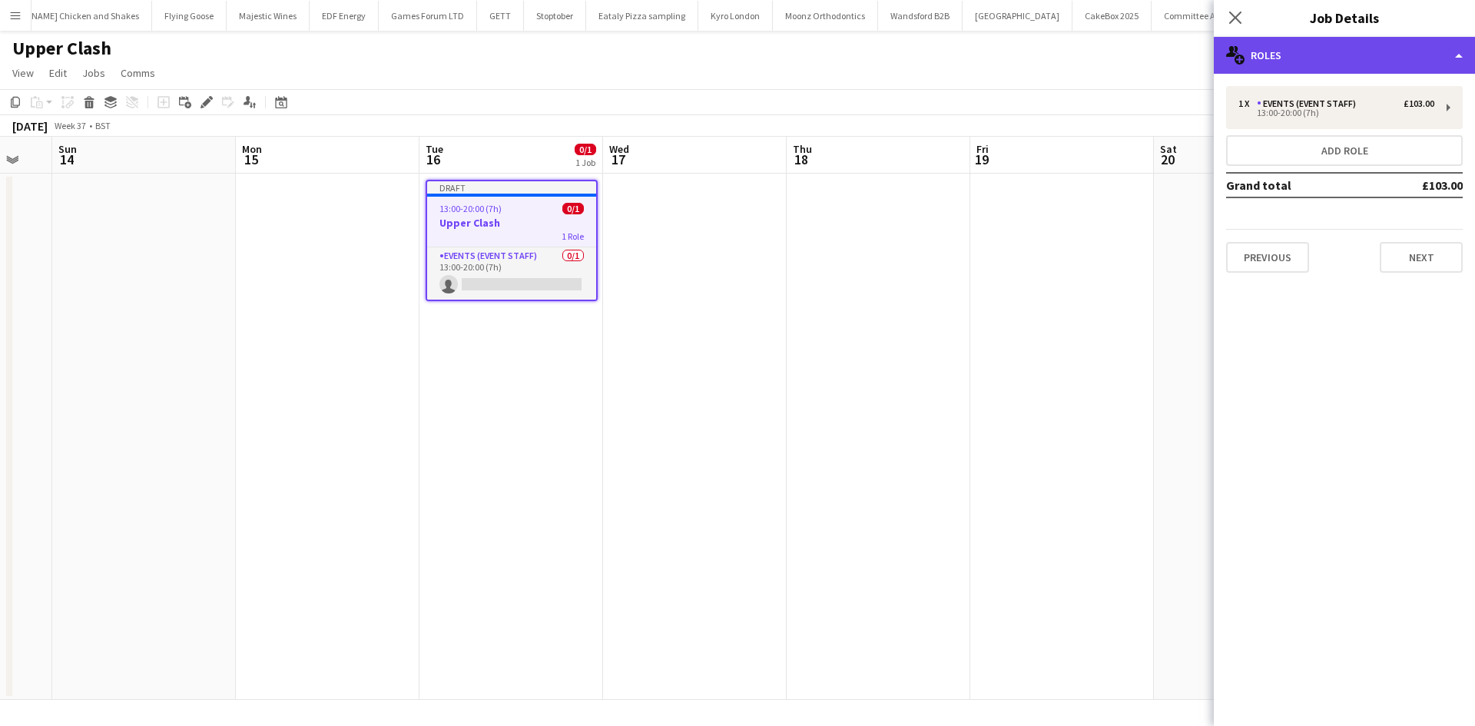
click at [1377, 63] on div "multiple-users-add Roles" at bounding box center [1344, 55] width 261 height 37
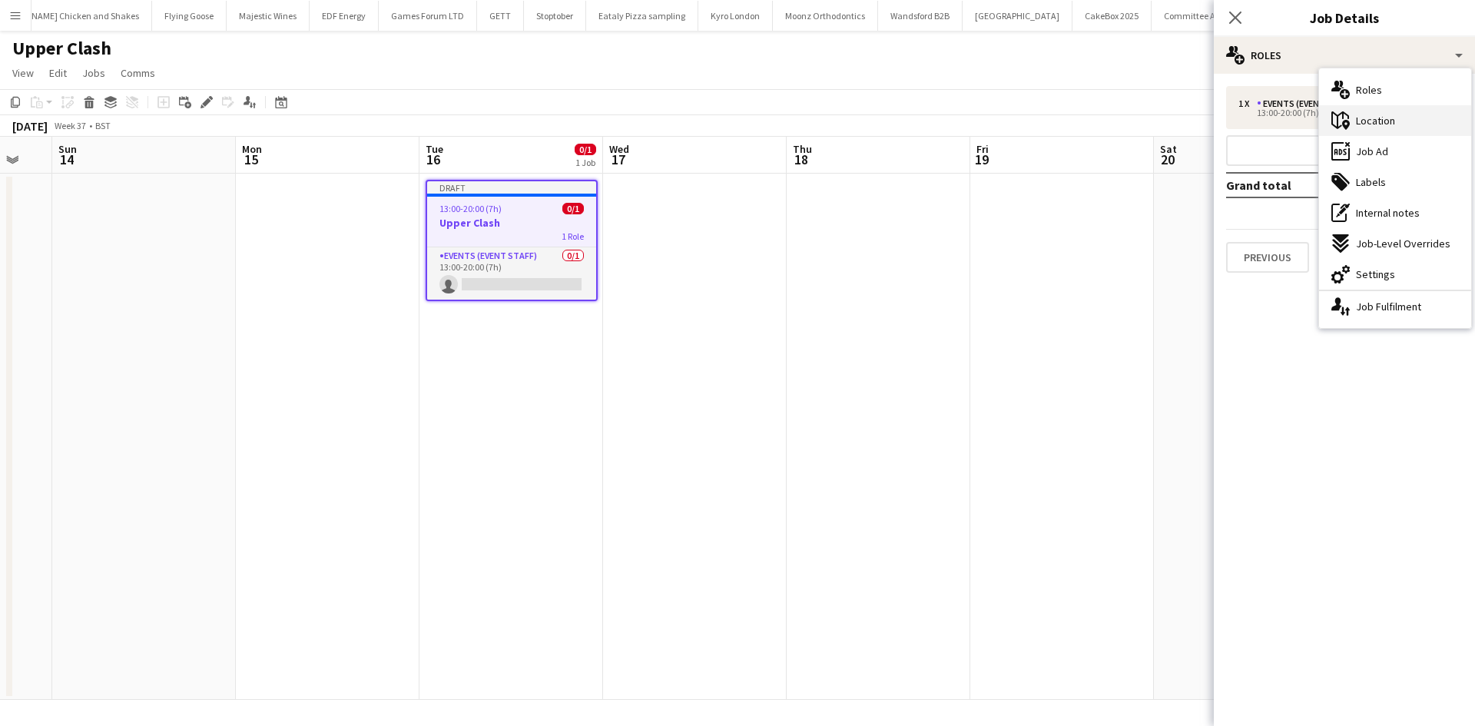
click at [1401, 123] on div "maps-pin-1 Location" at bounding box center [1395, 120] width 152 height 31
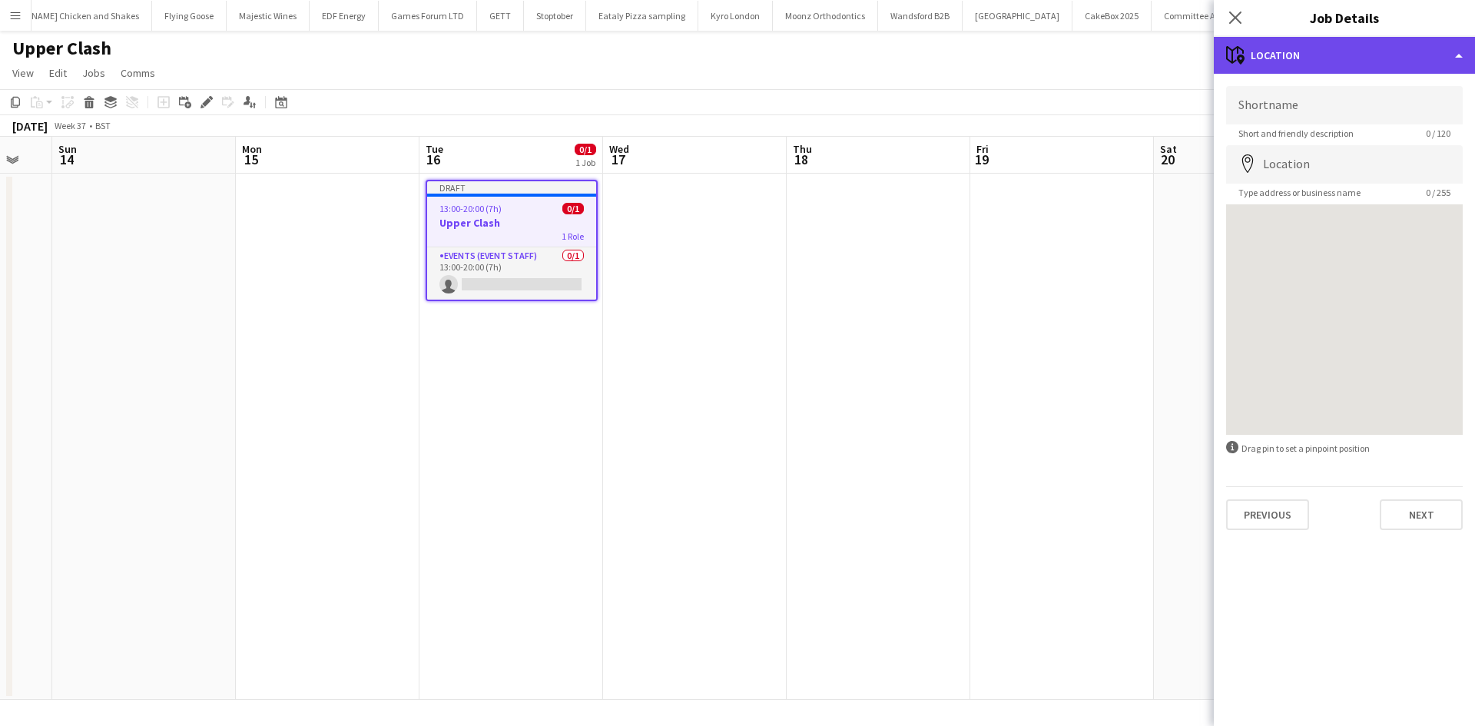
click at [1330, 55] on div "maps-pin-1 Location" at bounding box center [1344, 55] width 261 height 37
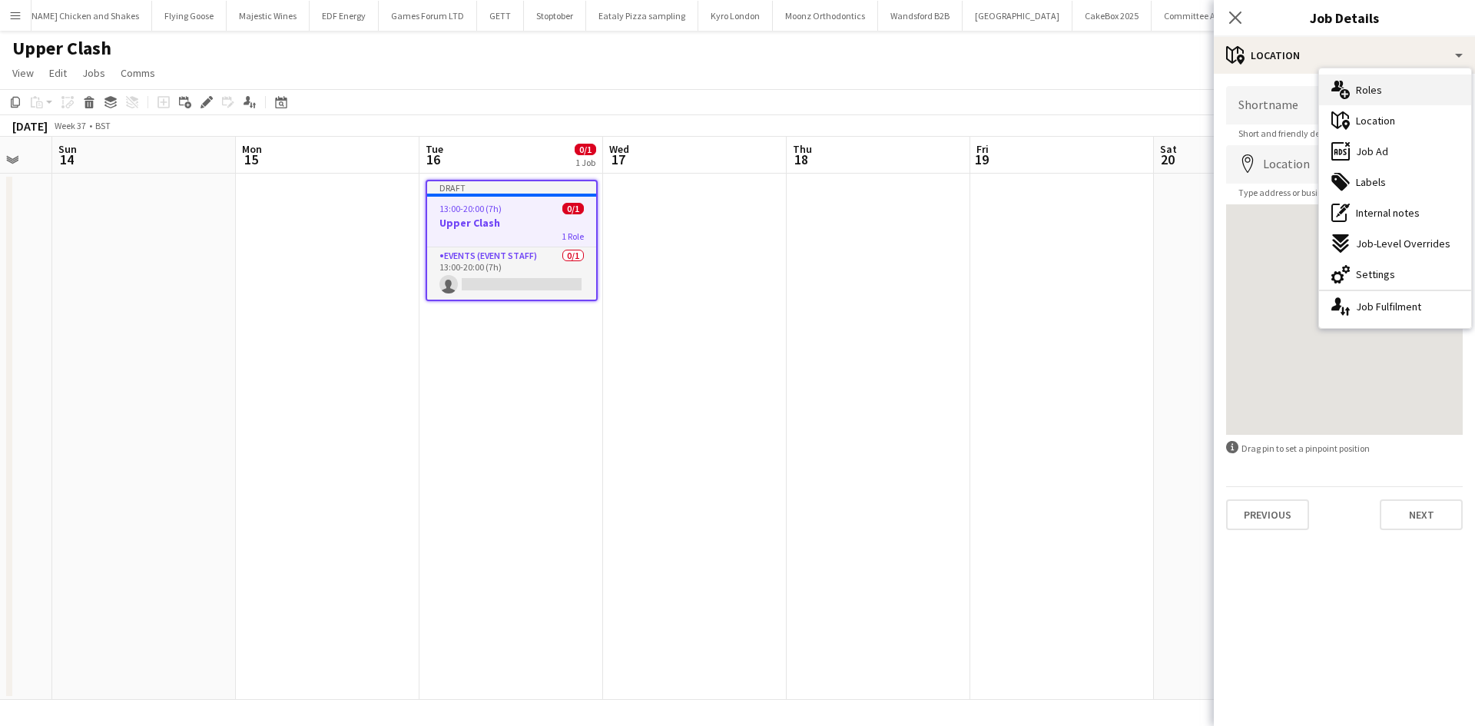
click at [1366, 94] on span "Roles" at bounding box center [1369, 90] width 26 height 14
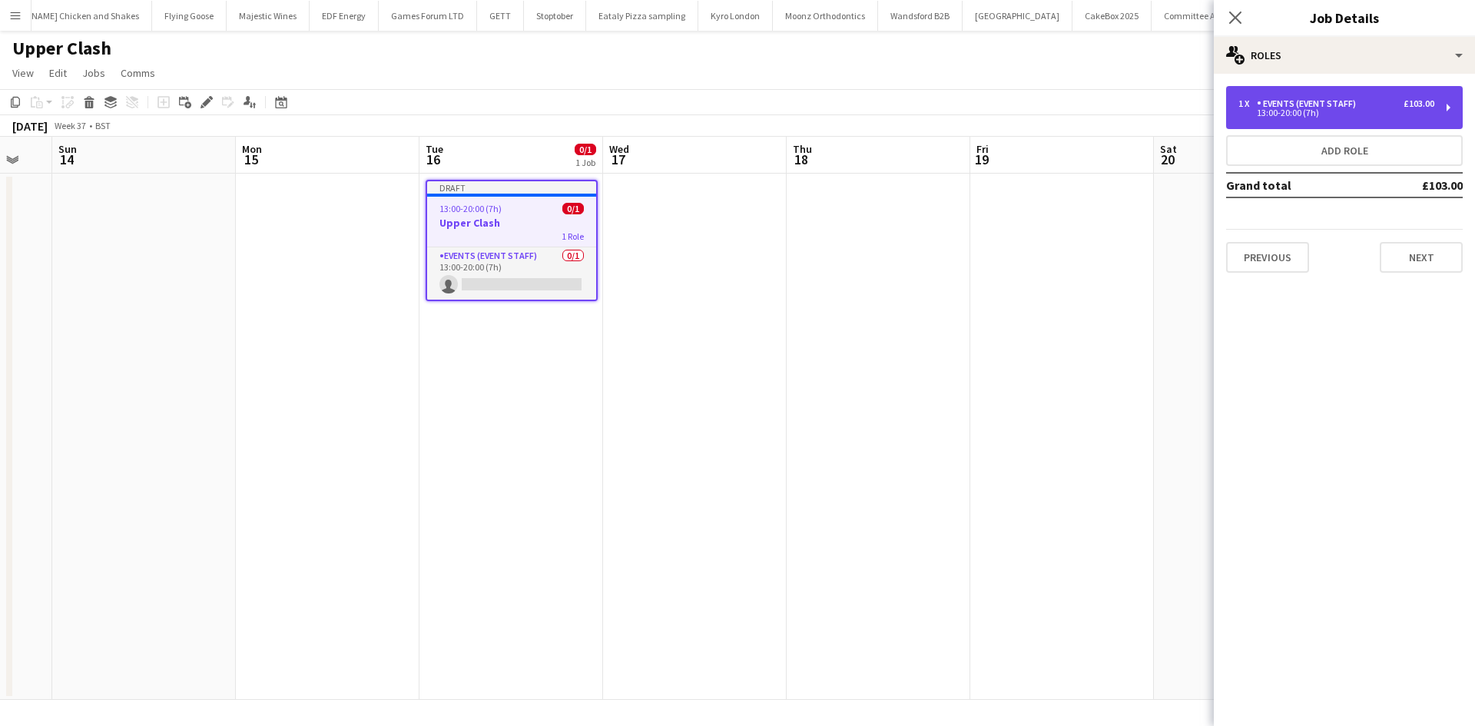
click at [1366, 107] on div "1 x Events (Event Staff) £103.00" at bounding box center [1336, 103] width 196 height 11
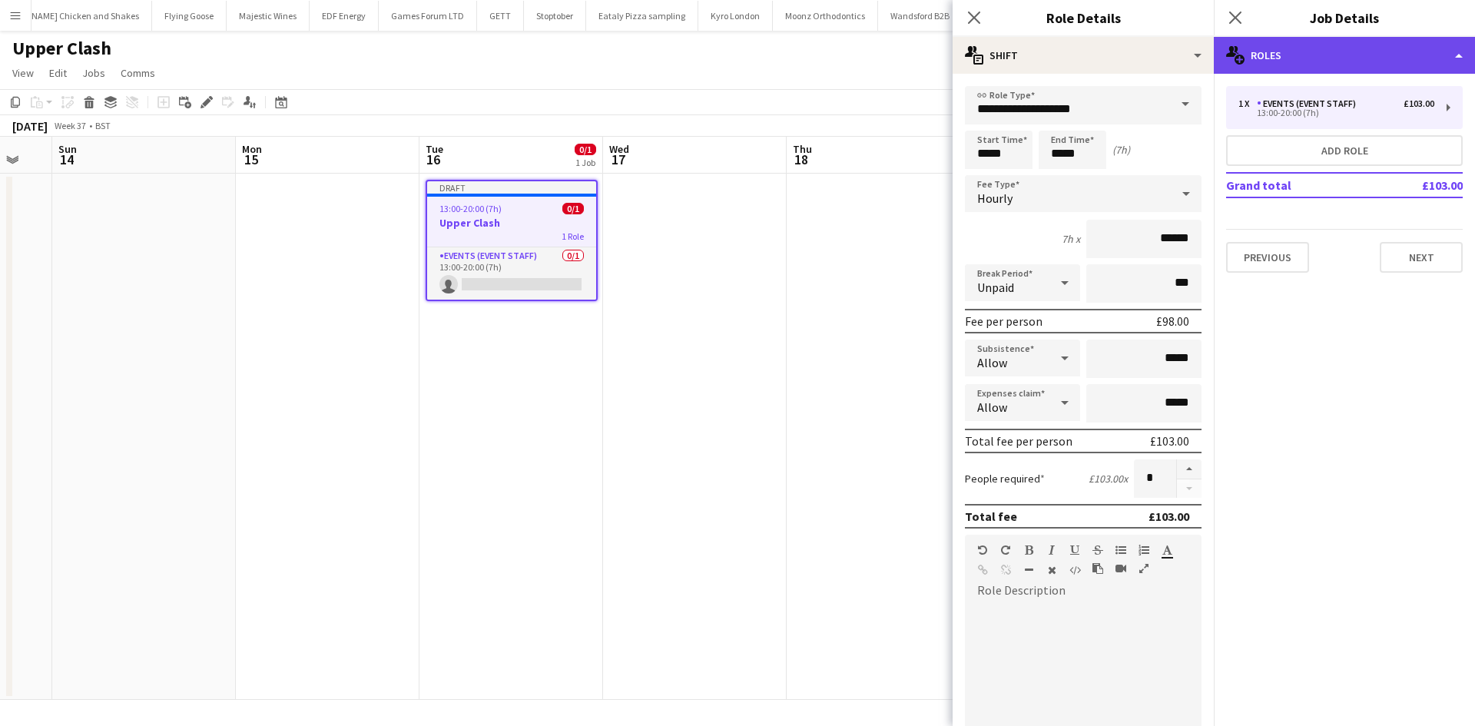
click at [1338, 52] on div "multiple-users-add Roles" at bounding box center [1344, 55] width 261 height 37
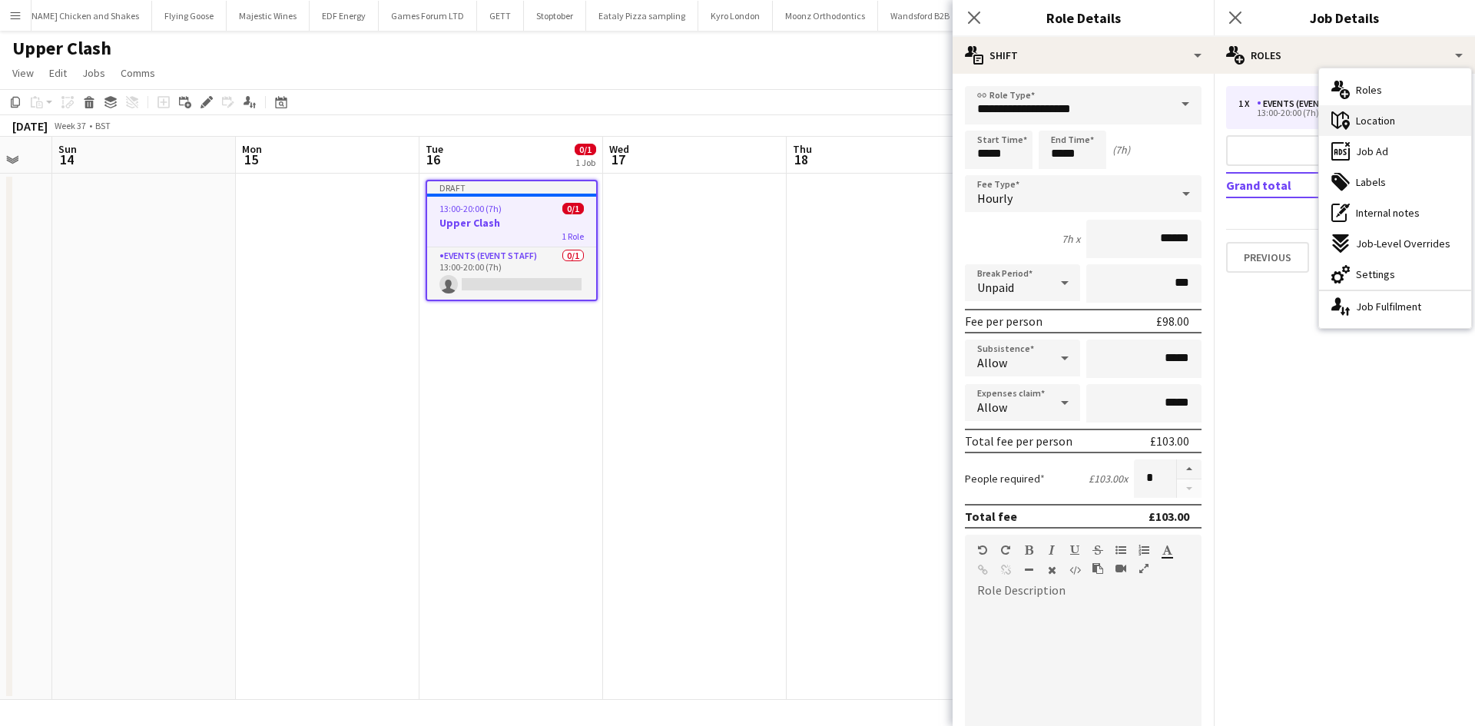
click at [1371, 122] on span "Location" at bounding box center [1375, 121] width 39 height 14
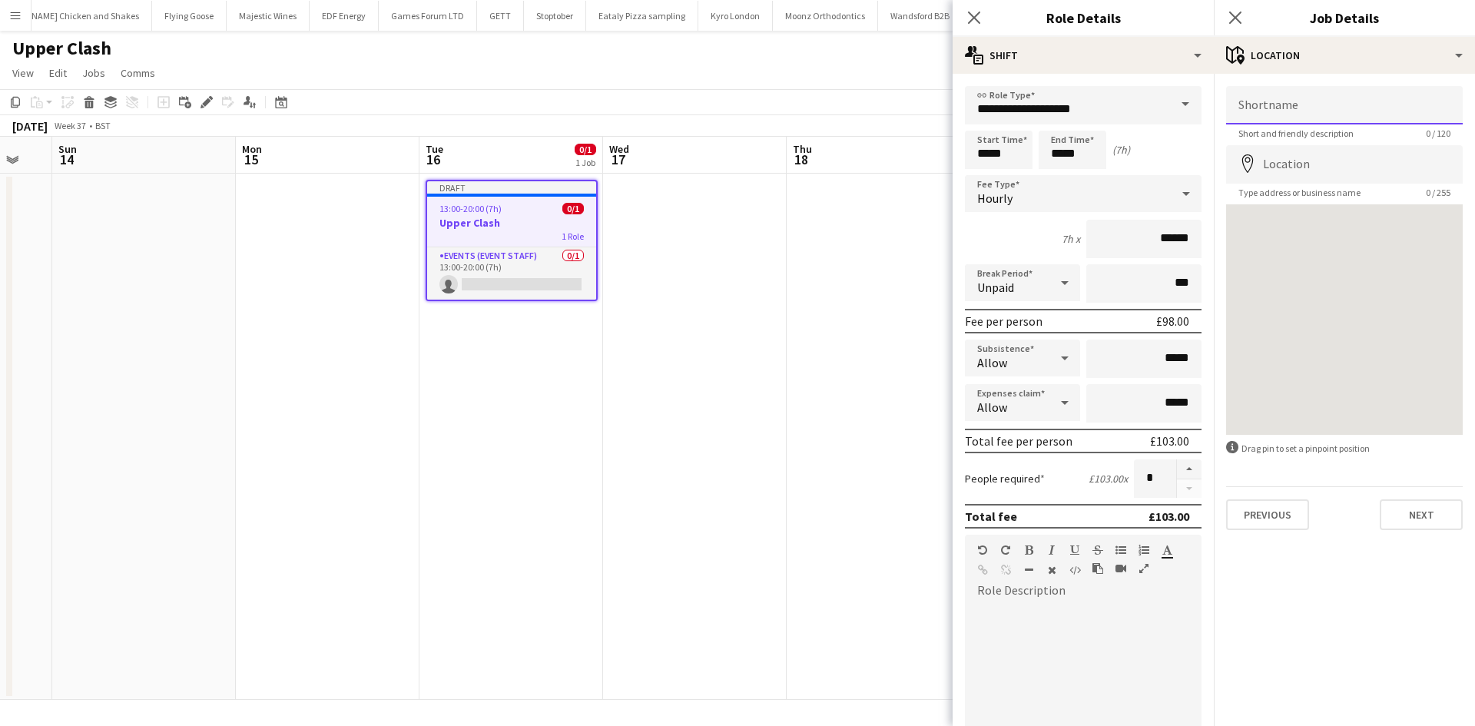
click at [1347, 114] on input "Shortname" at bounding box center [1344, 105] width 237 height 38
type input "********"
click at [1342, 180] on input "Location" at bounding box center [1344, 164] width 237 height 38
type input "**********"
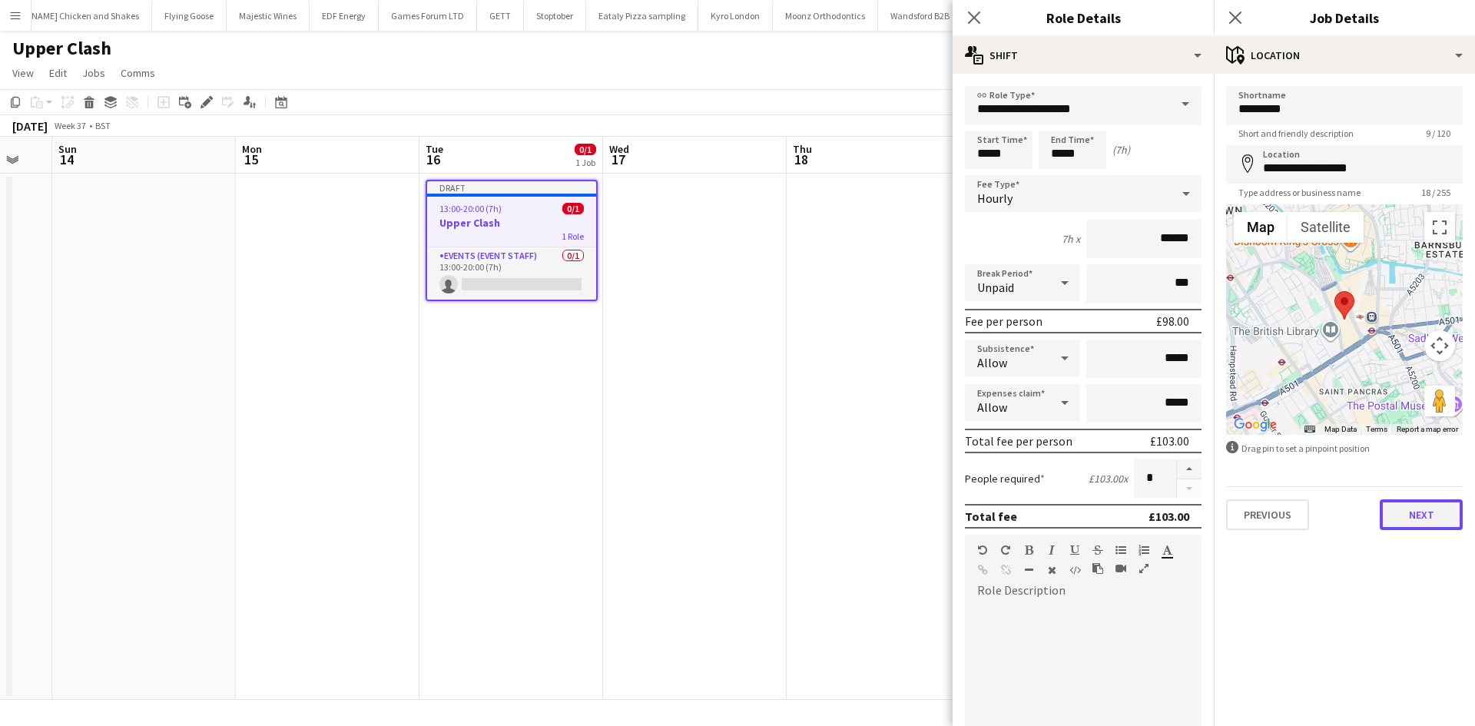
click at [1420, 511] on button "Next" at bounding box center [1421, 514] width 83 height 31
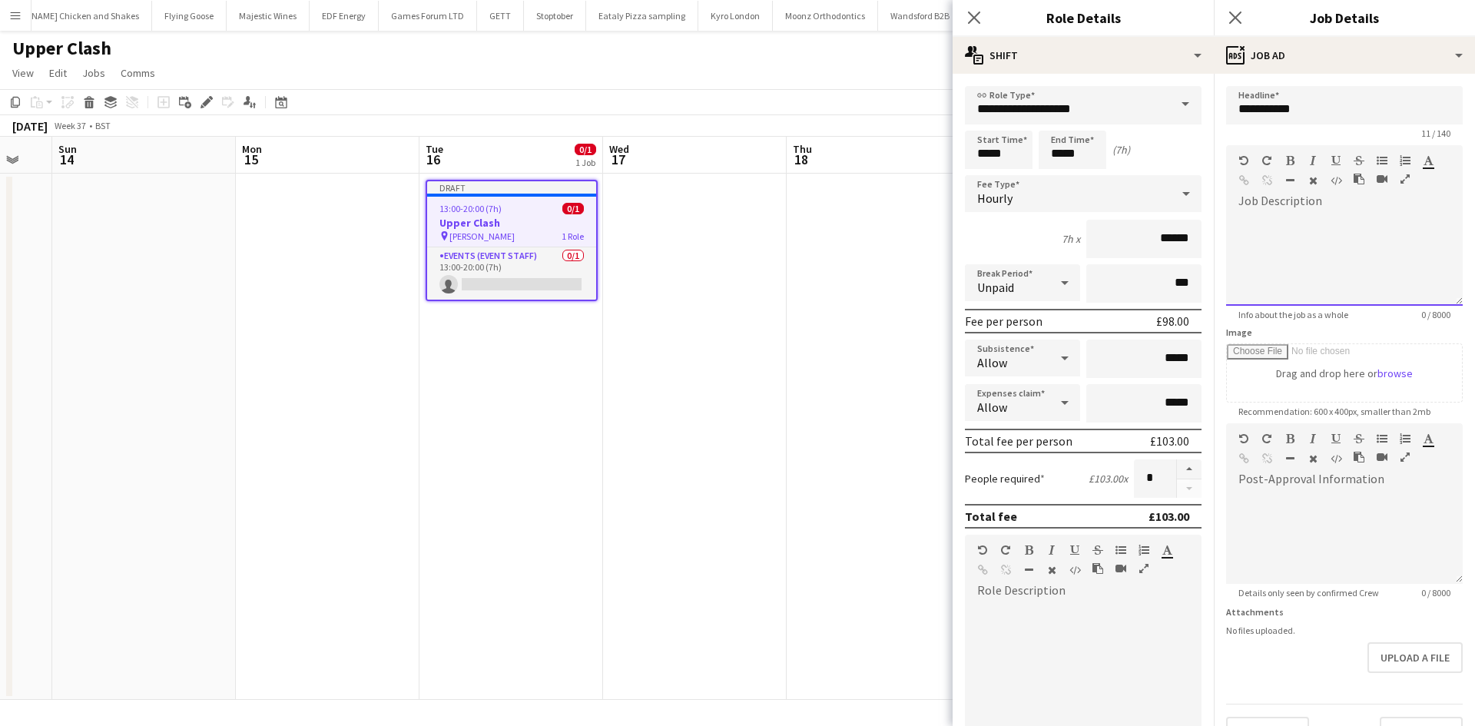
click at [1247, 195] on div "default Heading 1 Heading 2 Heading 3 Heading 4 Heading 5 Heading 6 Heading 7 P…" at bounding box center [1344, 174] width 237 height 58
drag, startPoint x: 1307, startPoint y: 220, endPoint x: 1229, endPoint y: 223, distance: 77.6
click at [1229, 223] on div "**********" at bounding box center [1338, 260] width 225 height 92
click at [1286, 156] on icon "button" at bounding box center [1290, 160] width 8 height 11
click at [1301, 239] on div "**********" at bounding box center [1338, 260] width 225 height 92
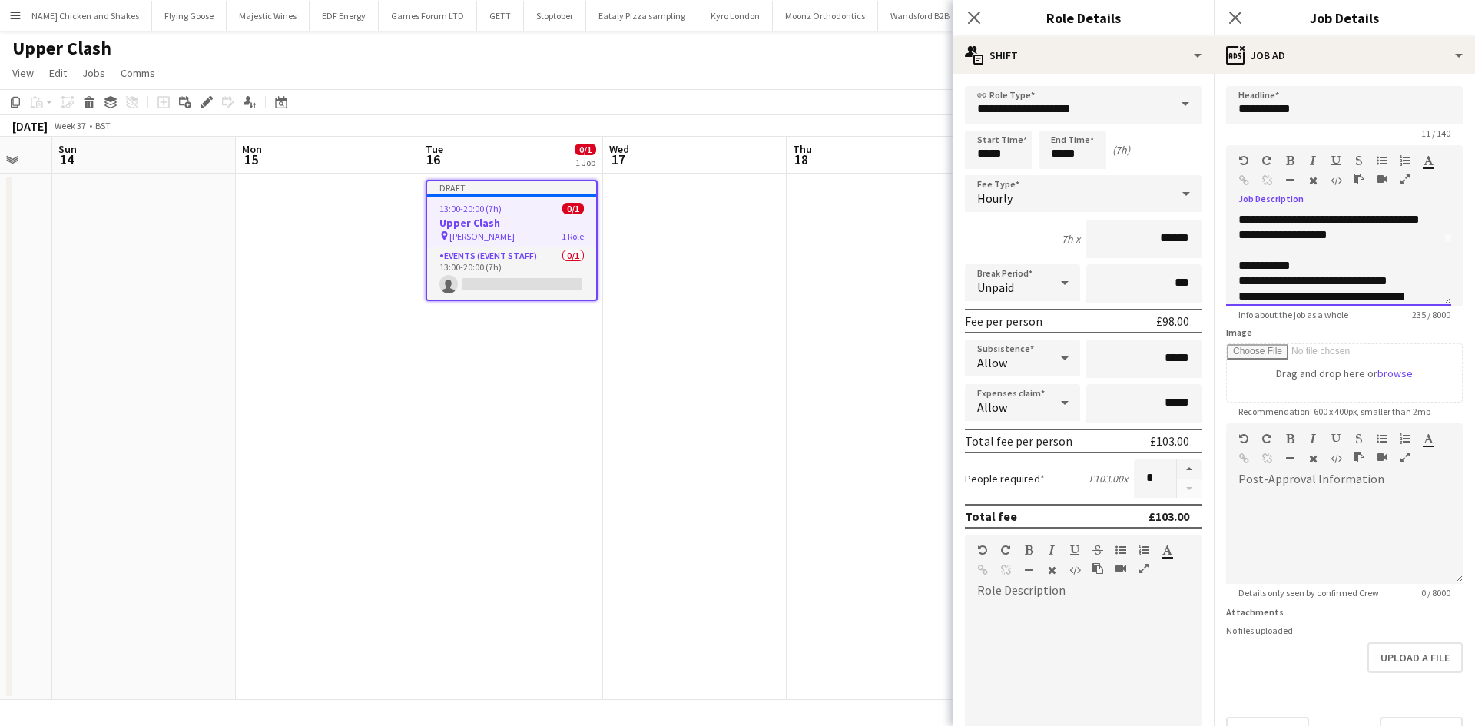
scroll to position [78, 0]
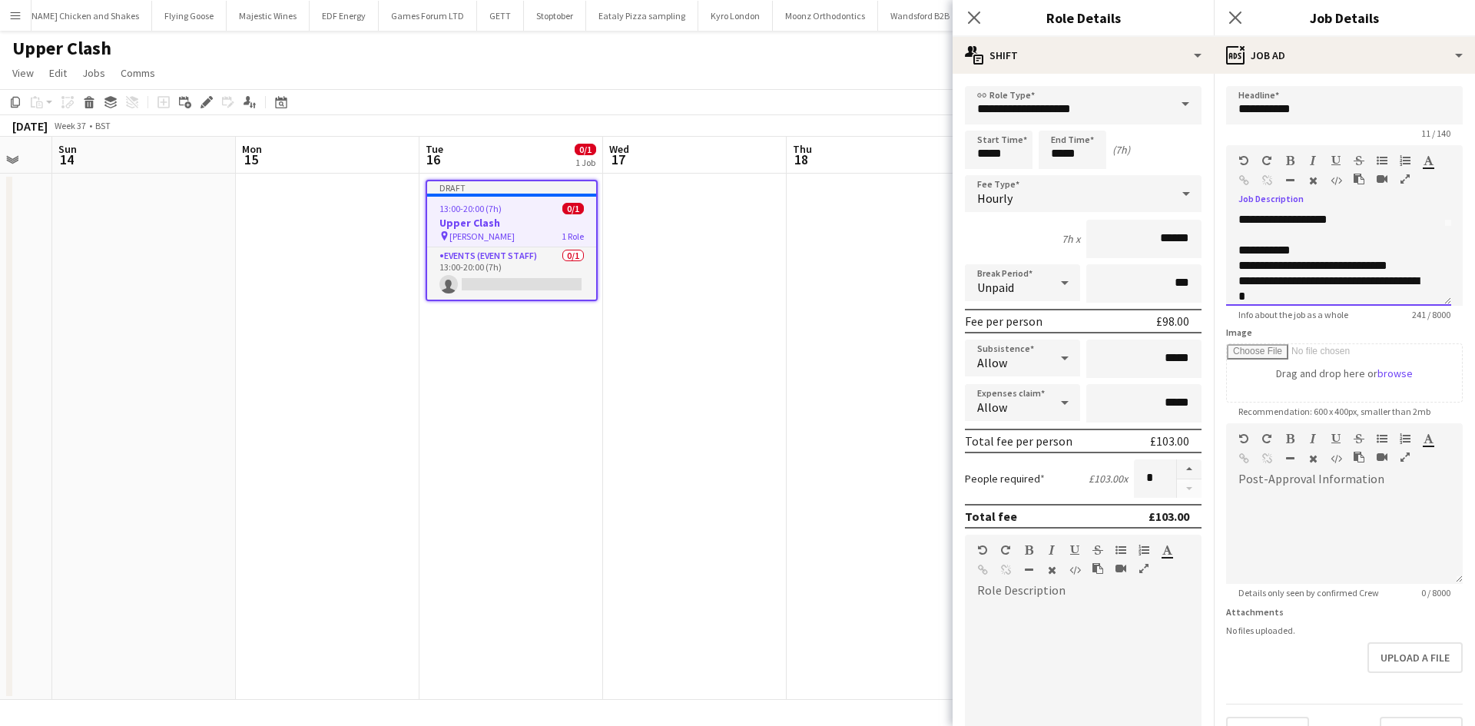
click at [1394, 284] on div "**********" at bounding box center [1332, 288] width 189 height 31
click at [1359, 298] on div "**********" at bounding box center [1332, 288] width 189 height 31
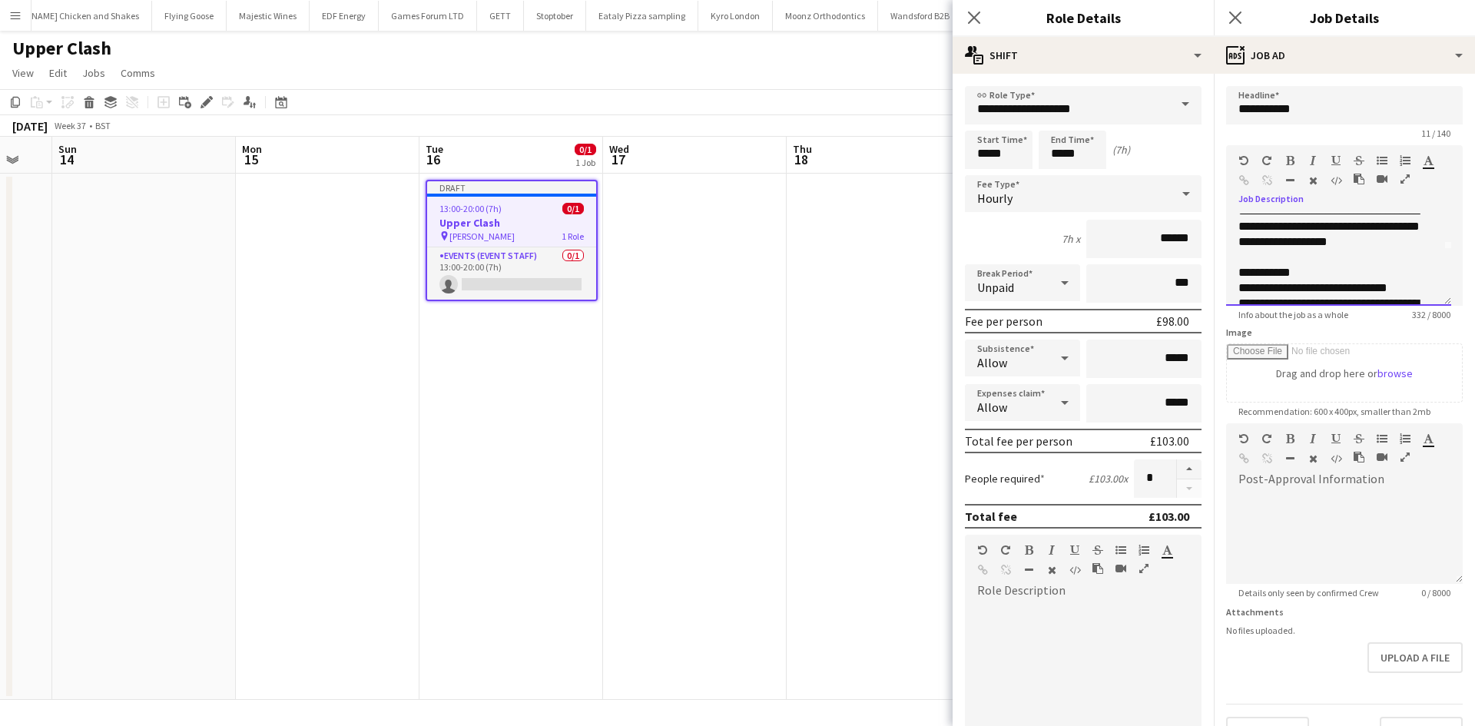
scroll to position [77, 0]
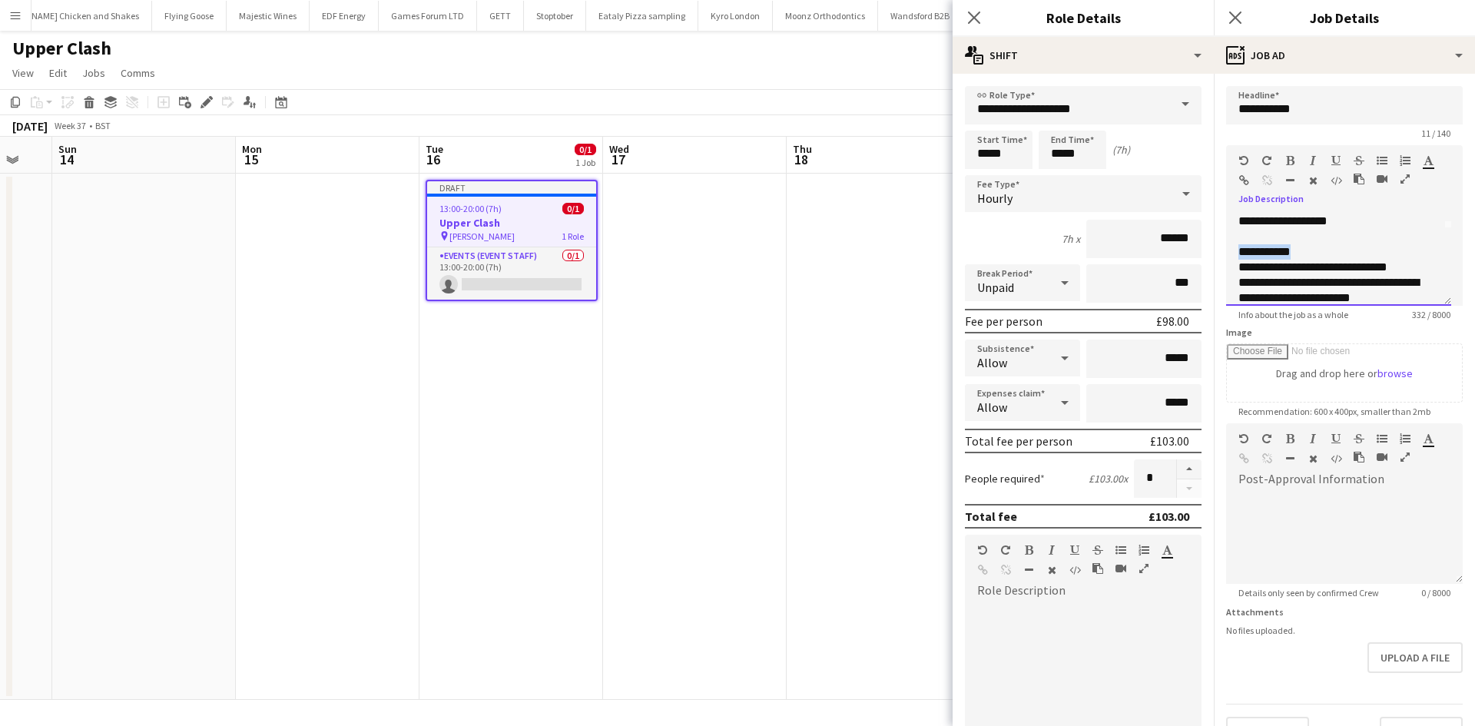
drag, startPoint x: 1308, startPoint y: 254, endPoint x: 1232, endPoint y: 253, distance: 75.3
click at [1232, 253] on div "**********" at bounding box center [1338, 260] width 225 height 92
click at [1290, 161] on icon "button" at bounding box center [1290, 160] width 8 height 11
click at [1330, 258] on div "**********" at bounding box center [1332, 251] width 189 height 15
click at [1240, 270] on div "**********" at bounding box center [1332, 267] width 189 height 15
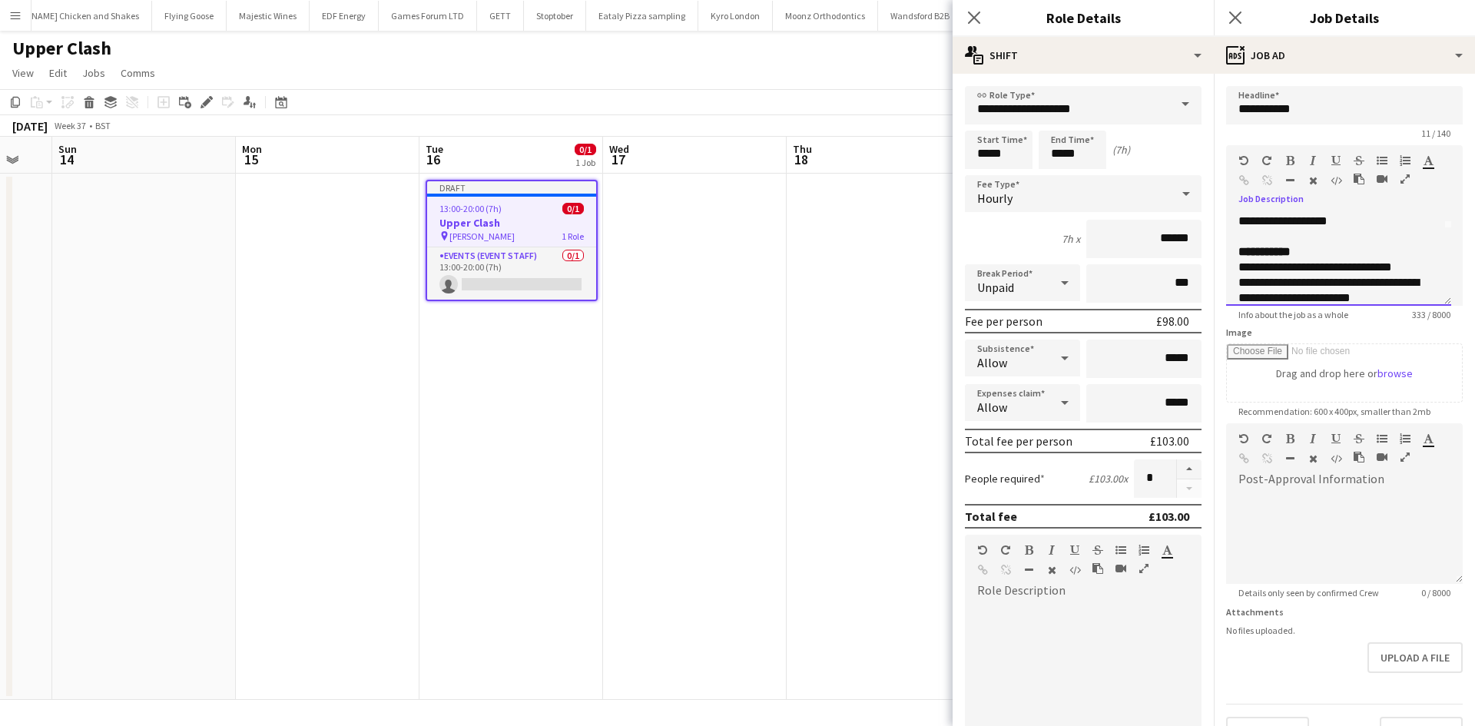
click at [1240, 285] on div "**********" at bounding box center [1332, 290] width 189 height 31
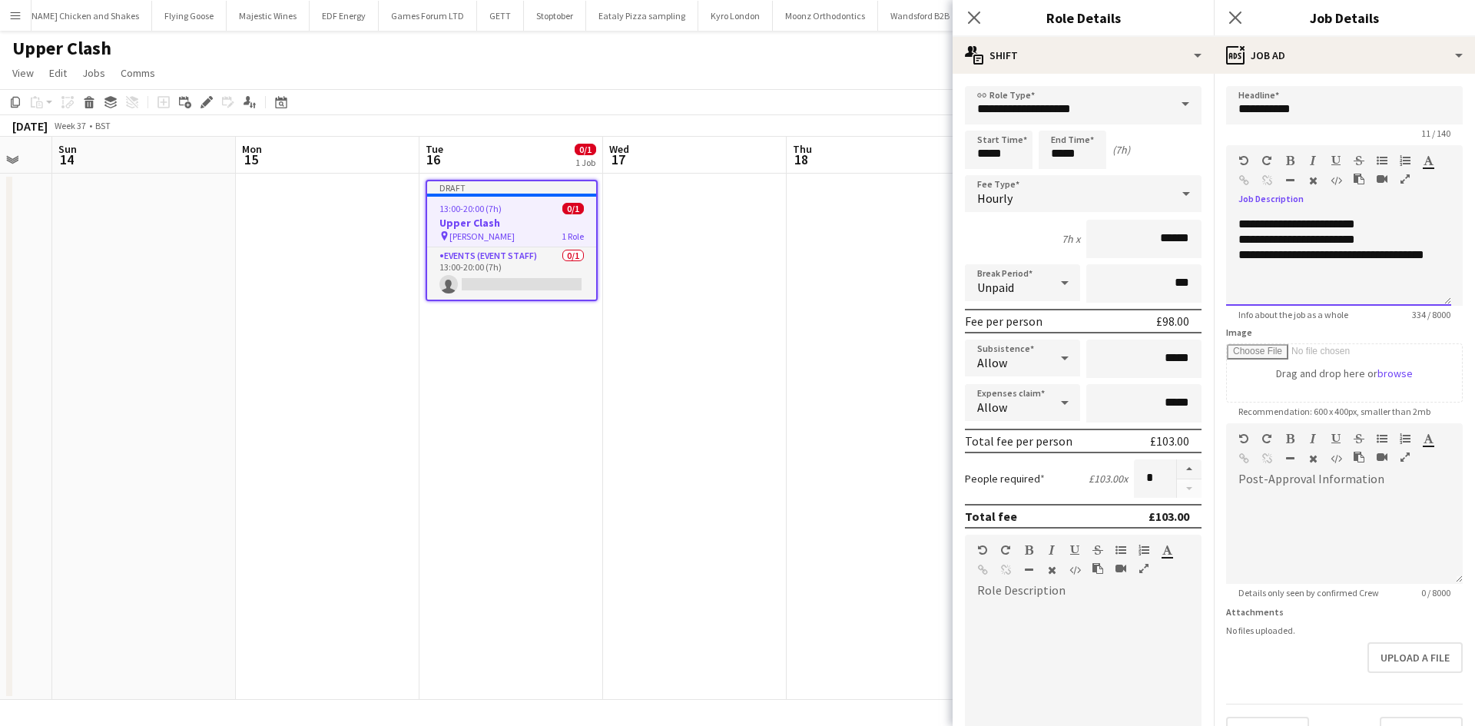
click at [1239, 240] on div "**********" at bounding box center [1332, 239] width 189 height 15
click at [1235, 257] on div "**********" at bounding box center [1338, 260] width 225 height 92
click at [1295, 270] on div "**********" at bounding box center [1332, 262] width 189 height 31
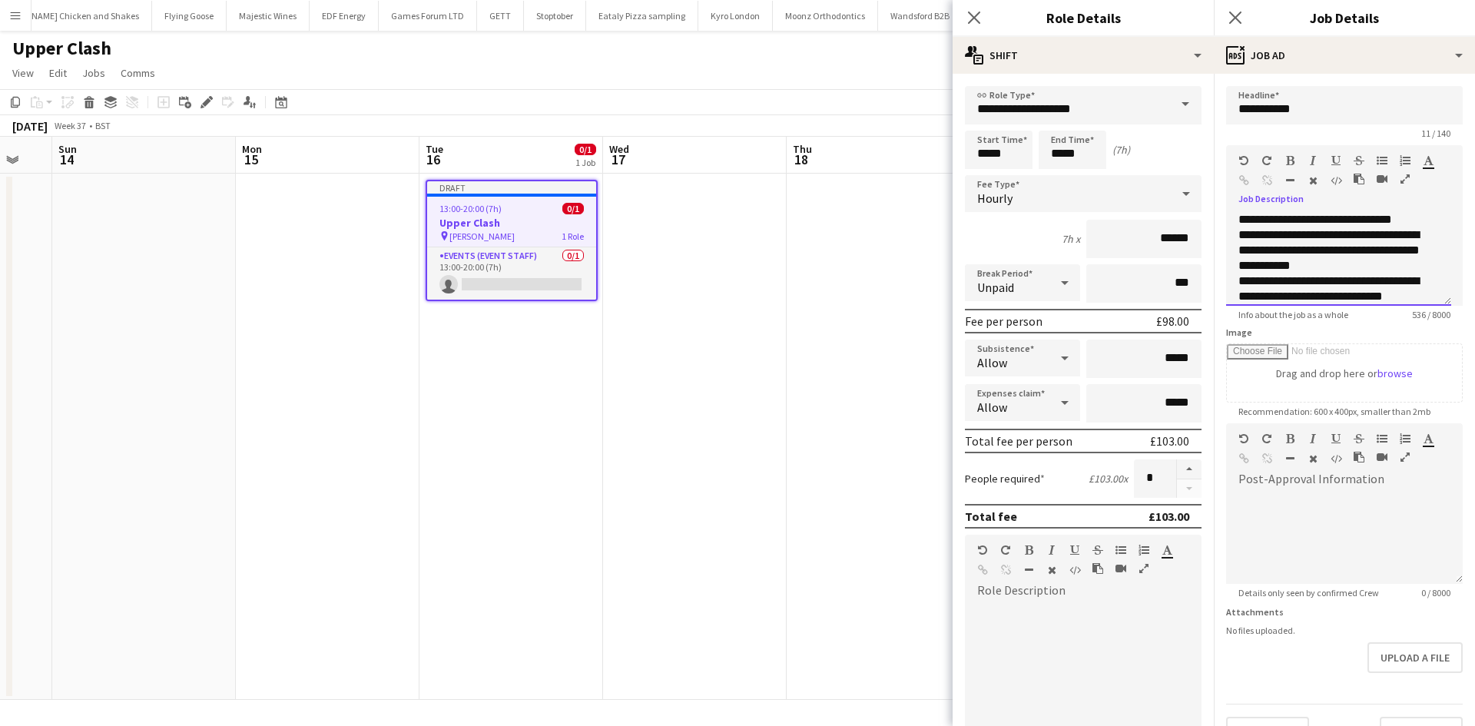
scroll to position [247, 0]
click at [1257, 267] on div "**********" at bounding box center [1332, 281] width 189 height 46
click at [1335, 254] on div "**********" at bounding box center [1332, 235] width 189 height 46
click at [1413, 290] on div "**********" at bounding box center [1332, 281] width 189 height 46
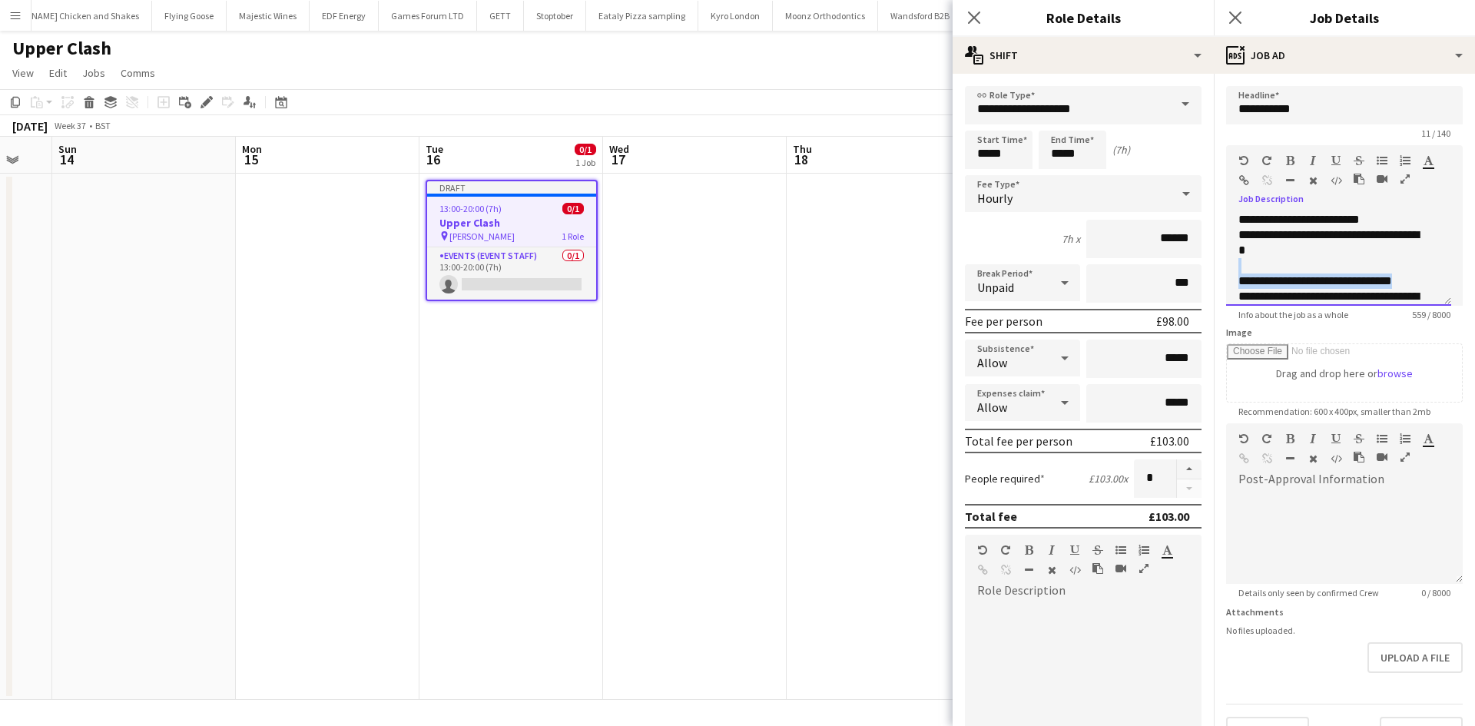
drag, startPoint x: 1414, startPoint y: 284, endPoint x: 1227, endPoint y: 273, distance: 187.8
click at [1227, 273] on div "**********" at bounding box center [1338, 260] width 225 height 92
click at [1290, 162] on icon "button" at bounding box center [1290, 160] width 8 height 11
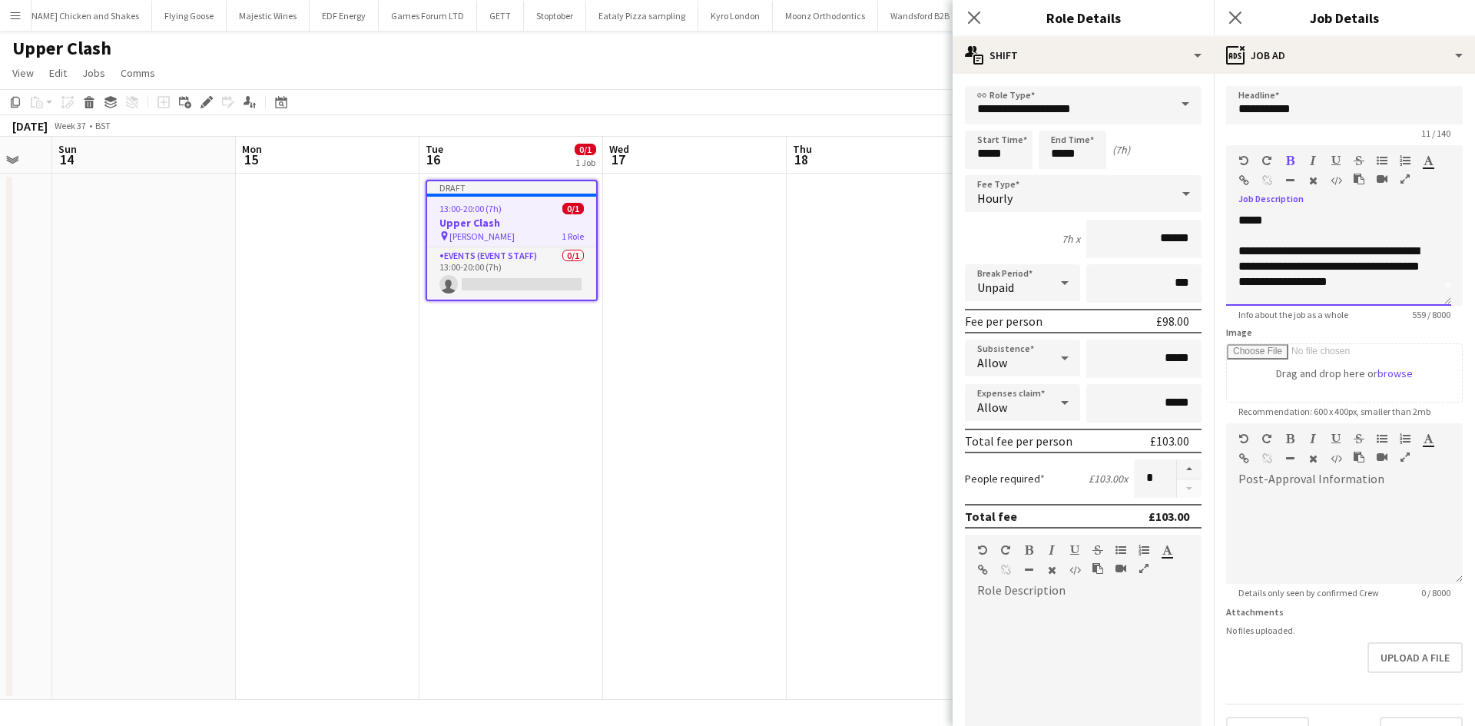
scroll to position [0, 0]
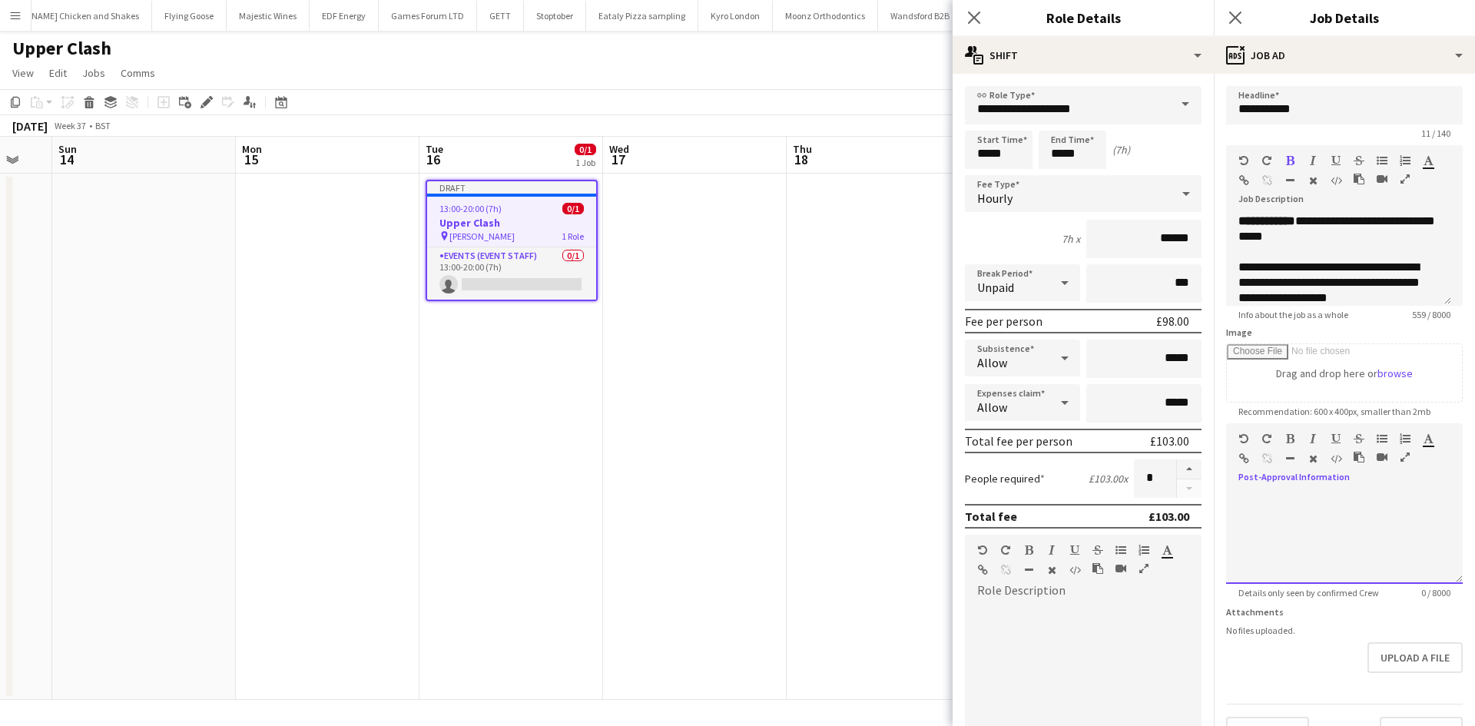
click at [1291, 485] on div at bounding box center [1344, 532] width 237 height 103
drag, startPoint x: 1287, startPoint y: 488, endPoint x: 1320, endPoint y: 504, distance: 36.8
click at [1322, 506] on div at bounding box center [1344, 538] width 237 height 92
paste div
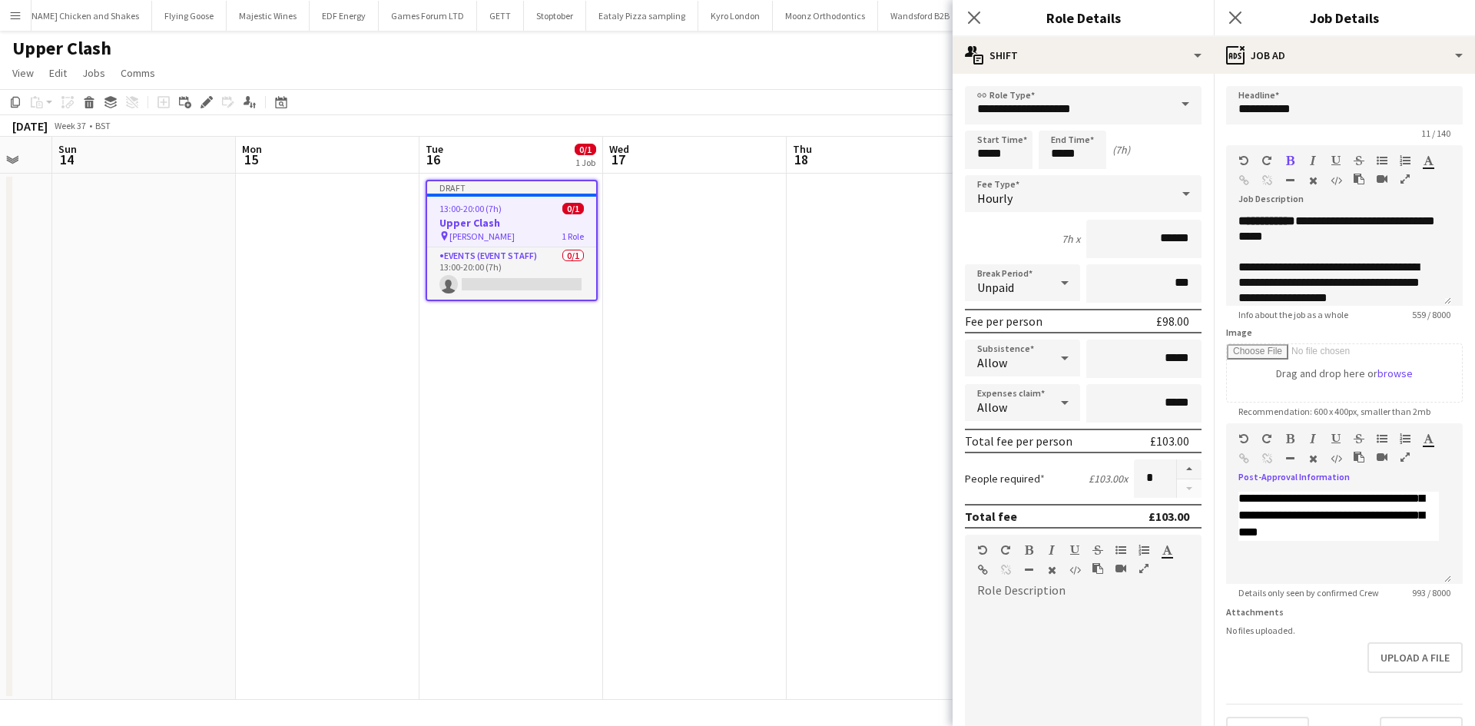
click at [1048, 602] on div at bounding box center [1083, 689] width 237 height 195
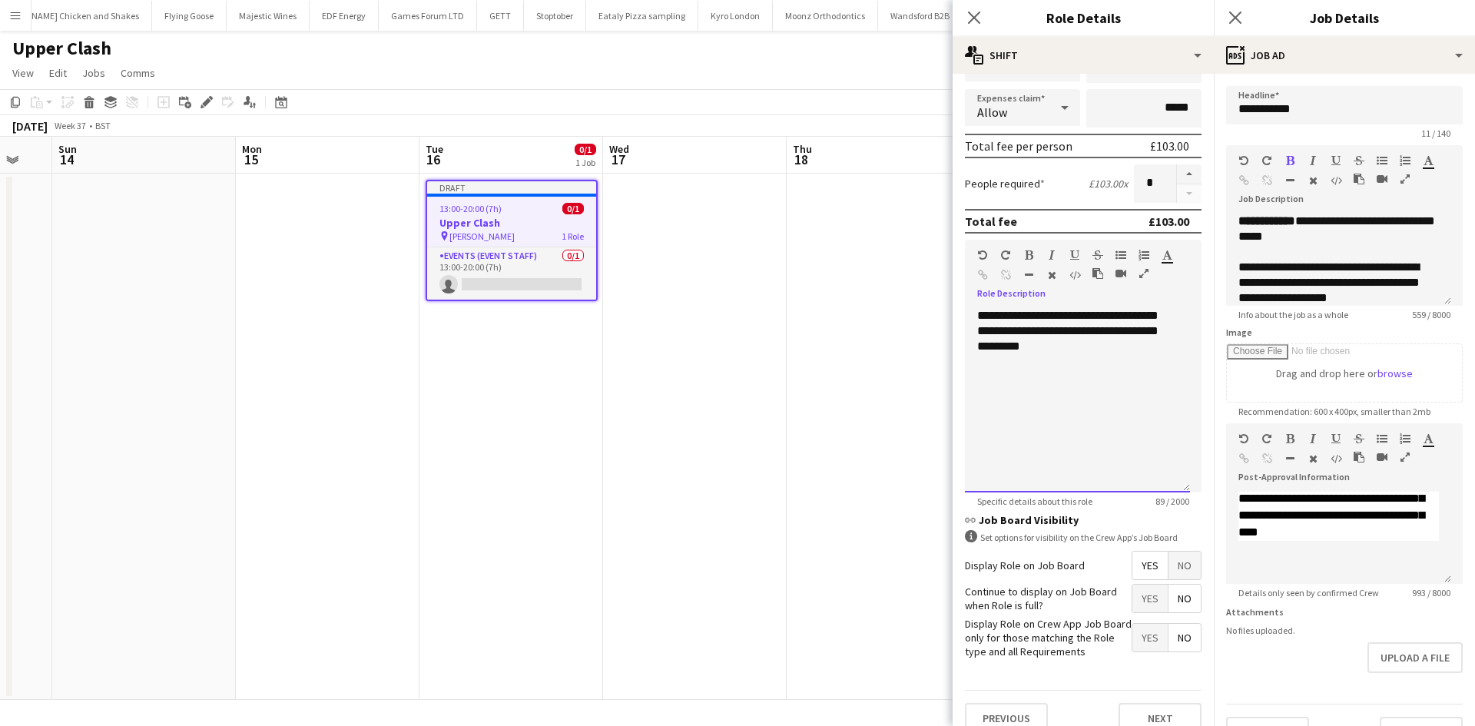
scroll to position [315, 0]
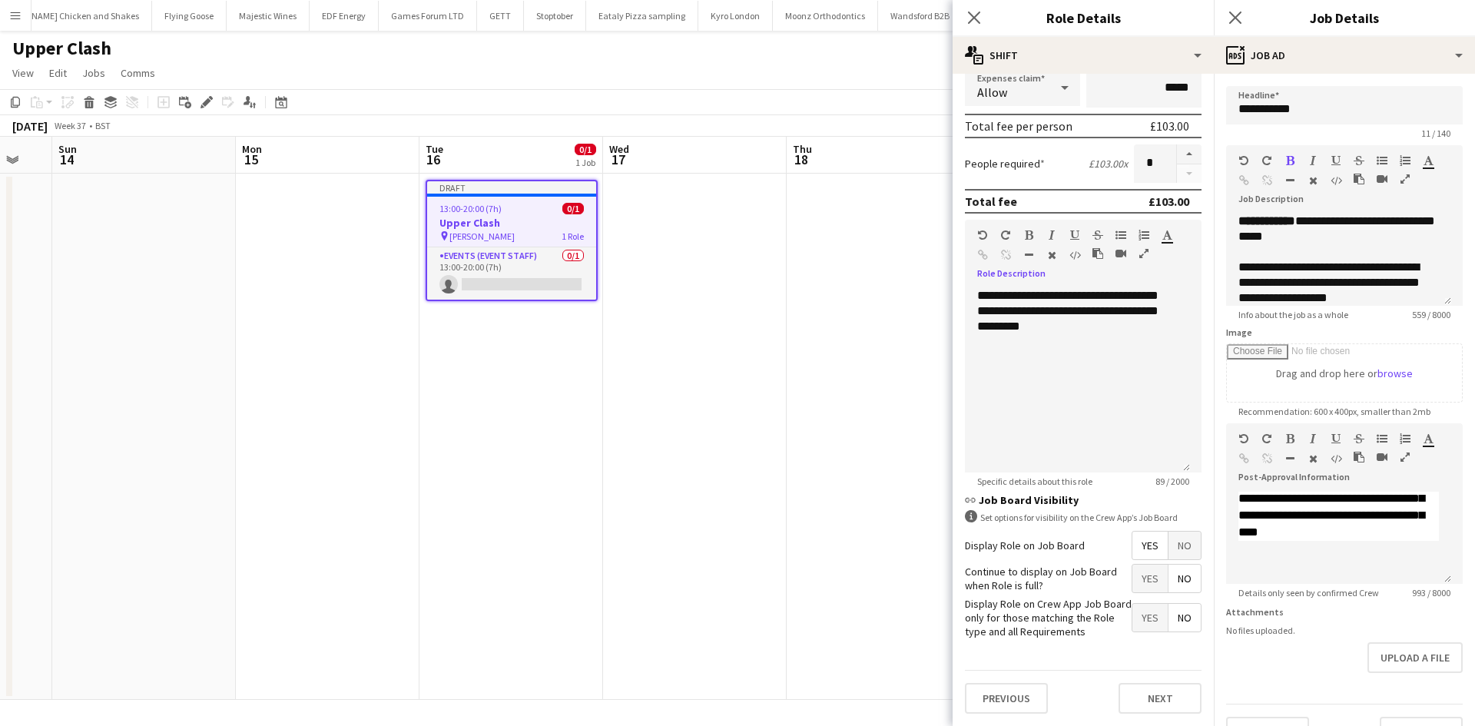
click at [1143, 587] on span "Yes" at bounding box center [1149, 579] width 35 height 28
click at [1142, 696] on button "Next" at bounding box center [1160, 698] width 83 height 31
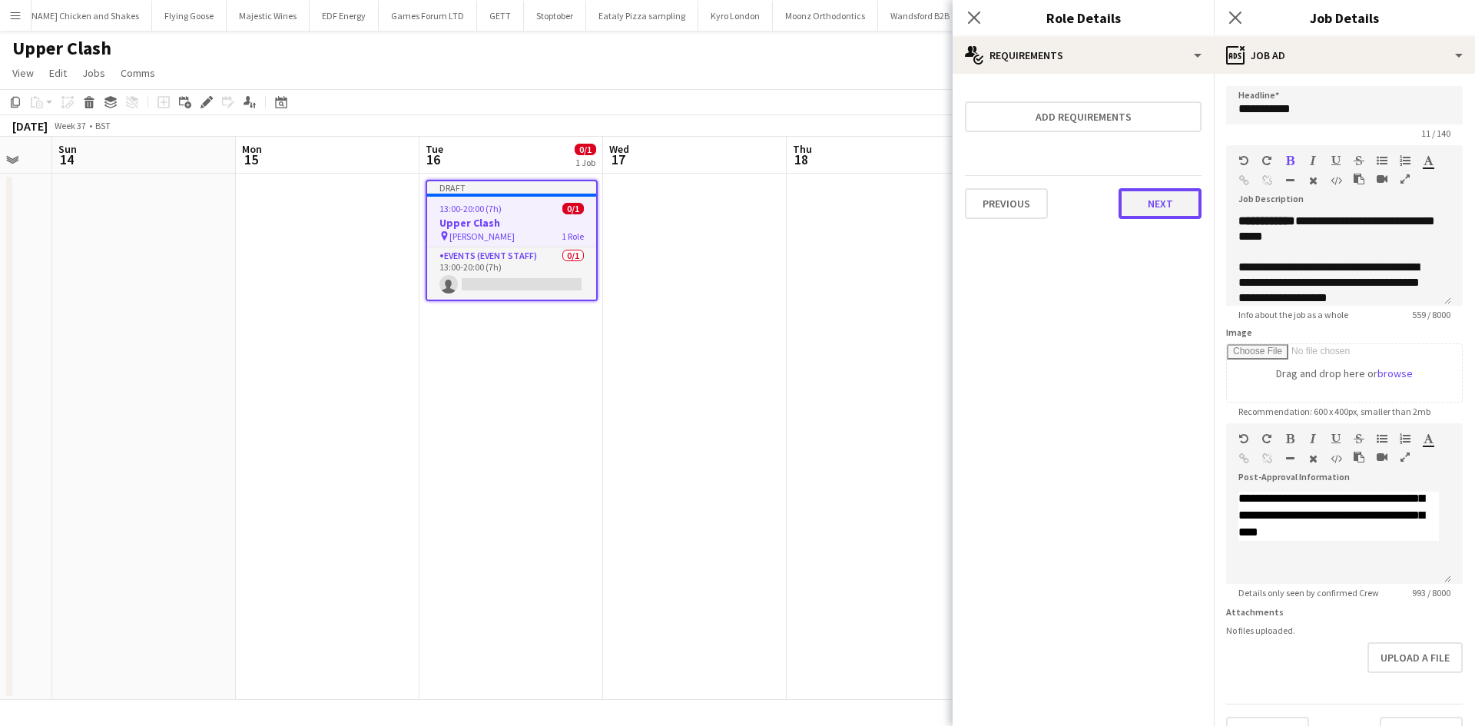
click at [1149, 196] on button "Next" at bounding box center [1160, 203] width 83 height 31
click at [1150, 201] on button "Finish" at bounding box center [1173, 206] width 58 height 31
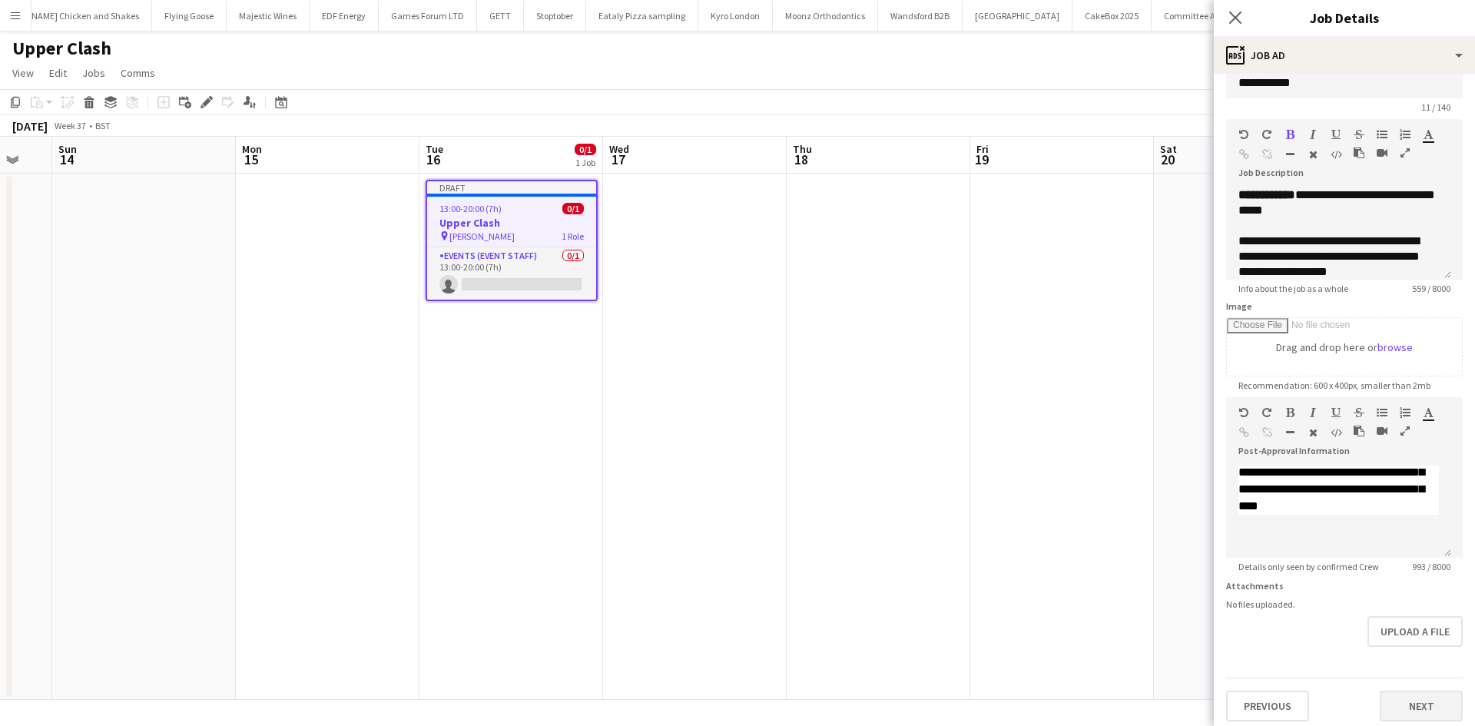
scroll to position [45, 0]
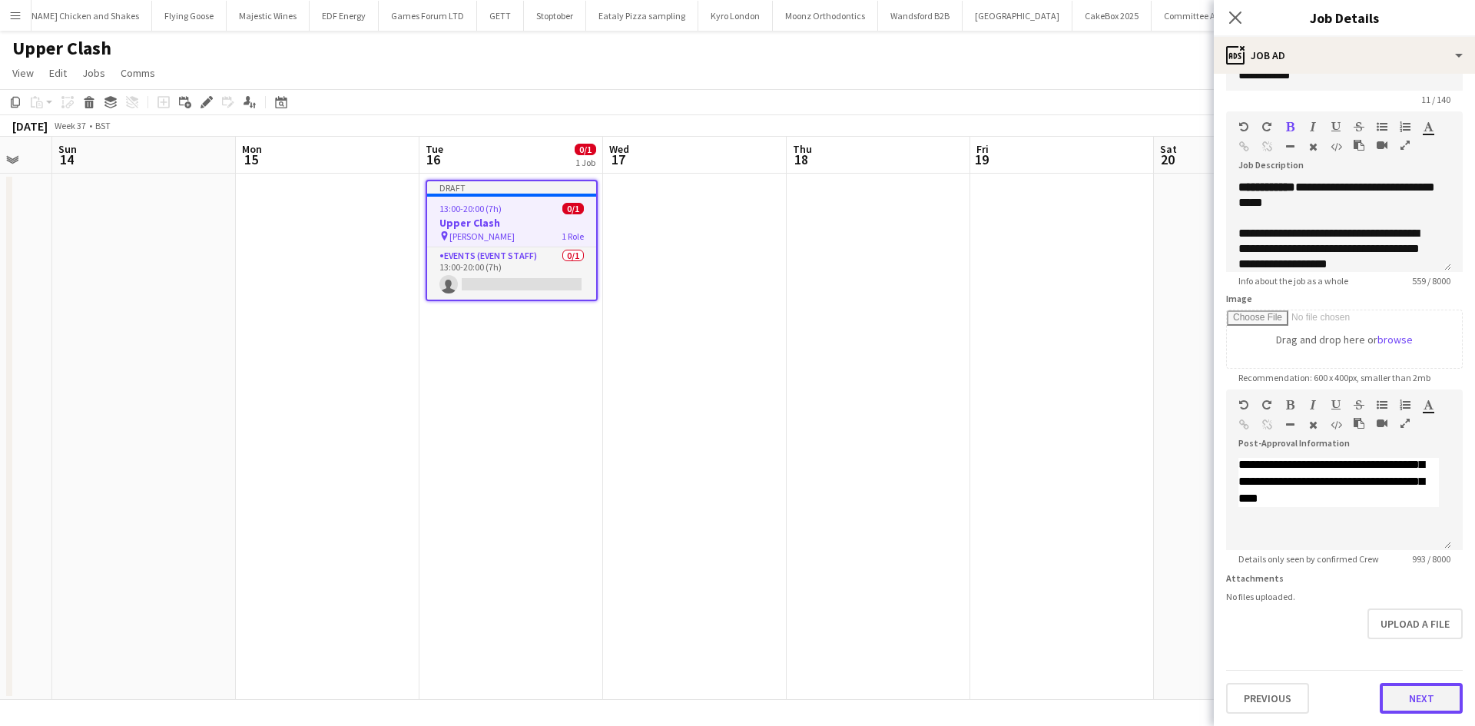
click at [1427, 708] on button "Next" at bounding box center [1421, 698] width 83 height 31
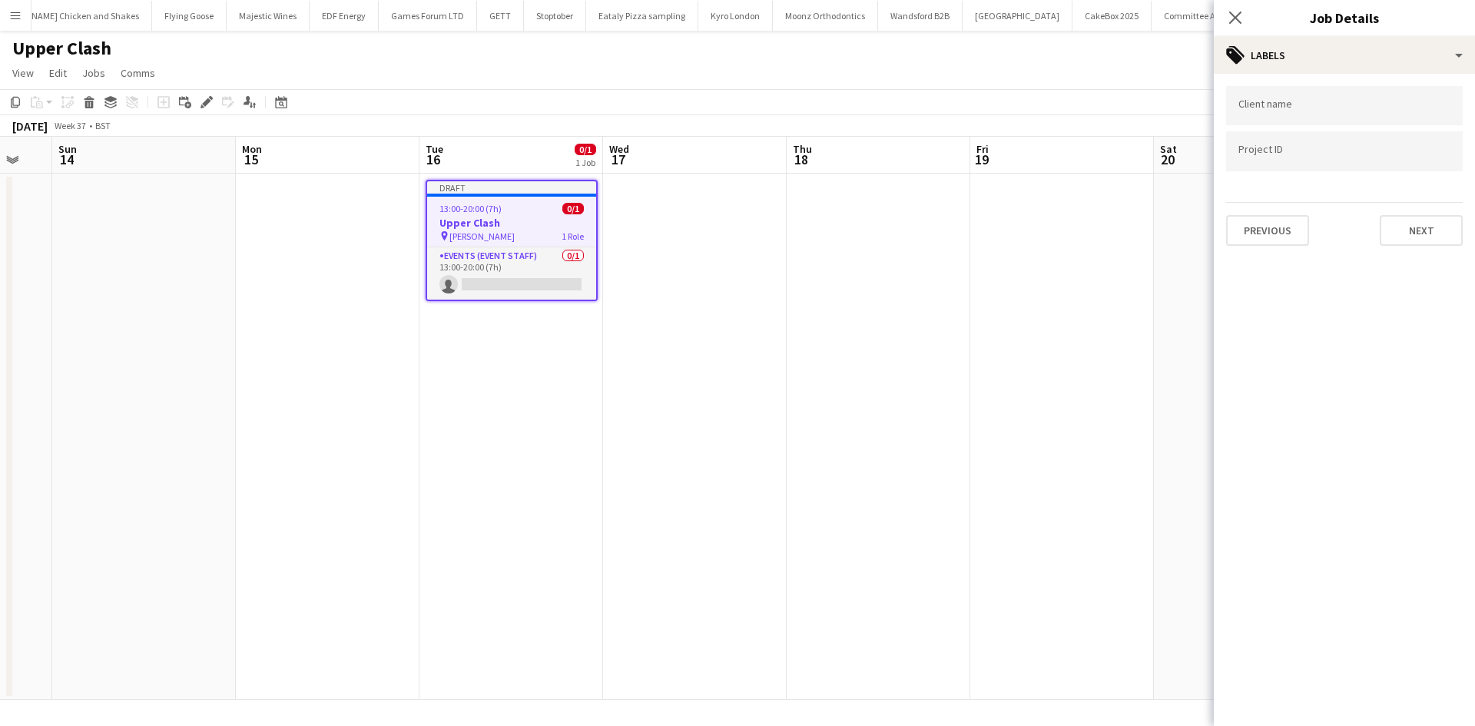
scroll to position [0, 0]
drag, startPoint x: 1419, startPoint y: 245, endPoint x: 1417, endPoint y: 235, distance: 10.1
click at [1418, 239] on button "Next" at bounding box center [1421, 230] width 83 height 31
click at [1430, 157] on button "Next" at bounding box center [1421, 159] width 83 height 31
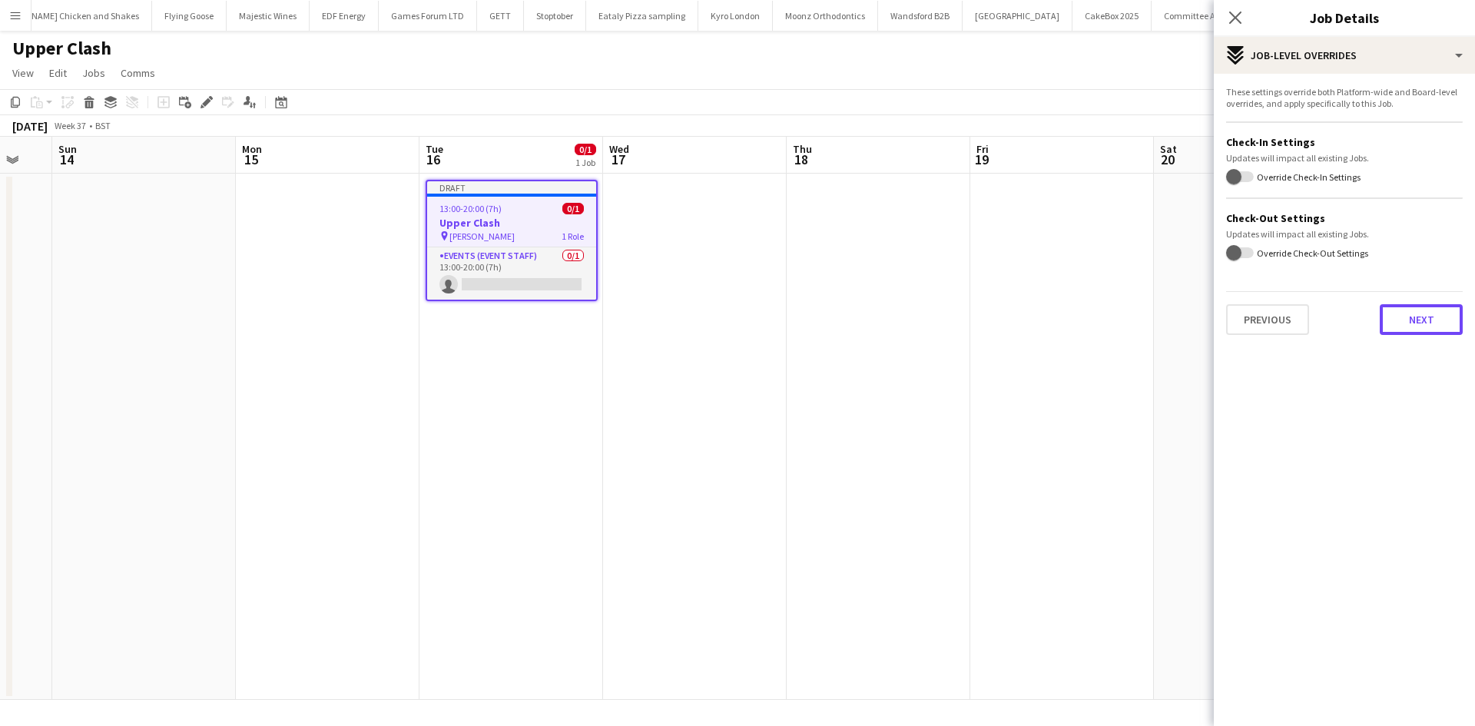
click at [1426, 323] on button "Next" at bounding box center [1421, 319] width 83 height 31
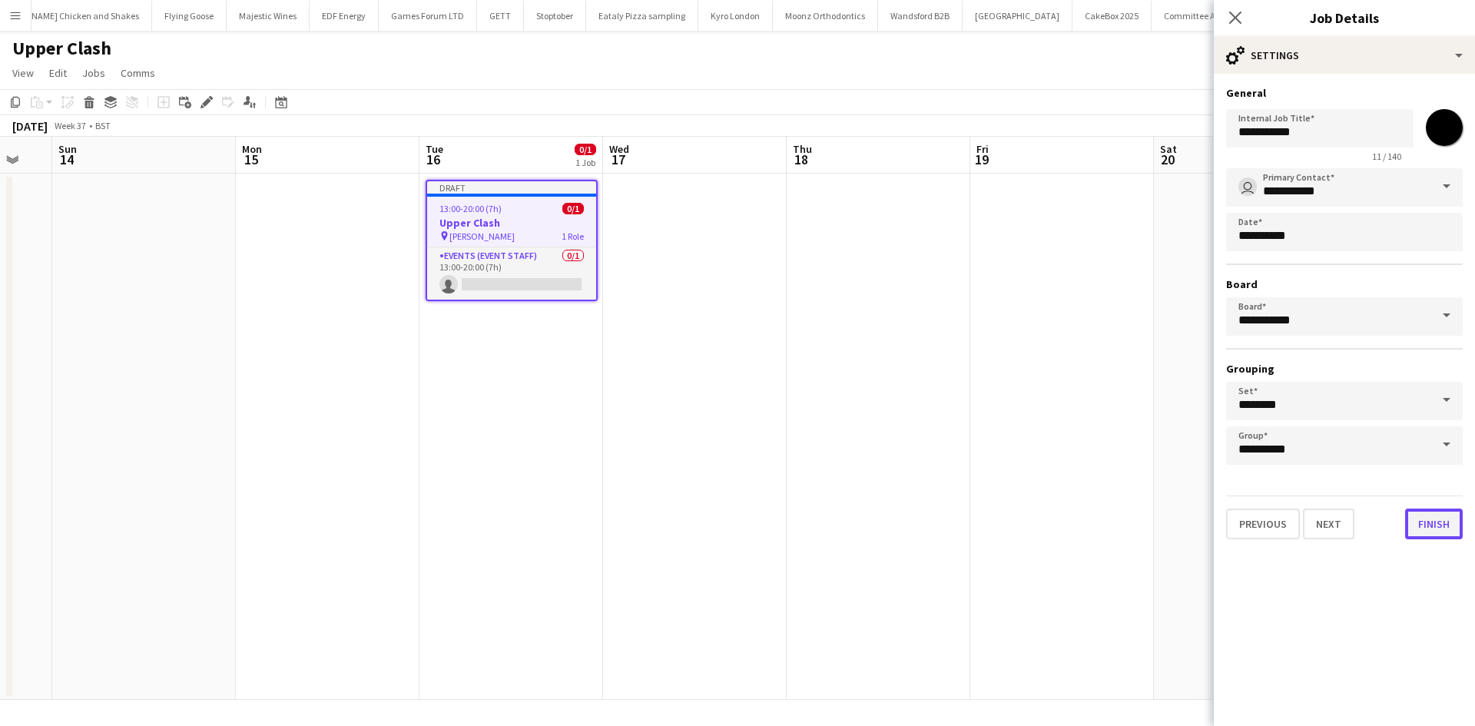
click at [1434, 526] on button "Finish" at bounding box center [1434, 524] width 58 height 31
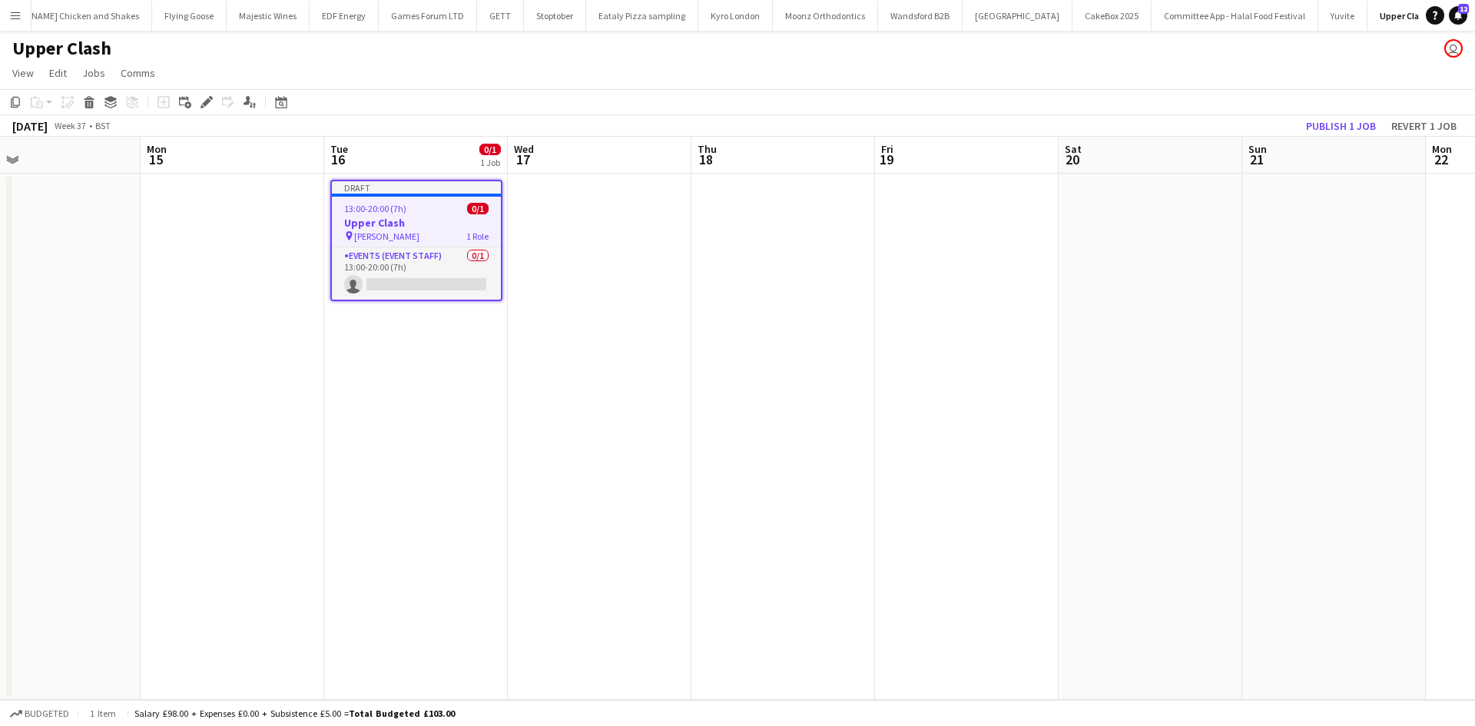
drag, startPoint x: 470, startPoint y: 383, endPoint x: 363, endPoint y: 394, distance: 108.1
click at [363, 394] on app-calendar-viewport "Thu 11 Fri 12 Sat 13 Sun 14 Mon 15 Tue 16 0/1 1 Job Wed 17 Thu 18 Fri 19 Sat 20…" at bounding box center [737, 418] width 1475 height 563
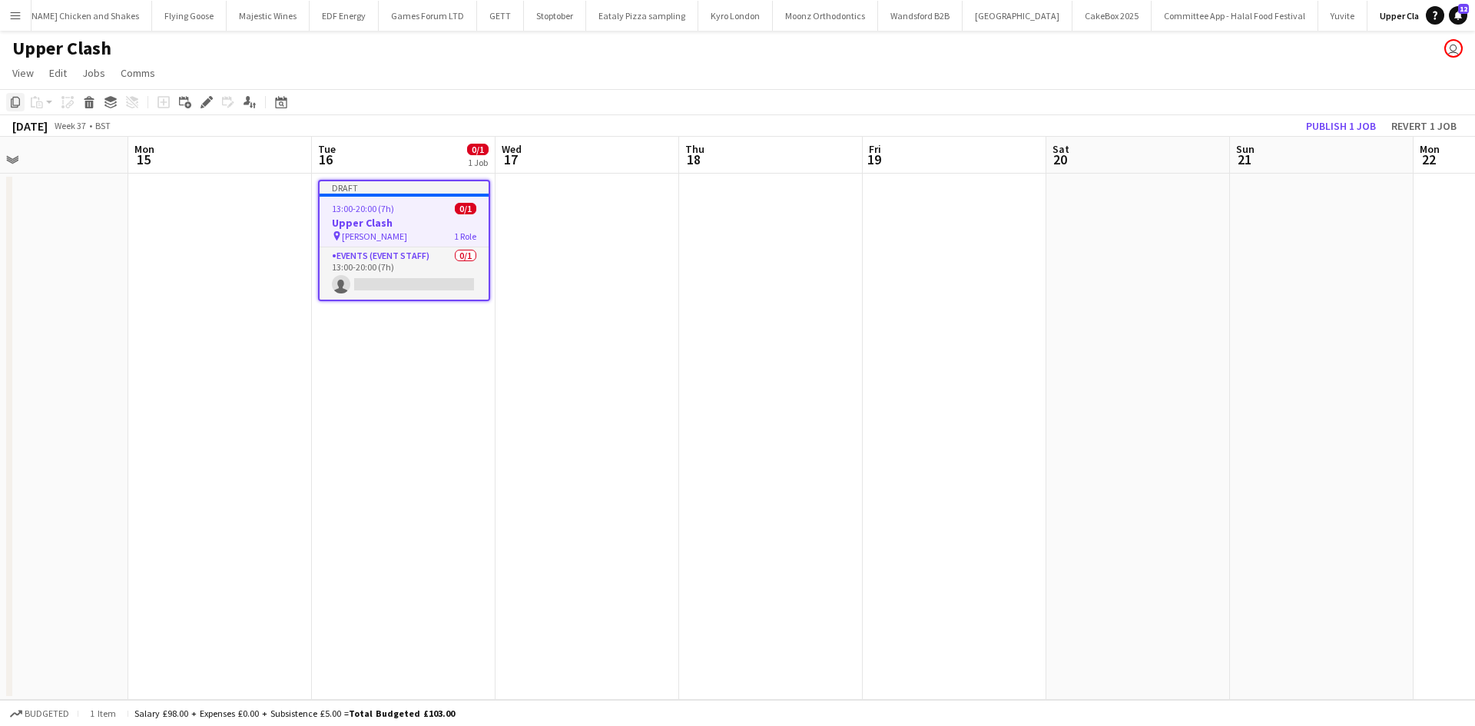
click at [12, 101] on icon "Copy" at bounding box center [15, 102] width 12 height 12
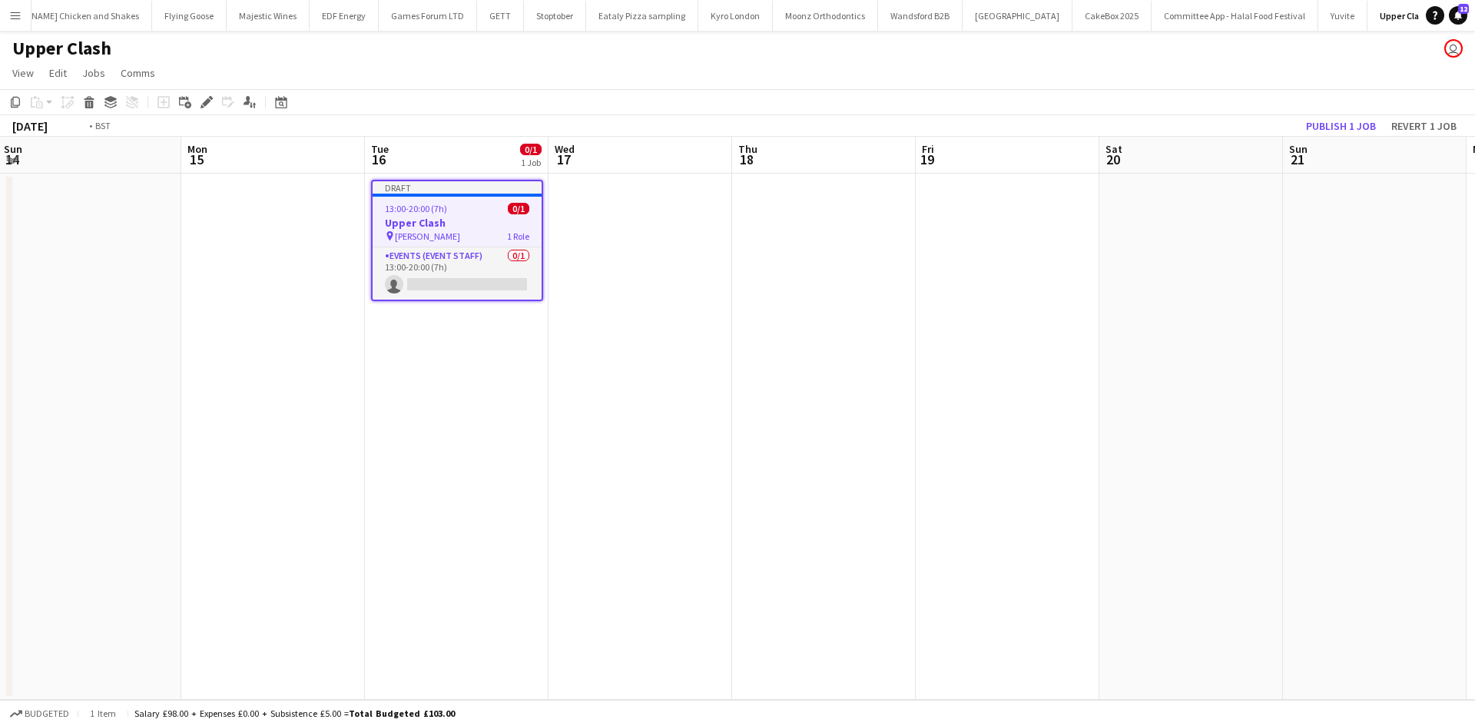
drag, startPoint x: 1057, startPoint y: 397, endPoint x: 728, endPoint y: 396, distance: 328.8
click at [728, 396] on app-calendar-viewport "Thu 11 Fri 12 Sat 13 Sun 14 Mon 15 Tue 16 0/1 1 Job Wed 17 Thu 18 Fri 19 Sat 20…" at bounding box center [737, 418] width 1475 height 563
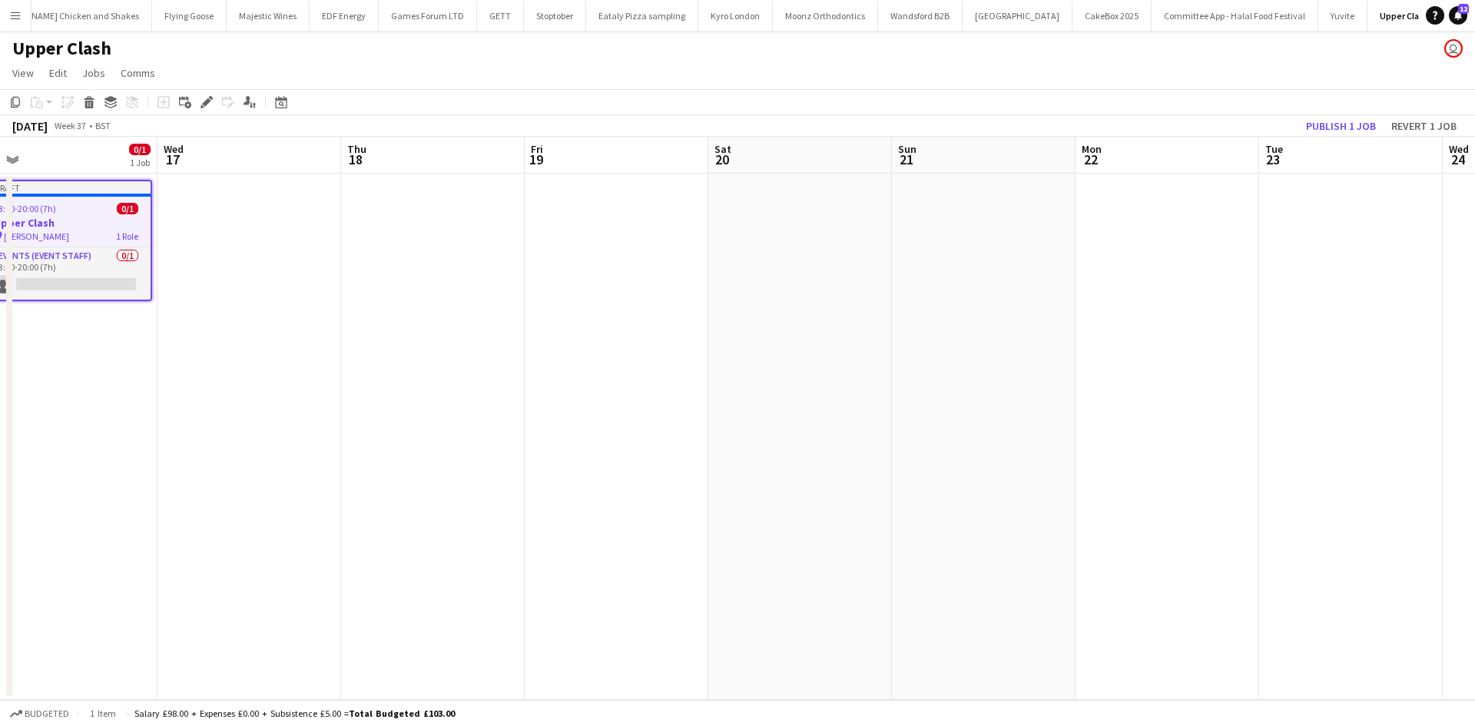
scroll to position [0, 464]
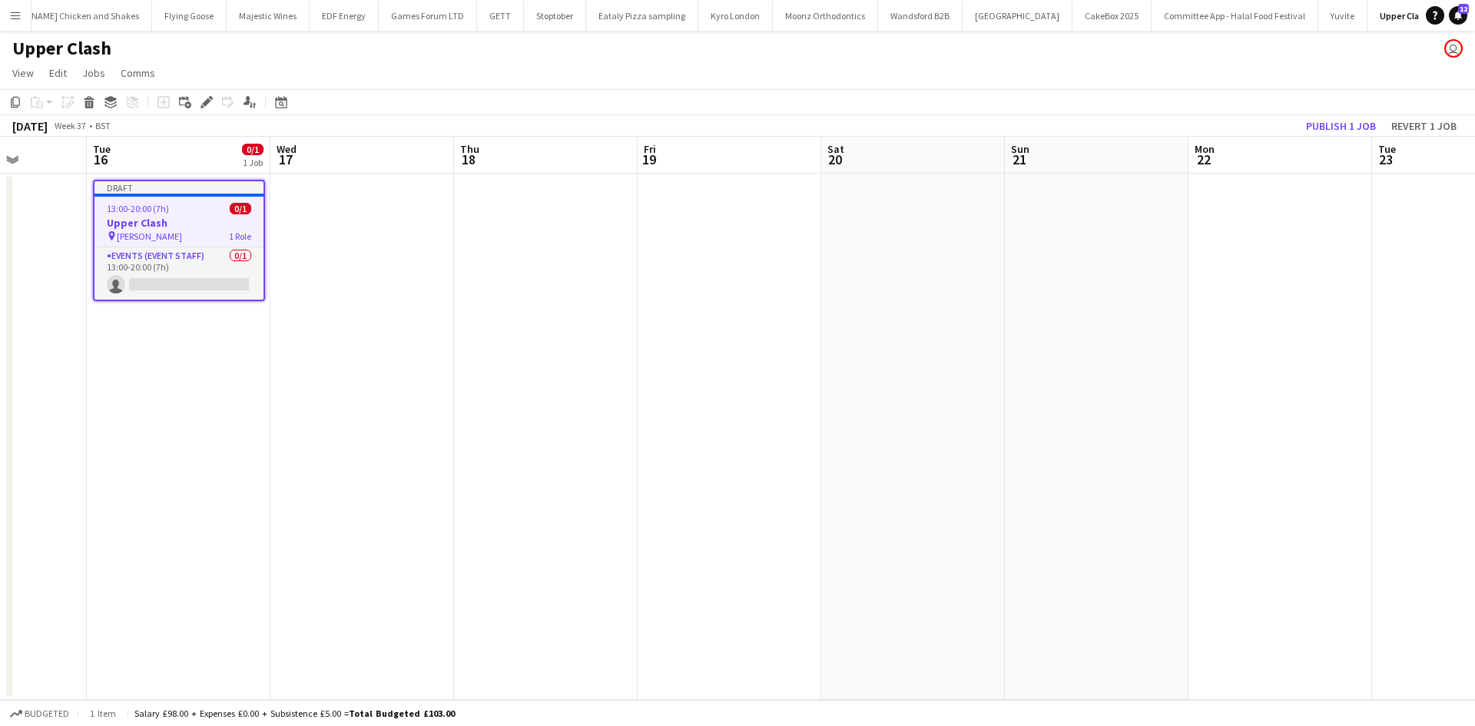
click at [787, 342] on app-calendar-viewport "Sat 13 Sun 14 Mon 15 Tue 16 0/1 1 Job Wed 17 Thu 18 Fri 19 Sat 20 Sun 21 Mon 22…" at bounding box center [737, 418] width 1475 height 563
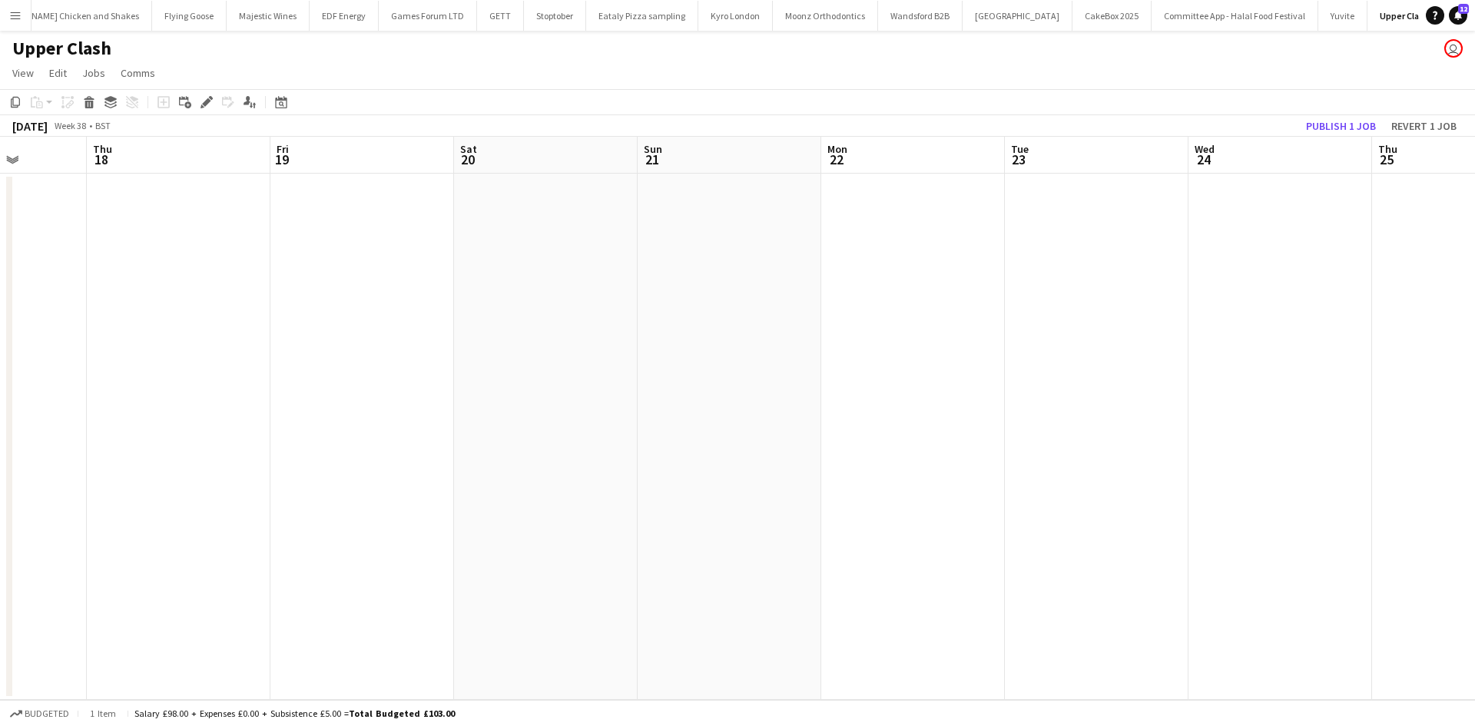
click at [1057, 216] on app-date-cell at bounding box center [1097, 437] width 184 height 526
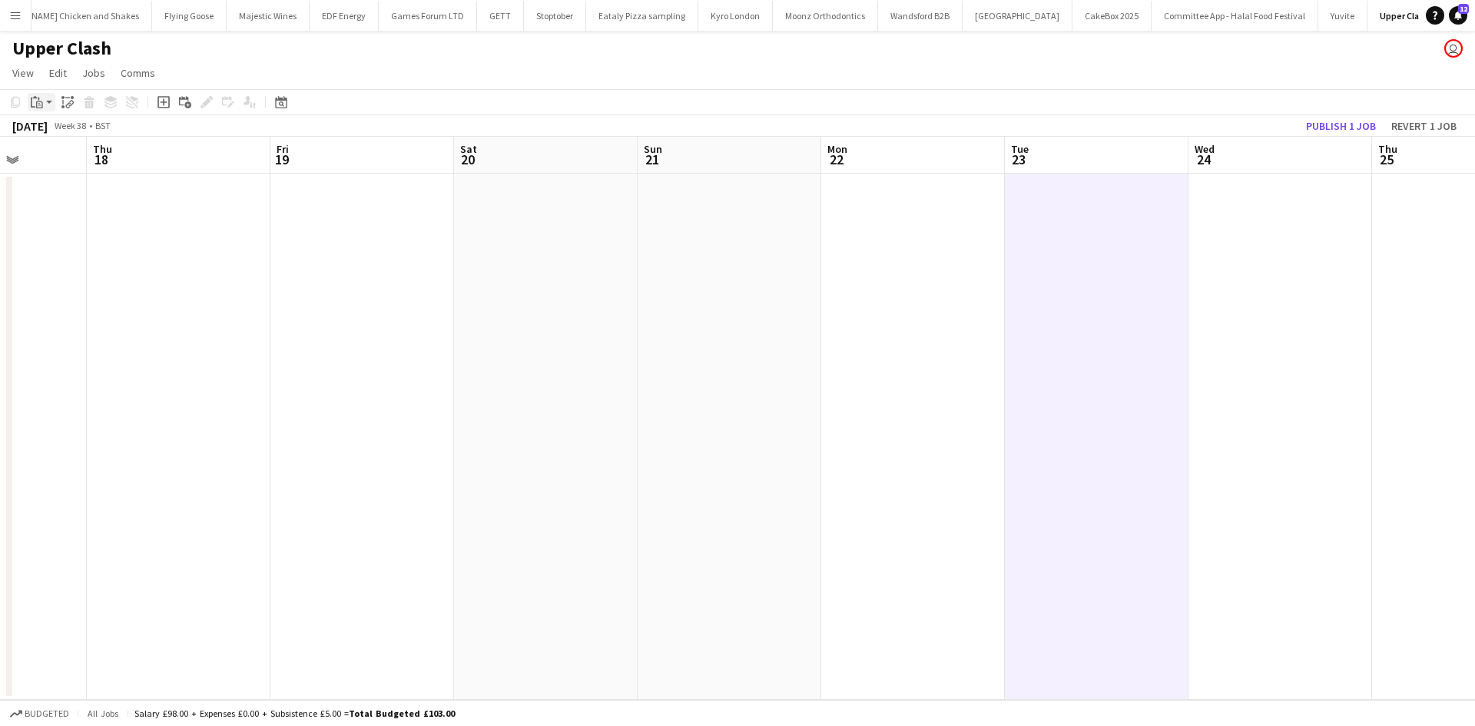
click at [37, 108] on icon at bounding box center [39, 104] width 7 height 7
click at [68, 134] on link "Paste Ctrl+V" at bounding box center [113, 131] width 144 height 14
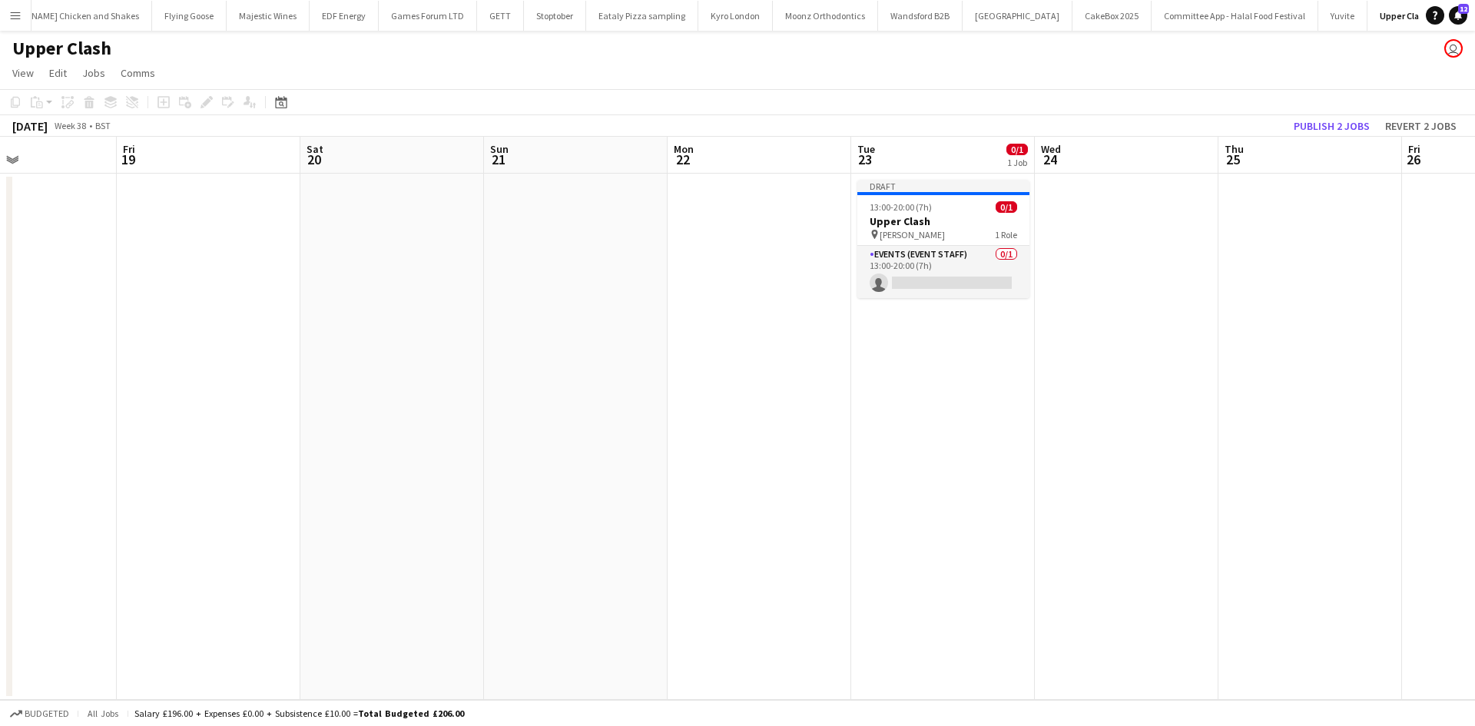
drag, startPoint x: 837, startPoint y: 369, endPoint x: 771, endPoint y: 357, distance: 67.1
click at [771, 357] on app-calendar-viewport "Mon 15 Tue 16 0/1 1 Job Wed 17 Thu 18 Fri 19 Sat 20 Sun 21 Mon 22 Tue 23 0/1 1 …" at bounding box center [737, 418] width 1475 height 563
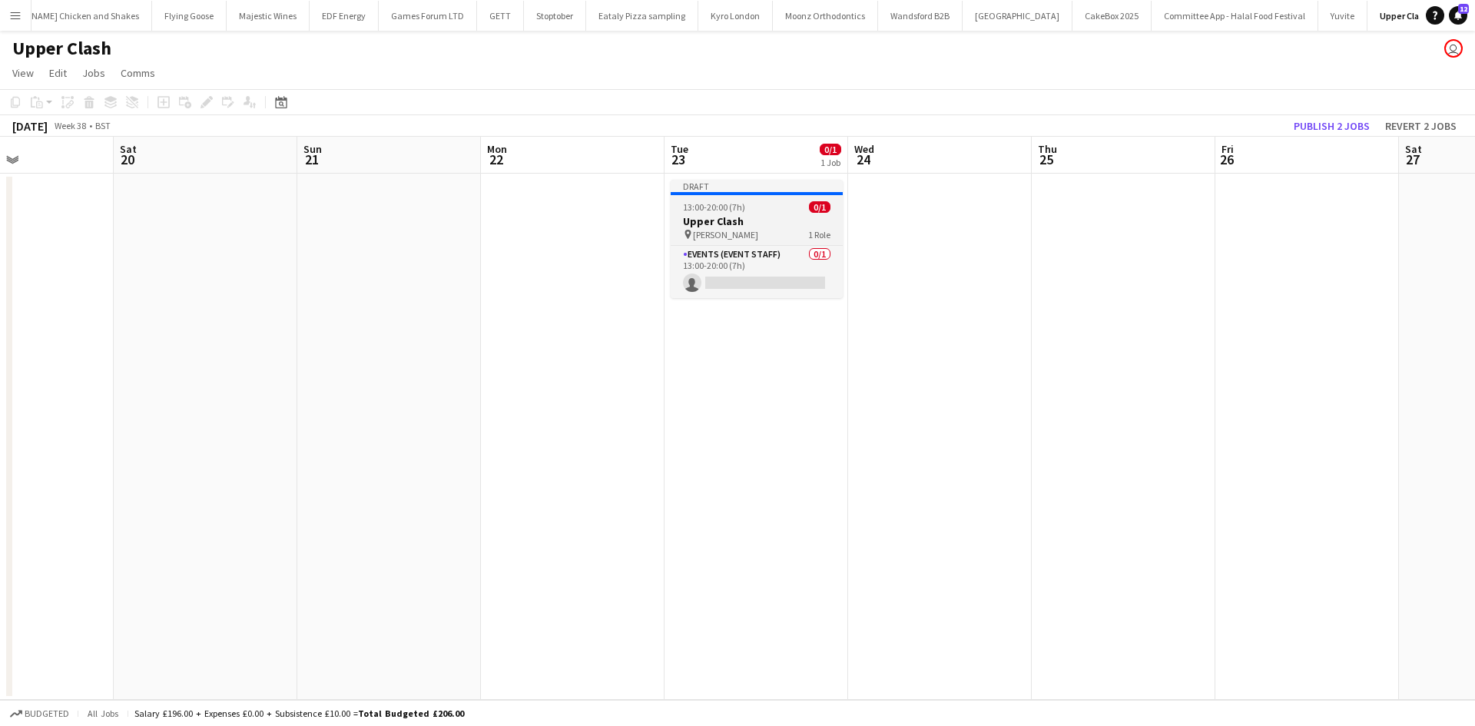
click at [701, 222] on h3 "Upper Clash" at bounding box center [757, 221] width 172 height 14
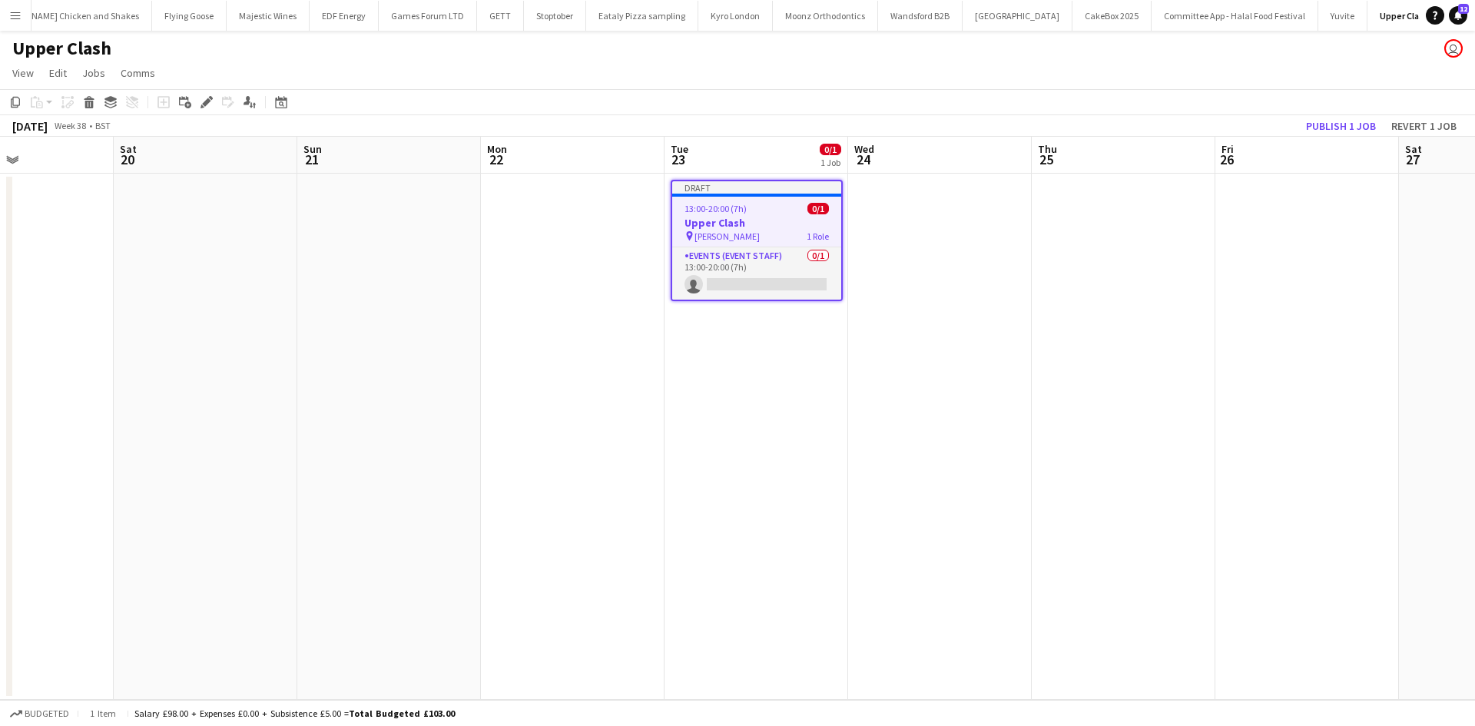
scroll to position [0, 438]
click at [205, 102] on icon at bounding box center [206, 102] width 8 height 8
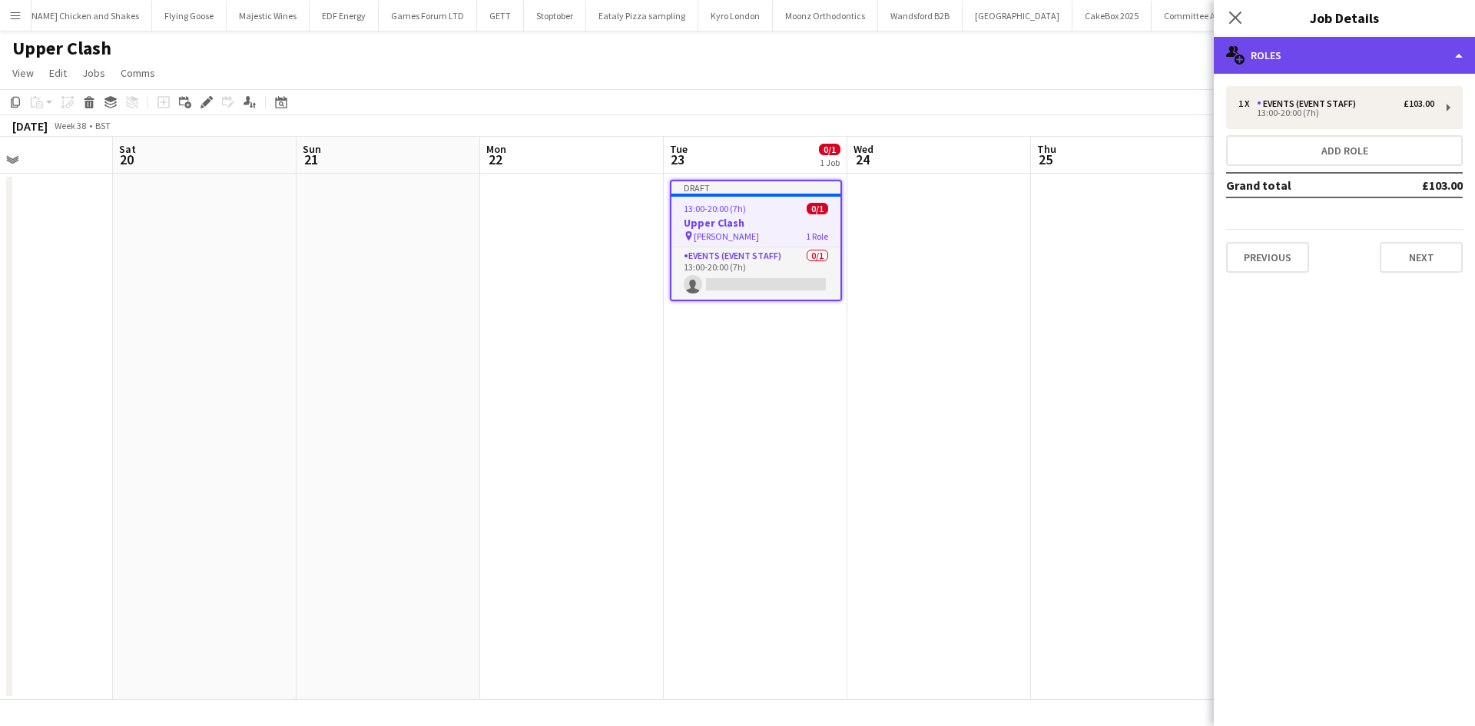
click at [1340, 51] on div "multiple-users-add Roles" at bounding box center [1344, 55] width 261 height 37
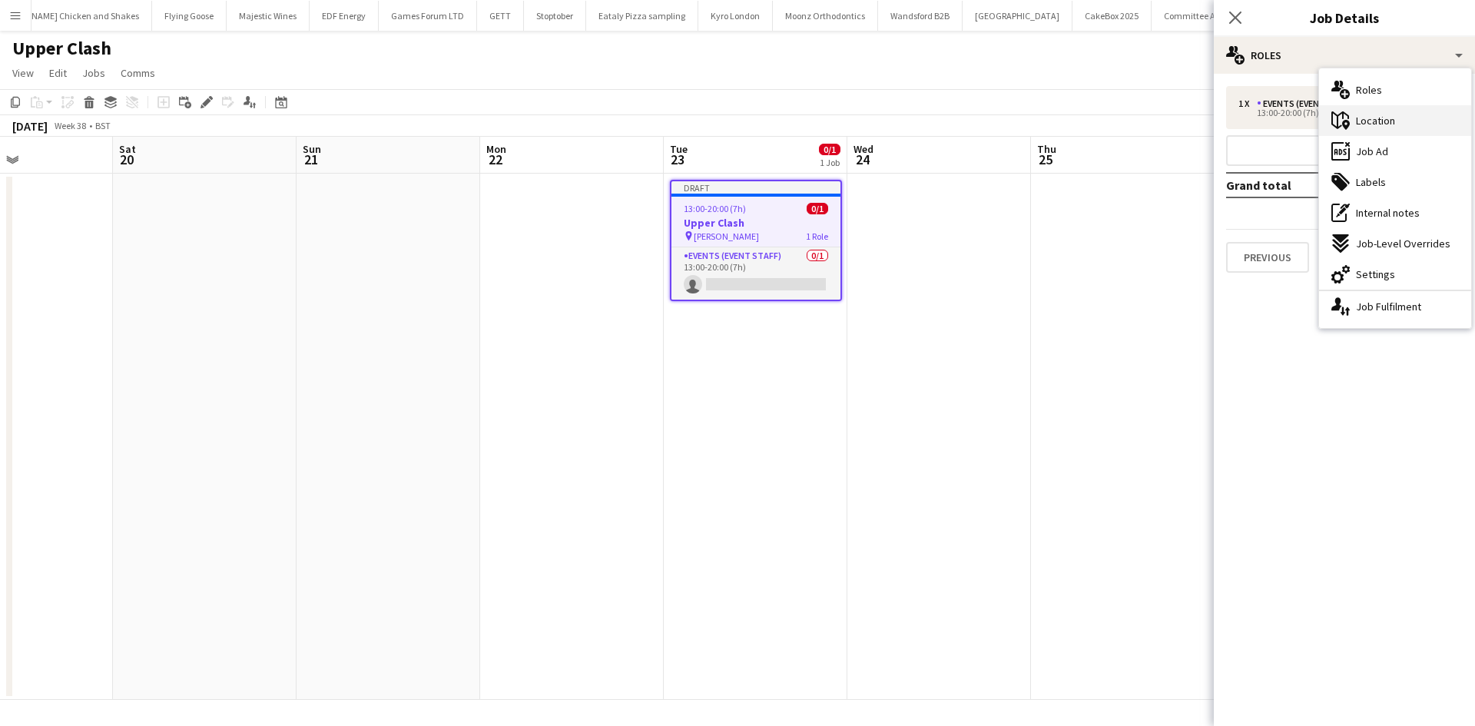
click at [1404, 124] on div "maps-pin-1 Location" at bounding box center [1395, 120] width 152 height 31
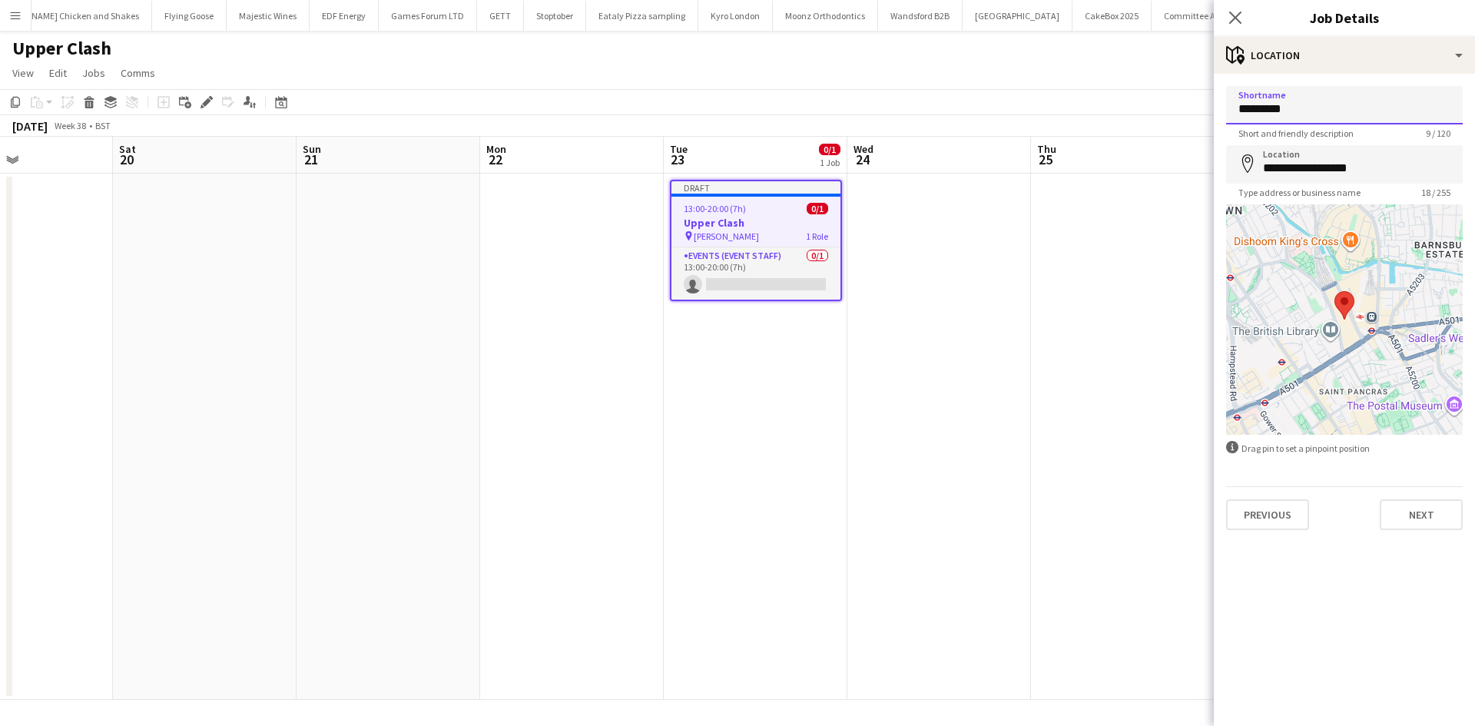
drag, startPoint x: 1353, startPoint y: 115, endPoint x: 1179, endPoint y: 104, distance: 174.0
click at [1179, 104] on body "Menu Boards Boards Boards All jobs Status Workforce Workforce My Workforce Recr…" at bounding box center [737, 363] width 1475 height 726
type input "**********"
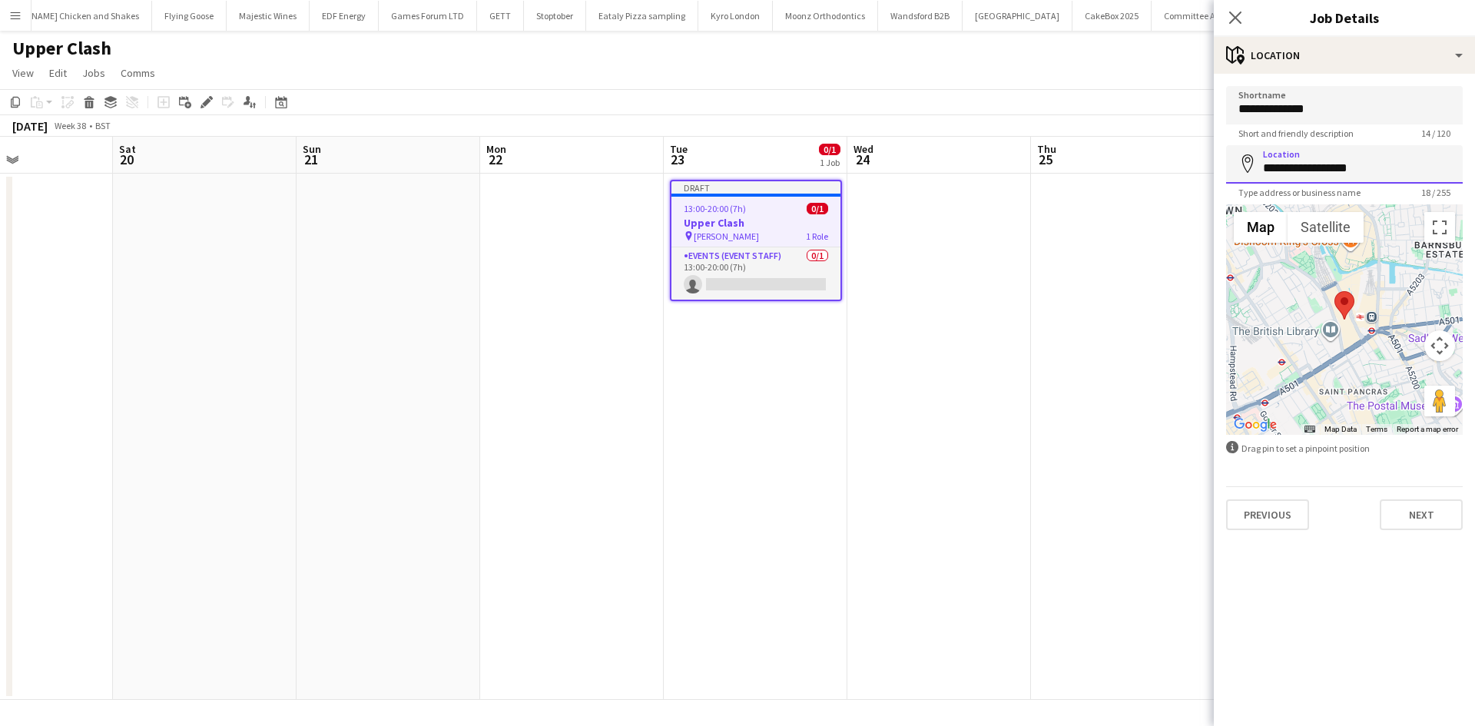
drag, startPoint x: 1400, startPoint y: 167, endPoint x: 1136, endPoint y: 169, distance: 263.5
click at [1136, 169] on body "Menu Boards Boards Boards All jobs Status Workforce Workforce My Workforce Recr…" at bounding box center [737, 363] width 1475 height 726
type input "**********"
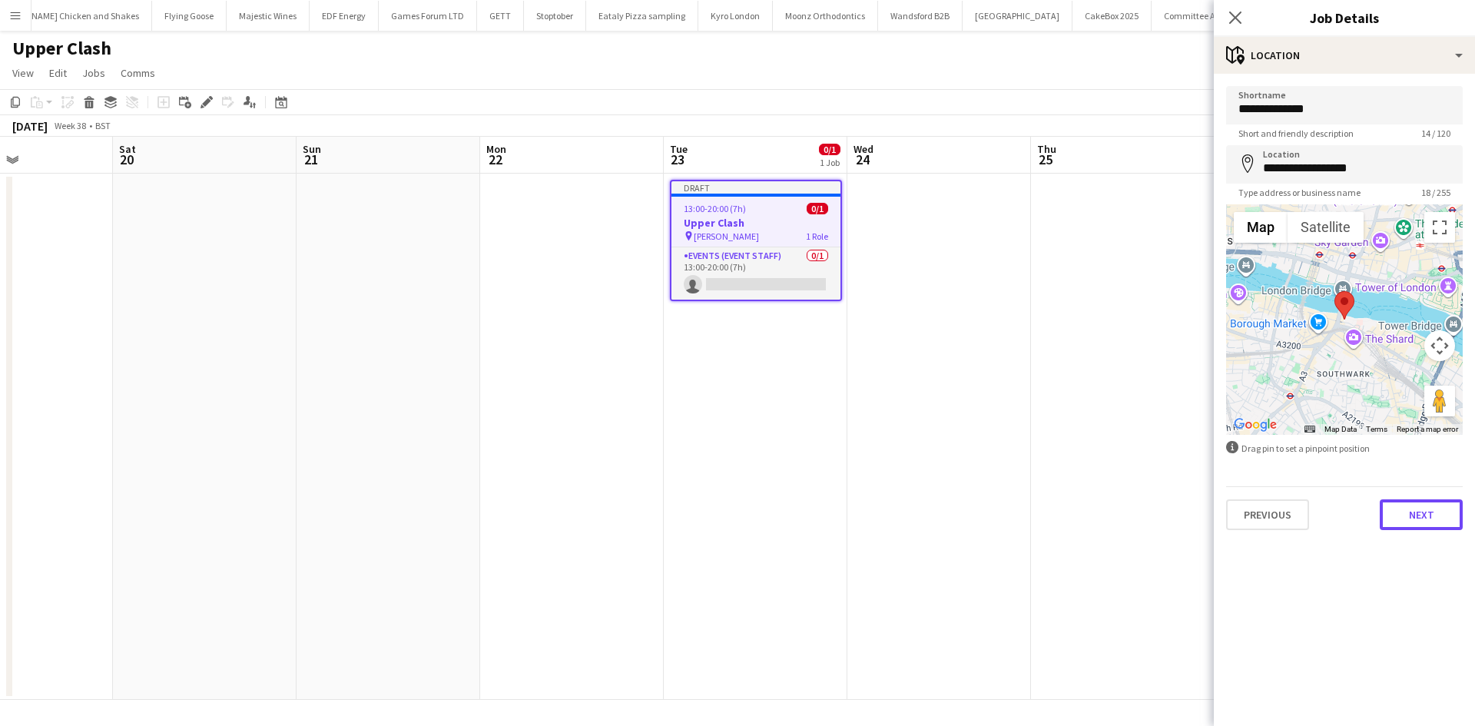
drag, startPoint x: 1406, startPoint y: 515, endPoint x: 1389, endPoint y: 465, distance: 53.4
click at [1406, 515] on button "Next" at bounding box center [1421, 514] width 83 height 31
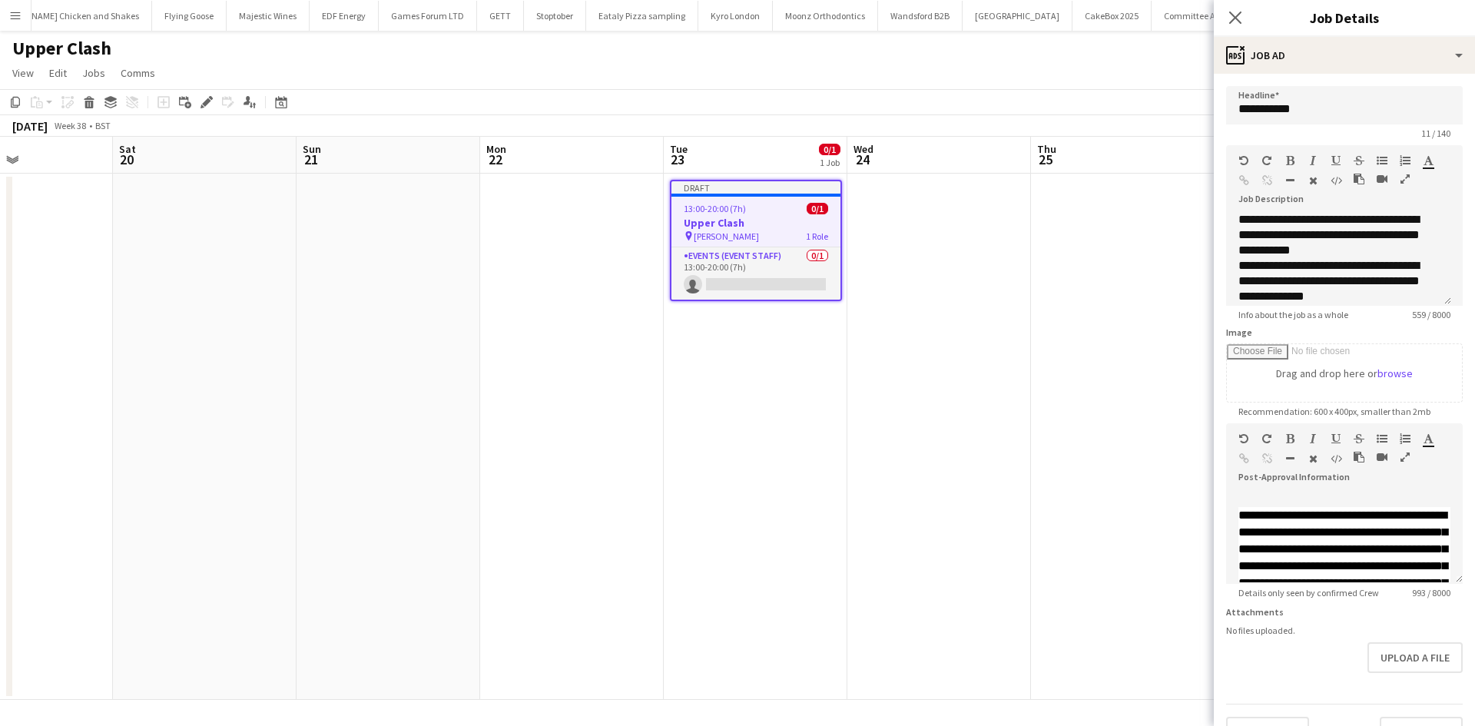
scroll to position [273, 0]
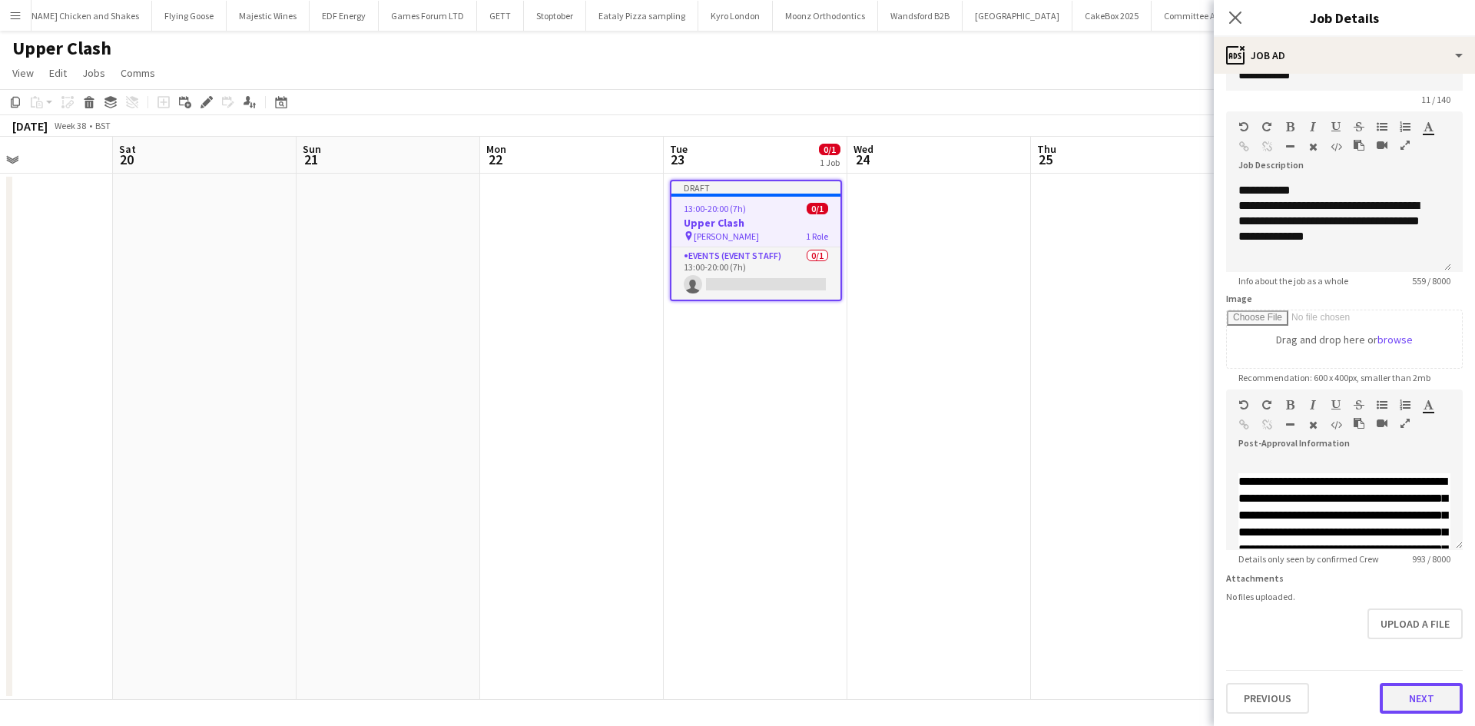
click at [1420, 661] on form "**********" at bounding box center [1344, 382] width 261 height 661
drag, startPoint x: 1432, startPoint y: 710, endPoint x: 1431, endPoint y: 694, distance: 15.4
click at [1432, 707] on button "Next" at bounding box center [1421, 698] width 83 height 31
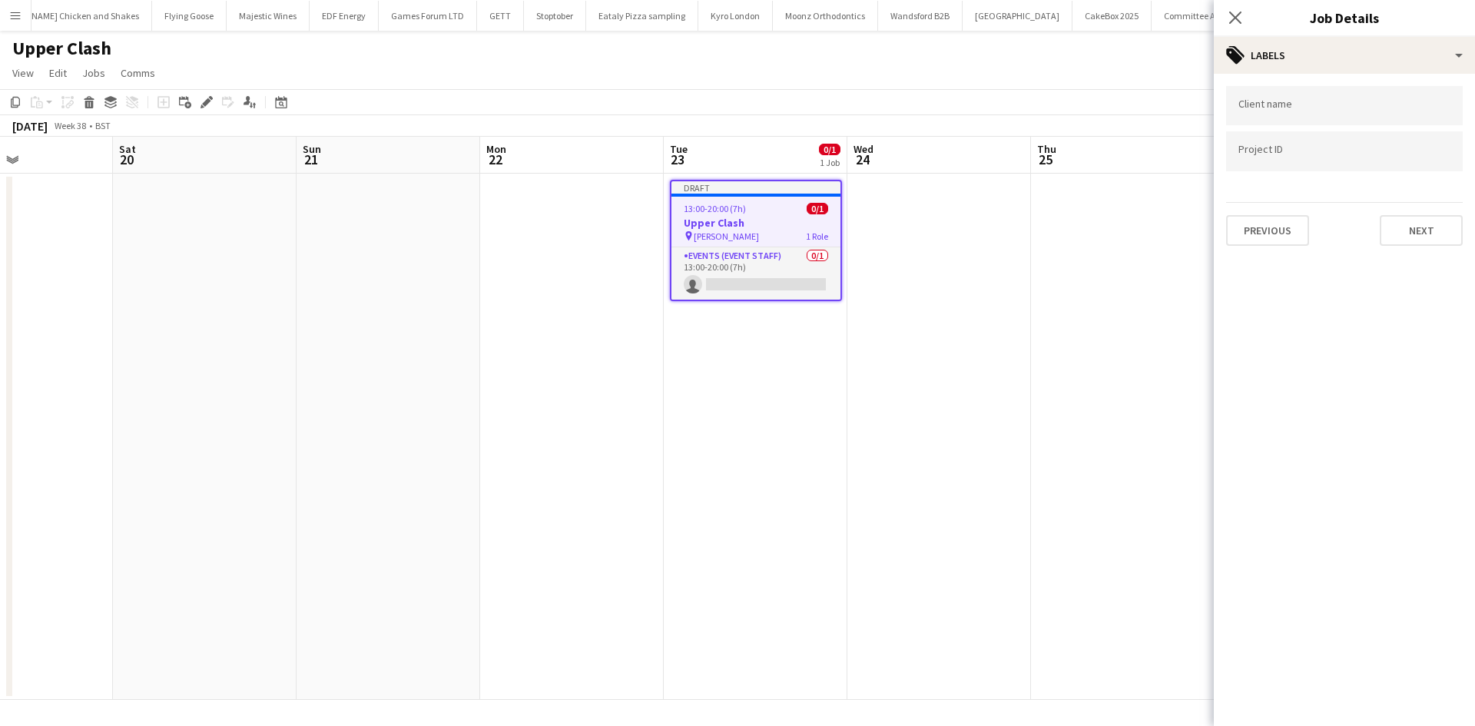
click at [1431, 694] on mat-expansion-panel "tags Labels Client name Project ID Previous Next" at bounding box center [1344, 400] width 261 height 652
click at [1415, 240] on button "Next" at bounding box center [1421, 230] width 83 height 31
click at [1424, 167] on button "Next" at bounding box center [1421, 159] width 83 height 31
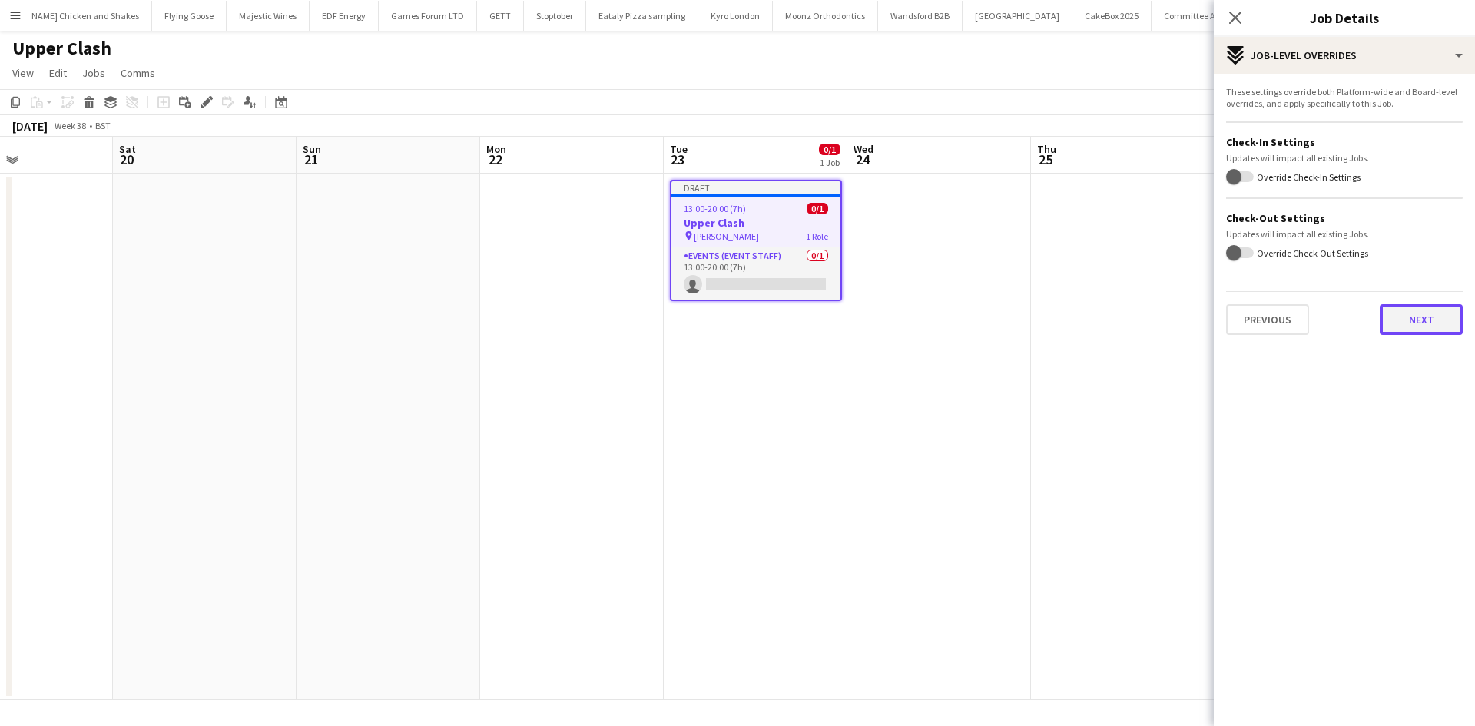
click at [1430, 313] on button "Next" at bounding box center [1421, 319] width 83 height 31
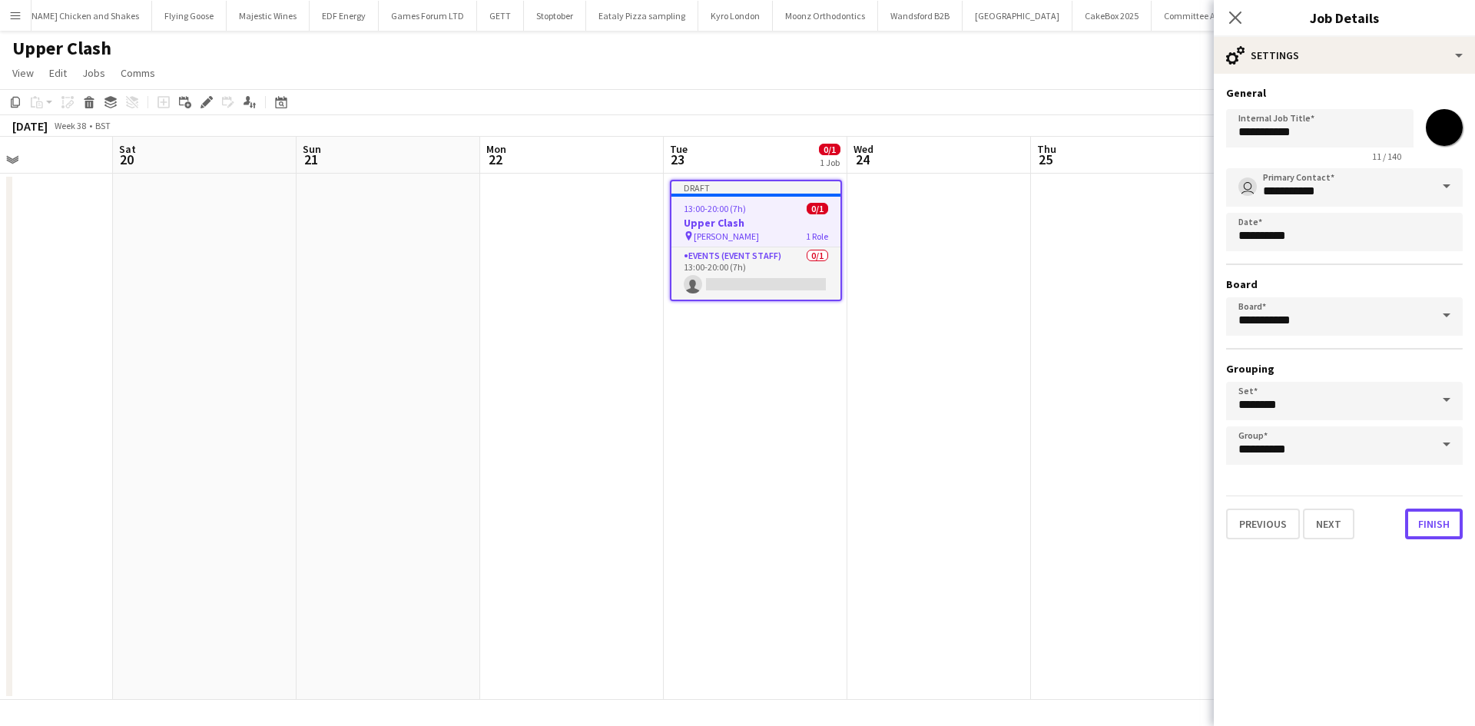
drag, startPoint x: 1434, startPoint y: 520, endPoint x: 1337, endPoint y: 503, distance: 98.3
click at [1431, 521] on button "Finish" at bounding box center [1434, 524] width 58 height 31
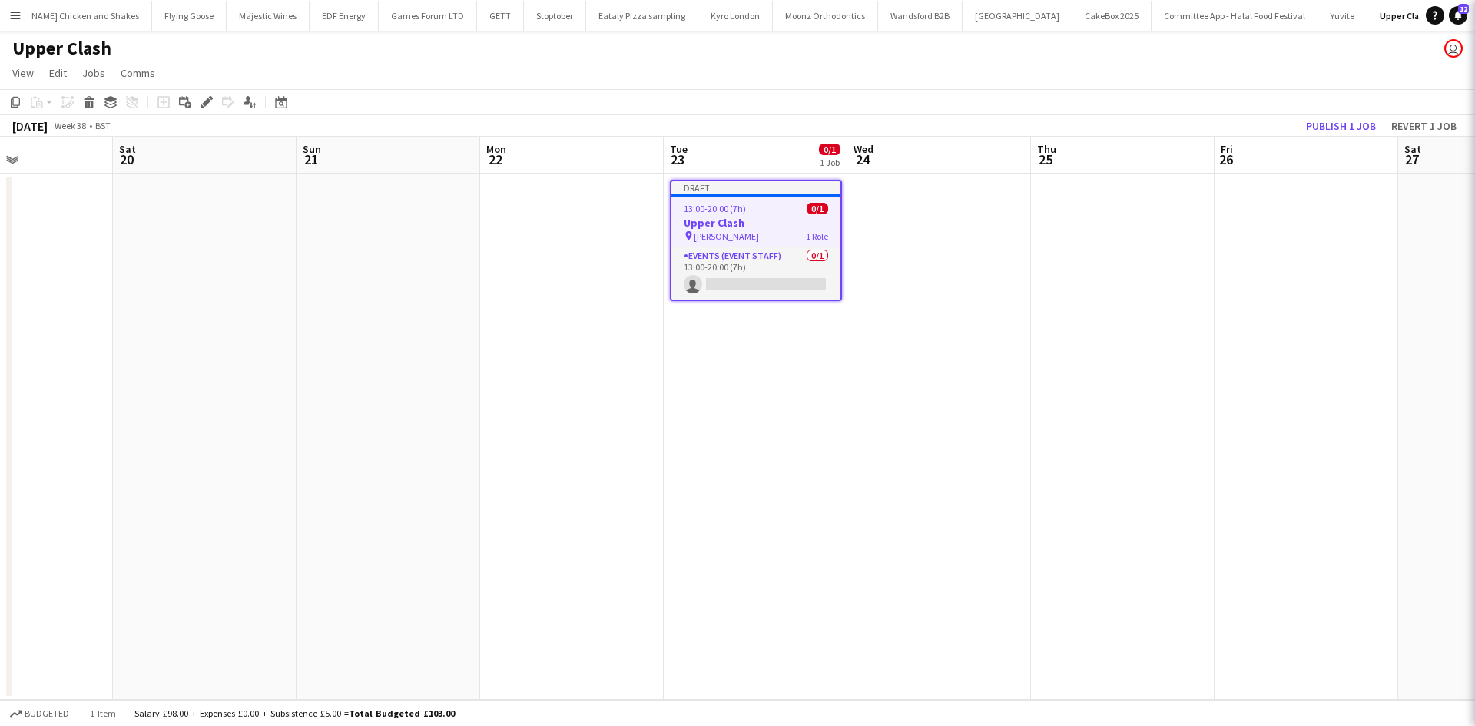
click at [1074, 405] on app-date-cell at bounding box center [1123, 437] width 184 height 526
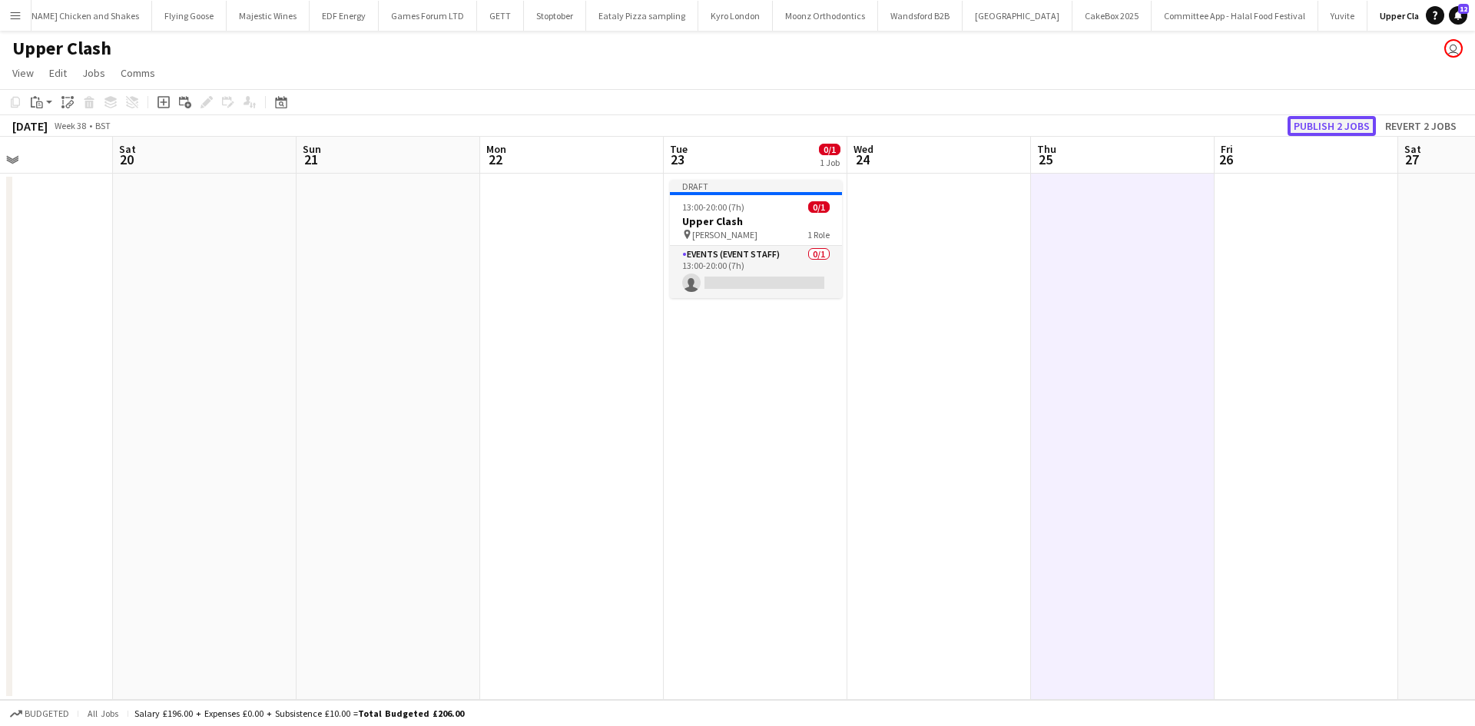
click at [1333, 124] on button "Publish 2 jobs" at bounding box center [1332, 126] width 88 height 20
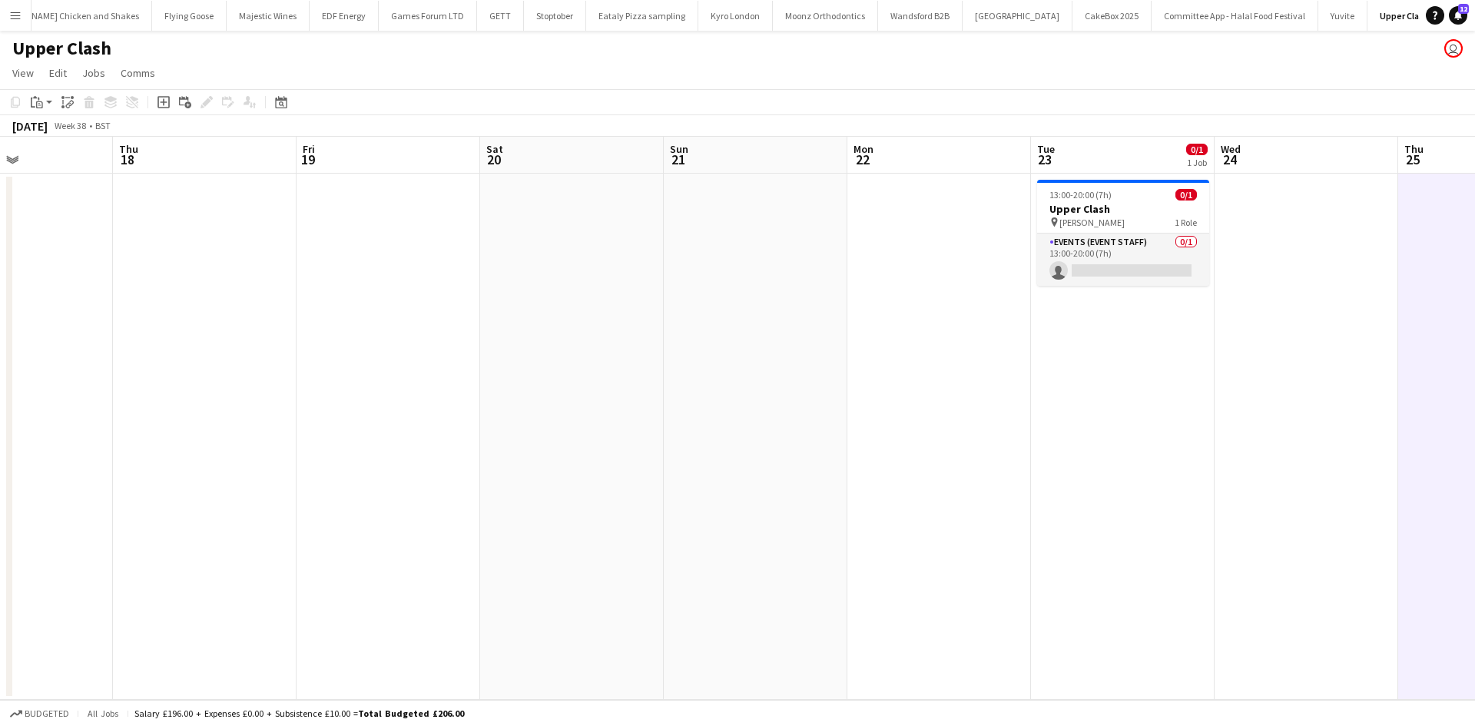
drag, startPoint x: 446, startPoint y: 356, endPoint x: 720, endPoint y: 364, distance: 274.4
click at [908, 340] on app-calendar-viewport "Mon 15 Tue 16 0/1 1 Job Wed 17 Thu 18 Fri 19 Sat 20 Sun 21 Mon 22 Tue 23 0/1 1 …" at bounding box center [737, 418] width 1475 height 563
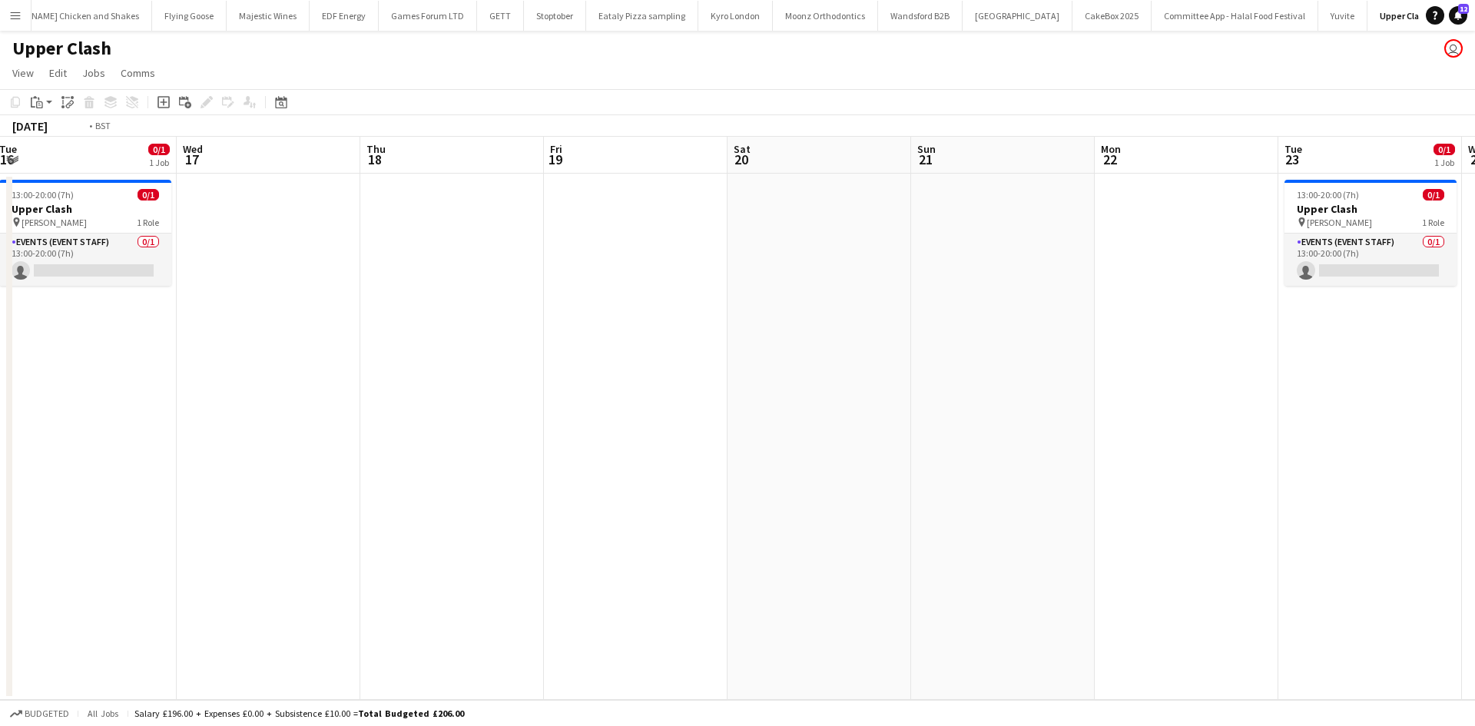
drag, startPoint x: 396, startPoint y: 401, endPoint x: 833, endPoint y: 409, distance: 437.2
click at [833, 409] on app-calendar-viewport "Sun 14 Mon 15 Tue 16 0/1 1 Job Wed 17 Thu 18 Fri 19 Sat 20 Sun 21 Mon 22 Tue 23…" at bounding box center [737, 418] width 1475 height 563
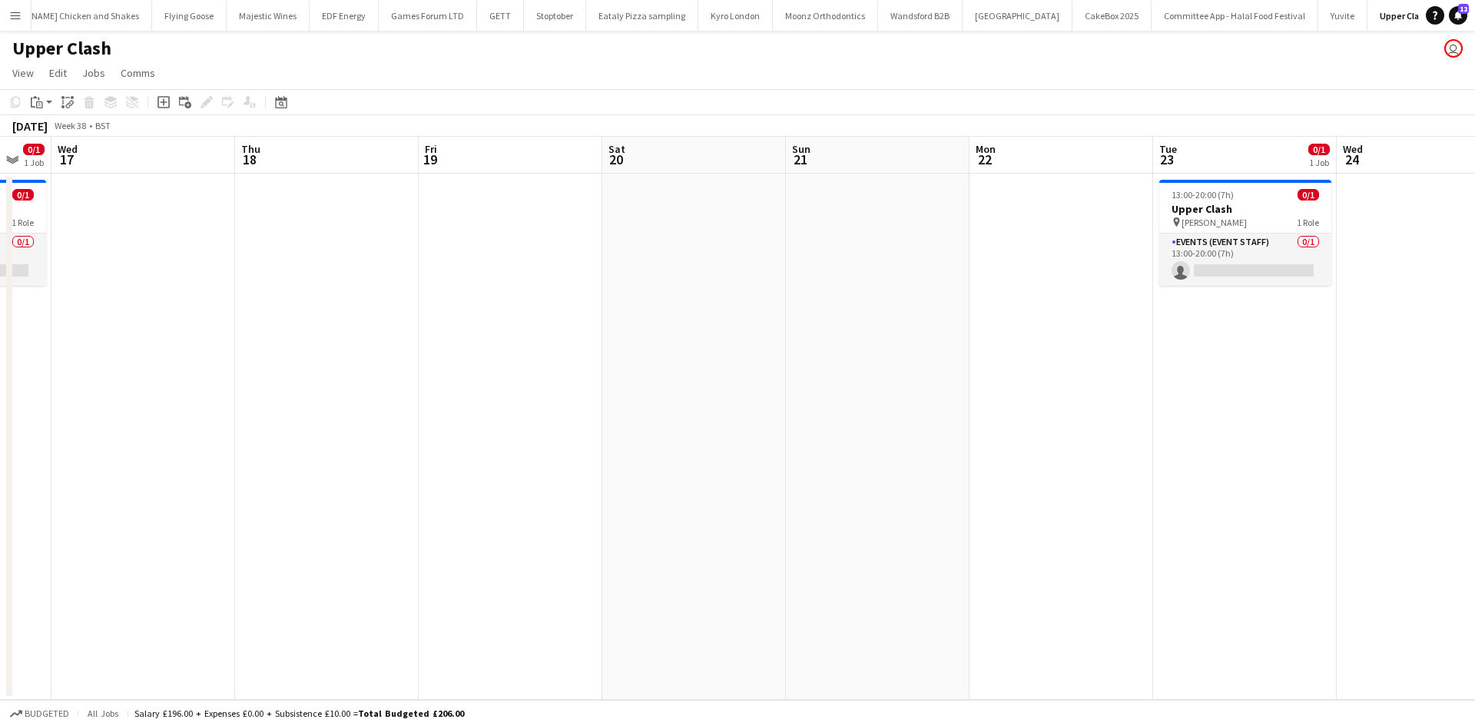
drag, startPoint x: 833, startPoint y: 409, endPoint x: 320, endPoint y: 429, distance: 512.8
click at [280, 458] on app-calendar-viewport "Sun 14 Mon 15 Tue 16 0/1 1 Job Wed 17 Thu 18 Fri 19 Sat 20 Sun 21 Mon 22 Tue 23…" at bounding box center [737, 418] width 1475 height 563
drag, startPoint x: 870, startPoint y: 385, endPoint x: 384, endPoint y: 383, distance: 485.5
click at [459, 402] on app-calendar-viewport "Sun 14 Mon 15 Tue 16 0/1 1 Job Wed 17 Thu 18 Fri 19 Sat 20 Sun 21 Mon 22 Tue 23…" at bounding box center [737, 418] width 1475 height 563
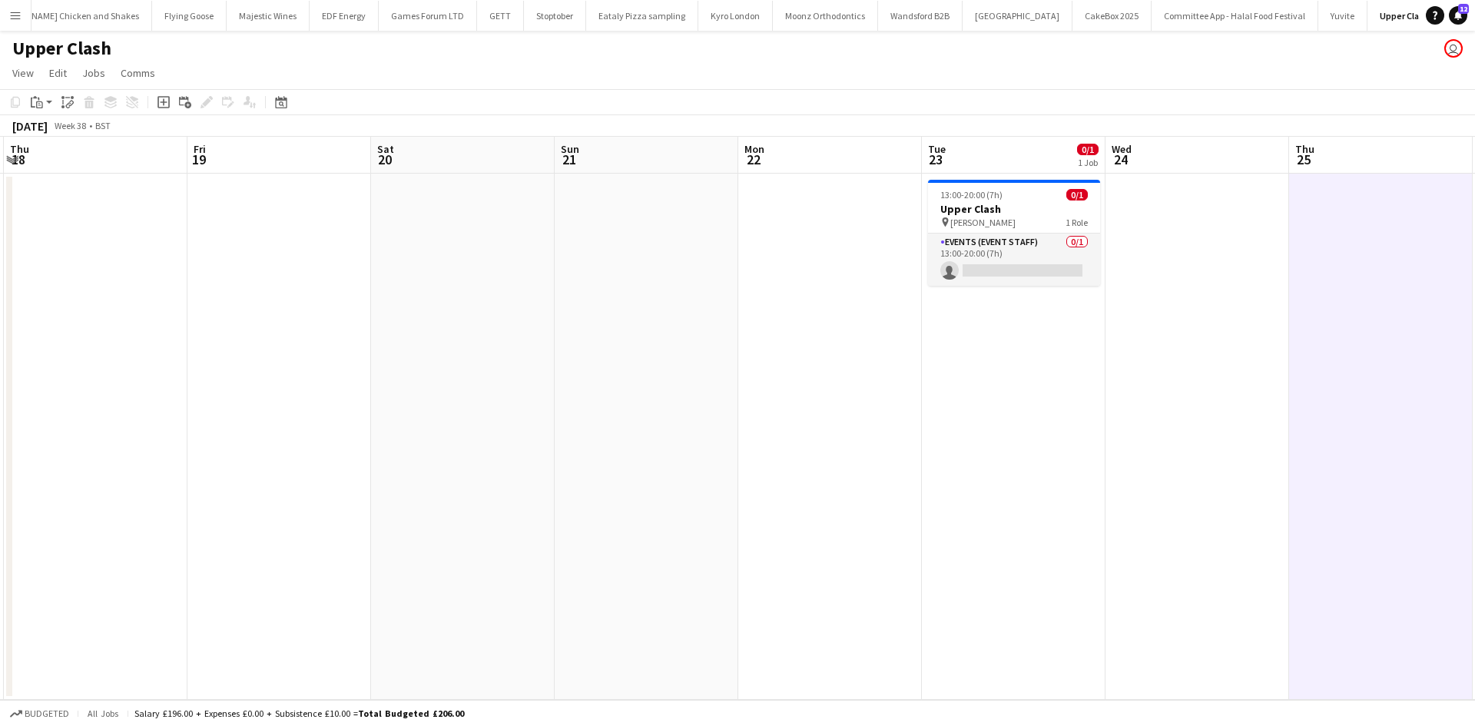
drag, startPoint x: 738, startPoint y: 220, endPoint x: 976, endPoint y: 248, distance: 239.1
click at [1003, 245] on app-calendar-viewport "Tue 16 0/1 1 Job Wed 17 Thu 18 Fri 19 Sat 20 Sun 21 Mon 22 Tue 23 0/1 1 Job Wed…" at bounding box center [737, 418] width 1475 height 563
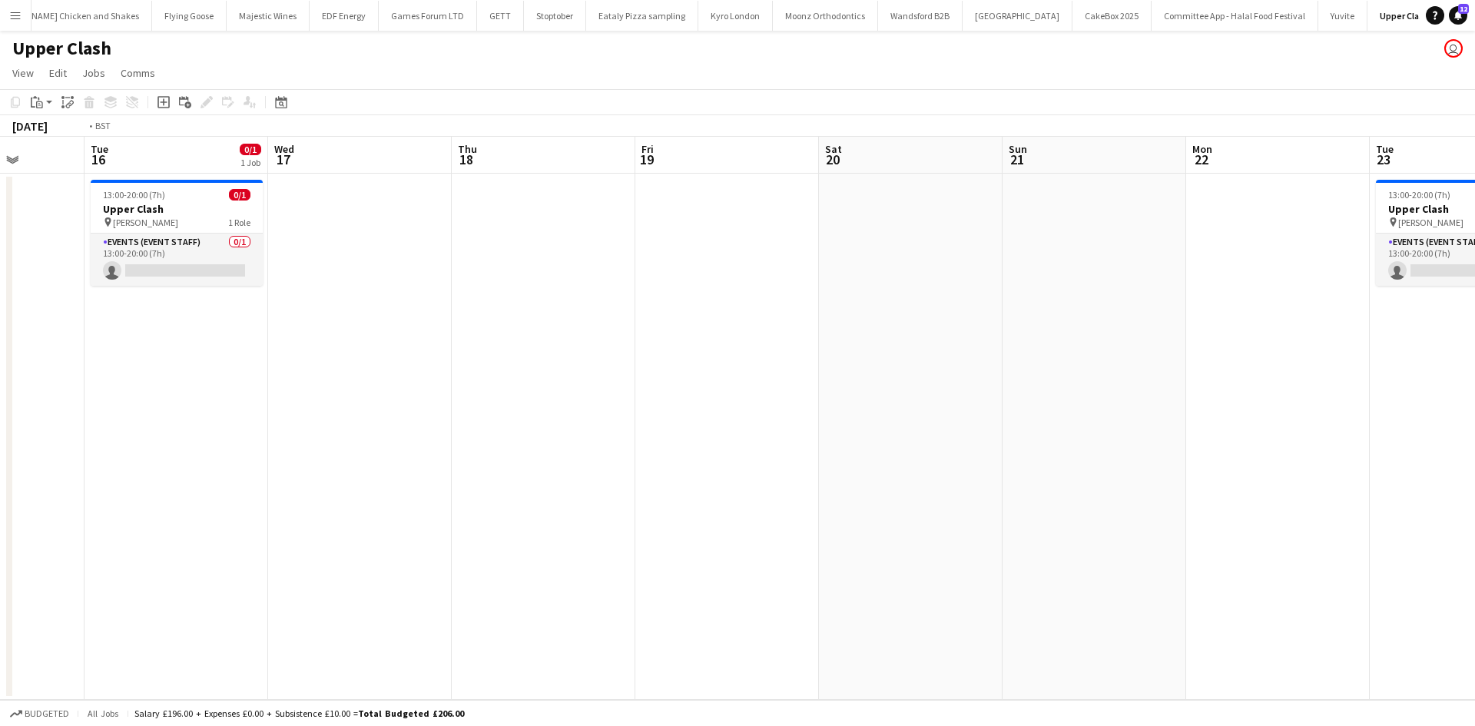
drag, startPoint x: 572, startPoint y: 331, endPoint x: 887, endPoint y: 349, distance: 314.7
click at [939, 355] on app-calendar-viewport "Sat 13 Sun 14 Mon 15 Tue 16 0/1 1 Job Wed 17 Thu 18 Fri 19 Sat 20 Sun 21 Mon 22…" at bounding box center [737, 418] width 1475 height 563
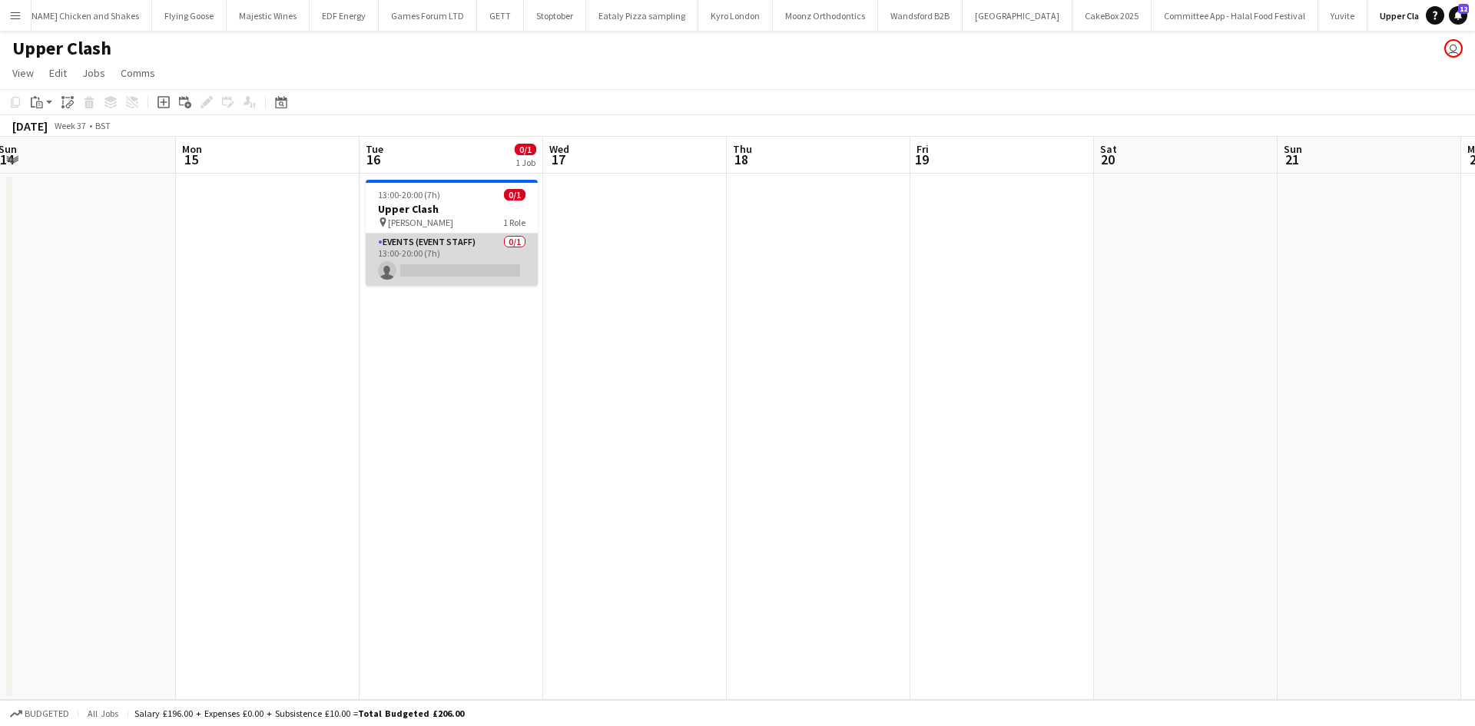
drag, startPoint x: 456, startPoint y: 247, endPoint x: 527, endPoint y: 283, distance: 80.1
click at [456, 247] on app-card-role "Events (Event Staff) 0/1 13:00-20:00 (7h) single-neutral-actions" at bounding box center [452, 260] width 172 height 52
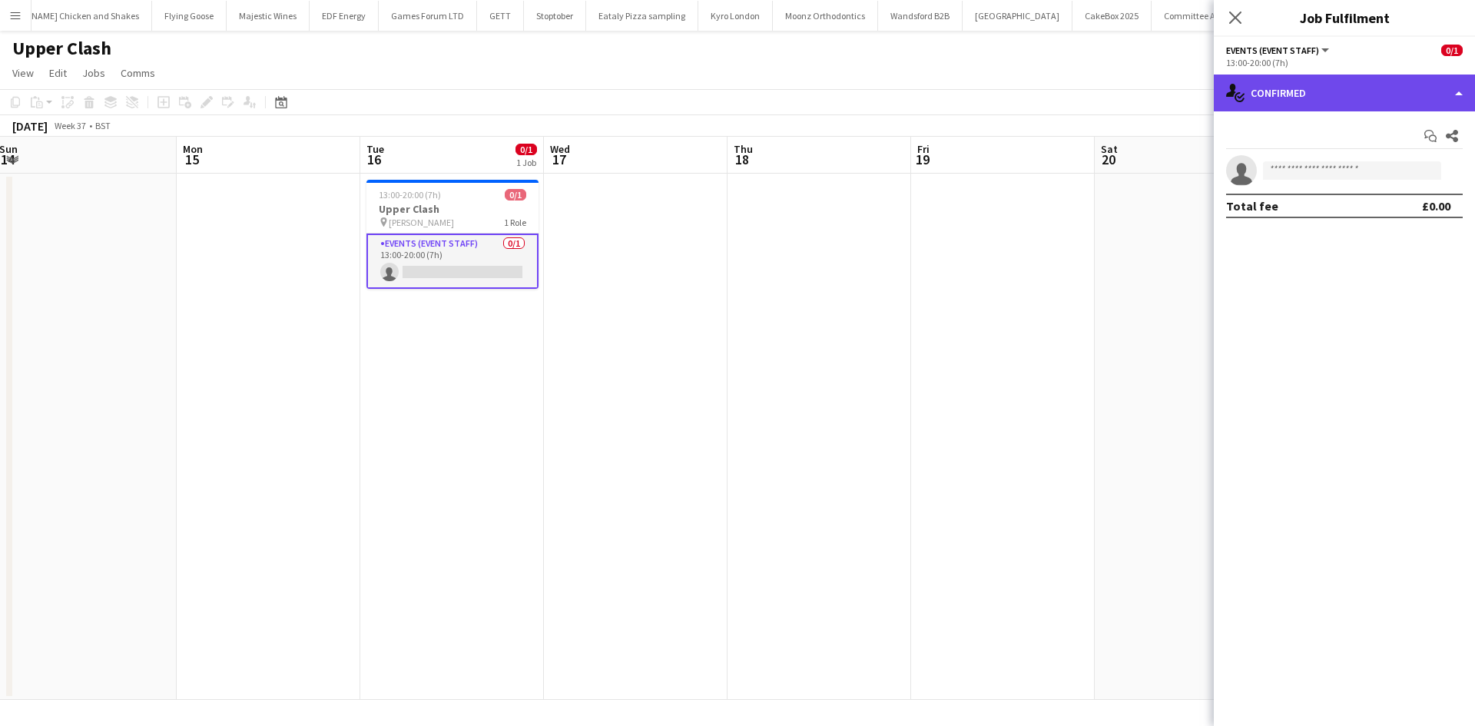
click at [1402, 91] on div "single-neutral-actions-check-2 Confirmed" at bounding box center [1344, 93] width 261 height 37
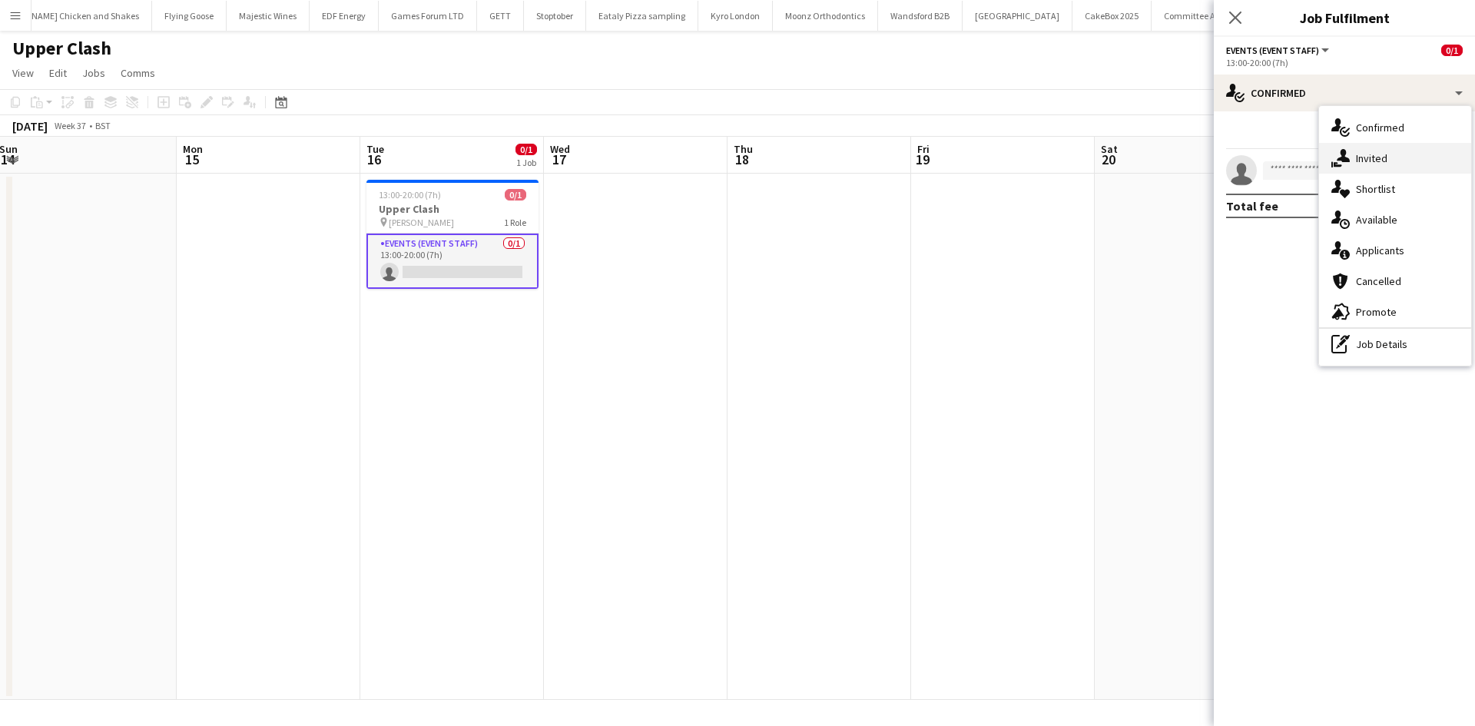
click at [1414, 154] on div "single-neutral-actions-share-1 Invited" at bounding box center [1395, 158] width 152 height 31
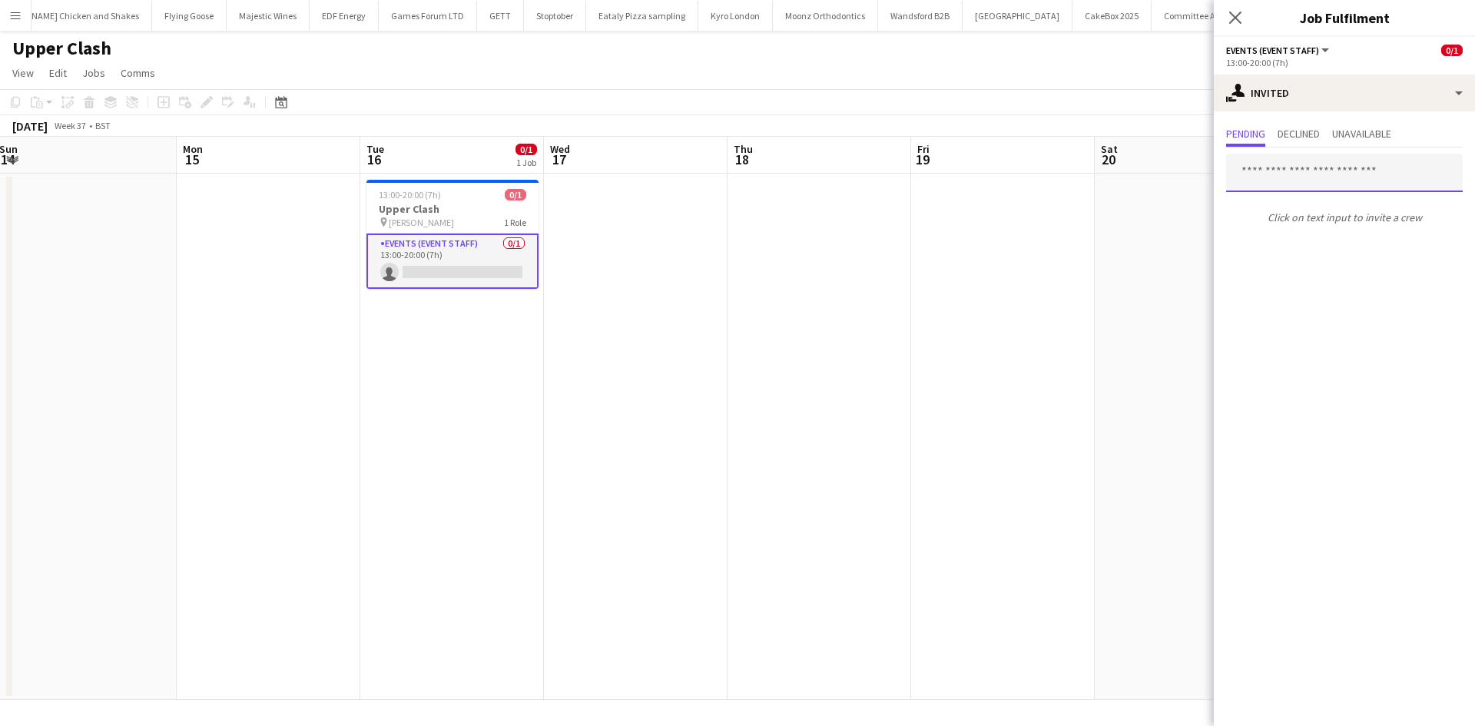
click at [1332, 174] on input "text" at bounding box center [1344, 173] width 237 height 38
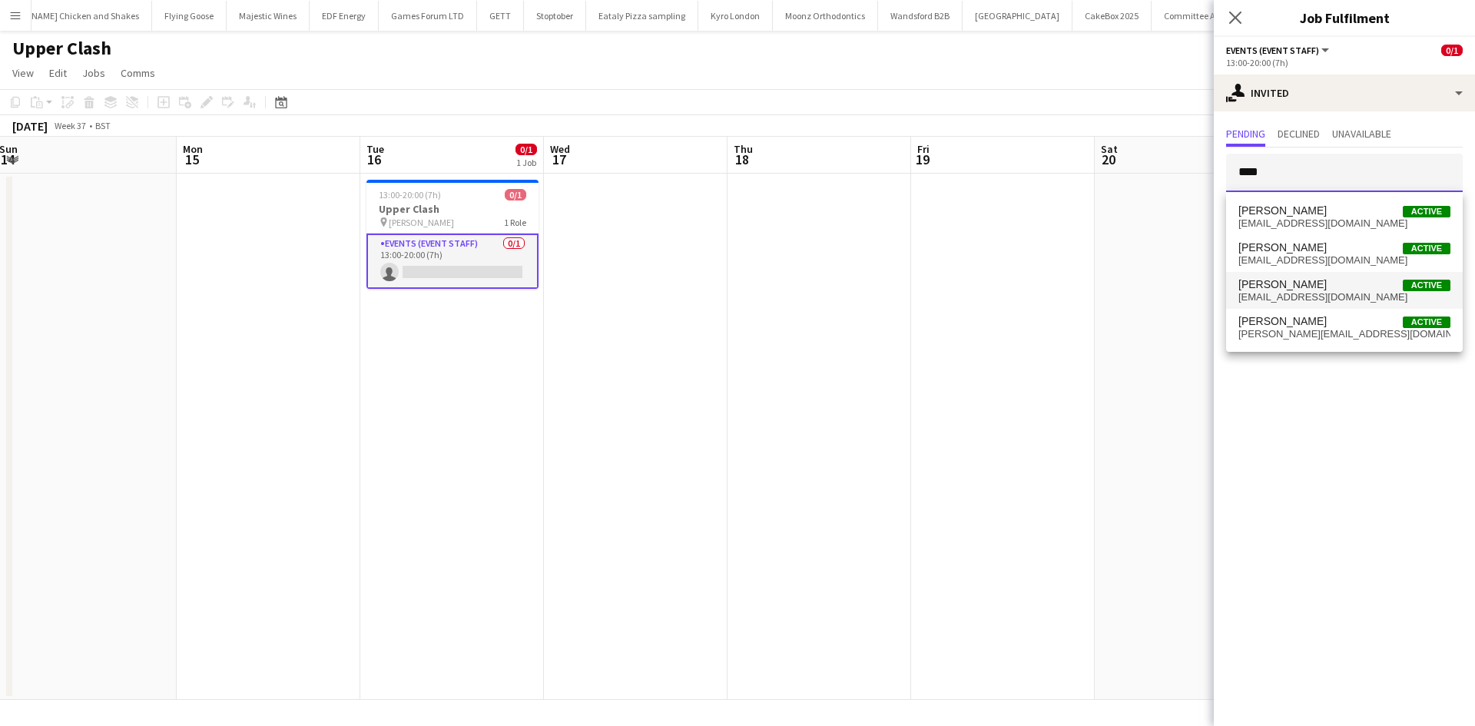
type input "****"
click at [1343, 274] on mat-option "Dean Lewis Active deanlewiss82@me.com" at bounding box center [1344, 290] width 237 height 37
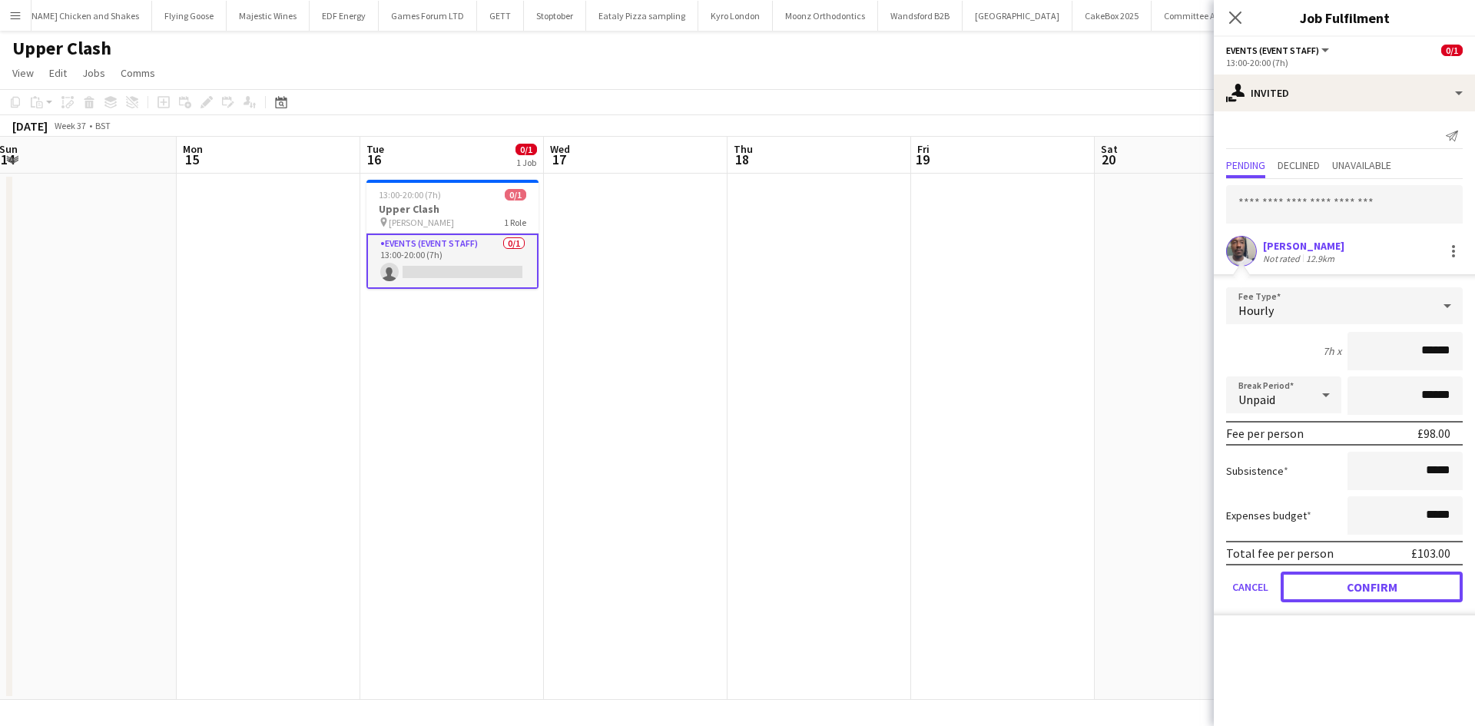
click at [1366, 580] on button "Confirm" at bounding box center [1372, 587] width 182 height 31
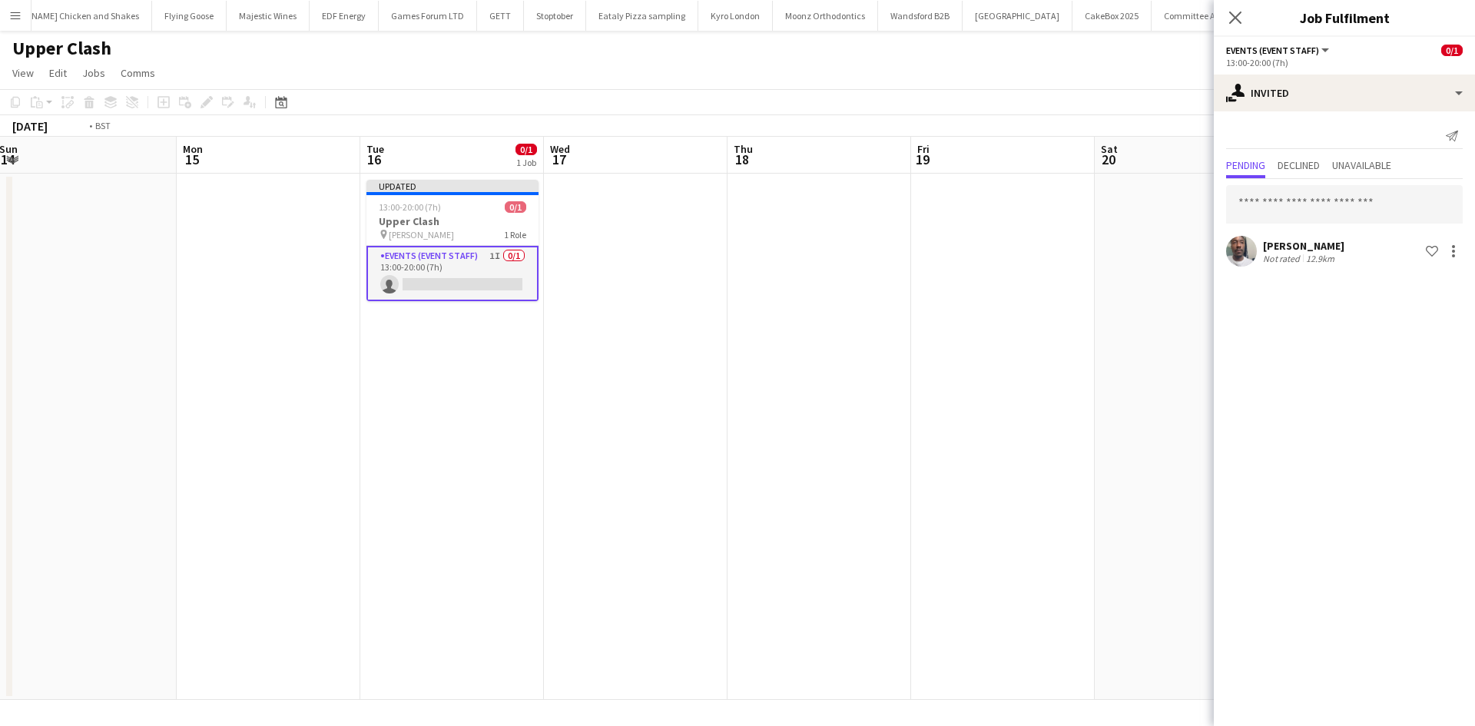
drag, startPoint x: 1102, startPoint y: 423, endPoint x: 730, endPoint y: 370, distance: 376.2
click at [692, 362] on app-calendar-viewport "Fri 12 Sat 13 Sun 14 Mon 15 Tue 16 0/1 1 Job Wed 17 Thu 18 Fri 19 Sat 20 Sun 21…" at bounding box center [737, 418] width 1475 height 563
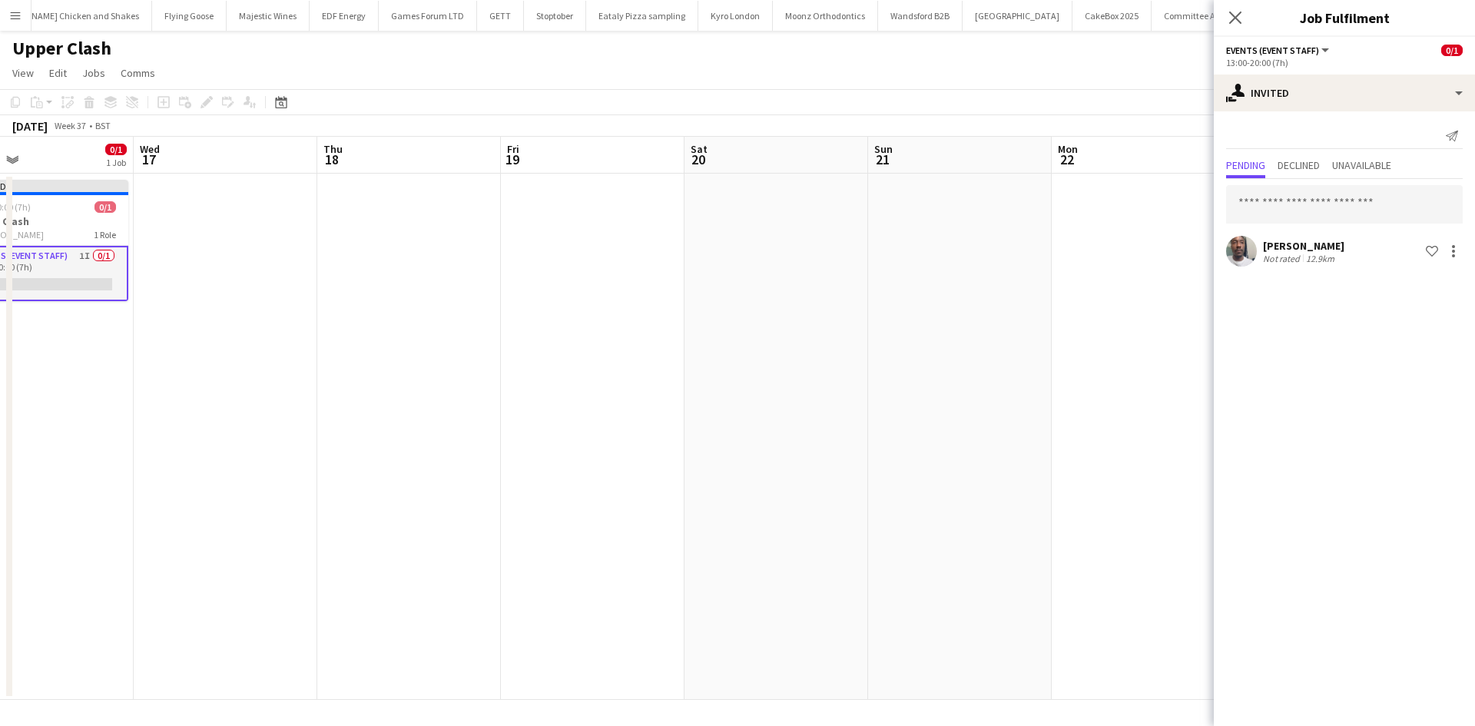
drag, startPoint x: 1029, startPoint y: 407, endPoint x: 694, endPoint y: 383, distance: 336.6
click at [731, 383] on app-calendar-viewport "Sat 13 Sun 14 Mon 15 Tue 16 0/1 1 Job Wed 17 Thu 18 Fri 19 Sat 20 Sun 21 Mon 22…" at bounding box center [737, 418] width 1475 height 563
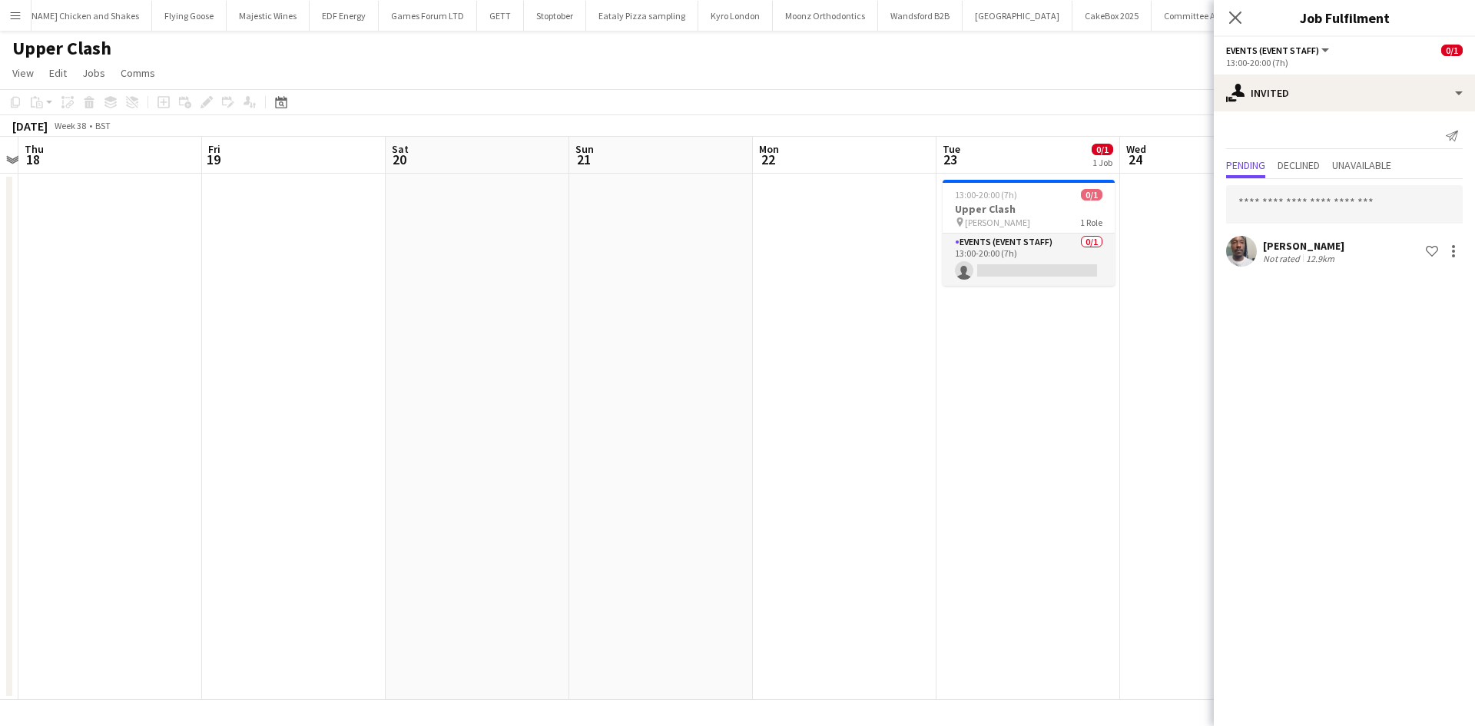
click at [976, 390] on app-calendar-viewport "Mon 15 Tue 16 0/1 1 Job Wed 17 Thu 18 Fri 19 Sat 20 Sun 21 Mon 22 Tue 23 0/1 1 …" at bounding box center [737, 418] width 1475 height 563
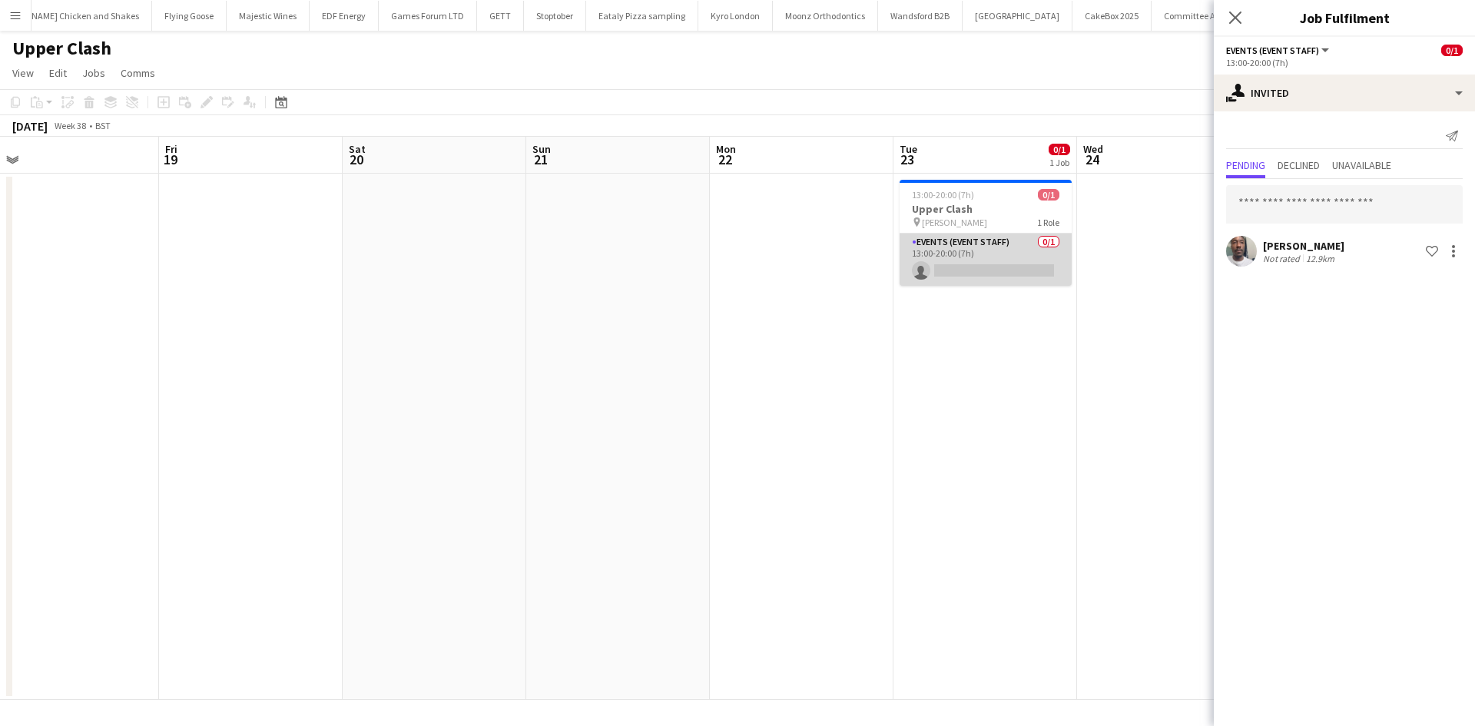
click at [1009, 244] on app-card-role "Events (Event Staff) 0/1 13:00-20:00 (7h) single-neutral-actions" at bounding box center [986, 260] width 172 height 52
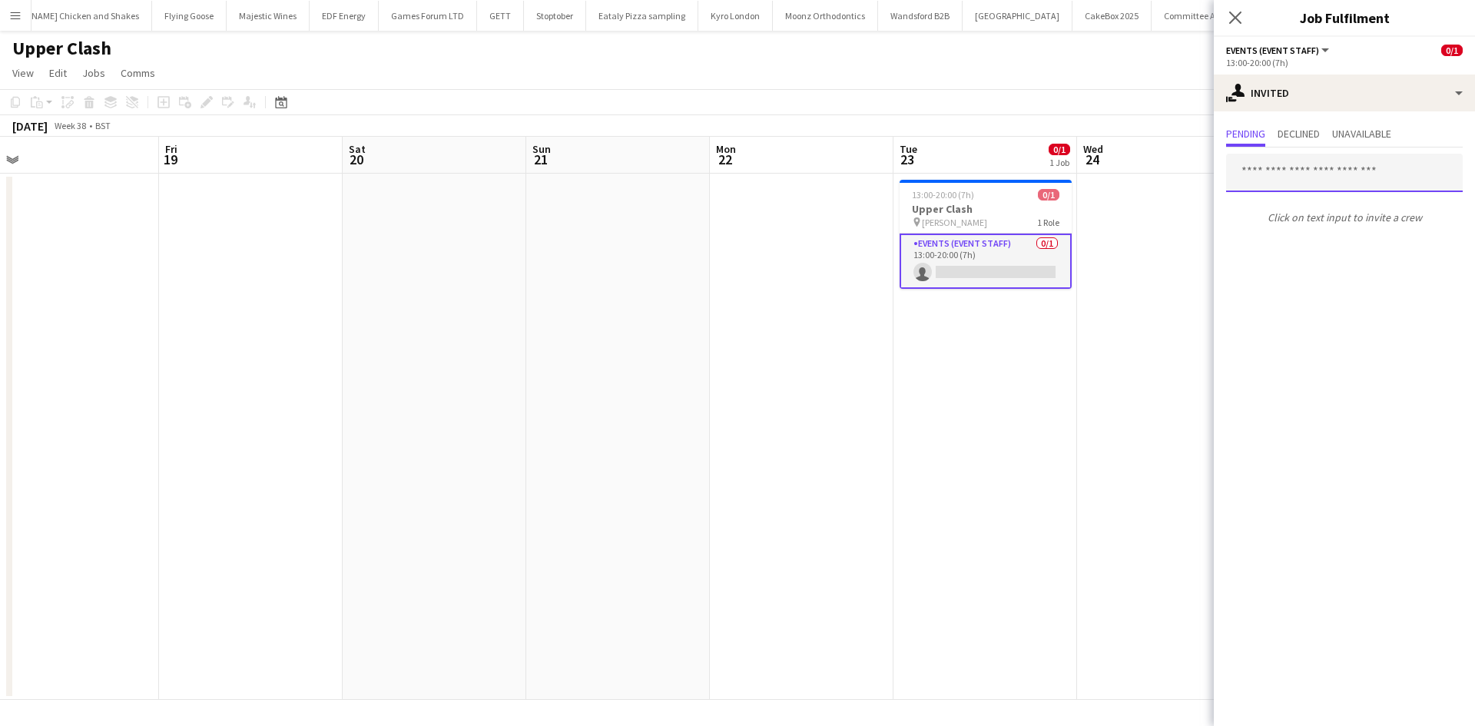
click at [1311, 181] on input "text" at bounding box center [1344, 173] width 237 height 38
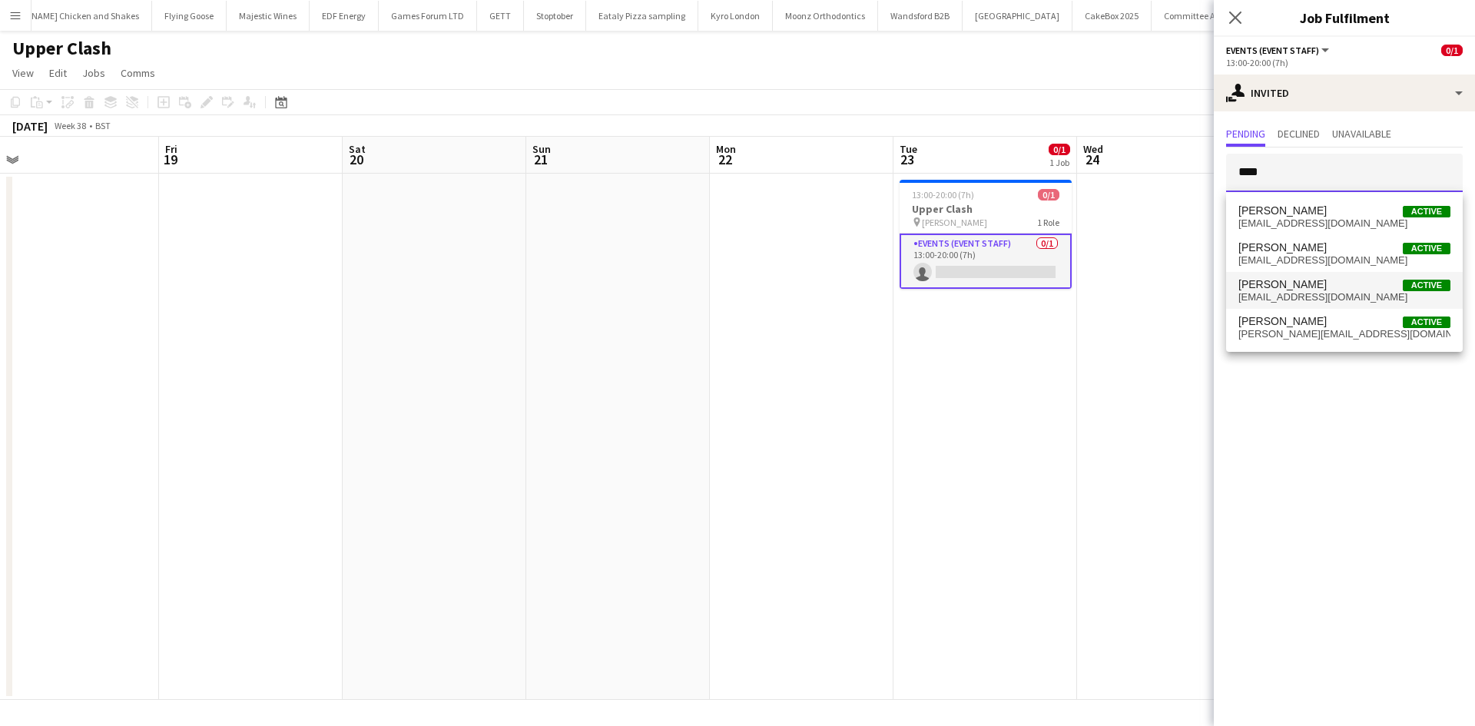
type input "****"
click at [1317, 295] on span "deanlewiss82@me.com" at bounding box center [1344, 297] width 212 height 12
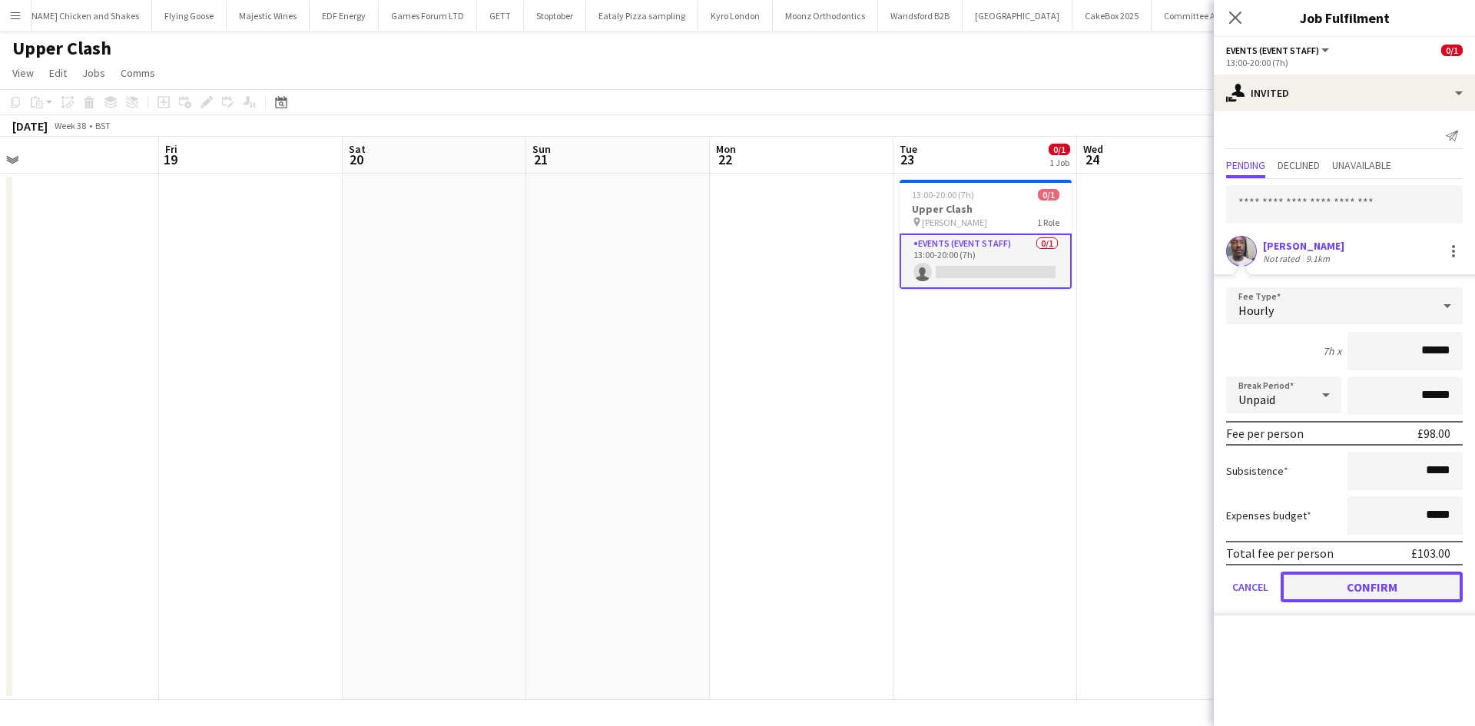
click at [1344, 582] on button "Confirm" at bounding box center [1372, 587] width 182 height 31
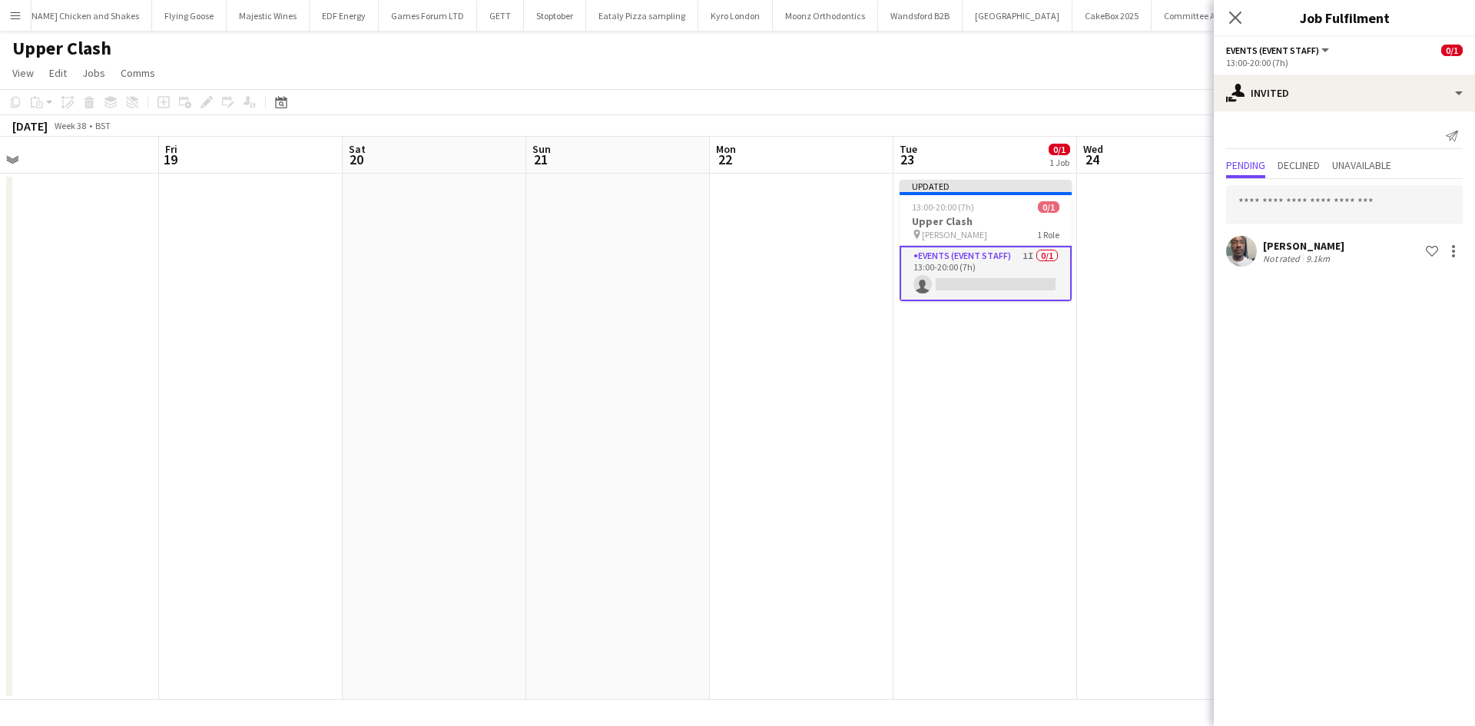
drag, startPoint x: 1077, startPoint y: 431, endPoint x: 1089, endPoint y: 410, distance: 23.7
click at [1077, 431] on app-date-cell at bounding box center [1169, 437] width 184 height 526
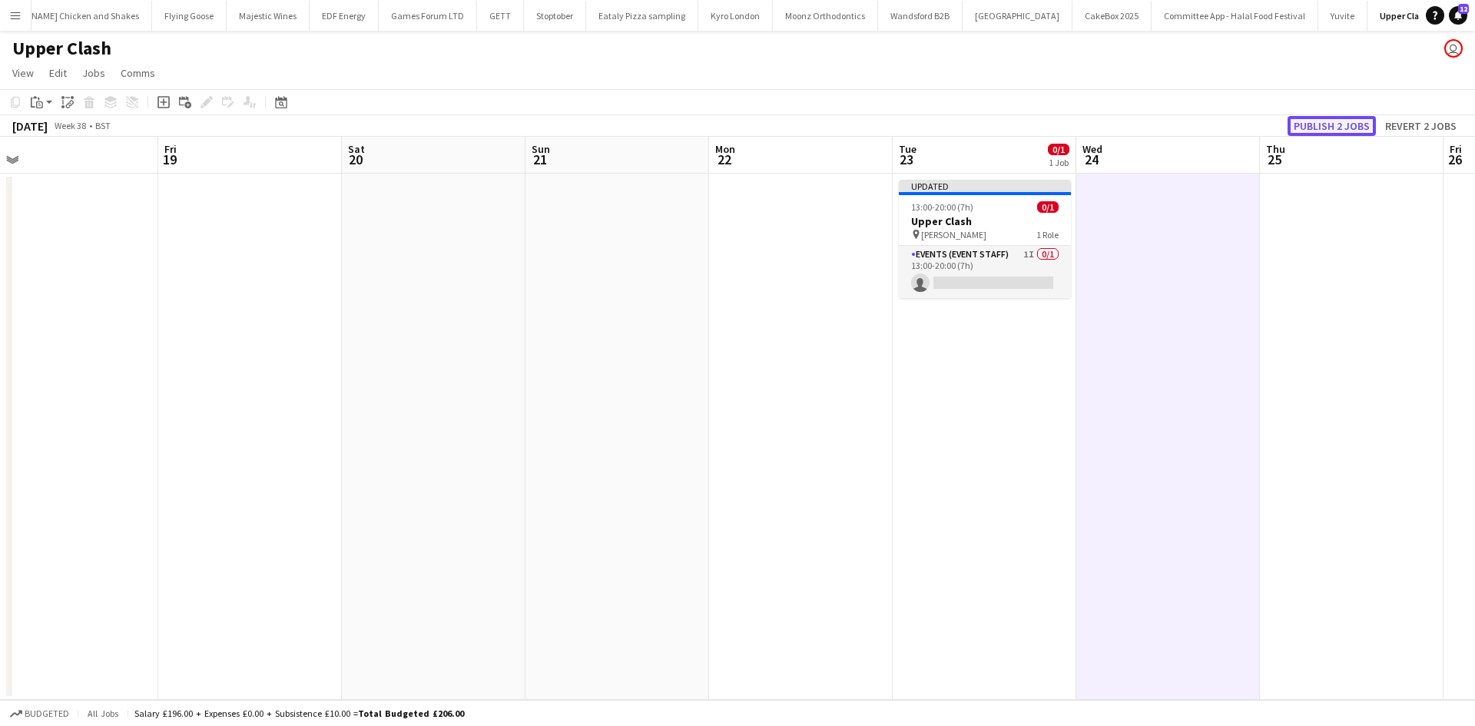
click at [1339, 123] on button "Publish 2 jobs" at bounding box center [1332, 126] width 88 height 20
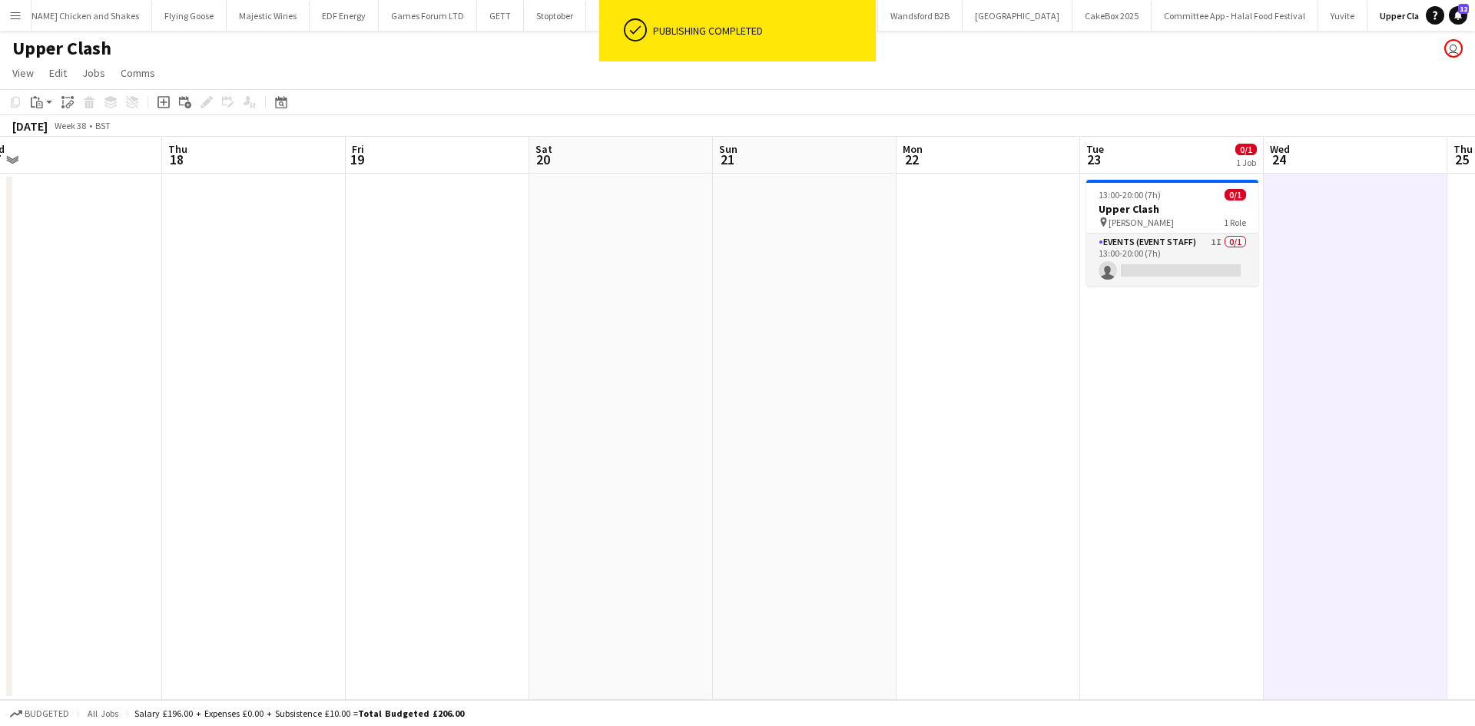
drag, startPoint x: 576, startPoint y: 360, endPoint x: 819, endPoint y: 377, distance: 243.4
click at [819, 377] on app-calendar-viewport "Mon 15 Tue 16 0/1 1 Job Wed 17 Thu 18 Fri 19 Sat 20 Sun 21 Mon 22 Tue 23 0/1 1 …" at bounding box center [737, 418] width 1475 height 563
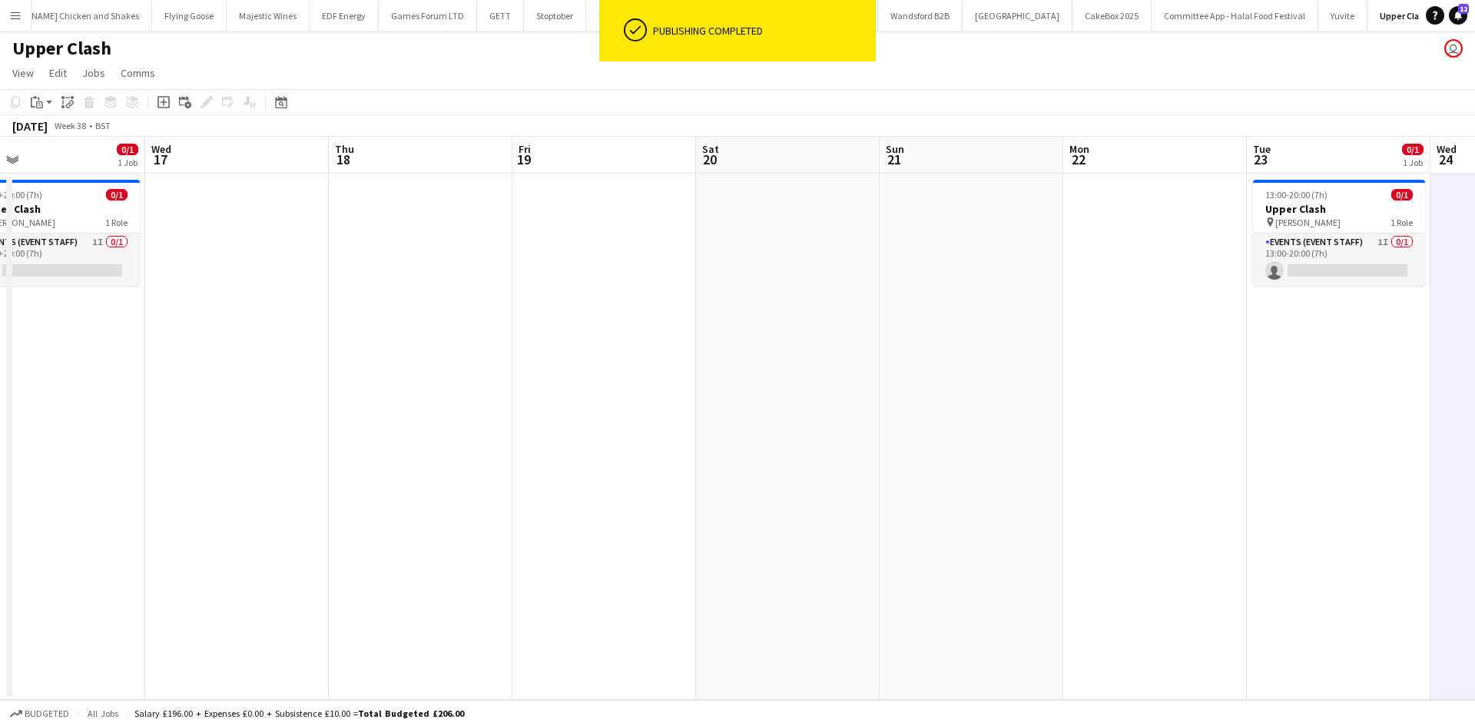
click at [914, 343] on app-calendar-viewport "Sun 14 Mon 15 Tue 16 0/1 1 Job Wed 17 Thu 18 Fri 19 Sat 20 Sun 21 Mon 22 Tue 23…" at bounding box center [737, 418] width 1475 height 563
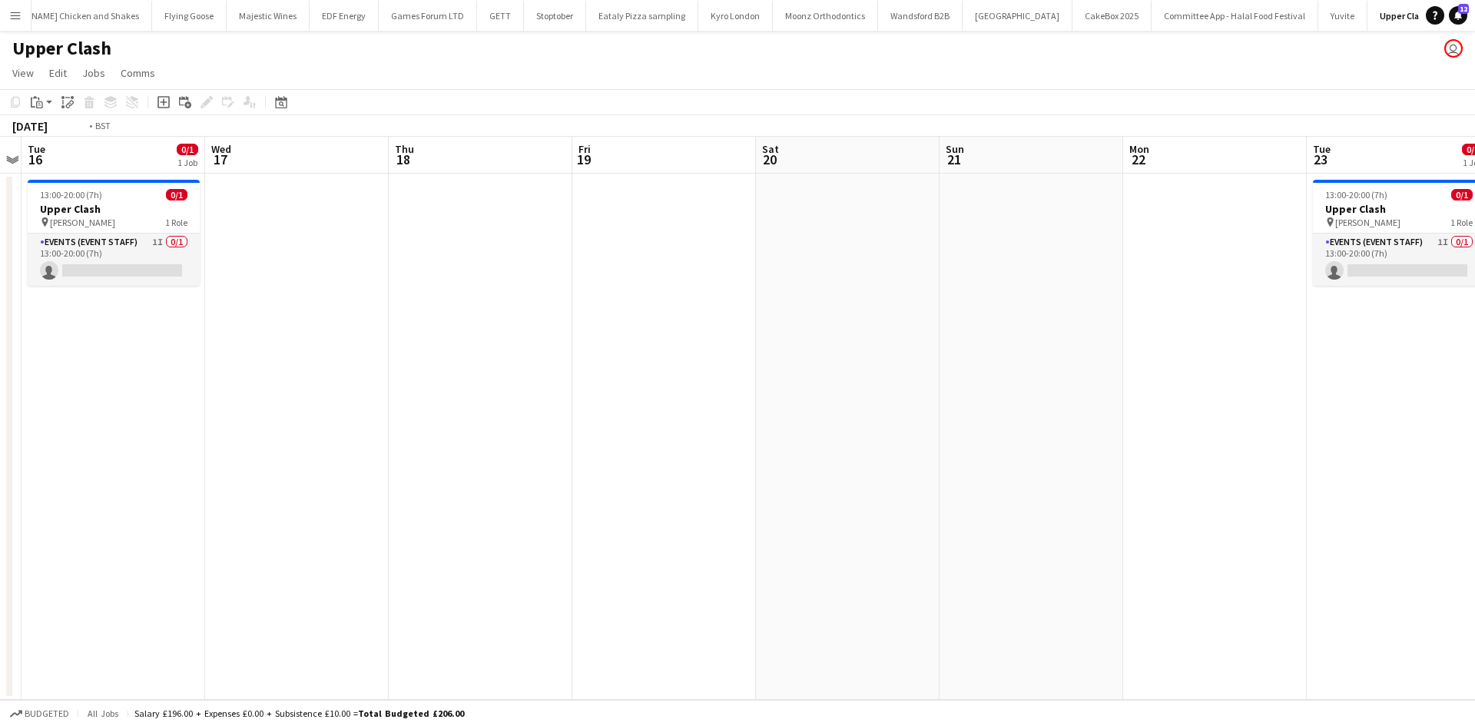
drag, startPoint x: 205, startPoint y: 401, endPoint x: 340, endPoint y: 383, distance: 135.7
click at [353, 396] on app-calendar-viewport "Sun 14 Mon 15 Tue 16 0/1 1 Job Wed 17 Thu 18 Fri 19 Sat 20 Sun 21 Mon 22 Tue 23…" at bounding box center [737, 418] width 1475 height 563
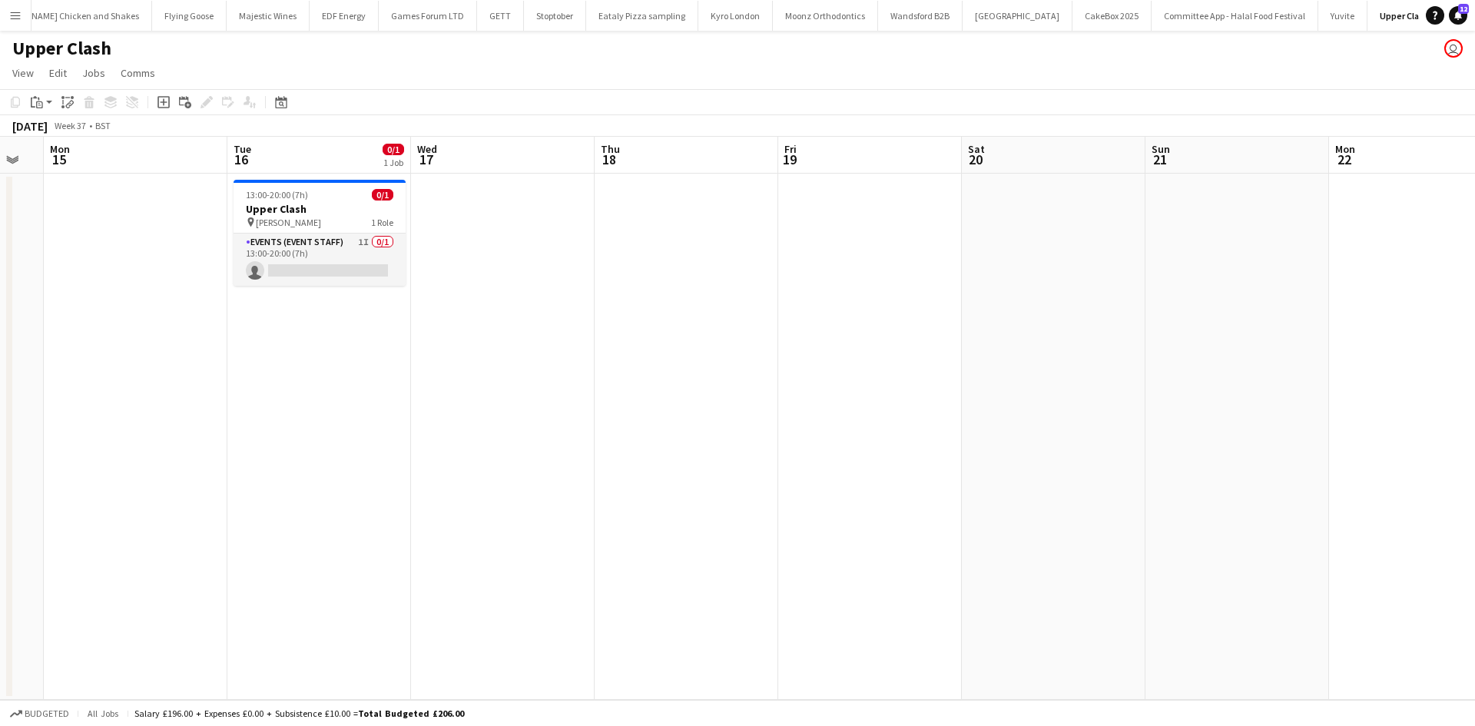
click at [22, 14] on button "Menu" at bounding box center [15, 15] width 31 height 31
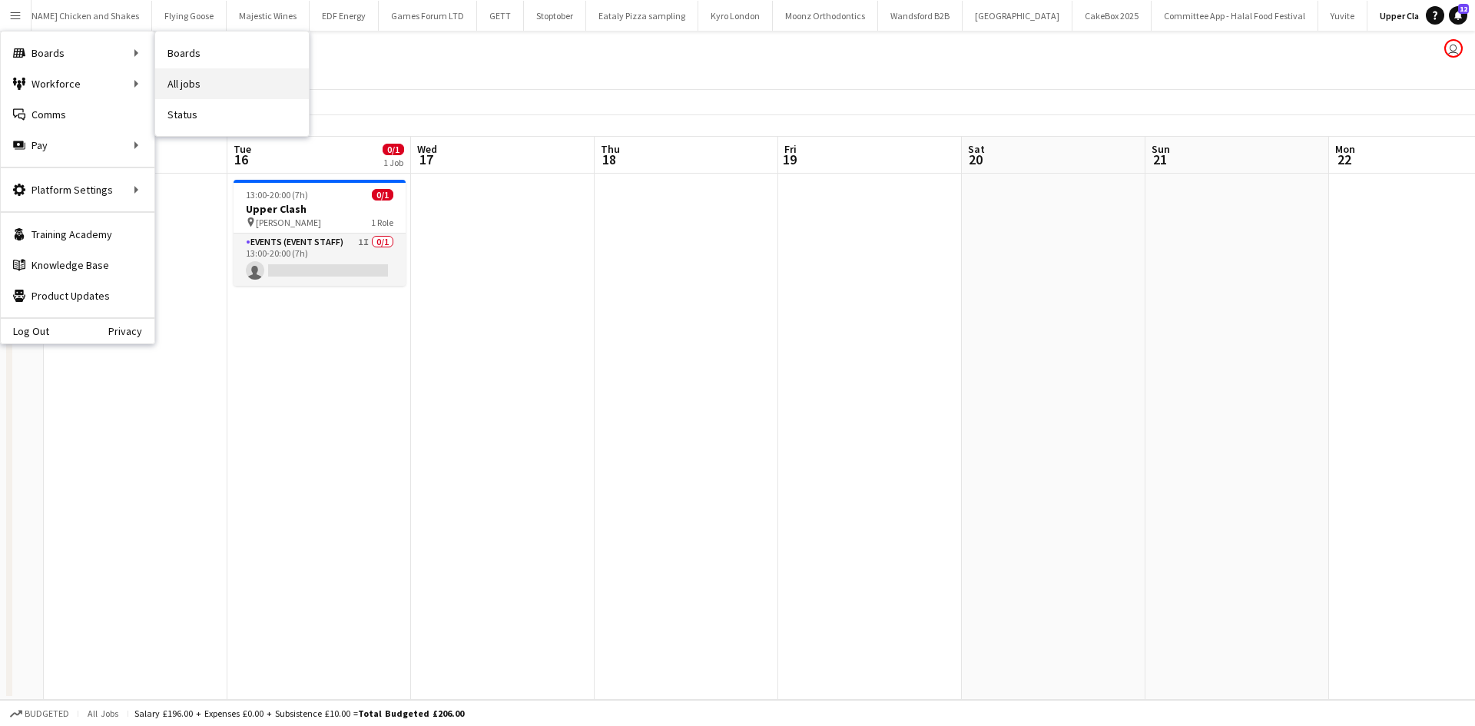
click at [184, 78] on link "All jobs" at bounding box center [232, 83] width 154 height 31
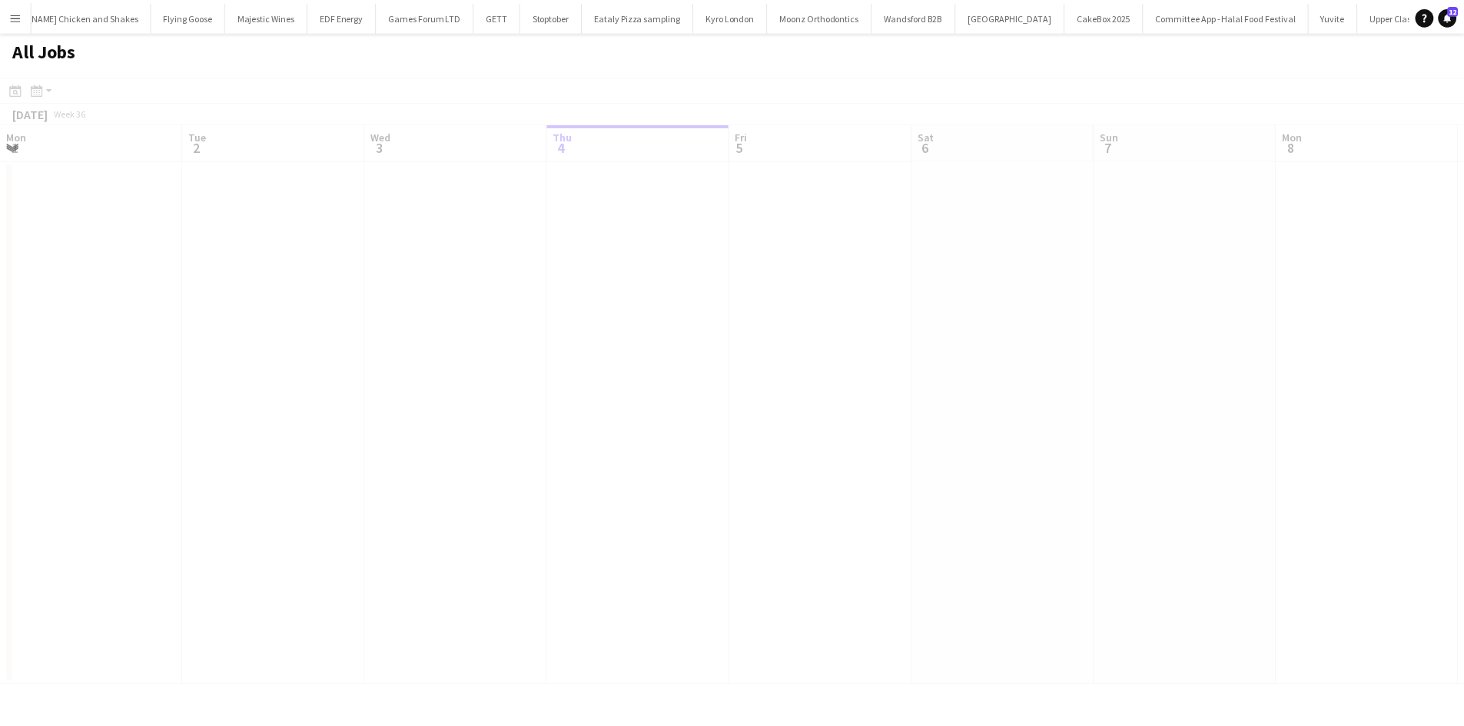
scroll to position [0, 367]
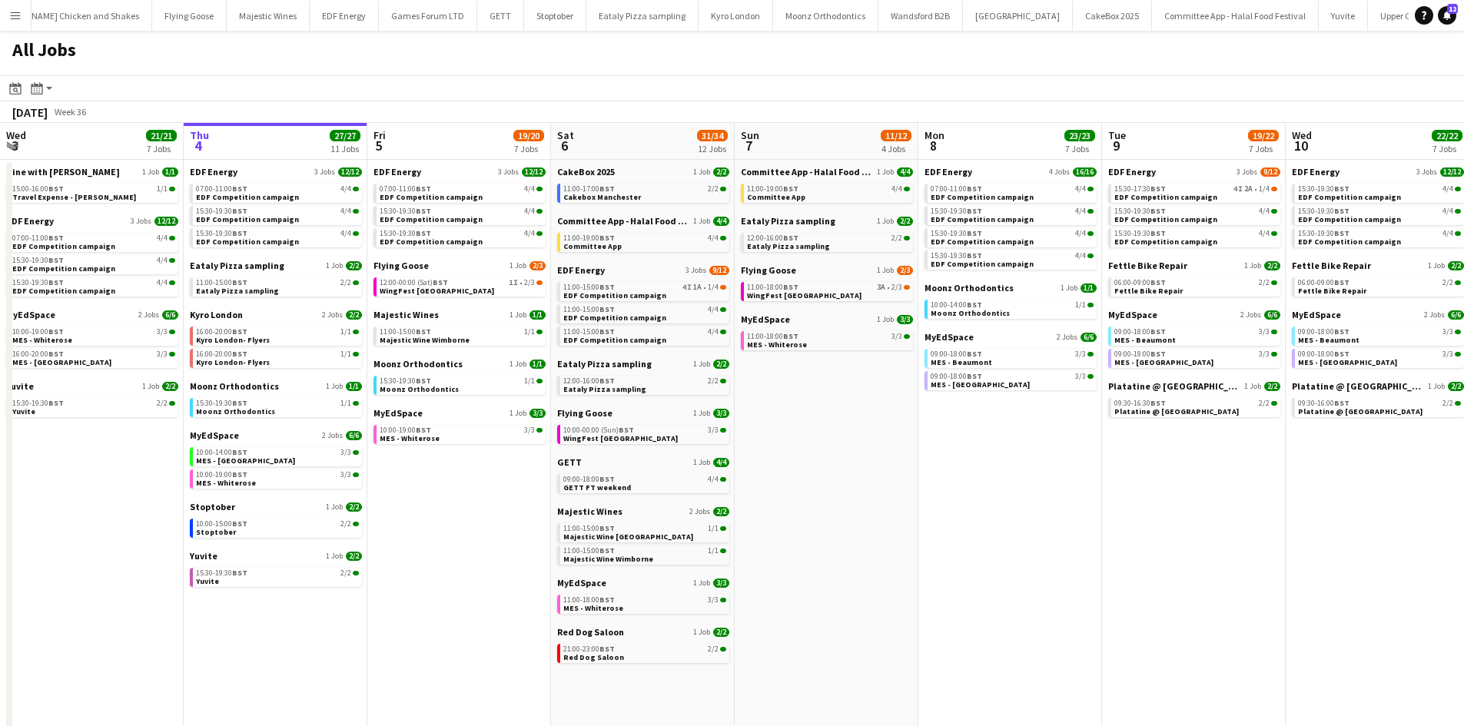
click at [622, 494] on div "GETT 1 Job 4/4 09:00-18:00 BST 4/4 GETT FT weekend" at bounding box center [643, 480] width 172 height 49
click at [633, 482] on div "09:00-18:00 BST 4/4" at bounding box center [644, 480] width 163 height 8
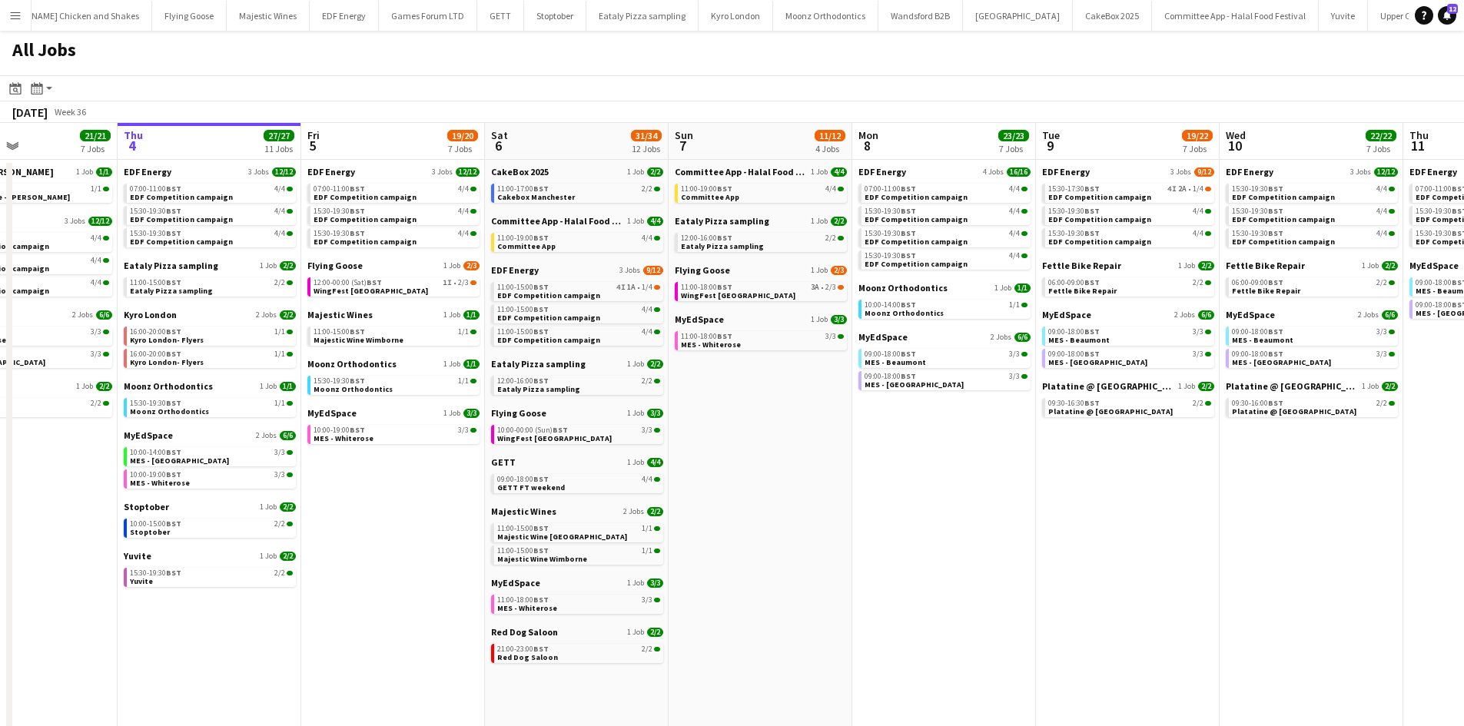
drag, startPoint x: 953, startPoint y: 428, endPoint x: 897, endPoint y: 424, distance: 57.0
click at [897, 424] on app-calendar-viewport "Mon 1 20/20 8 Jobs Tue 2 19/19 7 Jobs Wed 3 21/21 7 Jobs Thu 4 27/27 11 Jobs Fr…" at bounding box center [732, 651] width 1464 height 1056
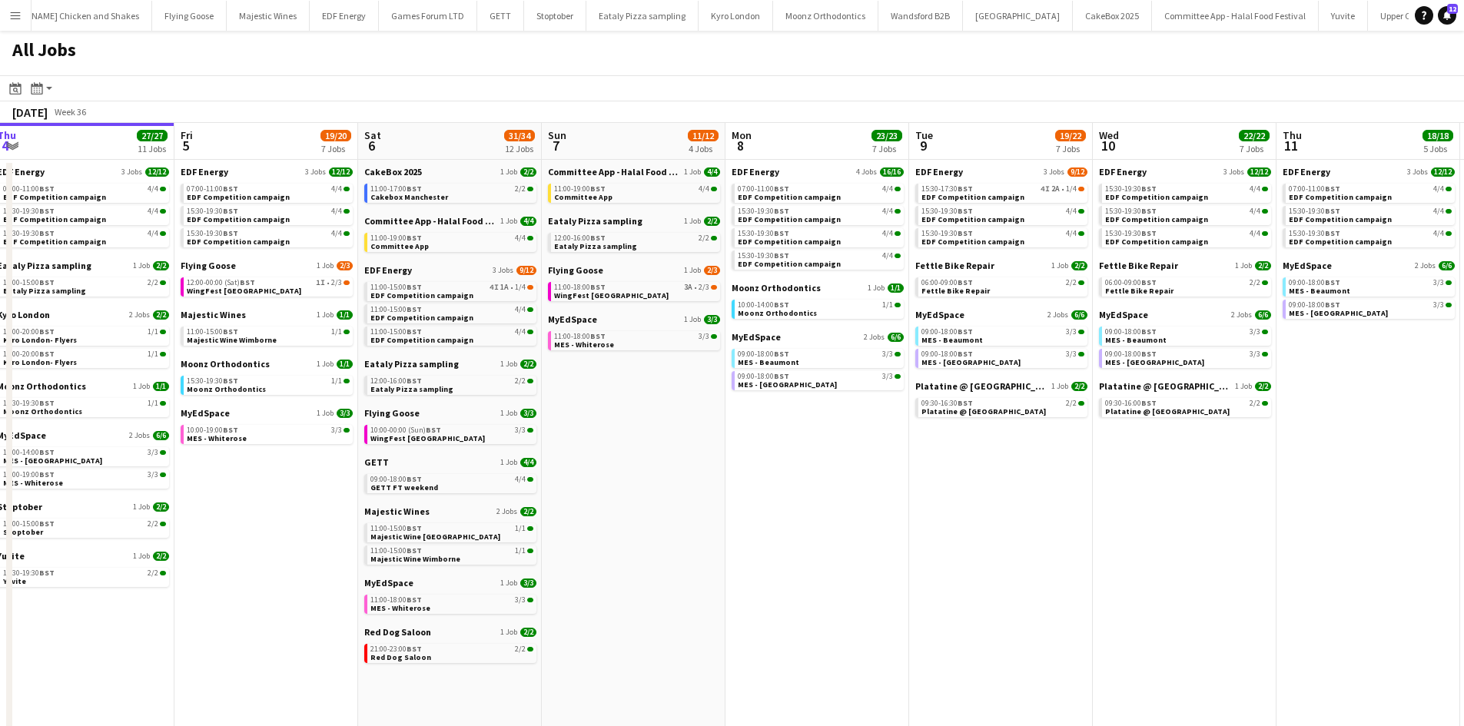
drag, startPoint x: 1106, startPoint y: 522, endPoint x: 1003, endPoint y: 513, distance: 103.3
click at [1003, 513] on app-calendar-viewport "Mon 1 20/20 8 Jobs Tue 2 19/19 7 Jobs Wed 3 21/21 7 Jobs Thu 4 27/27 11 Jobs Fr…" at bounding box center [732, 651] width 1464 height 1056
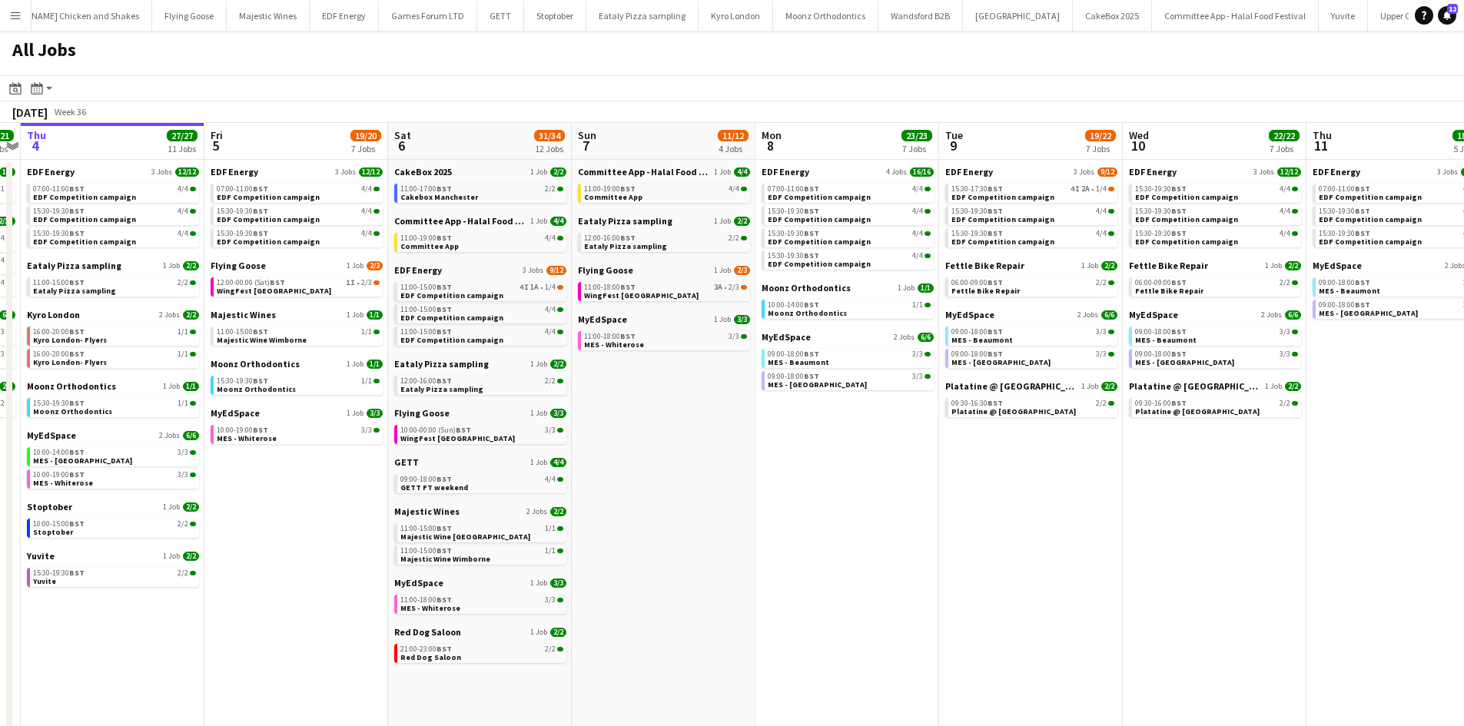
drag, startPoint x: 1069, startPoint y: 530, endPoint x: 812, endPoint y: 515, distance: 257.0
click at [780, 517] on app-calendar-viewport "Mon 1 20/20 8 Jobs Tue 2 19/19 7 Jobs Wed 3 21/21 7 Jobs Thu 4 27/27 11 Jobs Fr…" at bounding box center [732, 651] width 1464 height 1056
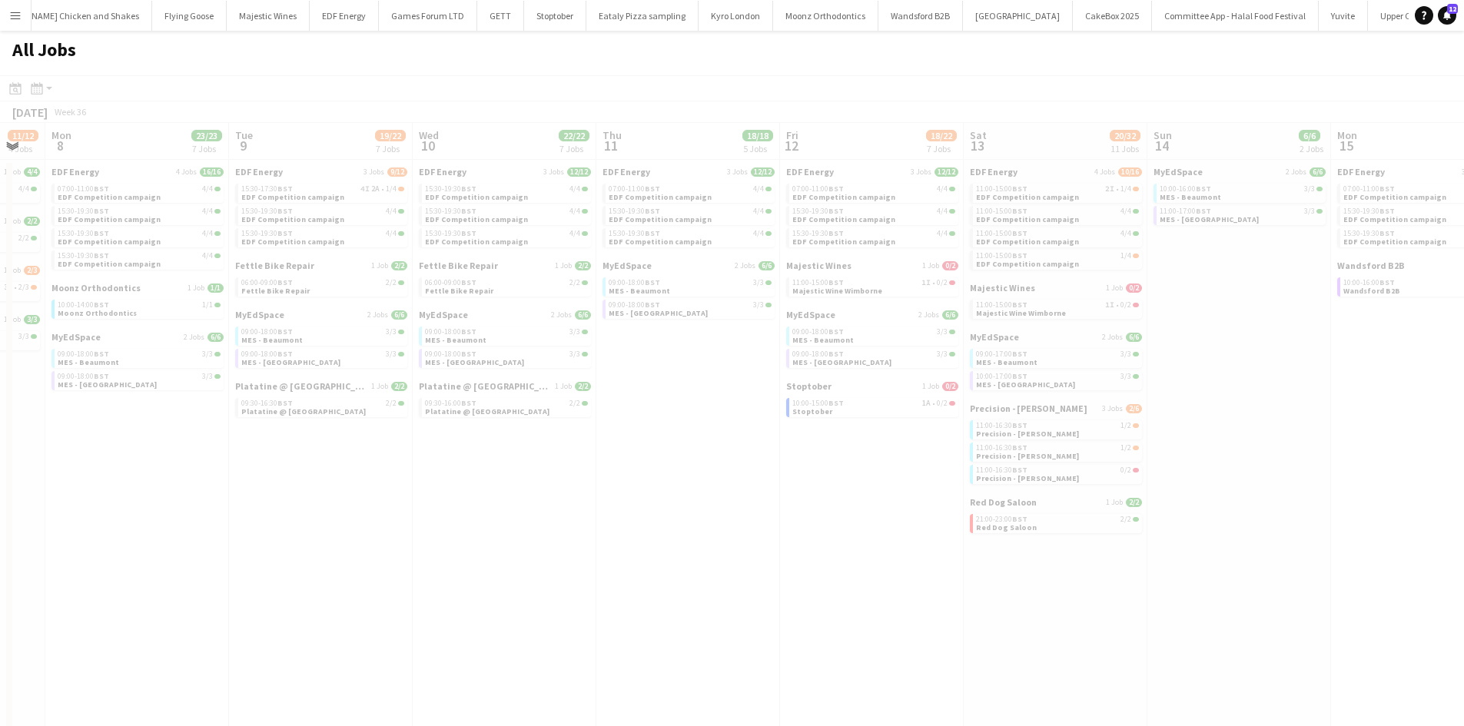
drag, startPoint x: 855, startPoint y: 506, endPoint x: 661, endPoint y: 475, distance: 196.0
click at [652, 475] on app-all-jobs "All Jobs Date picker SEP 2025 SEP 2025 Monday M Tuesday T Wednesday W Thursday …" at bounding box center [732, 605] width 1464 height 1149
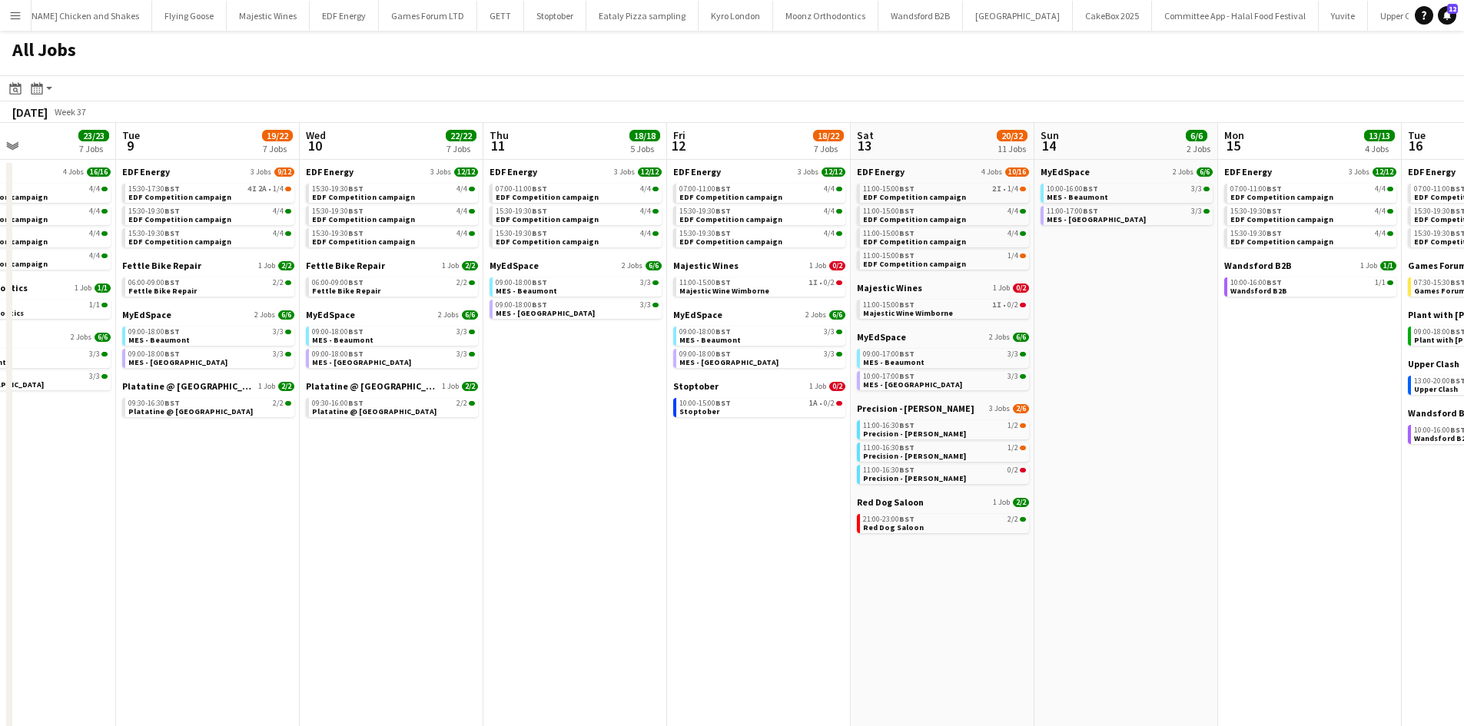
drag, startPoint x: 1181, startPoint y: 522, endPoint x: 1139, endPoint y: 522, distance: 42.3
click at [1139, 522] on app-calendar-viewport "Fri 5 19/20 7 Jobs Sat 6 31/34 12 Jobs Sun 7 11/12 4 Jobs Mon 8 23/23 7 Jobs Tu…" at bounding box center [732, 651] width 1464 height 1056
click at [758, 406] on div "10:00-15:00 BST 1A • 0/2" at bounding box center [759, 403] width 163 height 8
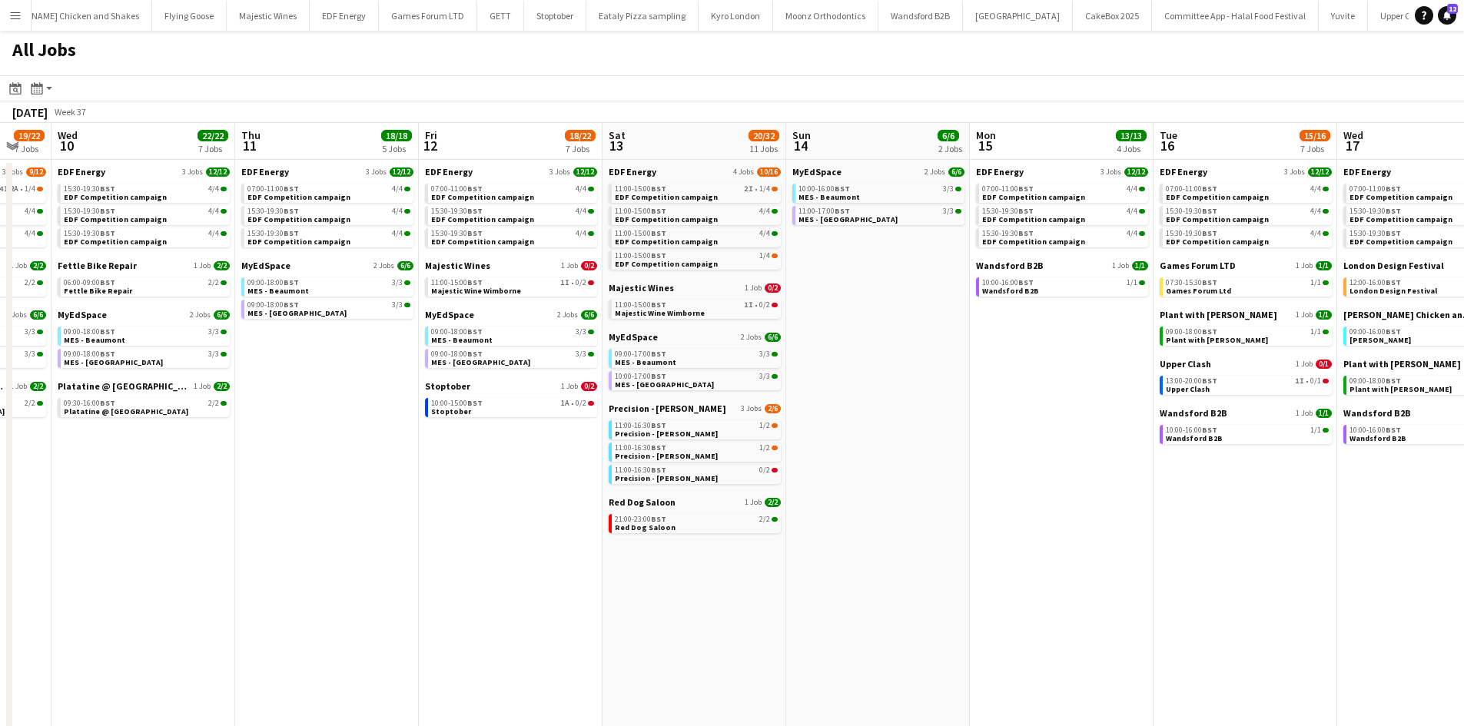
drag, startPoint x: 1153, startPoint y: 396, endPoint x: 902, endPoint y: 391, distance: 251.3
click at [903, 396] on app-calendar-viewport "Sun 7 11/12 4 Jobs Mon 8 23/23 7 Jobs Tue 9 19/22 7 Jobs Wed 10 22/22 7 Jobs Th…" at bounding box center [732, 651] width 1464 height 1056
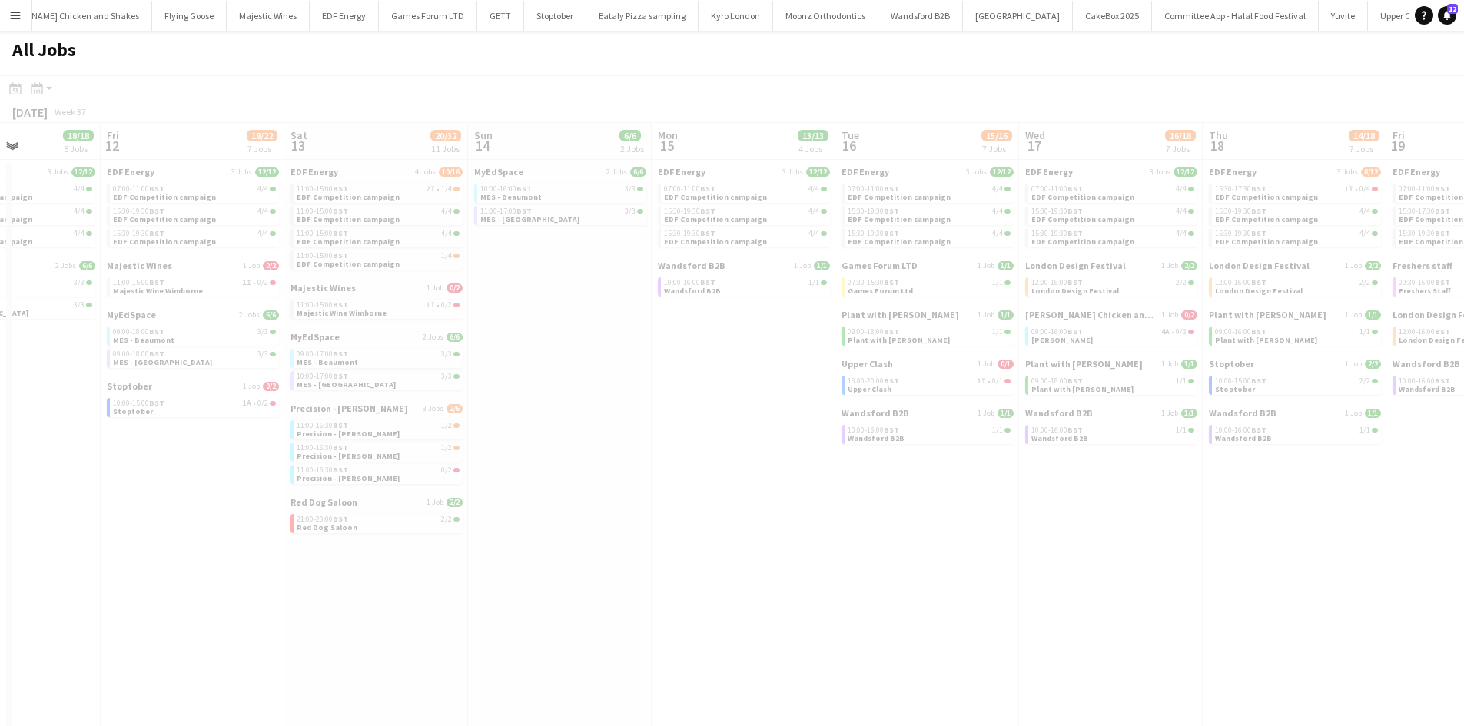
drag, startPoint x: 1104, startPoint y: 516, endPoint x: 649, endPoint y: 488, distance: 455.7
click at [659, 486] on app-all-jobs "All Jobs Date picker SEP 2025 SEP 2025 Monday M Tuesday T Wednesday W Thursday …" at bounding box center [732, 605] width 1464 height 1149
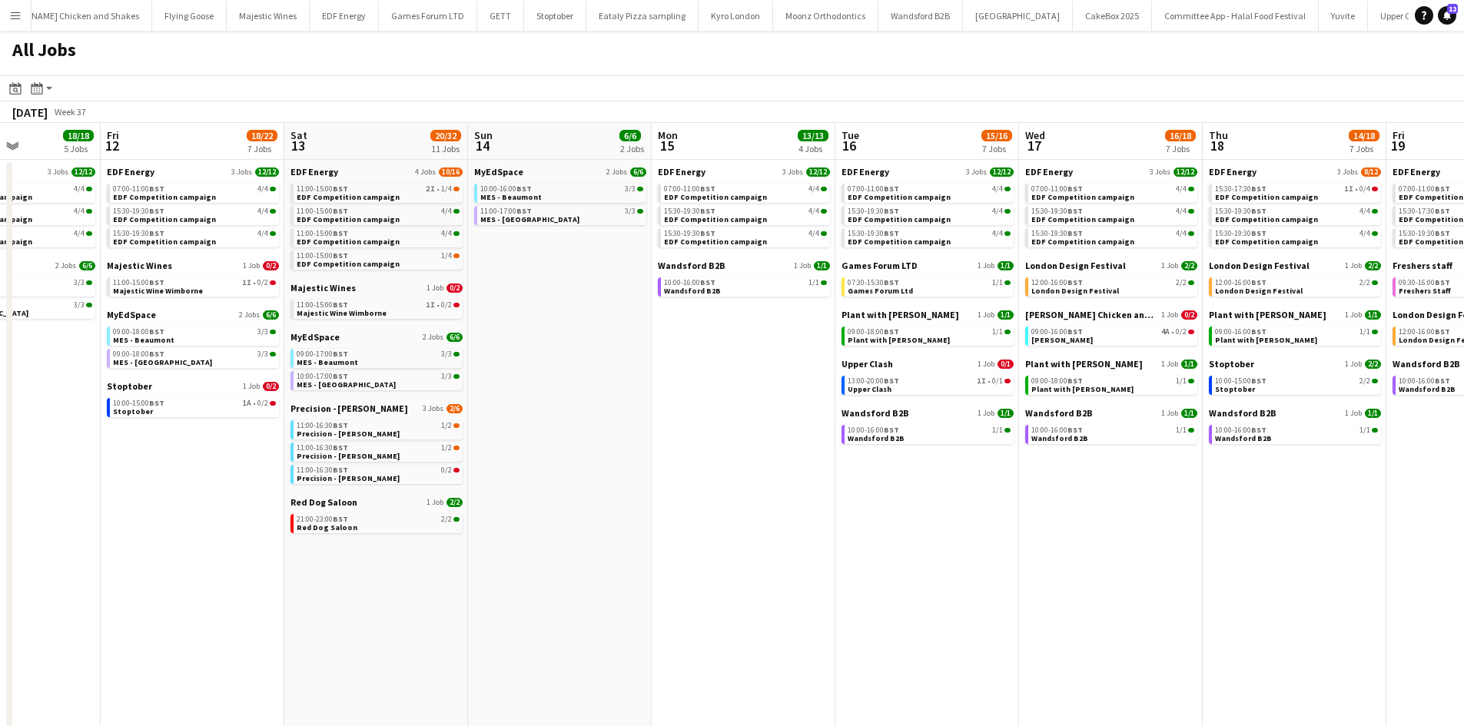
drag, startPoint x: 801, startPoint y: 522, endPoint x: 667, endPoint y: 502, distance: 135.9
click at [669, 504] on app-calendar-viewport "Tue 9 19/22 7 Jobs Wed 10 22/22 7 Jobs Thu 11 18/18 5 Jobs Fri 12 18/22 7 Jobs …" at bounding box center [732, 651] width 1464 height 1056
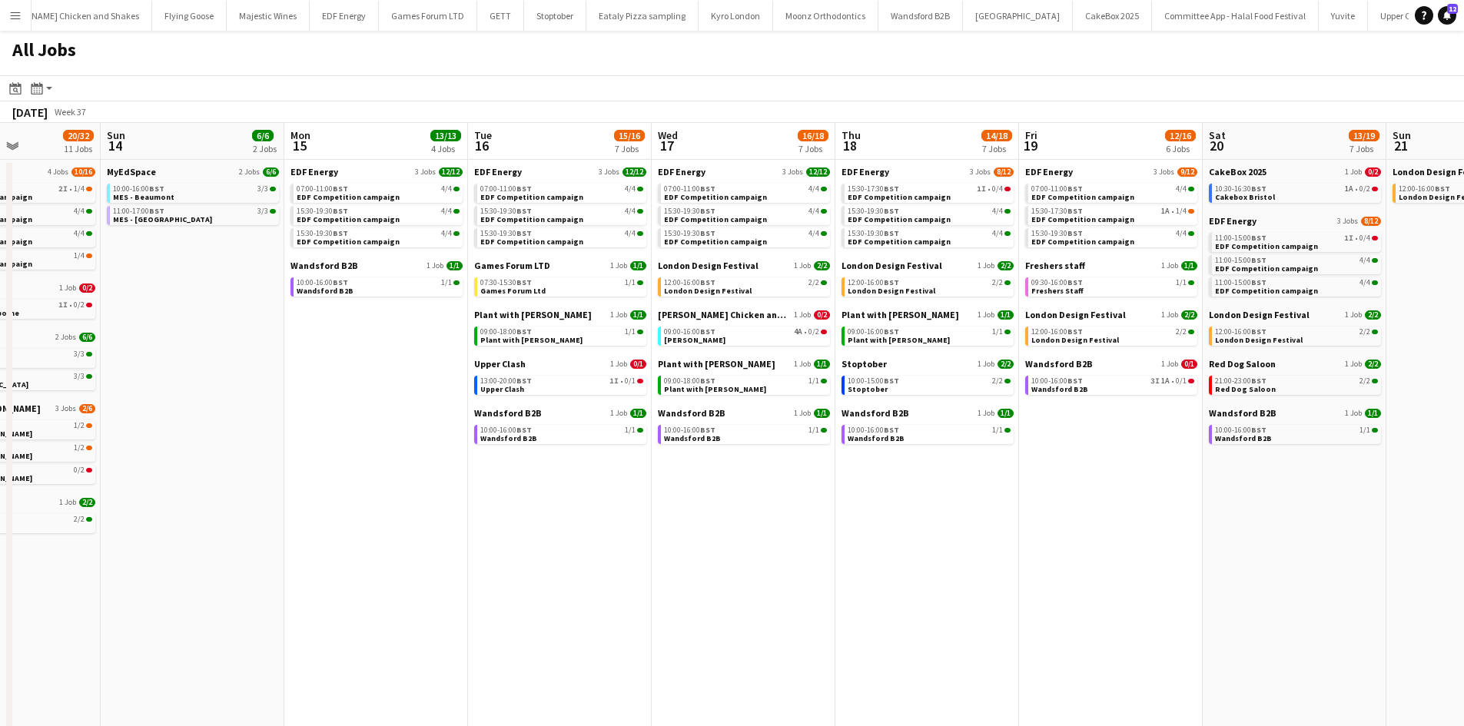
scroll to position [0, 512]
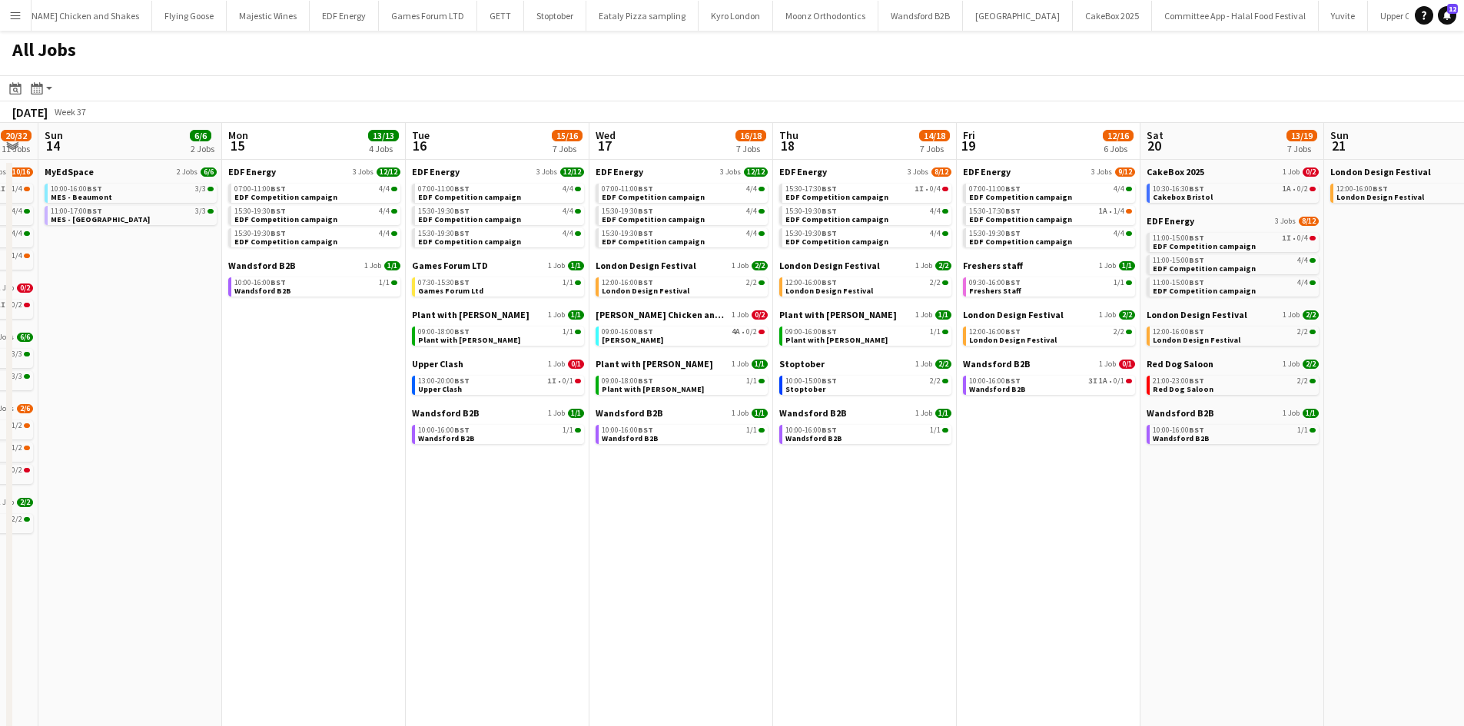
drag, startPoint x: 1022, startPoint y: 549, endPoint x: 960, endPoint y: 550, distance: 62.2
click at [960, 550] on app-calendar-viewport "Thu 11 18/18 5 Jobs Fri 12 18/22 7 Jobs Sat 13 20/32 11 Jobs Sun 14 6/6 2 Jobs …" at bounding box center [732, 651] width 1464 height 1056
click at [740, 332] on span "4A" at bounding box center [735, 332] width 8 height 8
drag, startPoint x: 409, startPoint y: 489, endPoint x: 135, endPoint y: 542, distance: 279.3
click at [589, 486] on app-calendar-viewport "Thu 11 18/18 5 Jobs Fri 12 18/22 7 Jobs Sat 13 20/32 11 Jobs Sun 14 6/6 2 Jobs …" at bounding box center [732, 651] width 1464 height 1056
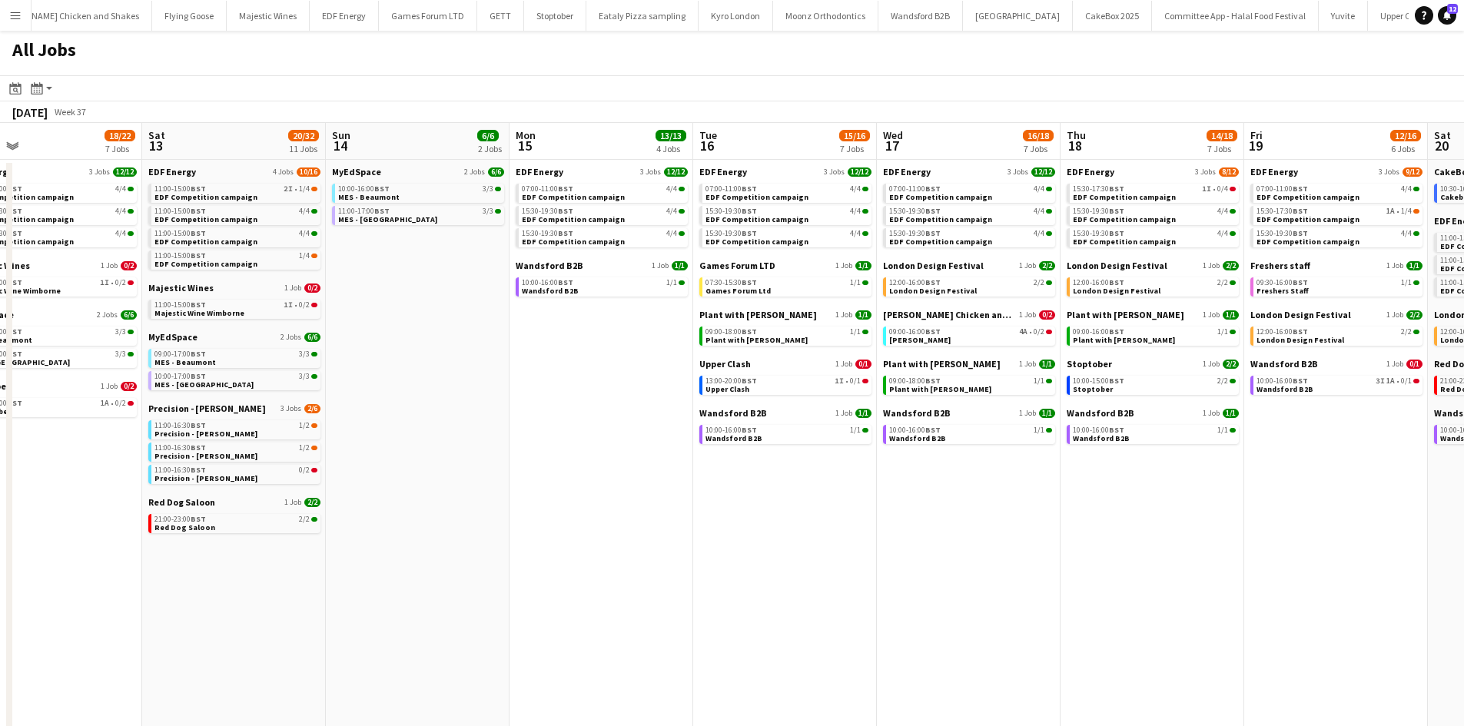
drag, startPoint x: 105, startPoint y: 545, endPoint x: 524, endPoint y: 500, distance: 421.1
click at [524, 500] on app-calendar-viewport "Wed 10 22/22 7 Jobs Thu 11 18/18 5 Jobs Fri 12 18/22 7 Jobs Sat 13 20/32 11 Job…" at bounding box center [732, 651] width 1464 height 1056
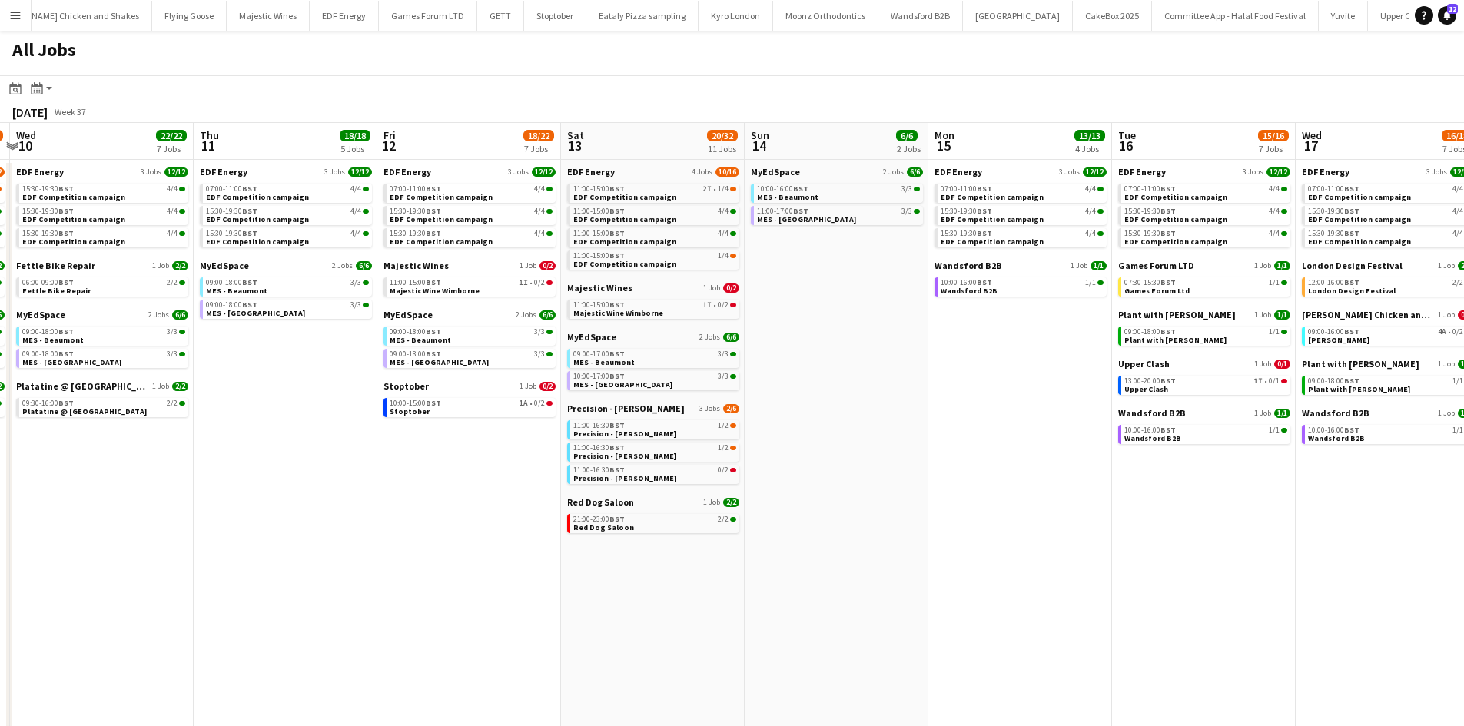
click at [549, 496] on app-calendar-viewport "Mon 8 23/23 7 Jobs Tue 9 19/22 7 Jobs Wed 10 22/22 7 Jobs Thu 11 18/18 5 Jobs F…" at bounding box center [732, 651] width 1464 height 1056
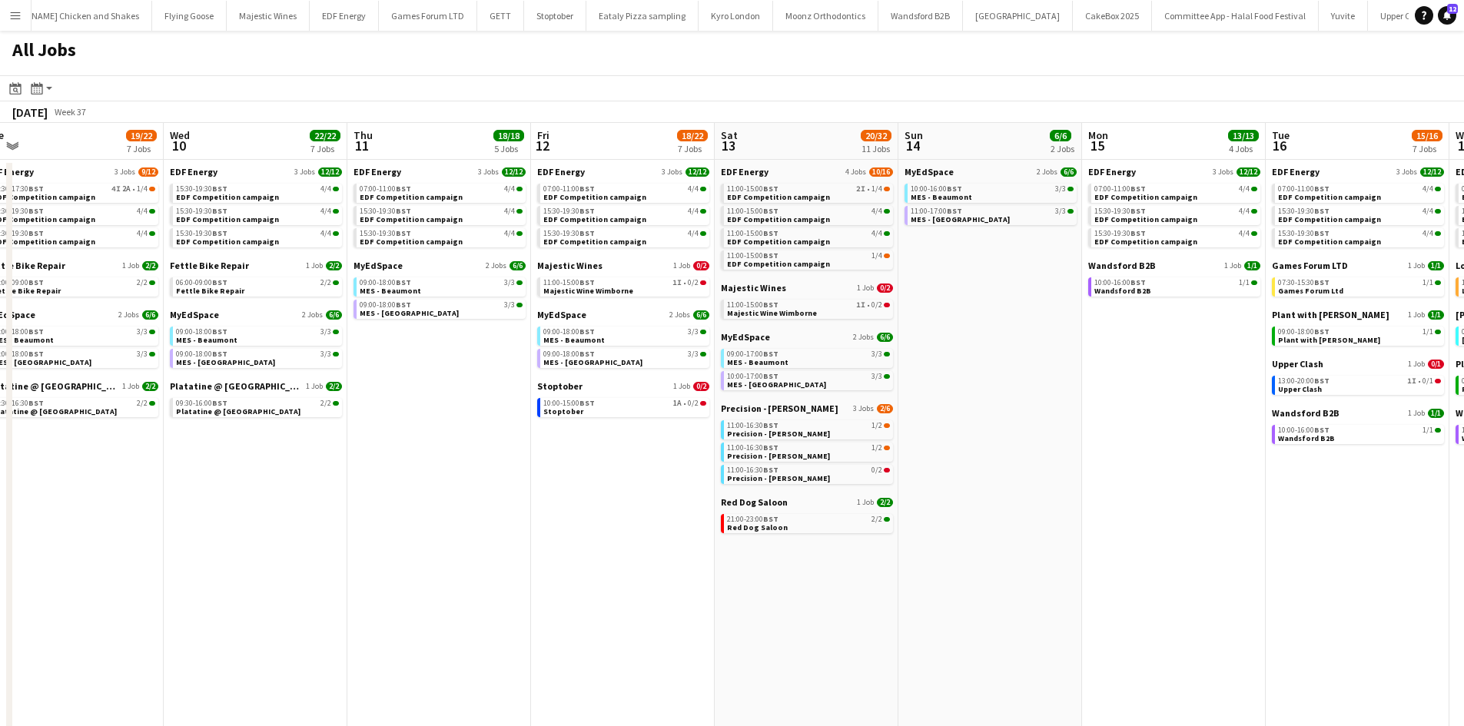
drag, startPoint x: 457, startPoint y: 519, endPoint x: 588, endPoint y: 518, distance: 130.6
click at [588, 518] on app-calendar-viewport "Sun 7 11/12 4 Jobs Mon 8 23/23 7 Jobs Tue 9 19/22 7 Jobs Wed 10 22/22 7 Jobs Th…" at bounding box center [732, 651] width 1464 height 1056
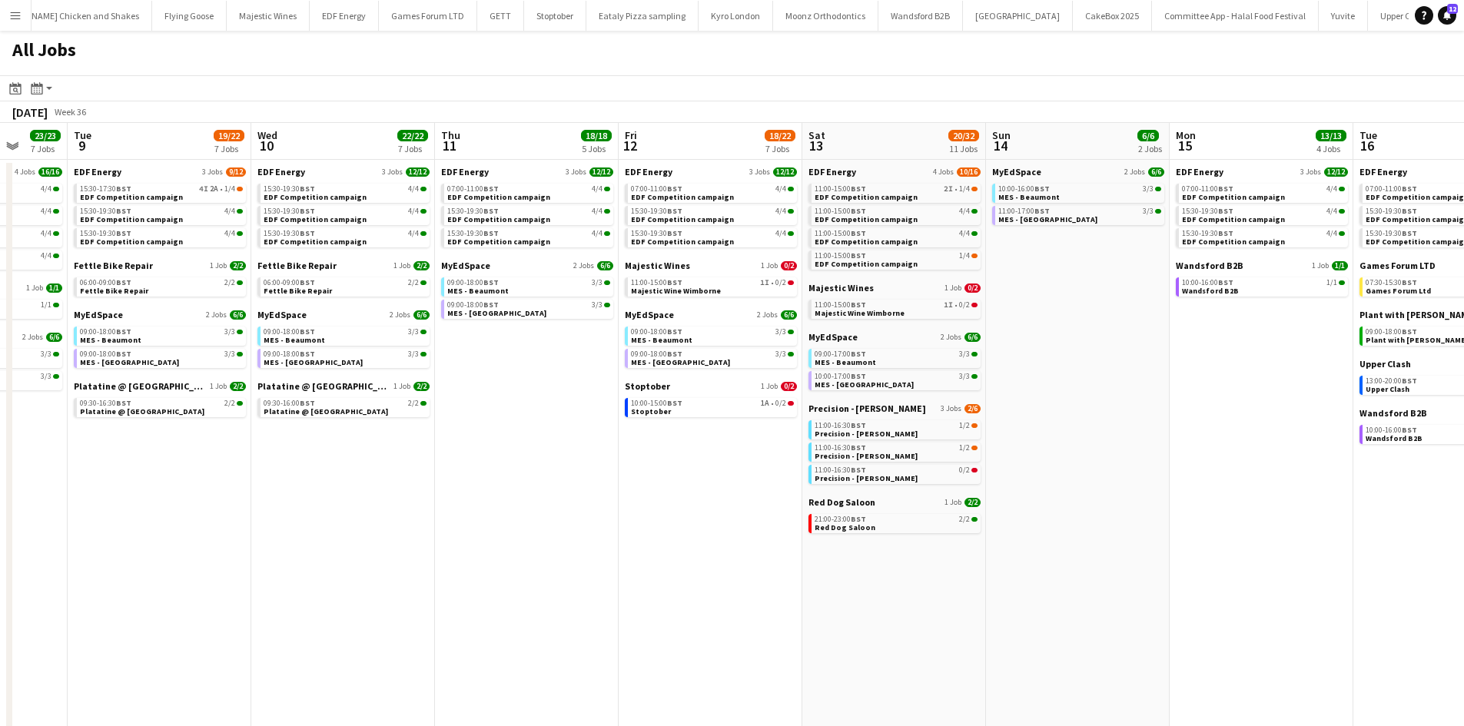
drag, startPoint x: 466, startPoint y: 495, endPoint x: 504, endPoint y: 492, distance: 38.5
click at [504, 492] on app-calendar-viewport "Sat 6 31/34 12 Jobs Sun 7 11/12 4 Jobs Mon 8 23/23 7 Jobs Tue 9 19/22 7 Jobs We…" at bounding box center [732, 651] width 1464 height 1056
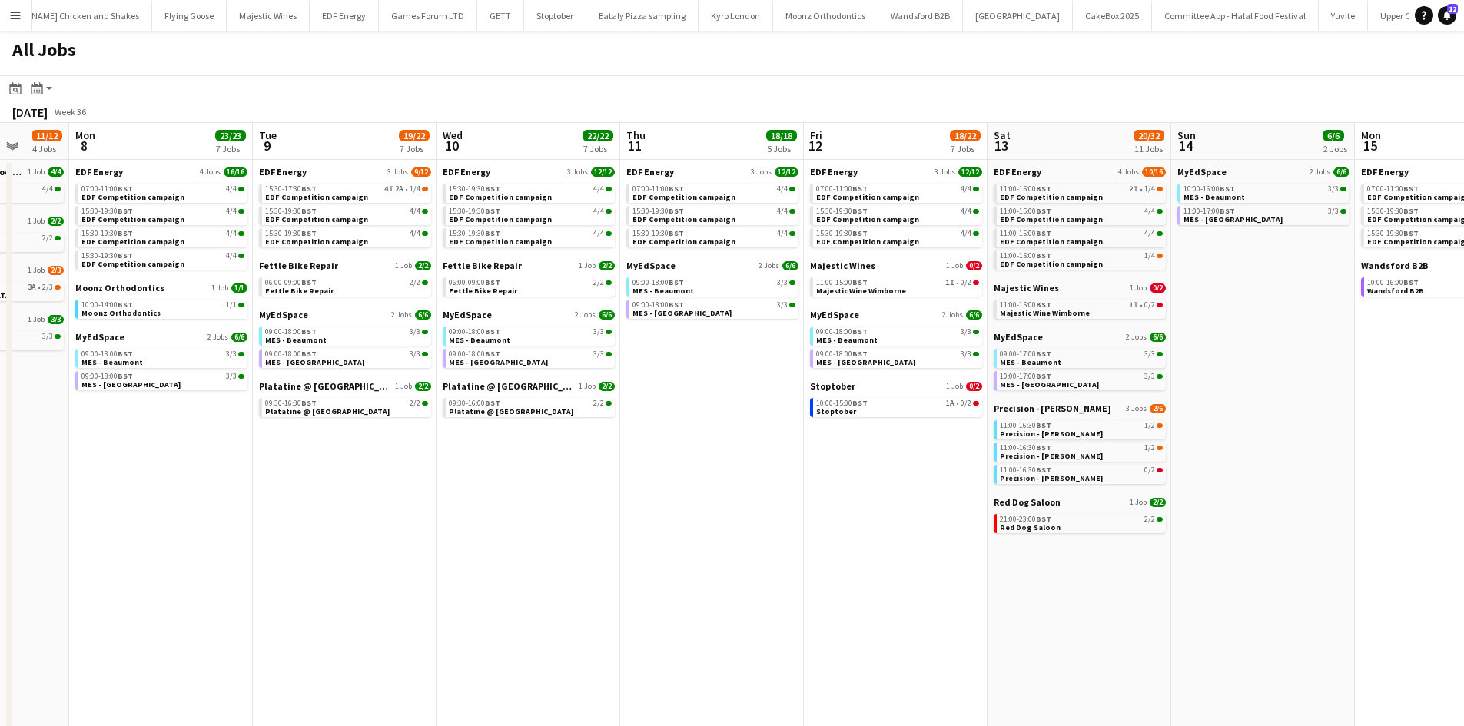
scroll to position [0, 465]
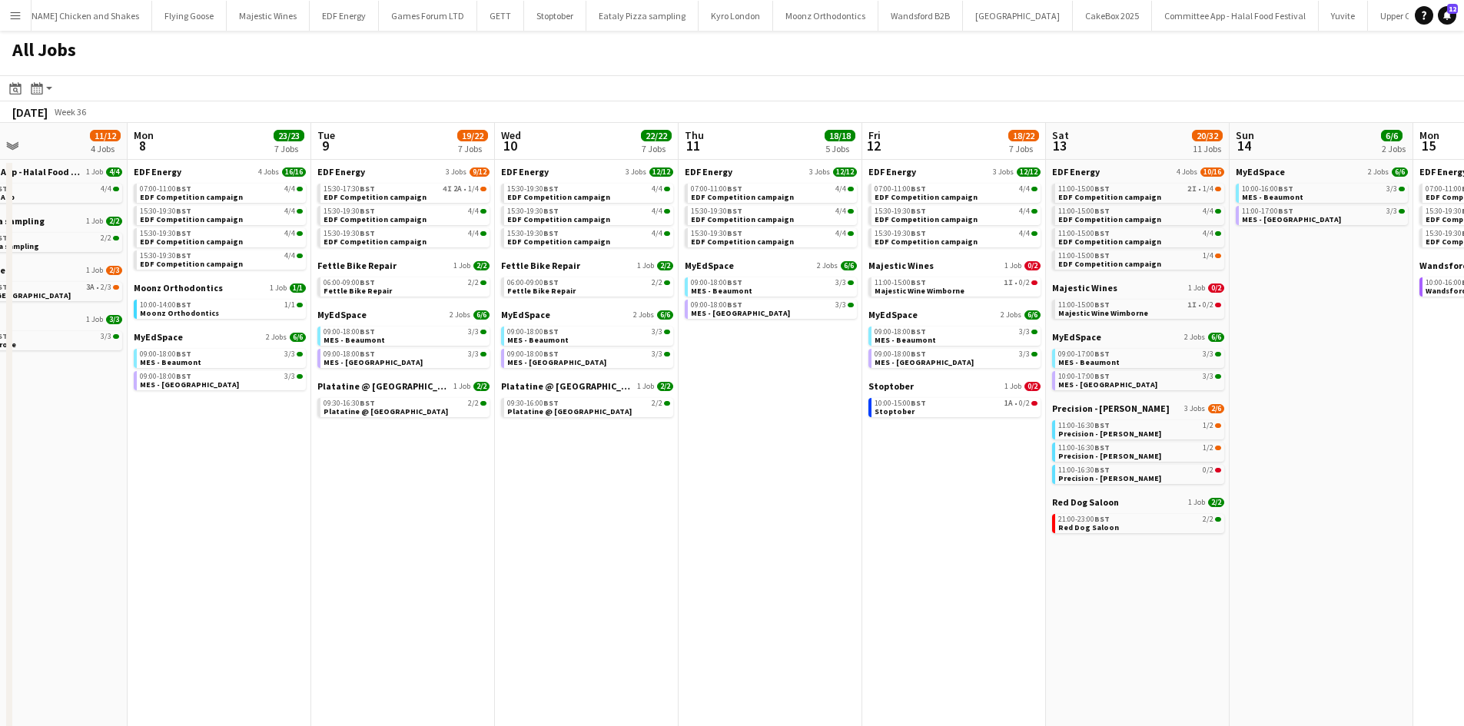
drag, startPoint x: 315, startPoint y: 501, endPoint x: 444, endPoint y: 509, distance: 129.3
click at [443, 510] on app-calendar-viewport "Fri 5 19/20 7 Jobs Sat 6 31/34 12 Jobs Sun 7 11/12 4 Jobs Mon 8 23/23 7 Jobs Tu…" at bounding box center [732, 651] width 1464 height 1056
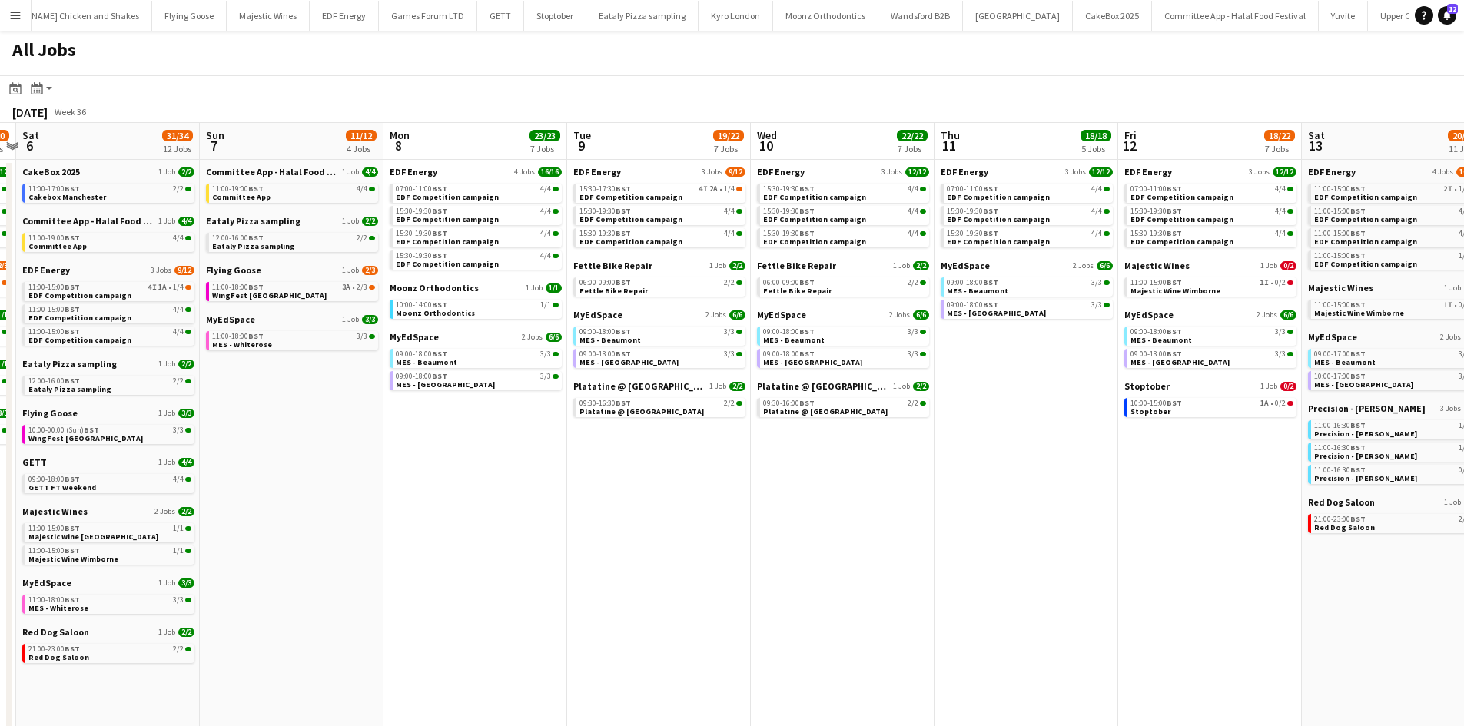
drag, startPoint x: 325, startPoint y: 478, endPoint x: 419, endPoint y: 455, distance: 97.3
click at [421, 457] on app-calendar-viewport "Thu 4 27/27 11 Jobs Fri 5 19/20 7 Jobs Sat 6 31/34 12 Jobs Sun 7 11/12 4 Jobs M…" at bounding box center [732, 651] width 1464 height 1056
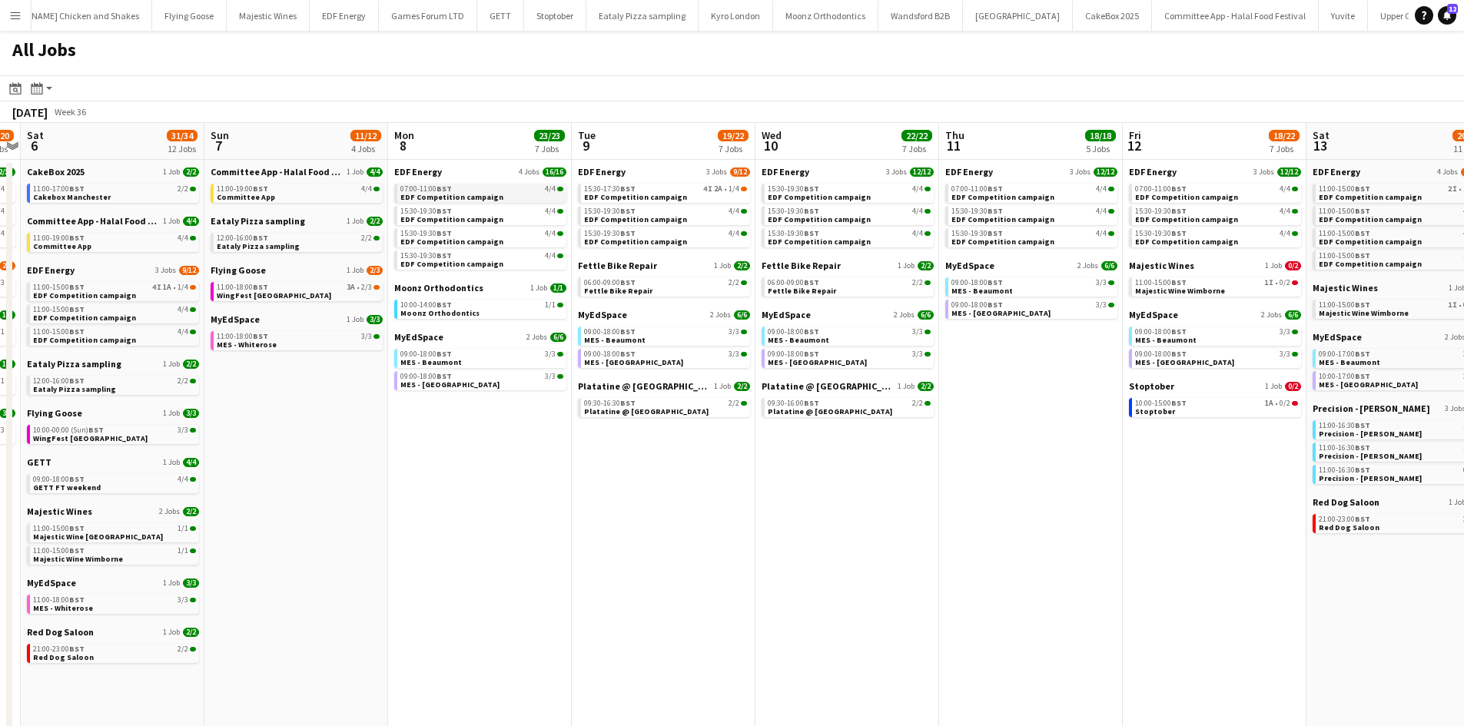
click at [482, 196] on span "EDF Competition campaign" at bounding box center [451, 197] width 103 height 10
drag, startPoint x: 545, startPoint y: 481, endPoint x: 812, endPoint y: 471, distance: 266.8
click at [1024, 451] on app-calendar-viewport "Thu 4 27/27 11 Jobs Fri 5 19/20 7 Jobs Sat 6 31/34 12 Jobs Sun 7 11/12 4 Jobs M…" at bounding box center [732, 651] width 1464 height 1056
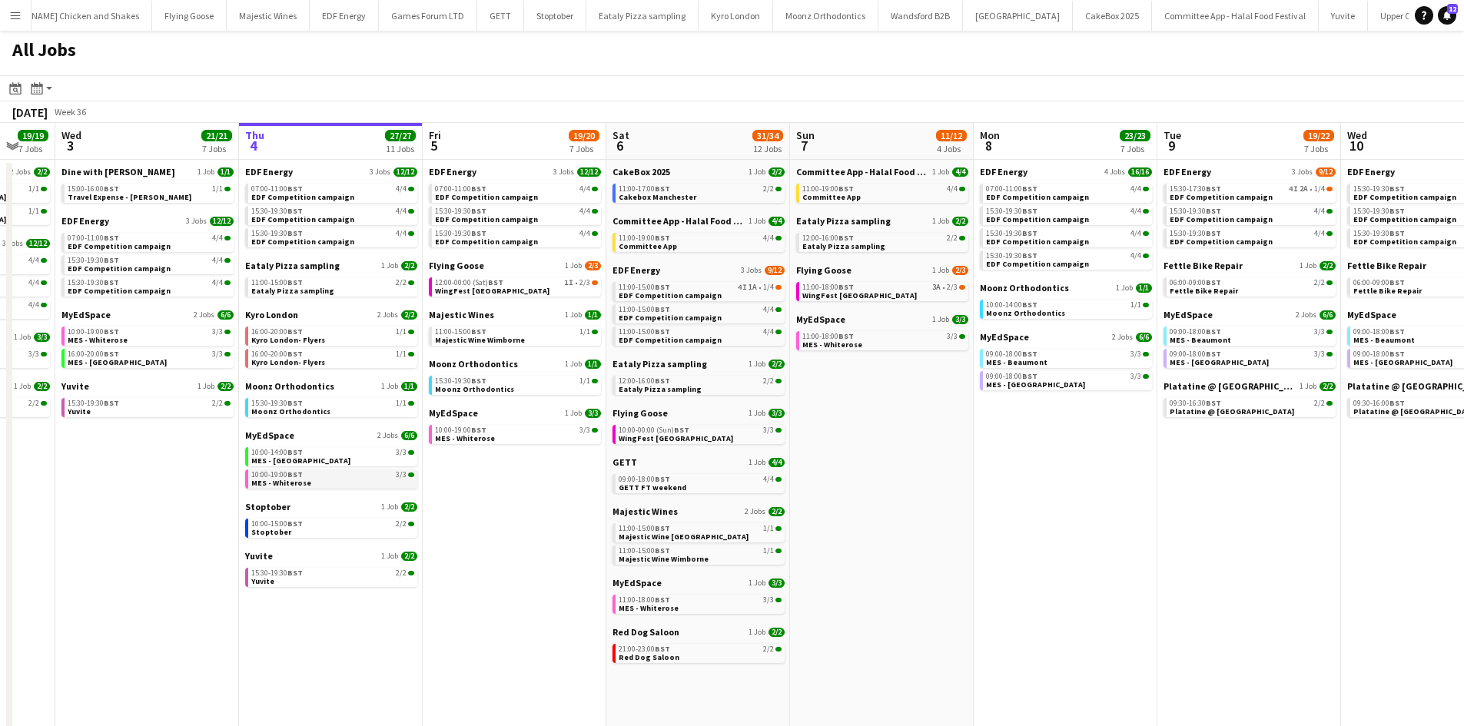
drag, startPoint x: 439, startPoint y: 489, endPoint x: 639, endPoint y: 482, distance: 200.7
click at [640, 482] on app-calendar-viewport "Sun 31 23/27 11 Jobs Mon 1 20/20 8 Jobs Tue 2 19/19 7 Jobs Wed 3 21/21 7 Jobs T…" at bounding box center [732, 651] width 1464 height 1056
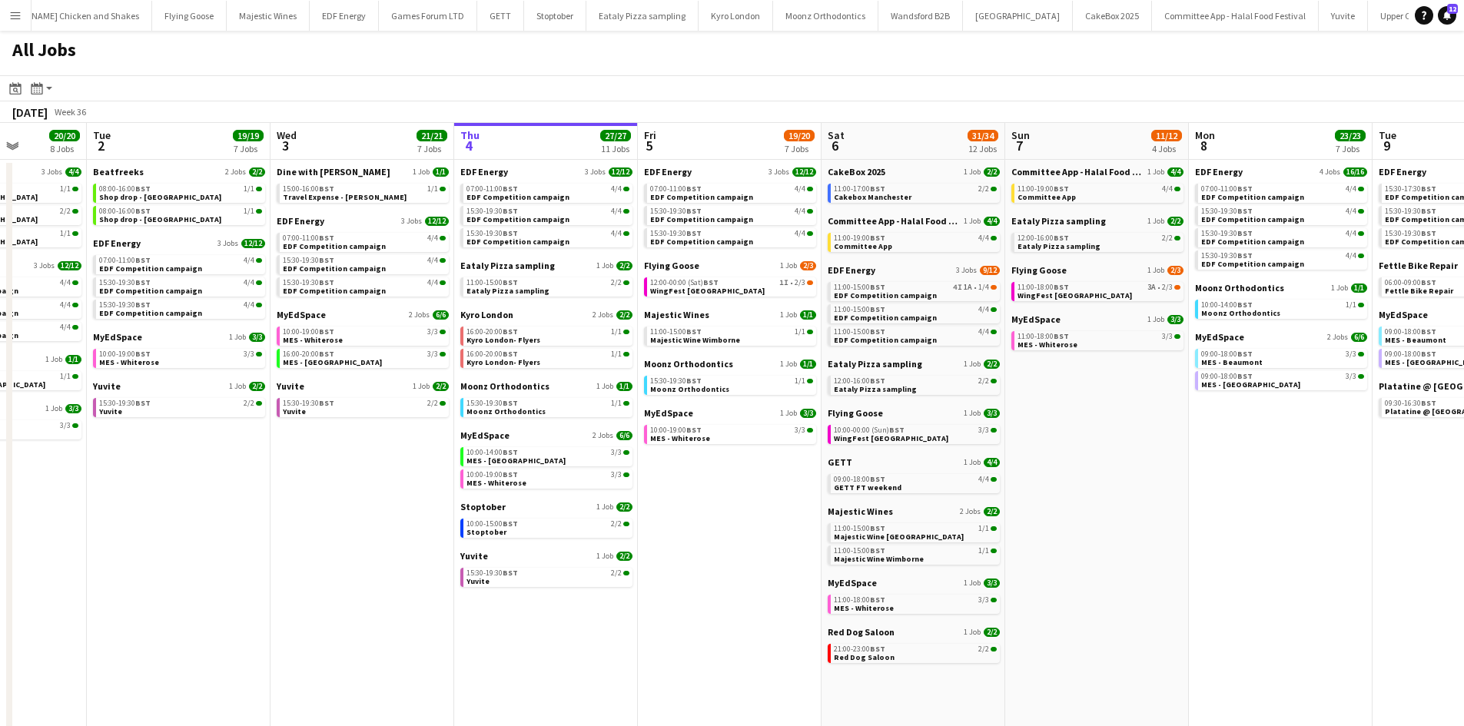
scroll to position [0, 469]
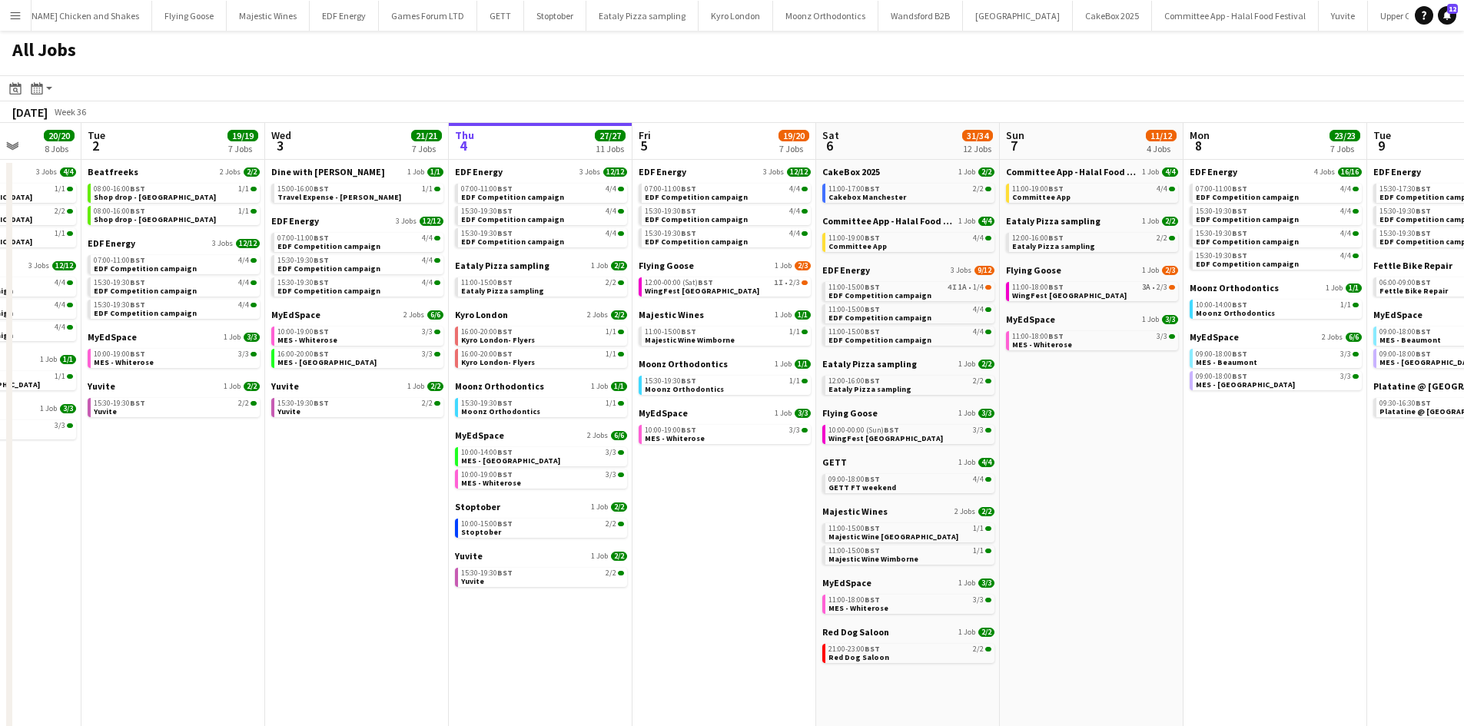
drag, startPoint x: 859, startPoint y: 529, endPoint x: 827, endPoint y: 532, distance: 32.3
click at [827, 532] on app-calendar-viewport "Sat 30 42/44 28 Jobs Sun 31 23/27 11 Jobs Mon 1 20/20 8 Jobs Tue 2 19/19 7 Jobs…" at bounding box center [732, 651] width 1464 height 1056
click at [890, 291] on span "EDF Competition campaign" at bounding box center [879, 295] width 103 height 10
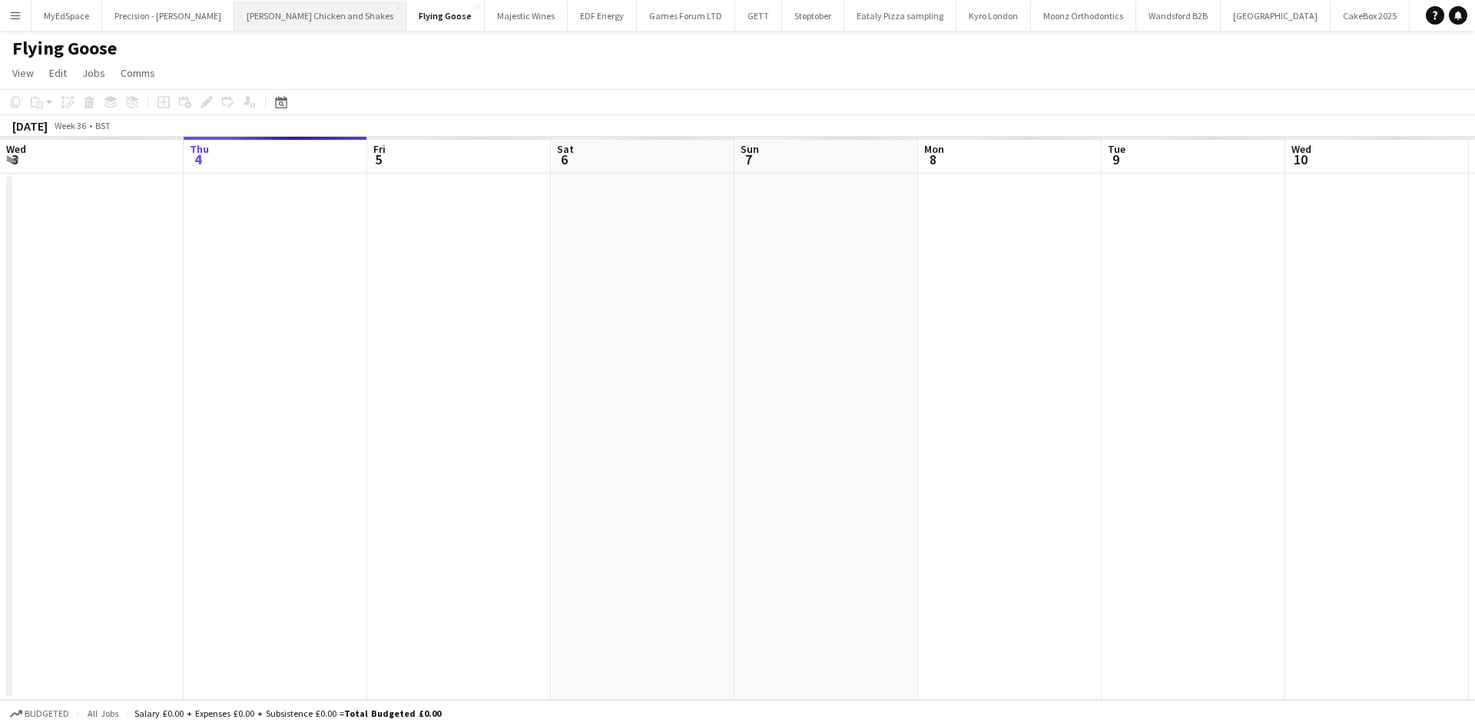
scroll to position [0, 529]
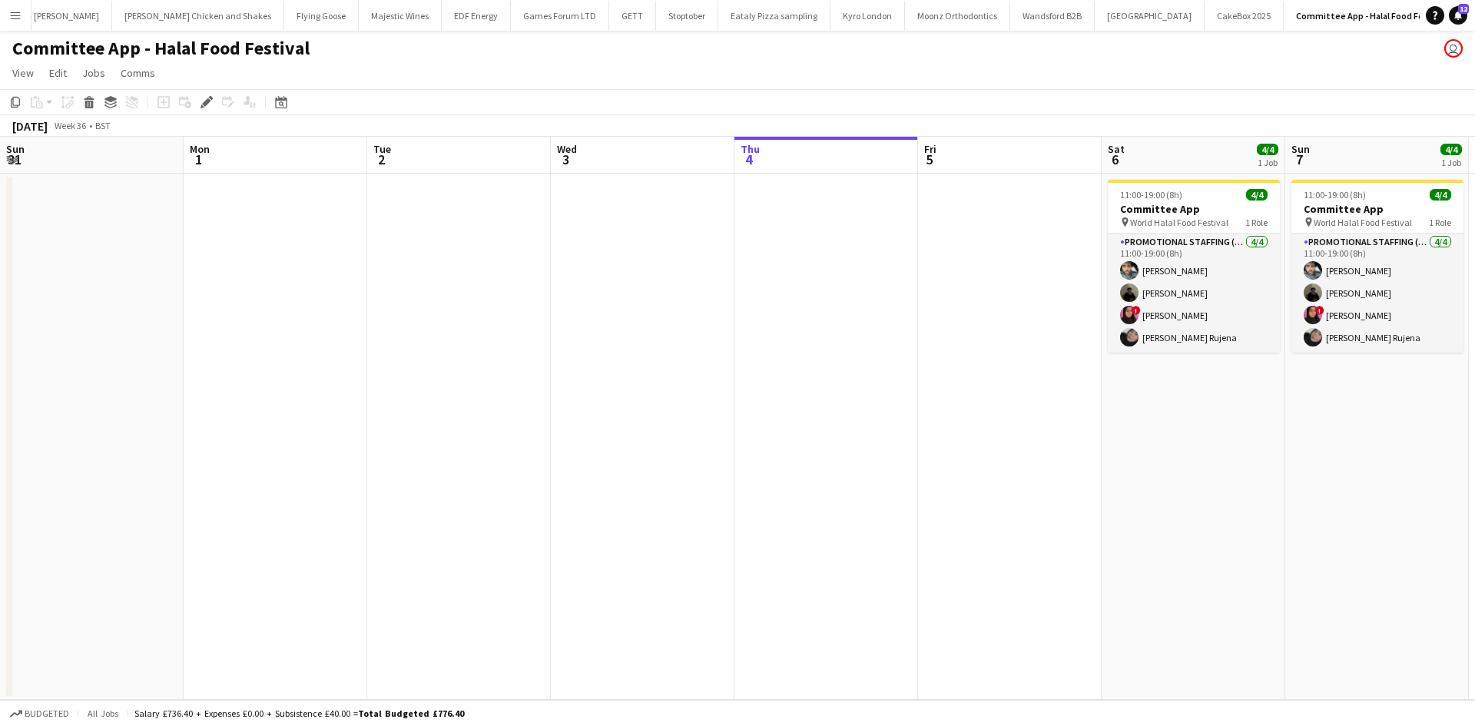
scroll to position [0, 529]
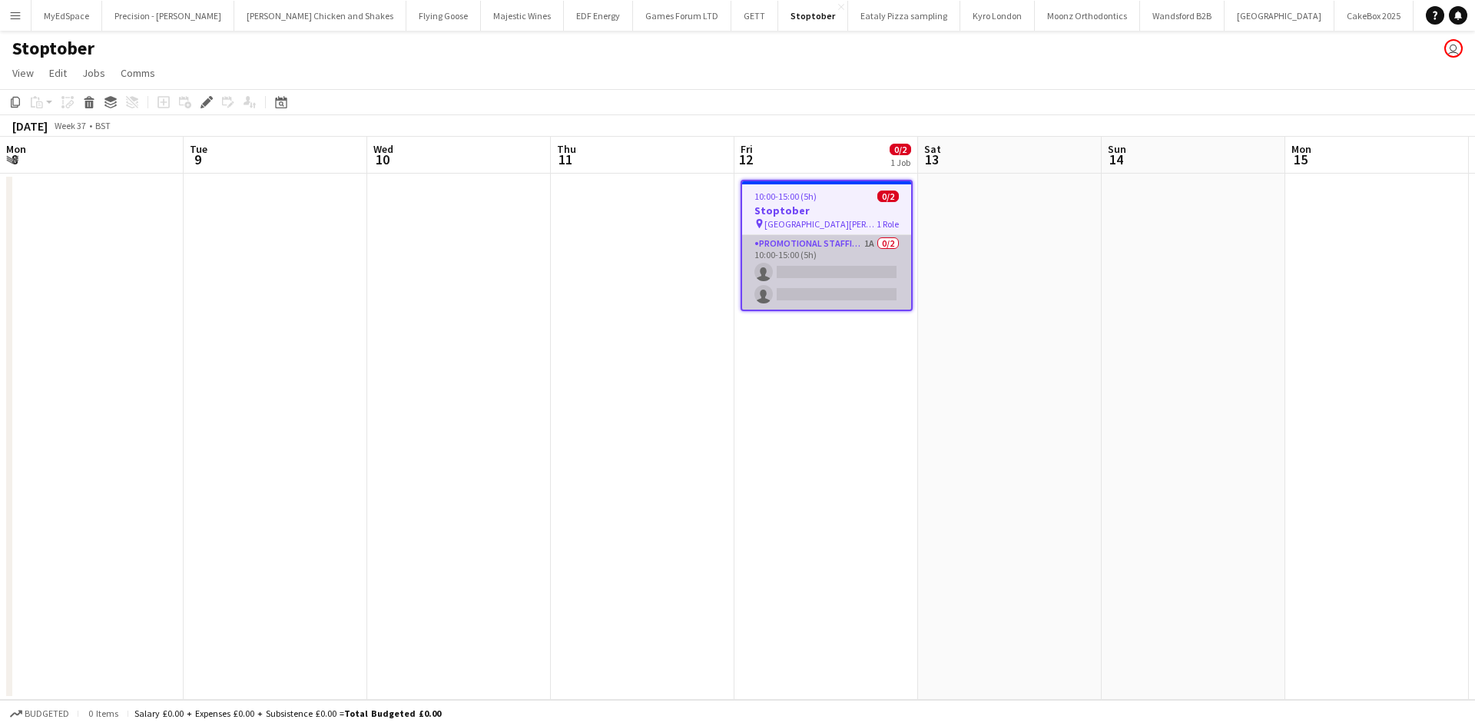
scroll to position [0, 529]
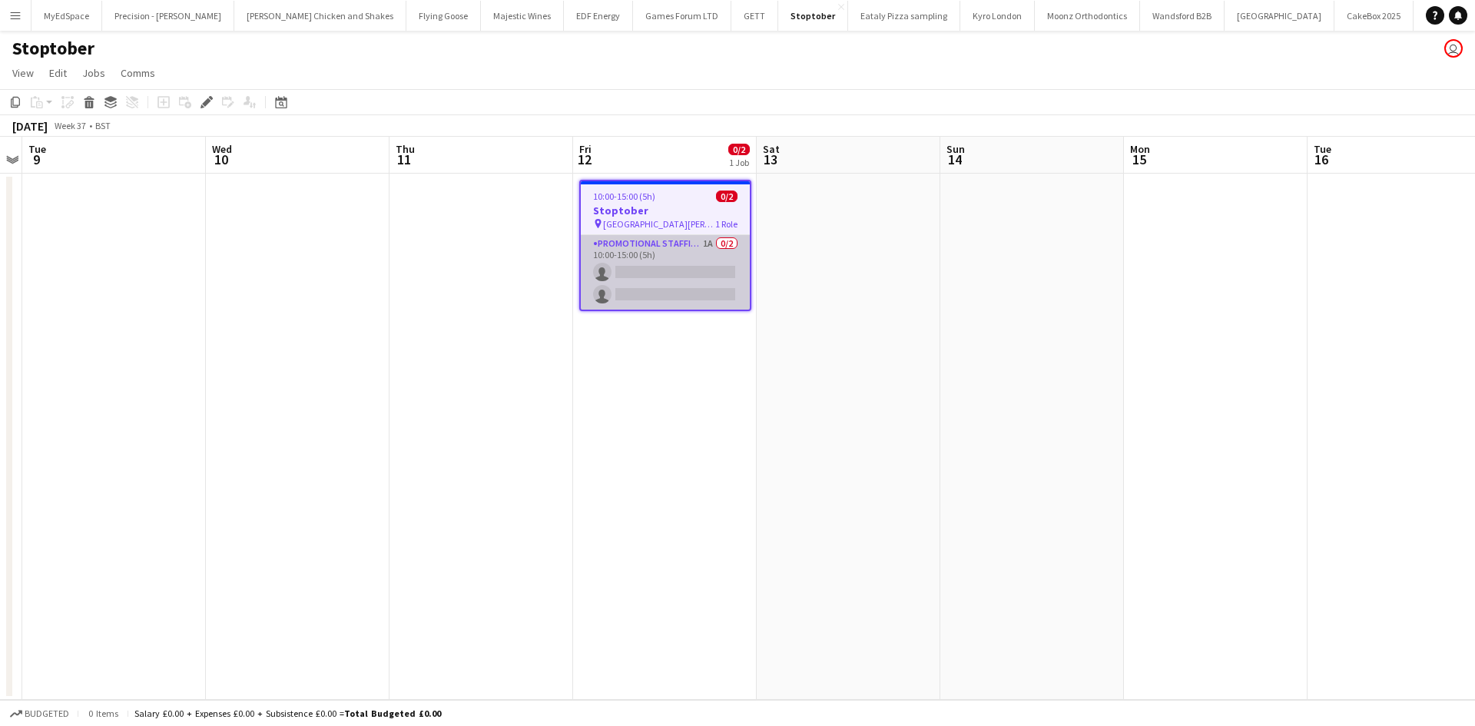
click at [713, 243] on app-card-role "Promotional Staffing (Brand Ambassadors) 1A 0/2 10:00-15:00 (5h) single-neutral…" at bounding box center [665, 272] width 169 height 75
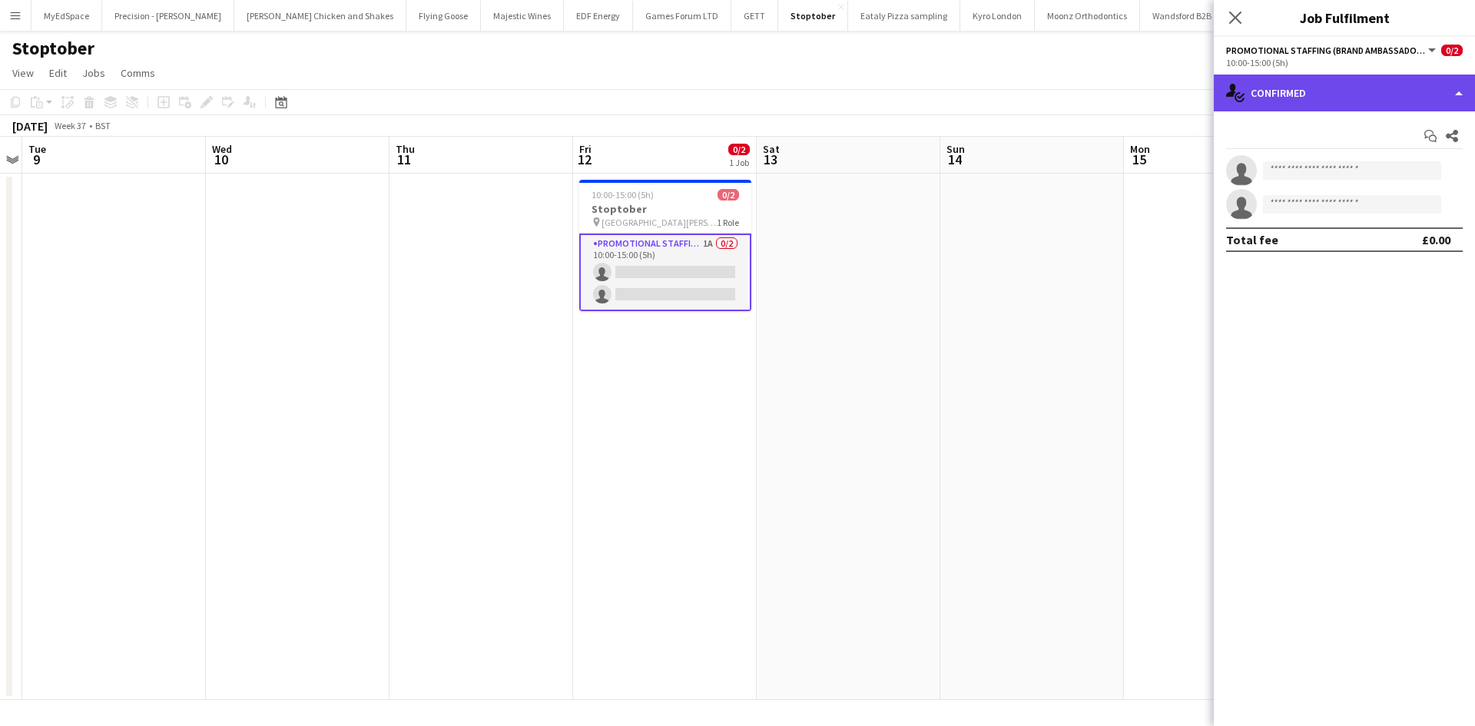
click at [1307, 78] on div "single-neutral-actions-check-2 Confirmed" at bounding box center [1344, 93] width 261 height 37
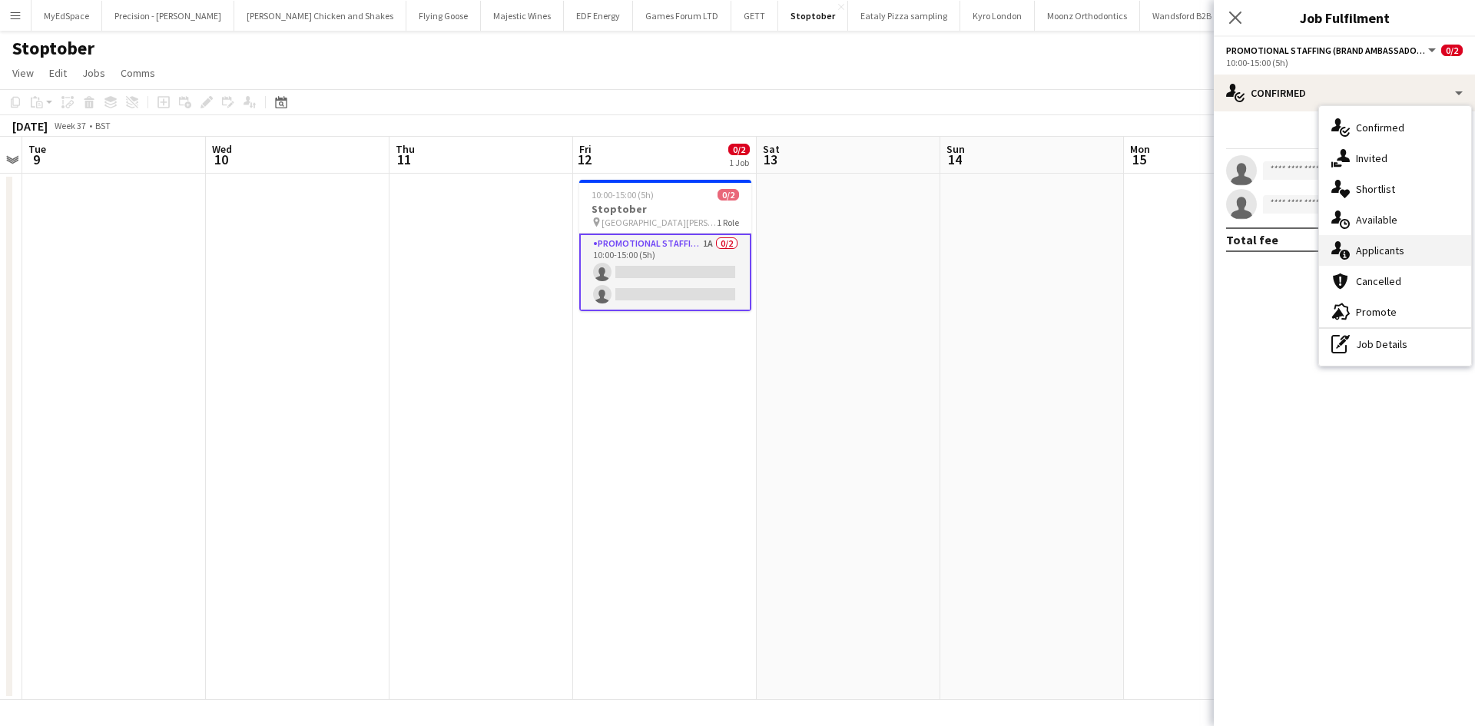
click at [1419, 245] on div "single-neutral-actions-information Applicants" at bounding box center [1395, 250] width 152 height 31
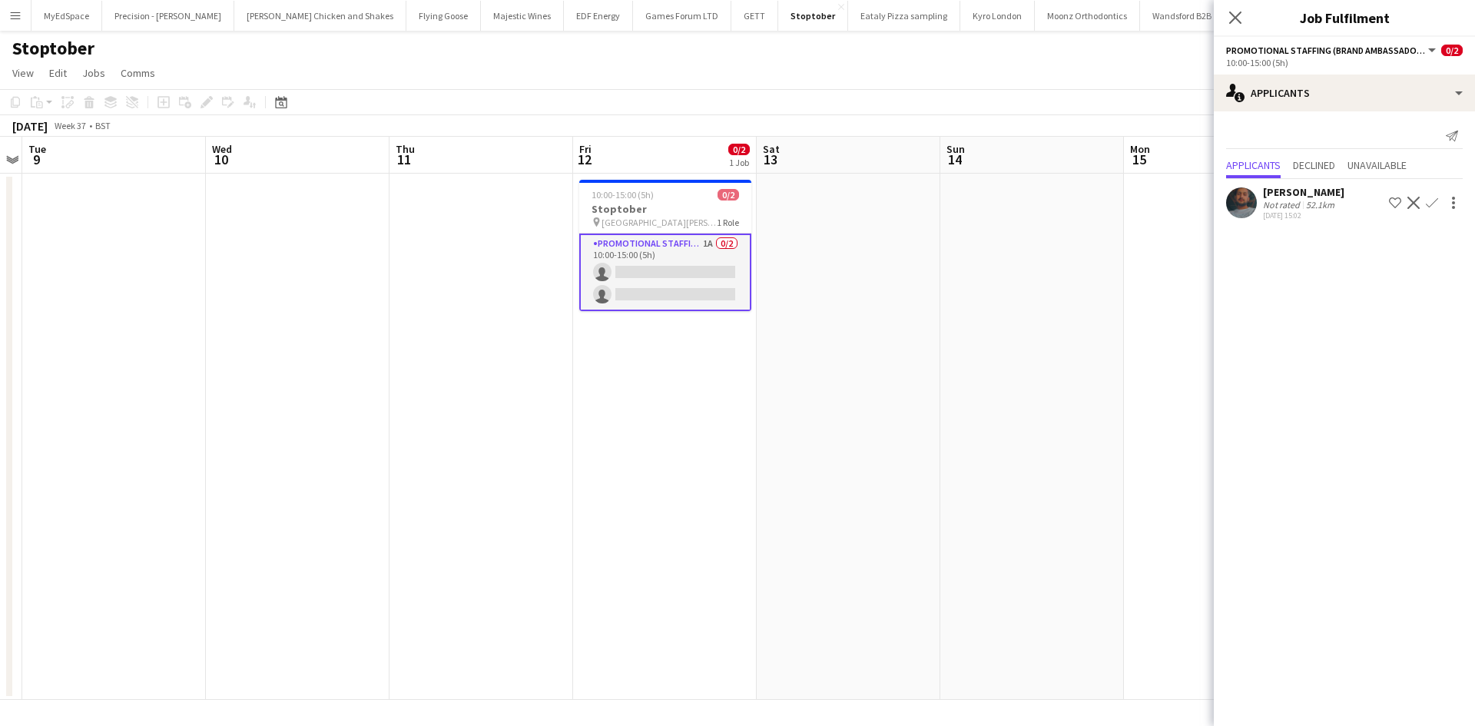
click at [1301, 197] on div "[PERSON_NAME]" at bounding box center [1303, 192] width 81 height 14
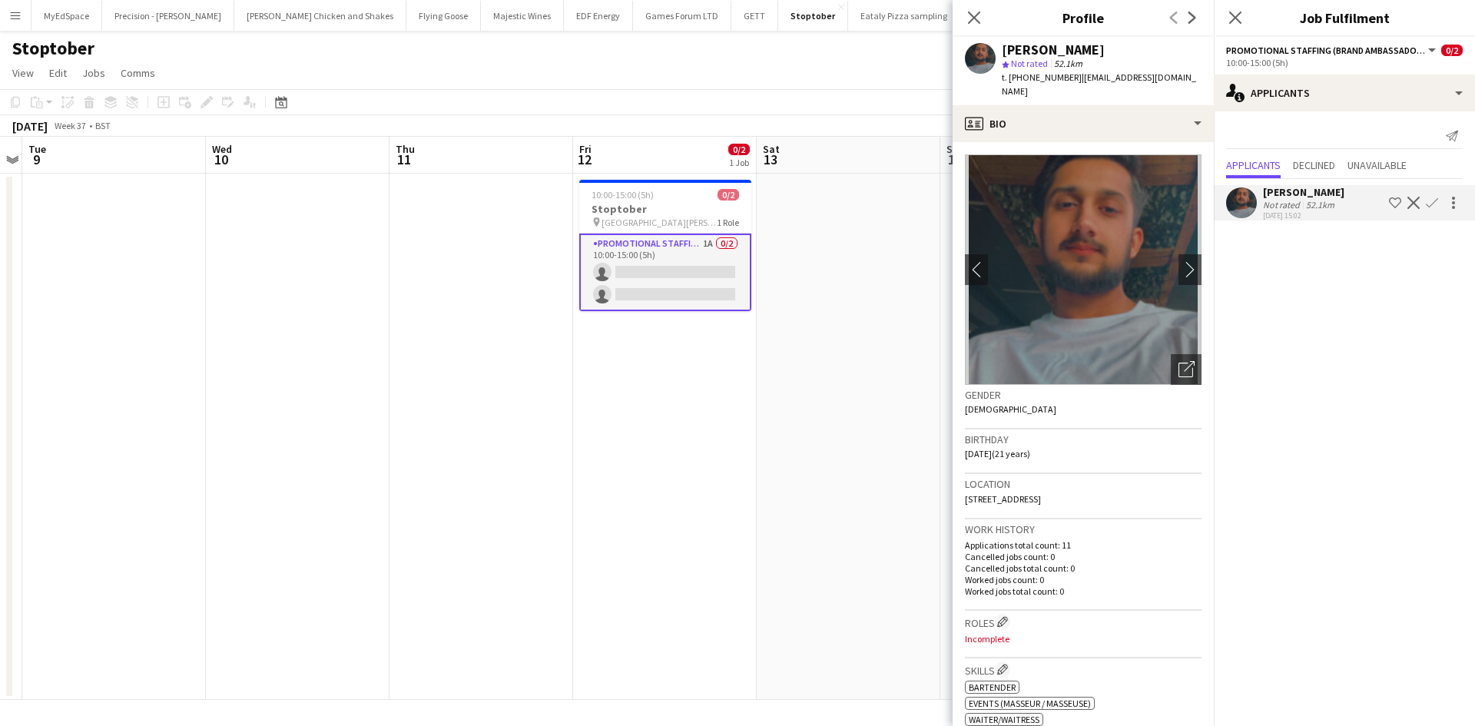
drag, startPoint x: 813, startPoint y: 436, endPoint x: 766, endPoint y: 400, distance: 58.7
click at [808, 435] on app-calendar-viewport "Sat 6 Sun 7 Mon 8 Tue 9 Wed 10 Thu 11 Fri 12 0/2 1 Job Sat 13 Sun 14 Mon 15 Tue…" at bounding box center [737, 418] width 1475 height 563
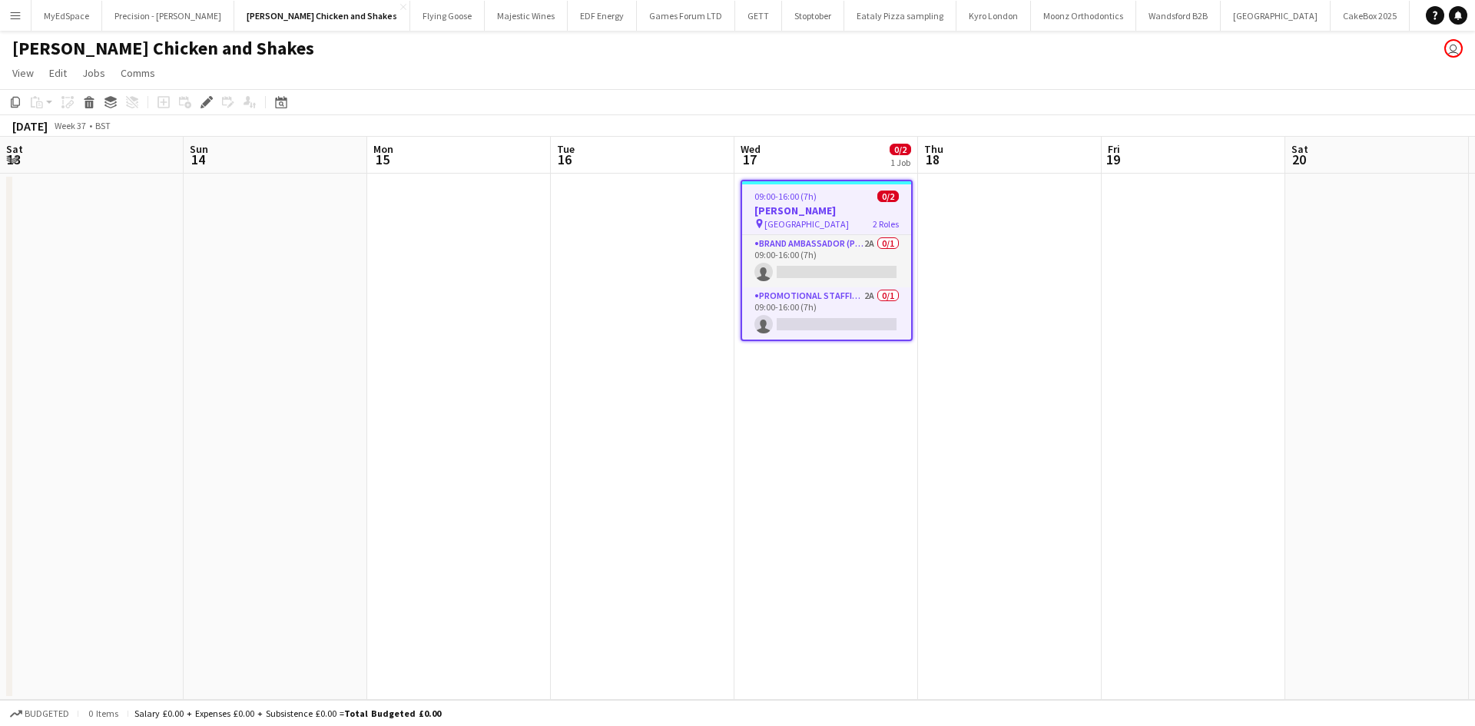
scroll to position [0, 529]
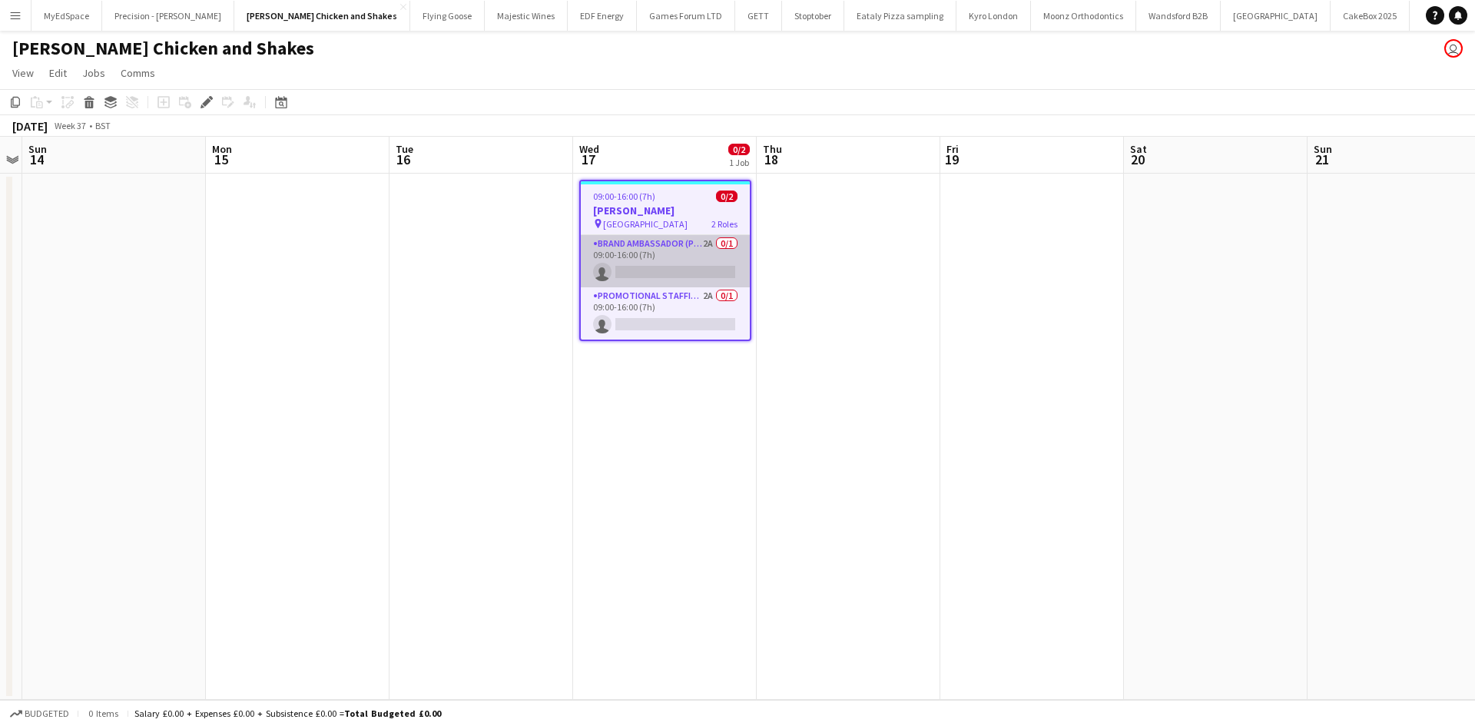
click at [707, 244] on app-card-role "Brand Ambassador (Pick up) 2A 0/1 09:00-16:00 (7h) single-neutral-actions" at bounding box center [665, 261] width 169 height 52
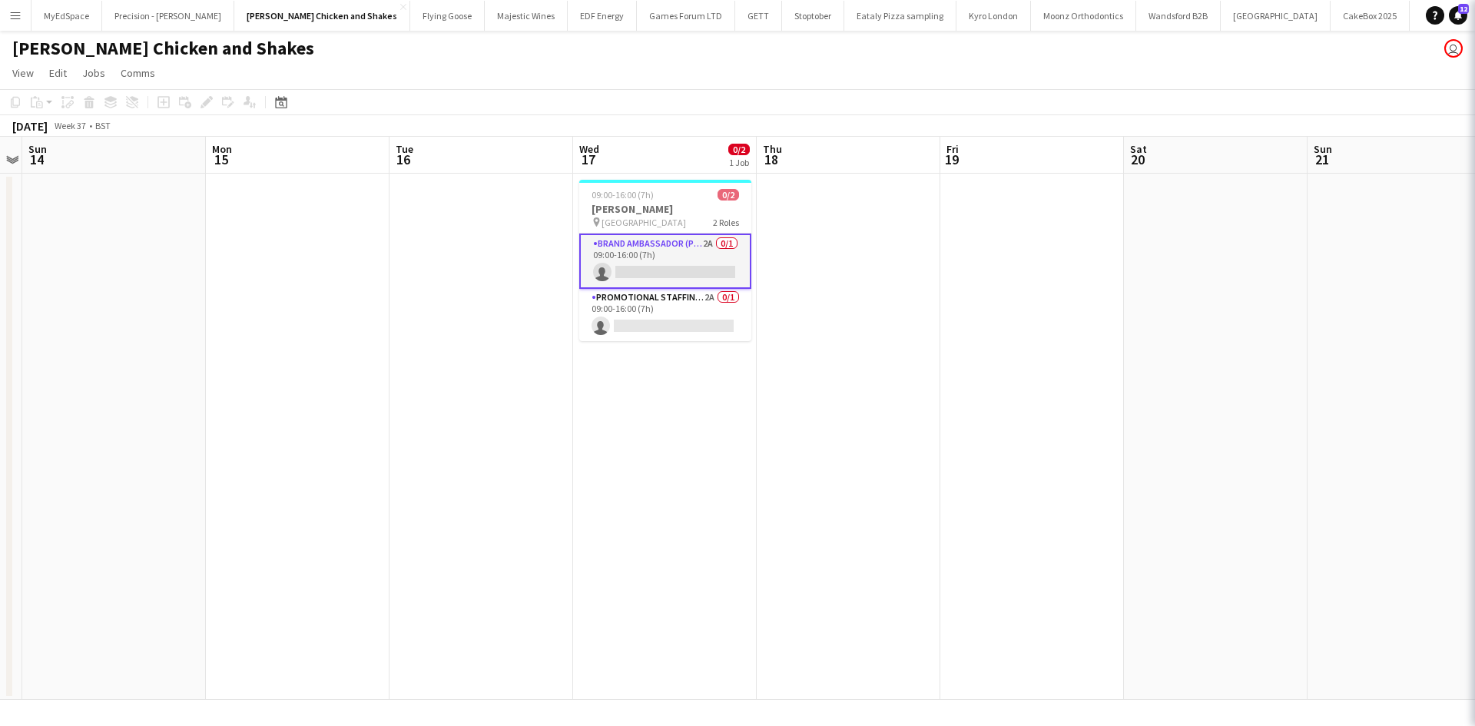
scroll to position [0, 529]
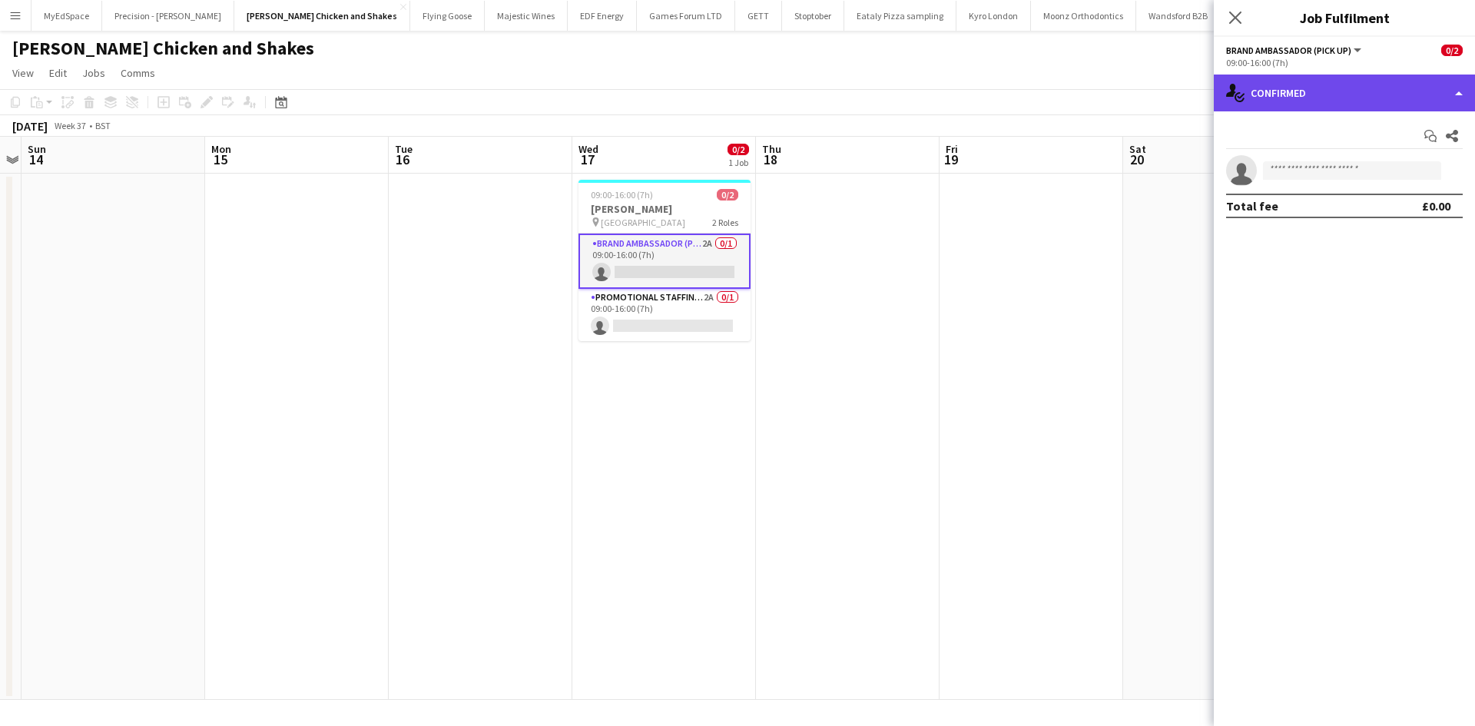
click at [1304, 91] on div "single-neutral-actions-check-2 Confirmed" at bounding box center [1344, 93] width 261 height 37
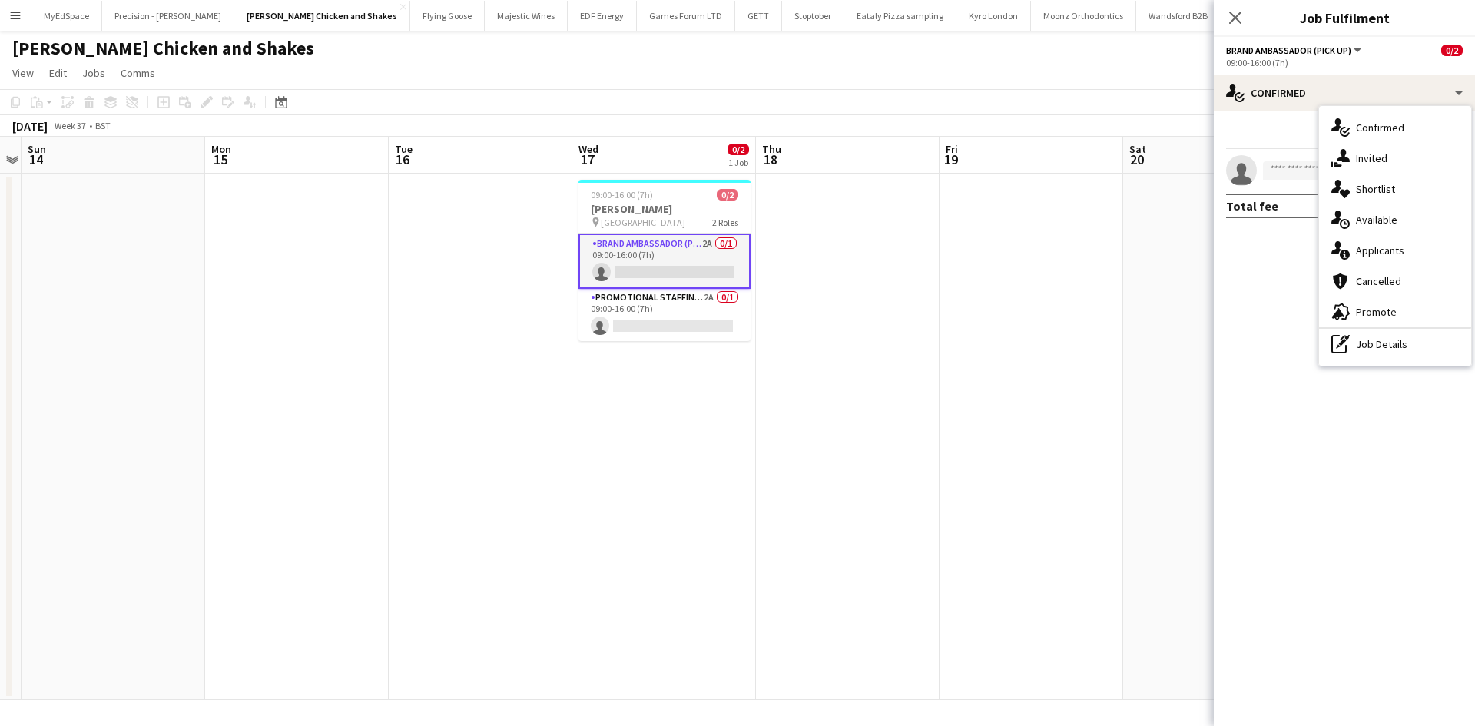
click at [1382, 254] on span "Applicants" at bounding box center [1380, 251] width 48 height 14
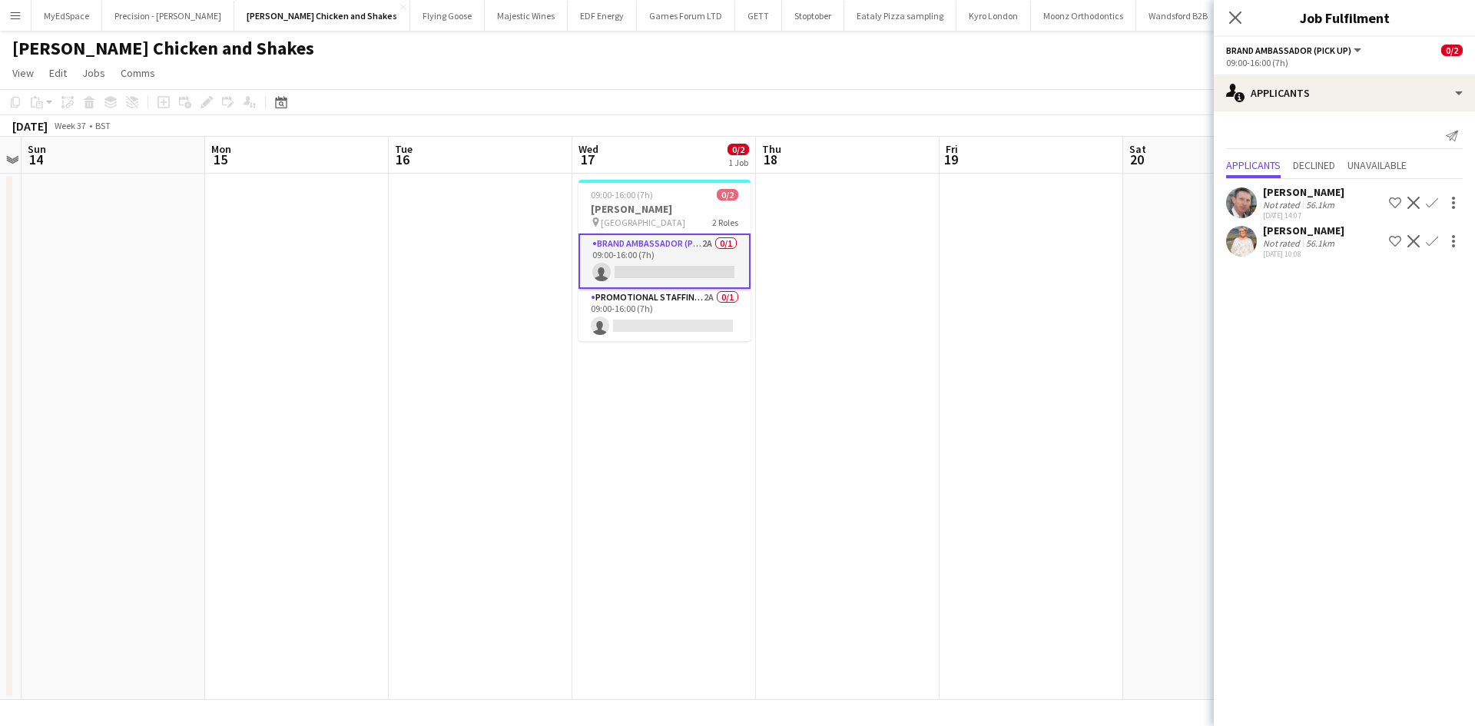
click at [1055, 343] on app-date-cell at bounding box center [1032, 437] width 184 height 526
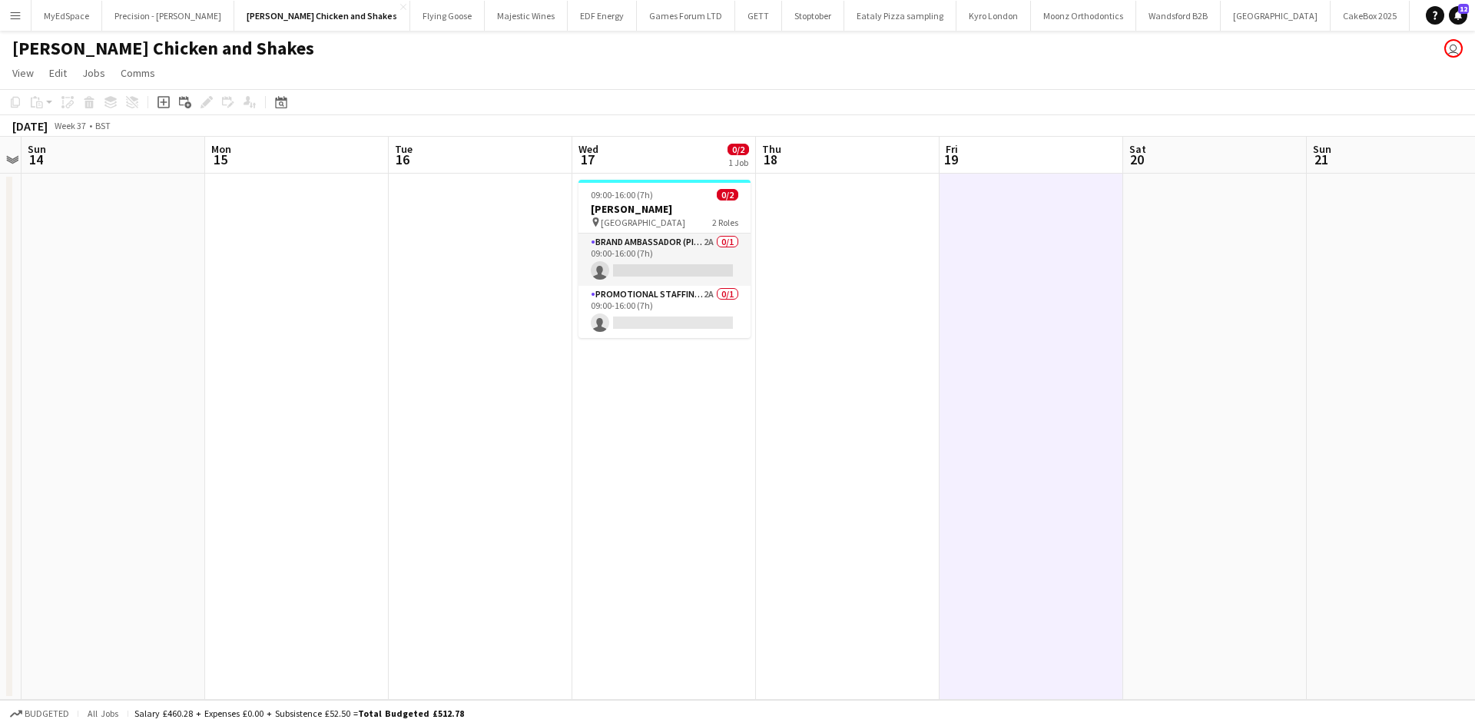
drag, startPoint x: 869, startPoint y: 387, endPoint x: 800, endPoint y: 394, distance: 69.5
click at [801, 394] on app-calendar-viewport "Thu 11 Fri 12 Sat 13 Sun 14 Mon 15 Tue 16 Wed 17 0/2 1 Job Thu 18 Fri 19 Sat 20…" at bounding box center [737, 418] width 1475 height 563
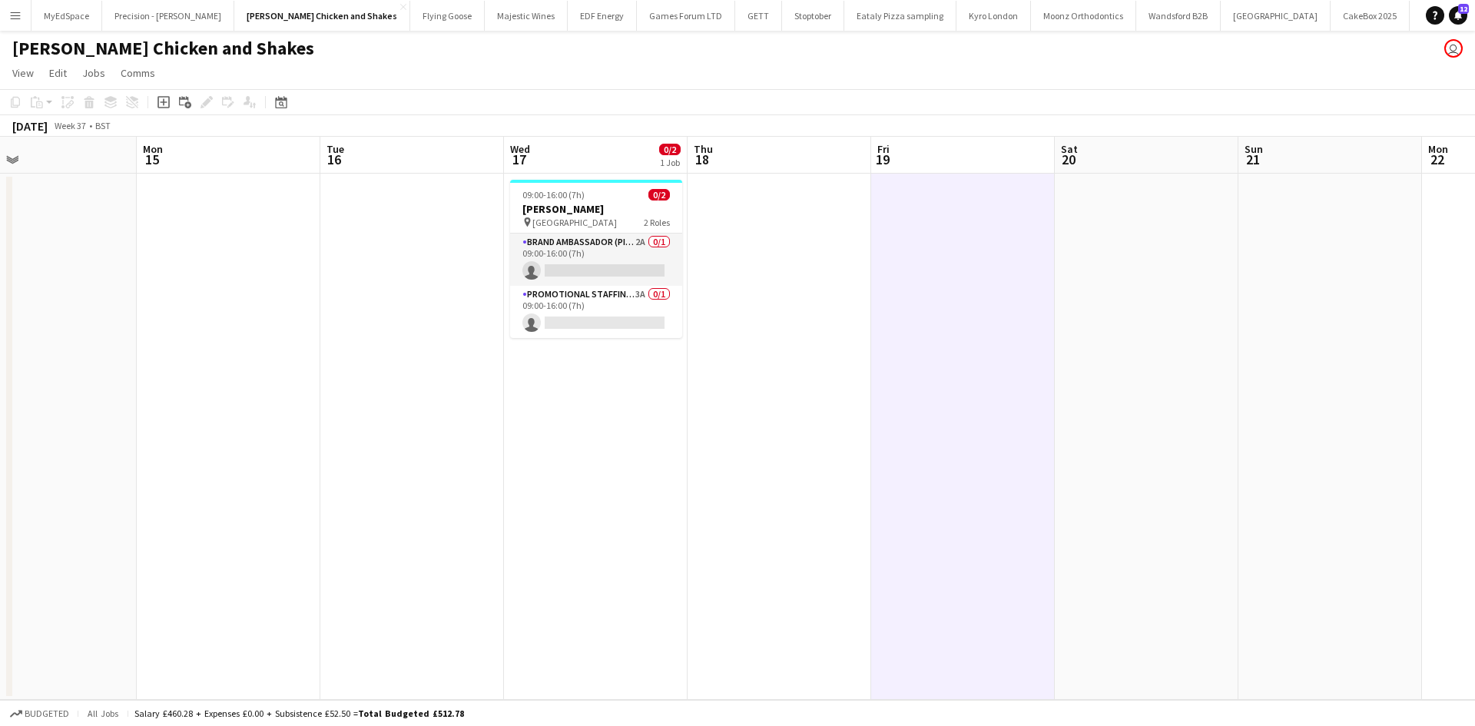
click at [608, 214] on h3 "[PERSON_NAME]" at bounding box center [596, 209] width 172 height 14
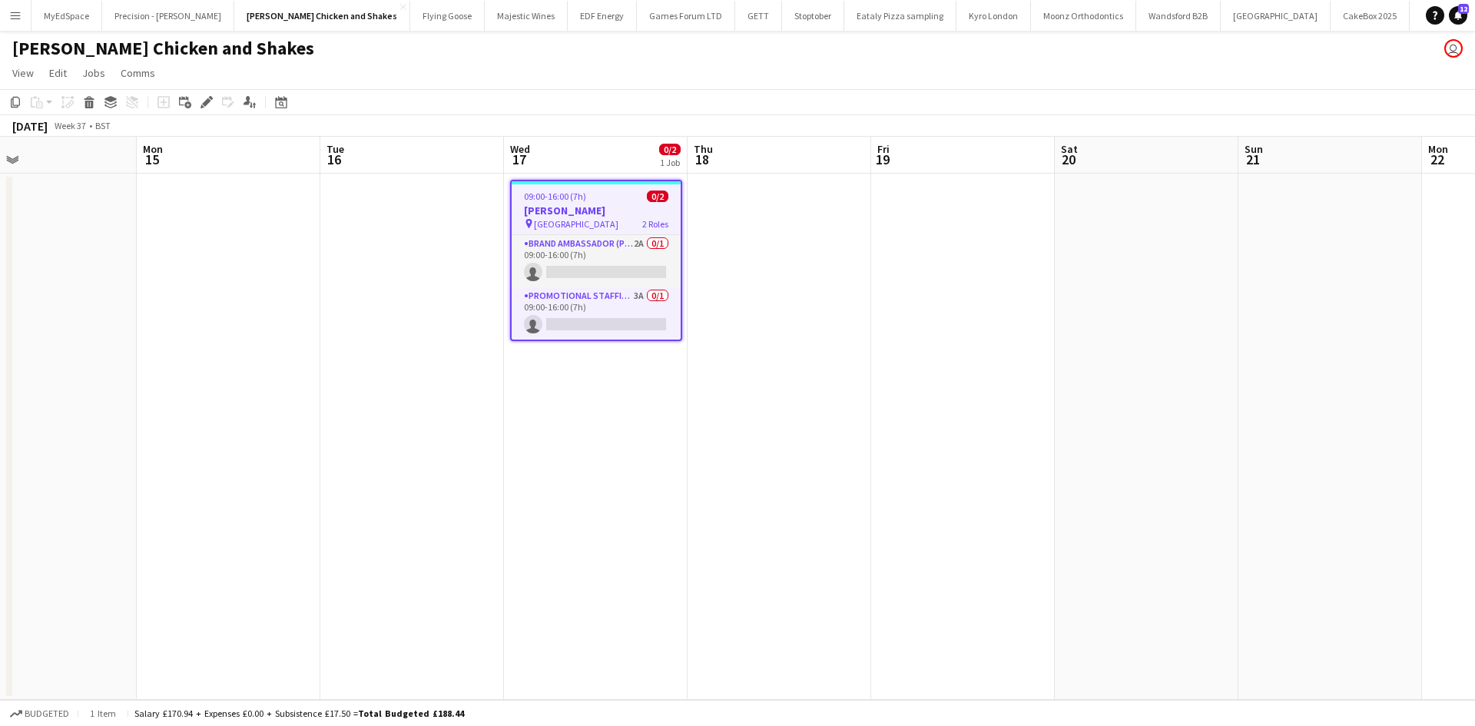
click at [218, 101] on div "Add job Add linked Job Edit Edit linked Job Applicants" at bounding box center [200, 102] width 118 height 18
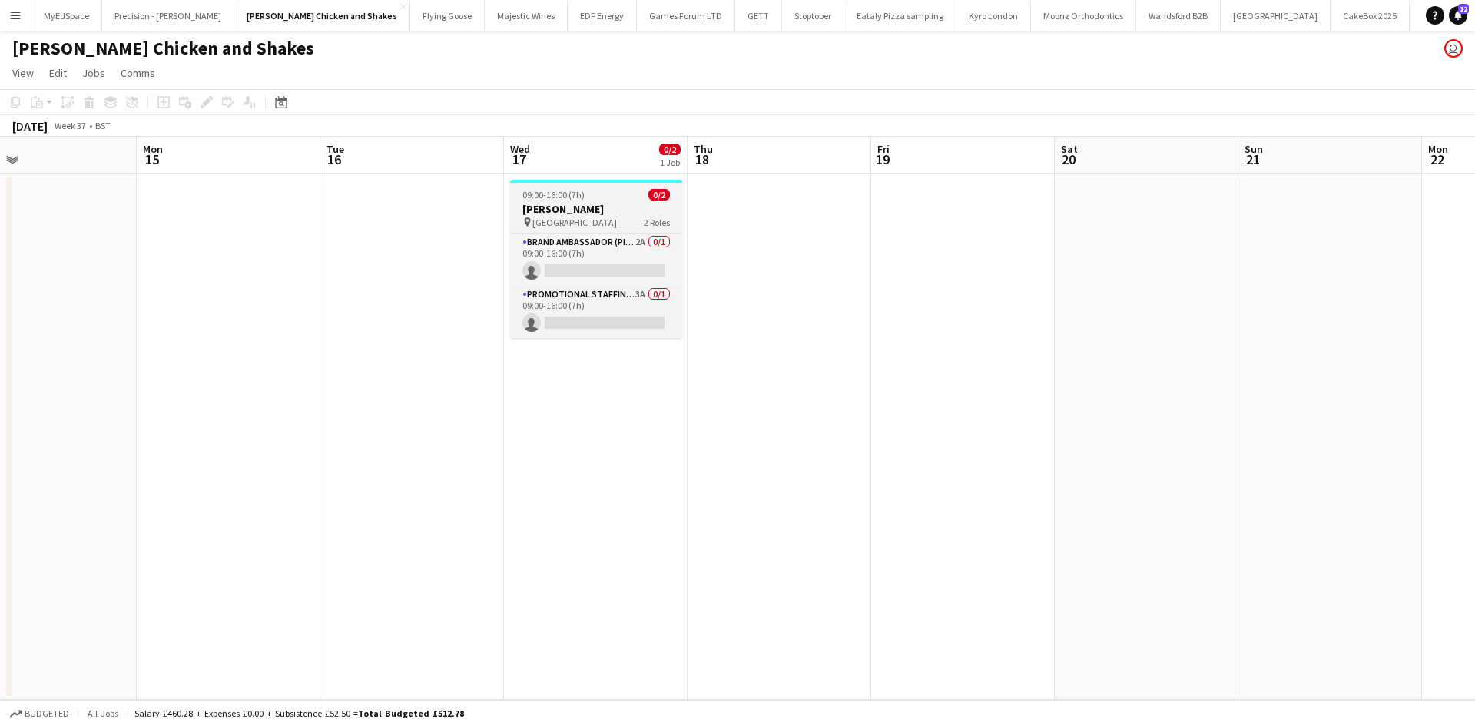
click at [566, 210] on h3 "[PERSON_NAME]" at bounding box center [596, 209] width 172 height 14
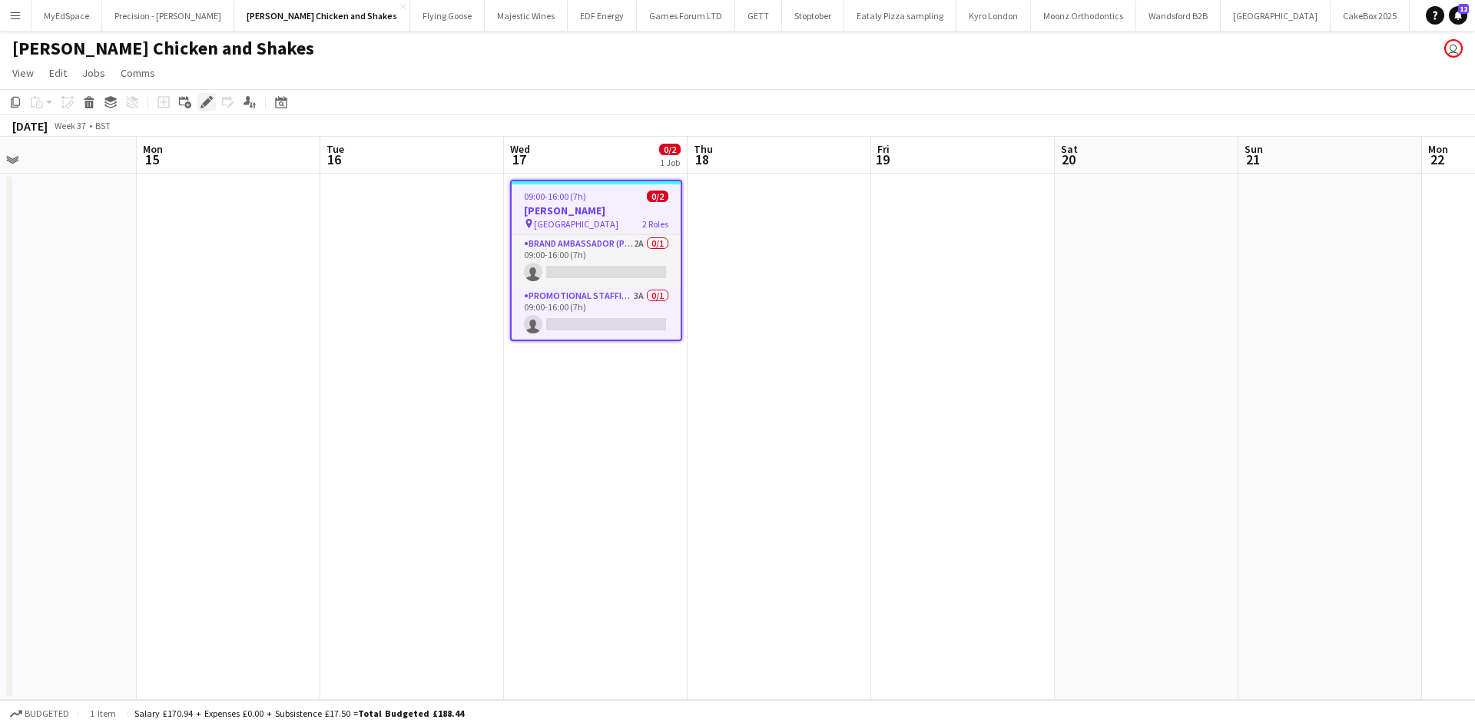
click at [214, 102] on div "Edit" at bounding box center [206, 102] width 18 height 18
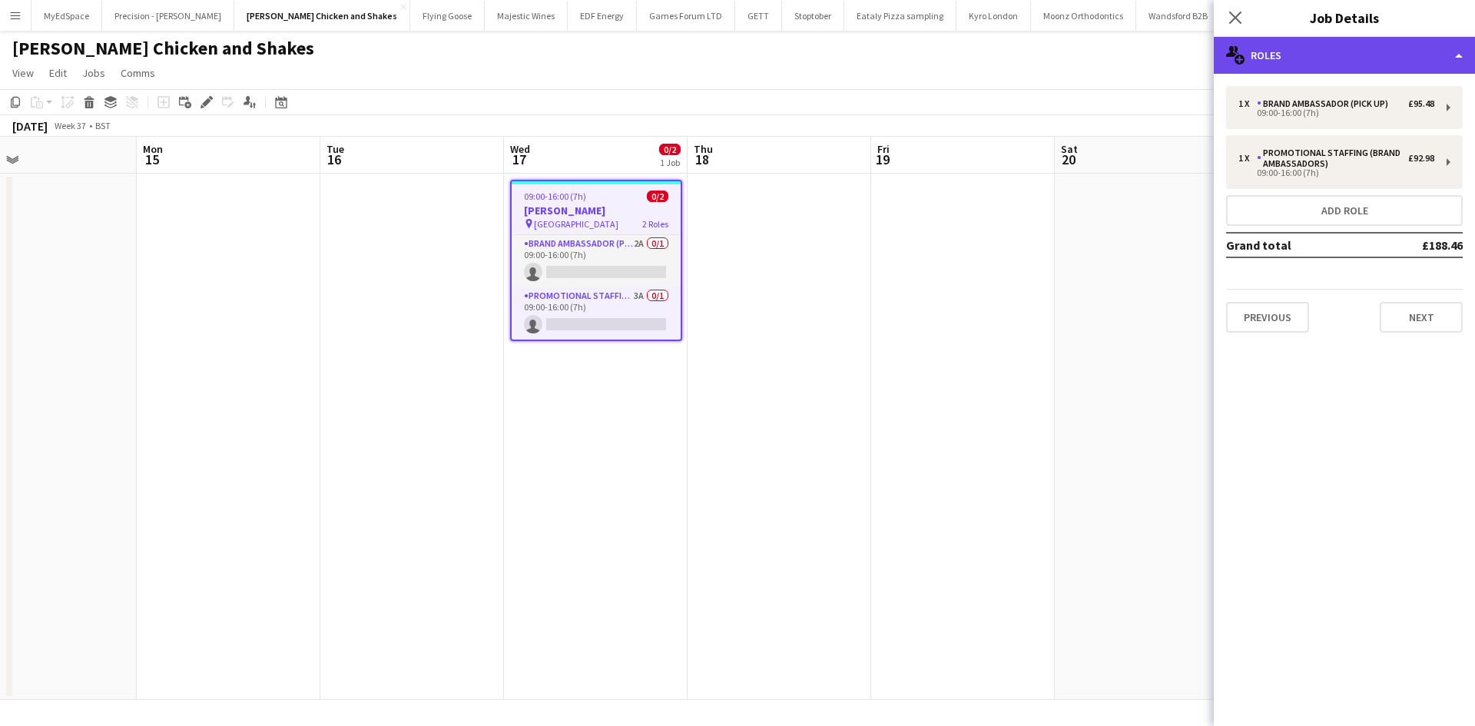
click at [1361, 53] on div "multiple-users-add Roles" at bounding box center [1344, 55] width 261 height 37
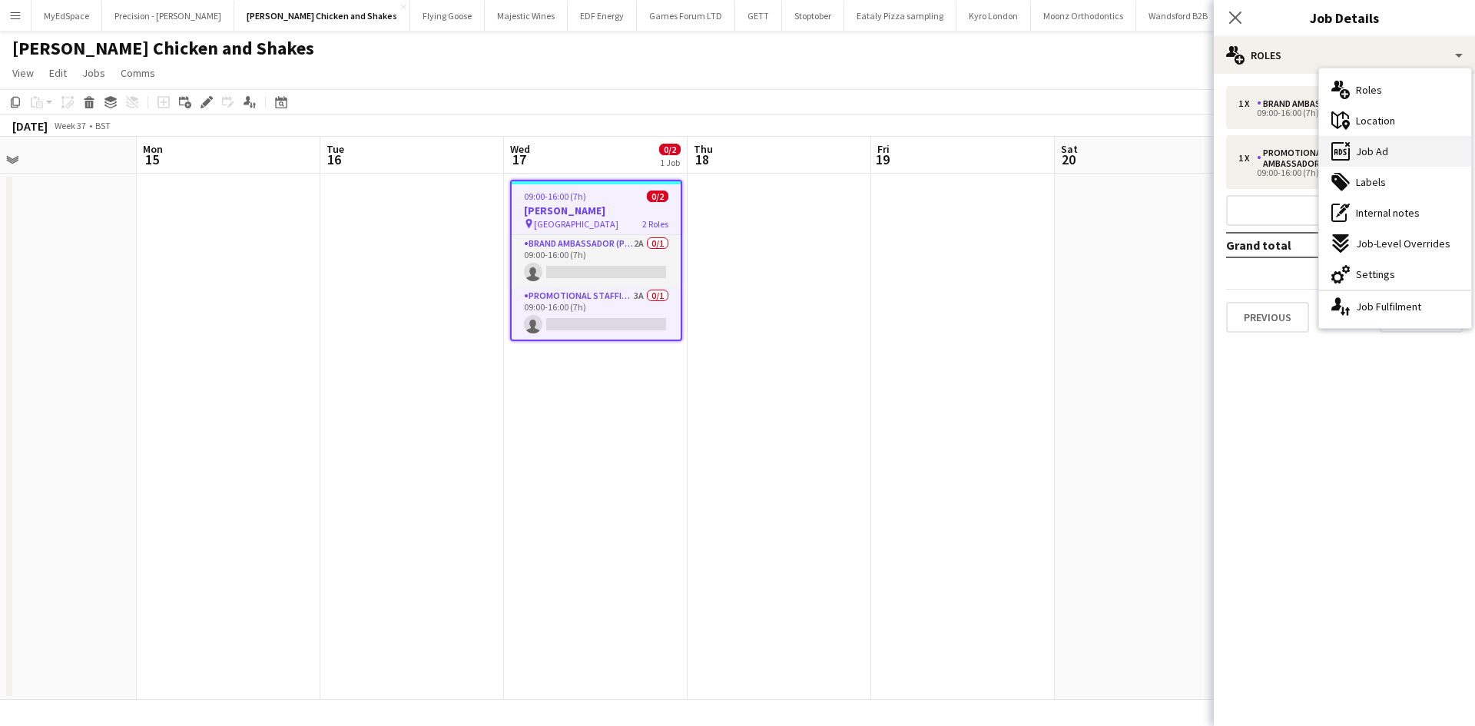
click at [1394, 148] on div "ads-window Job Ad" at bounding box center [1395, 151] width 152 height 31
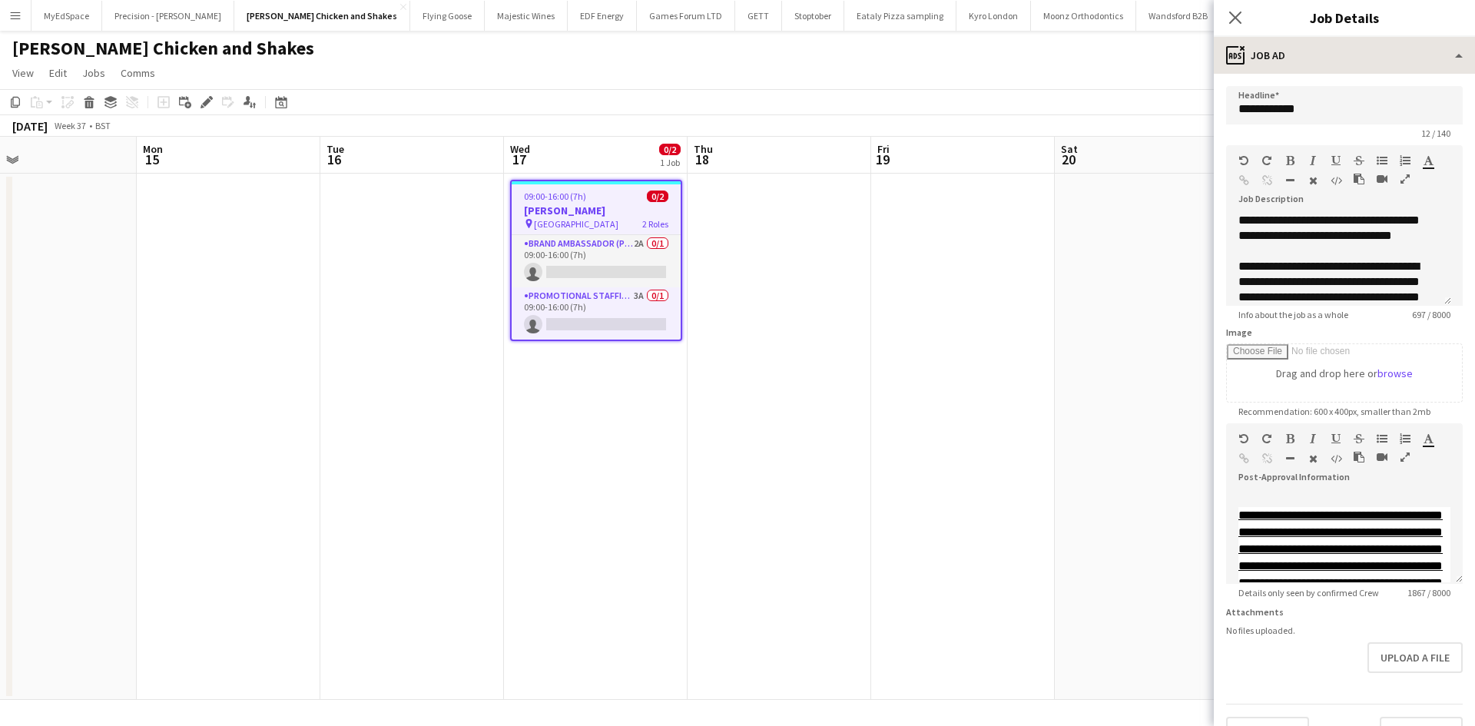
scroll to position [0, 0]
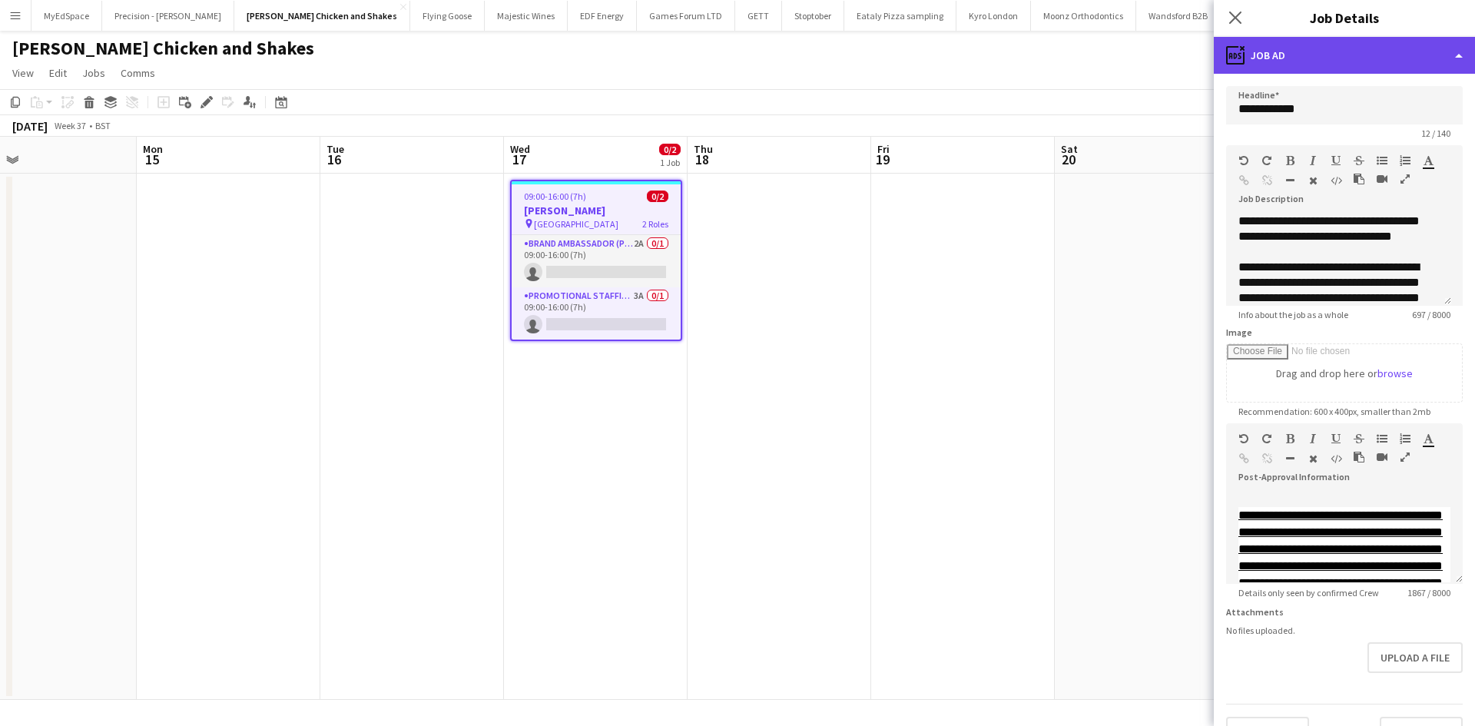
click at [1313, 54] on div "ads-window Job Ad" at bounding box center [1344, 55] width 261 height 37
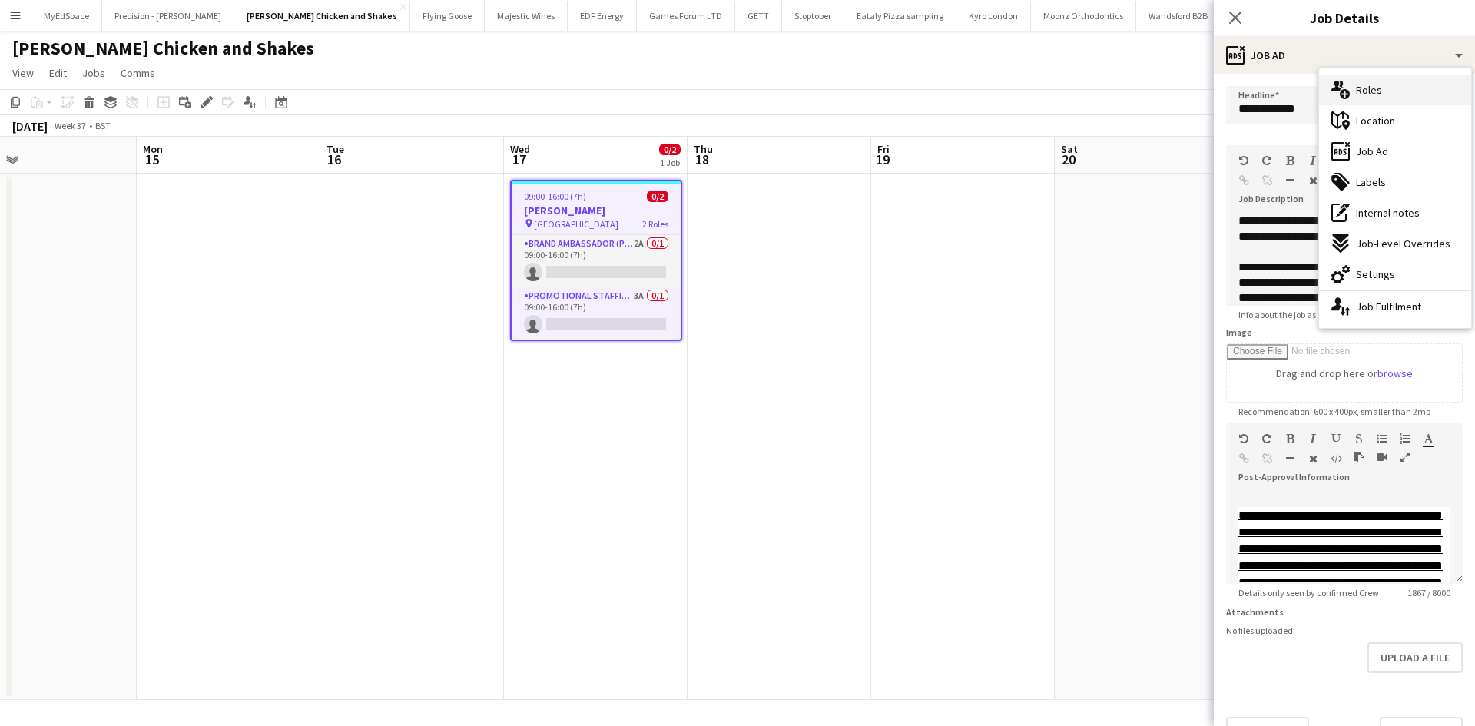
click at [1381, 101] on div "multiple-users-add Roles" at bounding box center [1395, 90] width 152 height 31
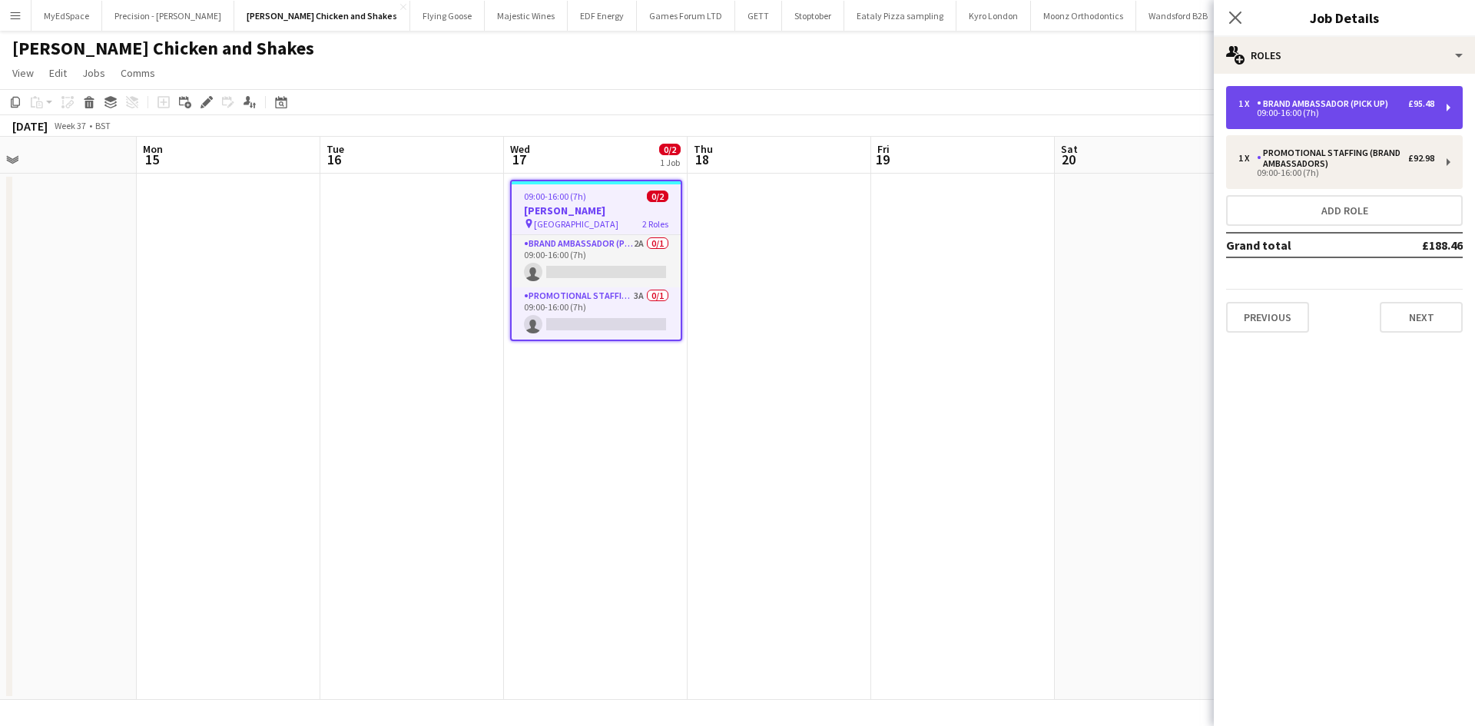
click at [1378, 104] on div "Brand Ambassador (Pick up)" at bounding box center [1326, 103] width 138 height 11
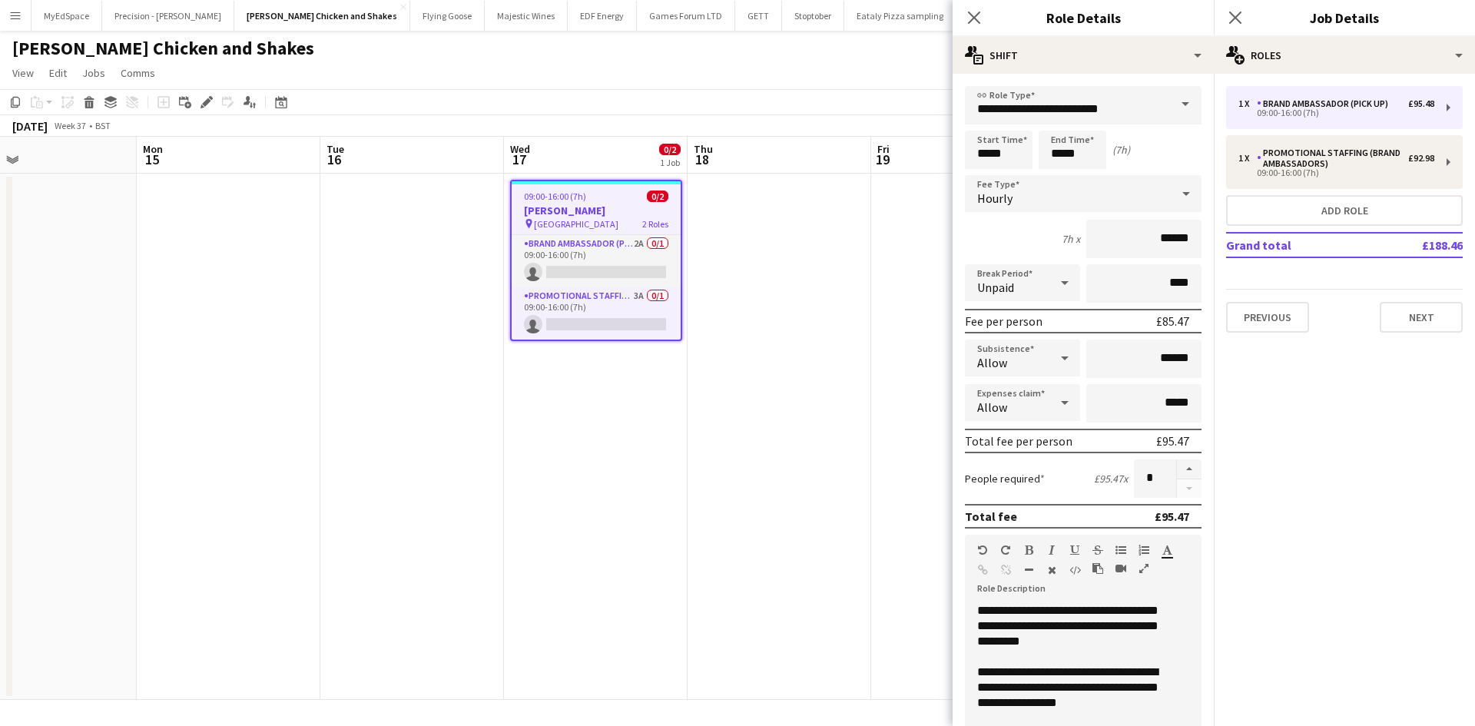
click at [720, 441] on app-date-cell at bounding box center [780, 437] width 184 height 526
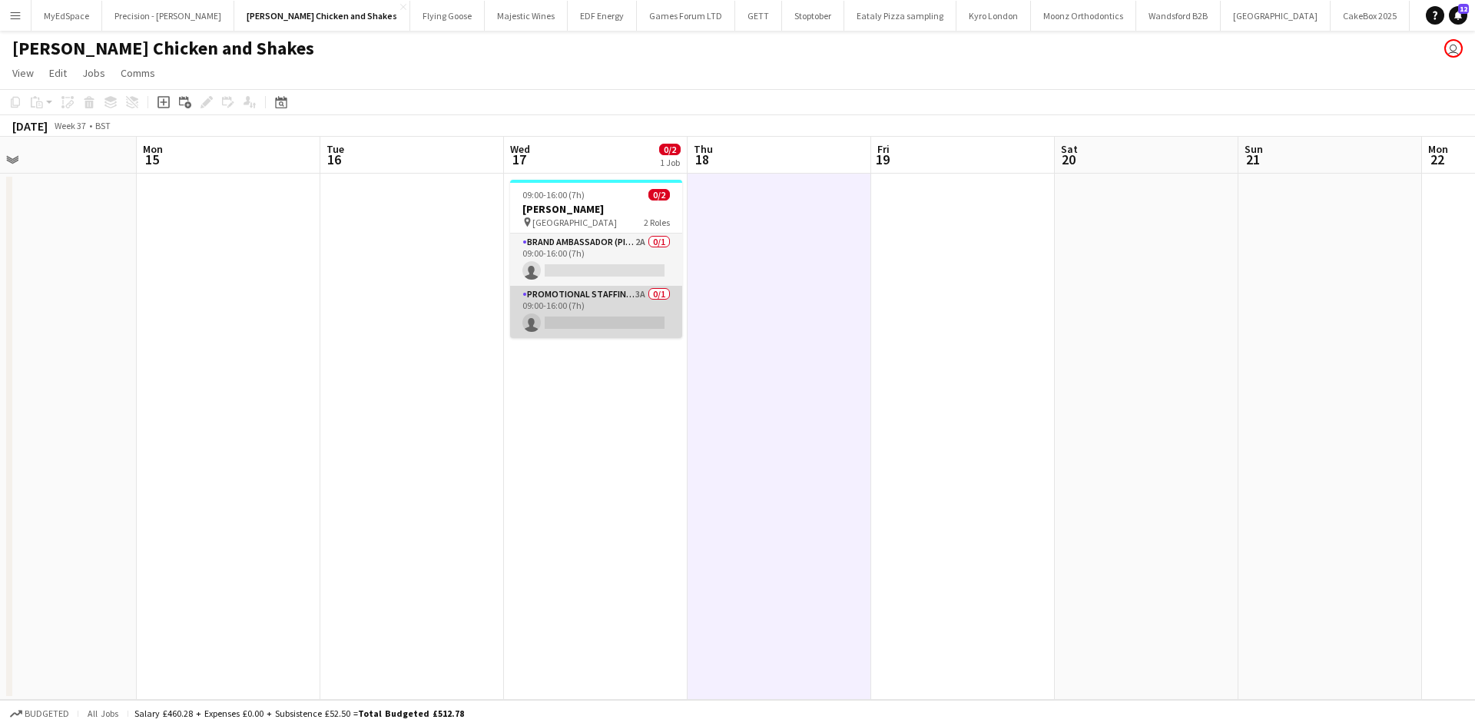
drag, startPoint x: 648, startPoint y: 296, endPoint x: 635, endPoint y: 303, distance: 15.2
click at [648, 296] on app-card-role "Promotional Staffing (Brand Ambassadors) 3A 0/1 09:00-16:00 (7h) single-neutral…" at bounding box center [596, 312] width 172 height 52
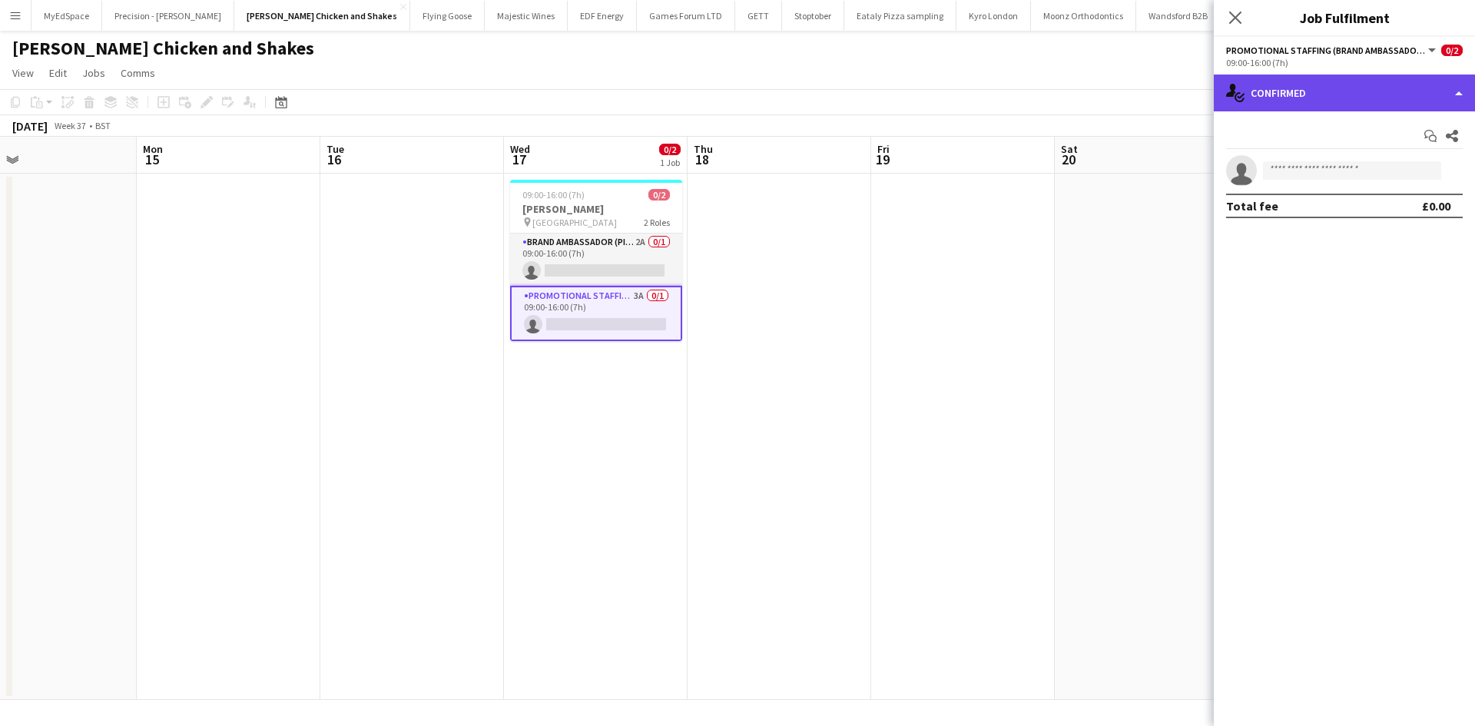
click at [1374, 81] on div "single-neutral-actions-check-2 Confirmed" at bounding box center [1344, 93] width 261 height 37
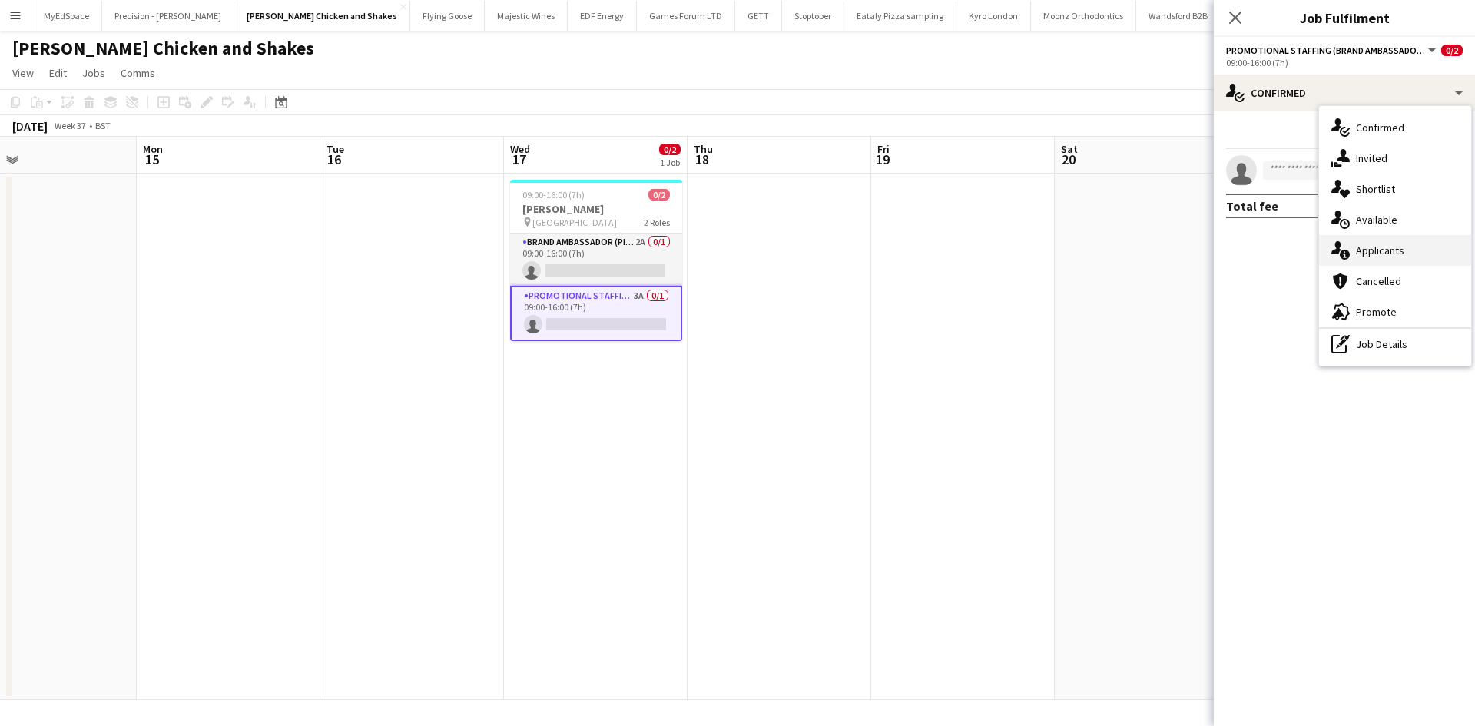
click at [1388, 247] on span "Applicants" at bounding box center [1380, 251] width 48 height 14
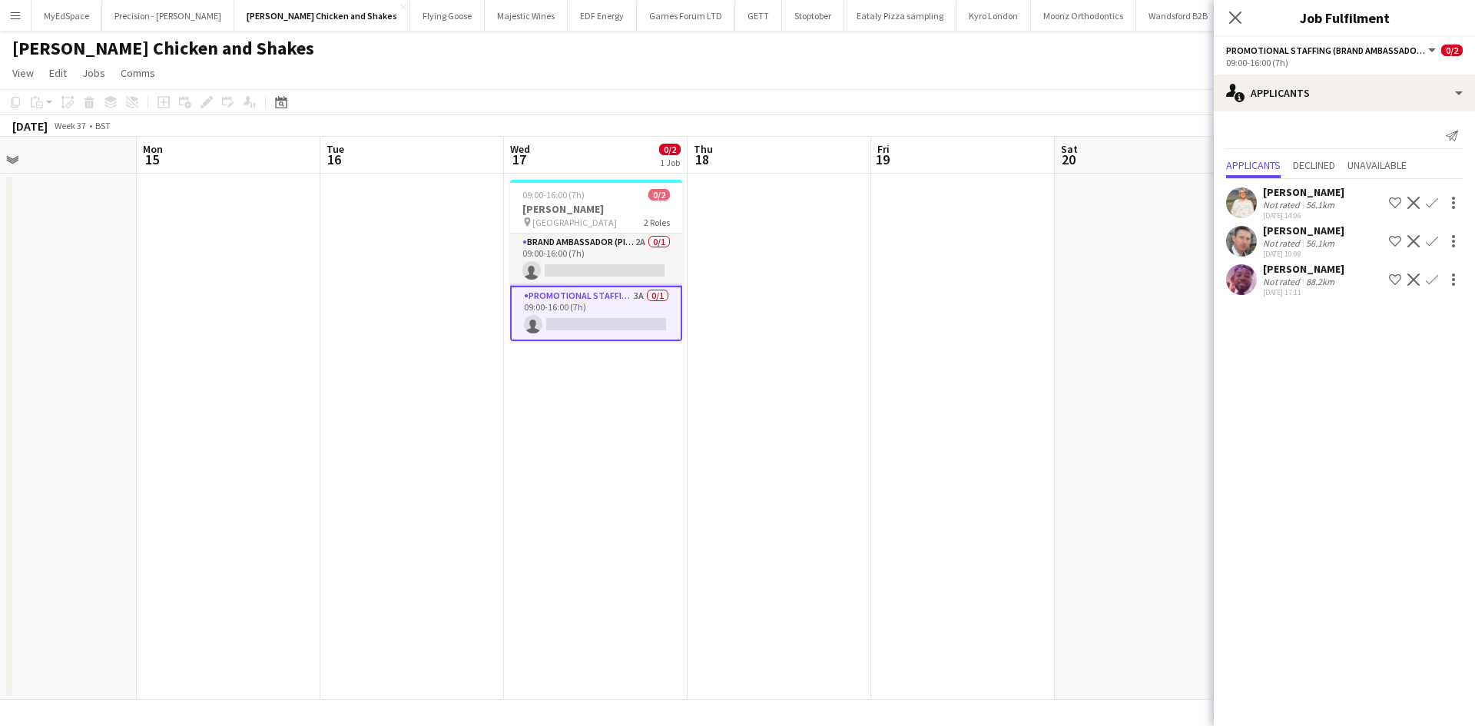
click at [1272, 277] on div "Not rated" at bounding box center [1283, 282] width 40 height 12
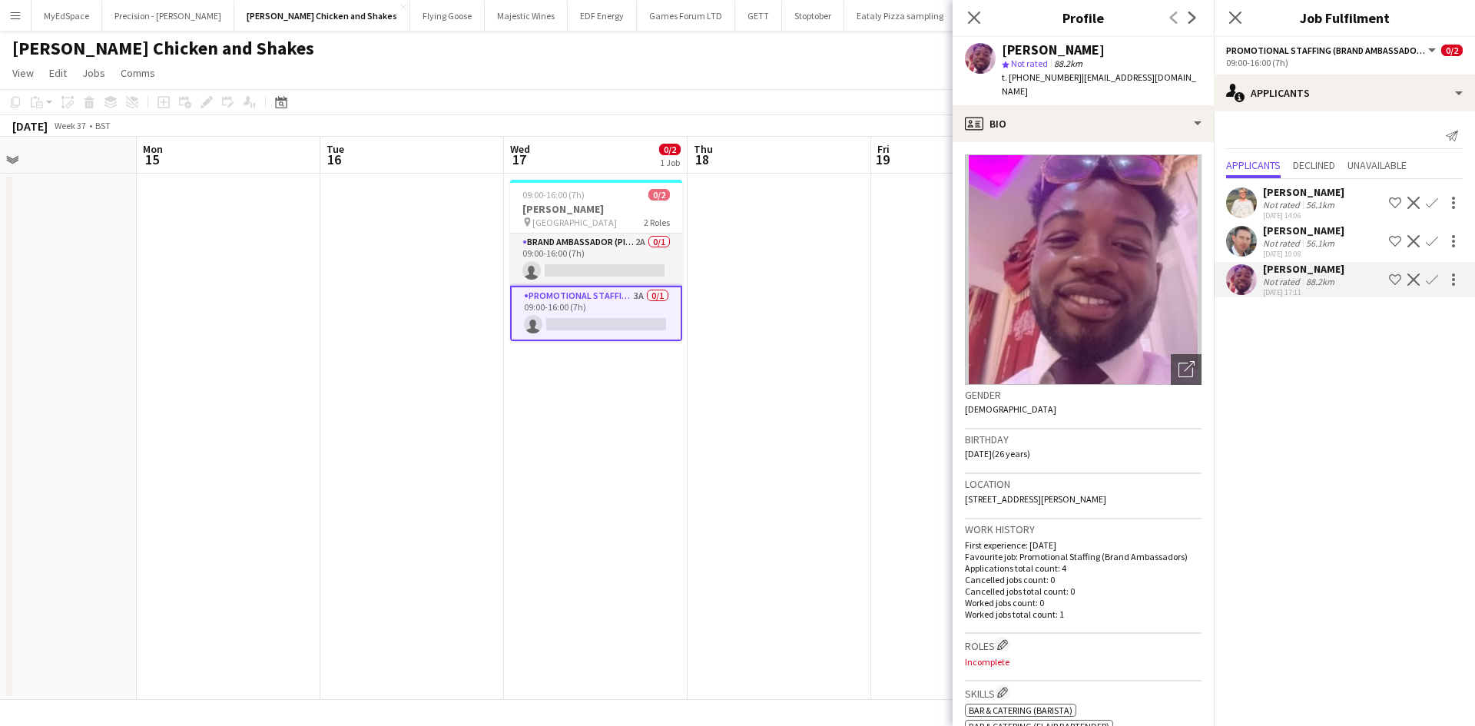
click at [654, 502] on app-date-cell "09:00-16:00 (7h) 0/2 [PERSON_NAME] pin CCCU Sports Centre 2 Roles Brand Ambassa…" at bounding box center [596, 437] width 184 height 526
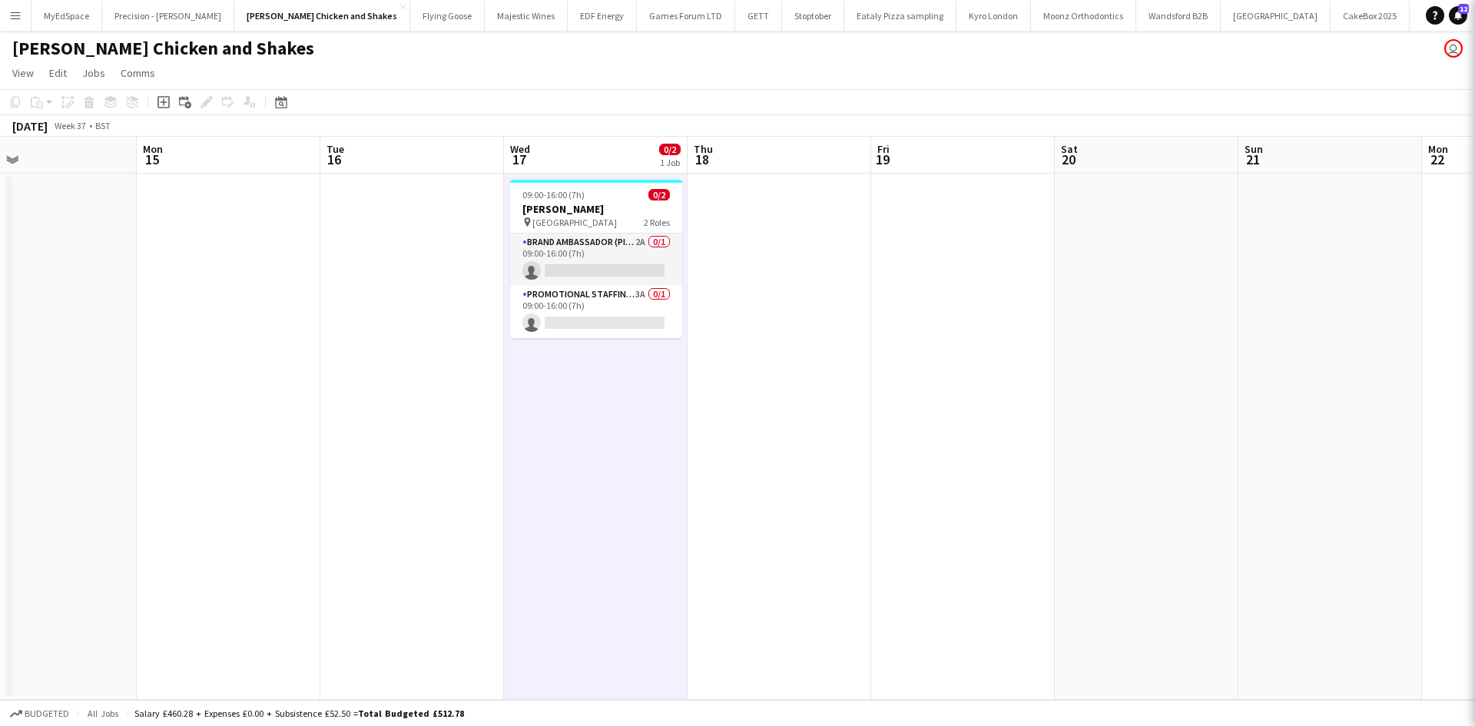
scroll to position [0, 597]
